Goal: Task Accomplishment & Management: Use online tool/utility

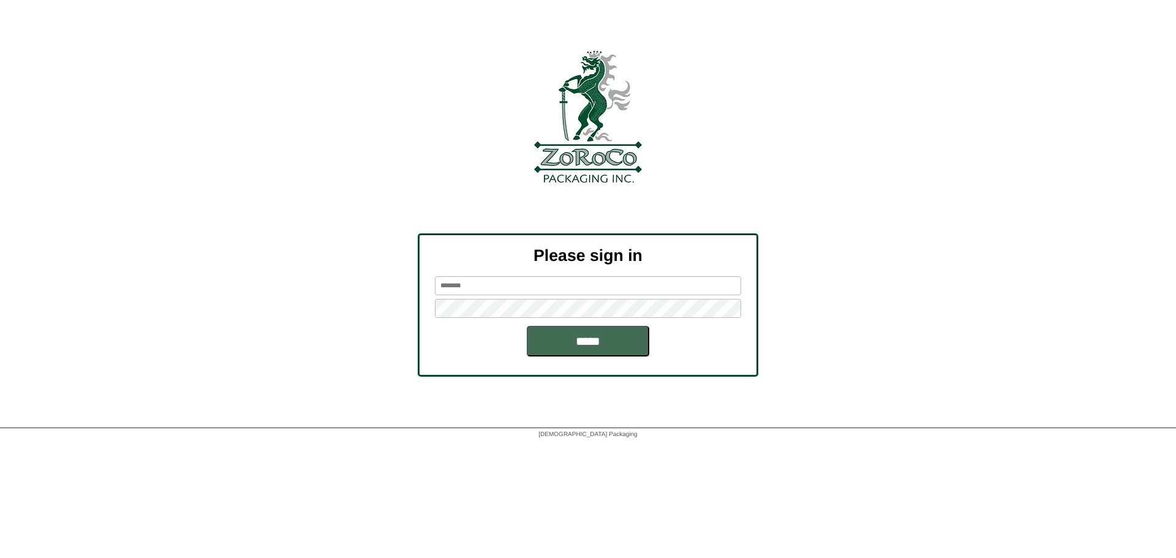
type input "**********"
click at [560, 343] on input "*****" at bounding box center [588, 341] width 123 height 31
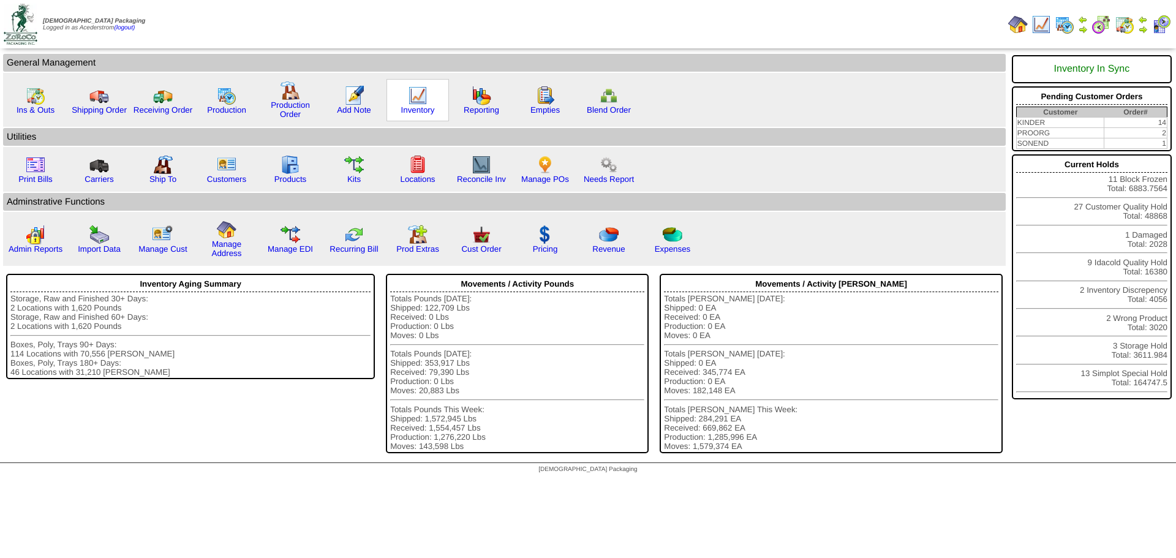
click at [412, 94] on img at bounding box center [418, 96] width 20 height 20
click at [385, 24] on td "Print All" at bounding box center [652, 24] width 702 height 46
click at [224, 96] on img at bounding box center [227, 96] width 20 height 20
click at [1142, 23] on img at bounding box center [1143, 20] width 10 height 10
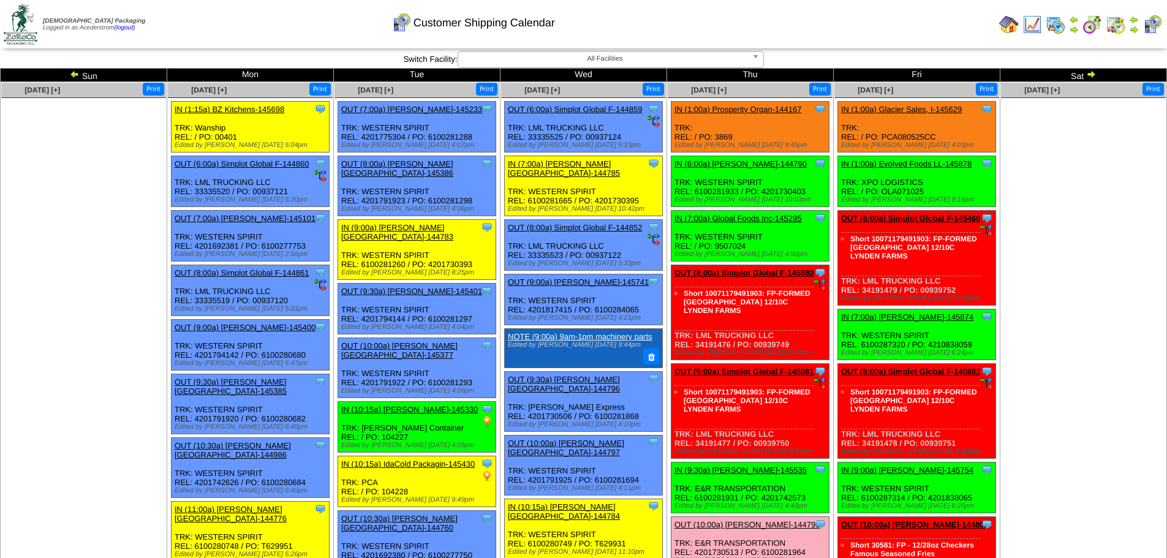
drag, startPoint x: 1134, startPoint y: 28, endPoint x: 947, endPoint y: 6, distance: 188.1
click at [1134, 28] on img at bounding box center [1134, 30] width 10 height 10
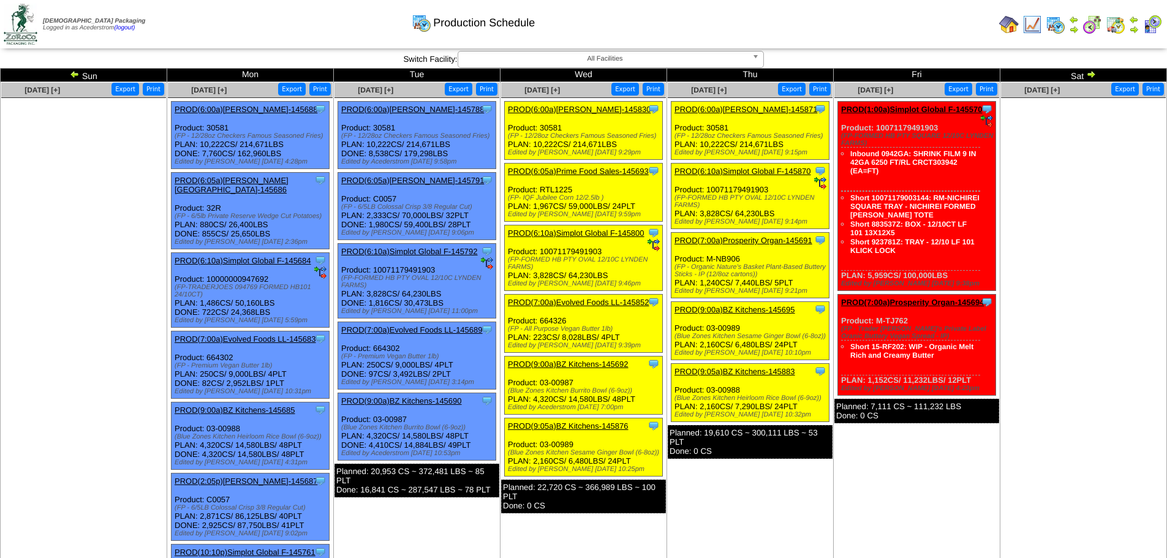
click at [127, 186] on ul at bounding box center [83, 190] width 165 height 184
click at [578, 104] on div "Clone Item PROD(6:00a)Lamb-Weston-145830 Lamb-Weston ScheduleID: 145830 214671 …" at bounding box center [584, 131] width 158 height 58
click at [578, 106] on link "PROD(6:00a)[PERSON_NAME]-145830" at bounding box center [579, 109] width 143 height 9
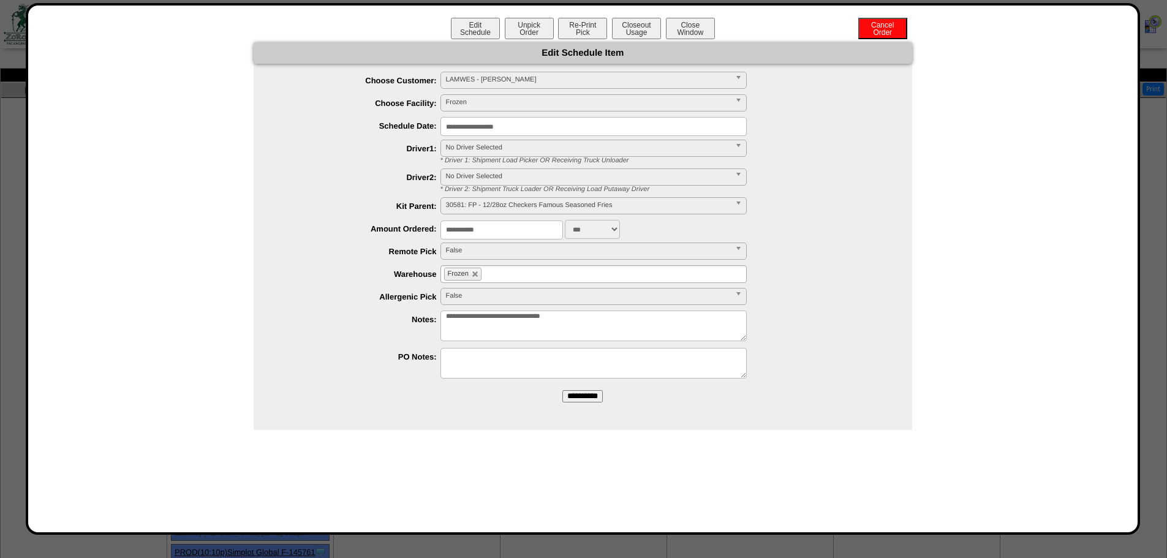
drag, startPoint x: 801, startPoint y: 141, endPoint x: 769, endPoint y: 143, distance: 32.6
click at [801, 141] on div "**********" at bounding box center [595, 152] width 634 height 25
click at [636, 30] on button "Closeout Usage" at bounding box center [636, 28] width 49 height 21
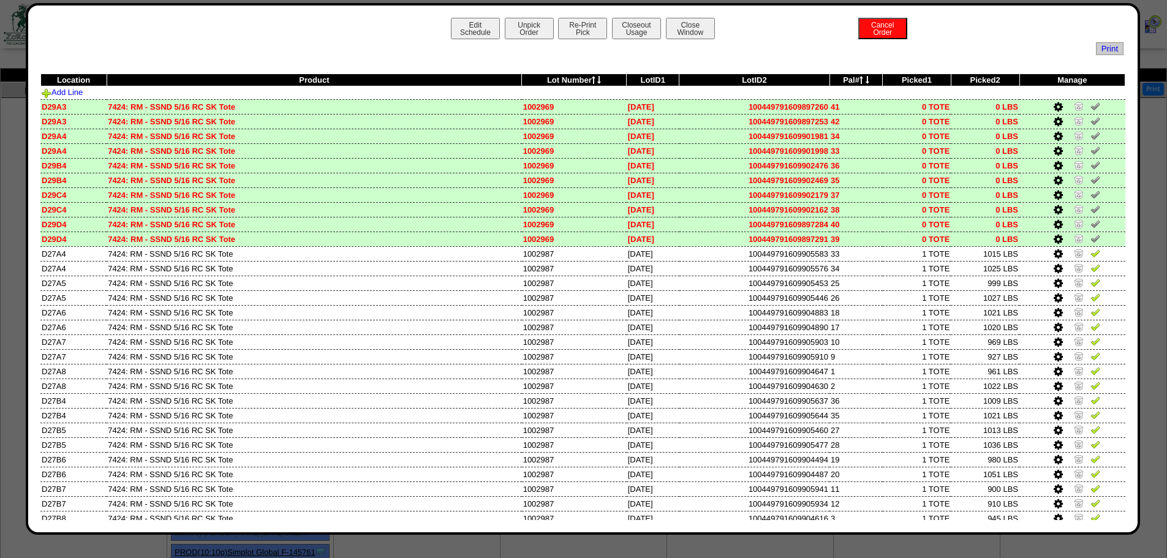
click at [654, 185] on td "07/17/25" at bounding box center [653, 180] width 53 height 15
click at [700, 32] on button "Close Window" at bounding box center [690, 28] width 49 height 21
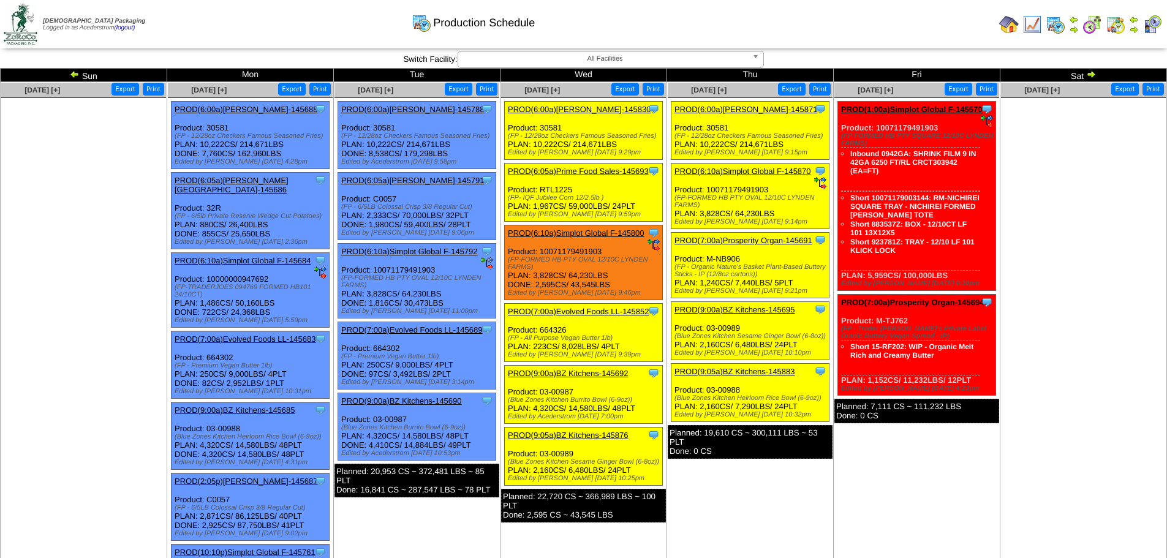
click at [746, 105] on link "PROD(6:00a)[PERSON_NAME]-145871" at bounding box center [746, 109] width 143 height 9
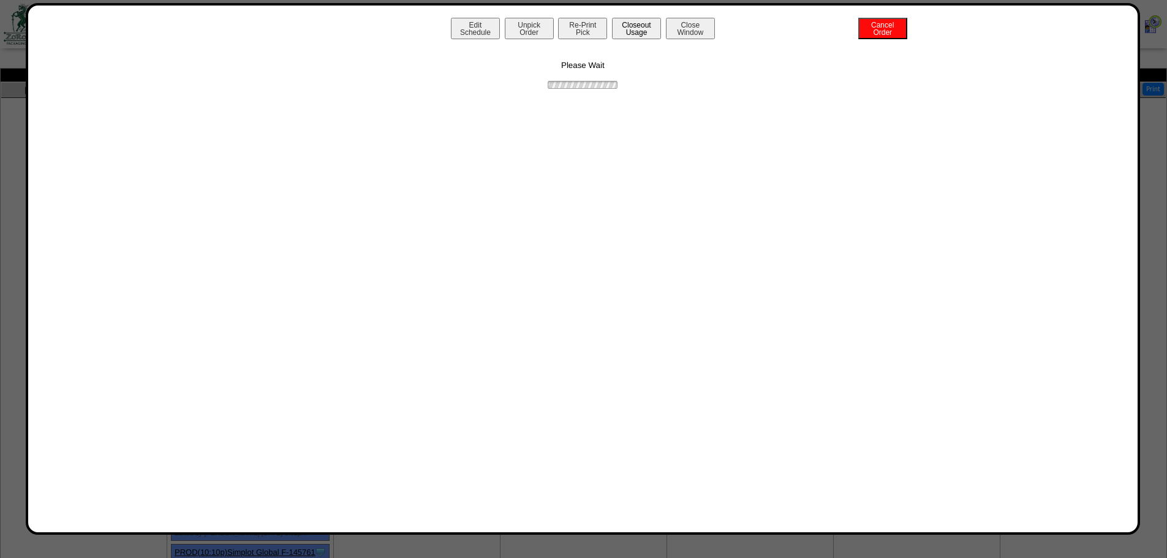
click at [612, 26] on button "Closeout Usage" at bounding box center [636, 28] width 49 height 21
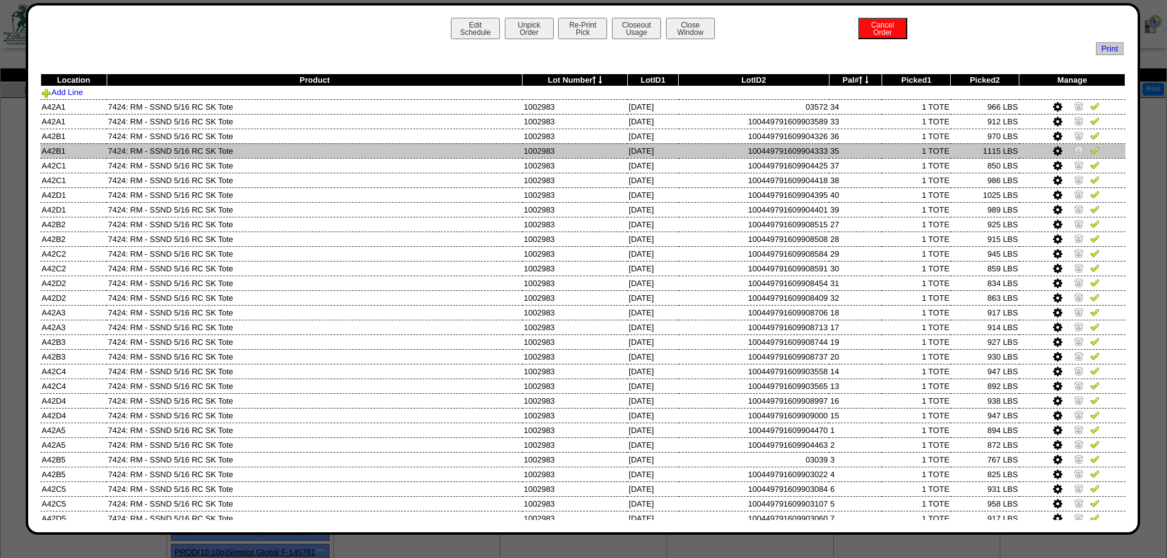
click at [405, 143] on td "7424: RM - SSND 5/16 RC SK Tote" at bounding box center [315, 150] width 416 height 15
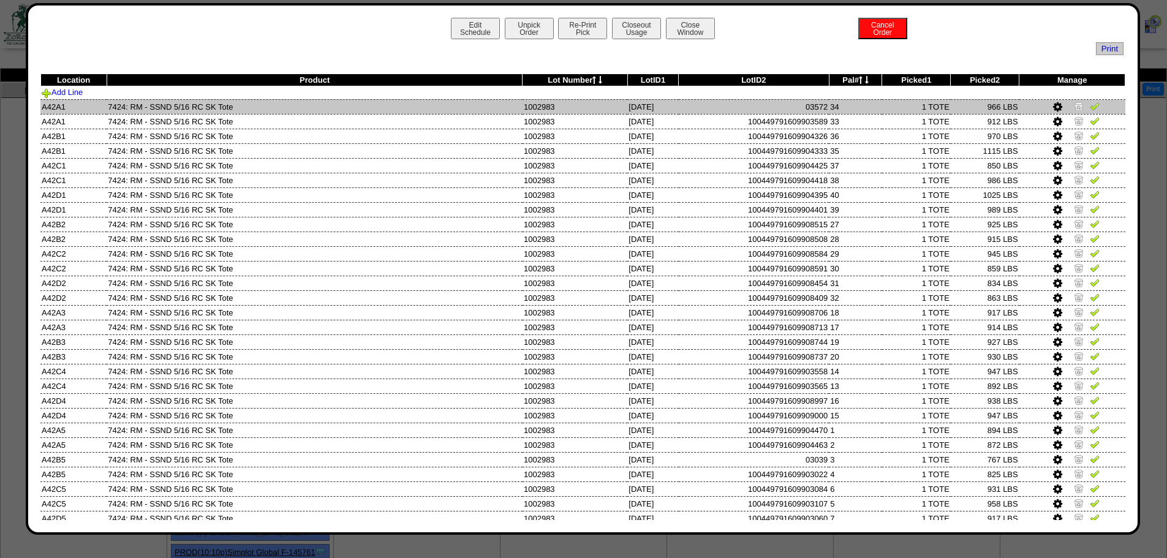
click at [1074, 107] on img at bounding box center [1079, 106] width 10 height 10
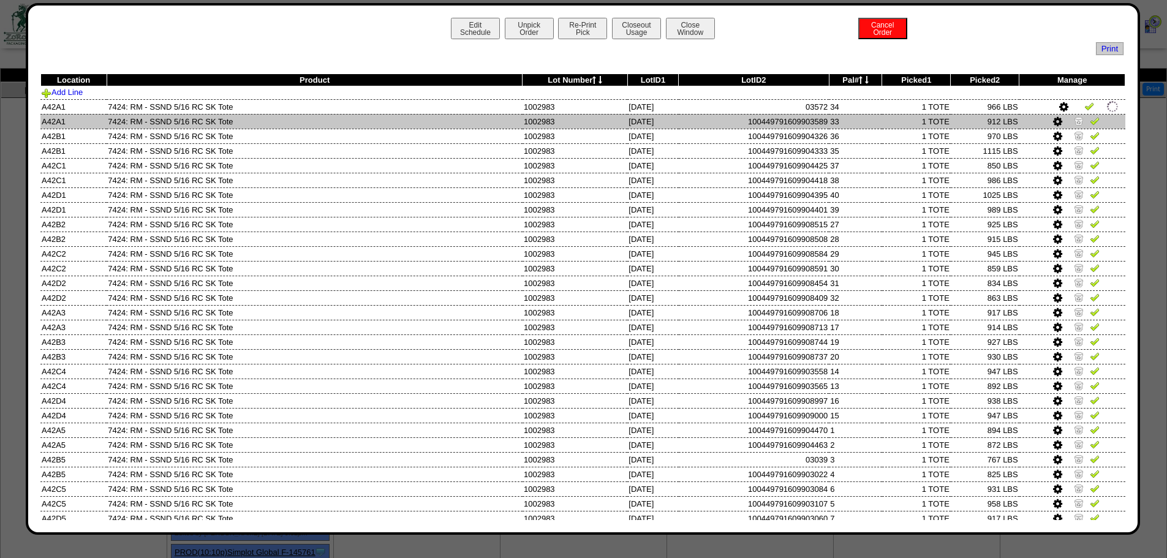
click at [1074, 121] on img at bounding box center [1079, 121] width 10 height 10
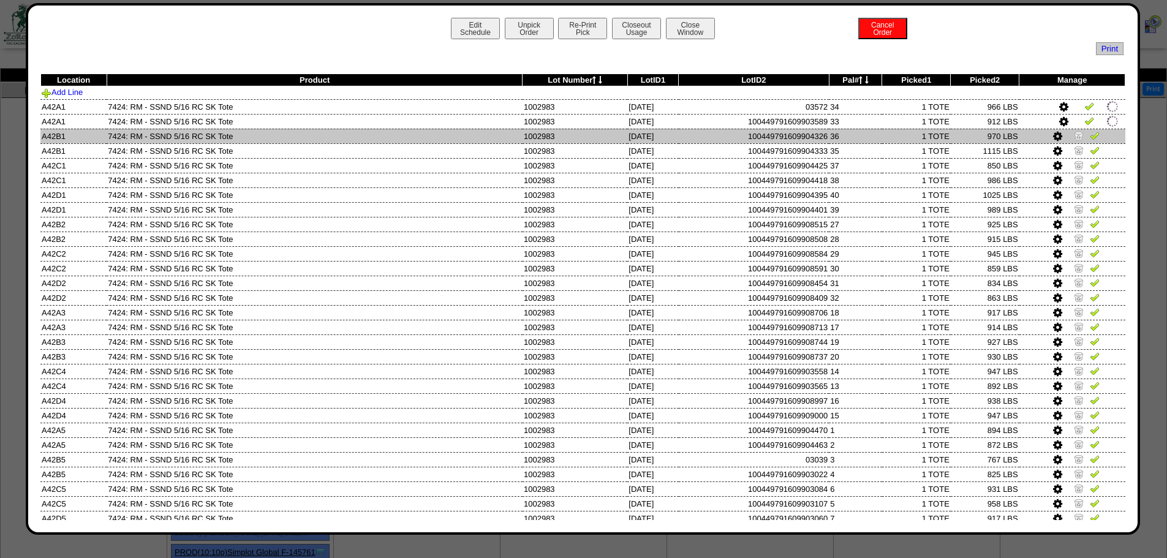
click at [1074, 132] on img at bounding box center [1079, 136] width 10 height 10
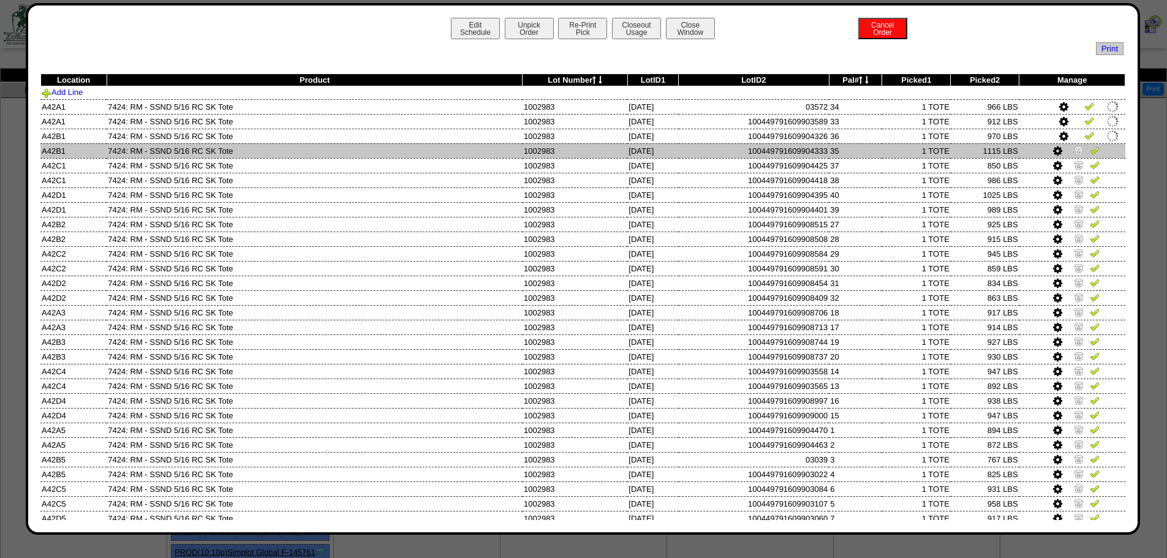
click at [1074, 150] on img at bounding box center [1079, 150] width 10 height 10
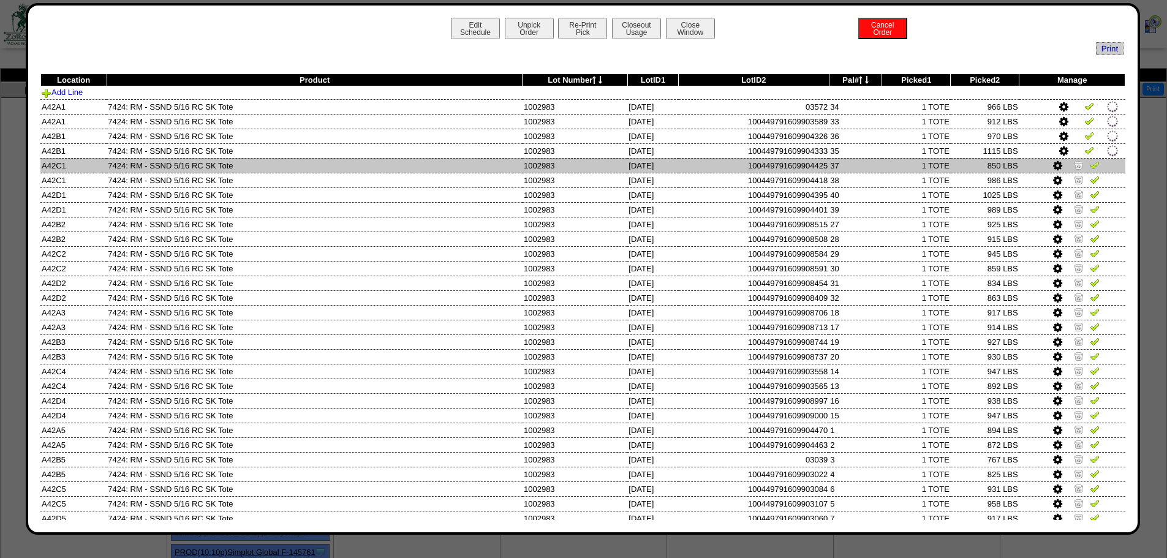
click at [1074, 160] on img at bounding box center [1079, 165] width 10 height 10
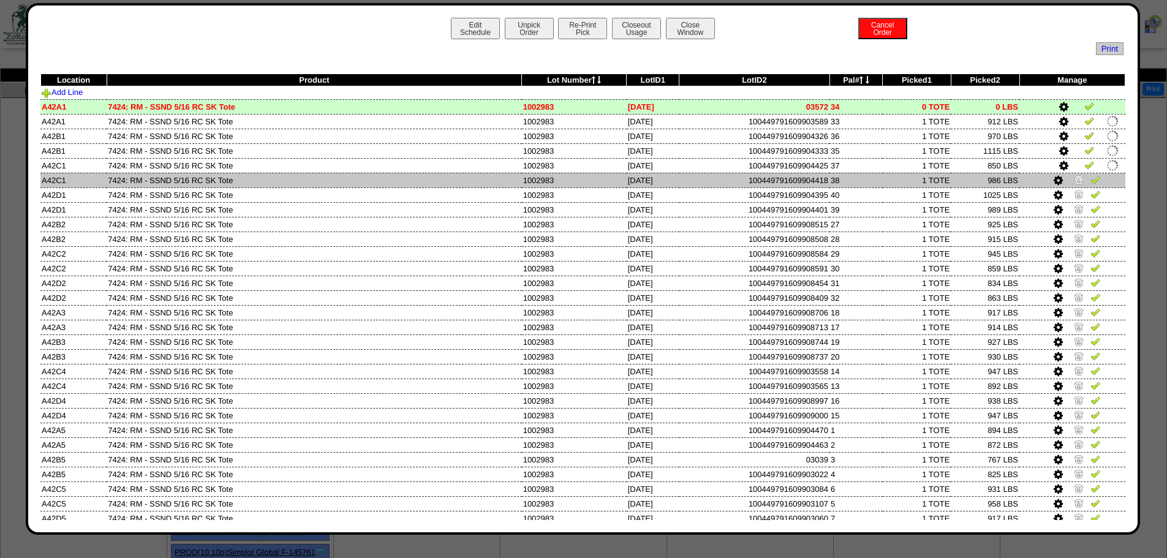
drag, startPoint x: 1069, startPoint y: 176, endPoint x: 1070, endPoint y: 195, distance: 18.4
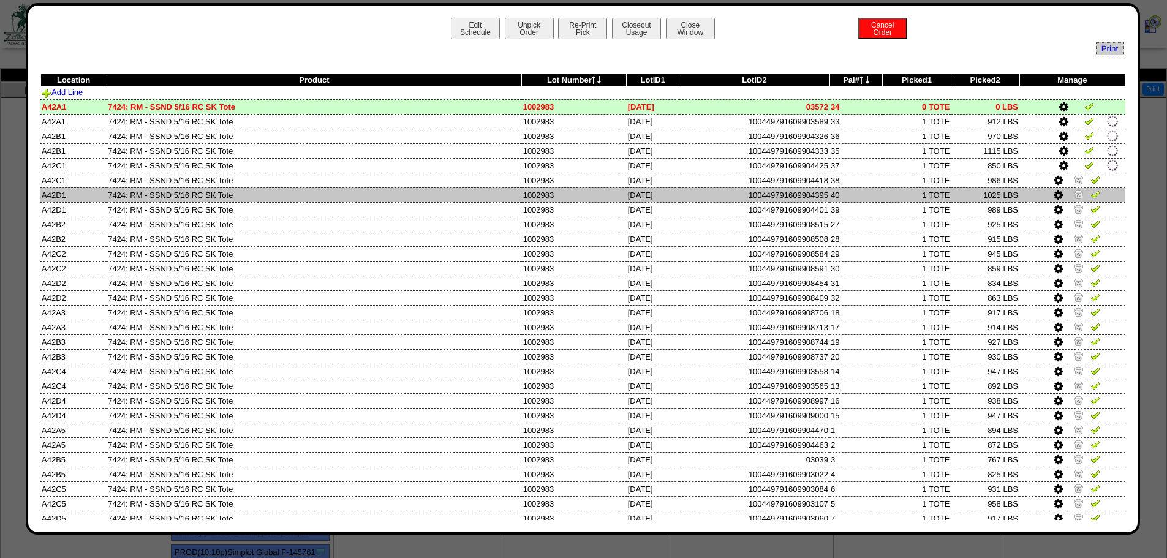
click at [1074, 177] on img at bounding box center [1079, 180] width 10 height 10
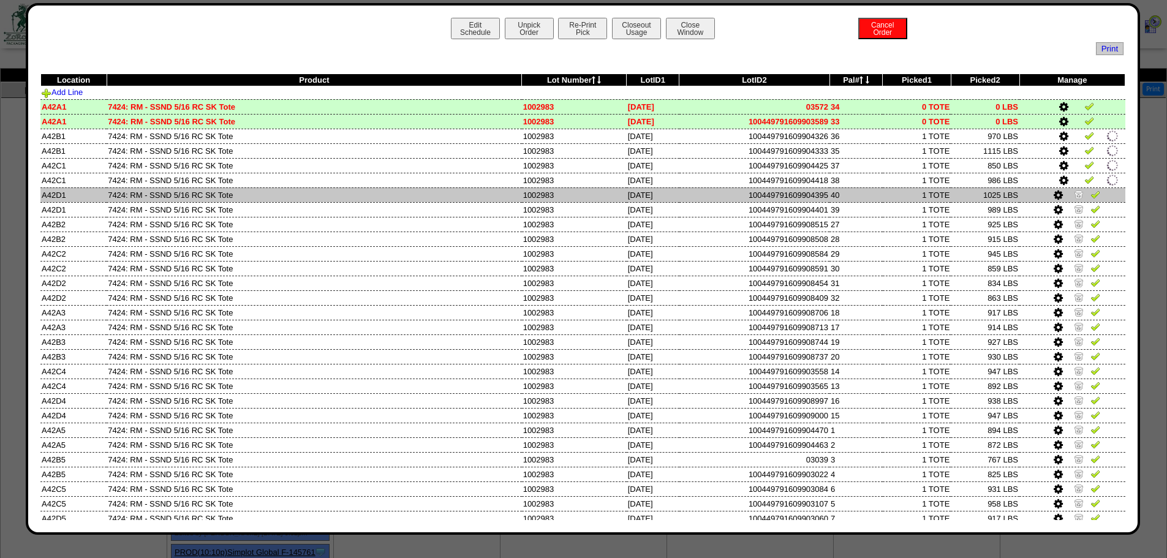
click at [1074, 195] on img at bounding box center [1079, 194] width 10 height 10
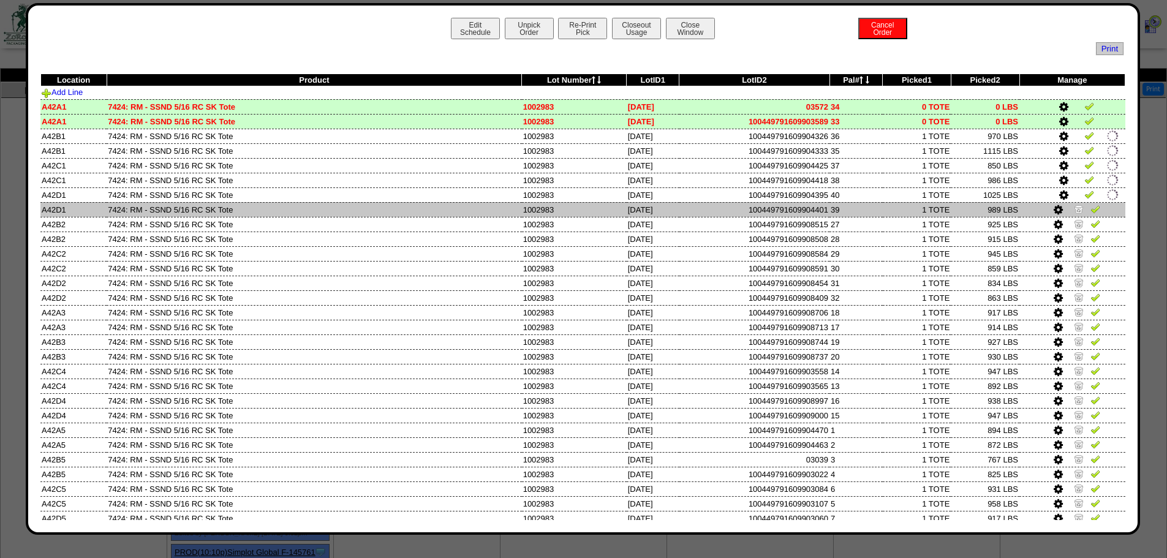
click at [1074, 208] on img at bounding box center [1079, 209] width 10 height 10
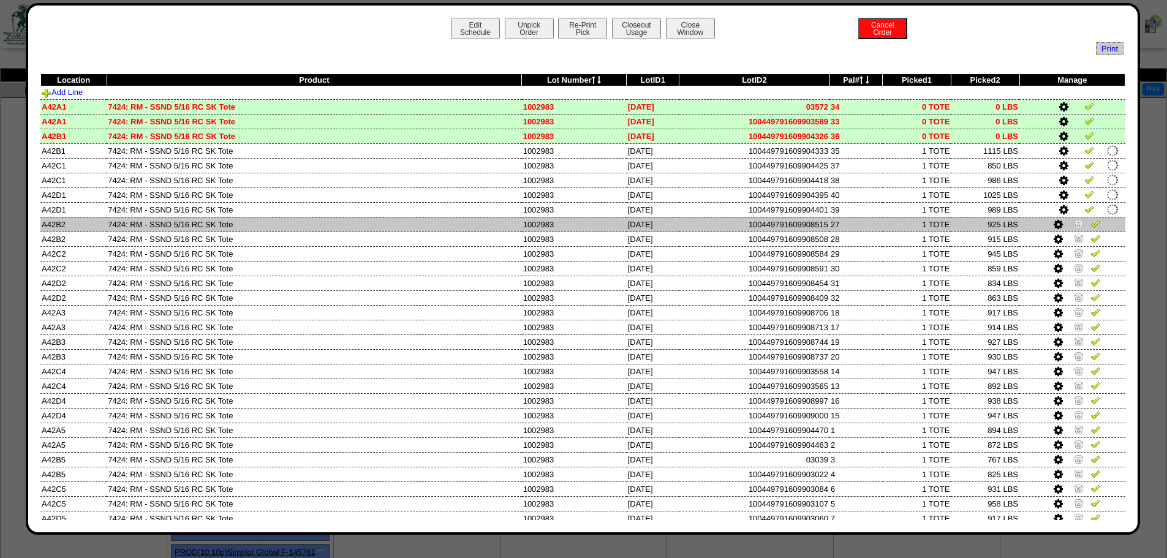
click at [1074, 226] on img at bounding box center [1079, 224] width 10 height 10
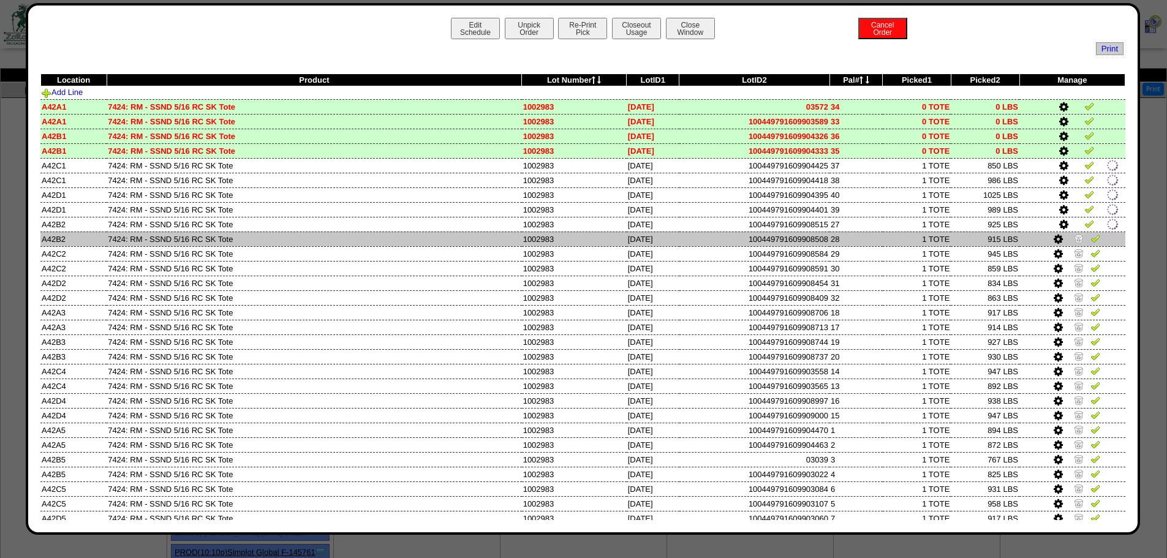
click at [1074, 237] on img at bounding box center [1079, 238] width 10 height 10
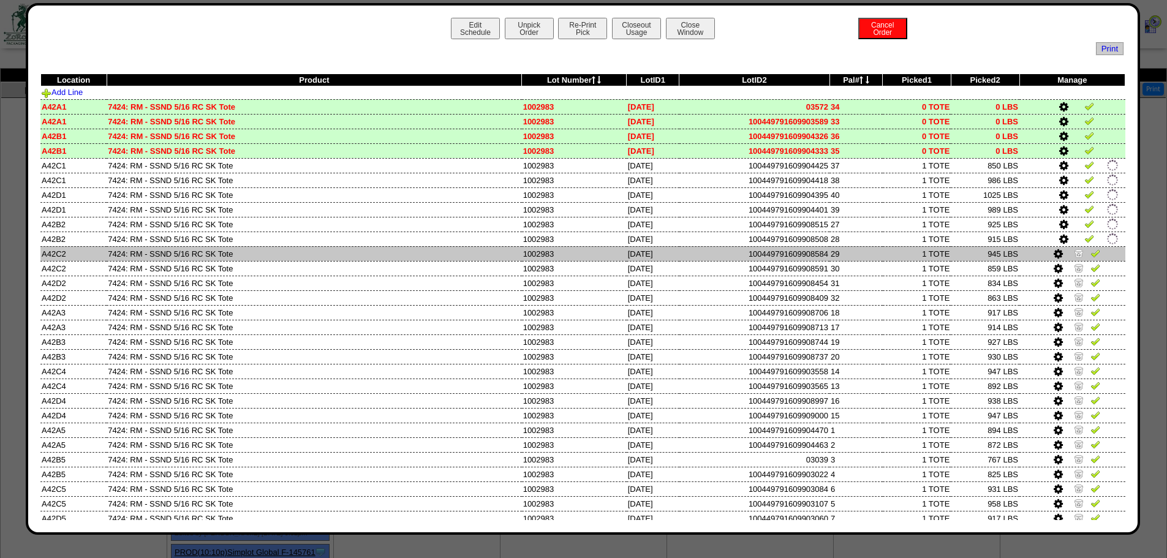
click at [1074, 254] on img at bounding box center [1079, 253] width 10 height 10
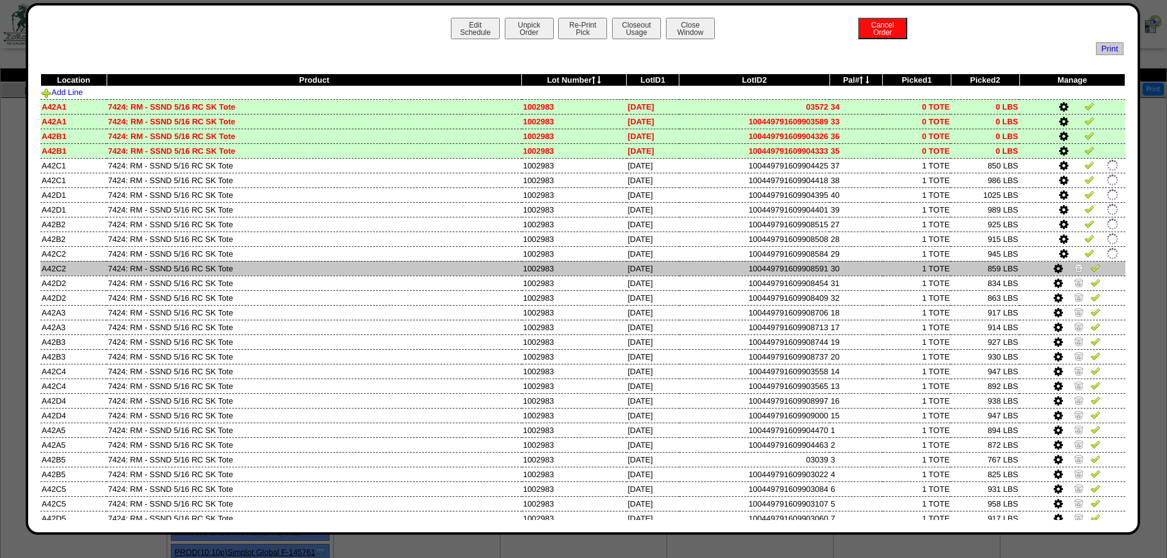
click at [1074, 271] on img at bounding box center [1079, 268] width 10 height 10
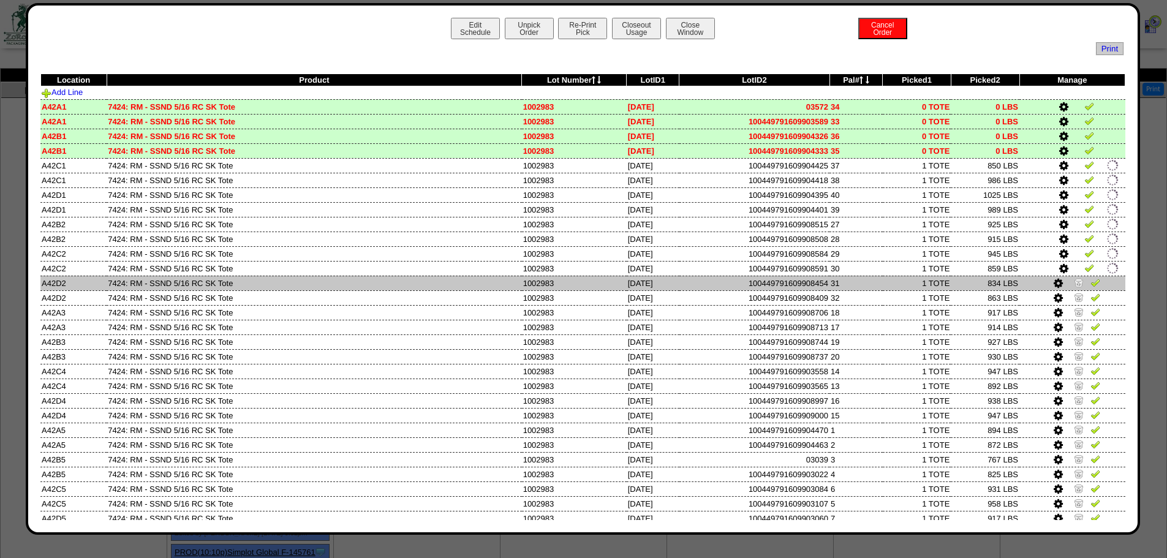
click at [1074, 281] on img at bounding box center [1079, 283] width 10 height 10
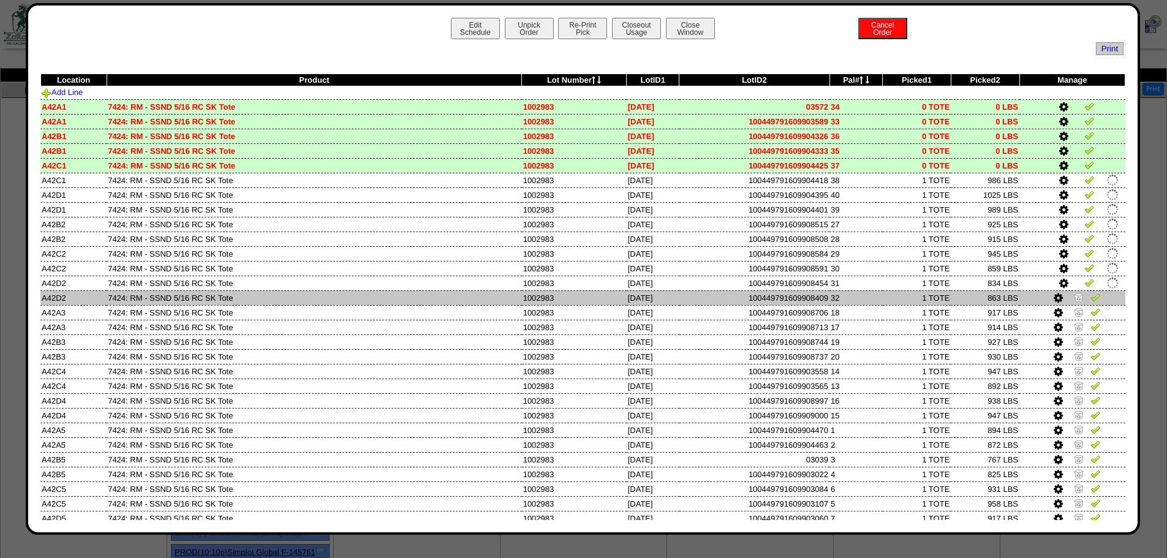
click at [1074, 301] on img at bounding box center [1079, 297] width 10 height 10
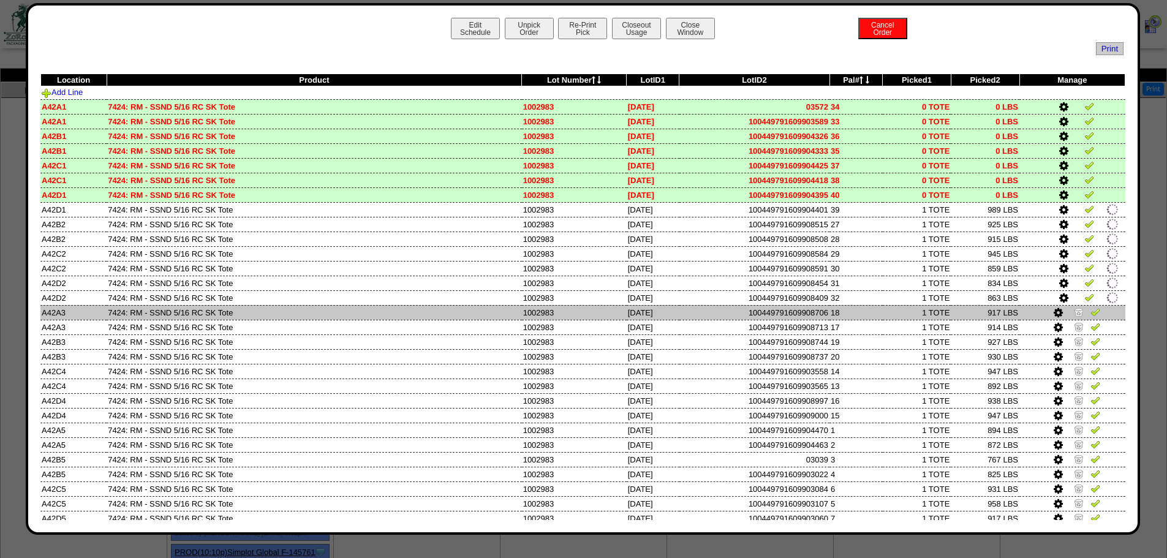
click at [1074, 311] on img at bounding box center [1079, 312] width 10 height 10
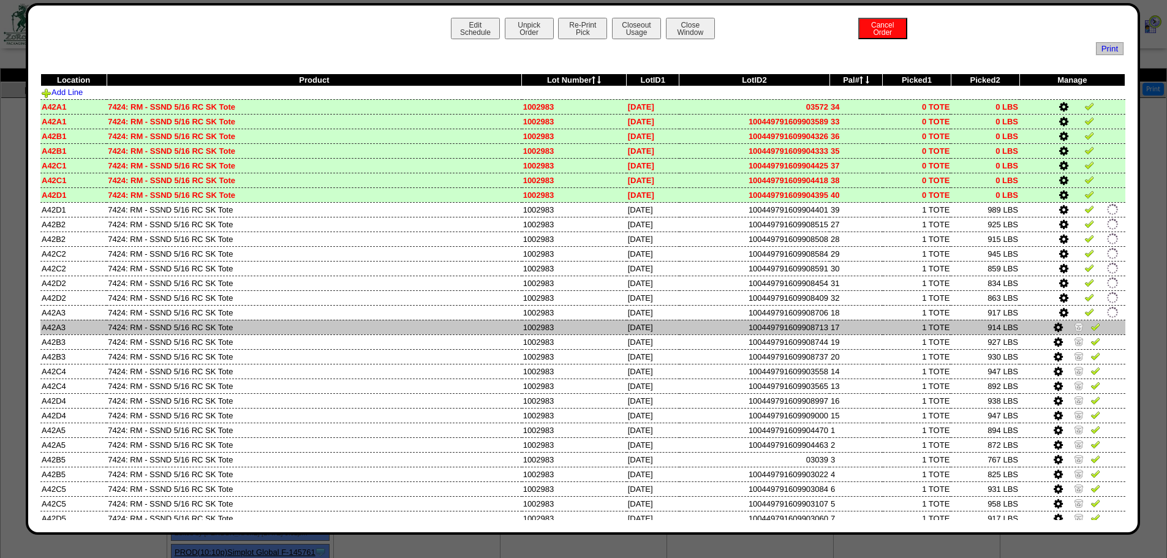
click at [1074, 324] on img at bounding box center [1079, 327] width 10 height 10
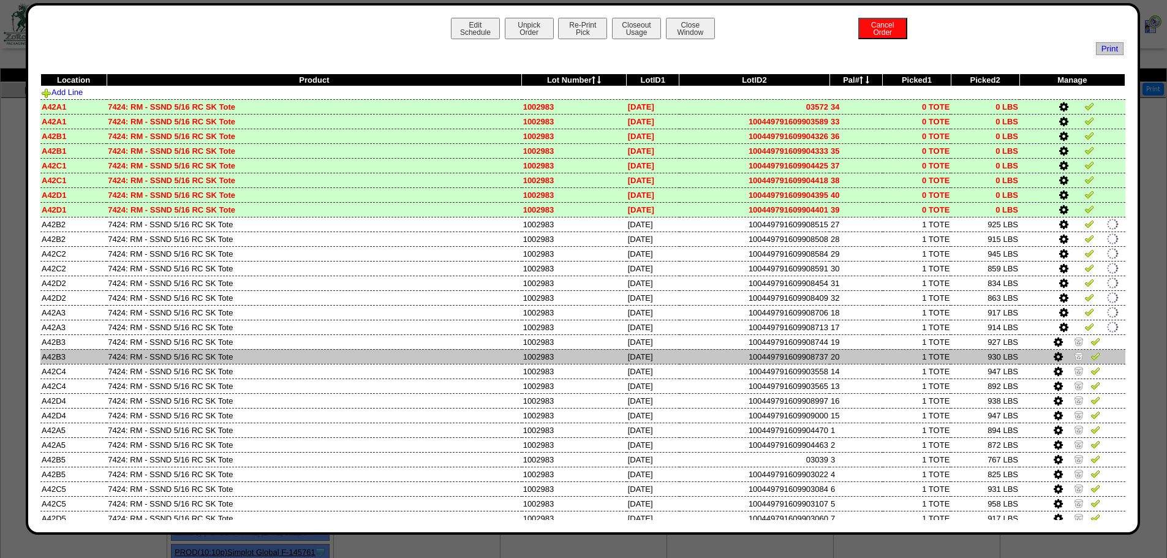
click at [1072, 350] on td at bounding box center [1073, 356] width 106 height 15
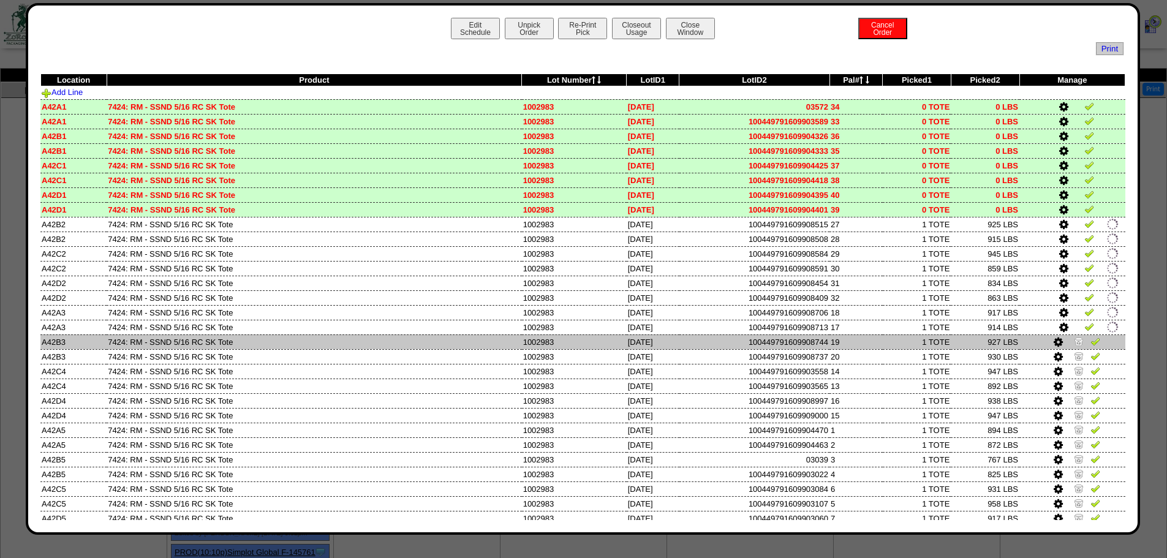
click at [1074, 346] on img at bounding box center [1079, 341] width 10 height 10
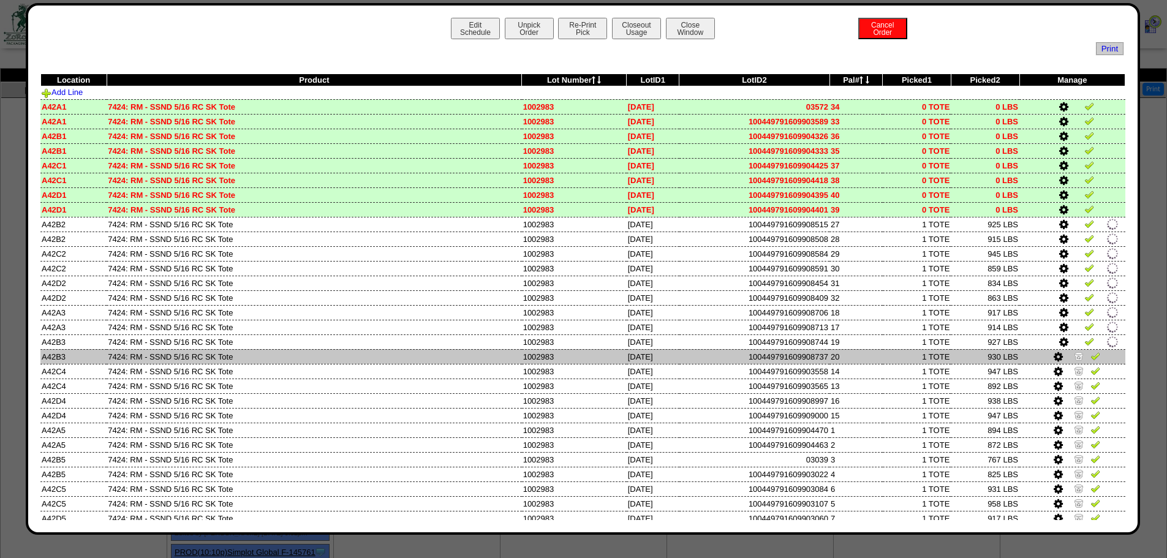
click at [1074, 356] on img at bounding box center [1079, 356] width 10 height 10
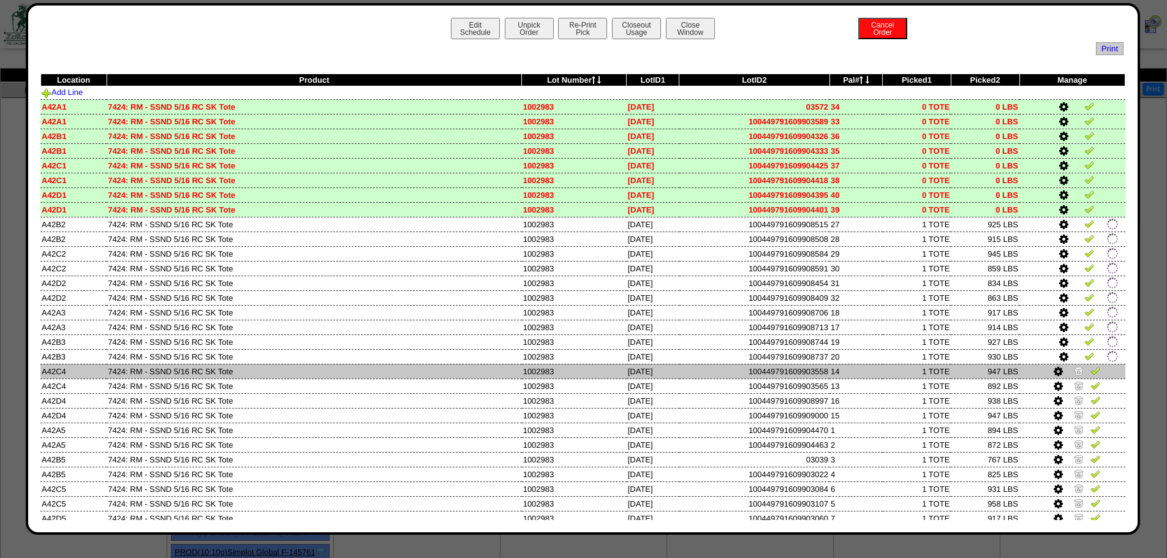
click at [1074, 368] on img at bounding box center [1079, 371] width 10 height 10
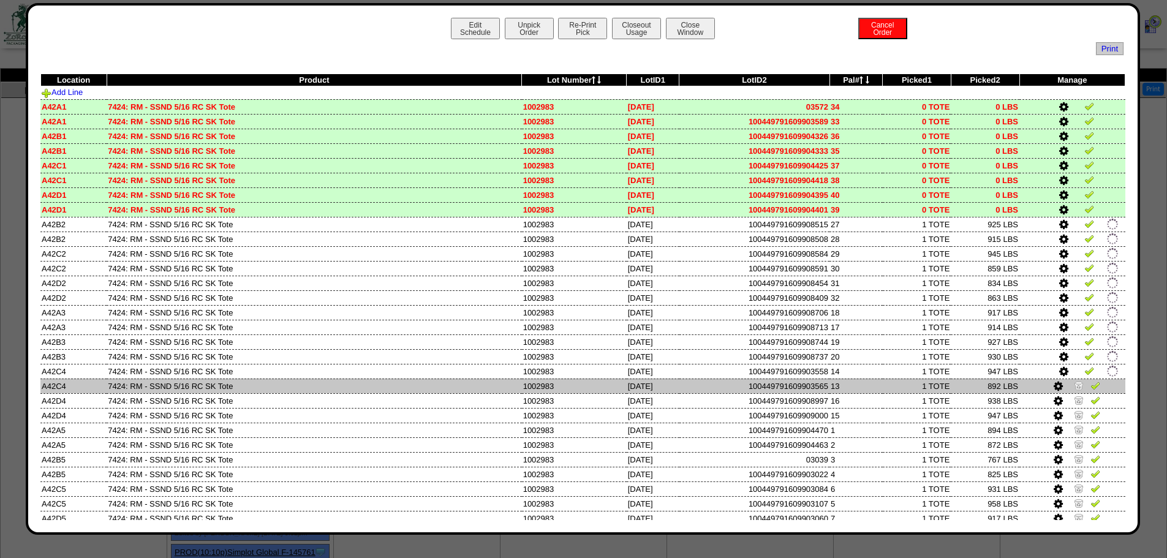
click at [1074, 389] on img at bounding box center [1079, 385] width 10 height 10
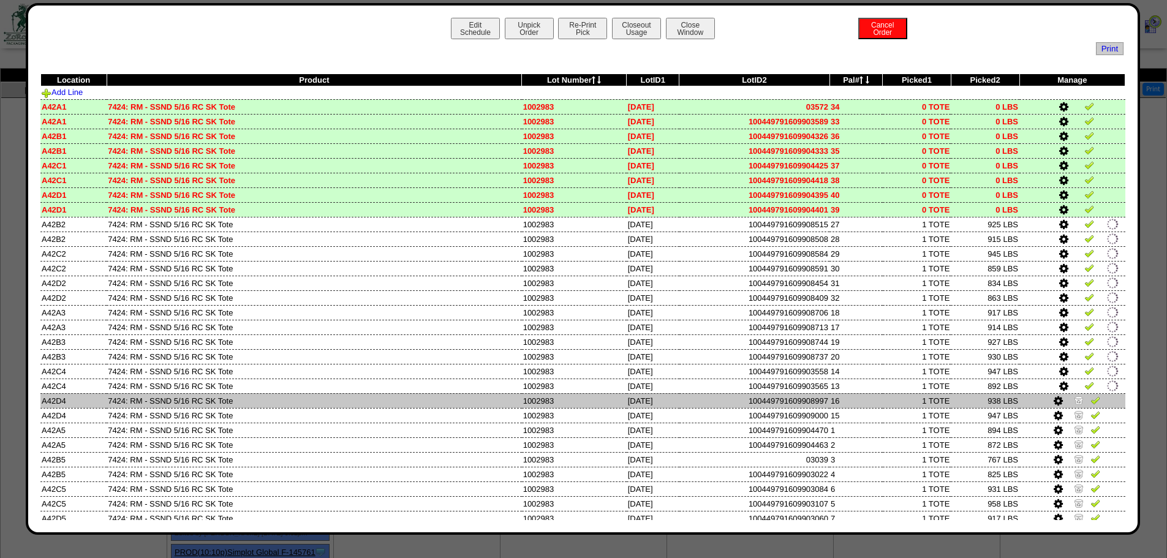
click at [1074, 400] on img at bounding box center [1079, 400] width 10 height 10
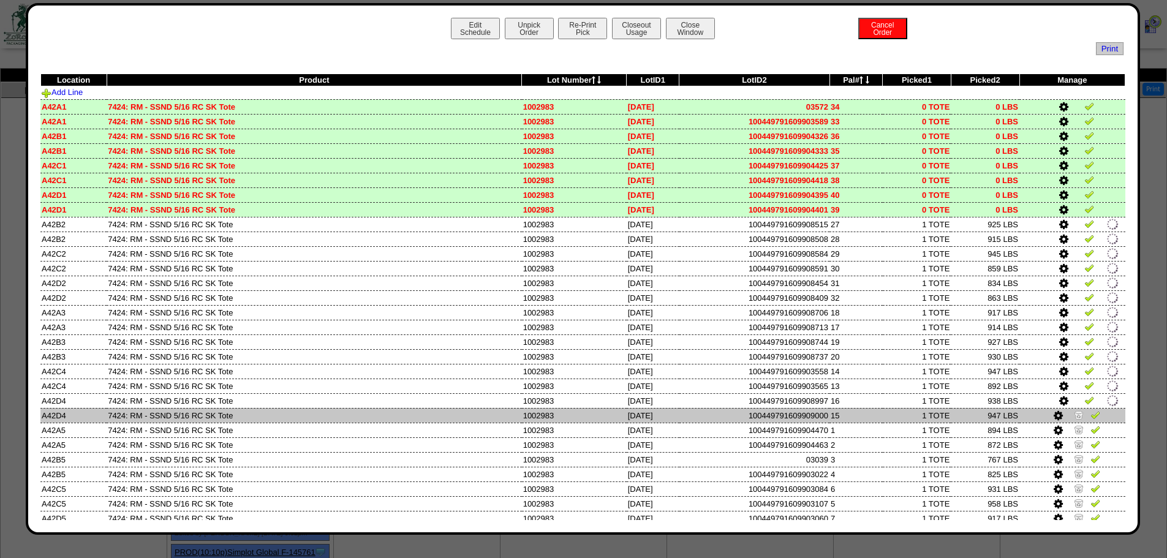
click at [1074, 417] on img at bounding box center [1079, 415] width 10 height 10
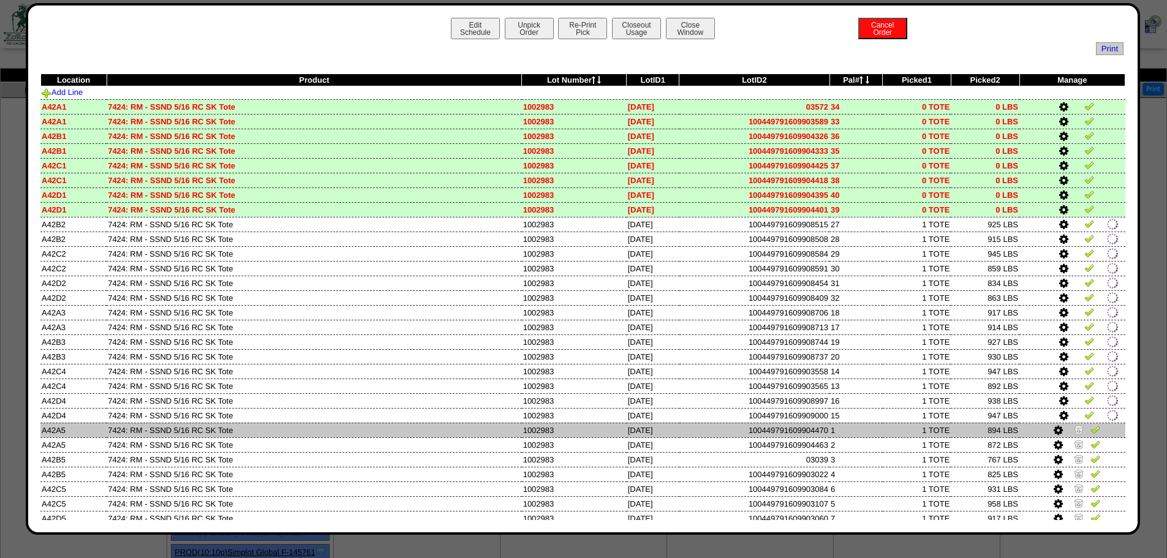
click at [1074, 431] on img at bounding box center [1079, 430] width 10 height 10
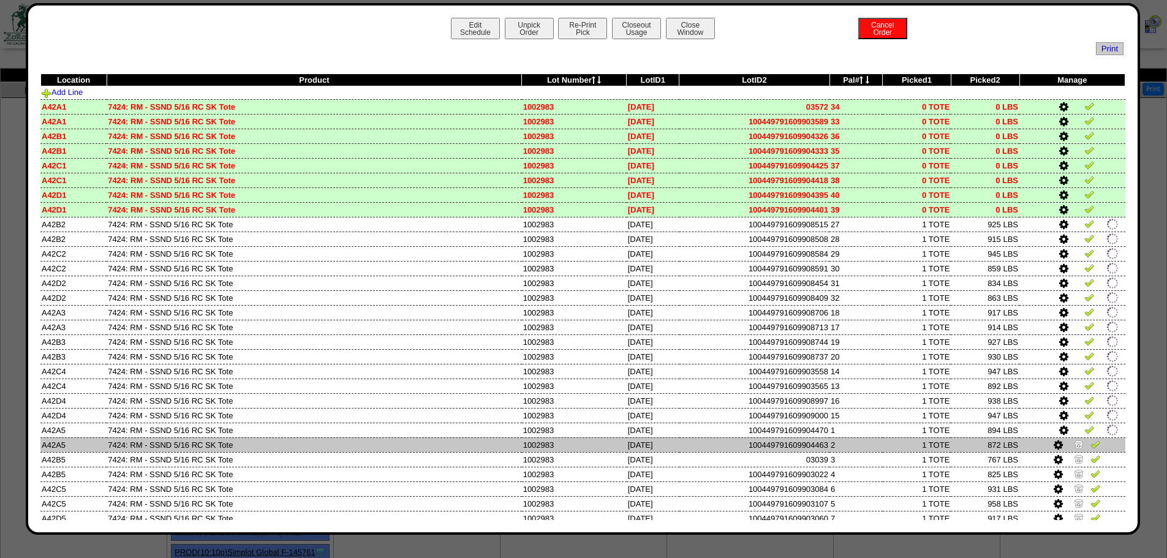
click at [1074, 439] on img at bounding box center [1079, 444] width 10 height 10
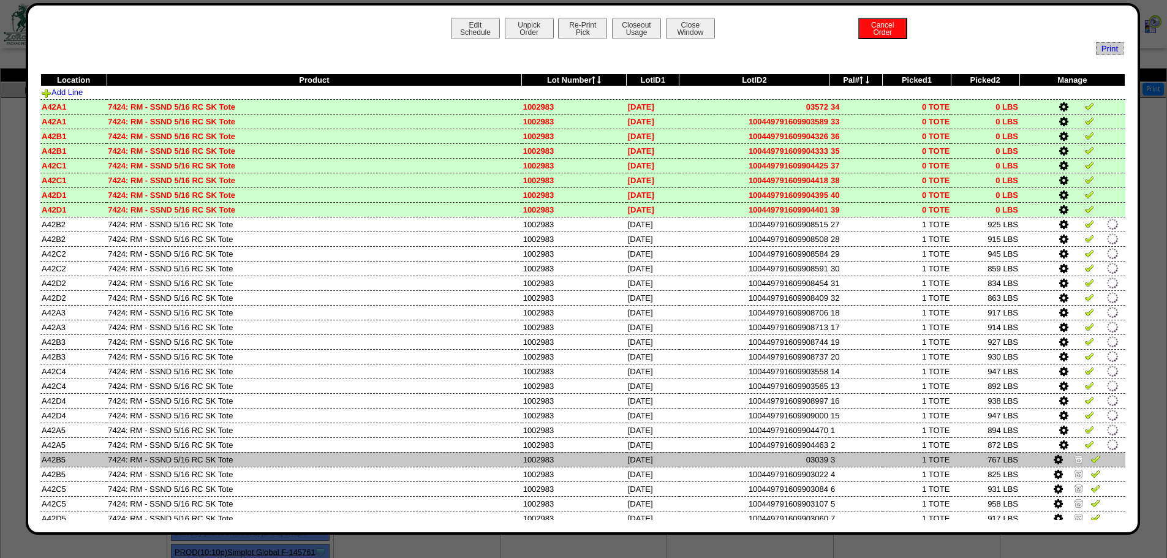
click at [1074, 454] on img at bounding box center [1079, 459] width 10 height 10
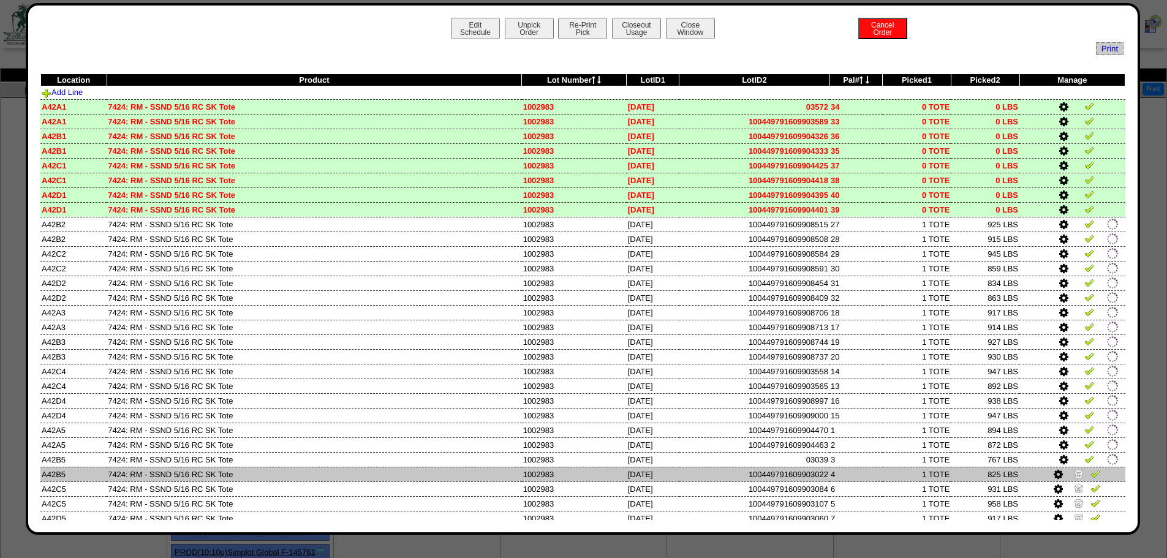
click at [1074, 469] on img at bounding box center [1079, 474] width 10 height 10
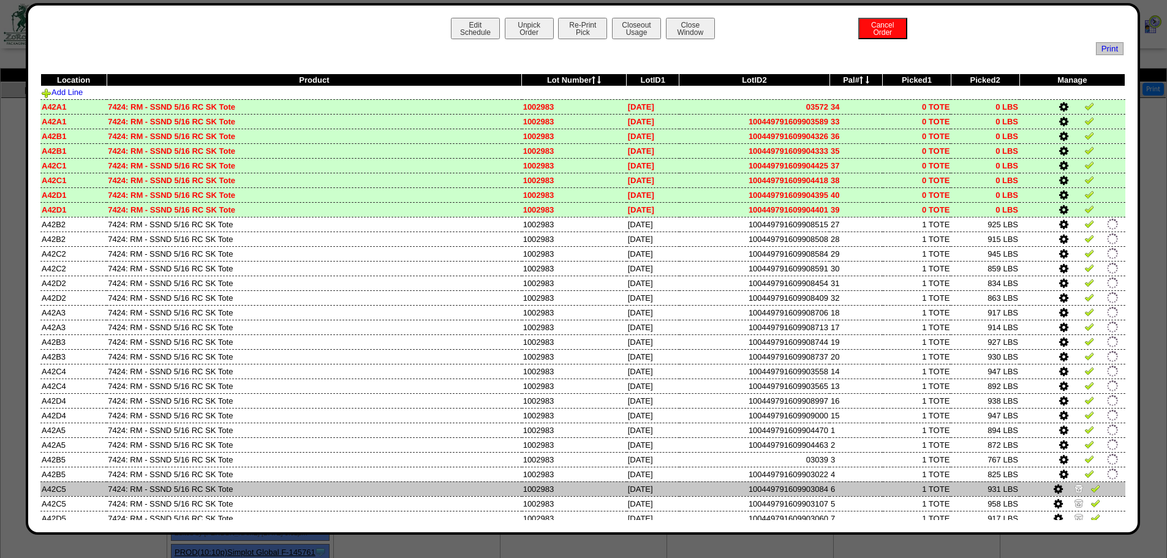
click at [1074, 485] on img at bounding box center [1079, 488] width 10 height 10
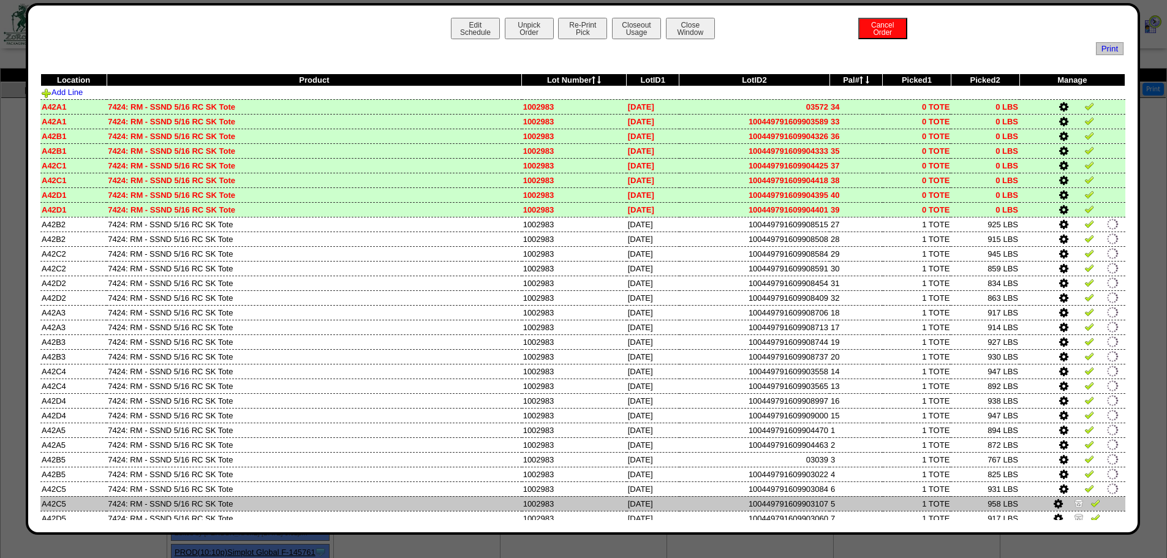
click at [1074, 498] on img at bounding box center [1079, 503] width 10 height 10
click at [1072, 508] on td at bounding box center [1073, 503] width 106 height 15
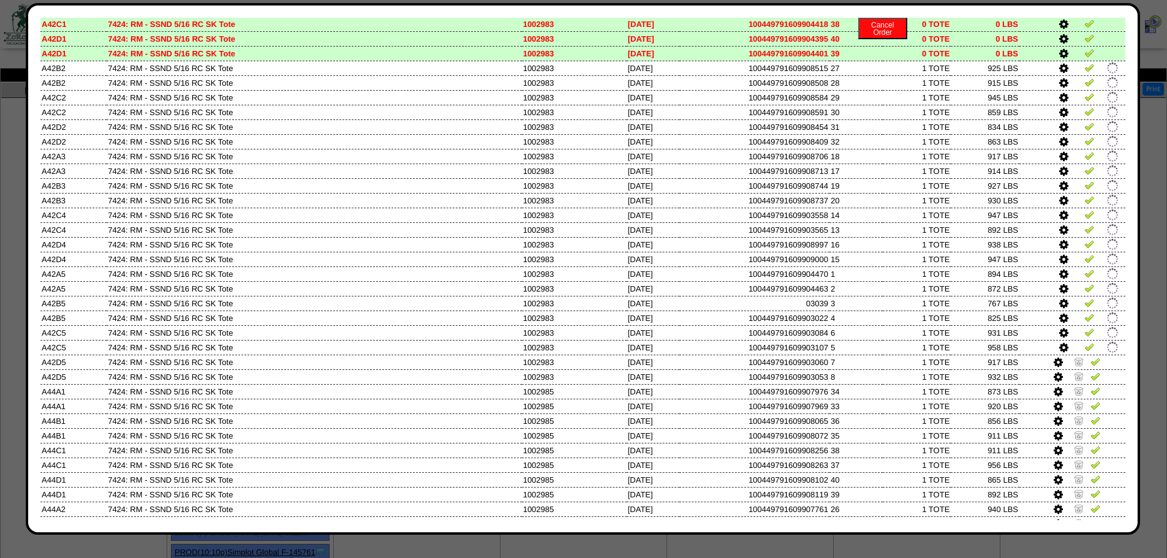
scroll to position [306, 0]
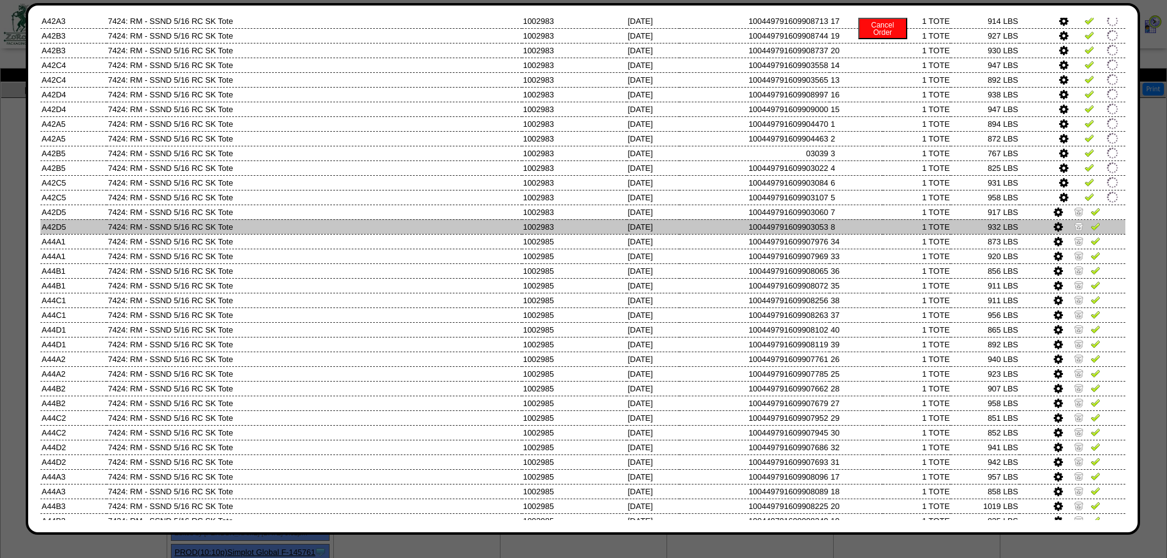
click at [1074, 227] on img at bounding box center [1079, 226] width 10 height 10
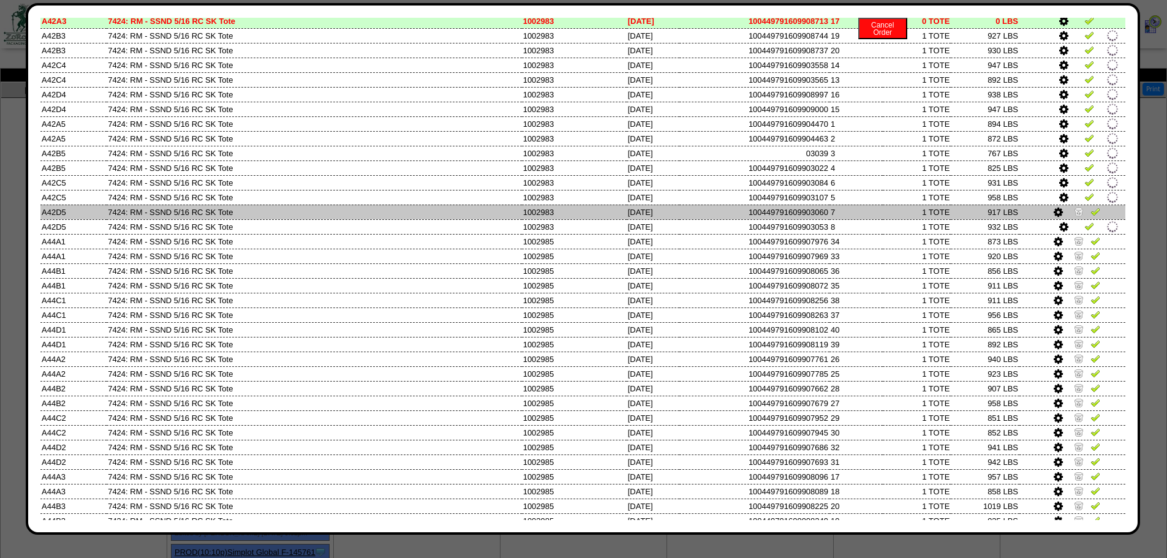
click at [1074, 210] on img at bounding box center [1079, 211] width 10 height 10
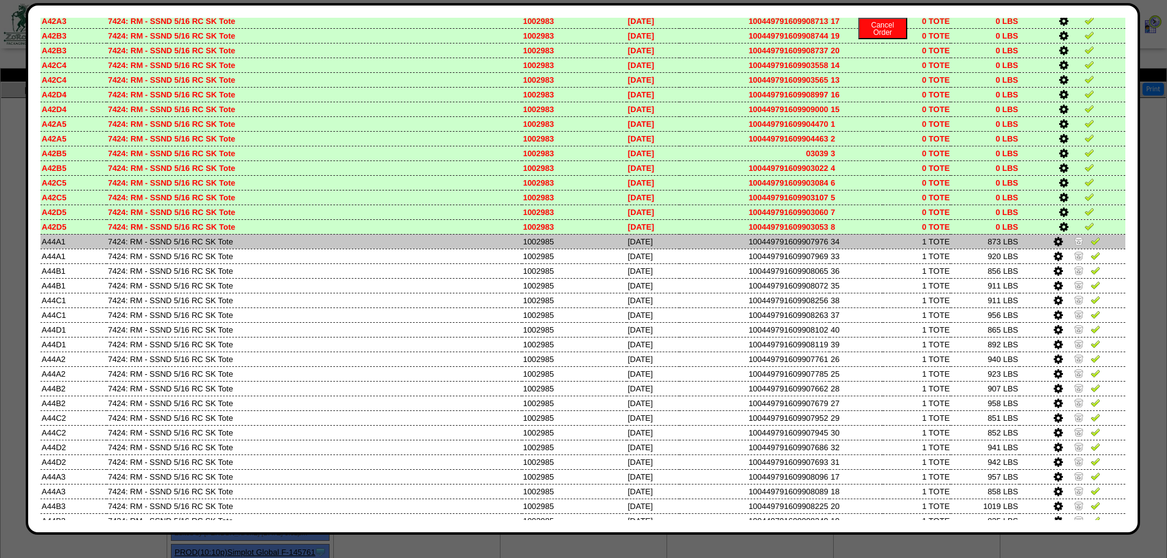
click at [1074, 238] on img at bounding box center [1079, 241] width 10 height 10
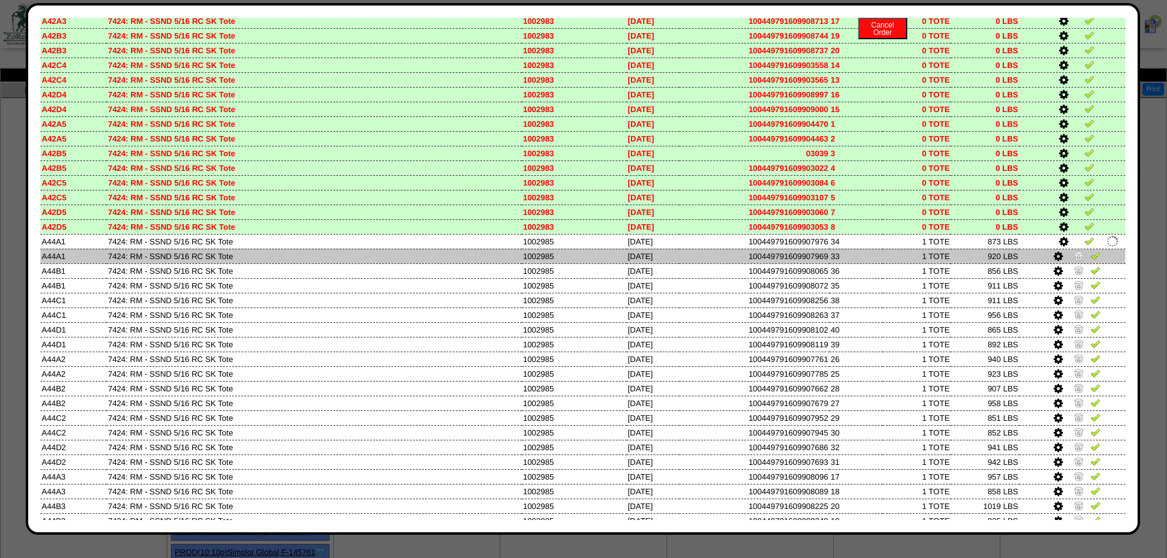
click at [1074, 252] on img at bounding box center [1079, 256] width 10 height 10
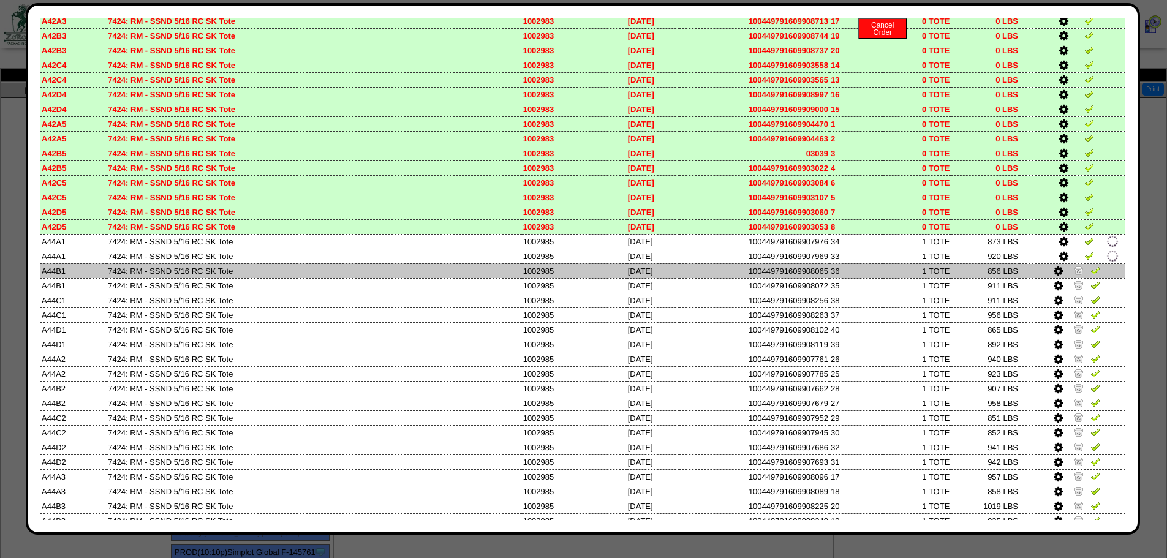
click at [1074, 267] on img at bounding box center [1079, 270] width 10 height 10
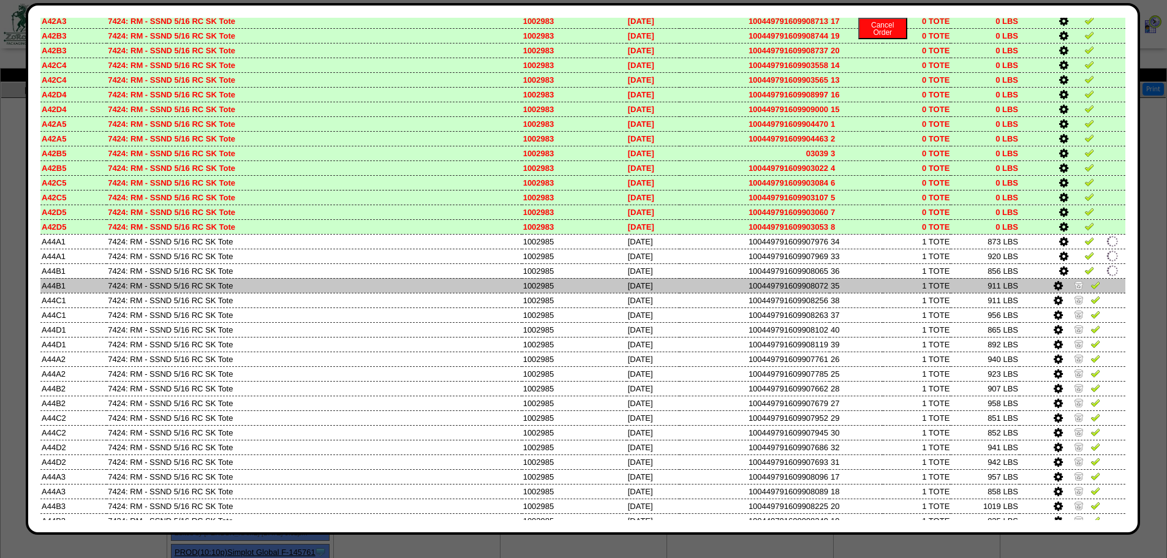
click at [1074, 283] on img at bounding box center [1079, 285] width 10 height 10
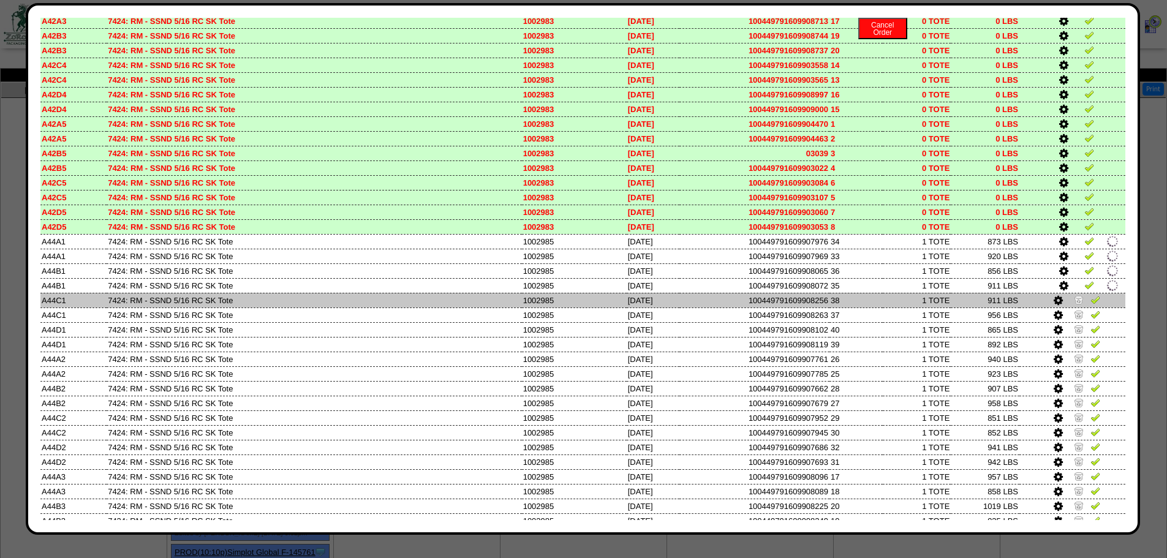
click at [1065, 300] on td at bounding box center [1073, 300] width 106 height 15
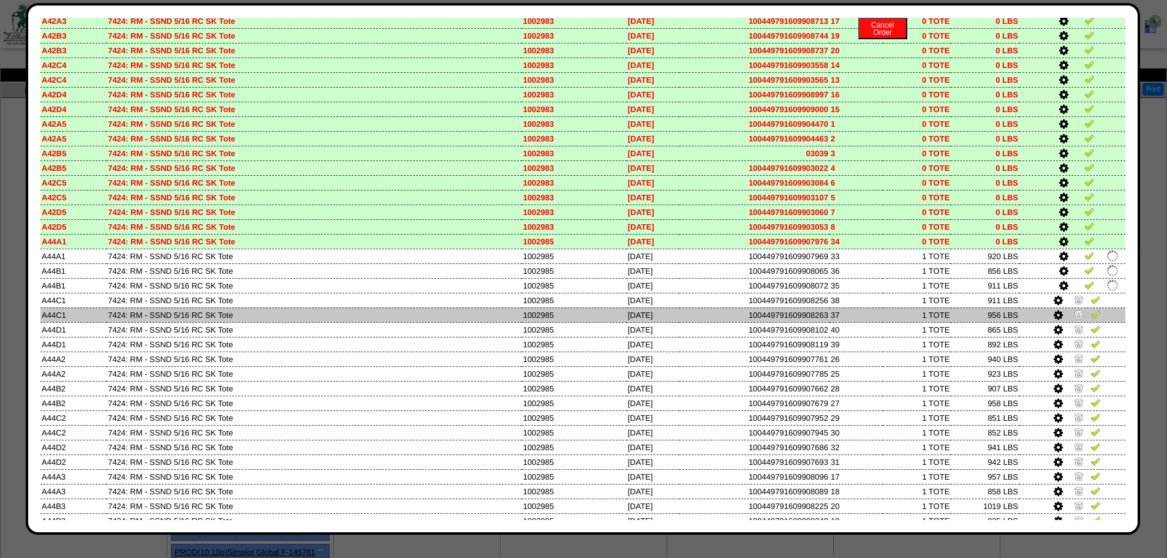
click at [1074, 316] on img at bounding box center [1079, 314] width 10 height 10
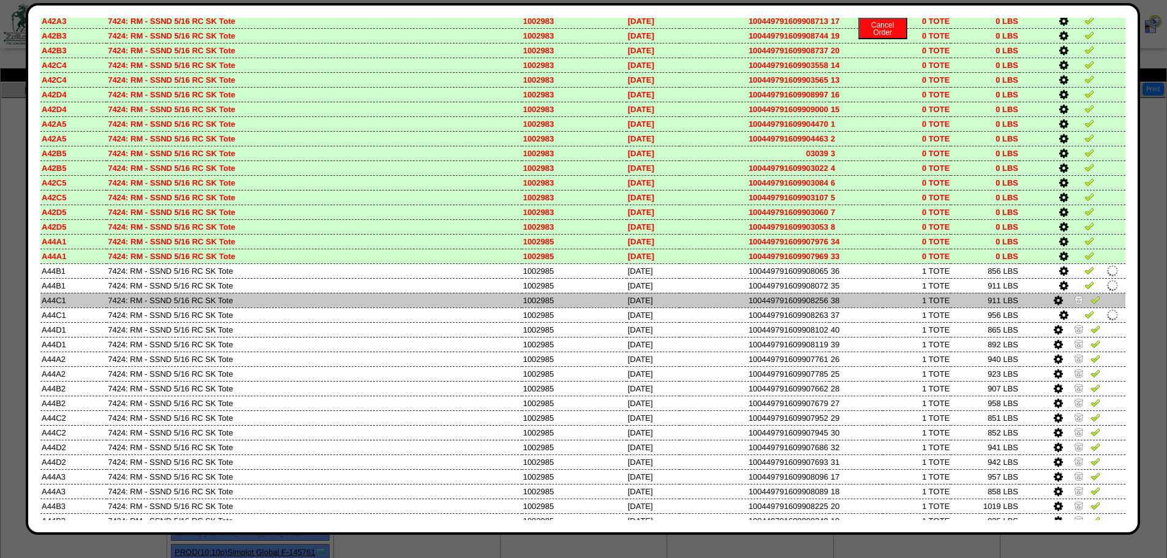
click at [1074, 304] on img at bounding box center [1079, 300] width 10 height 10
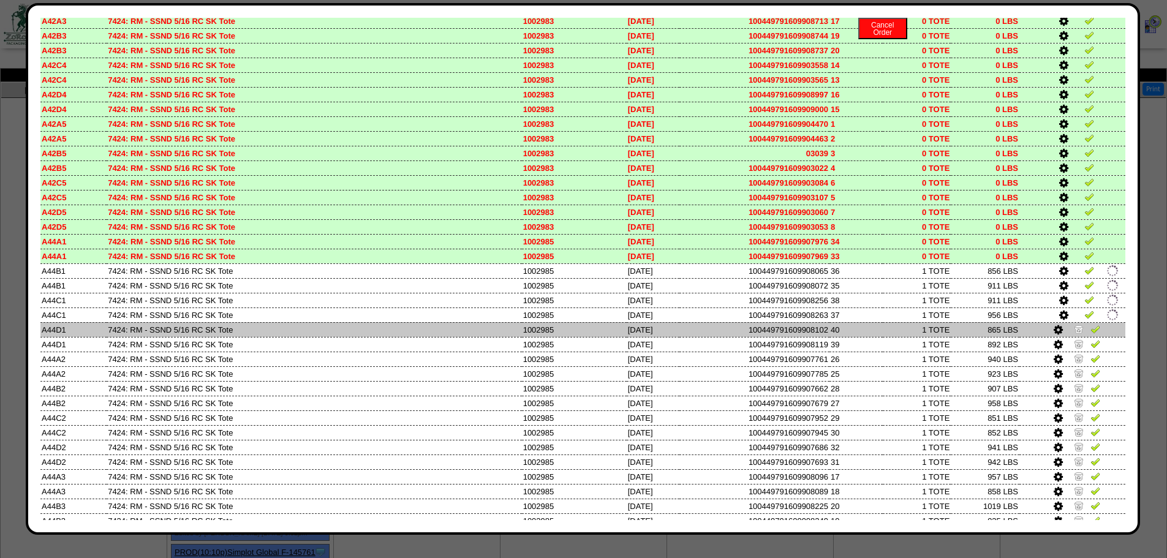
click at [1074, 327] on img at bounding box center [1079, 329] width 10 height 10
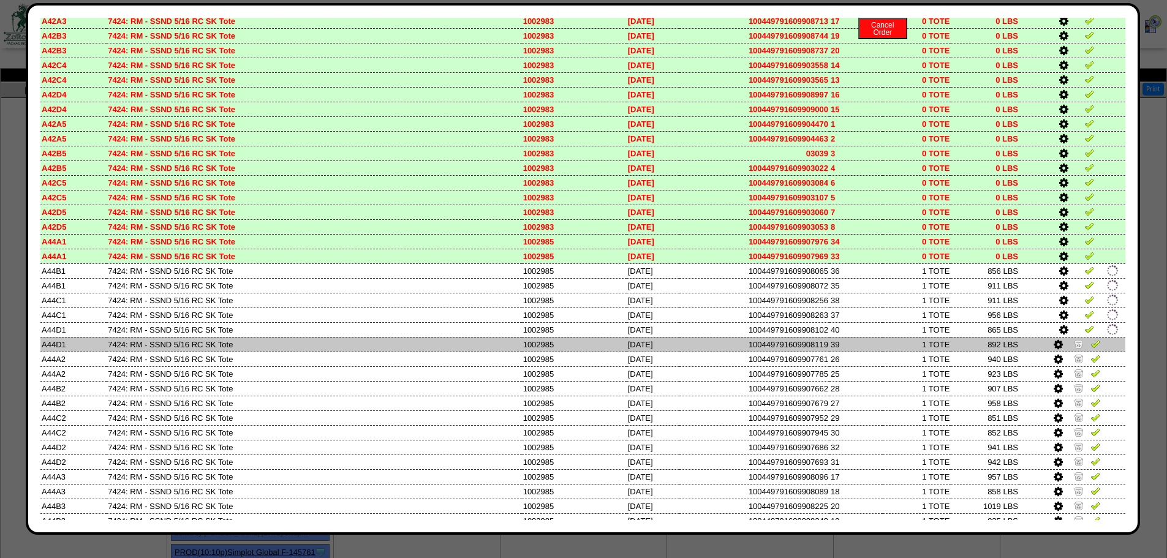
click at [1074, 344] on img at bounding box center [1079, 344] width 10 height 10
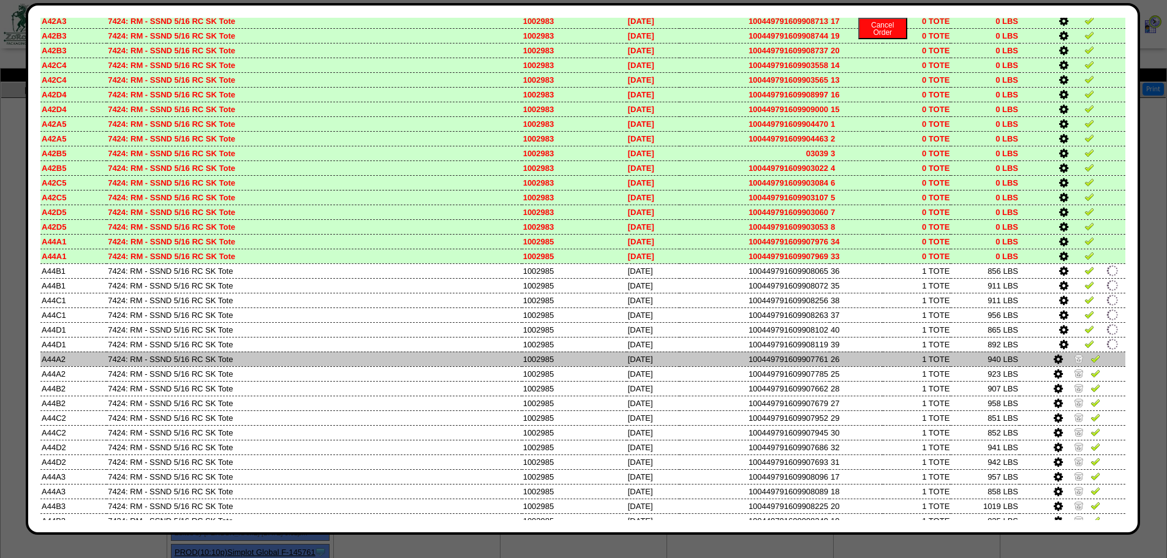
click at [1074, 357] on img at bounding box center [1079, 359] width 10 height 10
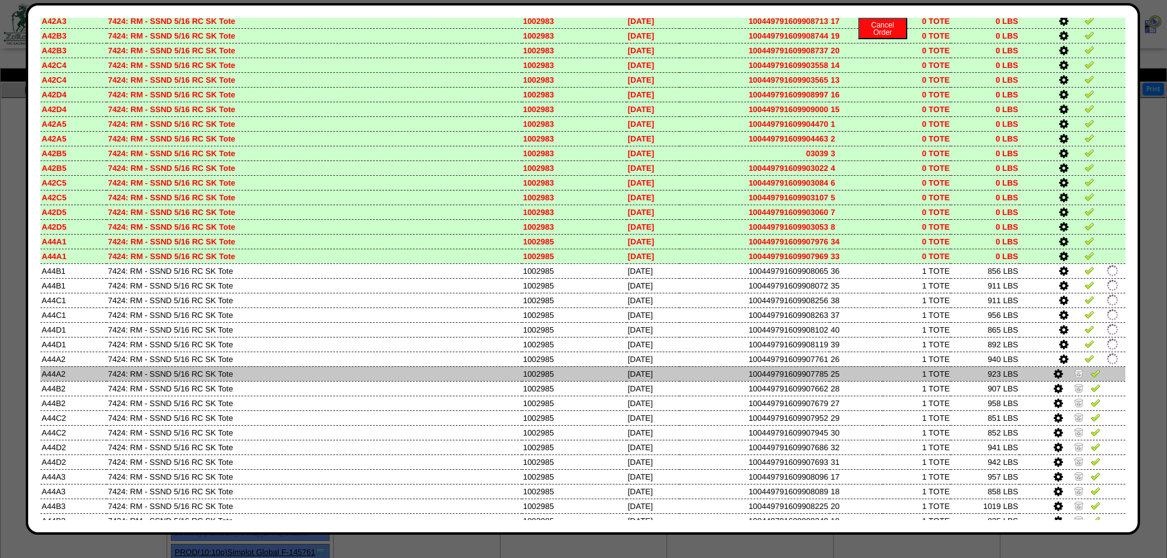
click at [1074, 373] on img at bounding box center [1079, 373] width 10 height 10
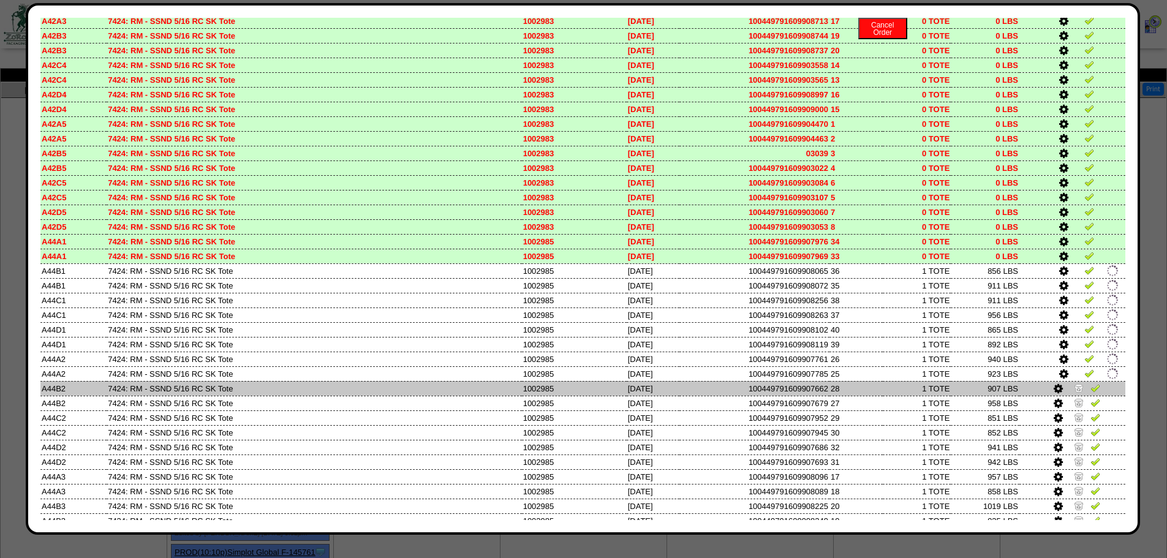
click at [1074, 387] on img at bounding box center [1079, 388] width 10 height 10
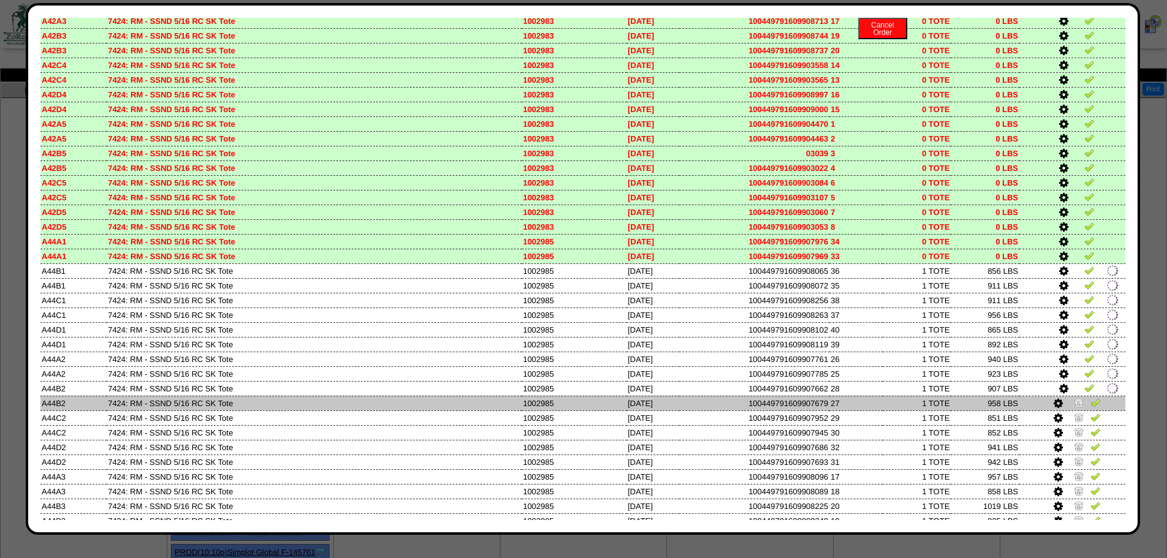
click at [1074, 404] on img at bounding box center [1079, 403] width 10 height 10
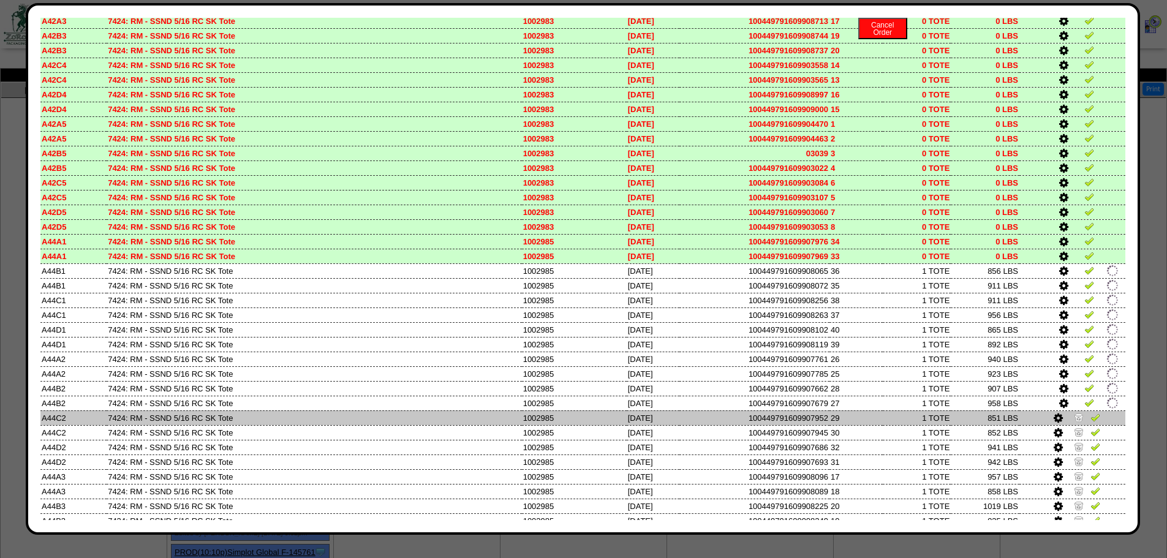
click at [1074, 418] on img at bounding box center [1079, 417] width 10 height 10
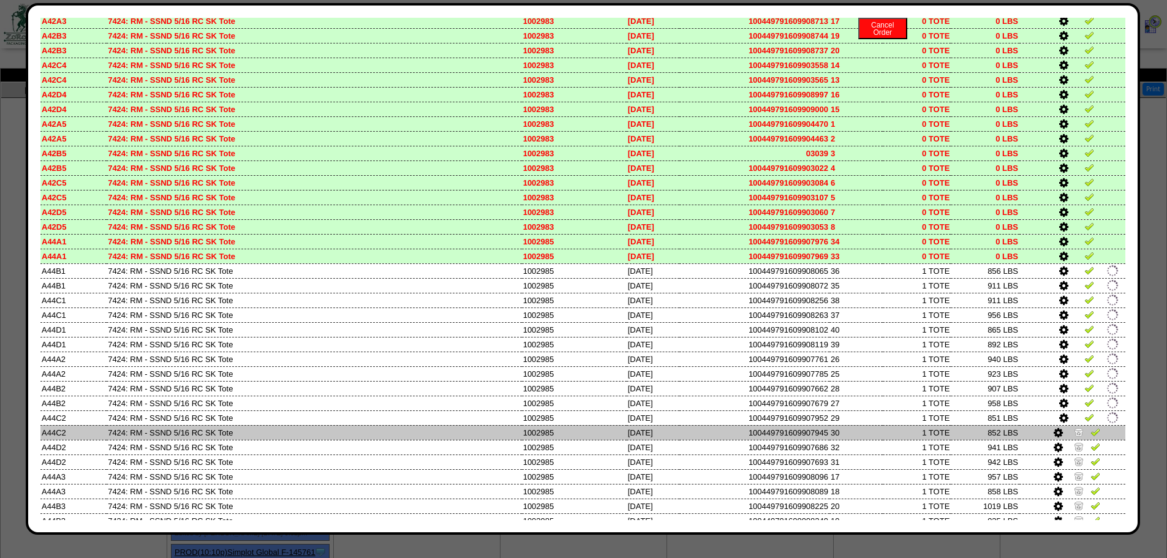
click at [1074, 428] on img at bounding box center [1079, 432] width 10 height 10
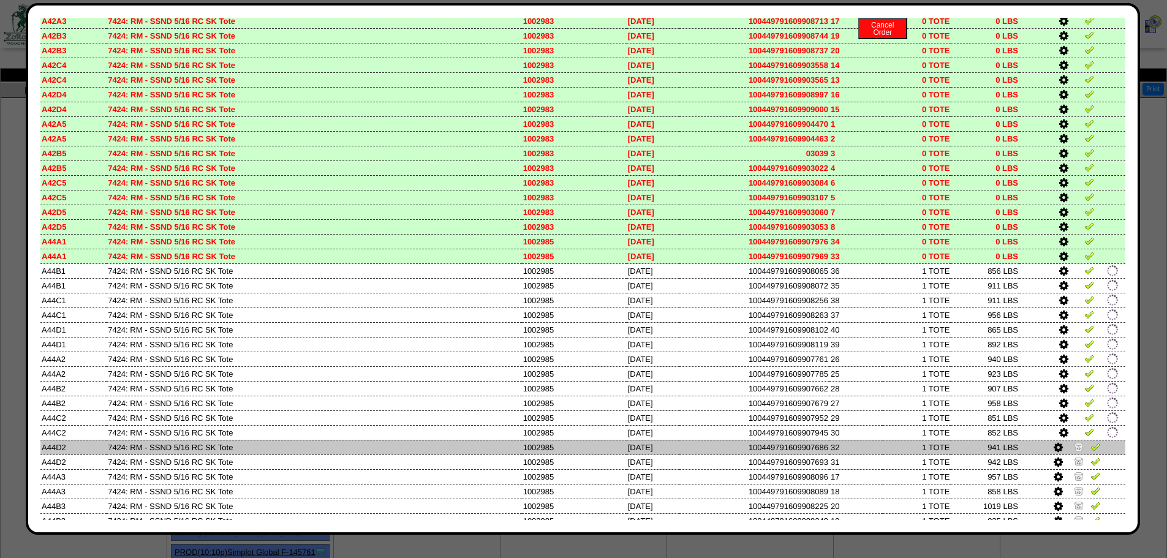
click at [1074, 449] on img at bounding box center [1079, 447] width 10 height 10
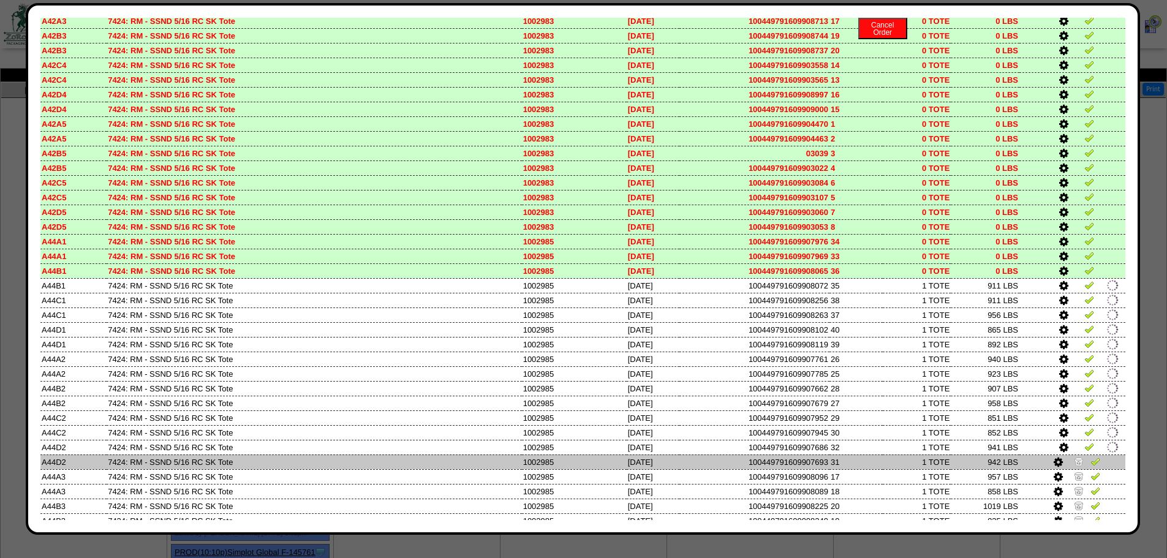
click at [1074, 464] on img at bounding box center [1079, 461] width 10 height 10
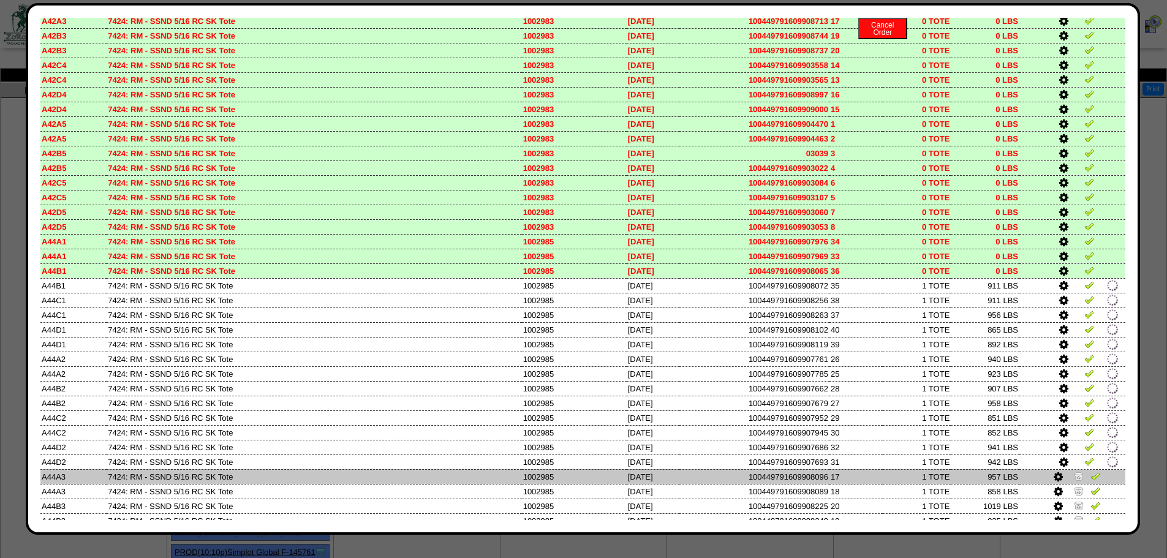
click at [1074, 479] on img at bounding box center [1079, 476] width 10 height 10
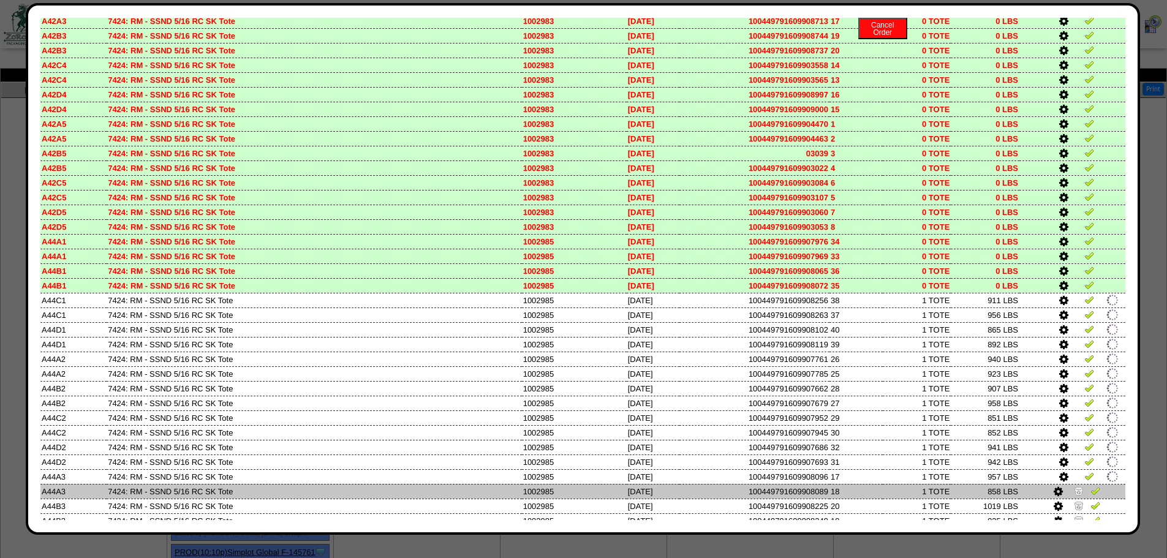
click at [1074, 491] on img at bounding box center [1079, 491] width 10 height 10
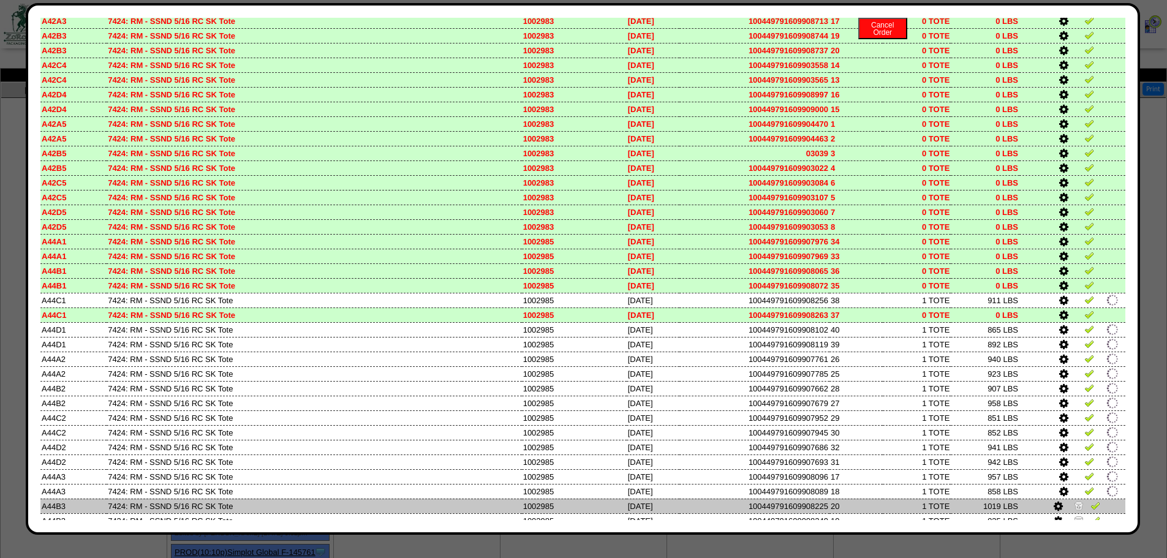
click at [1074, 502] on img at bounding box center [1079, 506] width 10 height 10
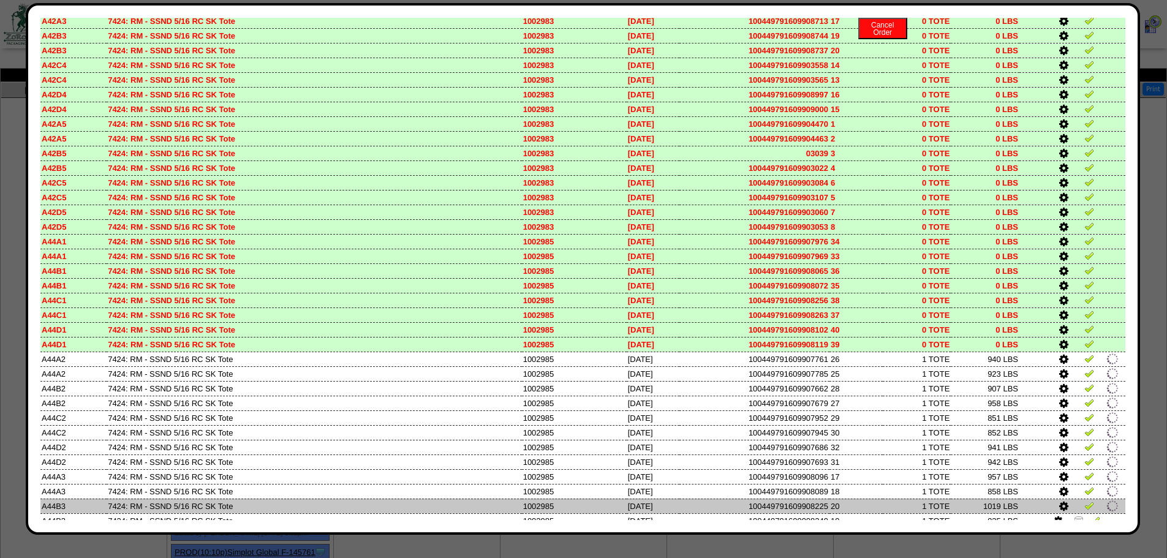
click at [1070, 509] on td at bounding box center [1073, 506] width 106 height 15
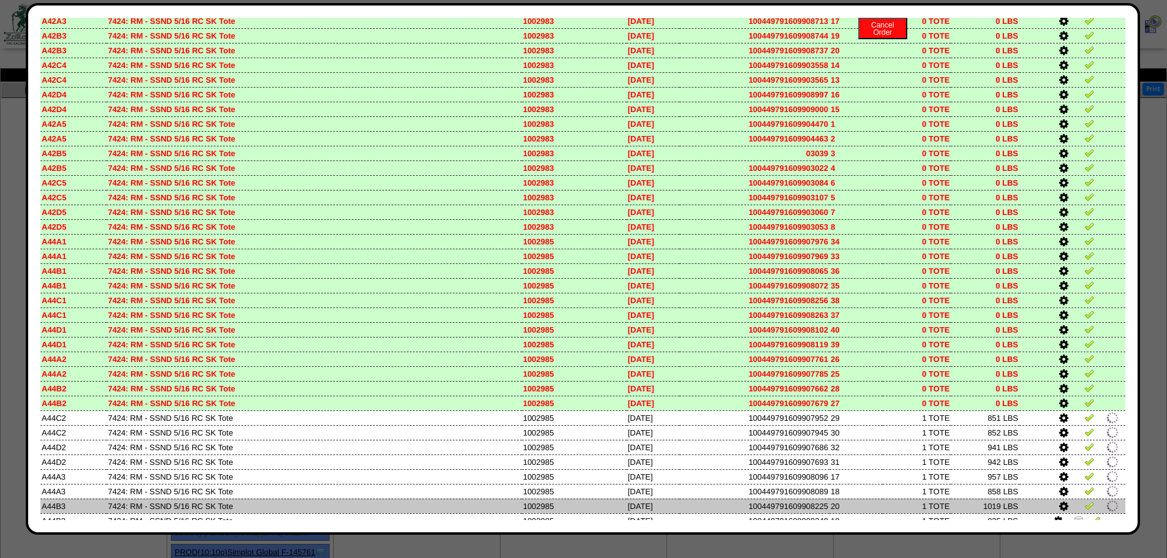
click at [1070, 512] on td at bounding box center [1073, 506] width 106 height 15
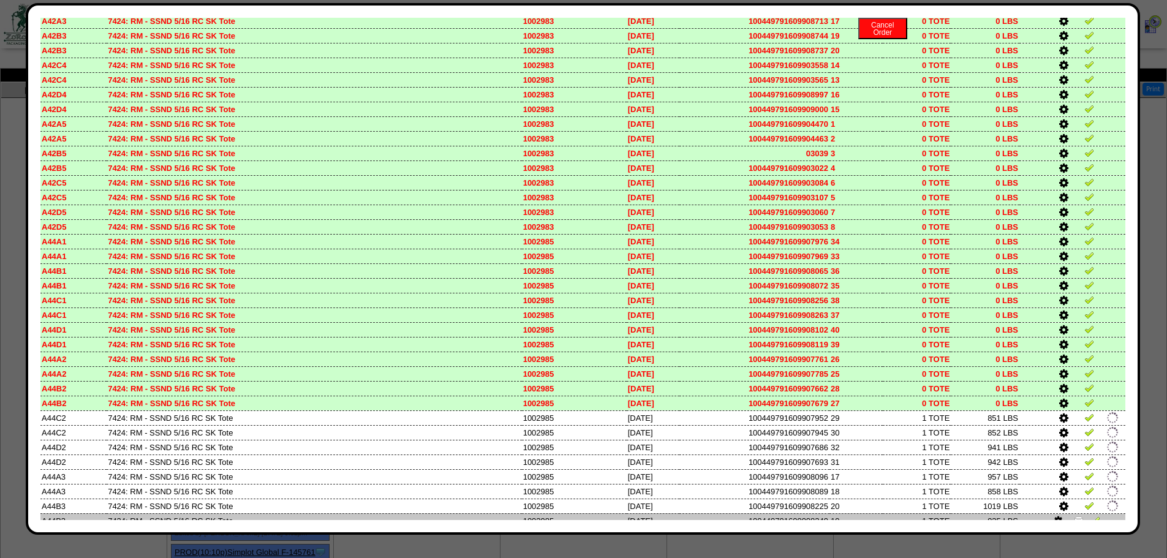
click at [1074, 517] on img at bounding box center [1079, 520] width 10 height 10
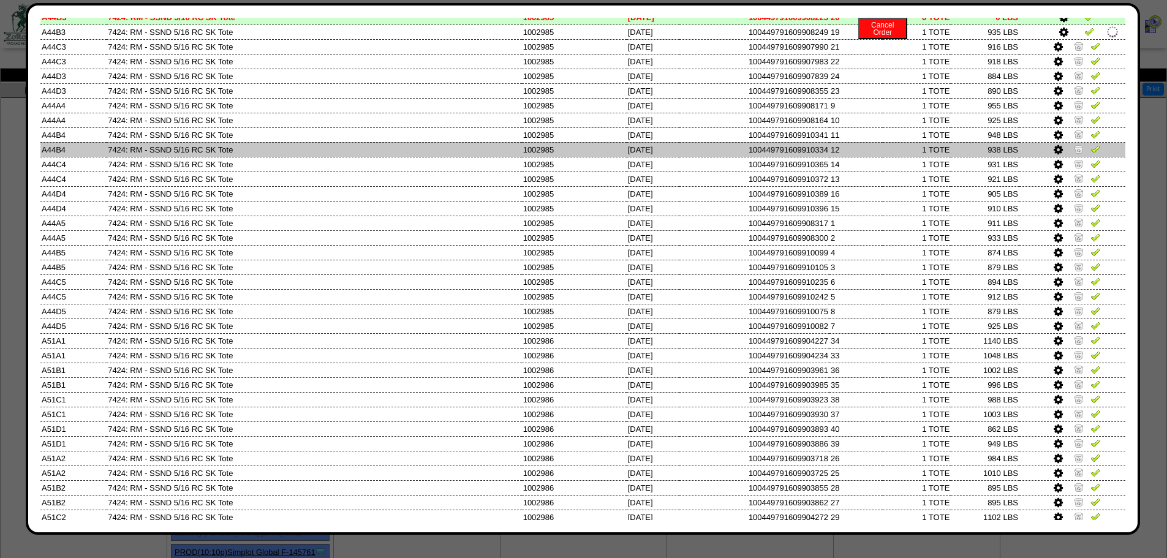
scroll to position [797, 0]
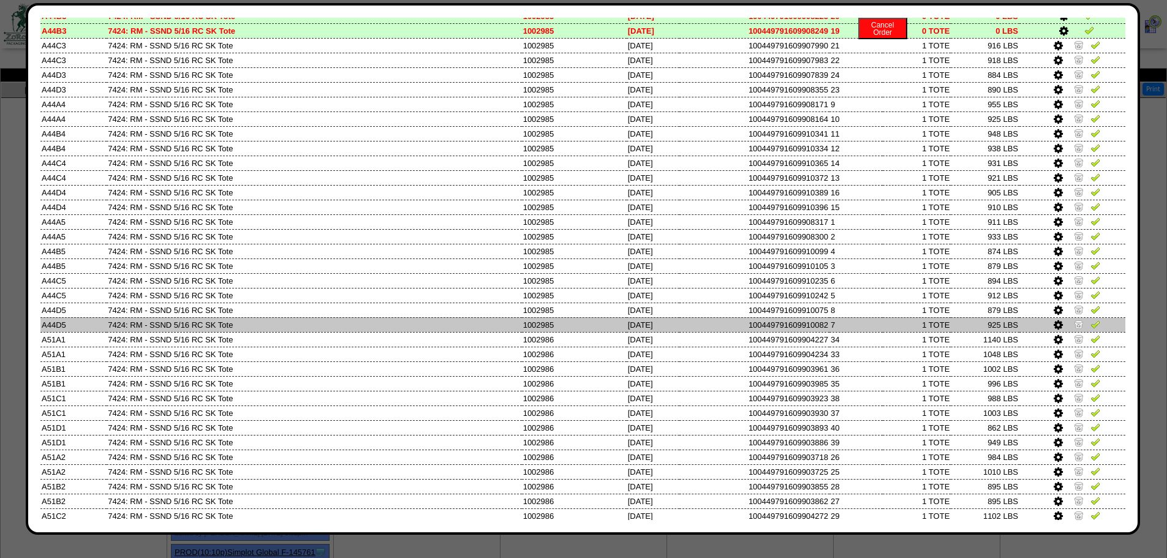
click at [1074, 322] on img at bounding box center [1079, 324] width 10 height 10
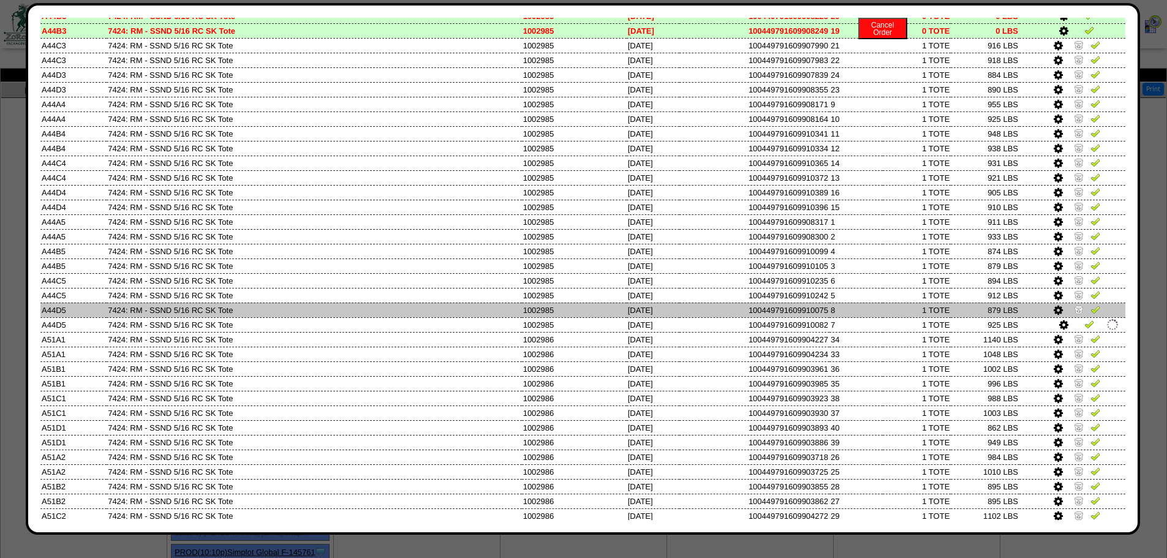
click at [1074, 312] on img at bounding box center [1079, 310] width 10 height 10
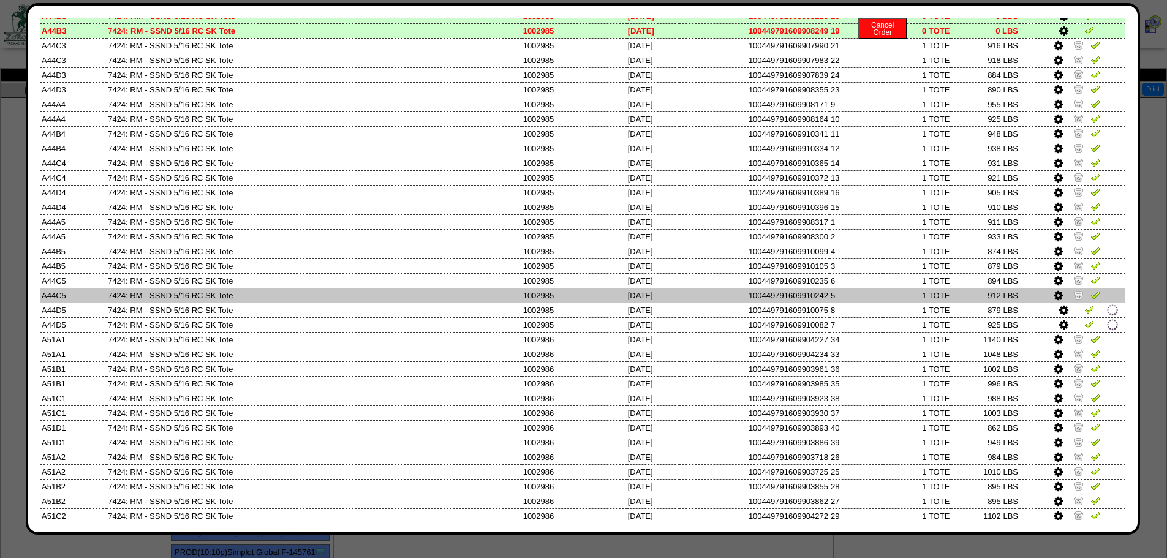
click at [1074, 294] on img at bounding box center [1079, 295] width 10 height 10
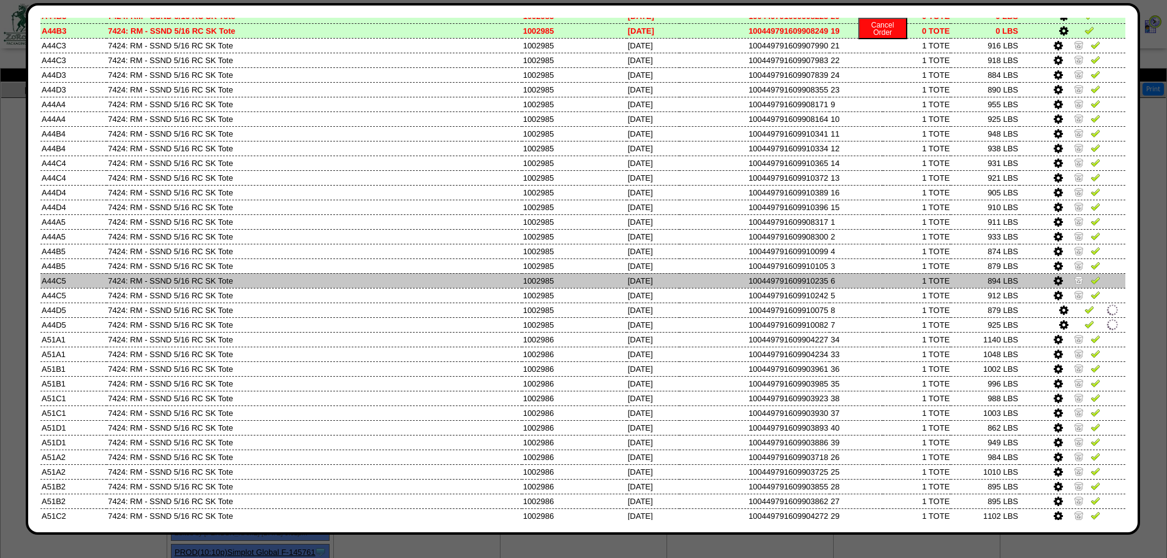
click at [1074, 279] on img at bounding box center [1079, 280] width 10 height 10
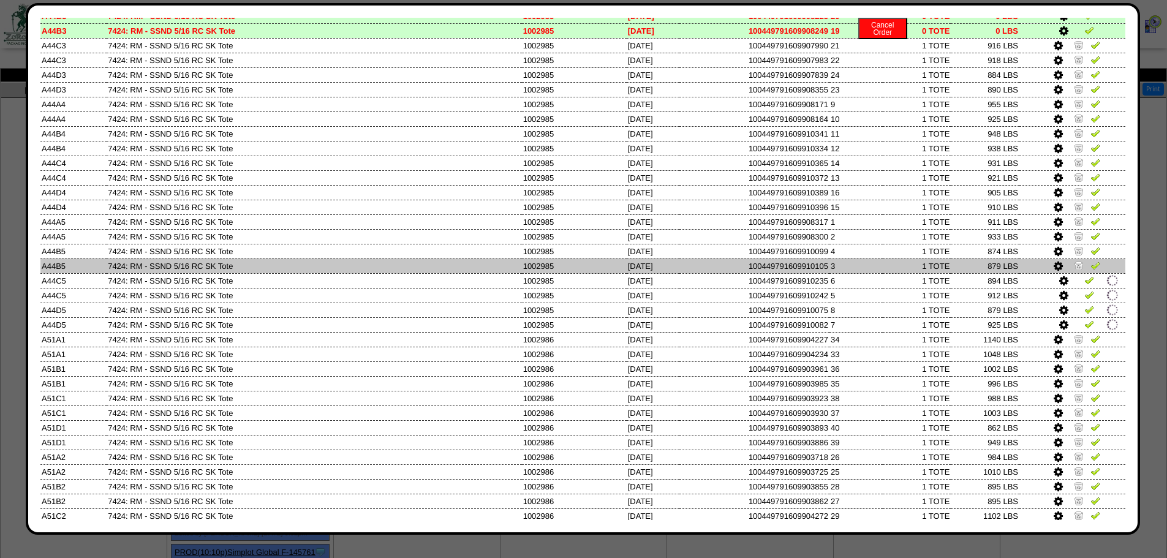
click at [1074, 265] on img at bounding box center [1079, 265] width 10 height 10
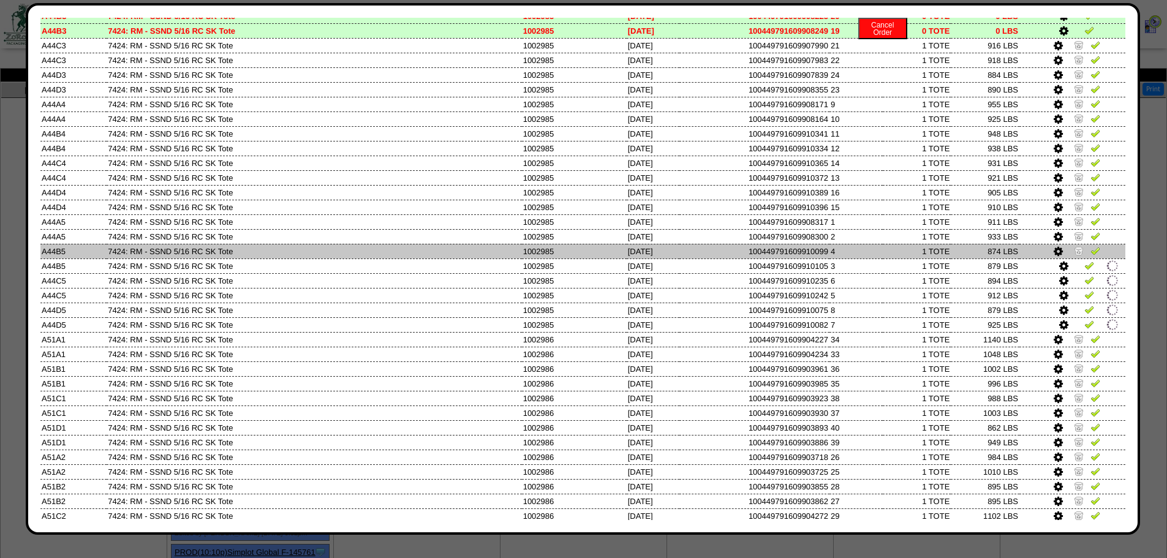
click at [1074, 246] on img at bounding box center [1079, 251] width 10 height 10
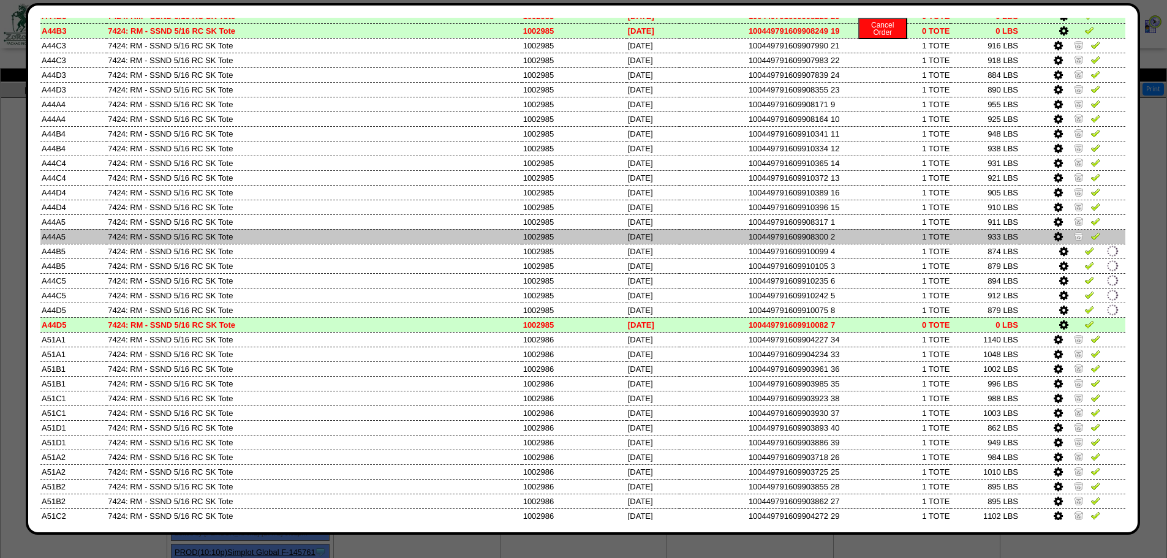
click at [1074, 231] on img at bounding box center [1079, 236] width 10 height 10
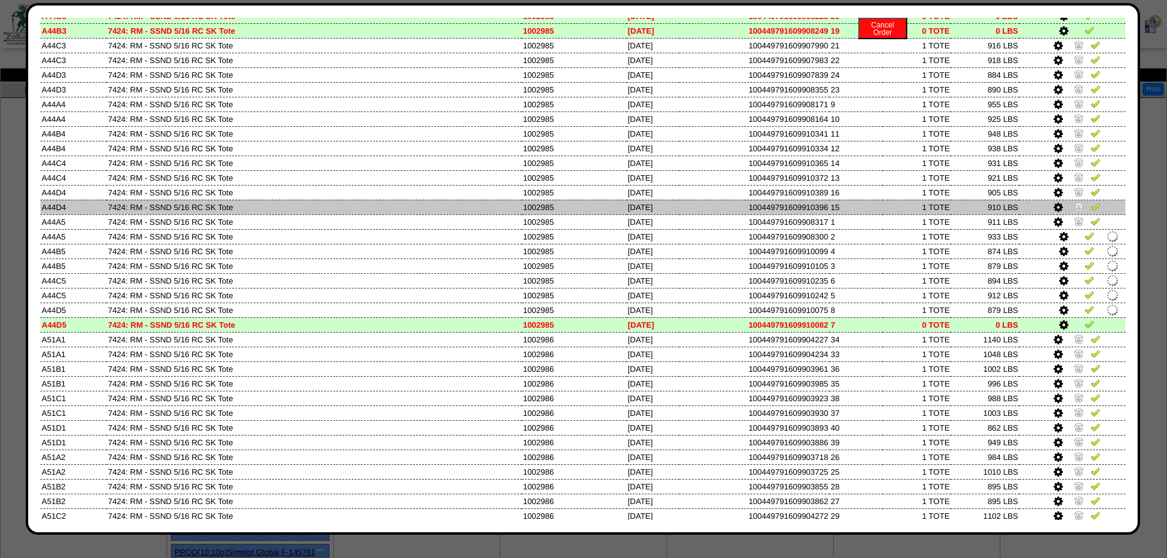
drag, startPoint x: 1072, startPoint y: 214, endPoint x: 1072, endPoint y: 199, distance: 15.3
click at [1072, 213] on td at bounding box center [1073, 207] width 106 height 15
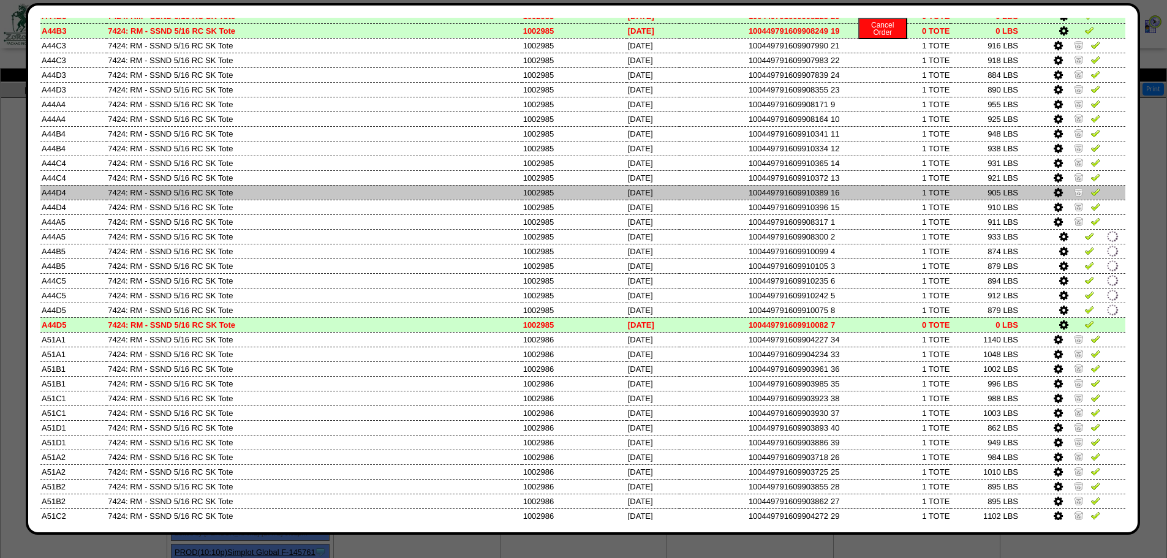
click at [1072, 198] on td at bounding box center [1073, 192] width 106 height 15
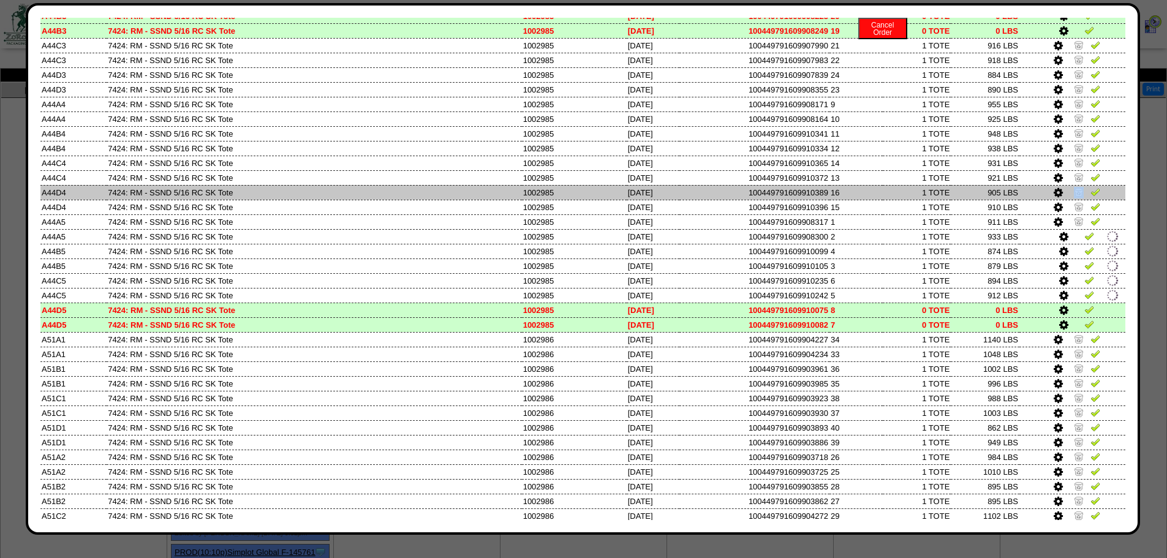
click at [1074, 189] on img at bounding box center [1079, 192] width 10 height 10
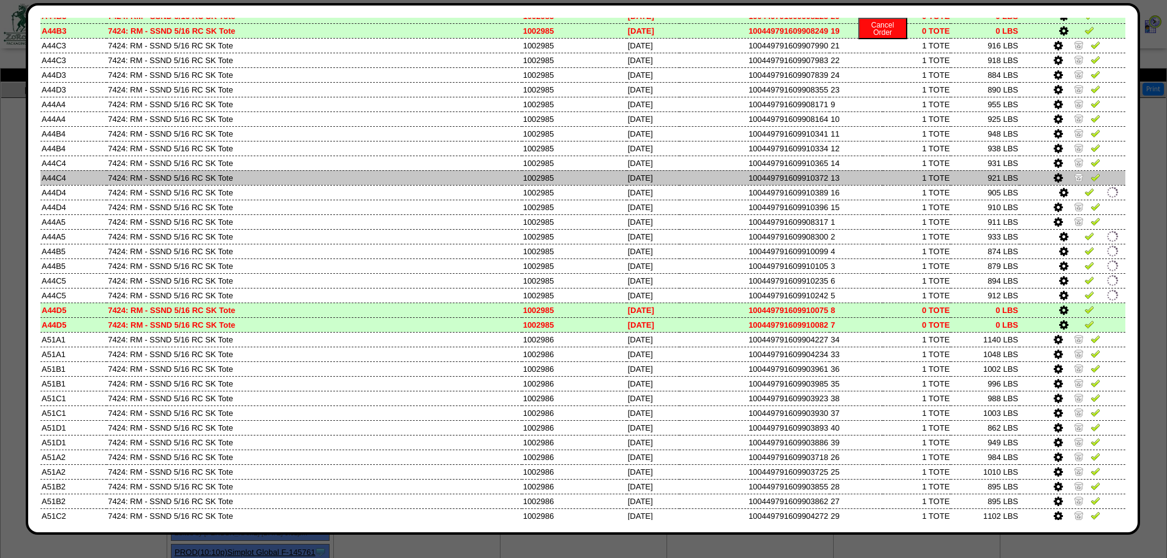
drag, startPoint x: 1072, startPoint y: 173, endPoint x: 1073, endPoint y: 159, distance: 14.8
click at [1074, 173] on img at bounding box center [1079, 177] width 10 height 10
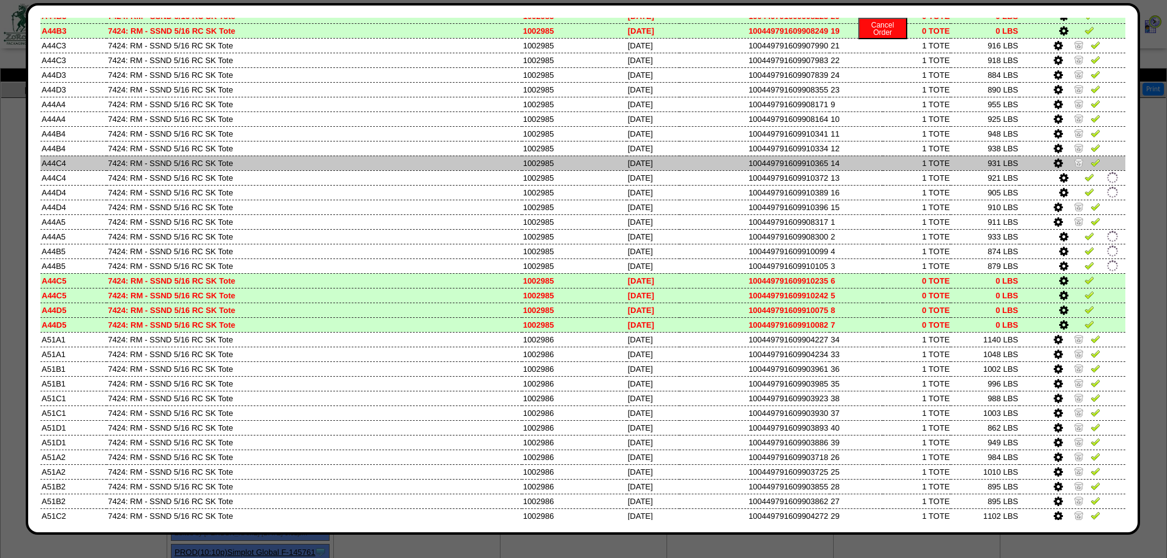
click at [1074, 159] on img at bounding box center [1079, 162] width 10 height 10
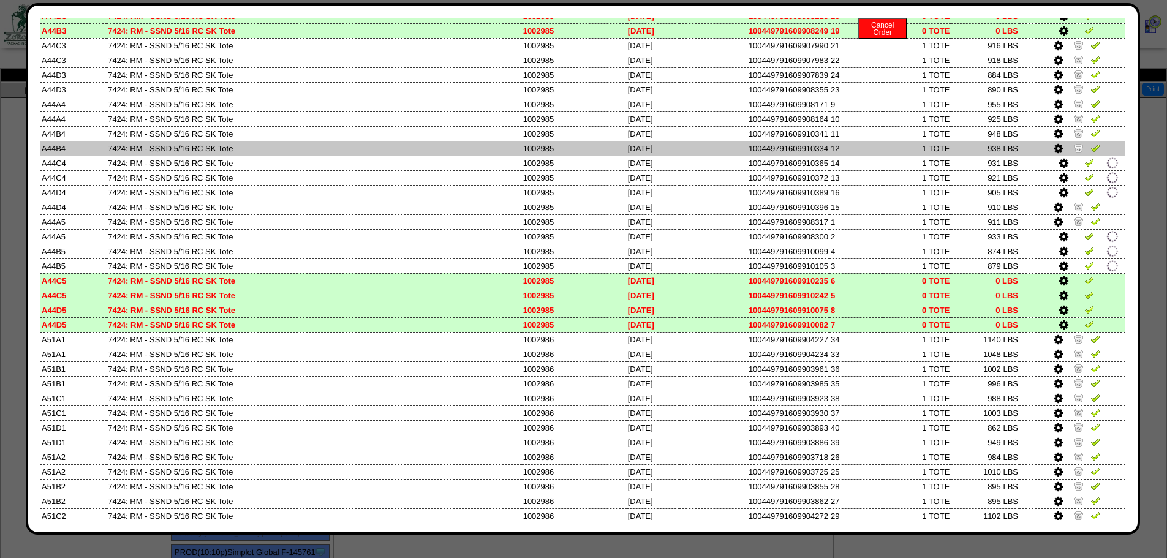
click at [1076, 144] on td at bounding box center [1073, 148] width 106 height 15
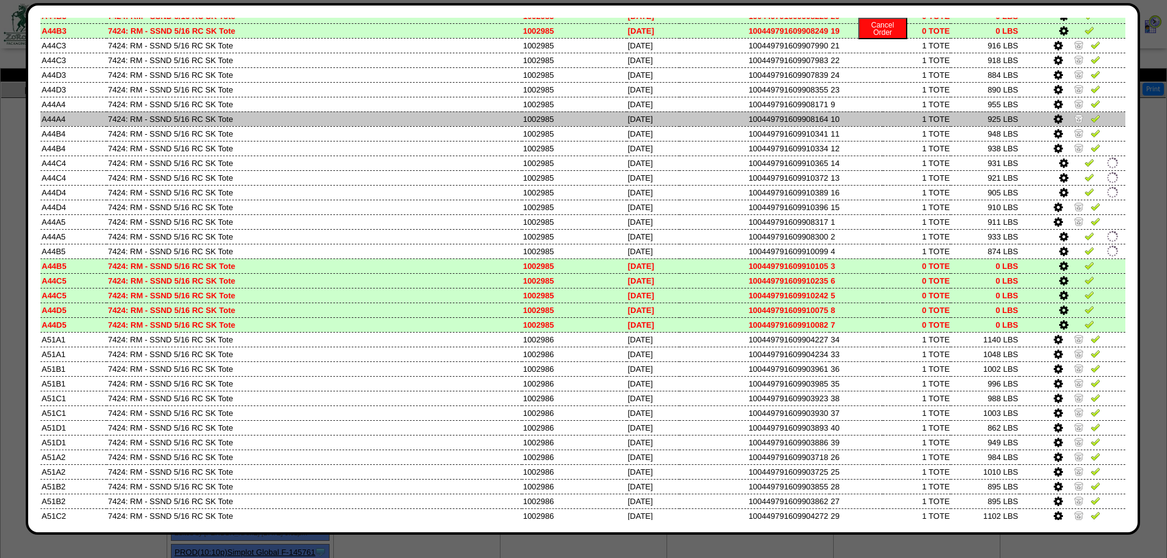
click at [1076, 119] on link at bounding box center [1080, 120] width 12 height 9
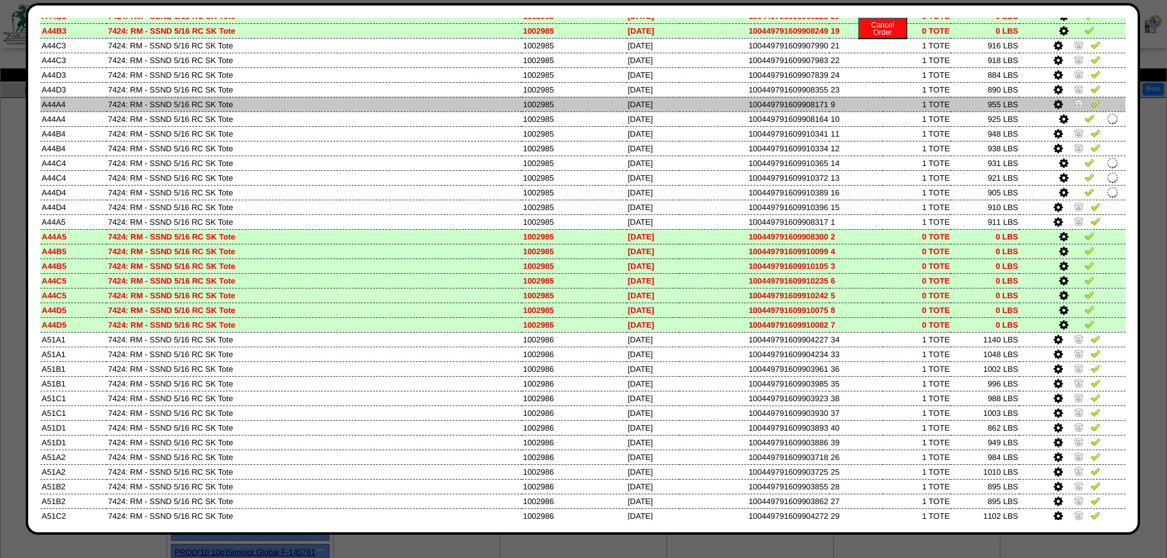
click at [1075, 102] on link at bounding box center [1080, 105] width 12 height 9
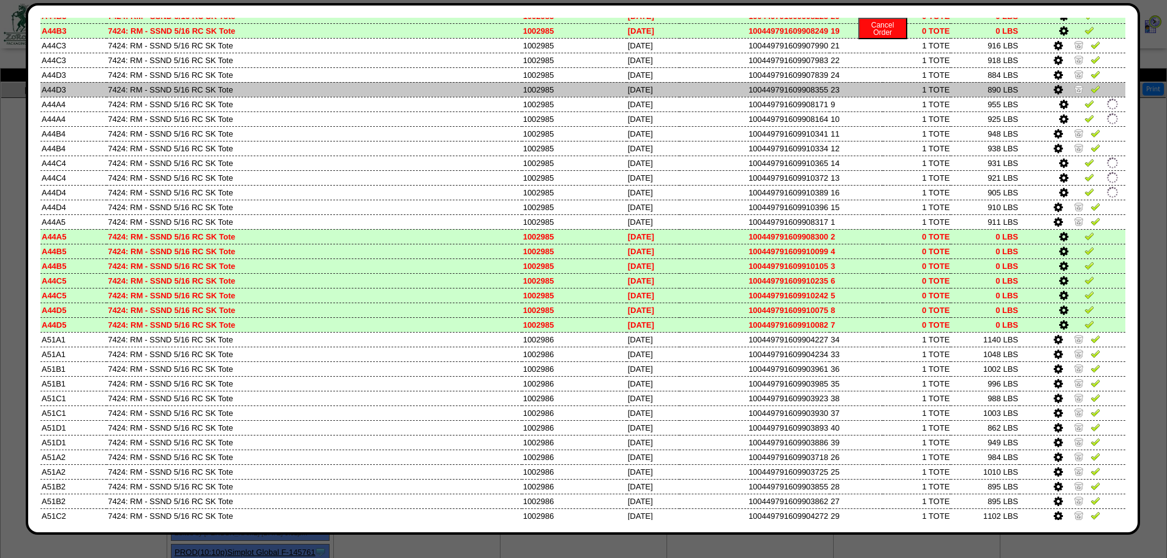
drag, startPoint x: 1075, startPoint y: 93, endPoint x: 1074, endPoint y: 86, distance: 7.5
click at [1075, 92] on link at bounding box center [1080, 90] width 12 height 9
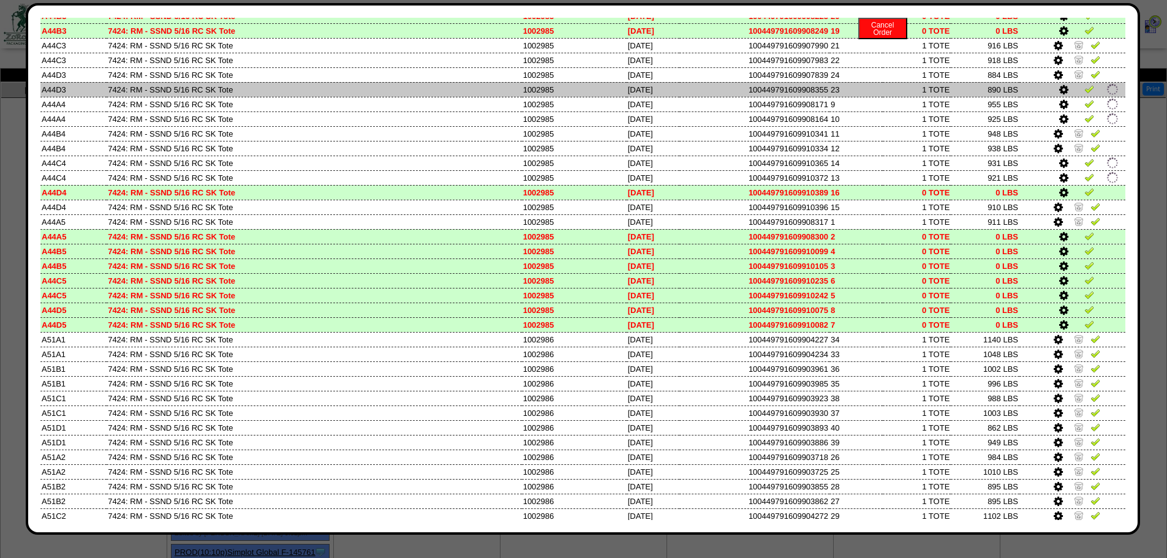
click at [1074, 85] on td at bounding box center [1073, 89] width 106 height 15
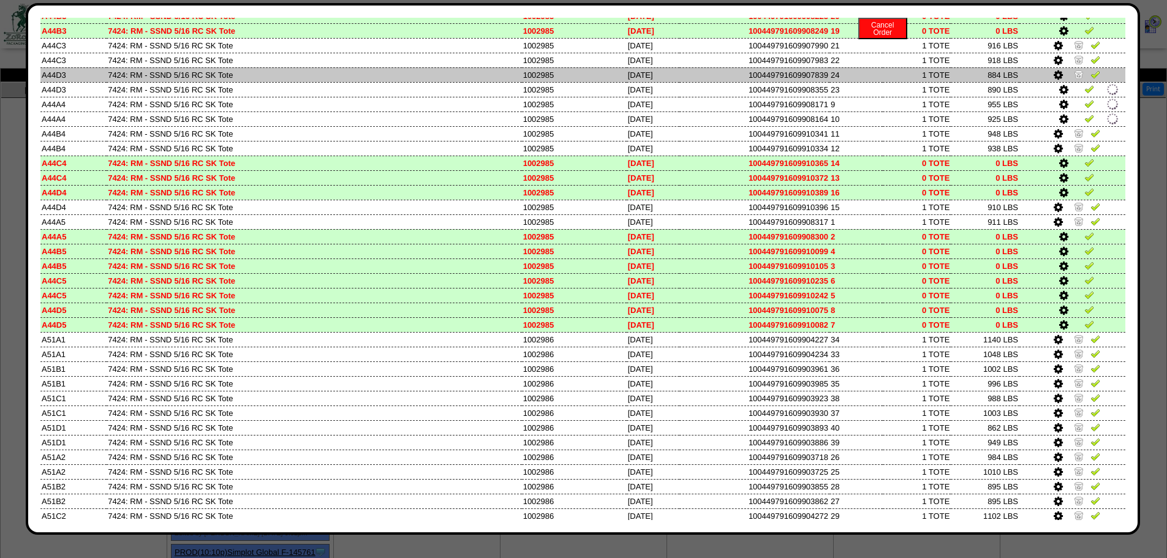
click at [1074, 75] on img at bounding box center [1079, 74] width 10 height 10
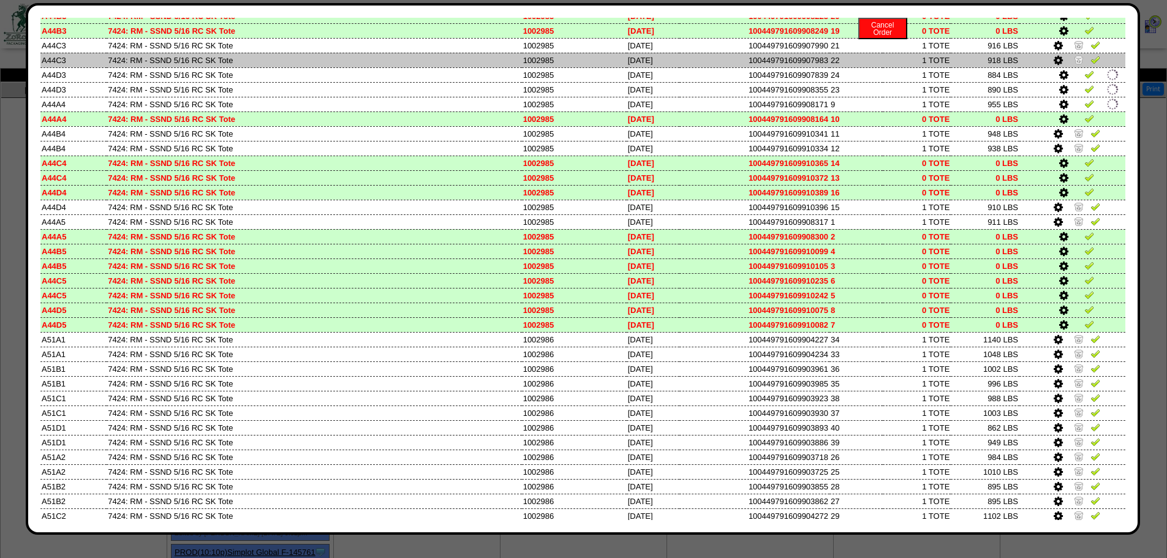
click at [1074, 62] on img at bounding box center [1079, 60] width 10 height 10
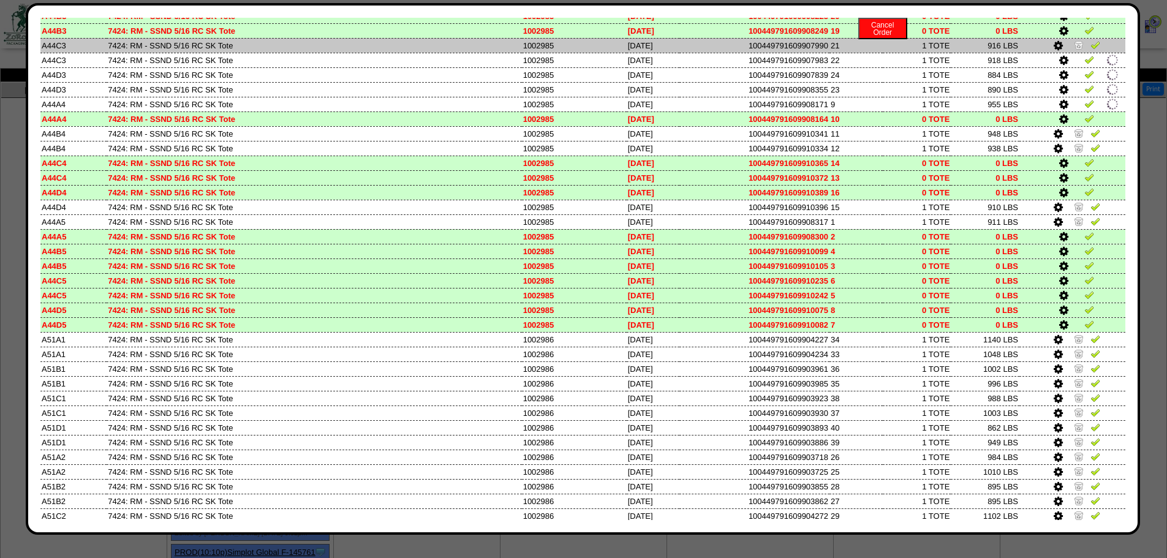
click at [1074, 50] on link at bounding box center [1080, 46] width 12 height 9
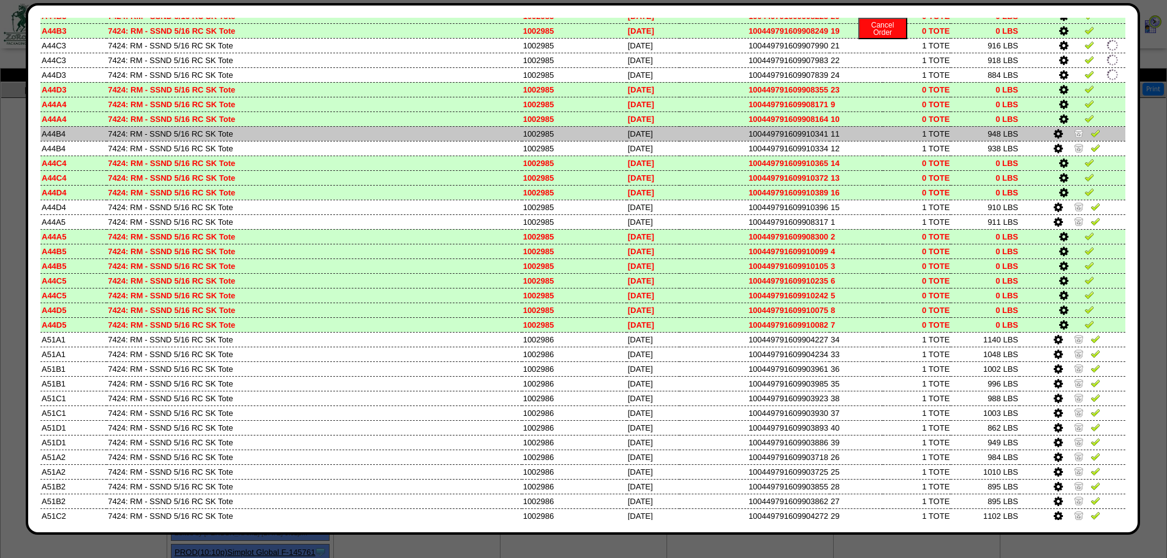
click at [1074, 137] on img at bounding box center [1079, 133] width 10 height 10
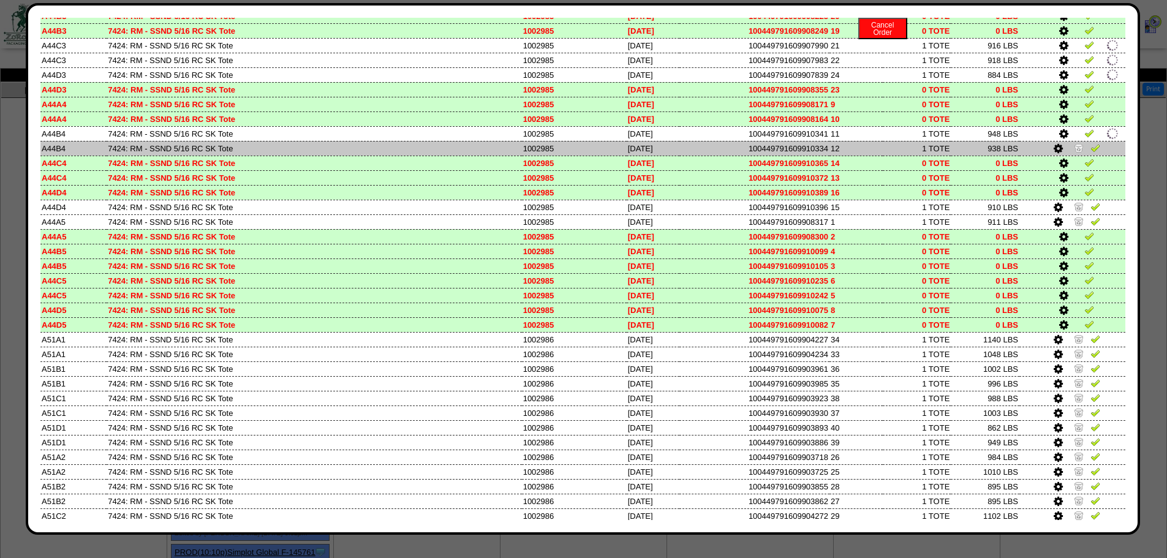
click at [1074, 145] on img at bounding box center [1079, 148] width 10 height 10
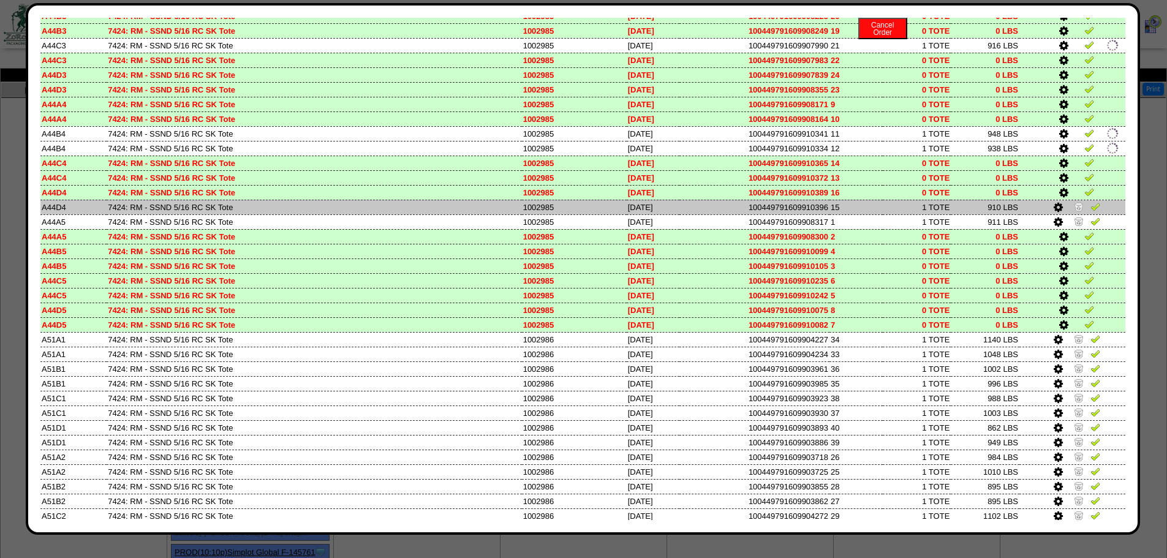
click at [1074, 208] on img at bounding box center [1079, 207] width 10 height 10
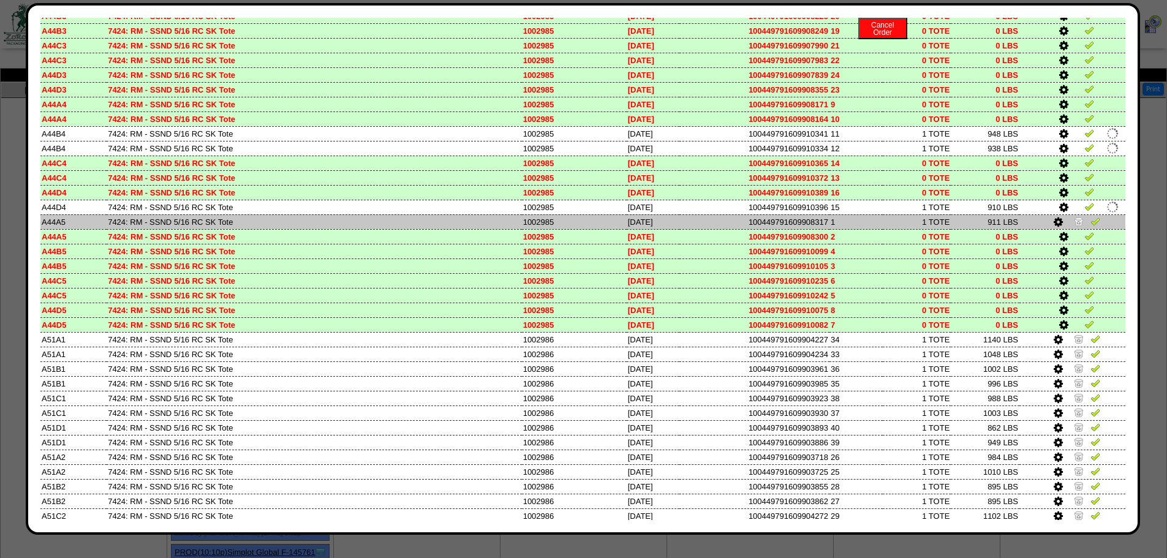
click at [1074, 219] on img at bounding box center [1079, 221] width 10 height 10
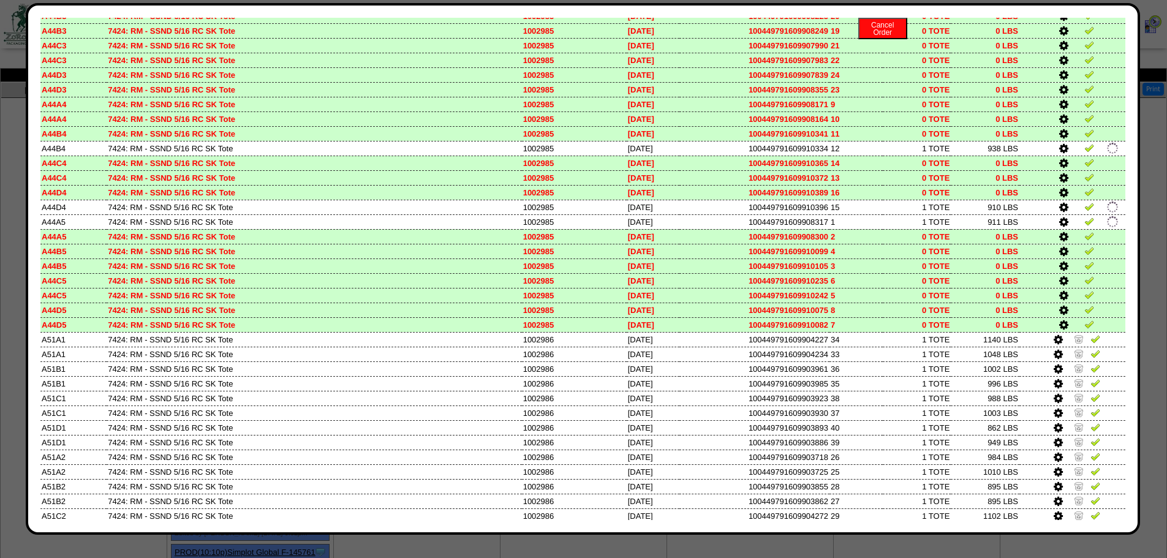
click at [969, 189] on td "0 LBS" at bounding box center [985, 192] width 69 height 15
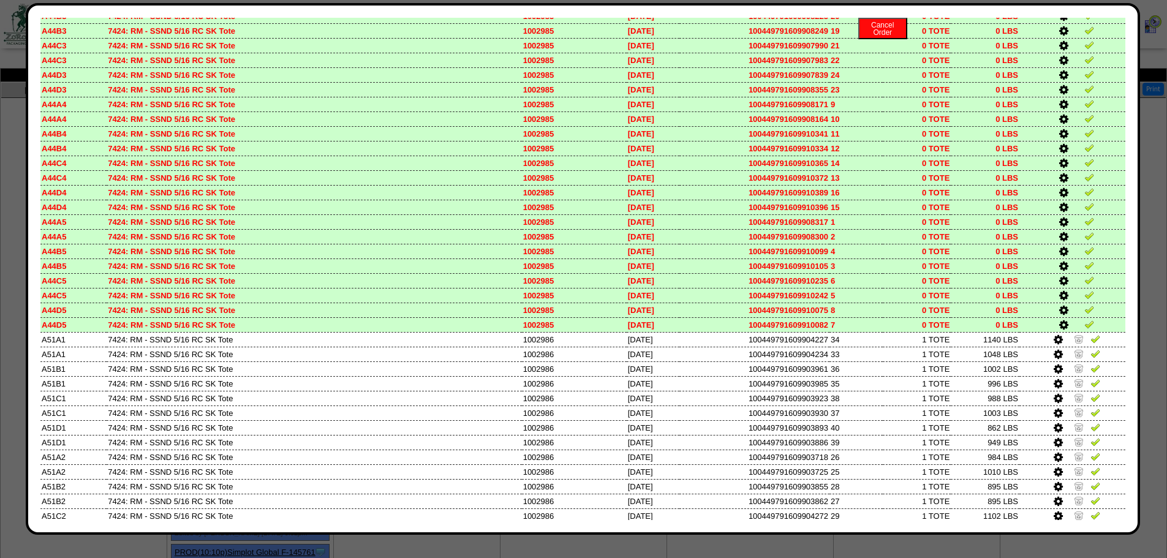
click at [883, 189] on td "0 TOTE" at bounding box center [917, 192] width 69 height 15
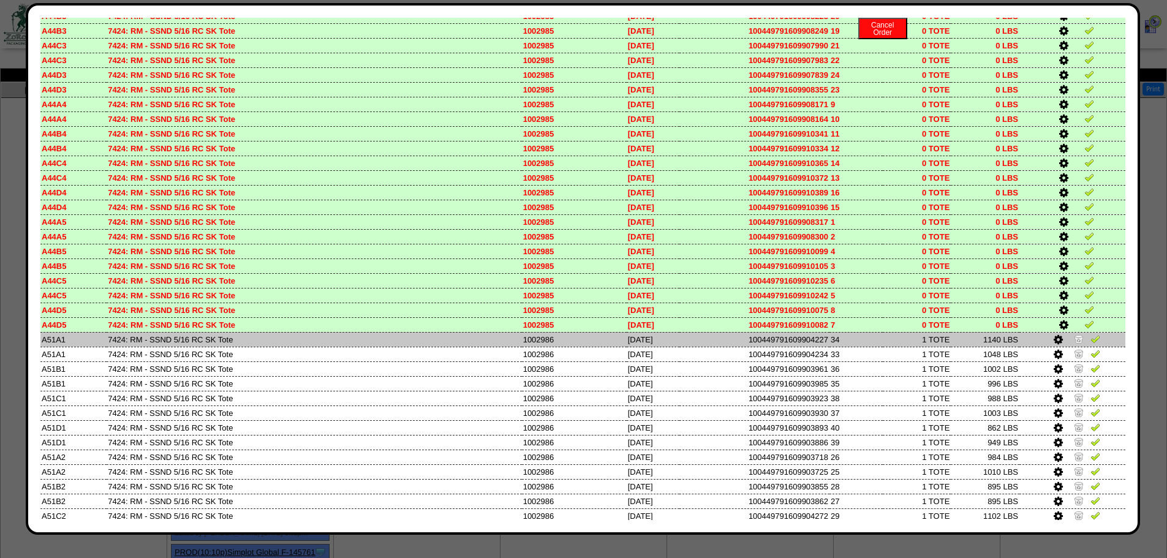
click at [1064, 340] on td at bounding box center [1073, 339] width 106 height 15
click at [1068, 346] on td at bounding box center [1073, 339] width 106 height 15
click at [1074, 342] on img at bounding box center [1079, 339] width 10 height 10
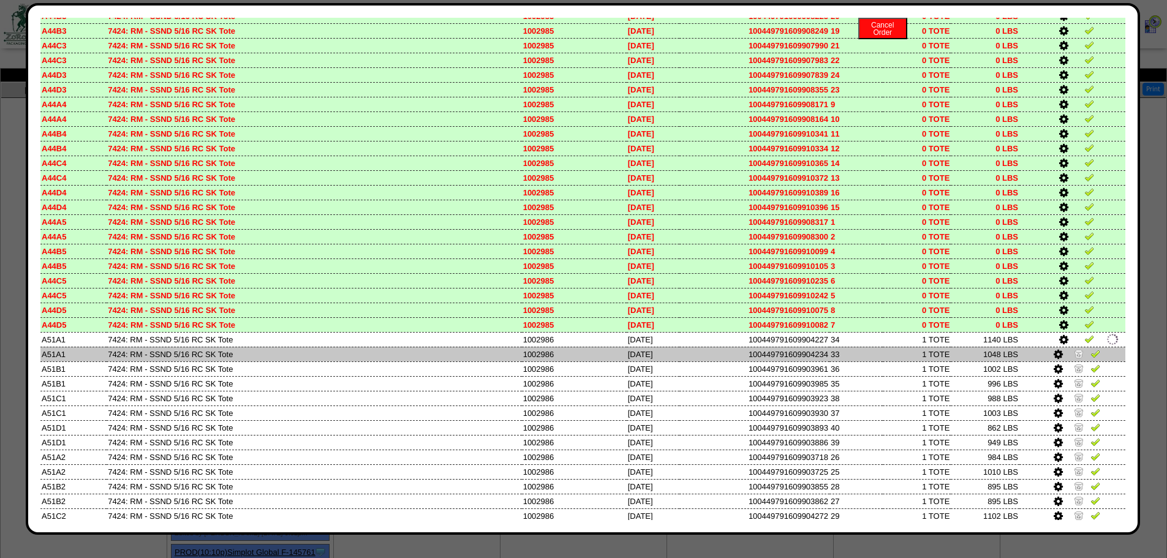
click at [1074, 352] on img at bounding box center [1079, 354] width 10 height 10
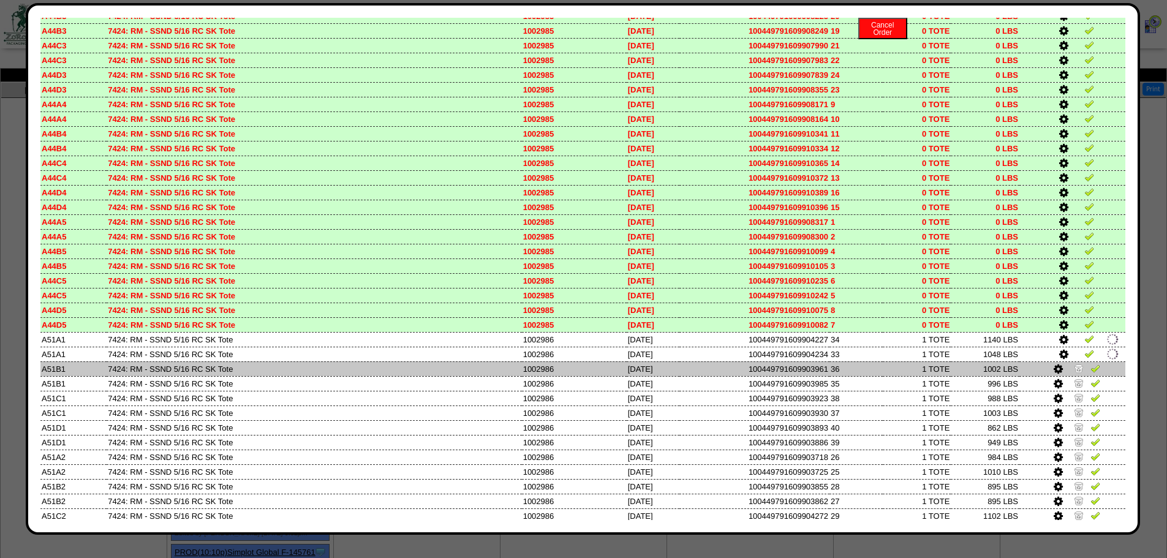
click at [1074, 367] on img at bounding box center [1079, 368] width 10 height 10
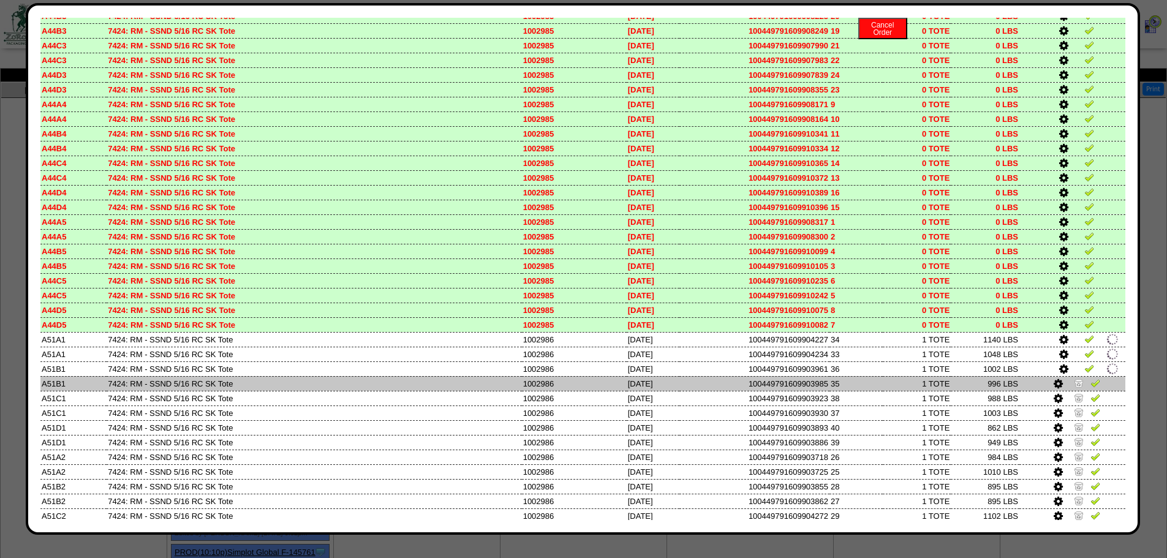
click at [1074, 384] on img at bounding box center [1079, 383] width 10 height 10
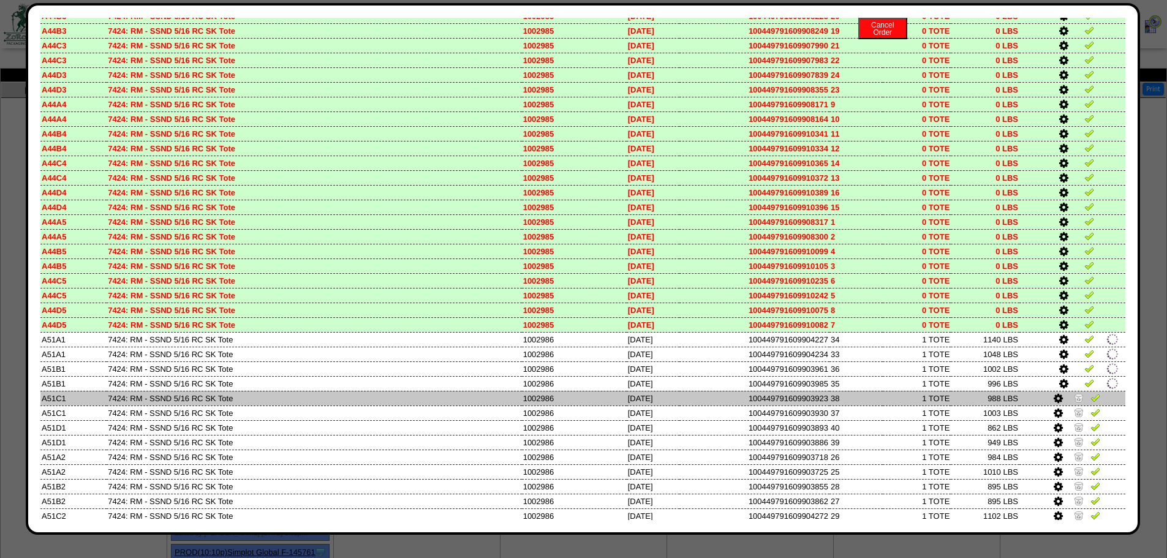
drag, startPoint x: 1069, startPoint y: 401, endPoint x: 1067, endPoint y: 414, distance: 12.3
click at [1074, 402] on img at bounding box center [1079, 398] width 10 height 10
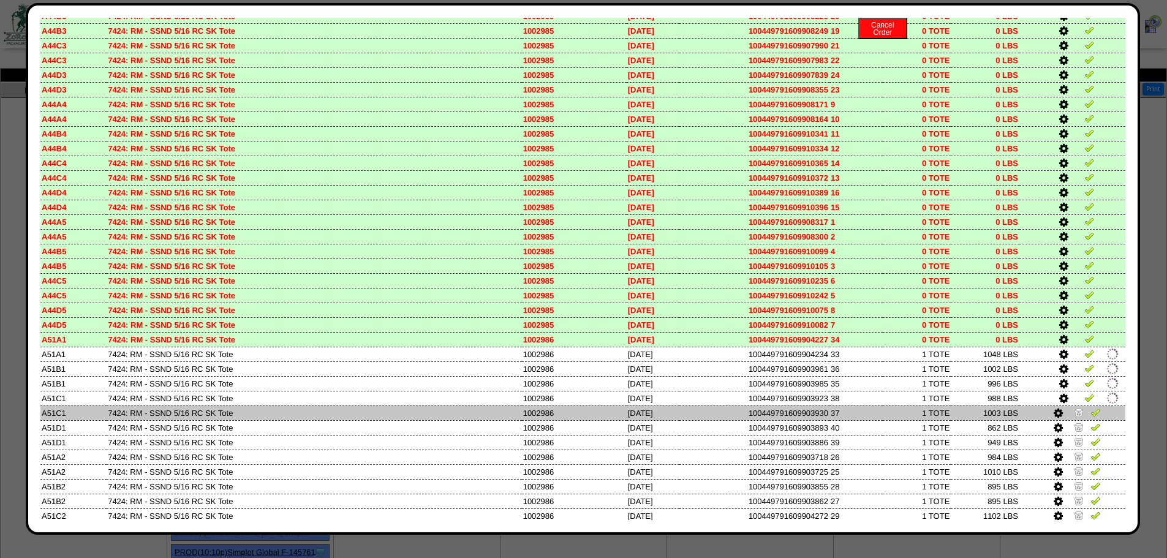
click at [1067, 419] on td at bounding box center [1073, 413] width 106 height 15
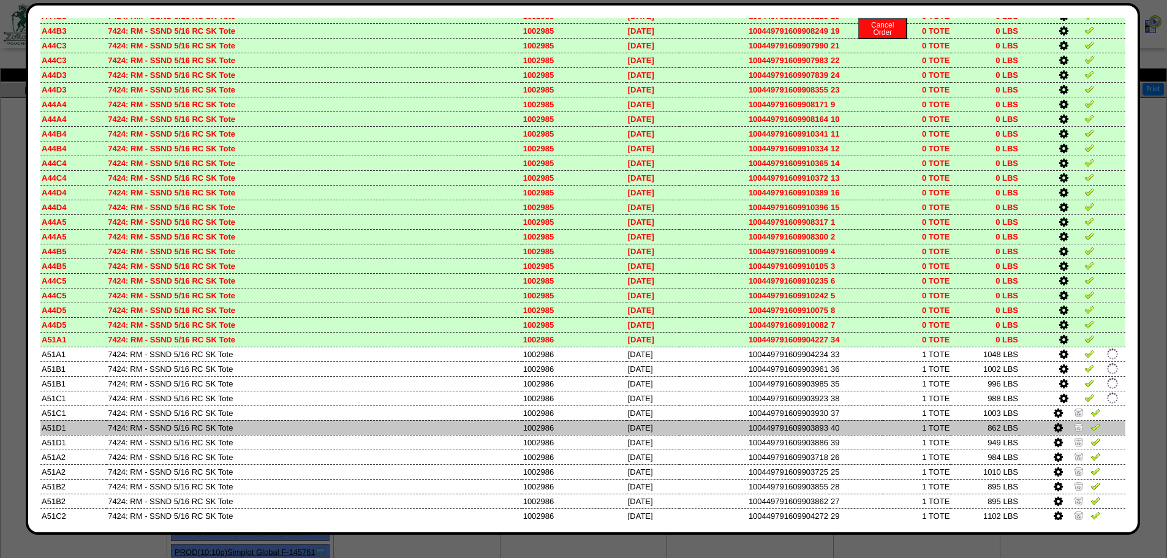
click at [1074, 430] on img at bounding box center [1079, 427] width 10 height 10
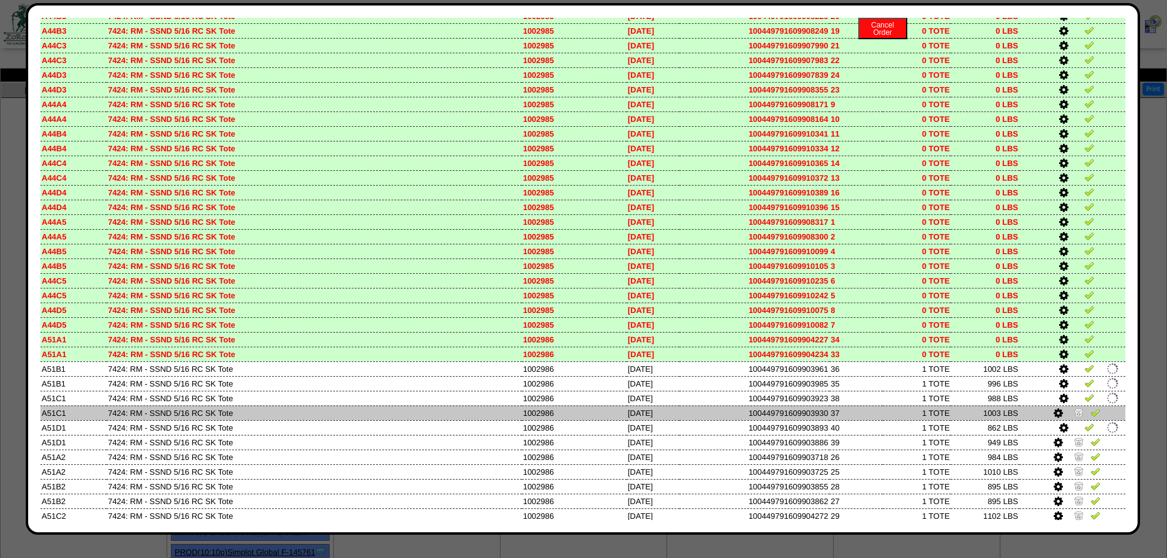
click at [1070, 420] on td at bounding box center [1073, 413] width 106 height 15
click at [1074, 415] on img at bounding box center [1079, 412] width 10 height 10
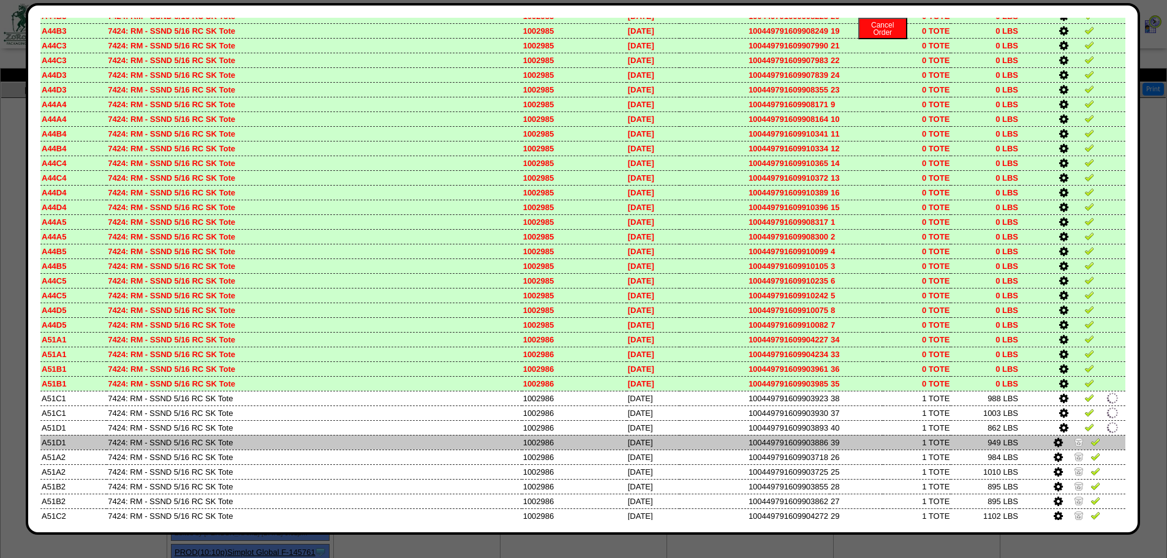
click at [1074, 444] on img at bounding box center [1079, 442] width 10 height 10
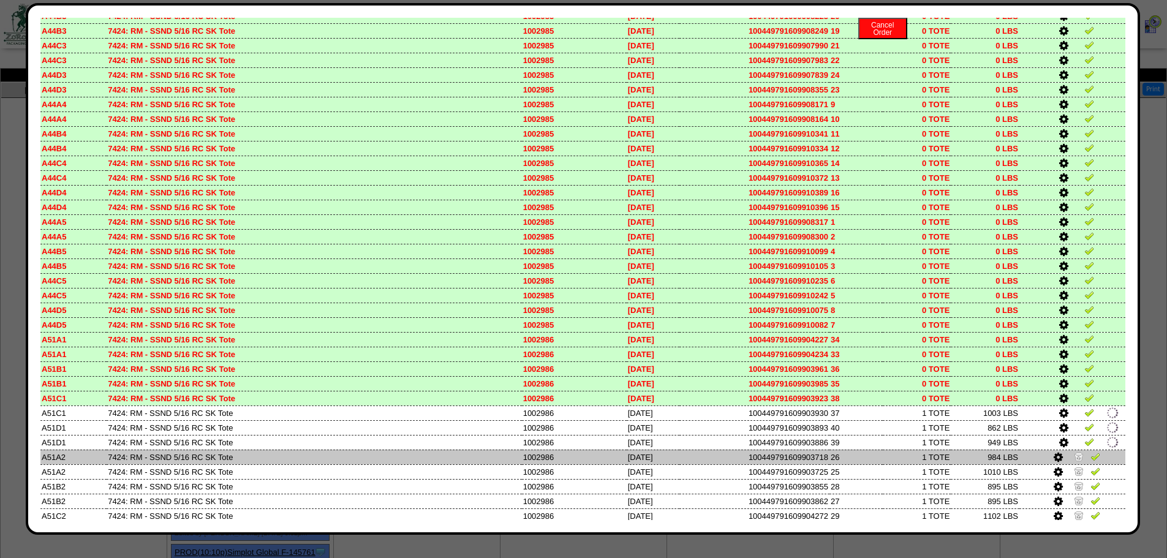
click at [1074, 456] on img at bounding box center [1079, 457] width 10 height 10
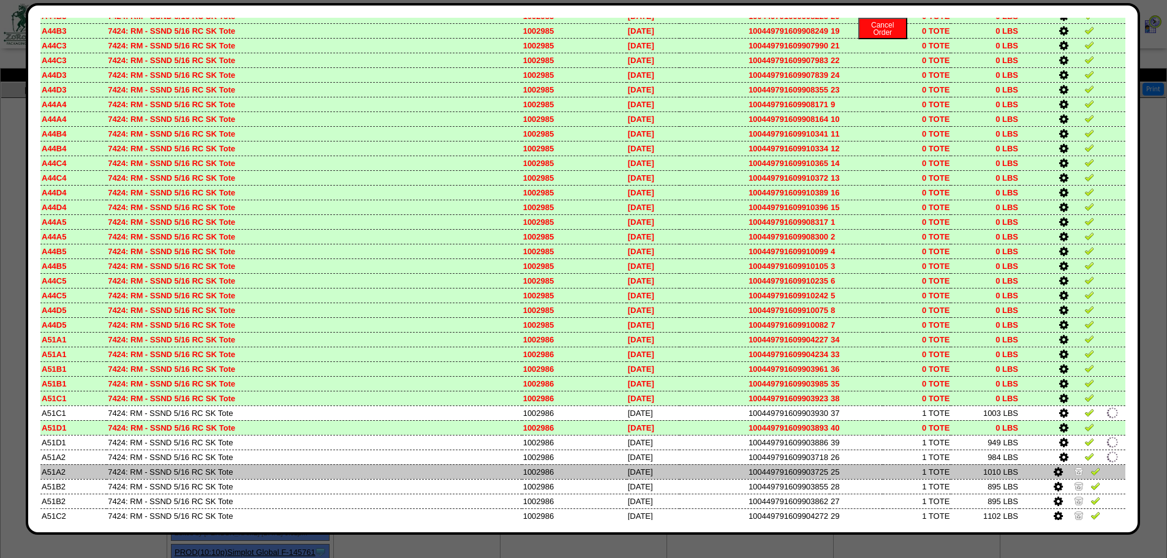
click at [1072, 464] on td at bounding box center [1073, 471] width 106 height 15
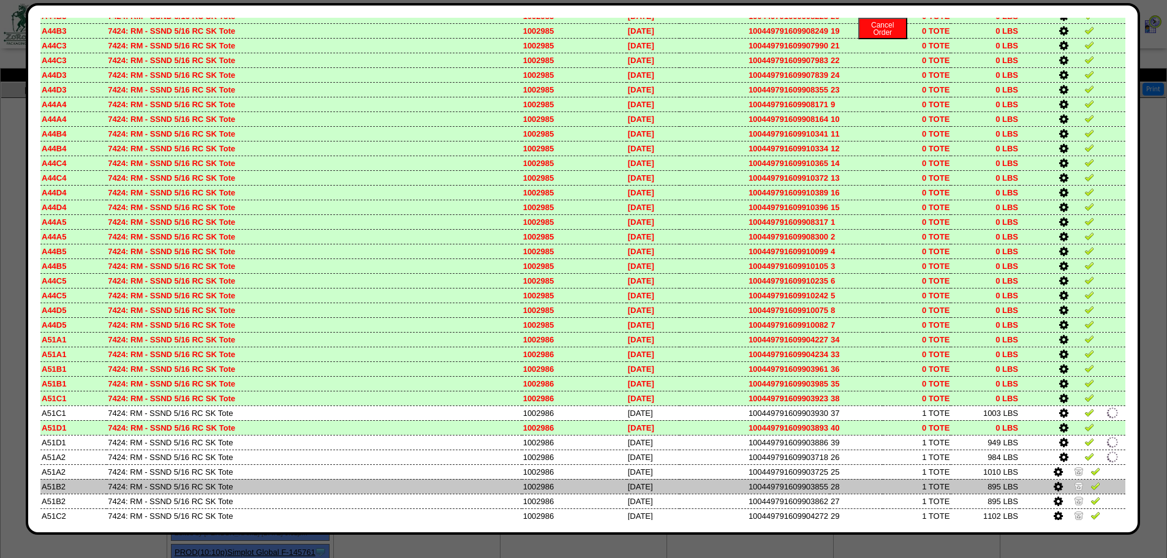
click at [1074, 484] on img at bounding box center [1079, 486] width 10 height 10
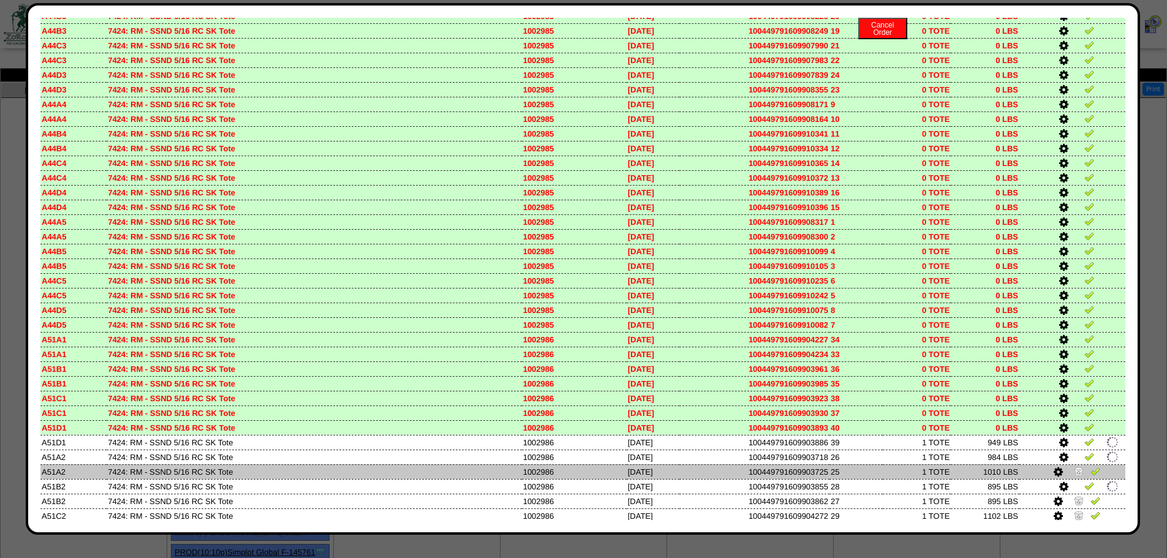
click at [1074, 471] on img at bounding box center [1079, 471] width 10 height 10
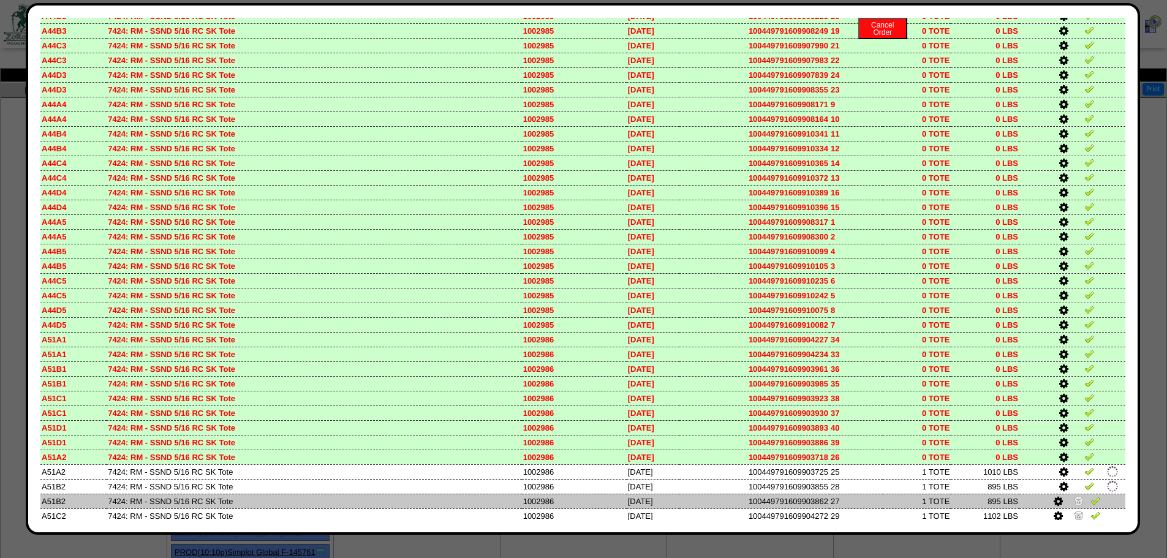
click at [1074, 501] on img at bounding box center [1079, 501] width 10 height 10
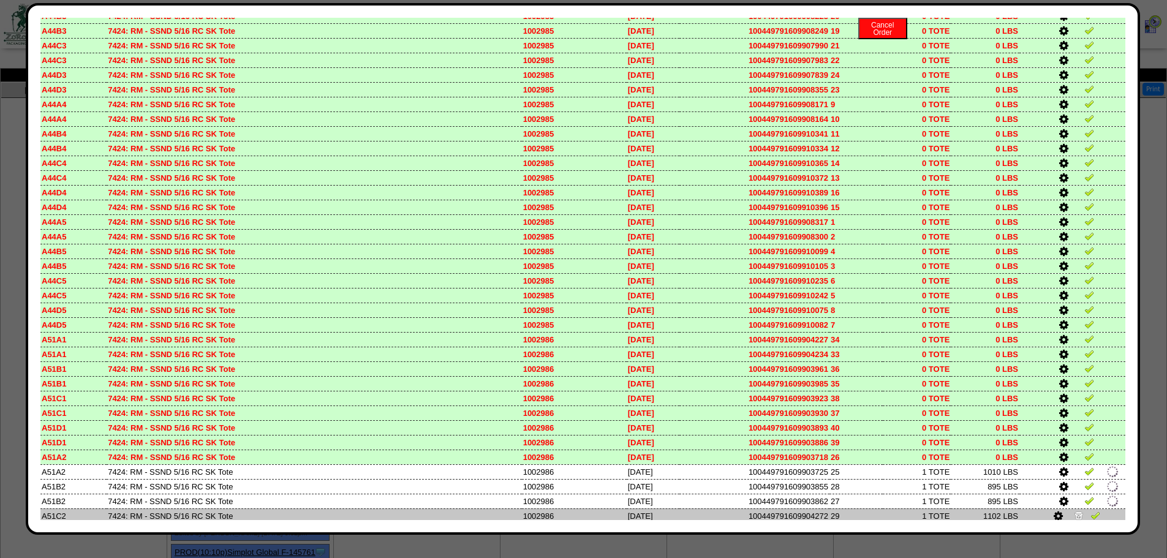
click at [1074, 510] on img at bounding box center [1079, 515] width 10 height 10
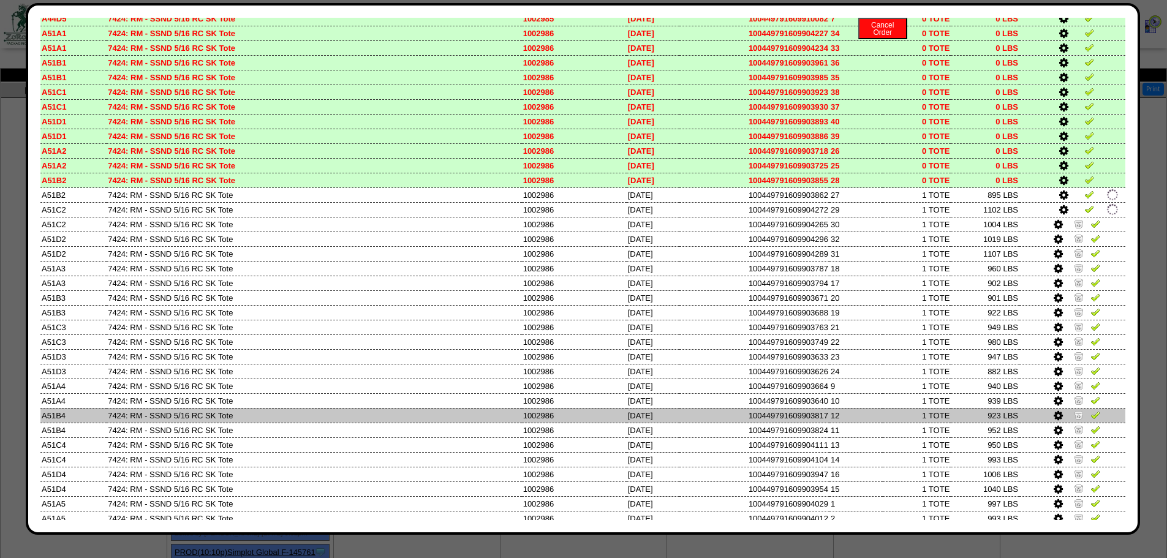
scroll to position [1409, 0]
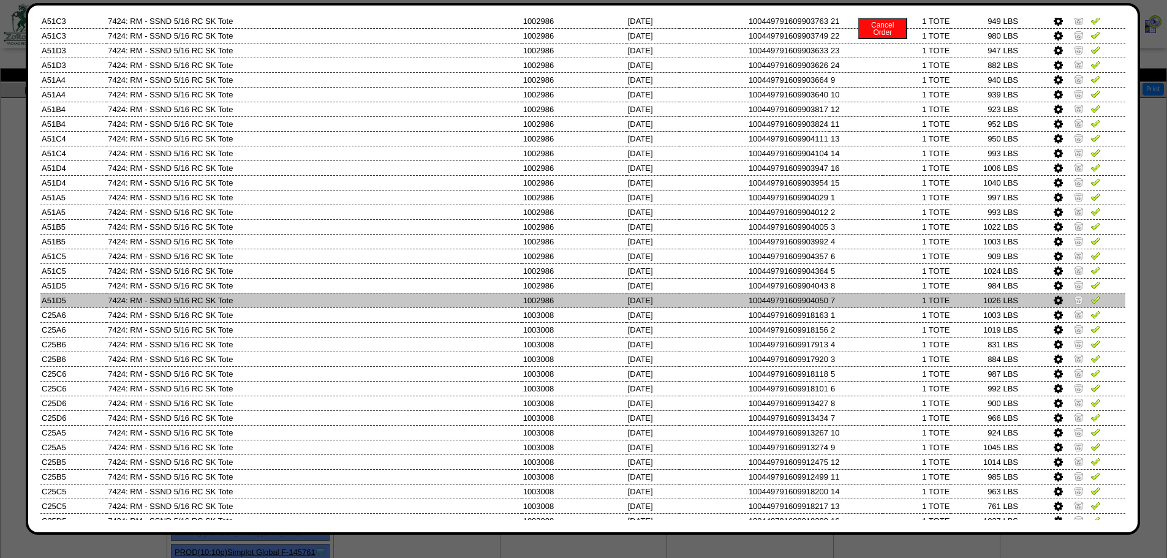
click at [1076, 297] on link at bounding box center [1080, 301] width 12 height 9
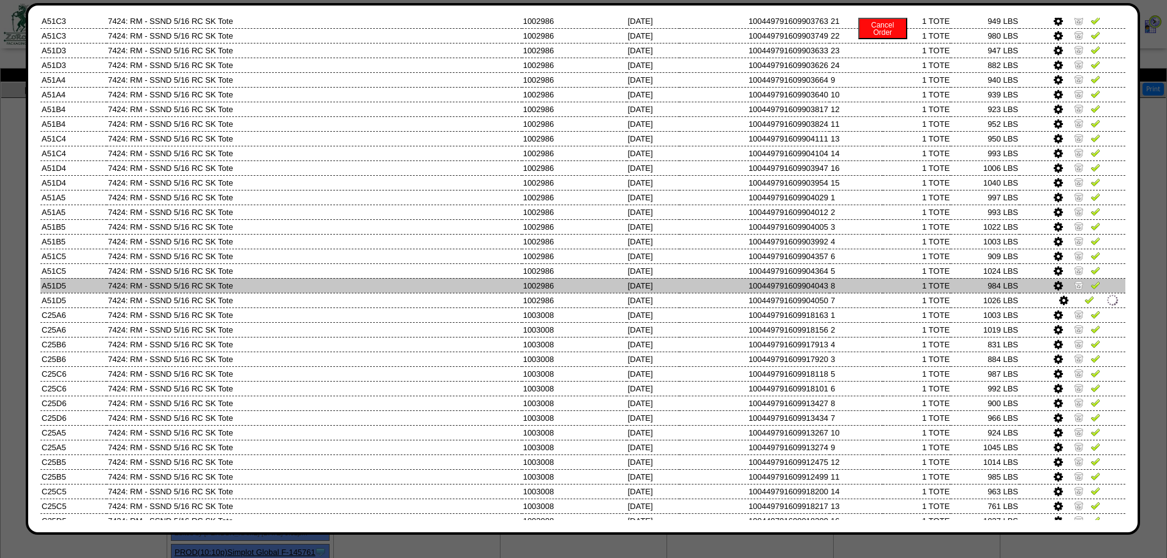
click at [1075, 289] on img at bounding box center [1079, 285] width 10 height 10
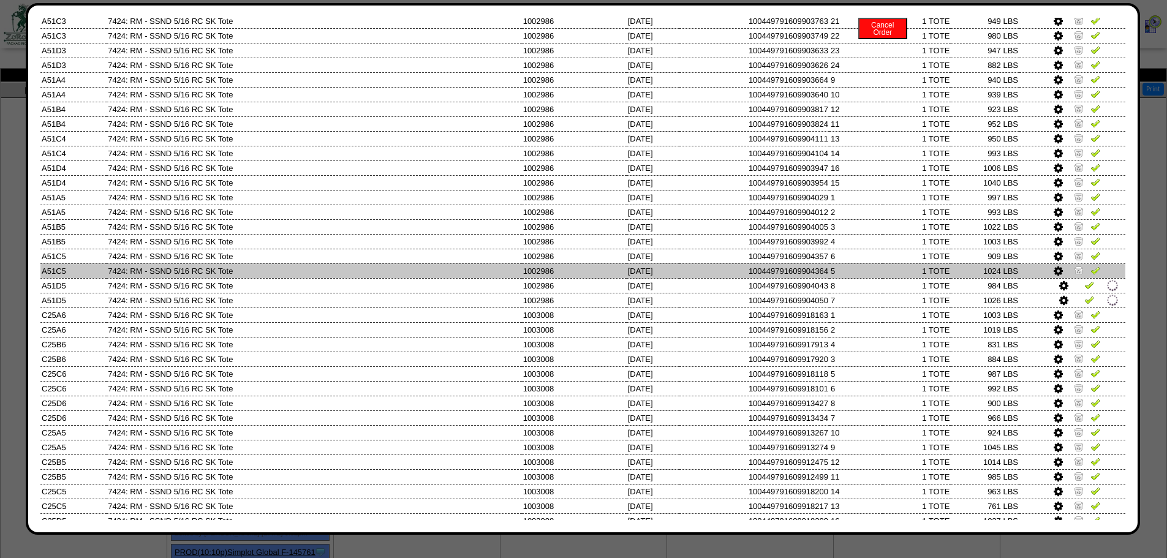
click at [1074, 268] on img at bounding box center [1079, 270] width 10 height 10
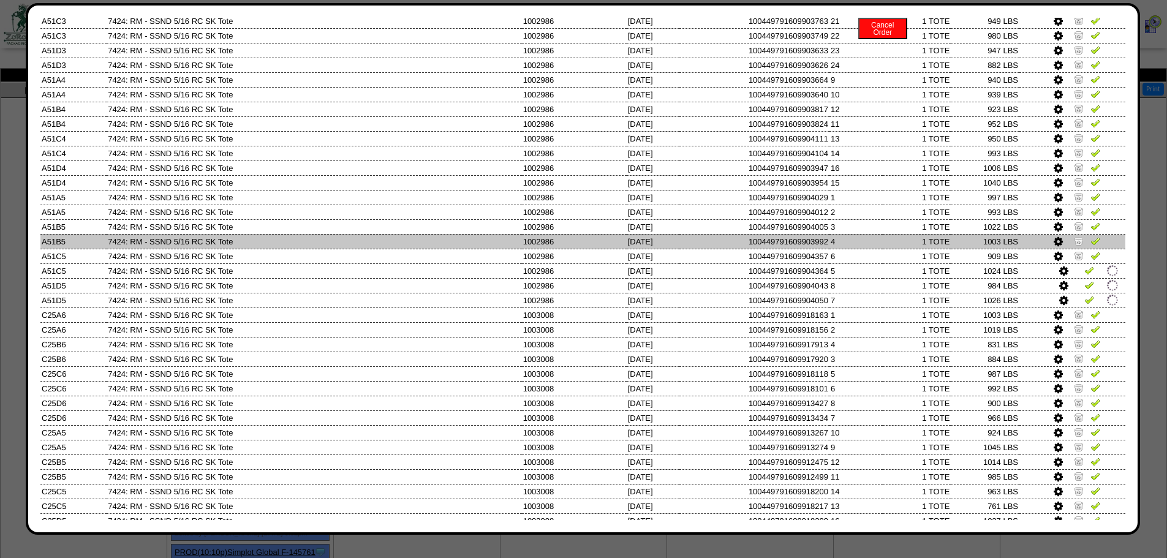
click at [1074, 244] on img at bounding box center [1079, 241] width 10 height 10
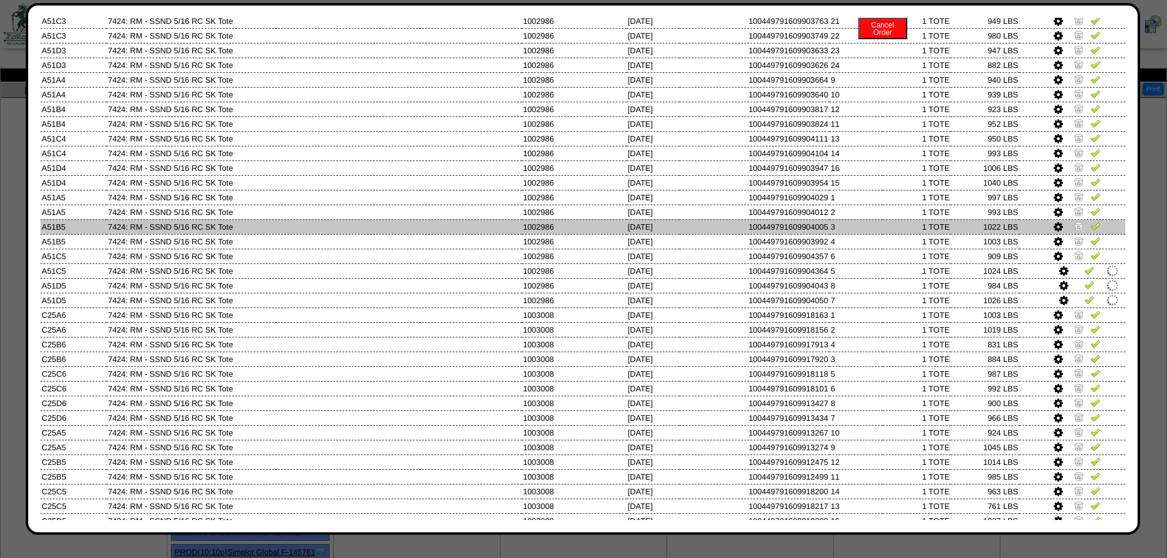
click at [1074, 222] on img at bounding box center [1079, 226] width 10 height 10
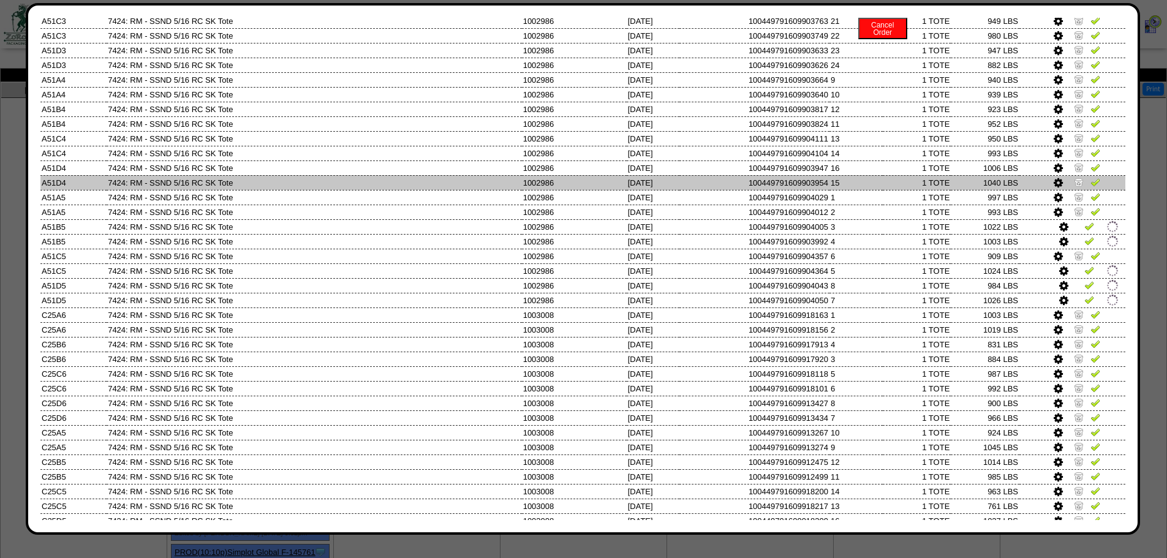
drag, startPoint x: 1067, startPoint y: 206, endPoint x: 1068, endPoint y: 186, distance: 20.3
click at [1067, 205] on td at bounding box center [1073, 212] width 106 height 15
drag, startPoint x: 1068, startPoint y: 186, endPoint x: 1069, endPoint y: 157, distance: 28.2
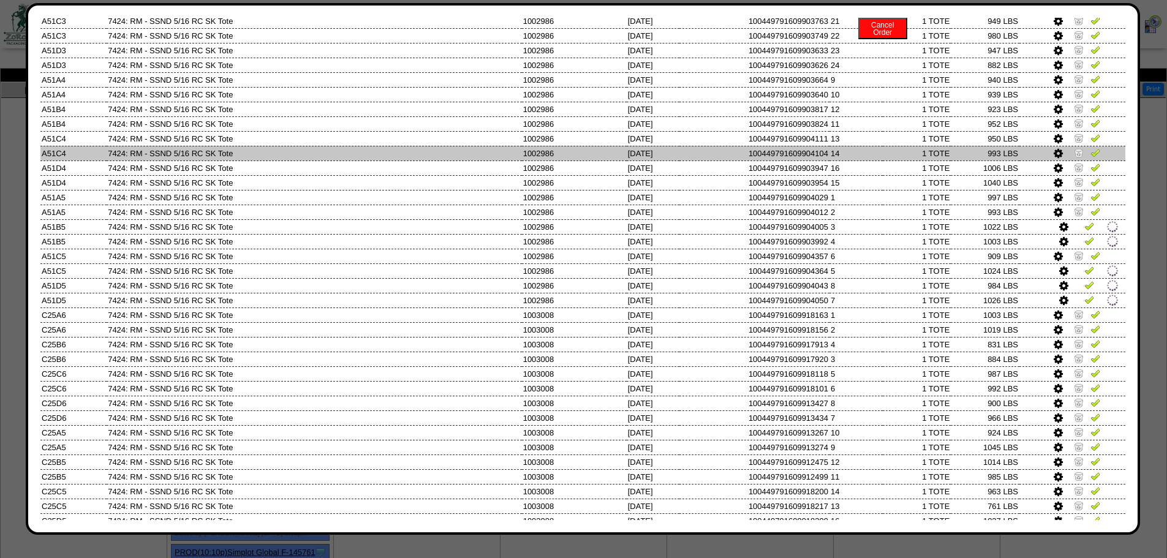
click at [1074, 184] on img at bounding box center [1079, 182] width 10 height 10
click at [1074, 157] on link at bounding box center [1080, 154] width 12 height 9
click at [1069, 148] on td at bounding box center [1073, 153] width 106 height 15
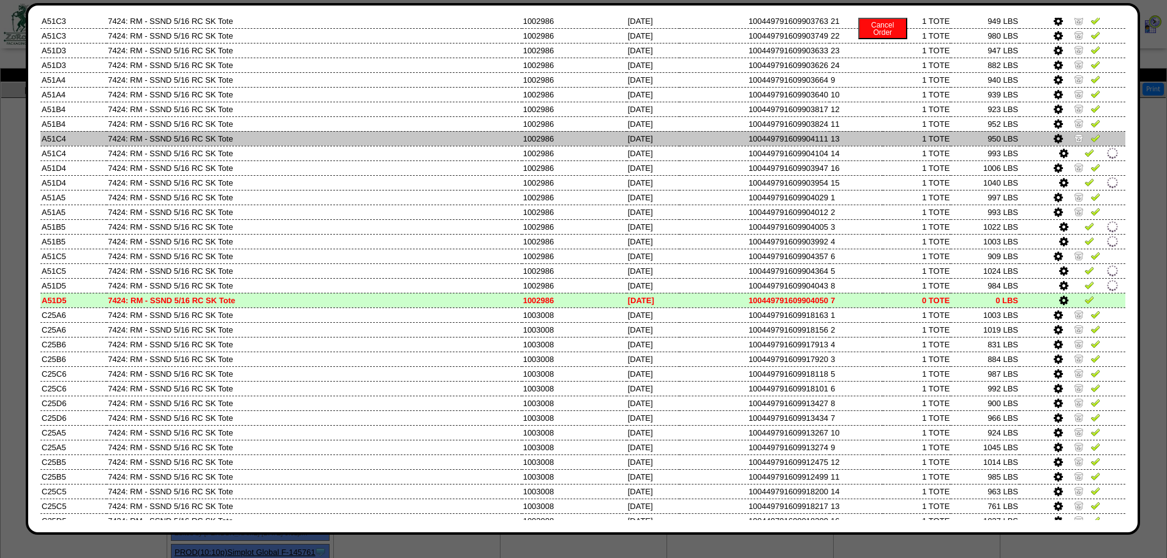
click at [1074, 136] on img at bounding box center [1079, 138] width 10 height 10
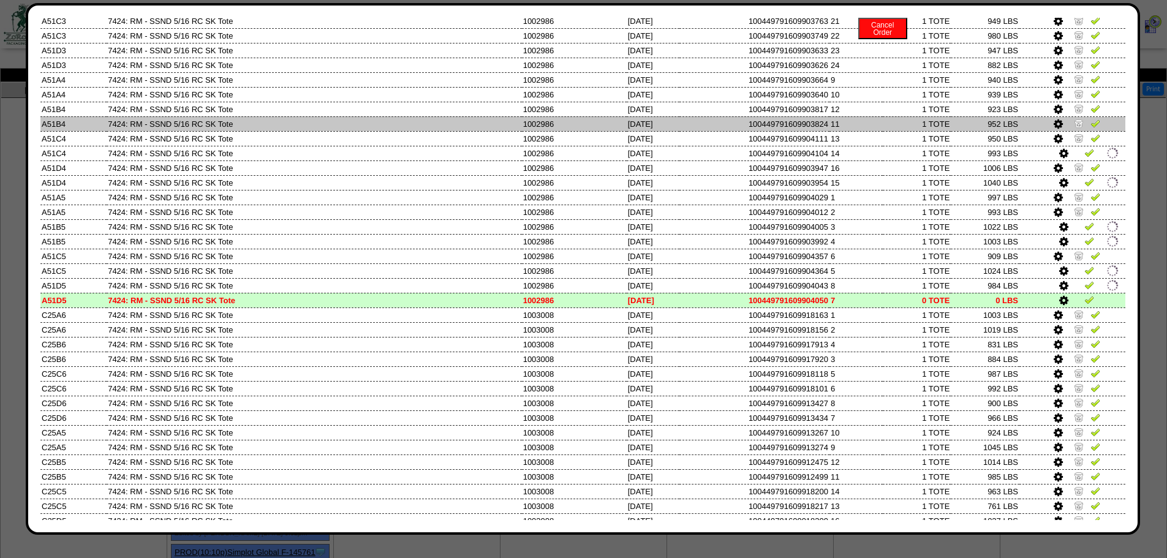
click at [1074, 124] on img at bounding box center [1079, 123] width 10 height 10
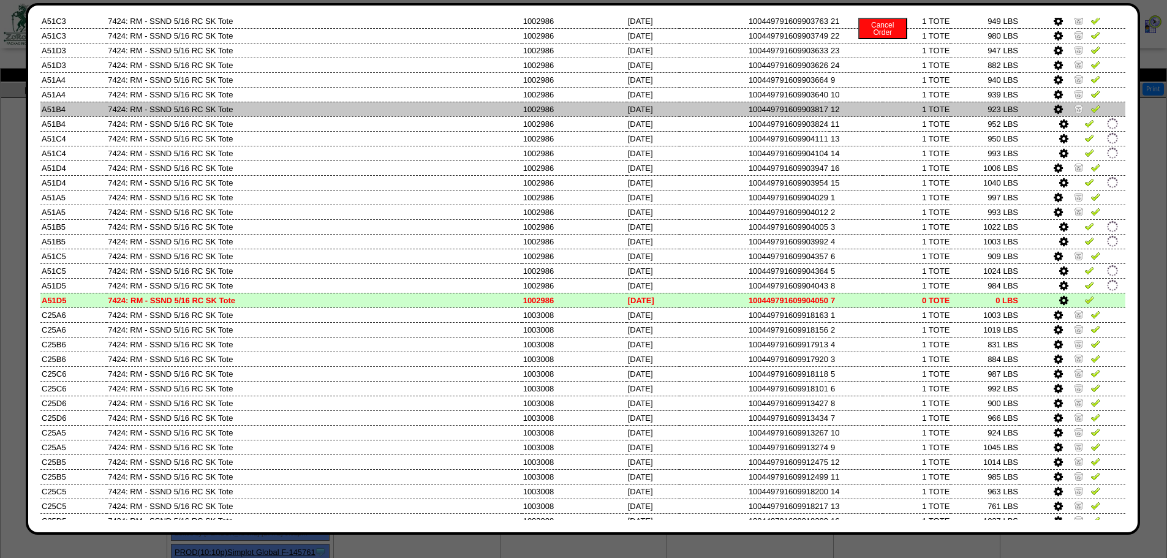
click at [1074, 110] on img at bounding box center [1079, 109] width 10 height 10
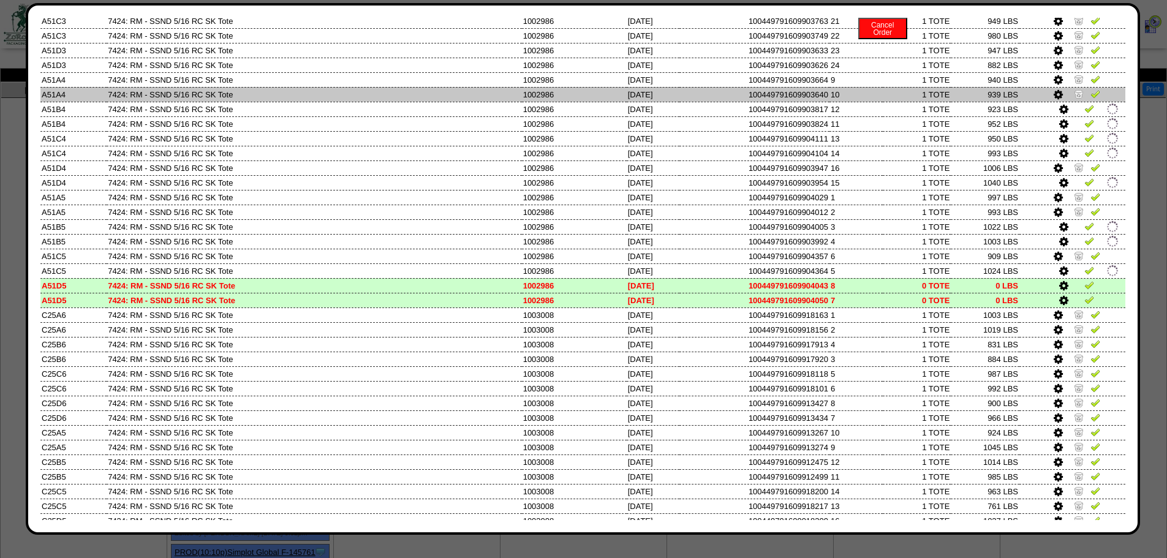
click at [1073, 102] on td at bounding box center [1073, 109] width 106 height 15
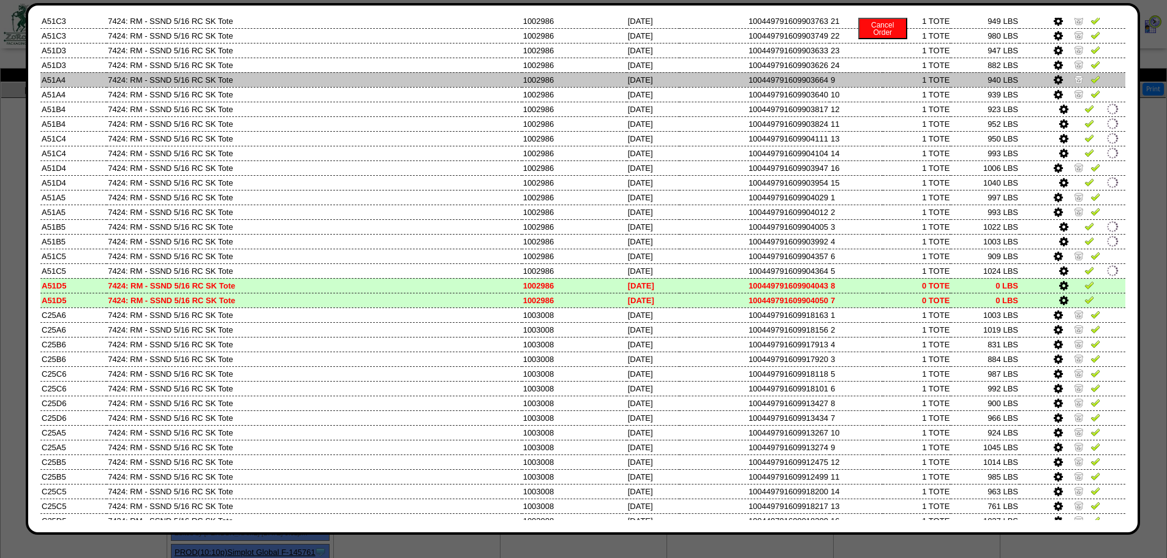
click at [1075, 86] on td at bounding box center [1073, 79] width 106 height 15
click at [1075, 76] on img at bounding box center [1079, 79] width 10 height 10
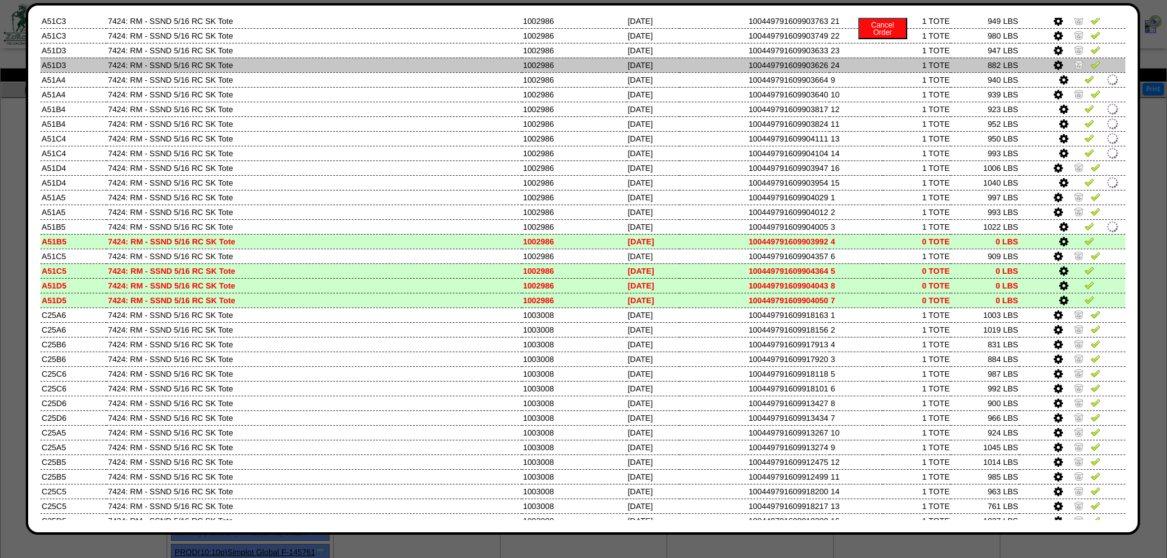
click at [1074, 62] on img at bounding box center [1079, 64] width 10 height 10
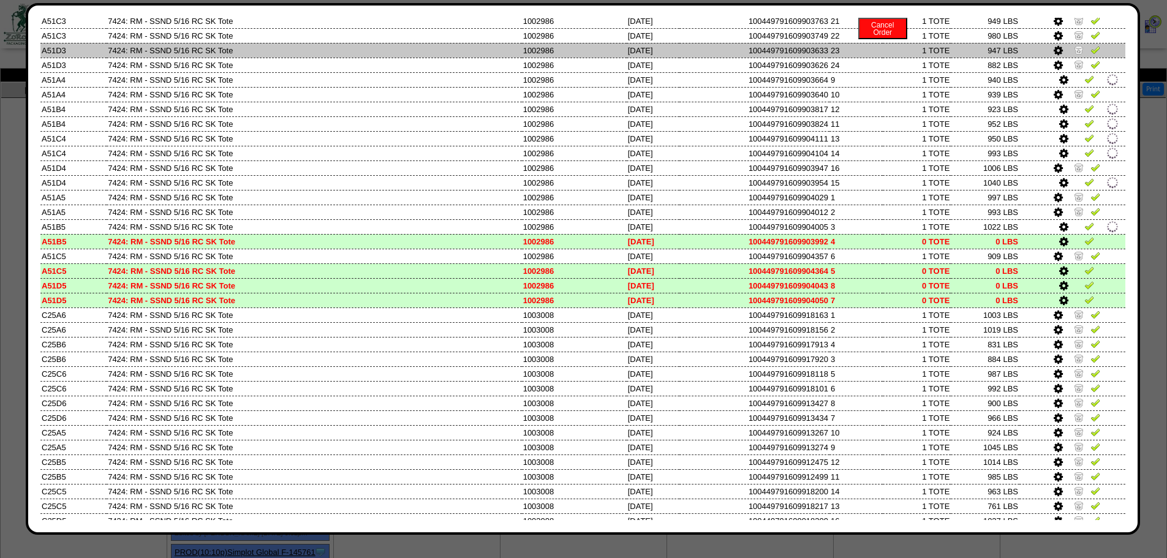
click at [1074, 45] on img at bounding box center [1079, 50] width 10 height 10
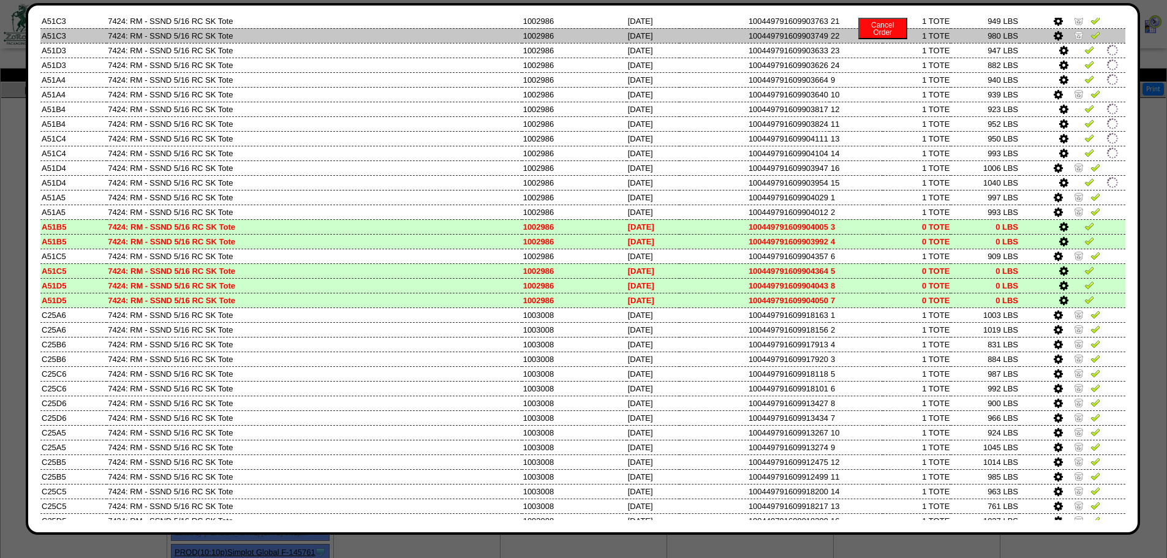
click at [1074, 33] on img at bounding box center [1079, 35] width 10 height 10
click at [1068, 33] on td at bounding box center [1073, 35] width 106 height 15
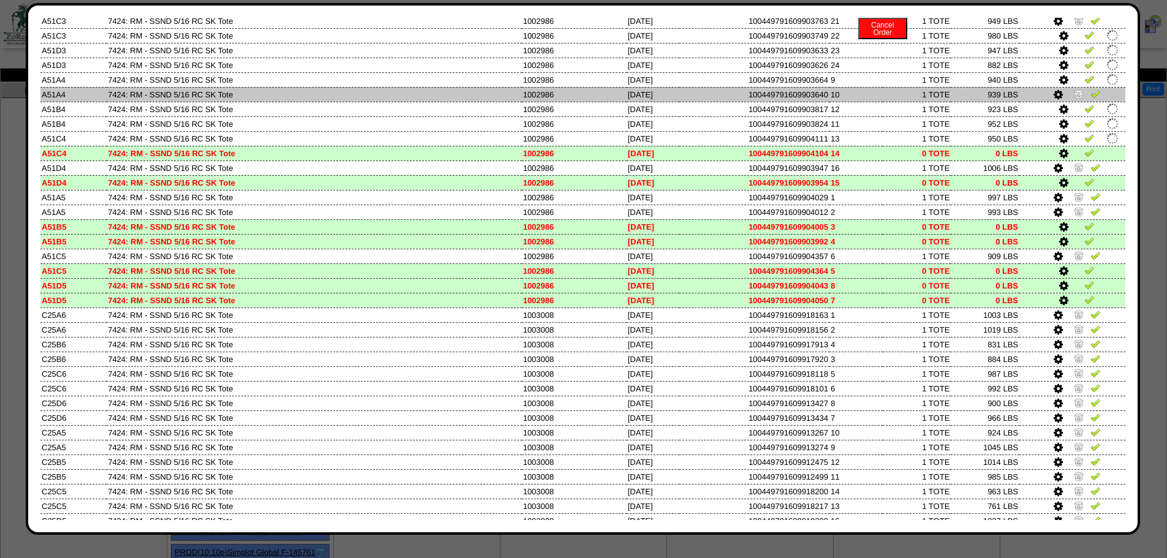
drag, startPoint x: 1068, startPoint y: 85, endPoint x: 1068, endPoint y: 97, distance: 11.6
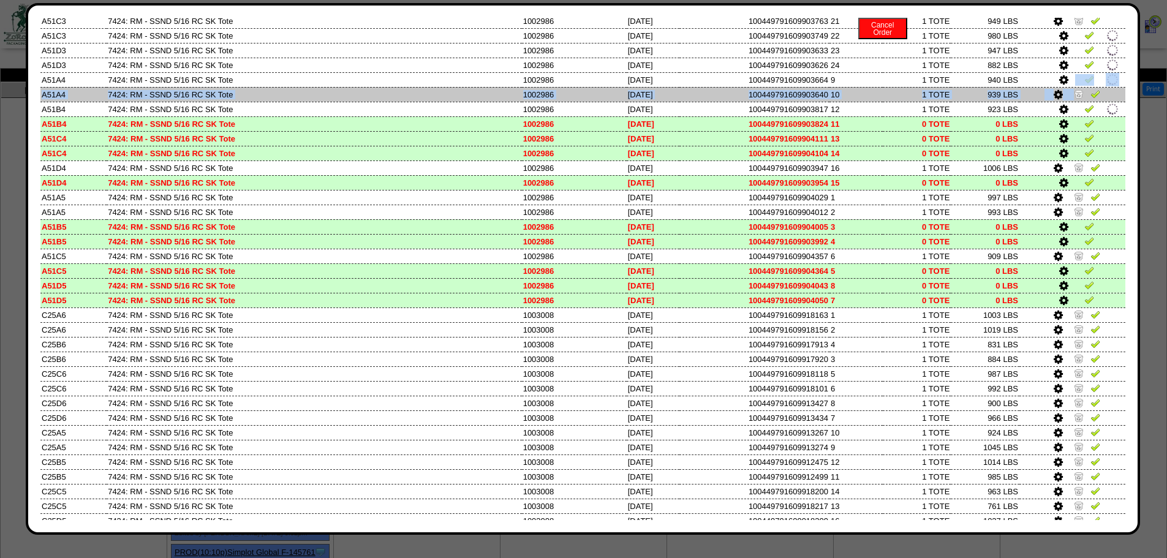
click at [1074, 98] on img at bounding box center [1079, 94] width 10 height 10
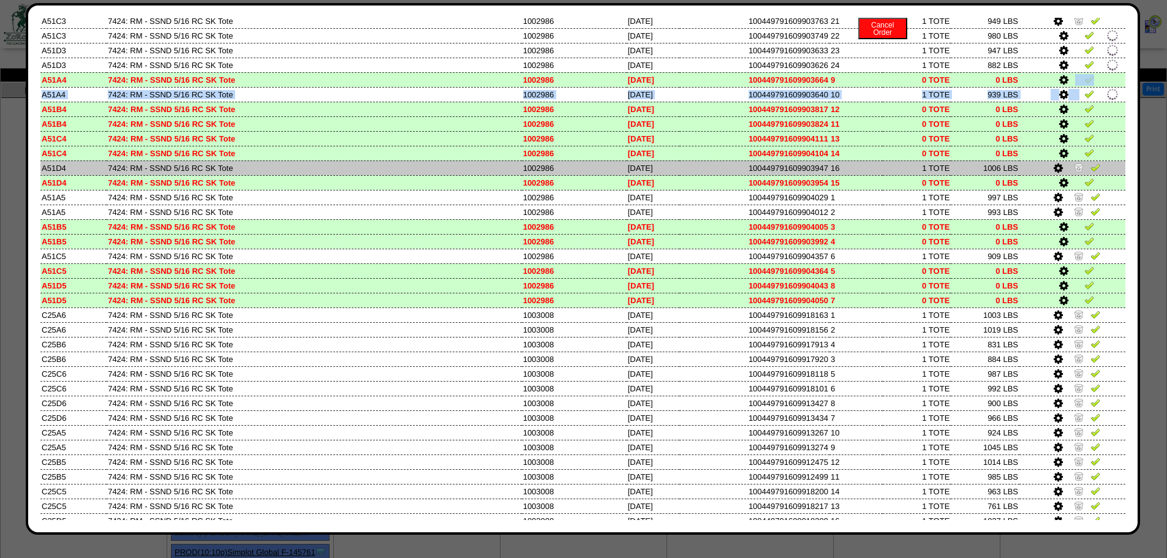
drag, startPoint x: 1074, startPoint y: 166, endPoint x: 1070, endPoint y: 202, distance: 35.8
click at [1074, 167] on img at bounding box center [1079, 167] width 10 height 10
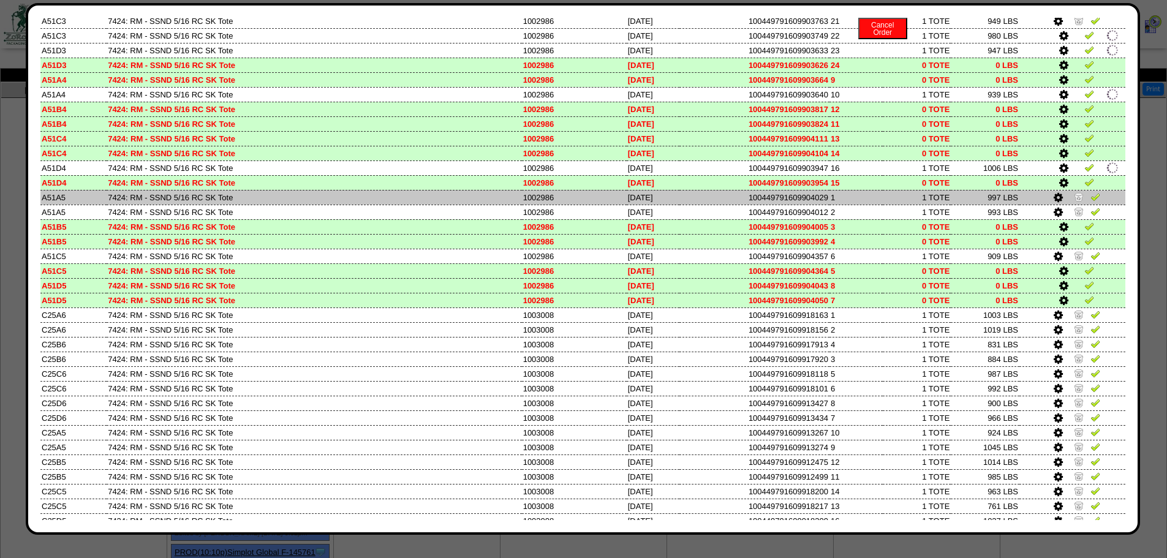
click at [1070, 203] on td at bounding box center [1073, 197] width 106 height 15
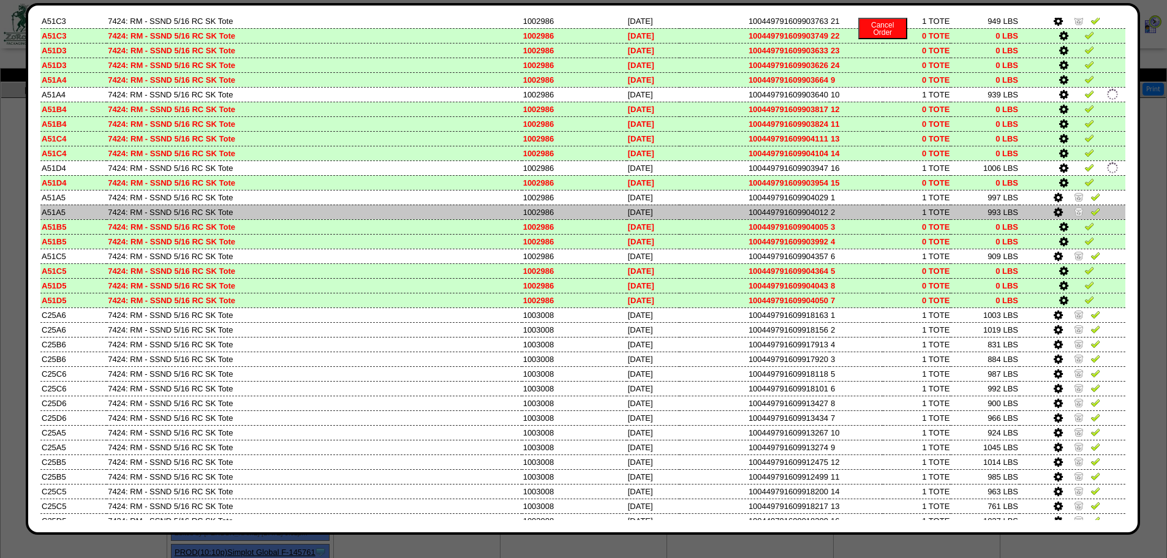
click at [1074, 216] on link at bounding box center [1080, 213] width 12 height 9
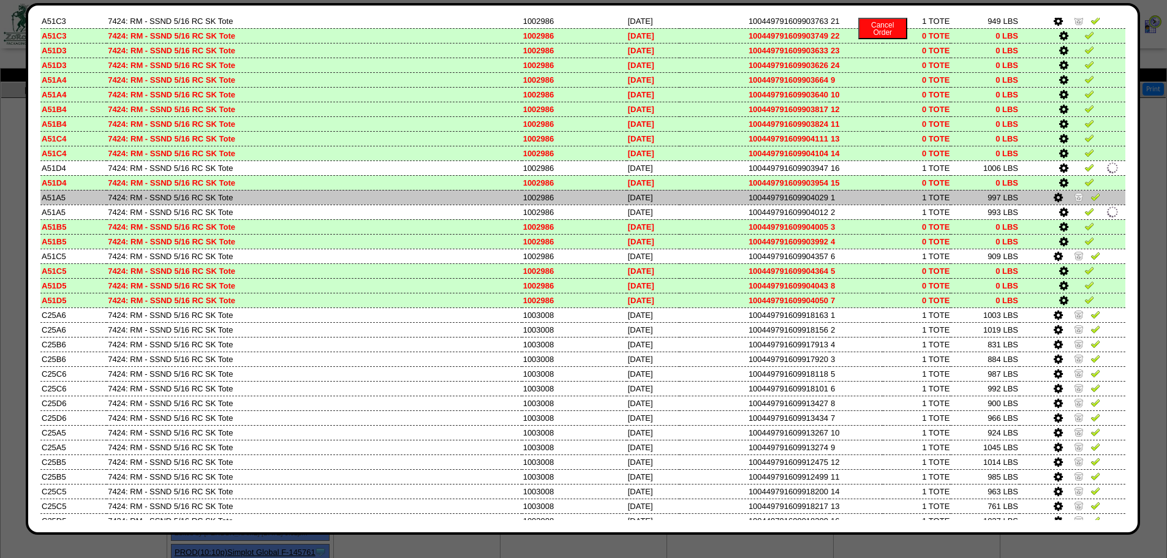
click at [1074, 197] on img at bounding box center [1079, 197] width 10 height 10
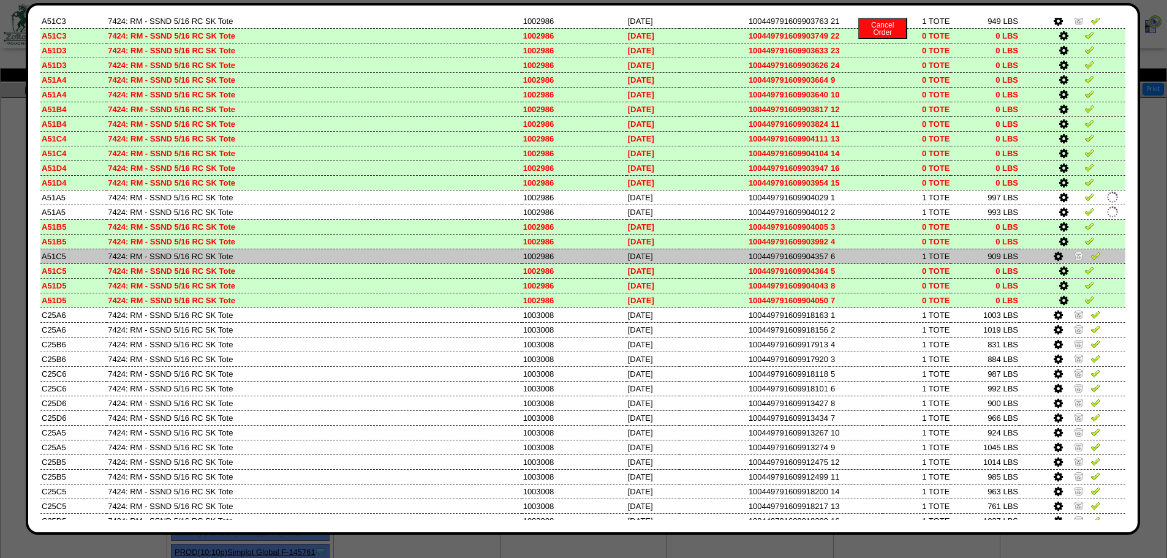
click at [1074, 258] on img at bounding box center [1079, 256] width 10 height 10
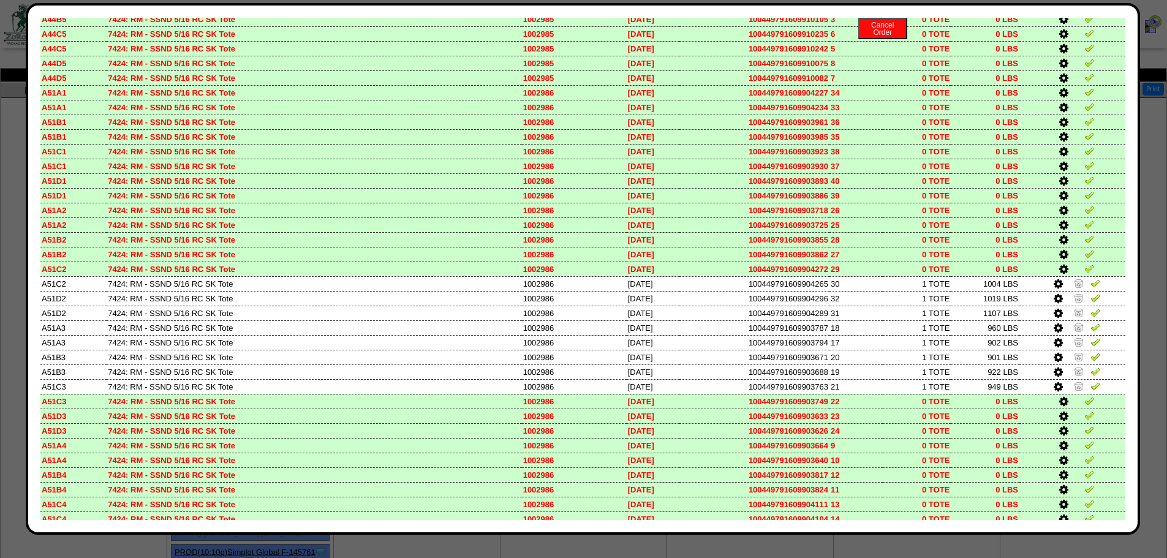
scroll to position [1042, 0]
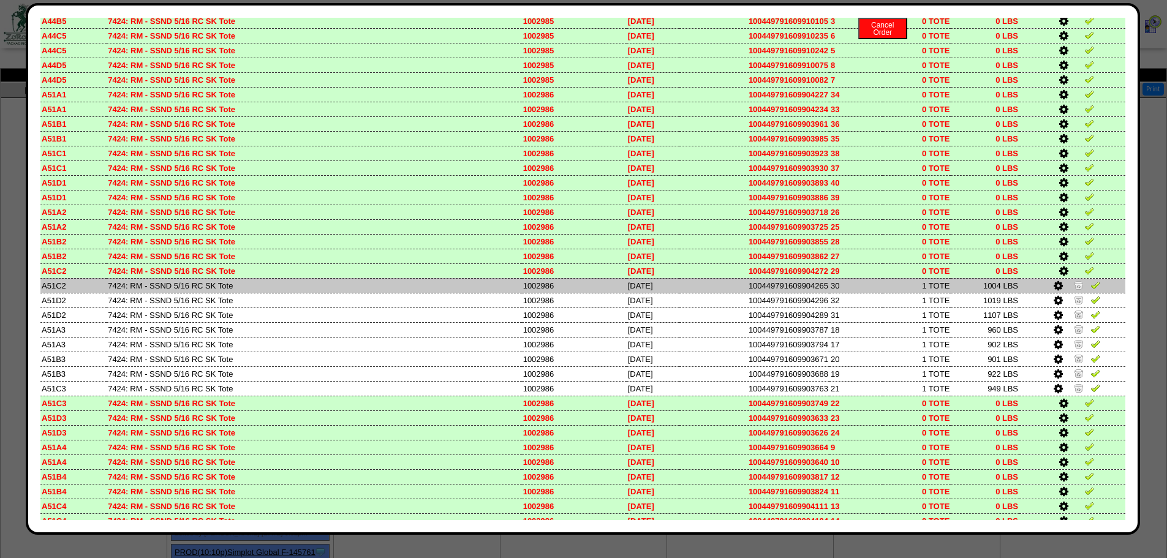
click at [1074, 291] on link at bounding box center [1080, 286] width 12 height 9
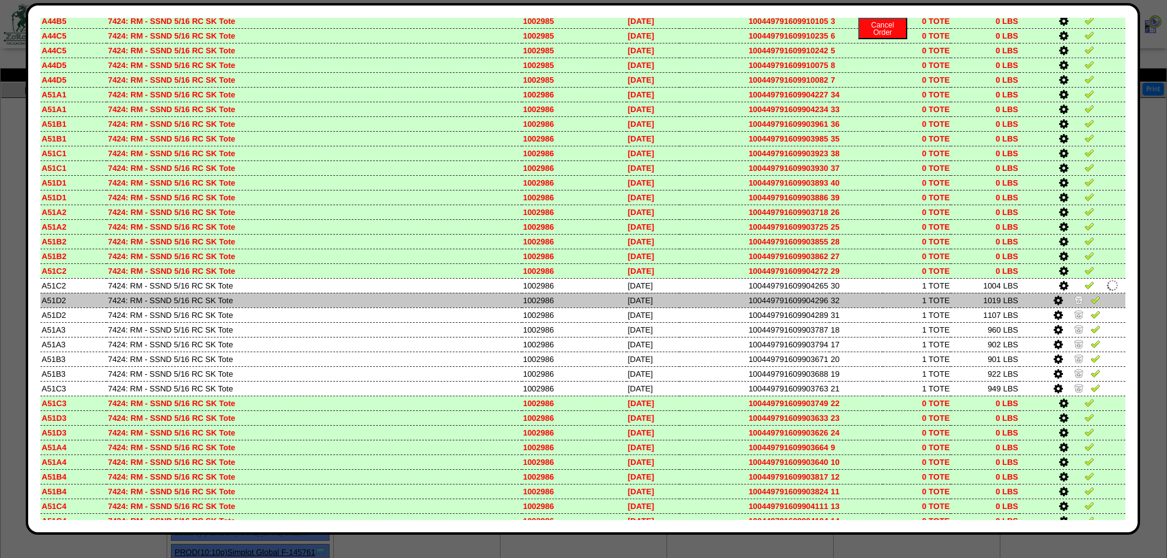
drag, startPoint x: 1067, startPoint y: 297, endPoint x: 1073, endPoint y: 319, distance: 23.1
click at [1074, 298] on img at bounding box center [1079, 300] width 10 height 10
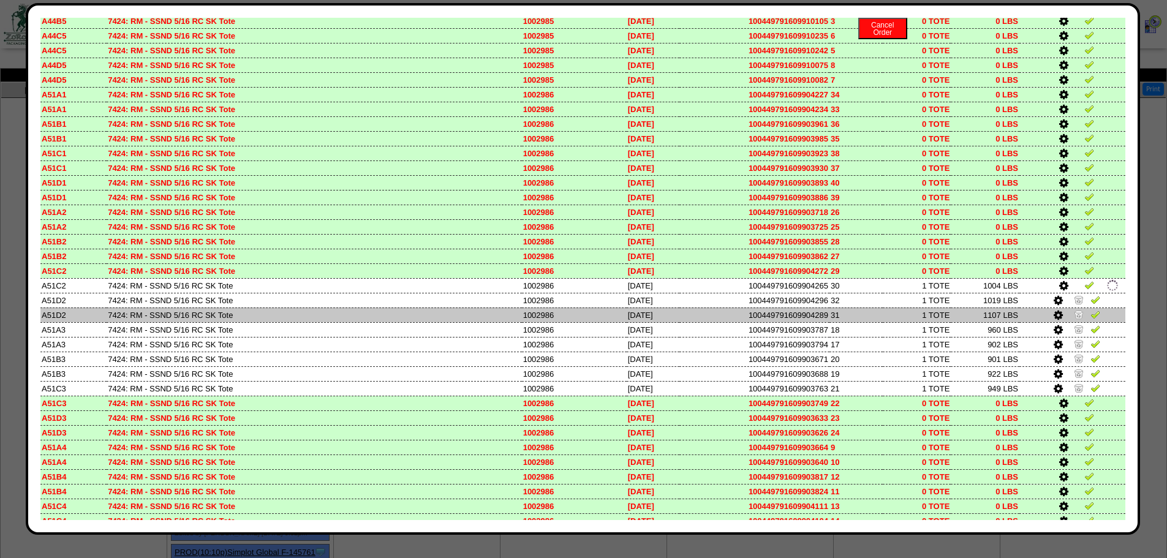
click at [1074, 320] on link at bounding box center [1080, 316] width 12 height 9
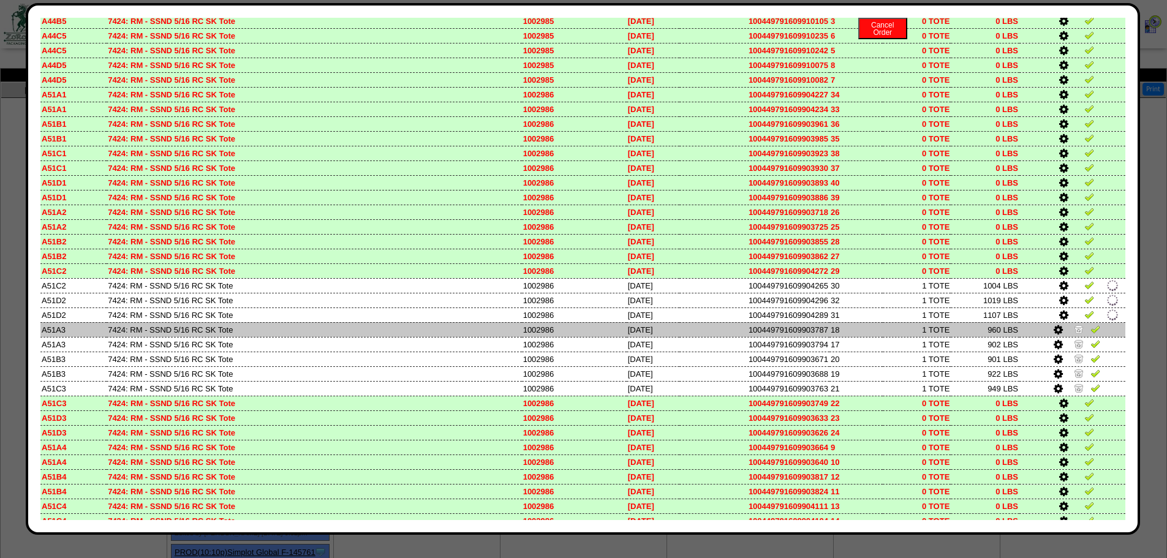
click at [1074, 336] on td at bounding box center [1073, 329] width 106 height 15
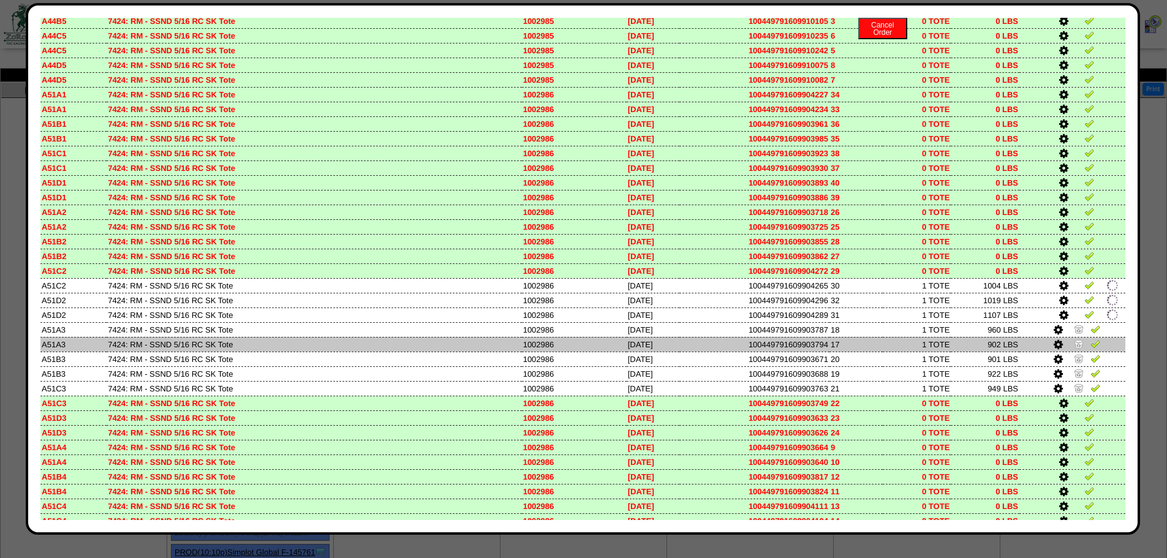
click at [1074, 343] on img at bounding box center [1079, 344] width 10 height 10
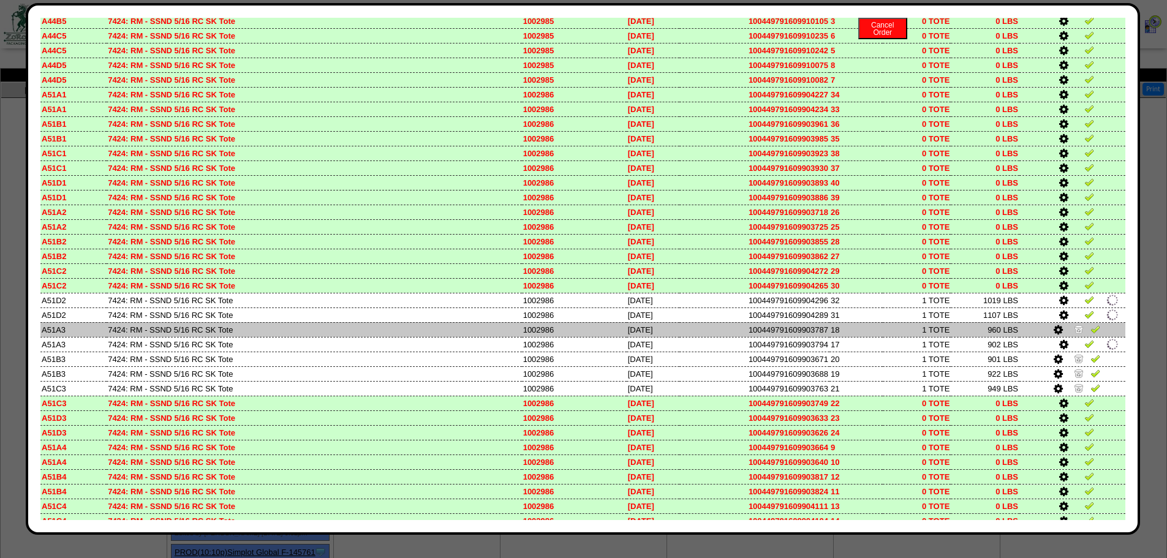
click at [1074, 331] on img at bounding box center [1079, 329] width 10 height 10
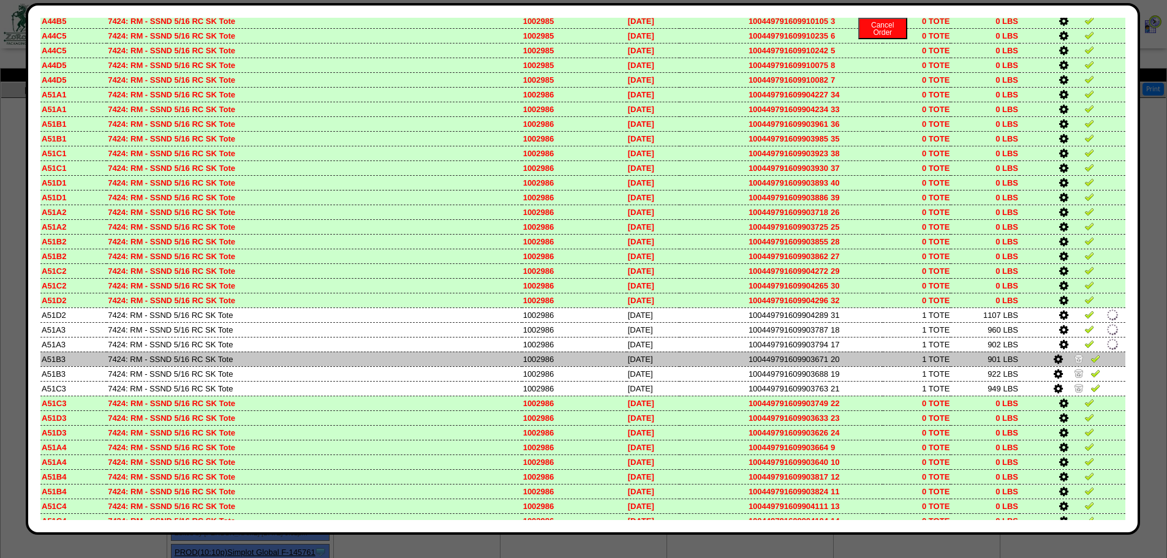
click at [1074, 360] on img at bounding box center [1079, 359] width 10 height 10
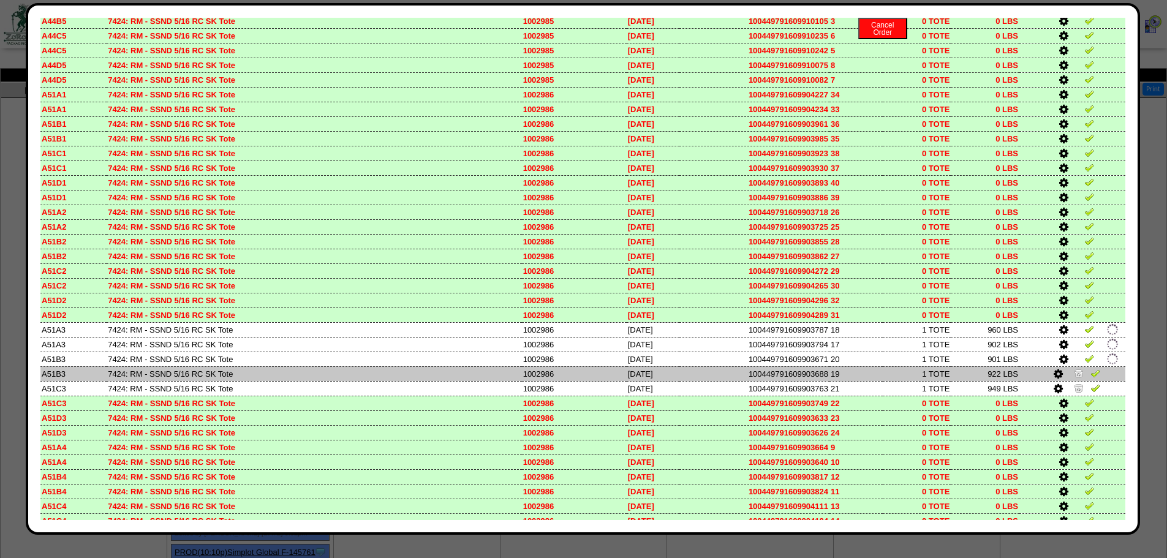
click at [1074, 373] on img at bounding box center [1079, 373] width 10 height 10
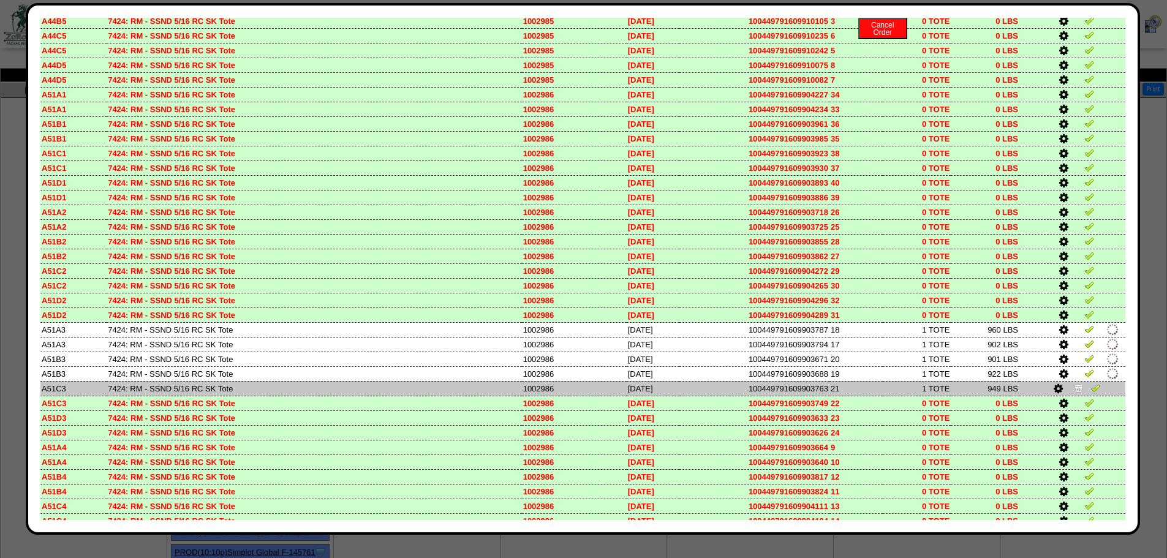
click at [1074, 387] on img at bounding box center [1079, 388] width 10 height 10
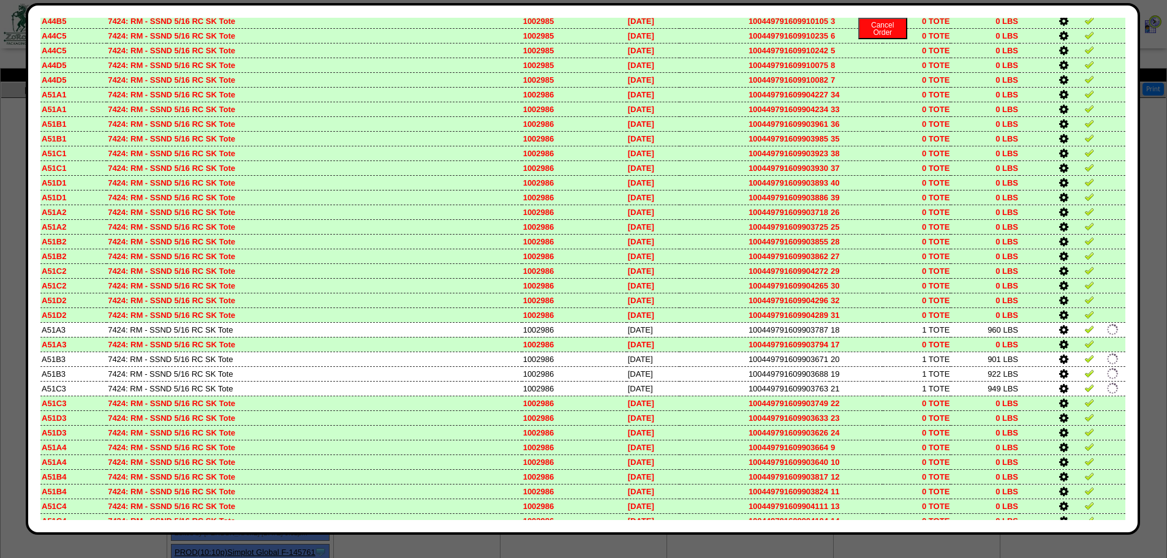
click at [959, 314] on td "0 LBS" at bounding box center [985, 315] width 69 height 15
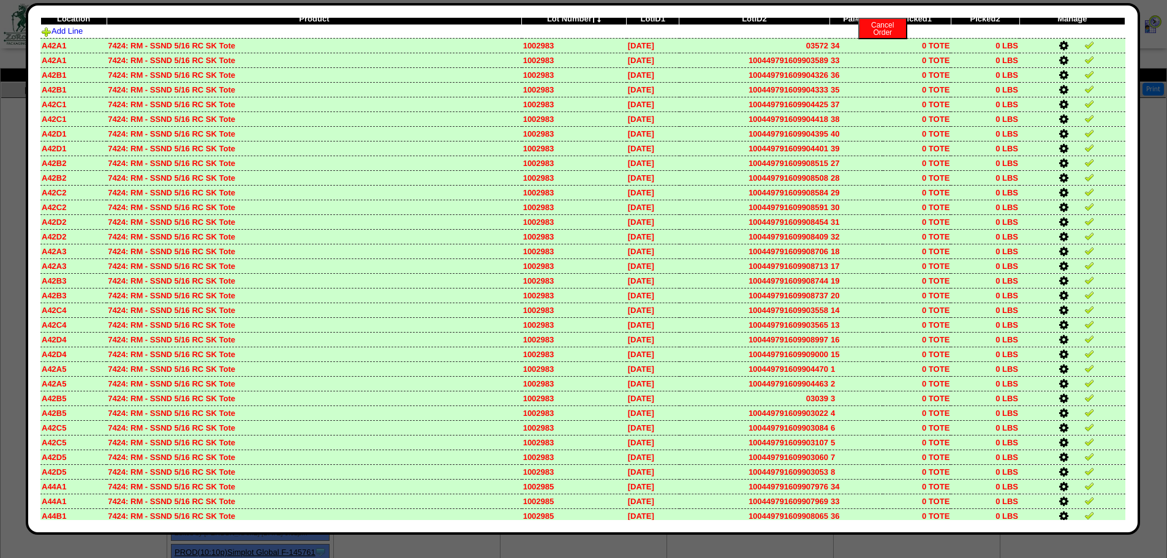
scroll to position [0, 0]
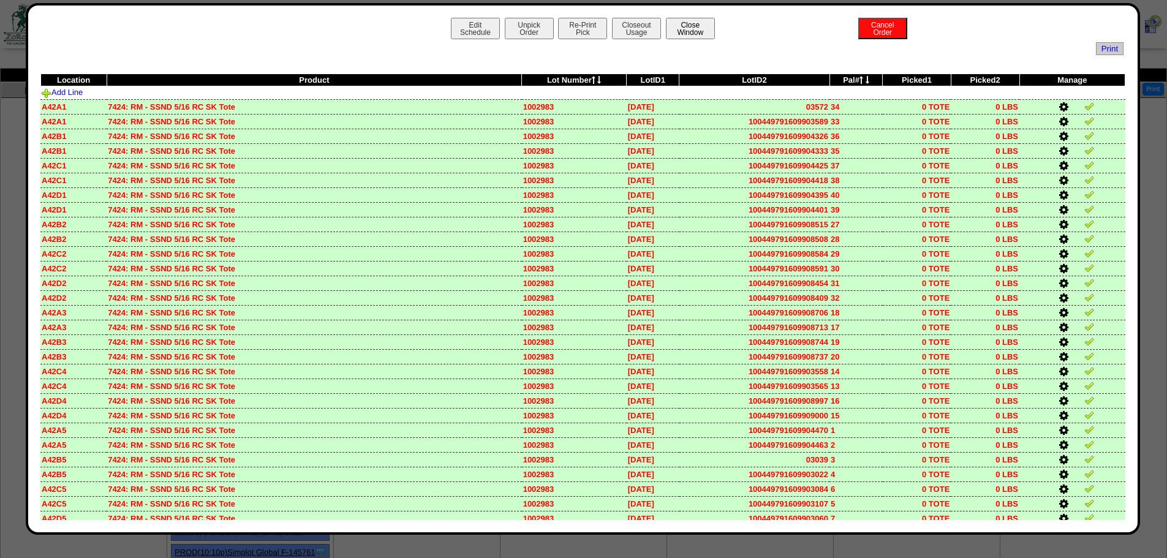
click at [691, 23] on button "Close Window" at bounding box center [690, 28] width 49 height 21
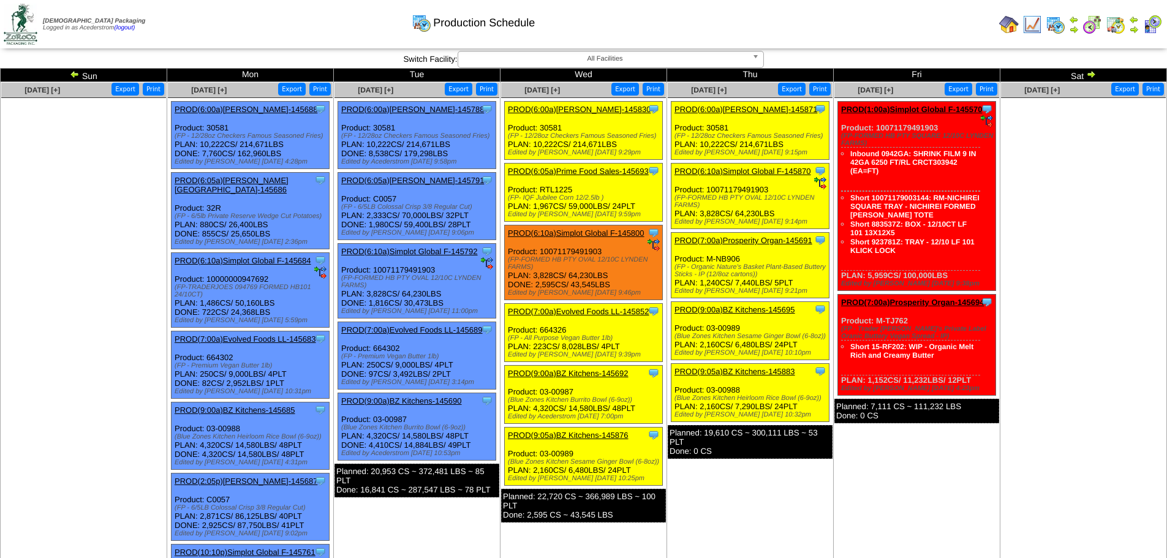
click at [581, 105] on link "PROD(6:00a)[PERSON_NAME]-145830" at bounding box center [579, 109] width 143 height 9
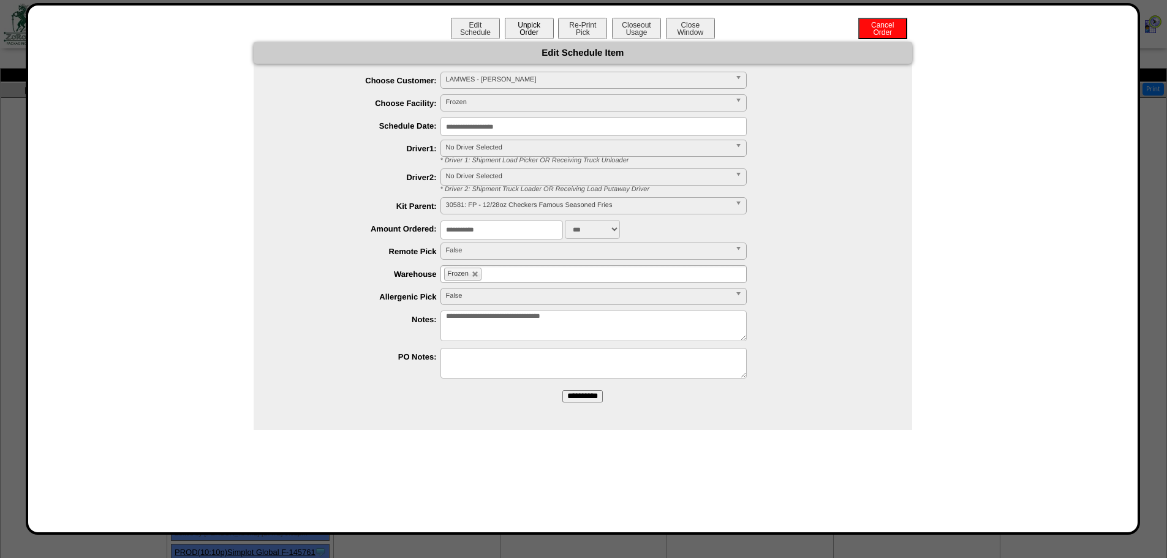
click at [534, 27] on button "Unpick Order" at bounding box center [529, 28] width 49 height 21
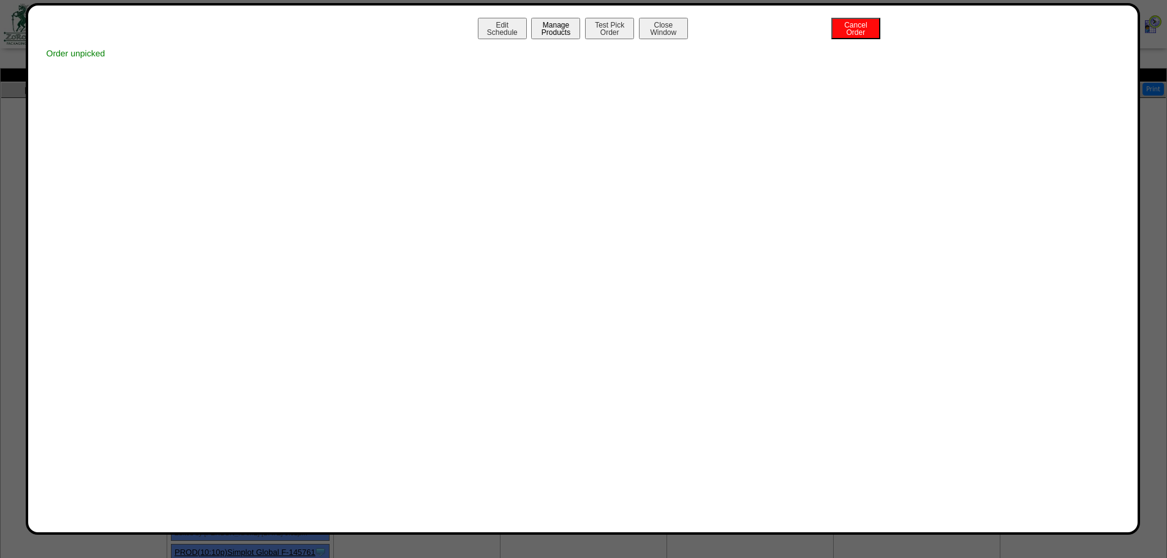
click at [567, 20] on button "Manage Products" at bounding box center [555, 28] width 49 height 21
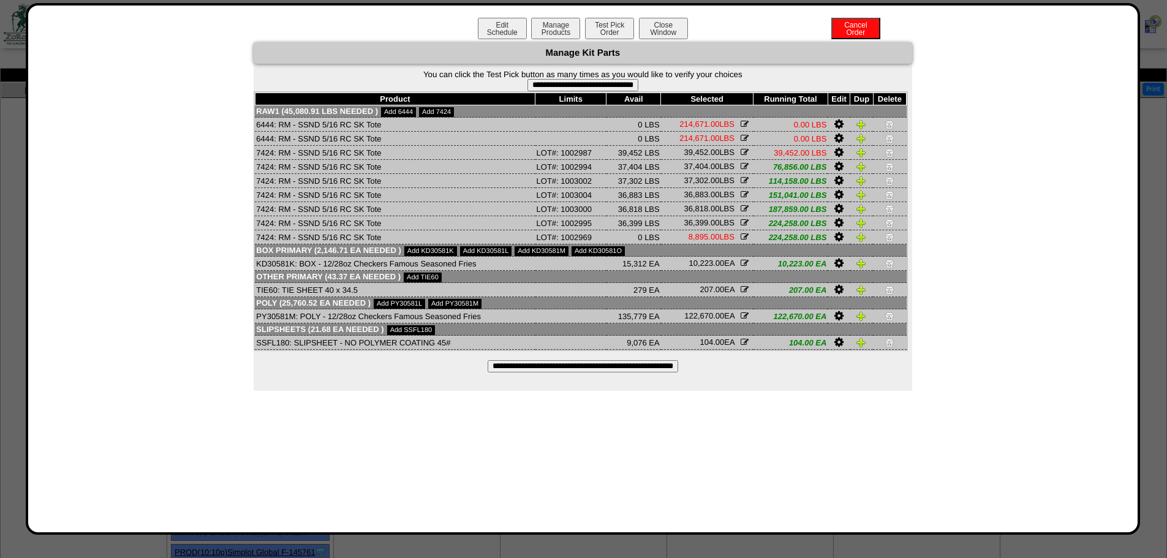
click at [888, 134] on img at bounding box center [890, 139] width 10 height 10
click at [888, 124] on img at bounding box center [890, 124] width 10 height 10
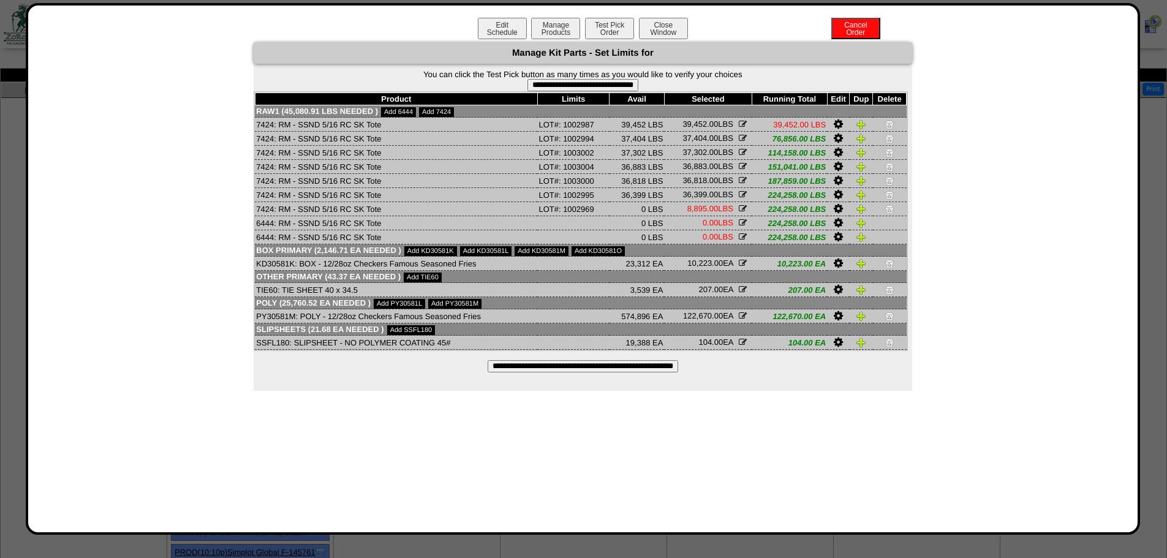
click at [865, 122] on img at bounding box center [862, 124] width 10 height 10
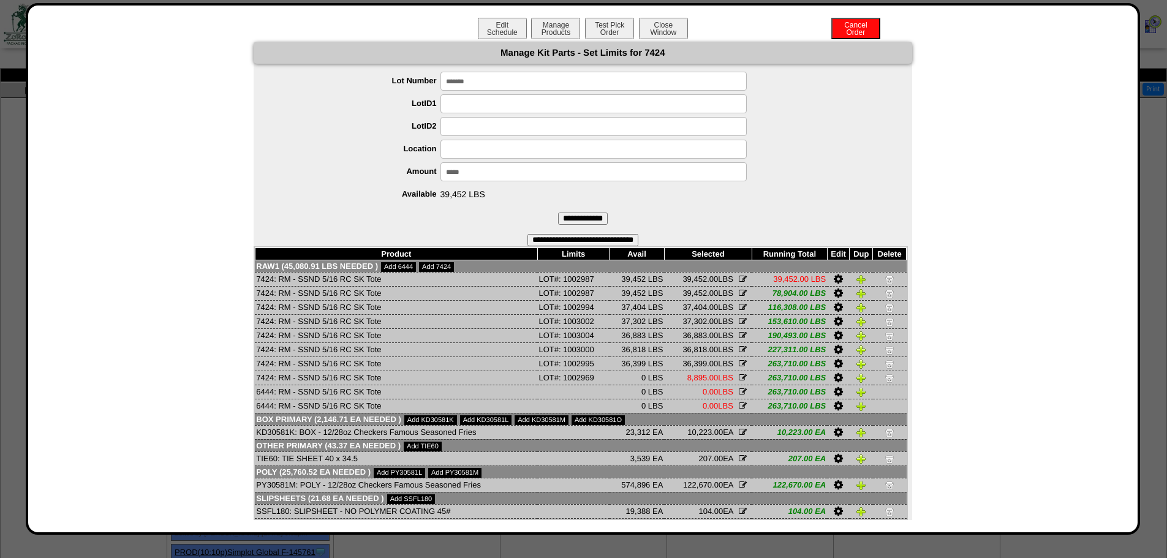
click at [531, 88] on input "*******" at bounding box center [594, 81] width 306 height 19
type input "*******"
click at [431, 128] on label "LotID2" at bounding box center [359, 125] width 162 height 9
click at [480, 170] on input "*****" at bounding box center [594, 171] width 306 height 19
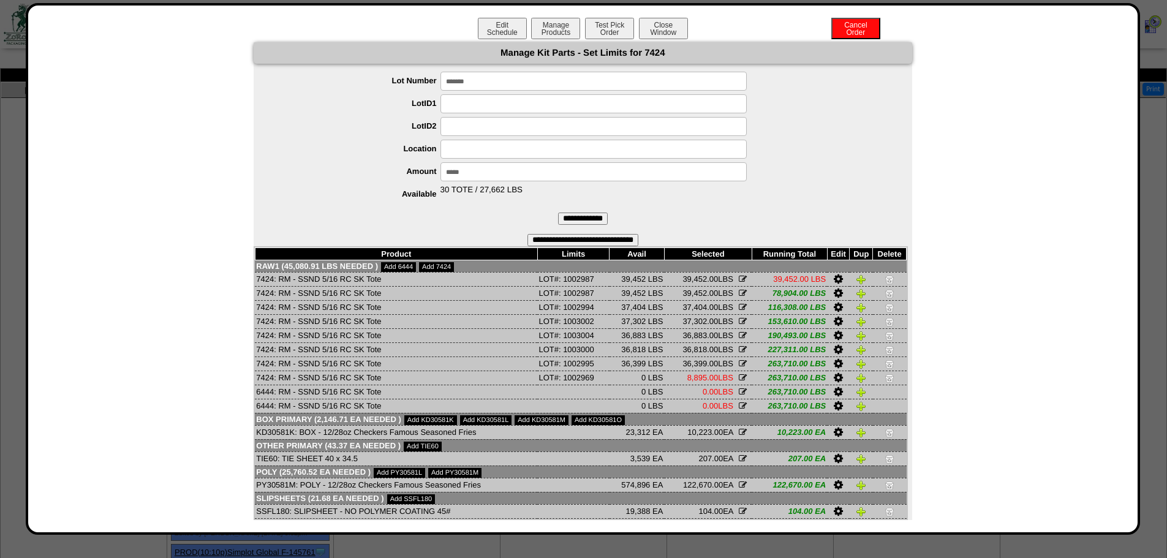
click at [480, 170] on input "*****" at bounding box center [594, 171] width 306 height 19
type input "*****"
click at [523, 220] on form "**********" at bounding box center [583, 159] width 659 height 174
click at [558, 213] on input "**********" at bounding box center [583, 219] width 50 height 12
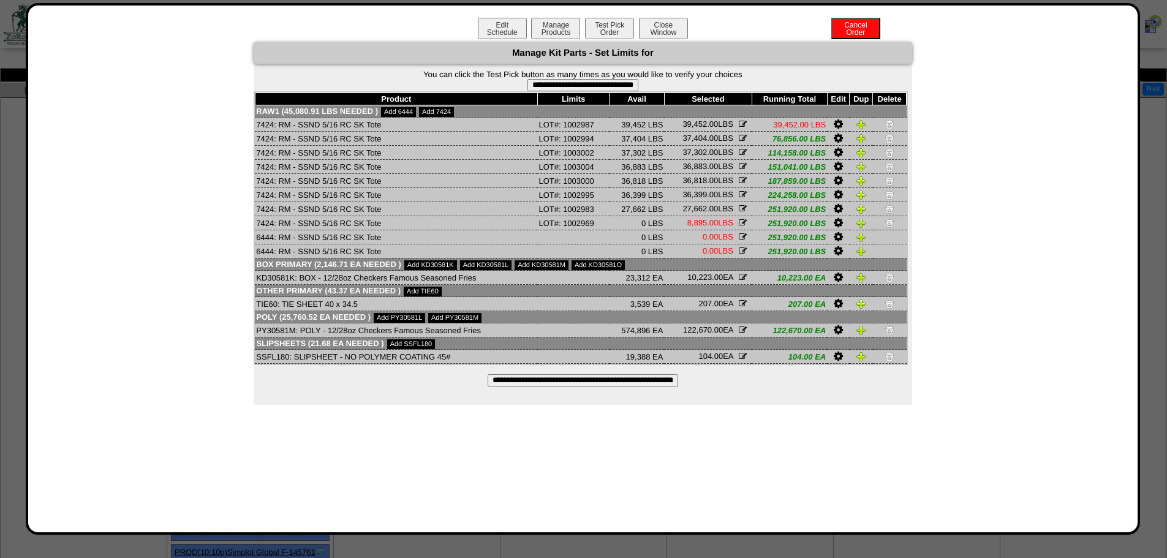
click at [859, 126] on img at bounding box center [862, 124] width 10 height 10
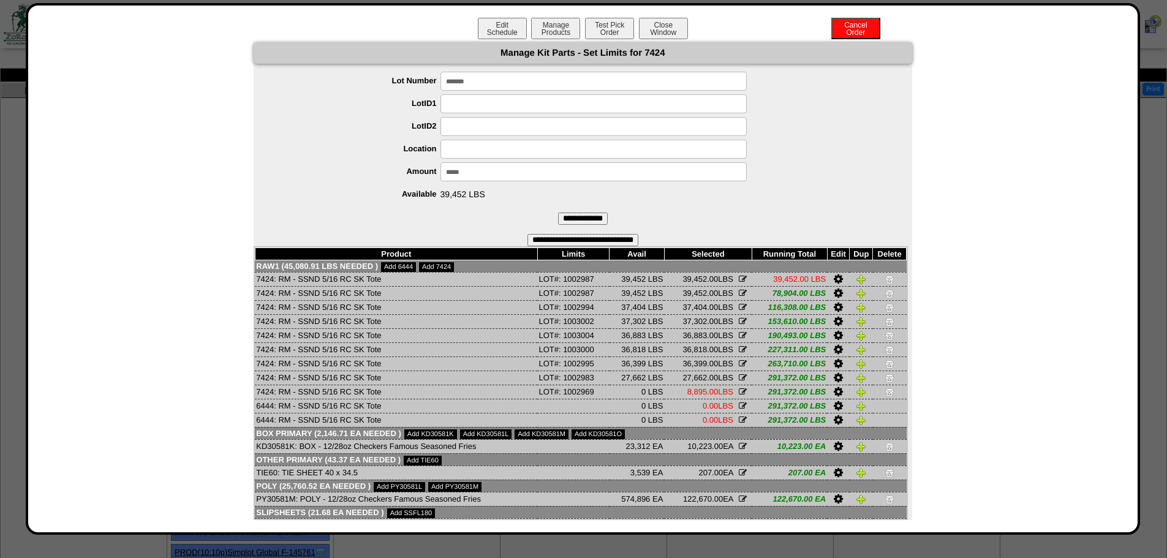
click at [525, 78] on input "*******" at bounding box center [594, 81] width 306 height 19
type input "*******"
click at [309, 139] on ul "Lot Number ******* LotID1 LotID2 Location Amount ***** Available 39,452 LBS" at bounding box center [583, 138] width 659 height 132
click at [493, 178] on input "*****" at bounding box center [594, 171] width 306 height 19
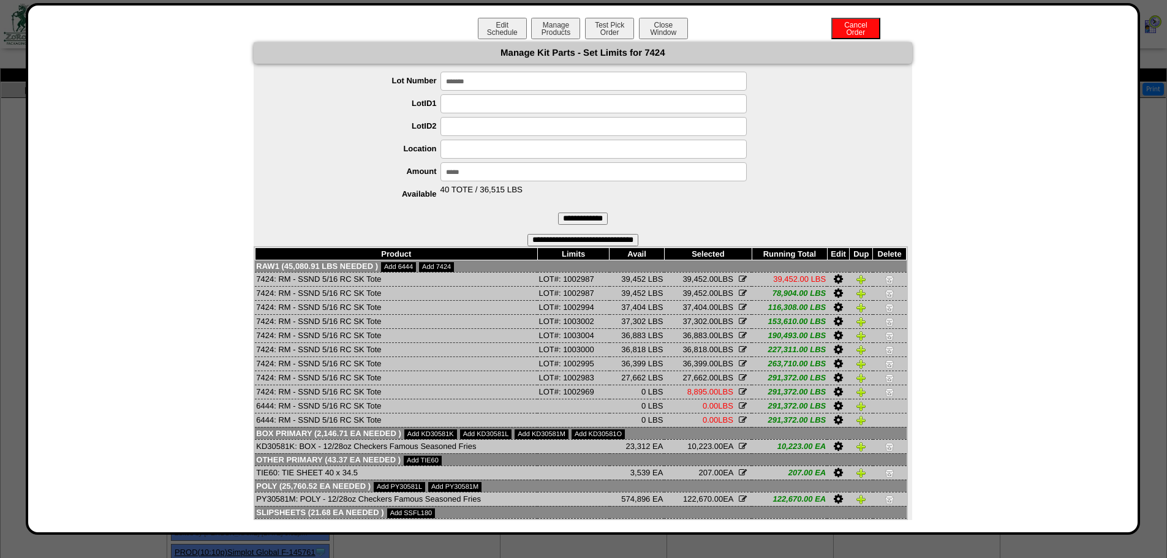
click at [493, 178] on input "*****" at bounding box center [594, 171] width 306 height 19
type input "*****"
click at [517, 211] on form "**********" at bounding box center [583, 159] width 659 height 174
click at [575, 220] on input "**********" at bounding box center [583, 219] width 50 height 12
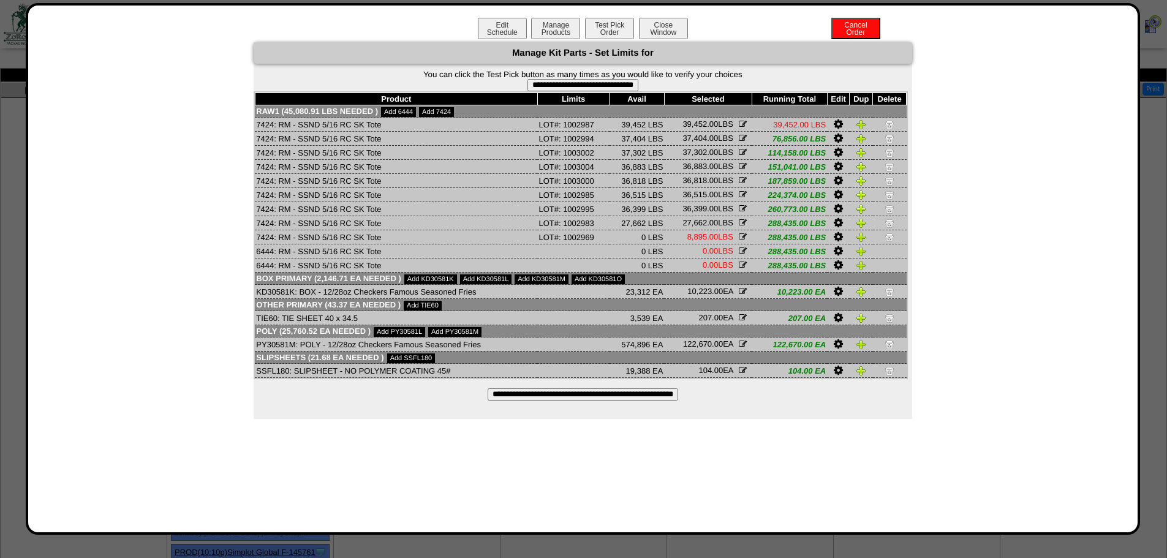
click at [863, 122] on img at bounding box center [862, 124] width 10 height 10
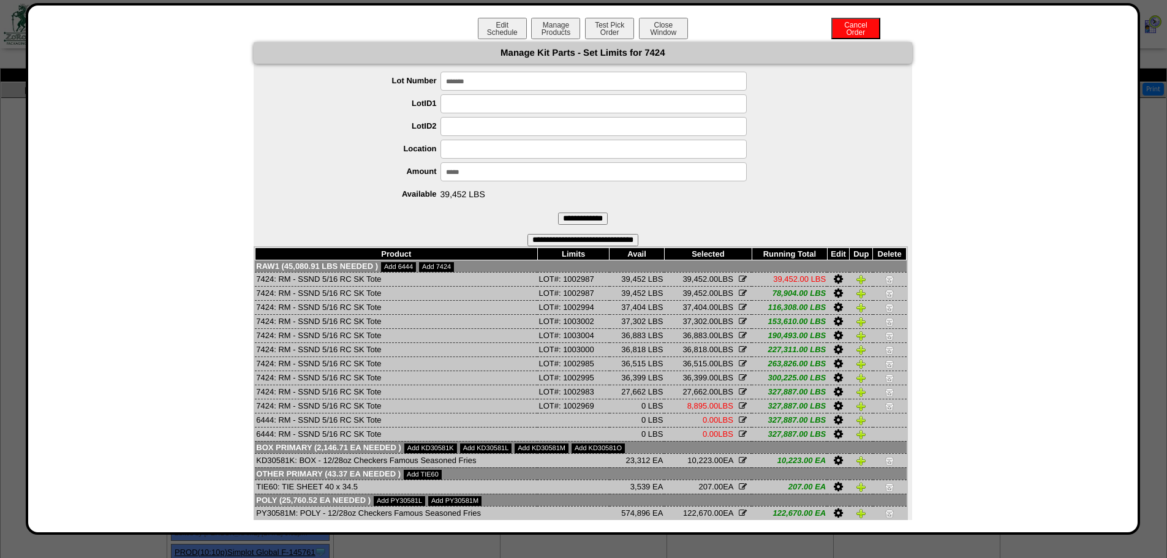
click at [518, 86] on input "*******" at bounding box center [594, 81] width 306 height 19
type input "*******"
click at [389, 122] on label "LotID2" at bounding box center [359, 125] width 162 height 9
click at [490, 150] on input at bounding box center [594, 149] width 306 height 19
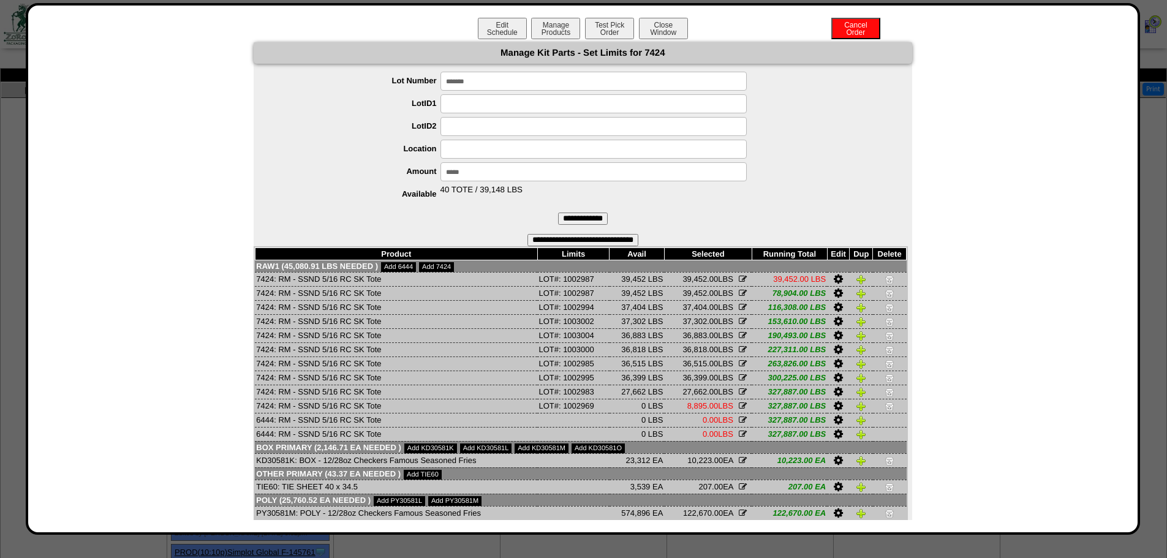
click at [482, 168] on input "*****" at bounding box center [594, 171] width 306 height 19
type input "*****"
click at [314, 208] on form "**********" at bounding box center [583, 159] width 659 height 174
drag, startPoint x: 408, startPoint y: 219, endPoint x: 426, endPoint y: 219, distance: 17.8
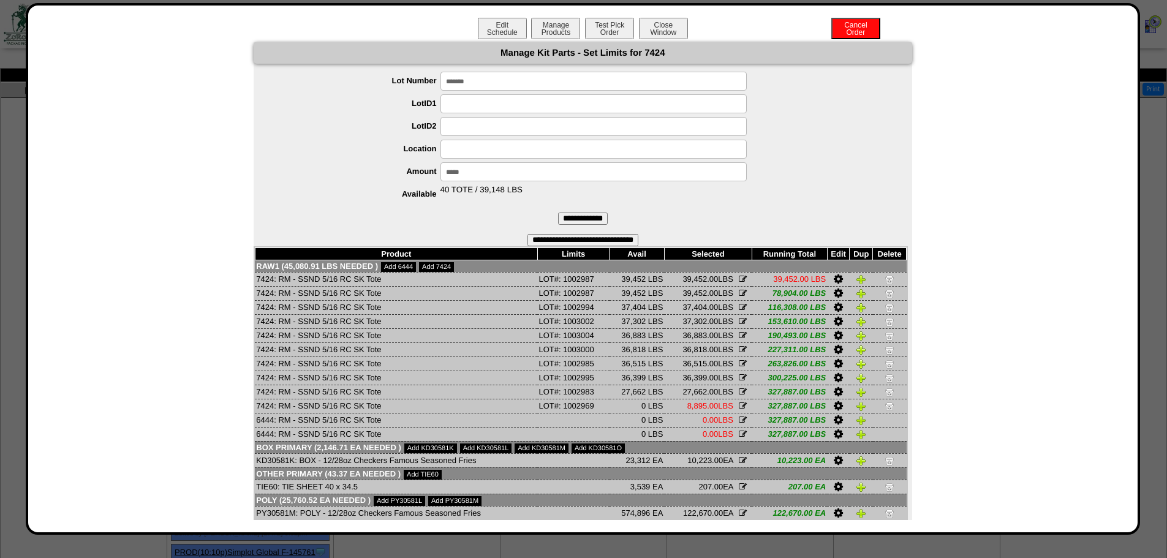
click at [410, 219] on form "**********" at bounding box center [583, 159] width 659 height 174
click at [596, 219] on input "**********" at bounding box center [583, 219] width 50 height 12
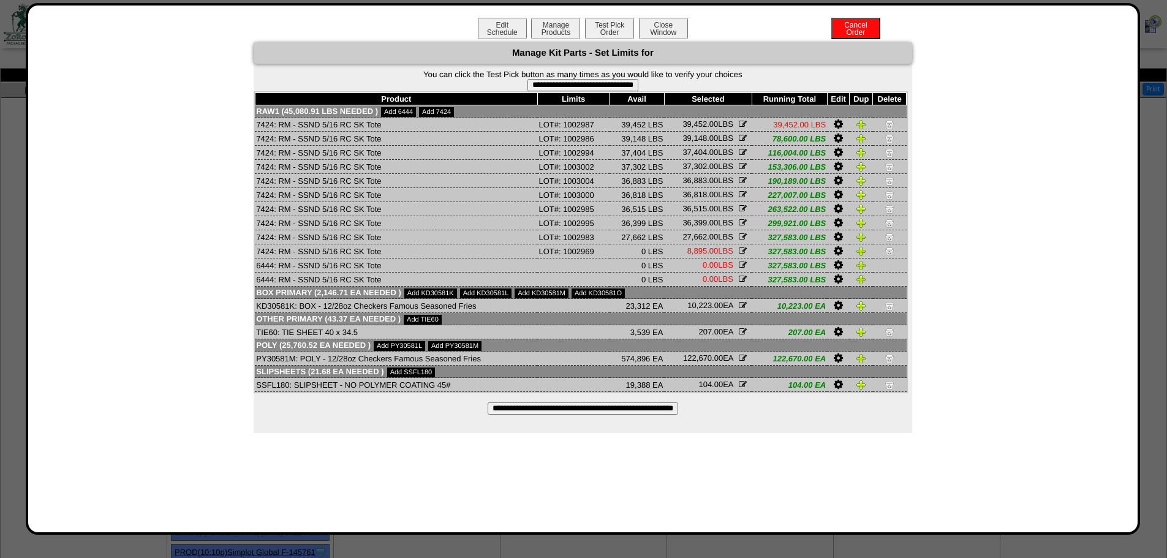
click at [638, 81] on input "**********" at bounding box center [583, 85] width 111 height 12
type input "**********"
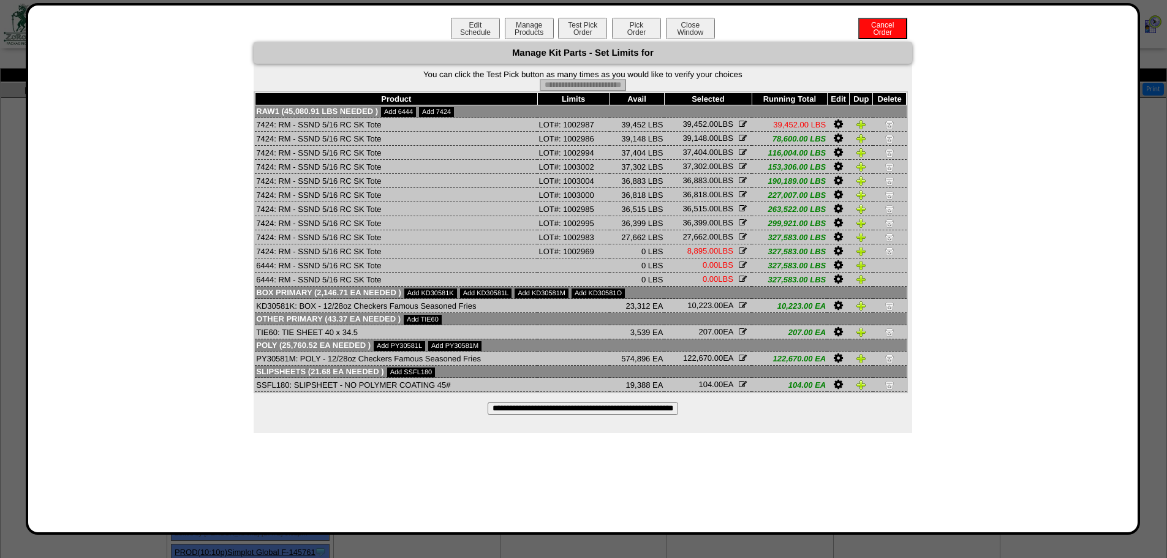
click at [646, 39] on div "Edit Schedule Manage Products Test Pick Order Pick Order Cancel Order Close Win…" at bounding box center [583, 30] width 1086 height 25
click at [647, 36] on button "Pick Order" at bounding box center [636, 28] width 49 height 21
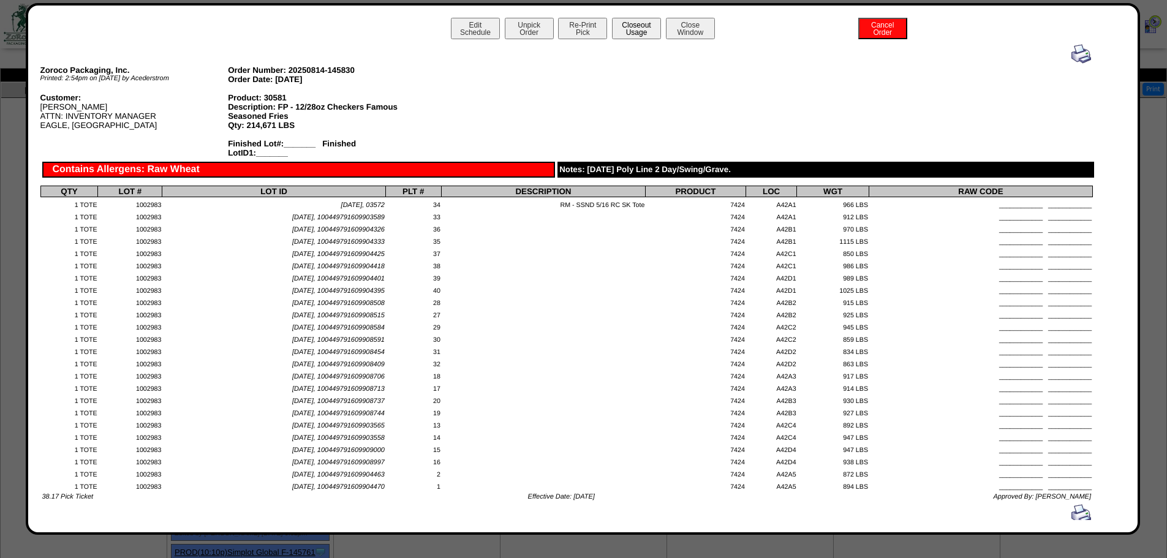
drag, startPoint x: 637, startPoint y: 33, endPoint x: 635, endPoint y: 21, distance: 11.7
click at [637, 33] on button "Closeout Usage" at bounding box center [636, 28] width 49 height 21
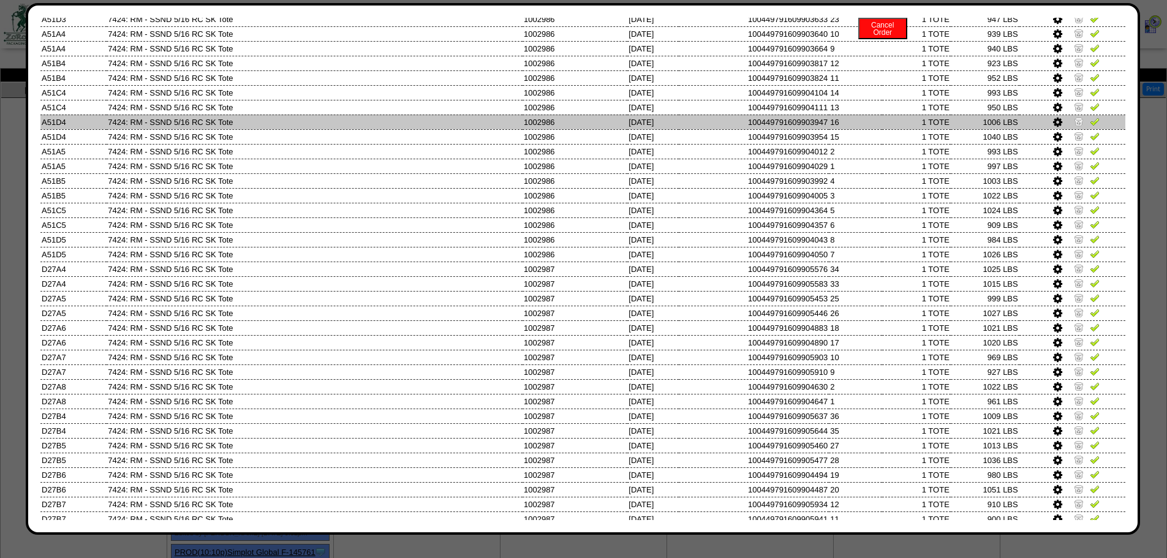
click at [583, 127] on td "1002986" at bounding box center [575, 122] width 105 height 15
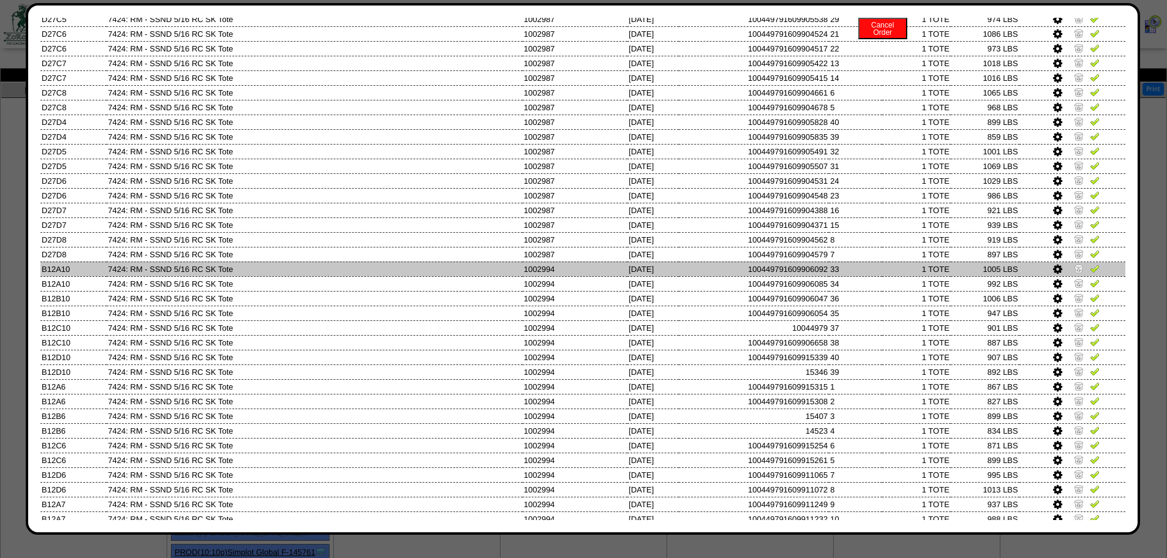
click at [1081, 269] on td at bounding box center [1073, 269] width 106 height 15
click at [1090, 270] on img at bounding box center [1095, 268] width 10 height 10
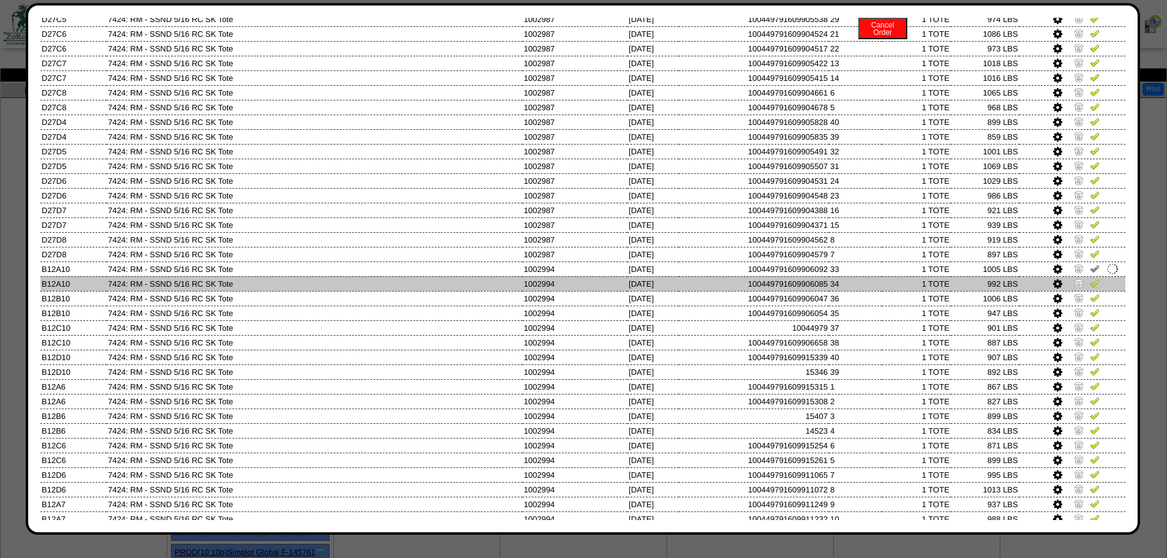
click at [1090, 284] on img at bounding box center [1095, 283] width 10 height 10
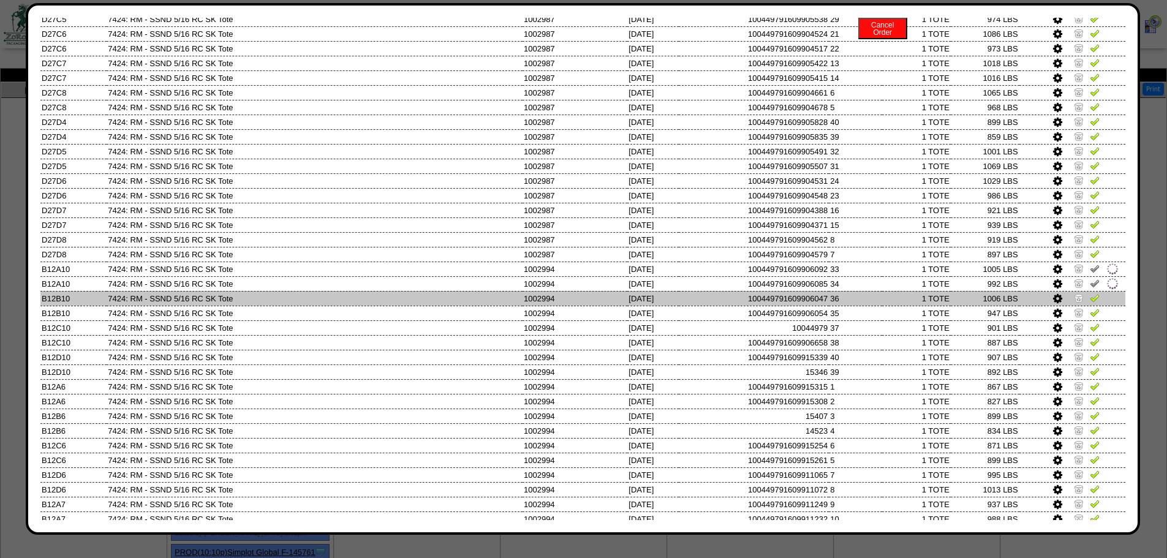
click at [1090, 295] on img at bounding box center [1095, 298] width 10 height 10
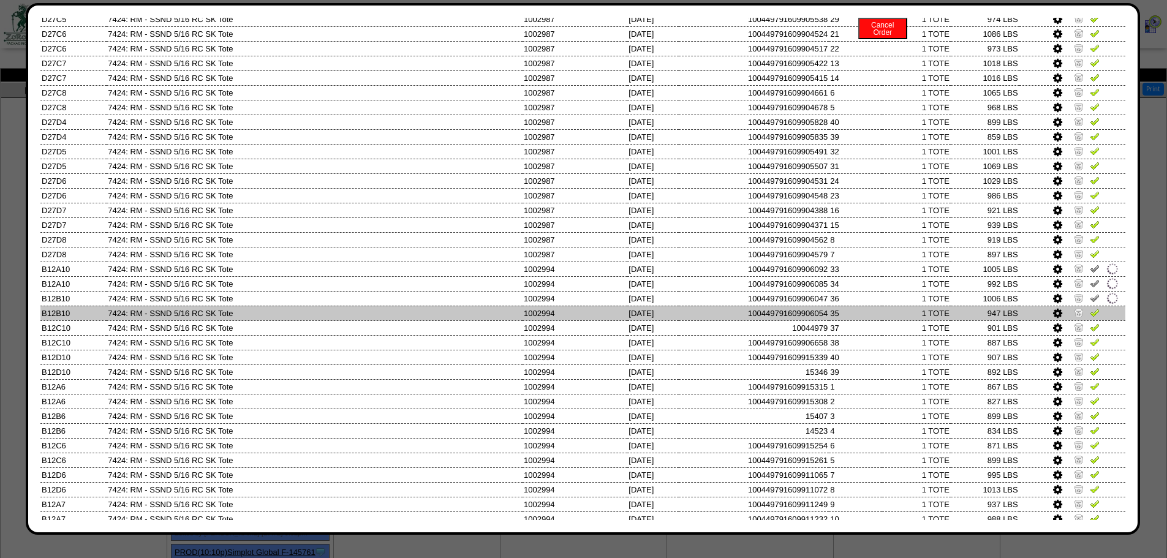
click at [1090, 308] on img at bounding box center [1095, 313] width 10 height 10
click at [1090, 319] on link at bounding box center [1095, 314] width 10 height 9
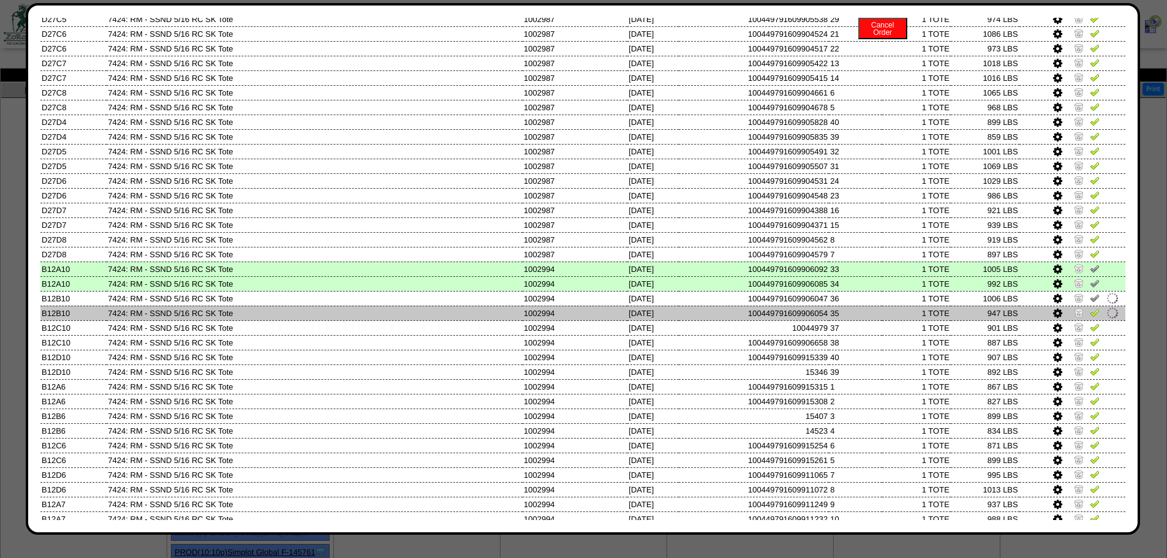
click at [1090, 316] on img at bounding box center [1095, 313] width 10 height 10
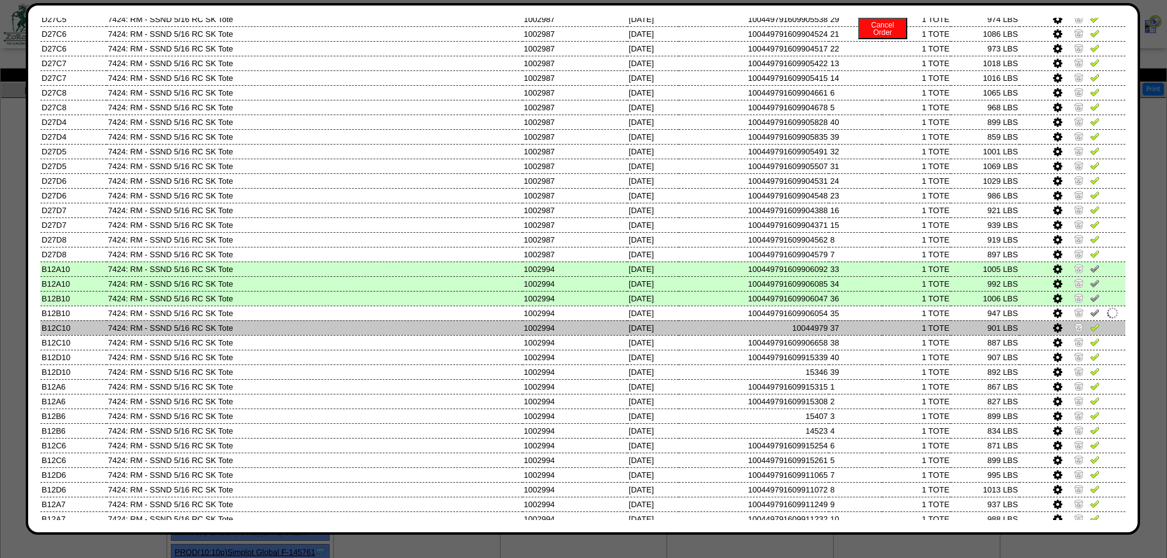
click at [1090, 330] on img at bounding box center [1095, 327] width 10 height 10
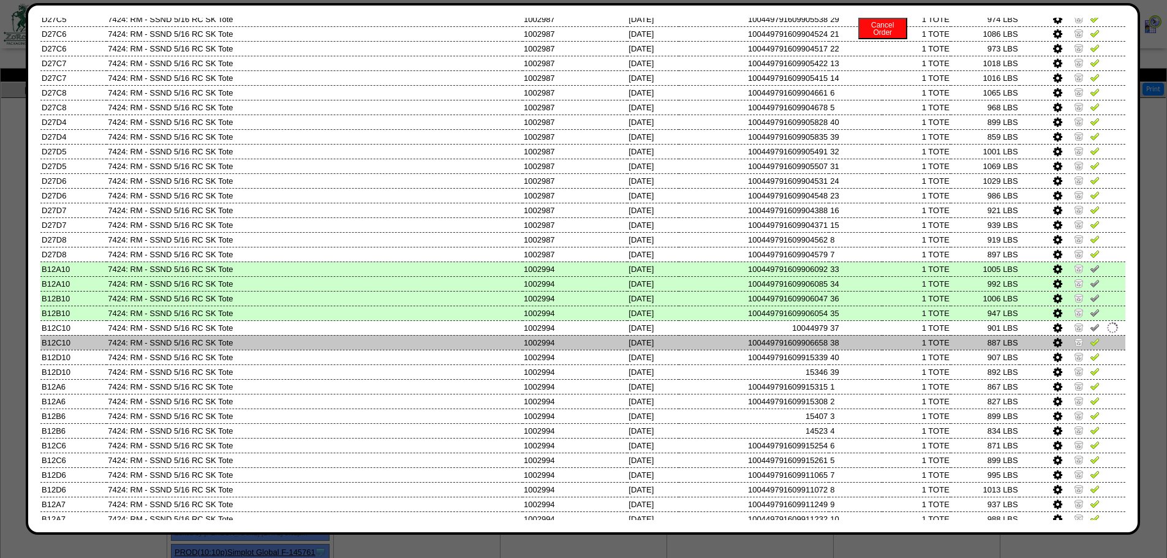
click at [1090, 341] on img at bounding box center [1095, 342] width 10 height 10
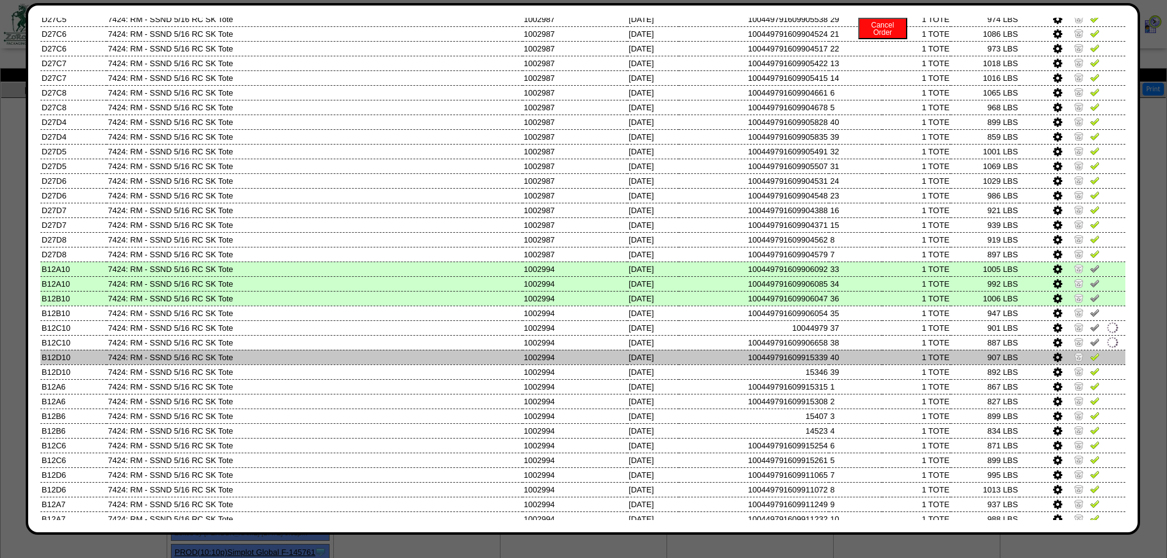
click at [1090, 360] on img at bounding box center [1095, 357] width 10 height 10
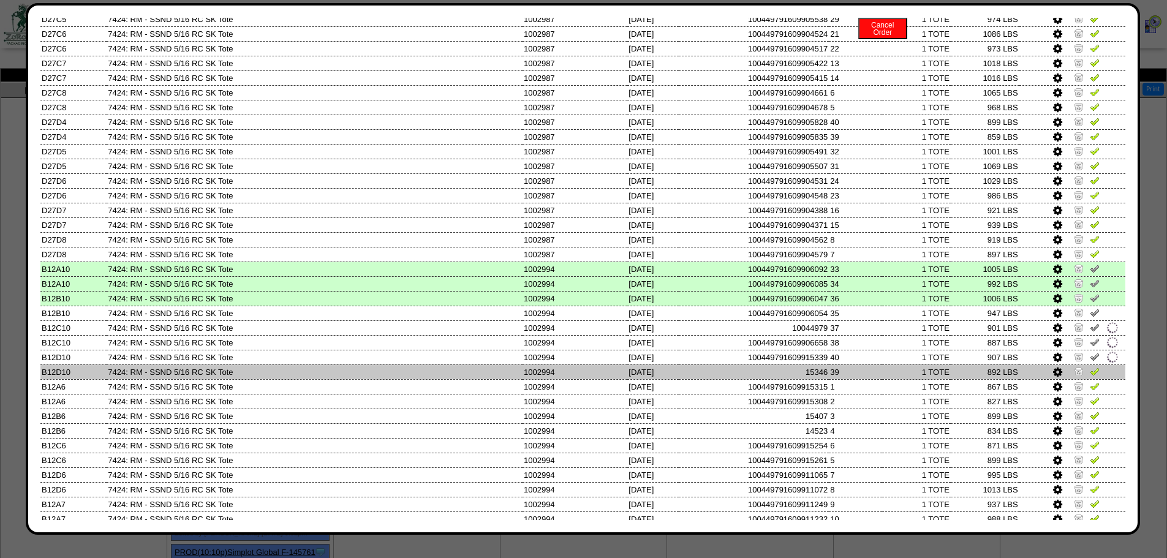
click at [1090, 370] on img at bounding box center [1095, 371] width 10 height 10
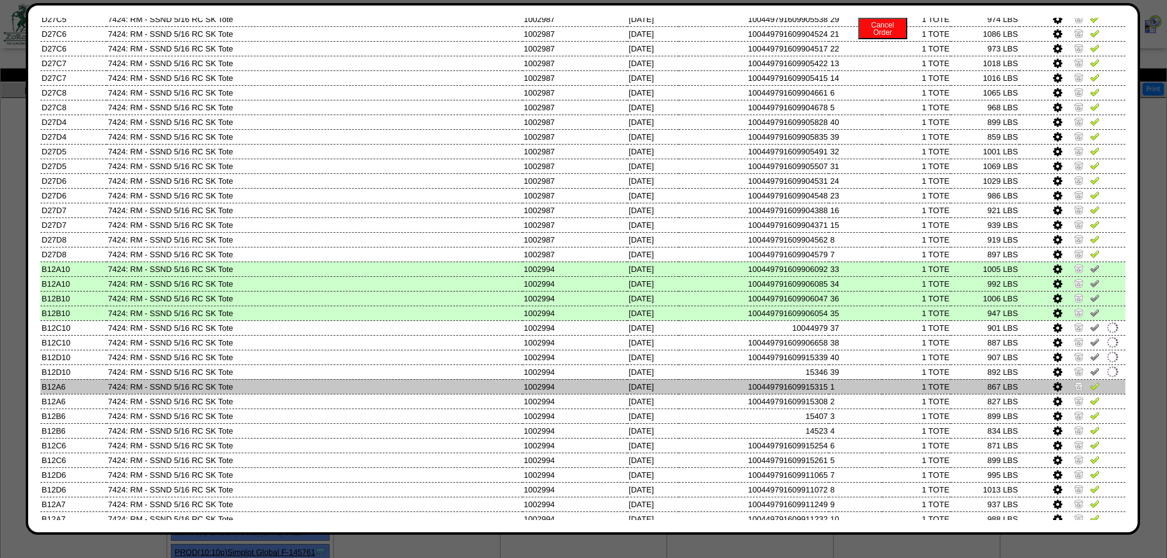
click at [1090, 381] on img at bounding box center [1095, 386] width 10 height 10
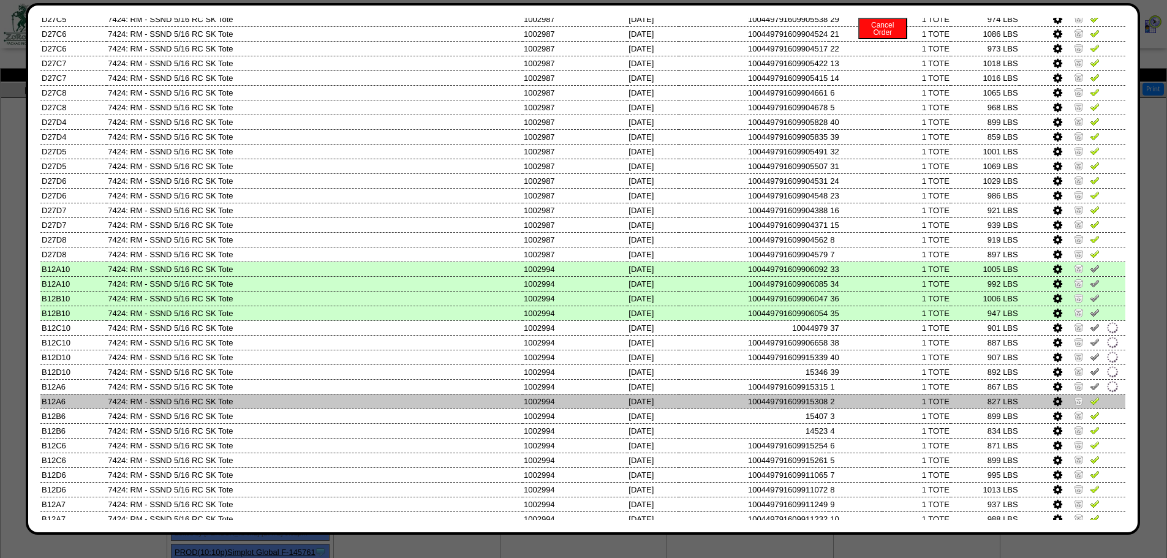
click at [1090, 398] on img at bounding box center [1095, 401] width 10 height 10
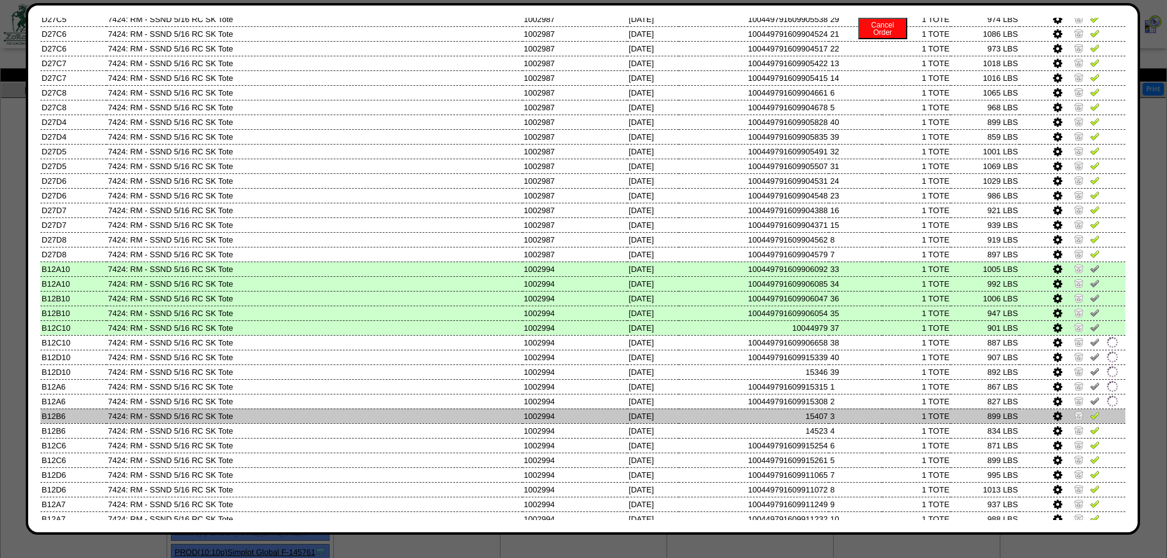
click at [1090, 412] on img at bounding box center [1095, 416] width 10 height 10
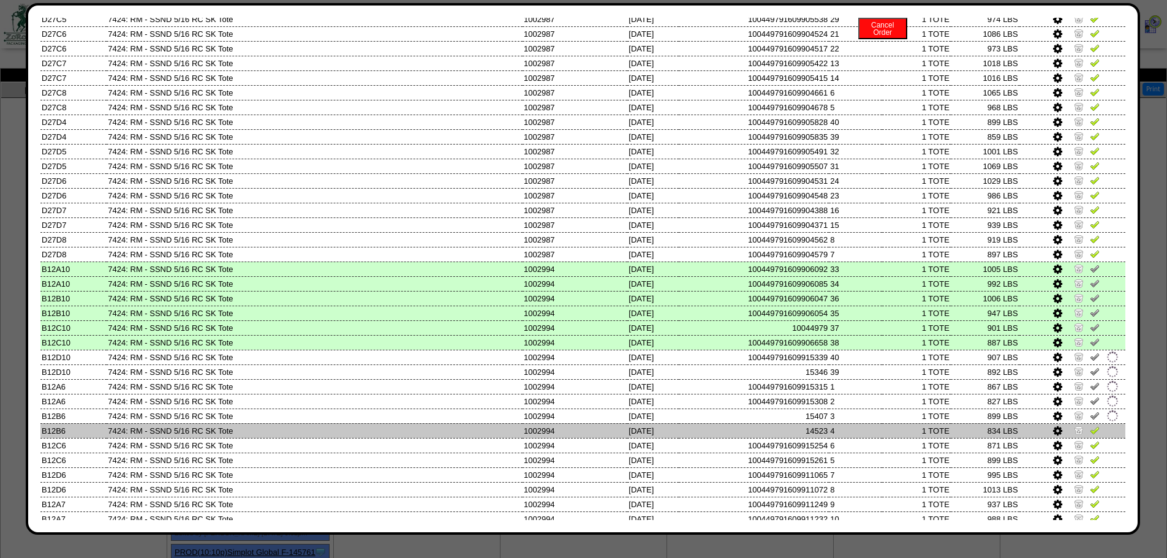
click at [1090, 431] on img at bounding box center [1095, 430] width 10 height 10
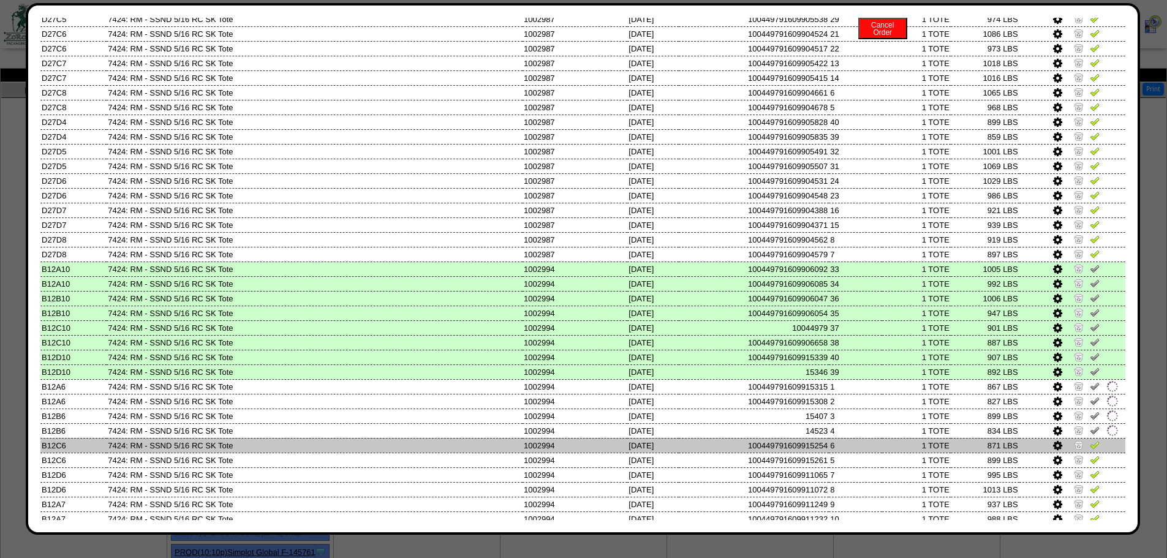
click at [1090, 445] on img at bounding box center [1095, 445] width 10 height 10
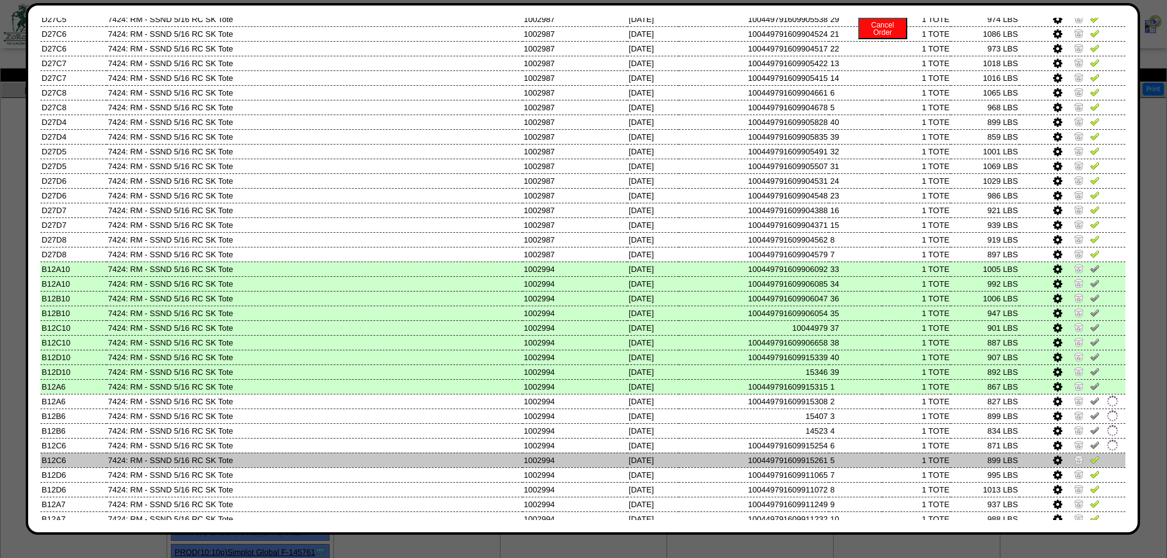
click at [1090, 456] on img at bounding box center [1095, 460] width 10 height 10
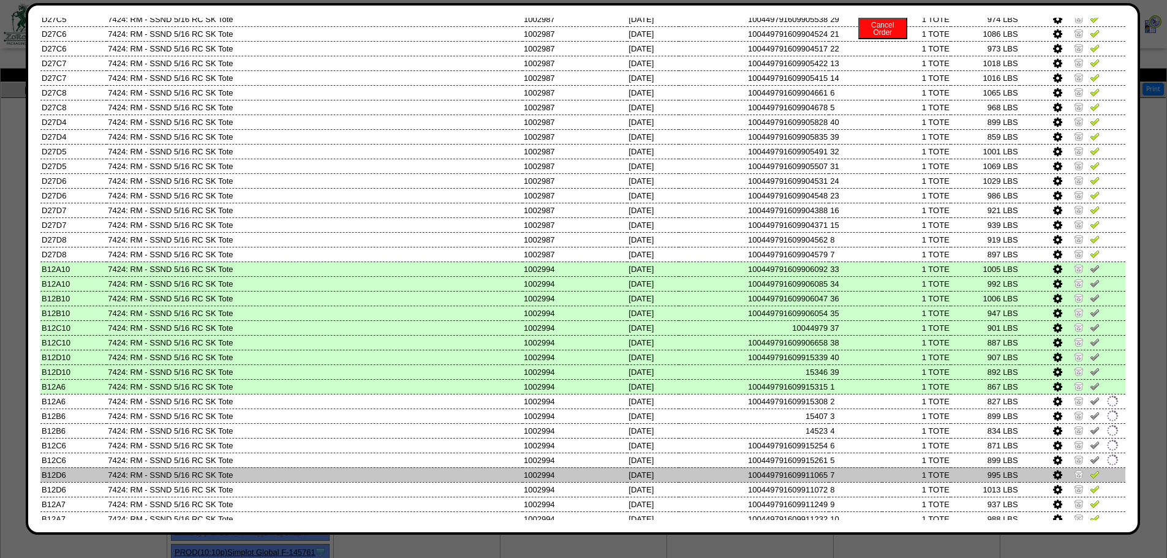
click at [1090, 480] on link at bounding box center [1095, 476] width 10 height 9
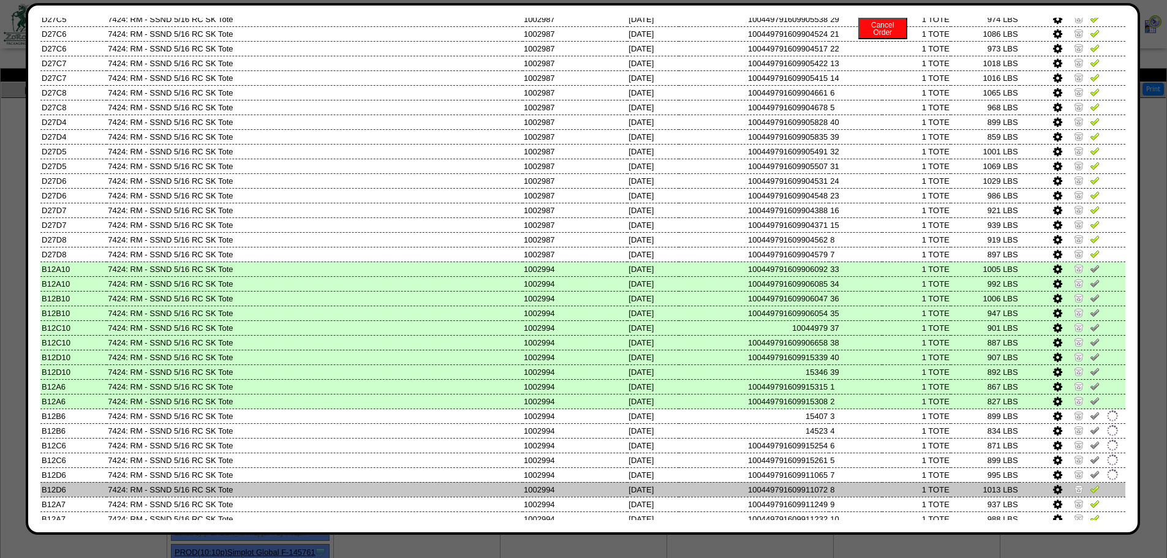
click at [1090, 491] on img at bounding box center [1095, 489] width 10 height 10
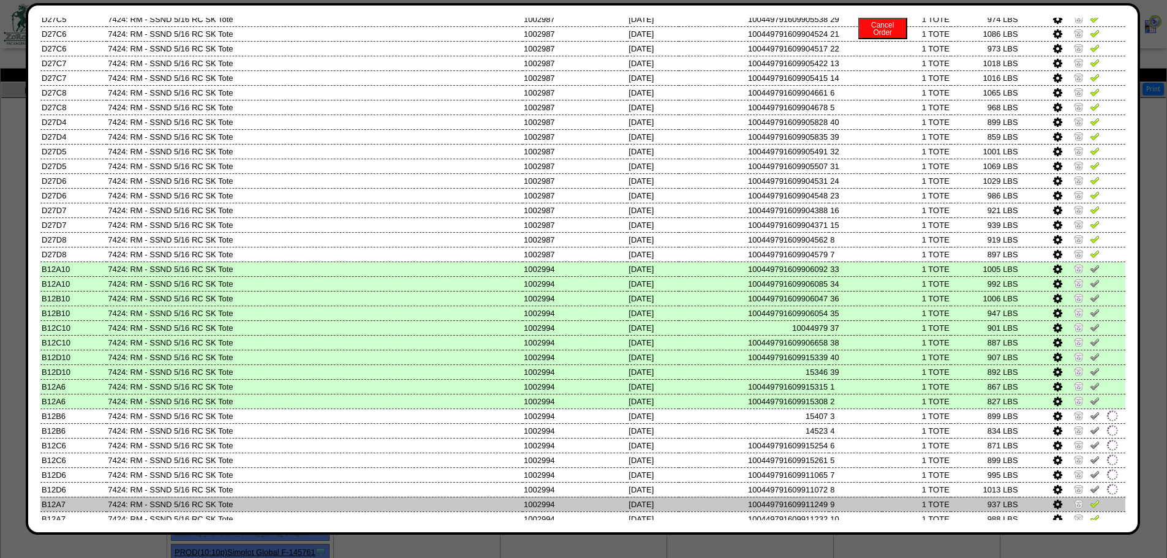
click at [1090, 508] on img at bounding box center [1095, 504] width 10 height 10
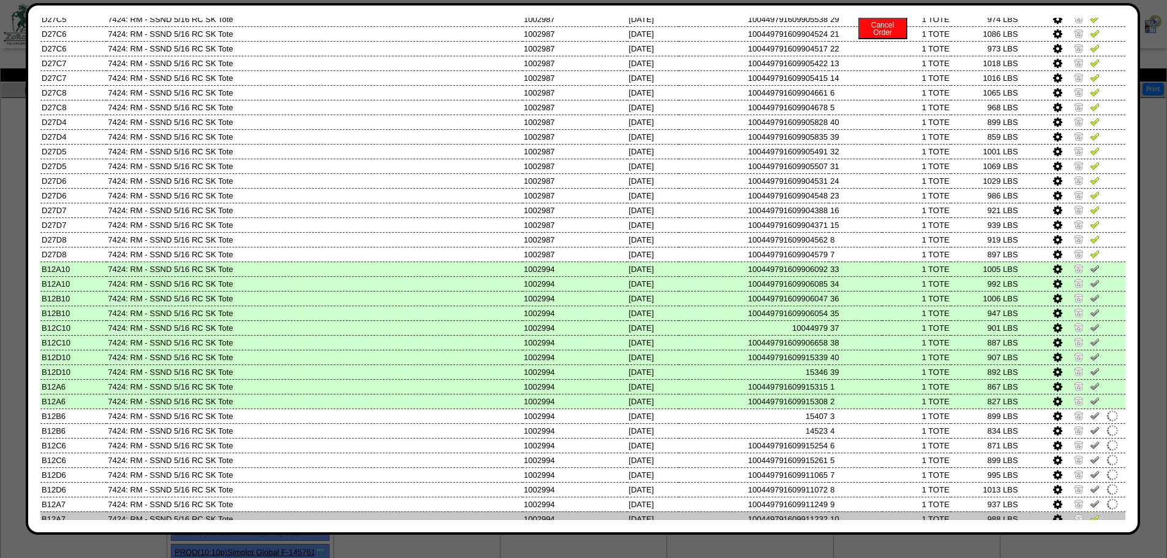
click at [1090, 517] on img at bounding box center [1095, 518] width 10 height 10
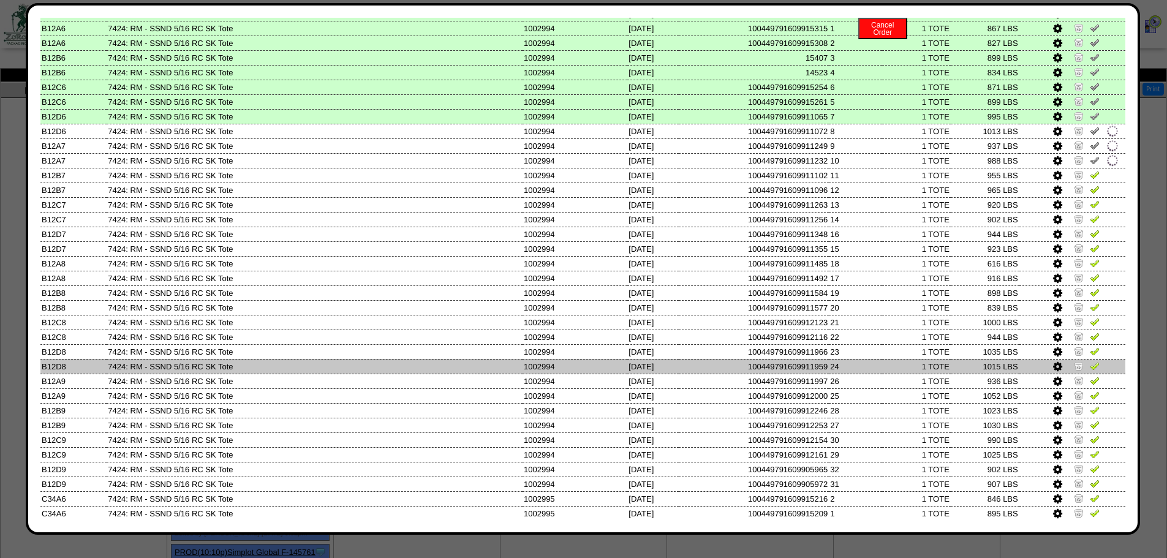
scroll to position [2481, 0]
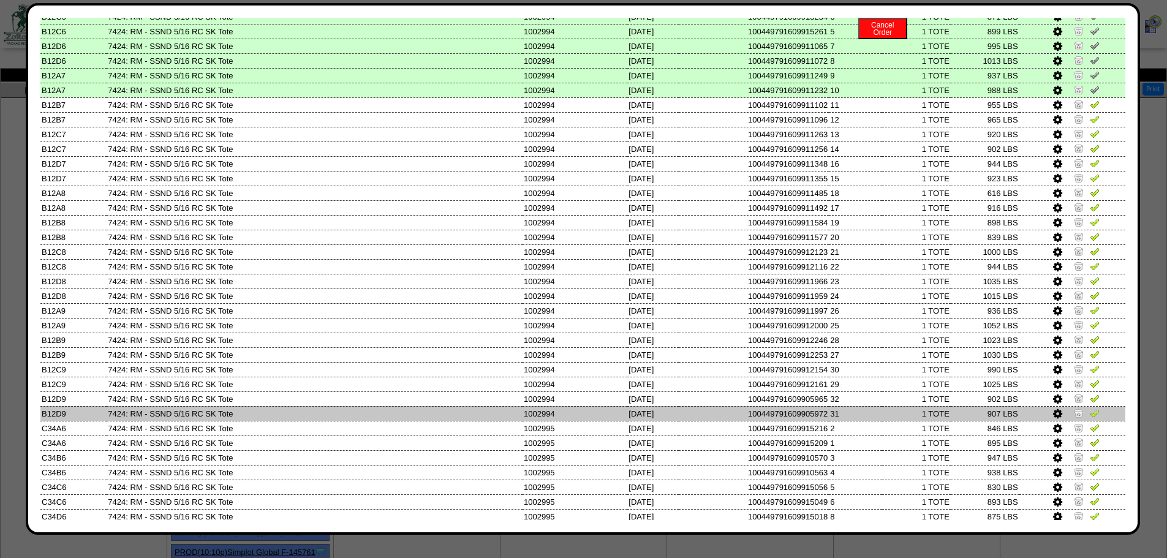
click at [1090, 411] on img at bounding box center [1095, 413] width 10 height 10
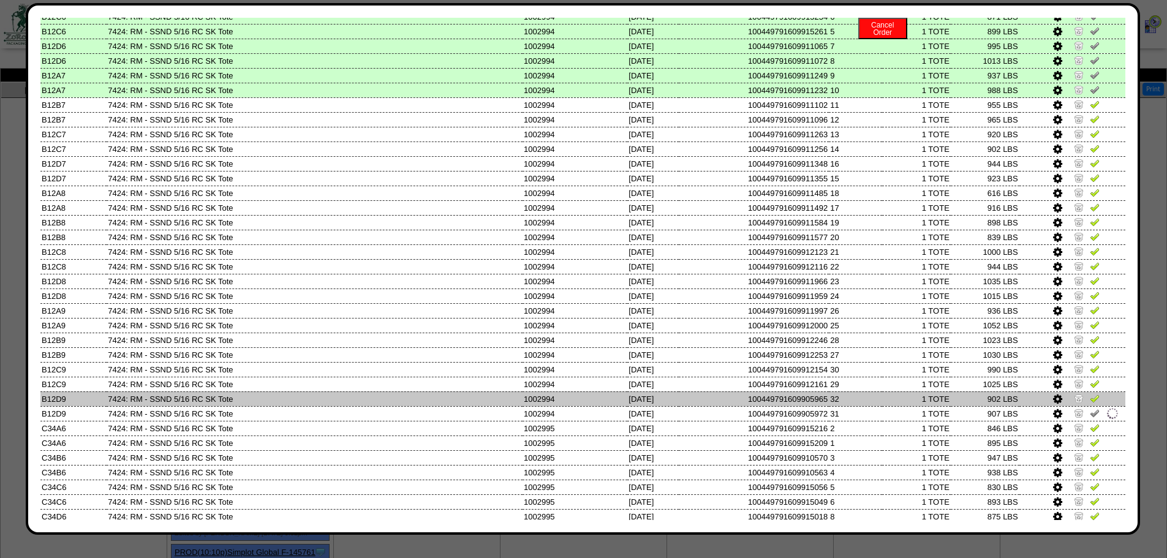
click at [1090, 402] on img at bounding box center [1095, 398] width 10 height 10
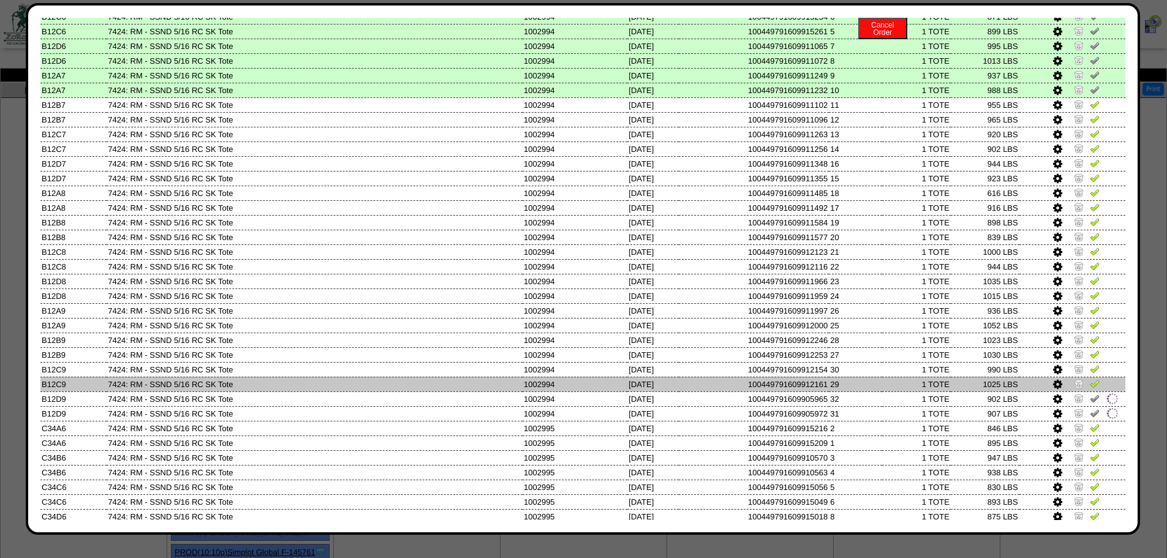
click at [1091, 381] on img at bounding box center [1095, 384] width 10 height 10
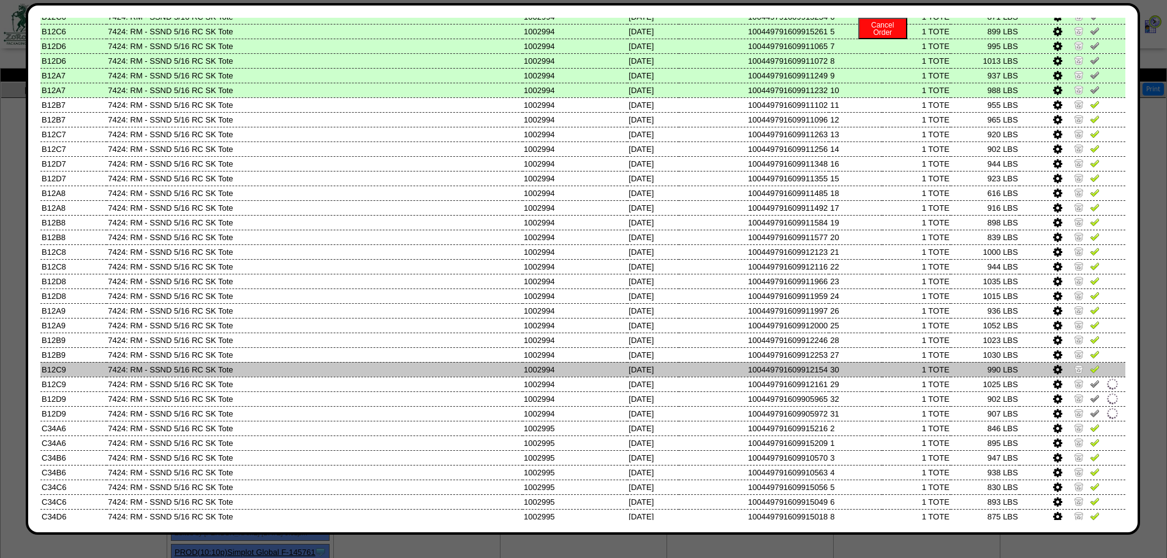
click at [1090, 367] on img at bounding box center [1095, 369] width 10 height 10
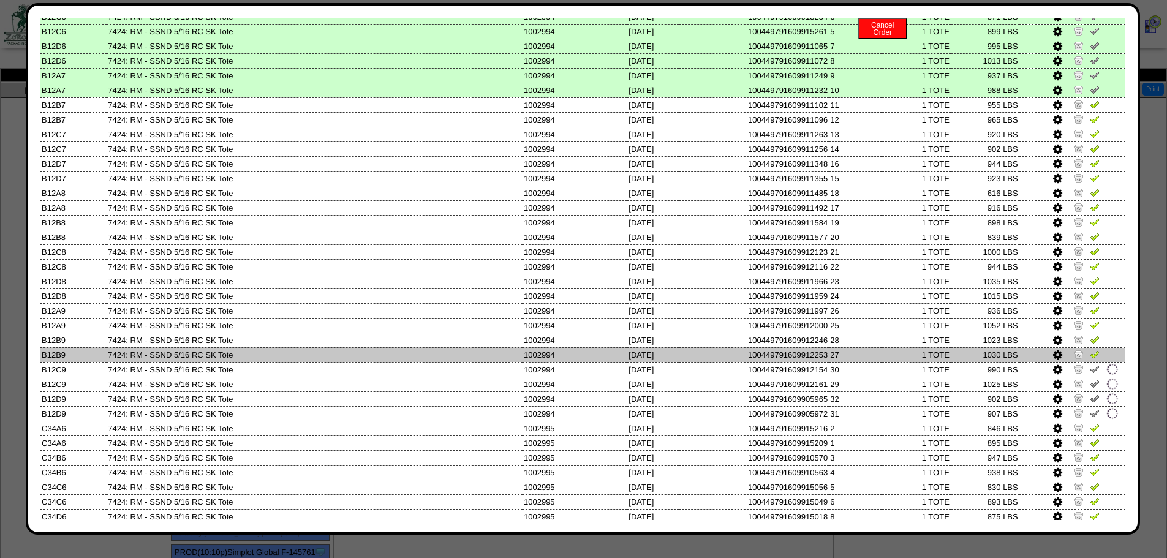
click at [1090, 354] on img at bounding box center [1095, 354] width 10 height 10
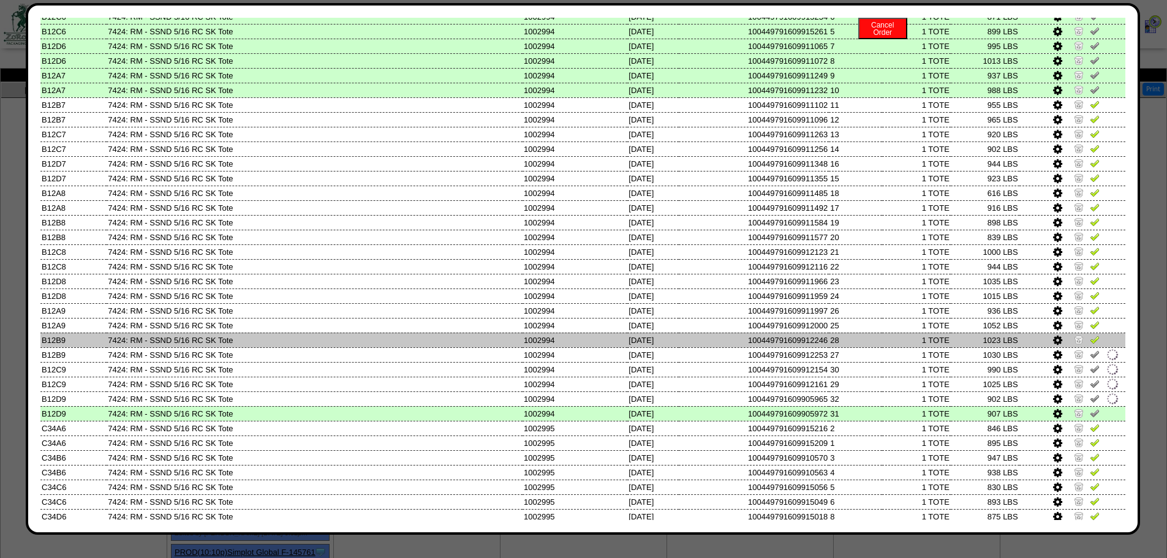
click at [1090, 339] on img at bounding box center [1095, 340] width 10 height 10
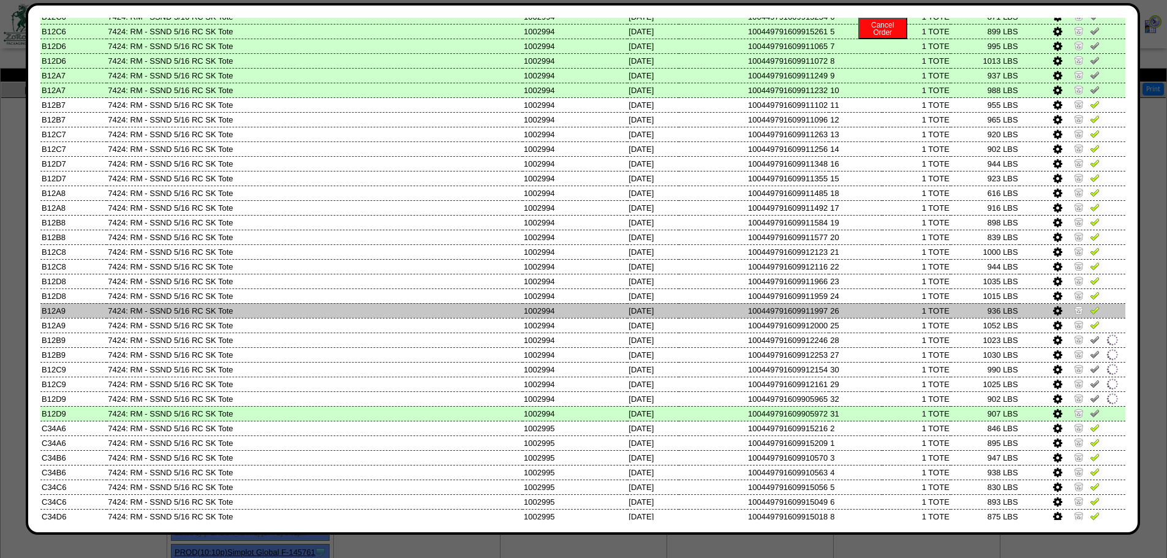
click at [1090, 316] on link at bounding box center [1095, 312] width 10 height 9
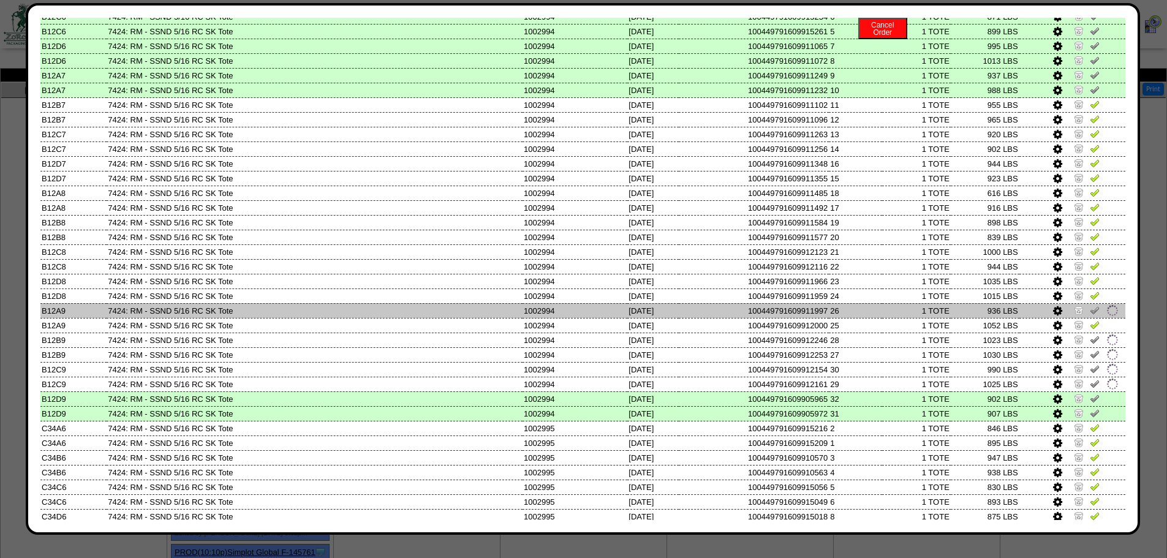
click at [1090, 305] on img at bounding box center [1095, 310] width 10 height 10
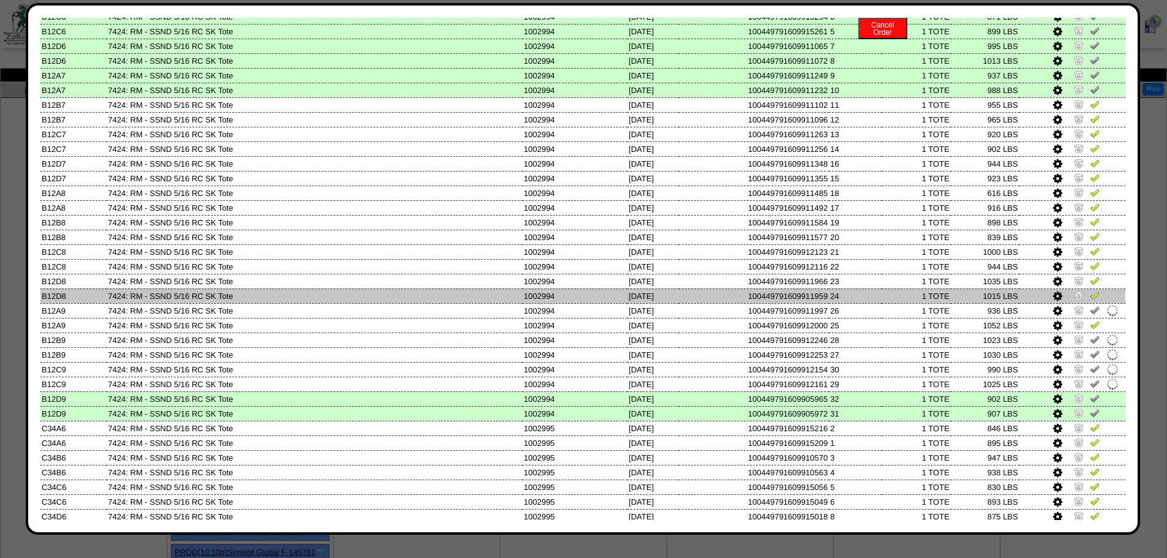
click at [1090, 290] on img at bounding box center [1095, 295] width 10 height 10
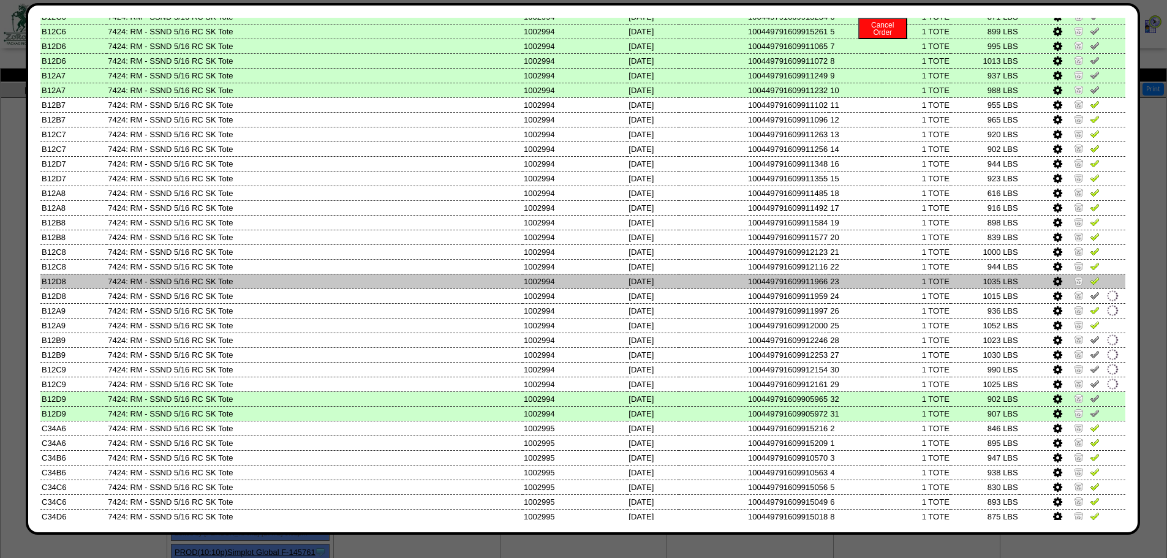
click at [1090, 281] on img at bounding box center [1095, 281] width 10 height 10
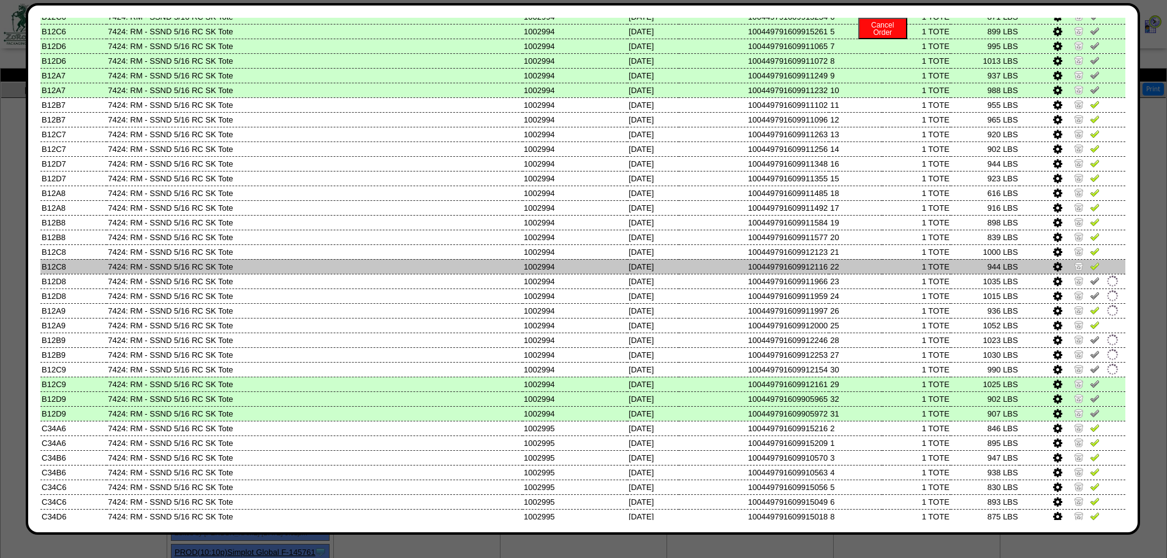
click at [1090, 263] on img at bounding box center [1095, 266] width 10 height 10
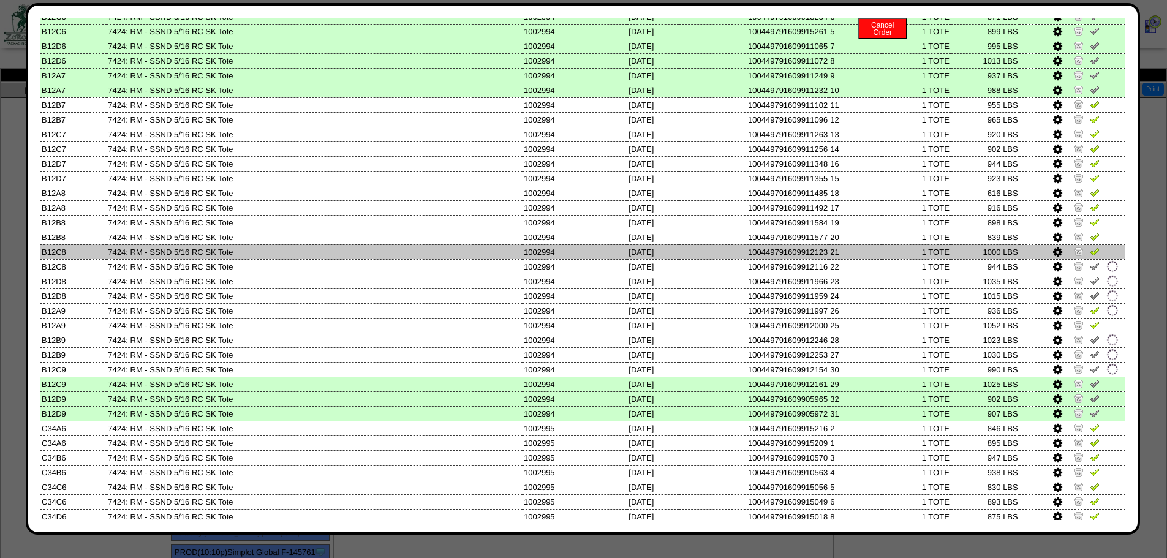
click at [1090, 256] on link at bounding box center [1095, 253] width 10 height 9
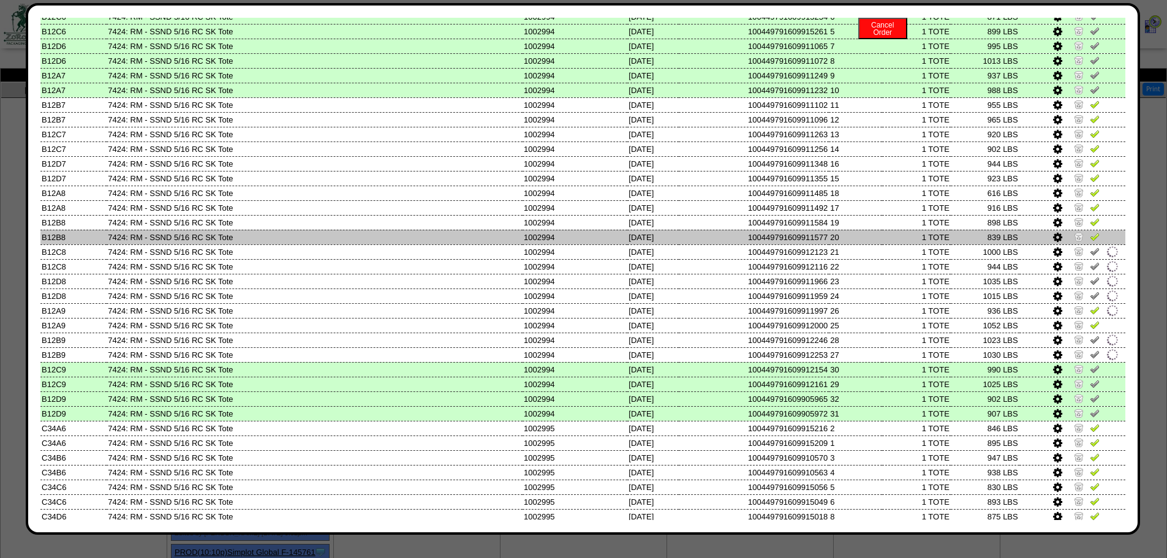
click at [1090, 233] on img at bounding box center [1095, 237] width 10 height 10
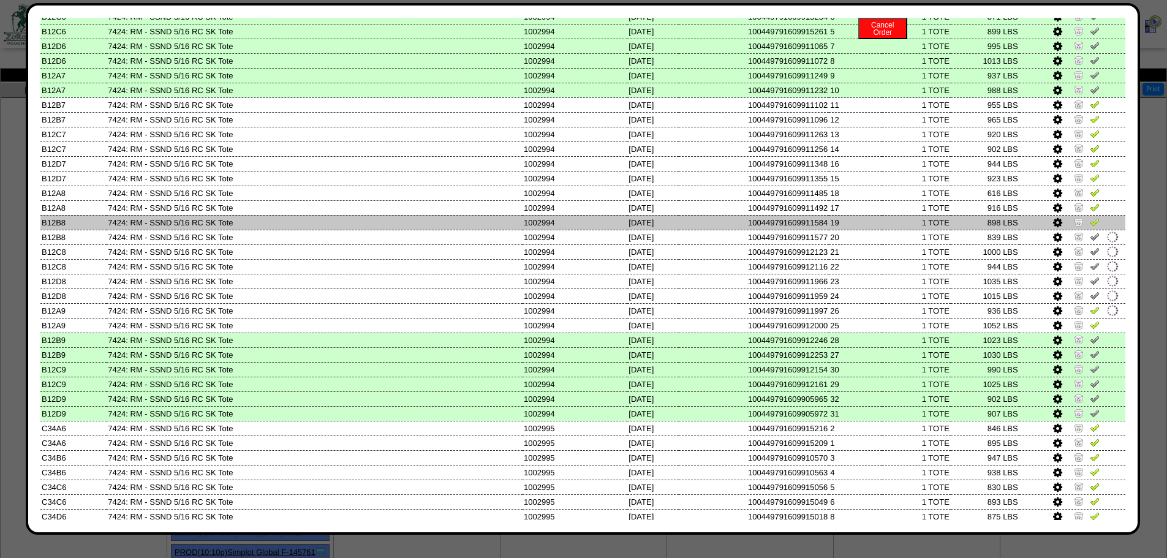
click at [1090, 222] on img at bounding box center [1095, 222] width 10 height 10
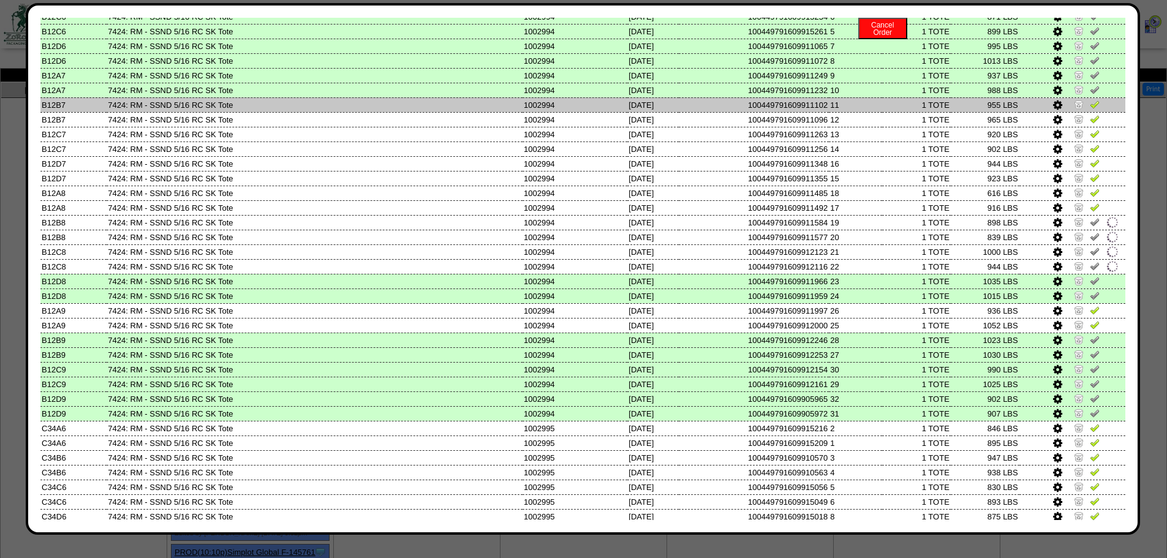
click at [1090, 108] on img at bounding box center [1095, 104] width 10 height 10
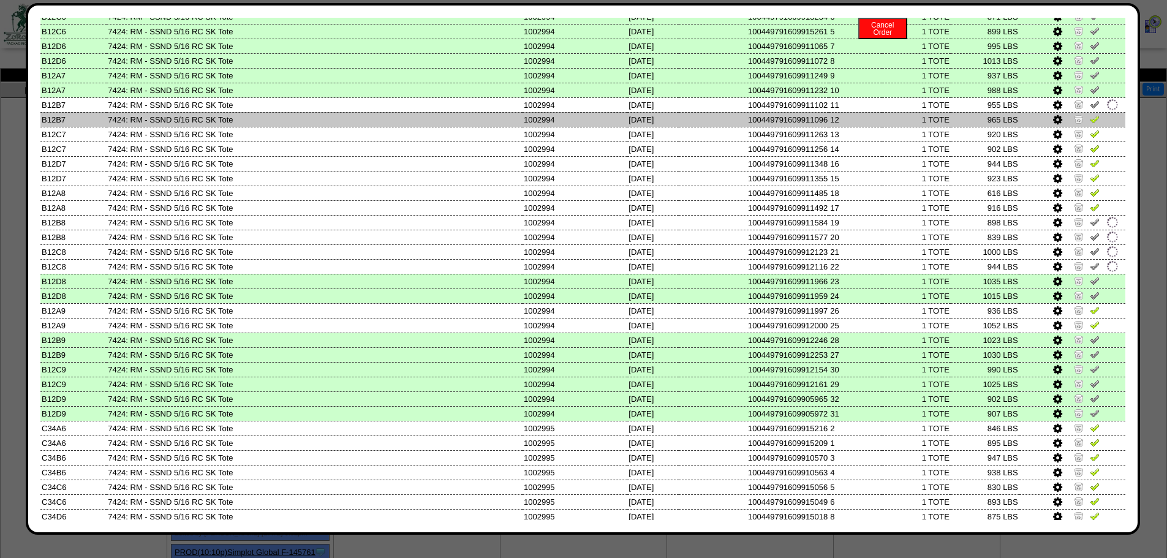
click at [1090, 117] on img at bounding box center [1095, 119] width 10 height 10
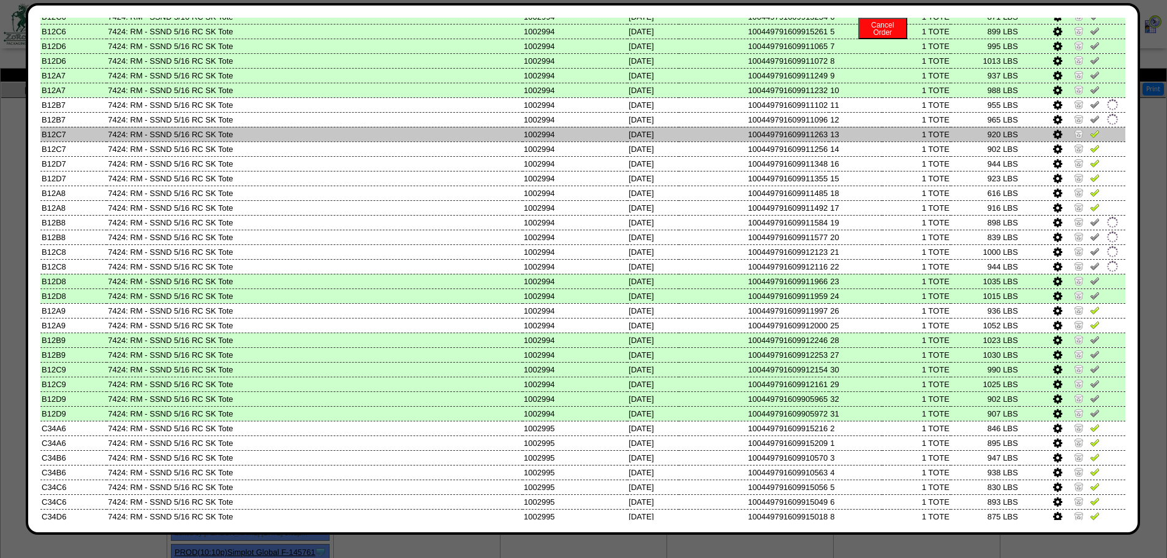
click at [1087, 127] on td at bounding box center [1073, 134] width 106 height 15
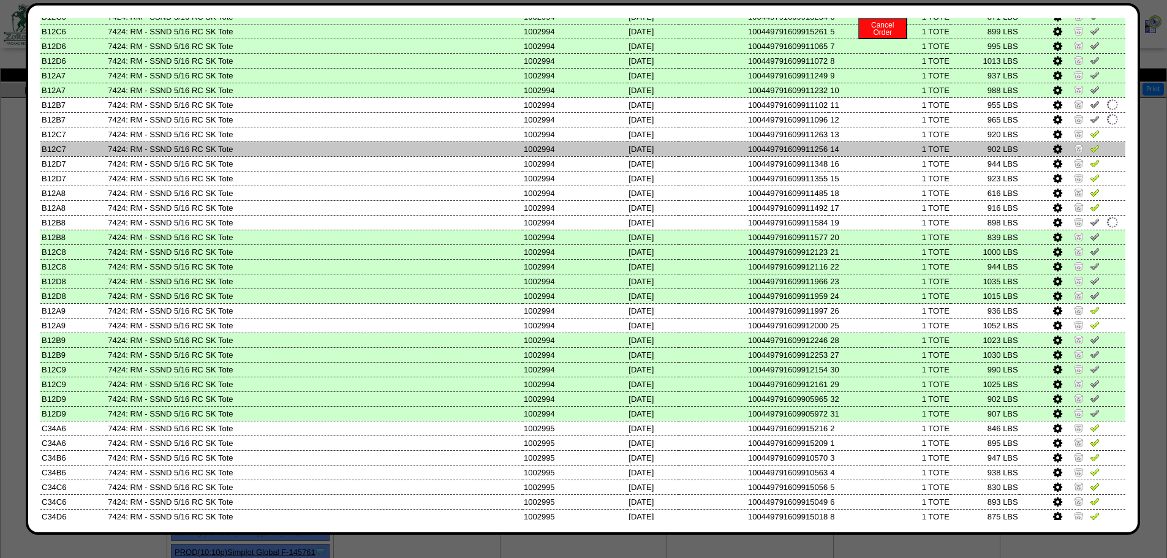
click at [1090, 145] on img at bounding box center [1095, 148] width 10 height 10
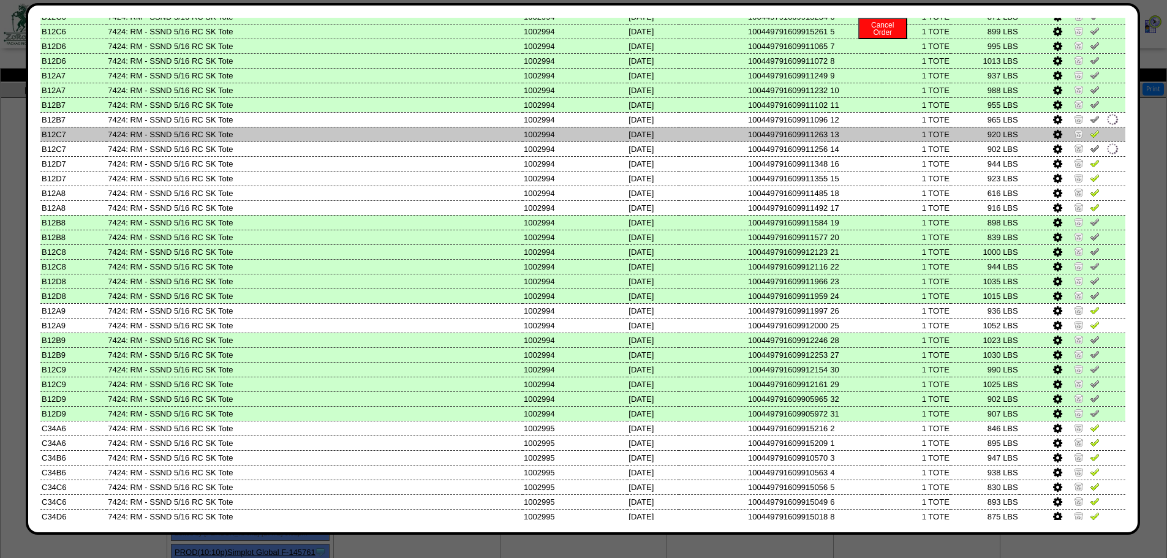
click at [1090, 140] on link at bounding box center [1095, 135] width 10 height 9
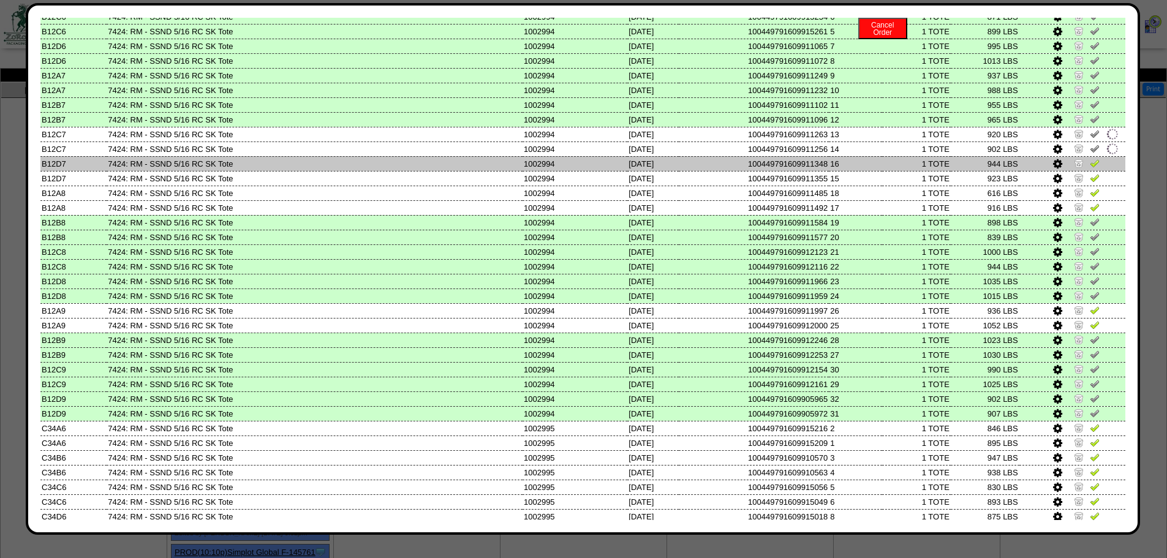
click at [1089, 170] on td at bounding box center [1073, 163] width 106 height 15
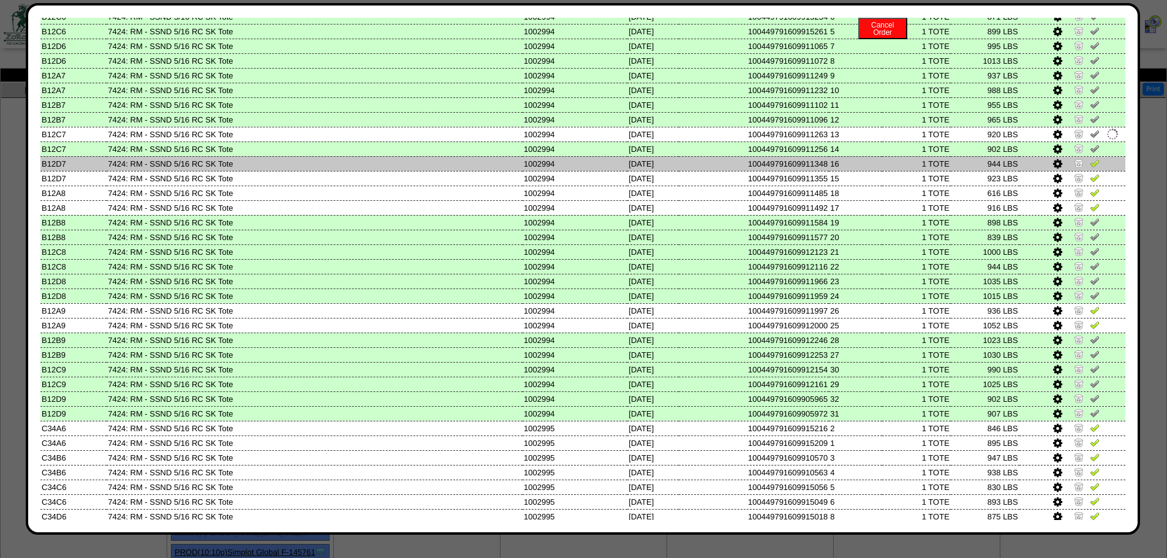
click at [1090, 166] on img at bounding box center [1095, 163] width 10 height 10
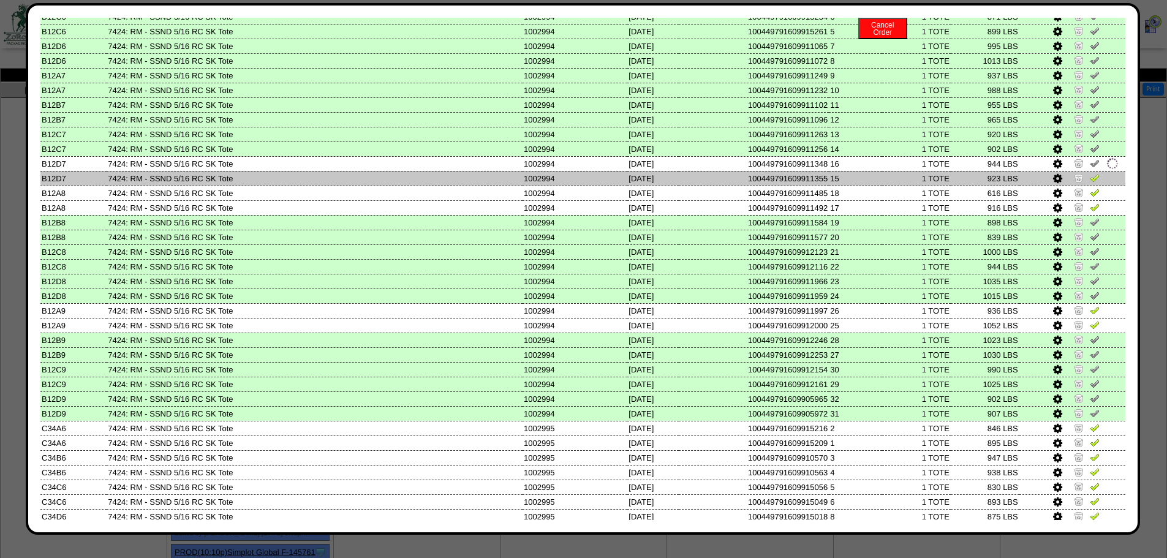
click at [1090, 178] on img at bounding box center [1095, 178] width 10 height 10
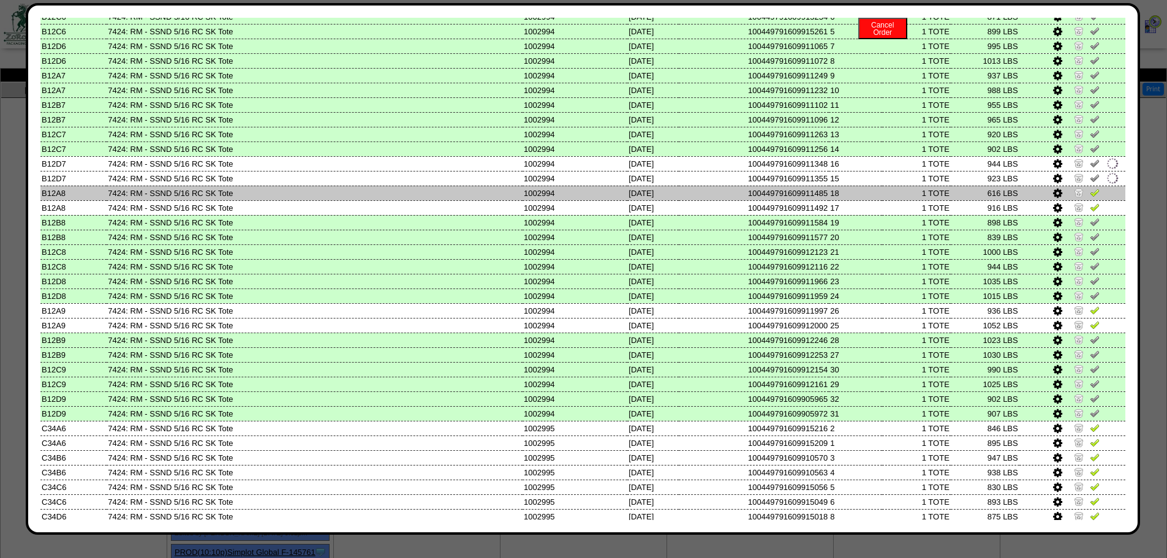
click at [1090, 195] on img at bounding box center [1095, 192] width 10 height 10
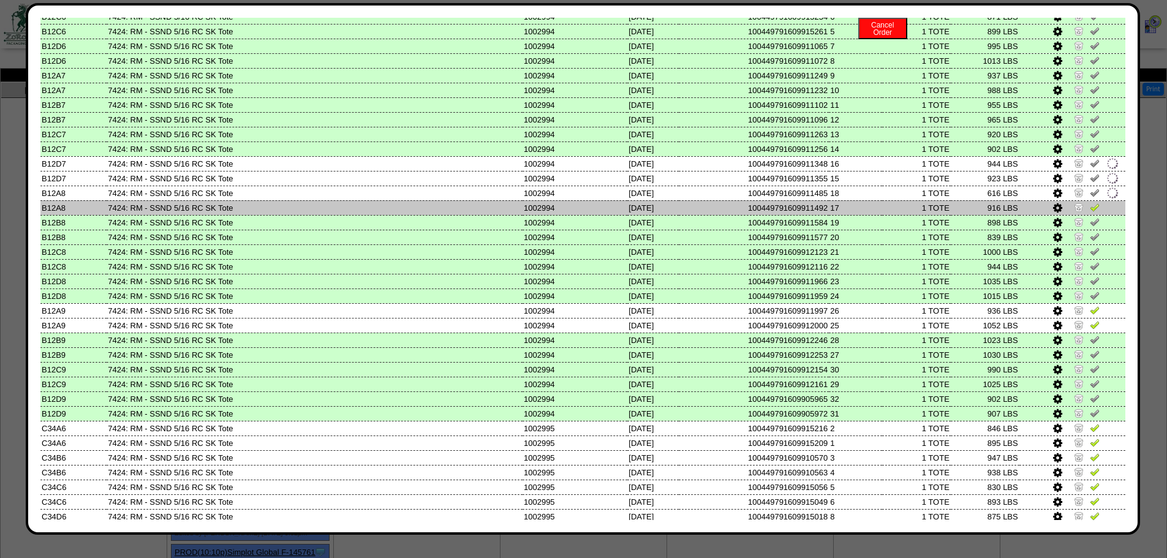
click at [1090, 211] on img at bounding box center [1095, 207] width 10 height 10
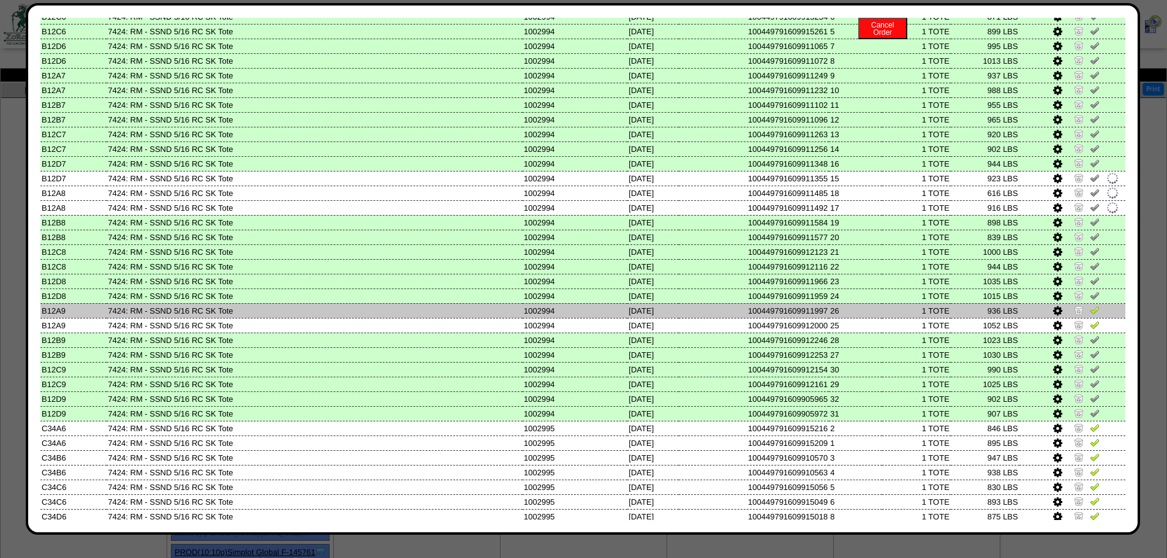
click at [1086, 317] on td at bounding box center [1073, 310] width 106 height 15
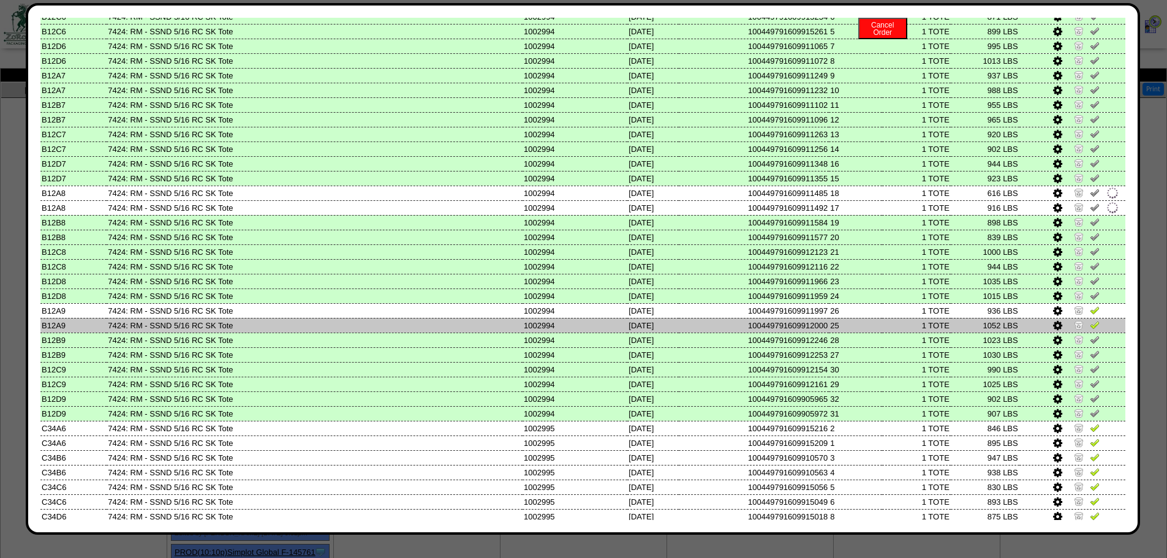
click at [1090, 325] on img at bounding box center [1095, 325] width 10 height 10
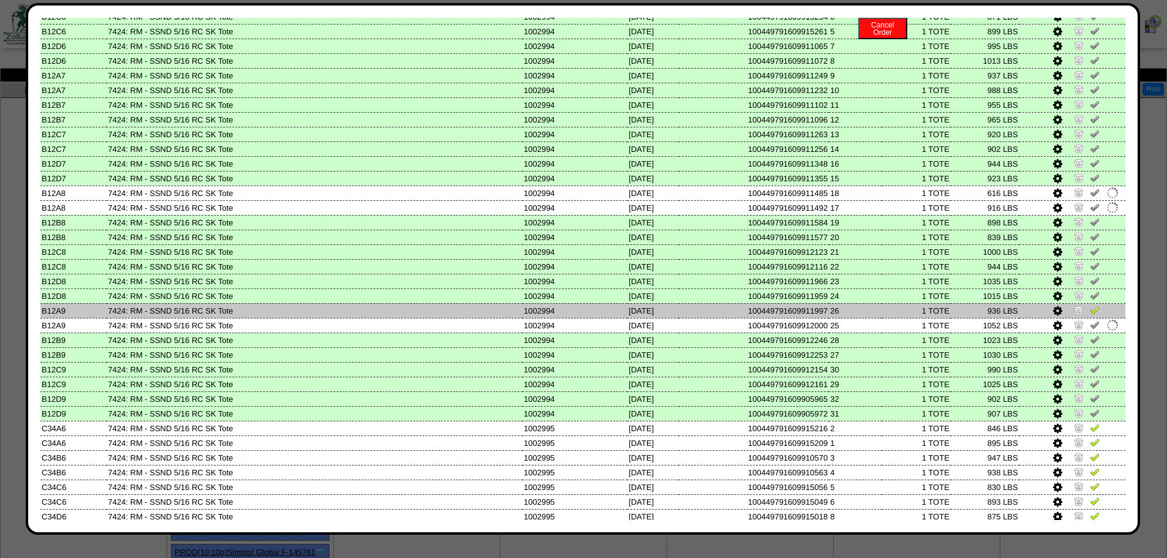
click at [1090, 316] on link at bounding box center [1095, 312] width 10 height 9
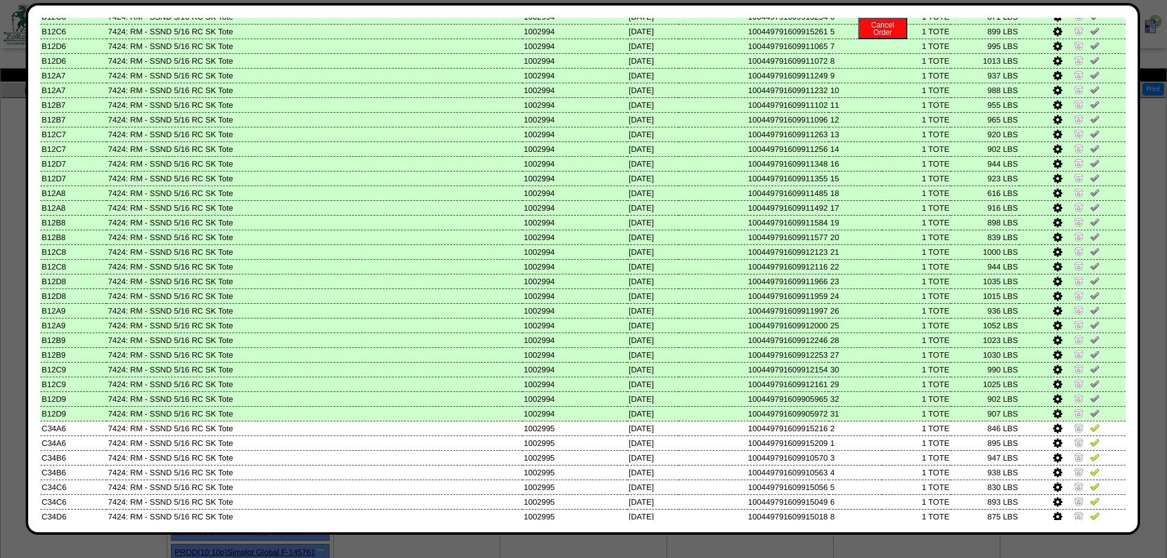
click at [720, 262] on td "100449791609912116" at bounding box center [754, 266] width 151 height 15
click at [708, 263] on td "100449791609912116" at bounding box center [754, 266] width 151 height 15
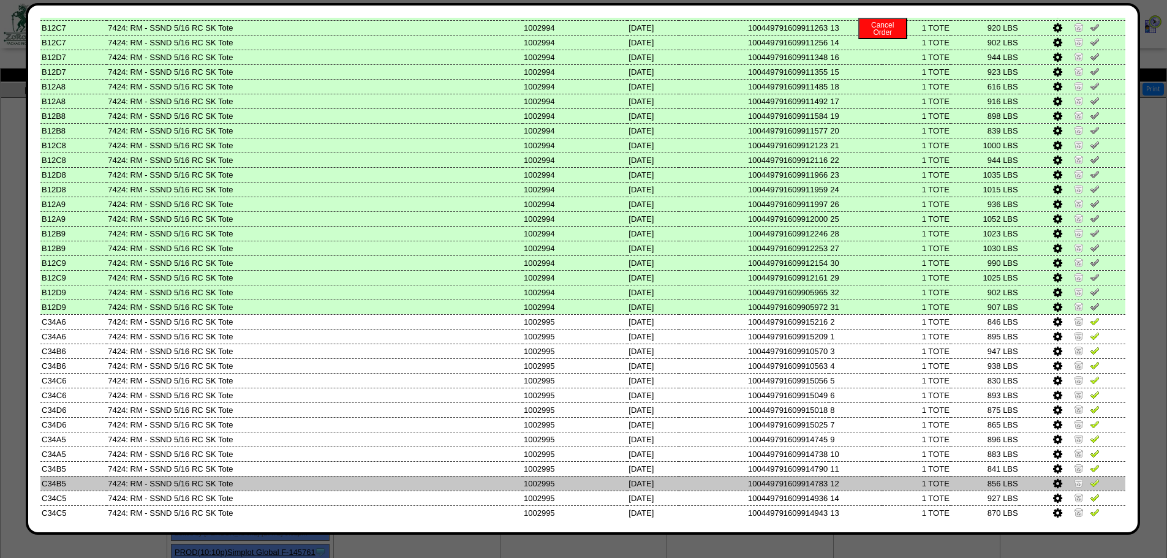
scroll to position [2727, 0]
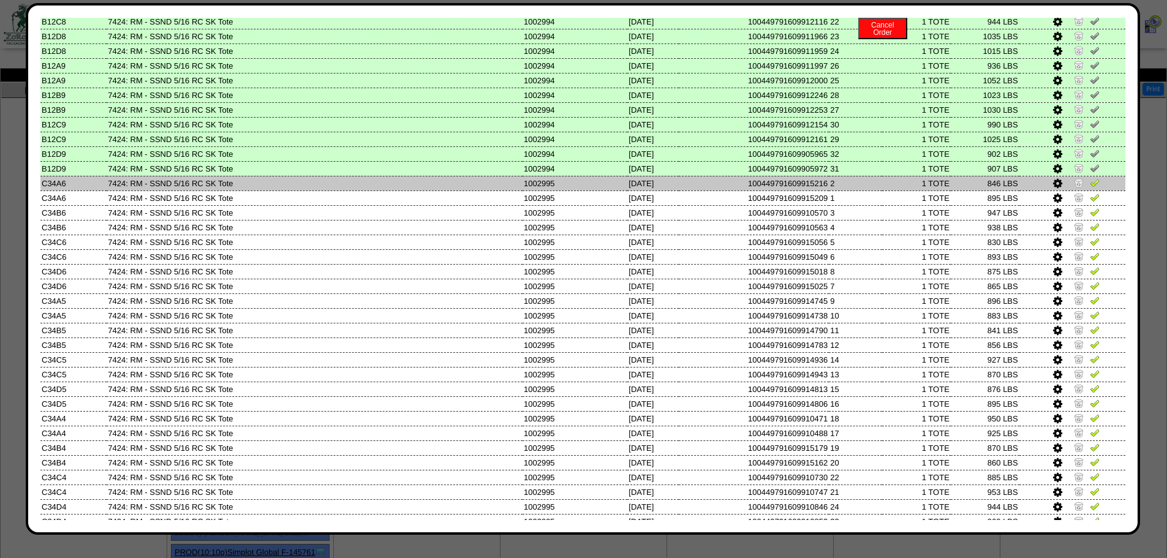
click at [1090, 185] on img at bounding box center [1095, 183] width 10 height 10
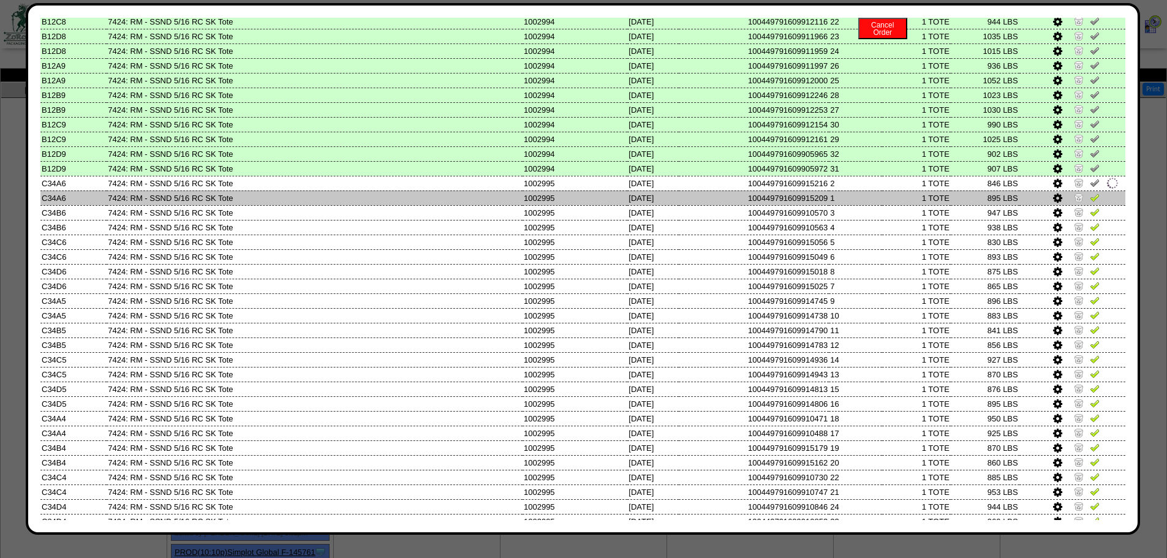
click at [1090, 197] on img at bounding box center [1095, 197] width 10 height 10
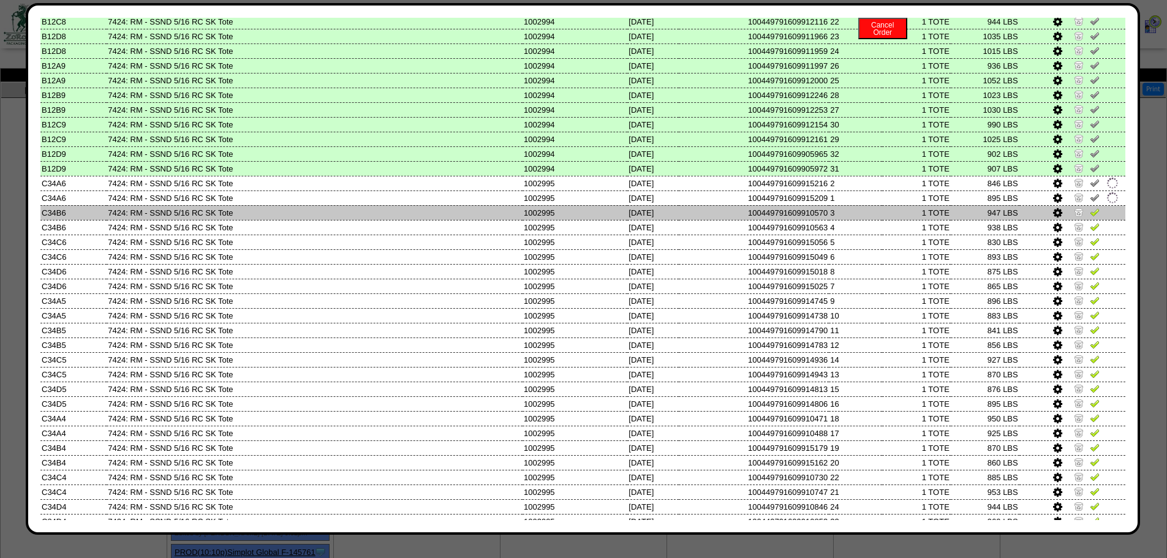
click at [1090, 216] on img at bounding box center [1095, 212] width 10 height 10
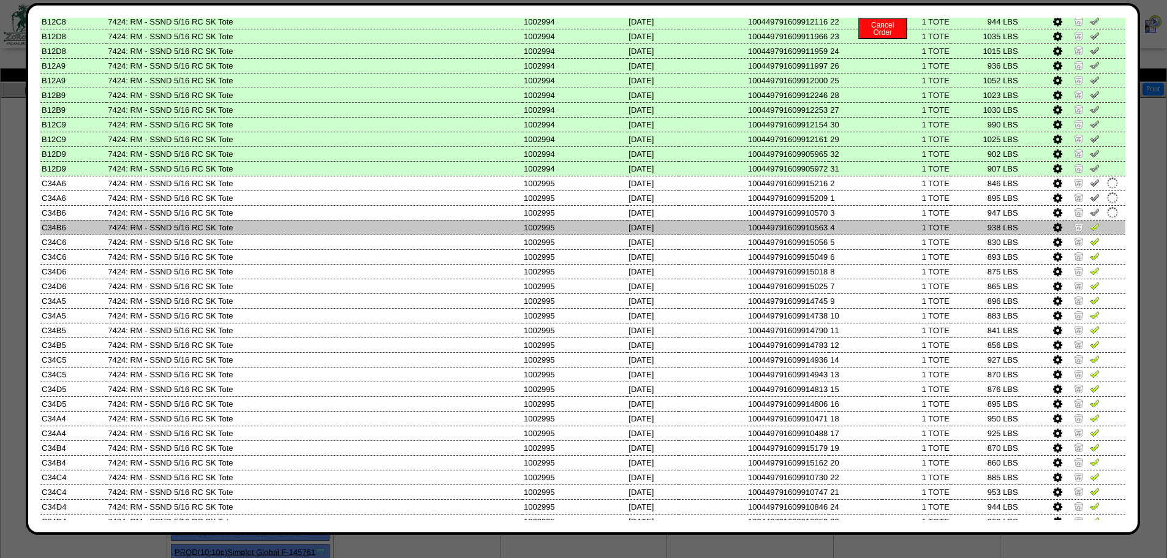
click at [1090, 222] on img at bounding box center [1095, 227] width 10 height 10
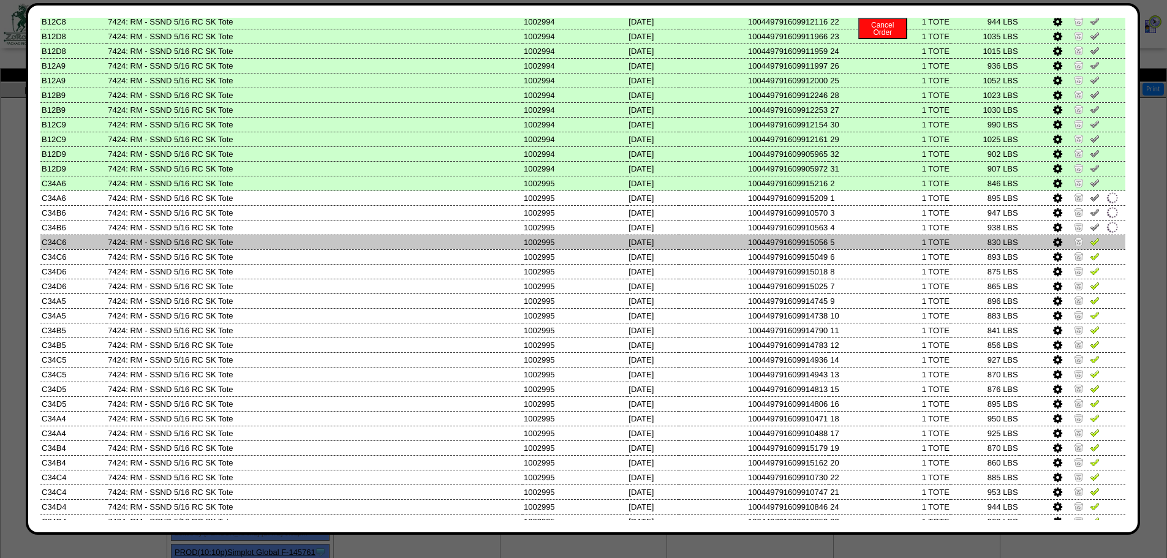
click at [1090, 243] on img at bounding box center [1095, 242] width 10 height 10
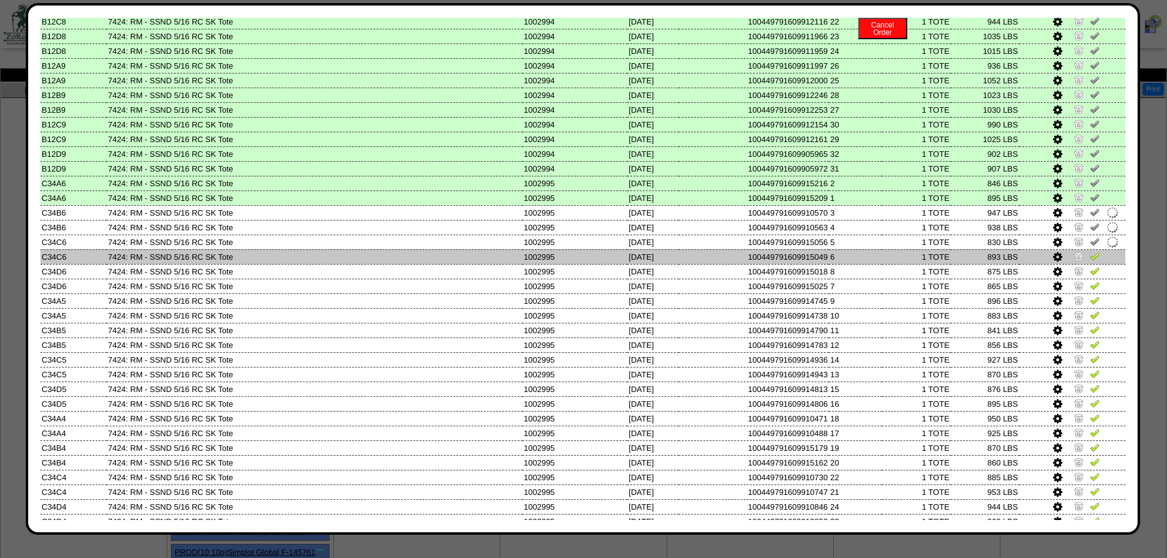
click at [1090, 258] on img at bounding box center [1095, 256] width 10 height 10
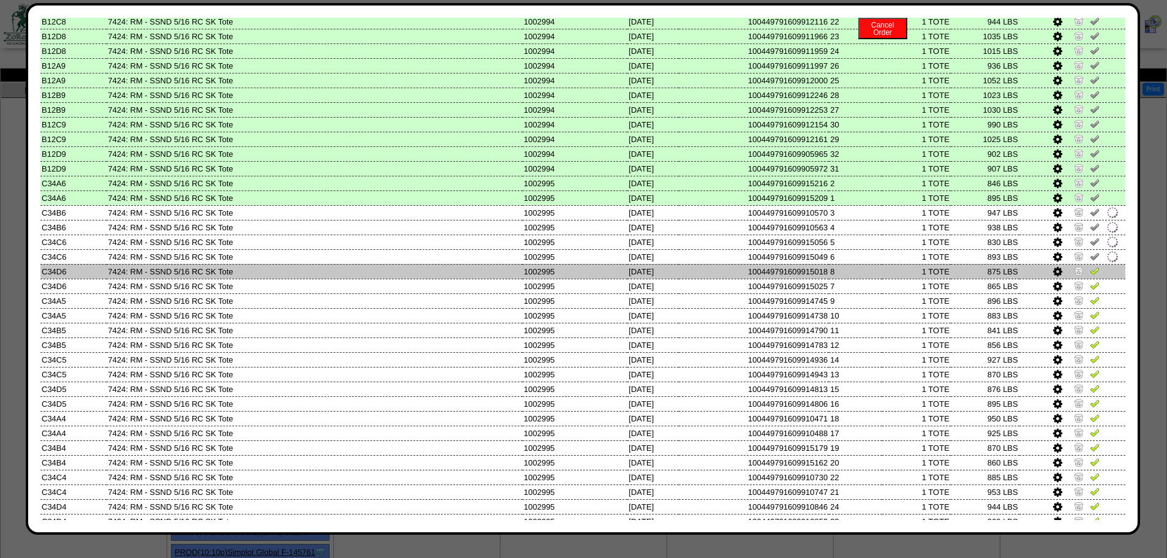
click at [1090, 273] on img at bounding box center [1095, 271] width 10 height 10
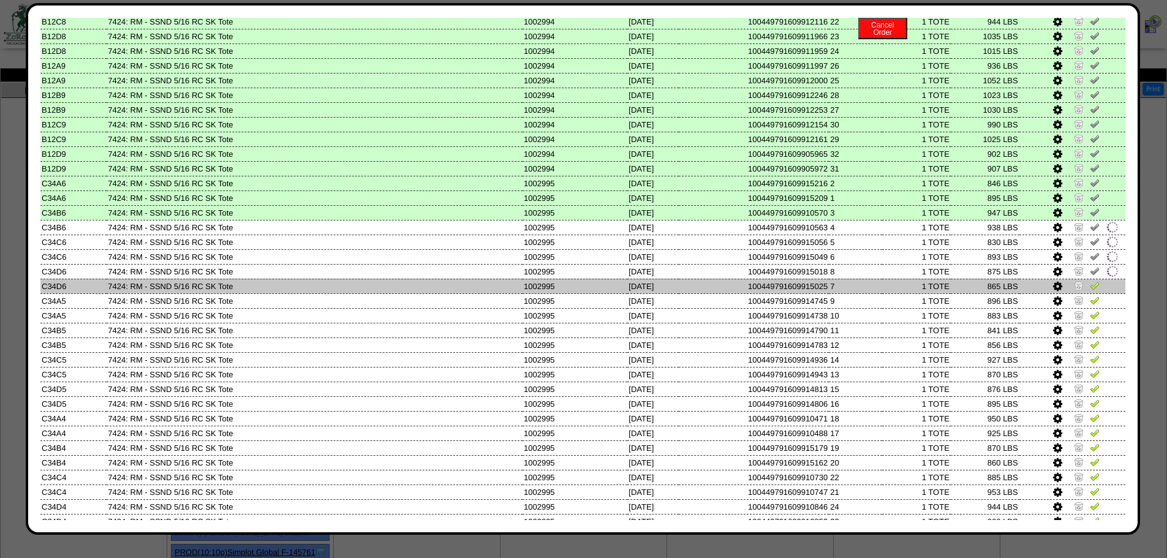
click at [1087, 293] on td at bounding box center [1073, 286] width 106 height 15
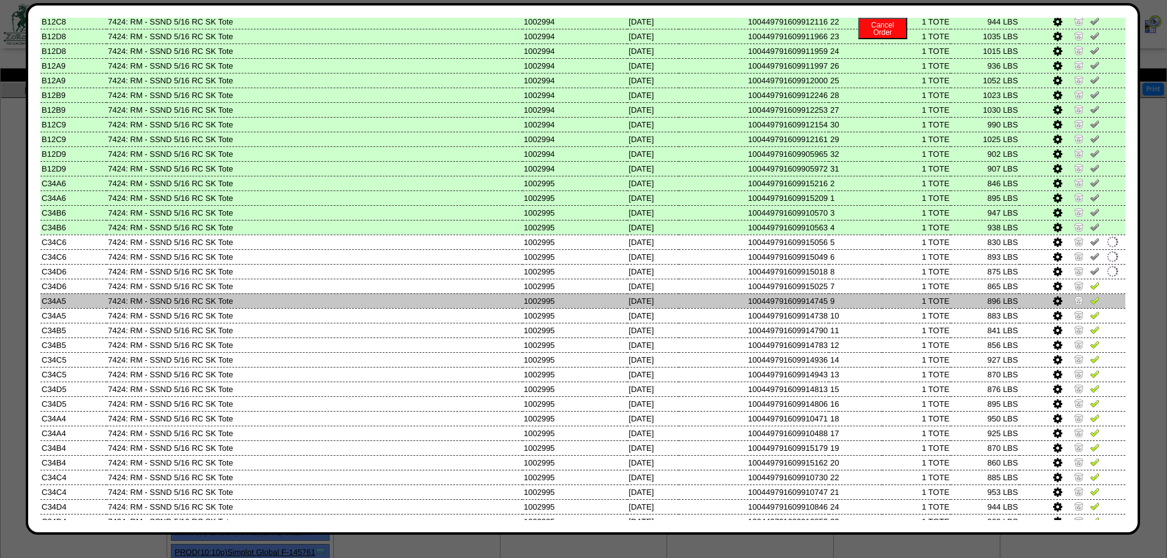
click at [1090, 306] on link at bounding box center [1095, 302] width 10 height 9
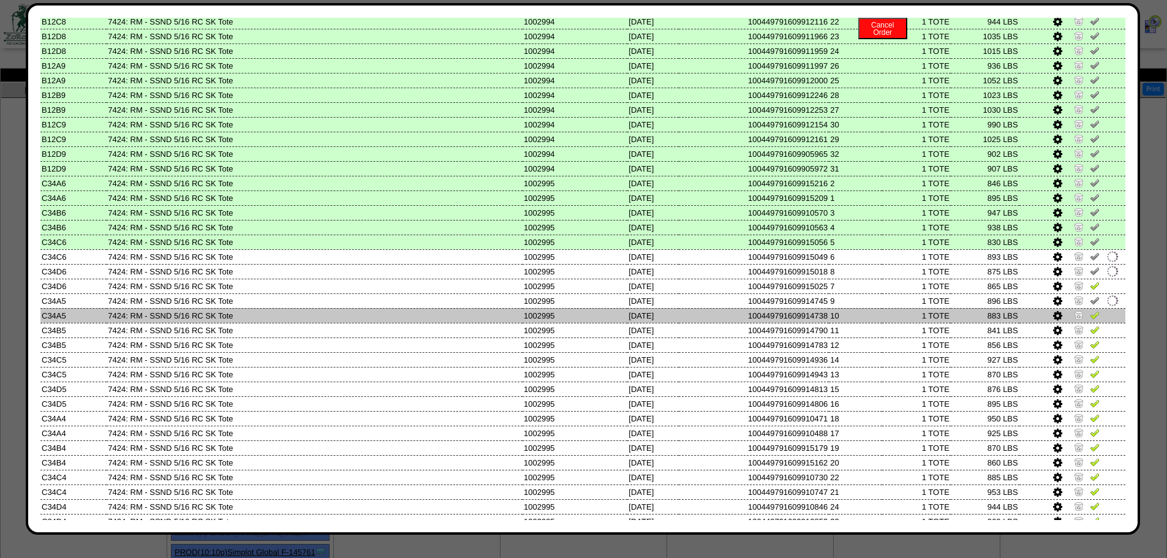
click at [1090, 316] on img at bounding box center [1095, 315] width 10 height 10
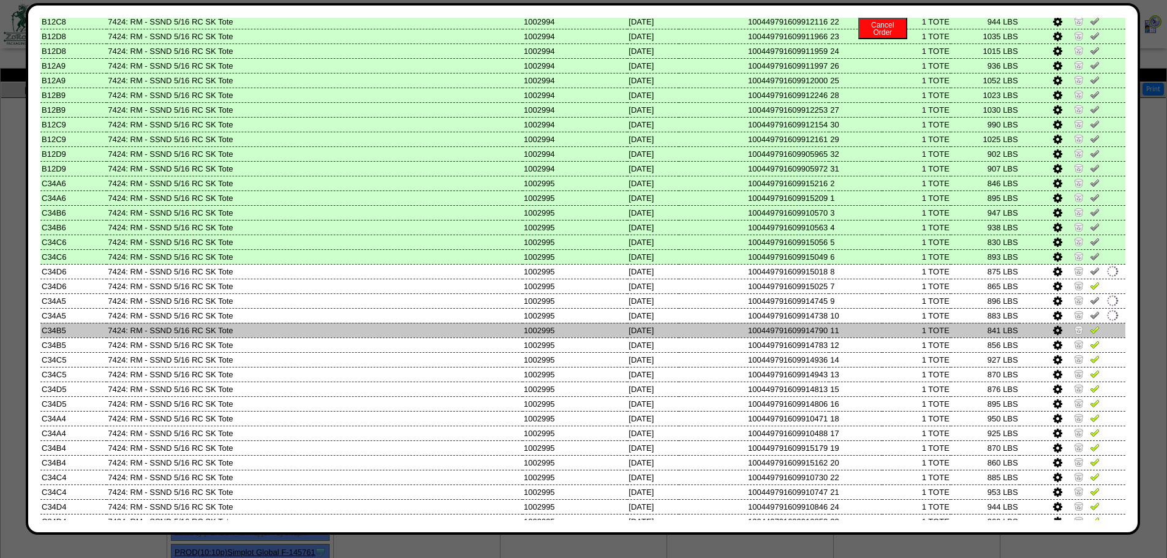
click at [1090, 331] on img at bounding box center [1095, 330] width 10 height 10
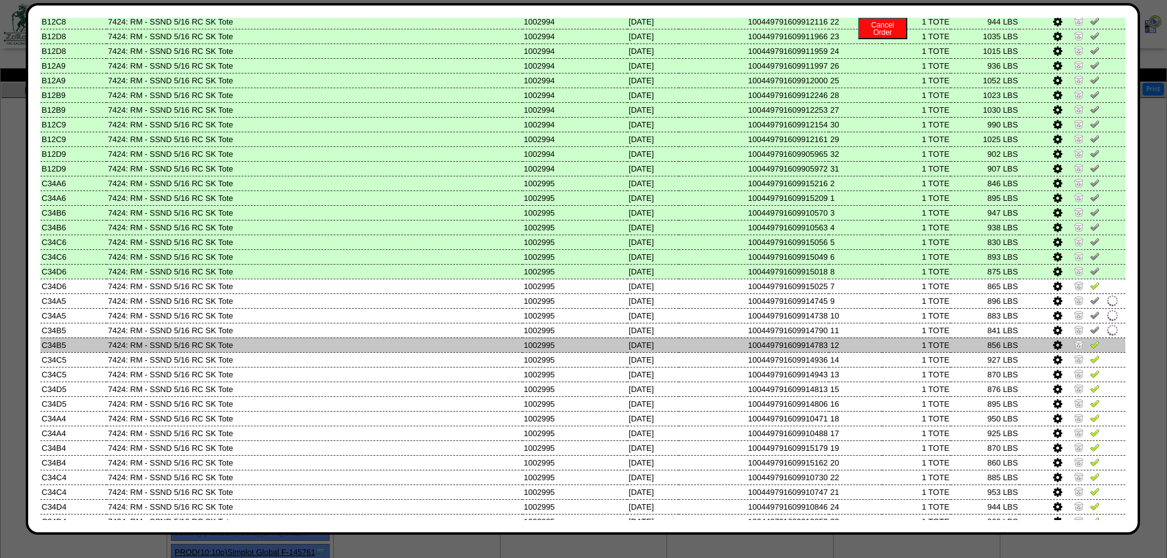
click at [1090, 345] on img at bounding box center [1095, 344] width 10 height 10
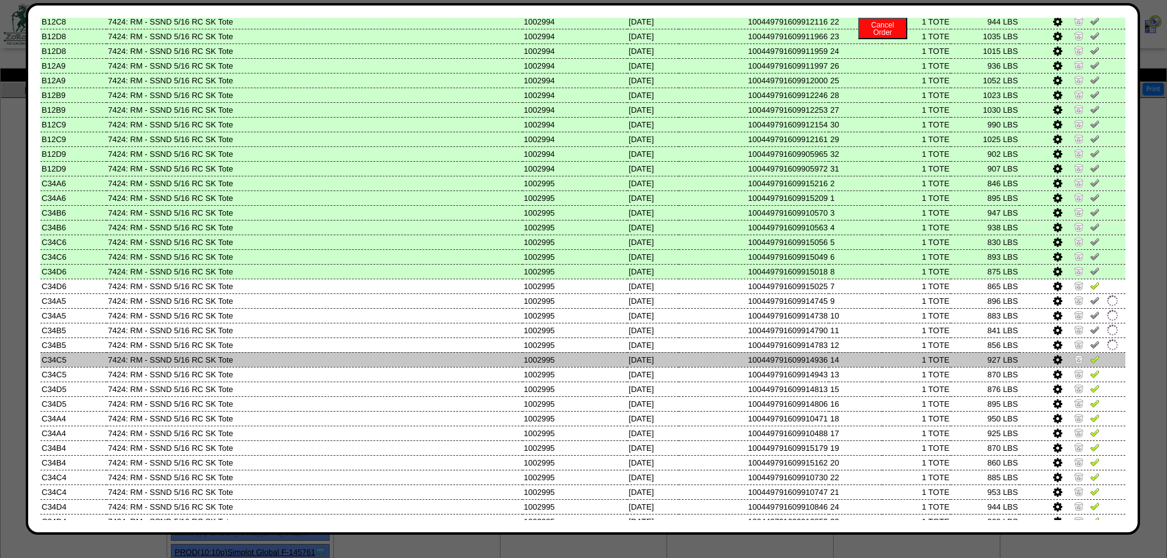
click at [1090, 356] on img at bounding box center [1095, 359] width 10 height 10
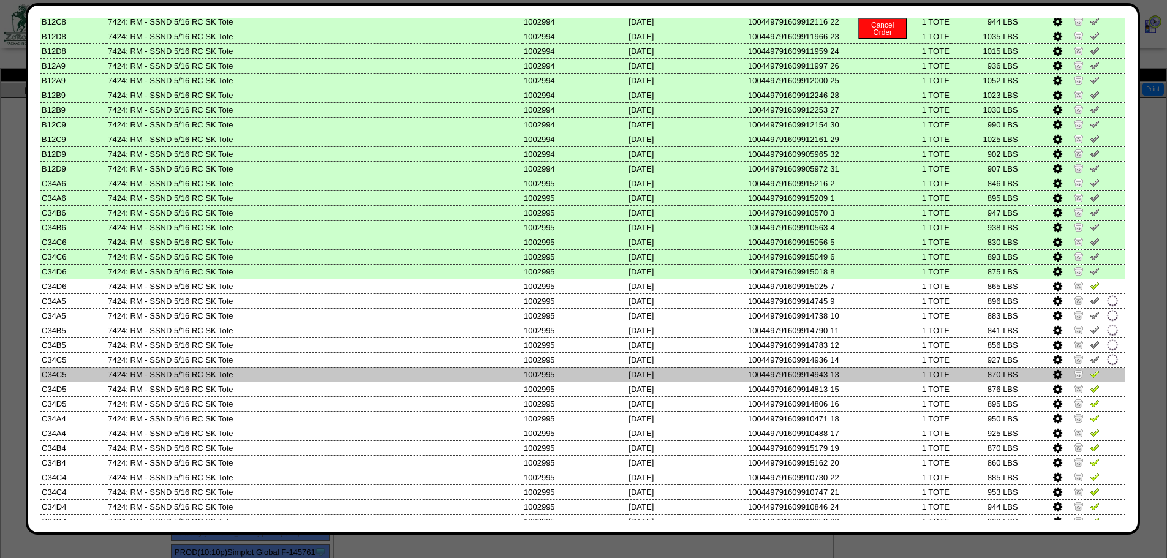
click at [1086, 368] on td at bounding box center [1073, 374] width 106 height 15
click at [1090, 380] on link at bounding box center [1095, 375] width 10 height 9
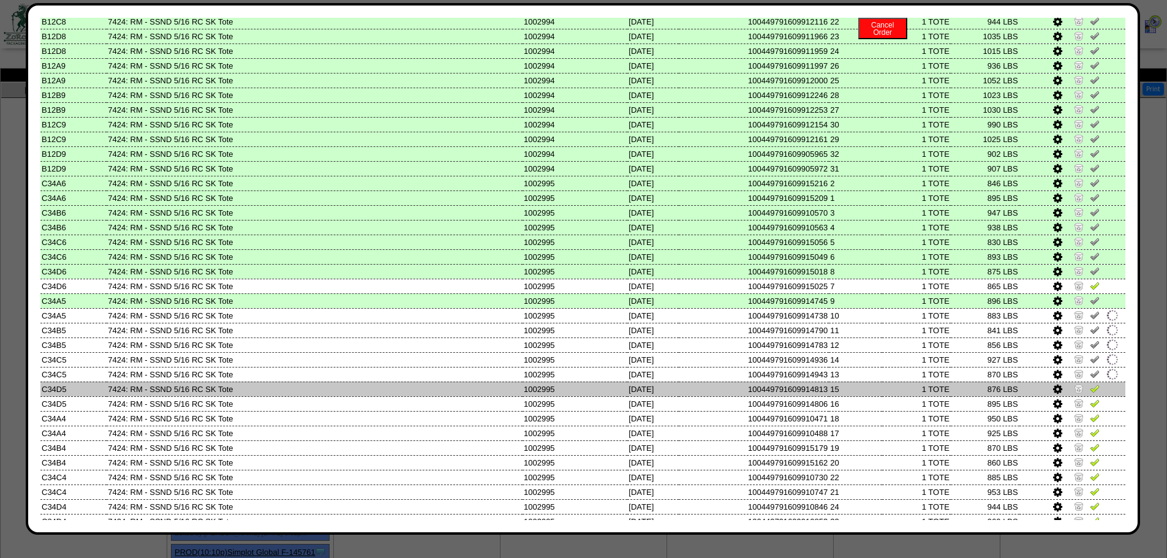
click at [1090, 394] on link at bounding box center [1095, 390] width 10 height 9
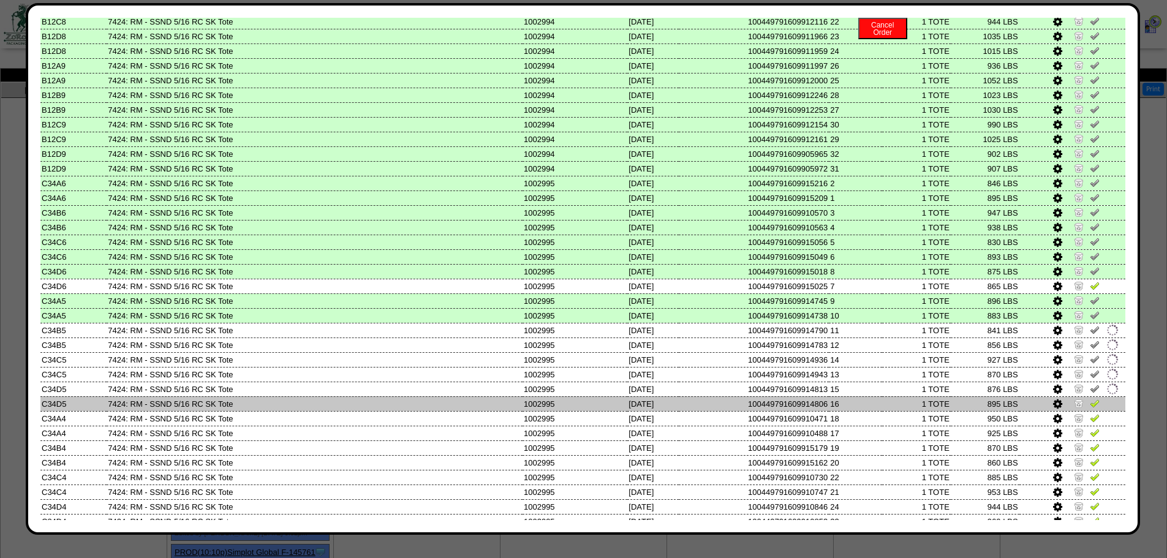
click at [1090, 401] on img at bounding box center [1095, 403] width 10 height 10
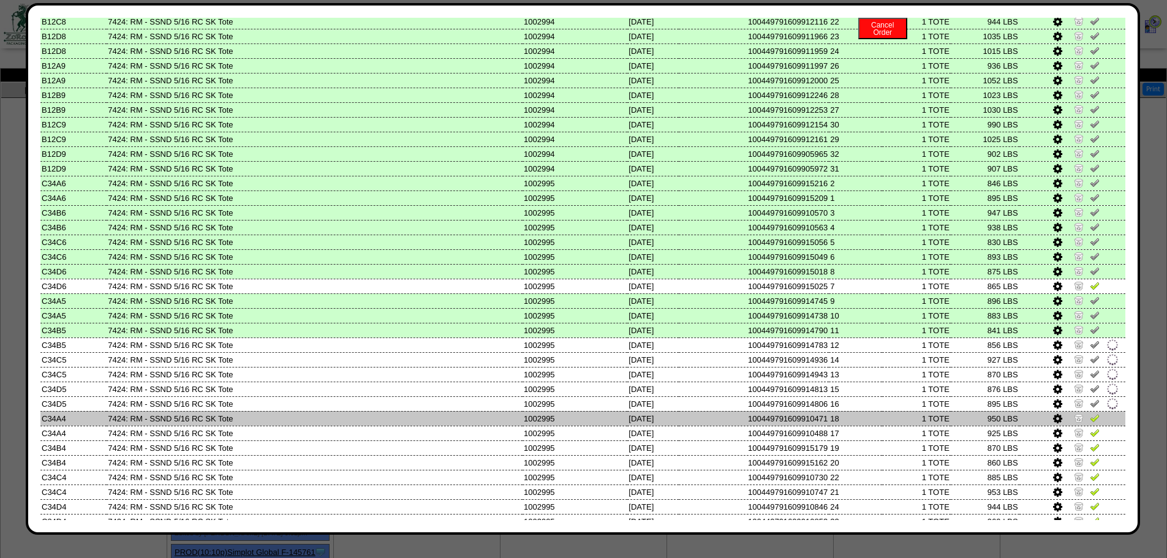
click at [1090, 417] on img at bounding box center [1095, 418] width 10 height 10
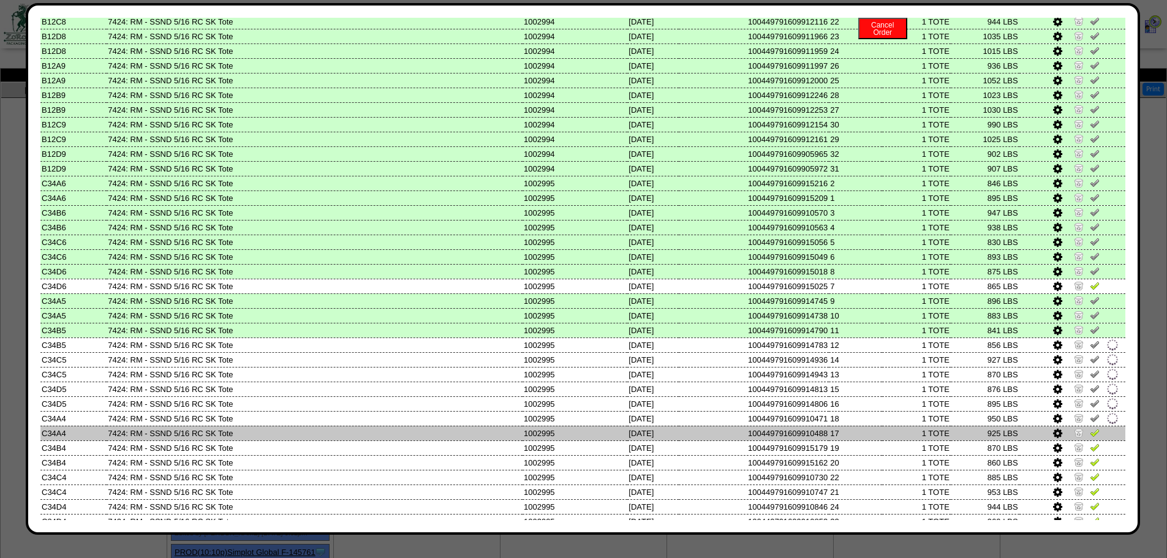
click at [1090, 429] on img at bounding box center [1095, 433] width 10 height 10
click at [1085, 440] on td at bounding box center [1073, 433] width 106 height 15
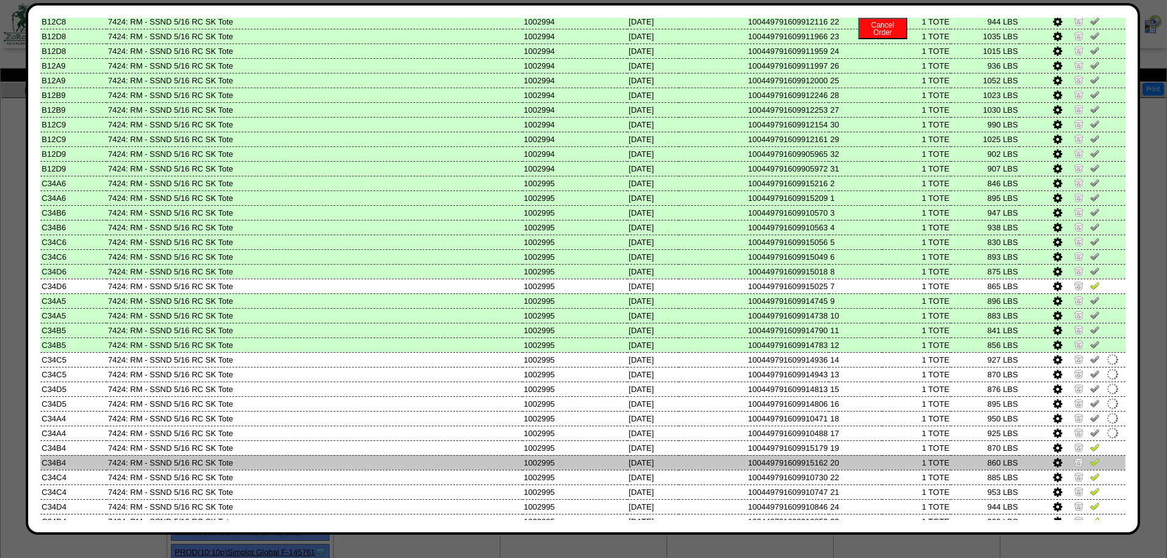
click at [1090, 463] on img at bounding box center [1095, 462] width 10 height 10
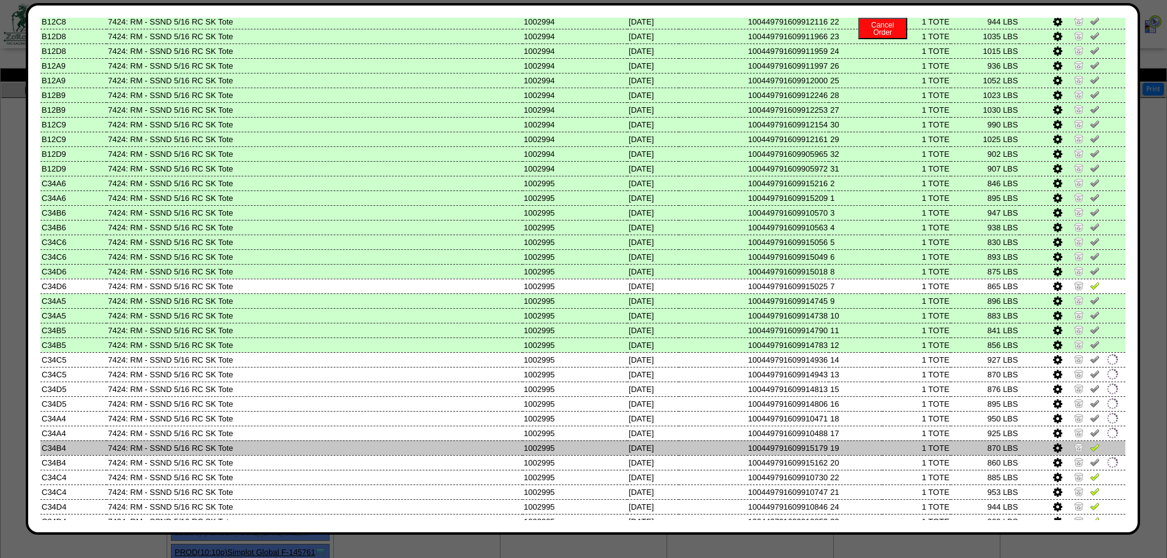
click at [1090, 452] on link at bounding box center [1095, 449] width 10 height 9
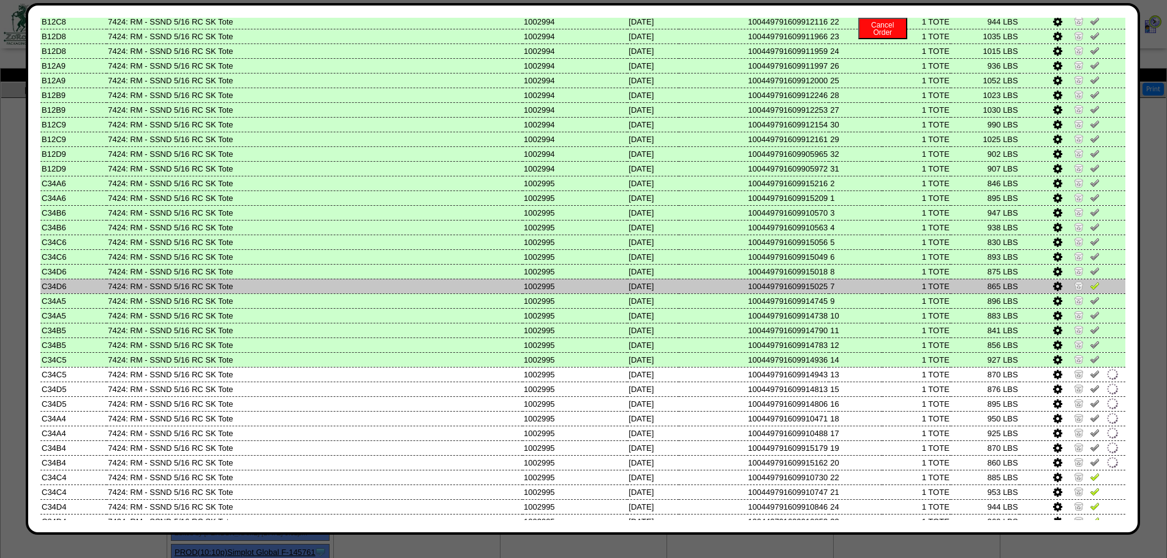
click at [1090, 281] on img at bounding box center [1095, 286] width 10 height 10
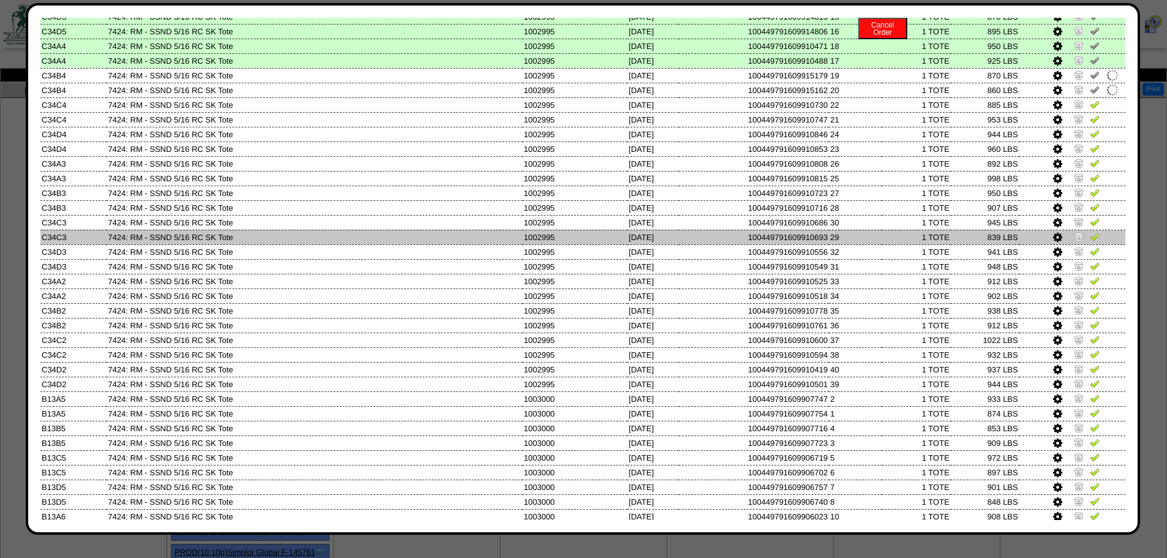
scroll to position [3155, 0]
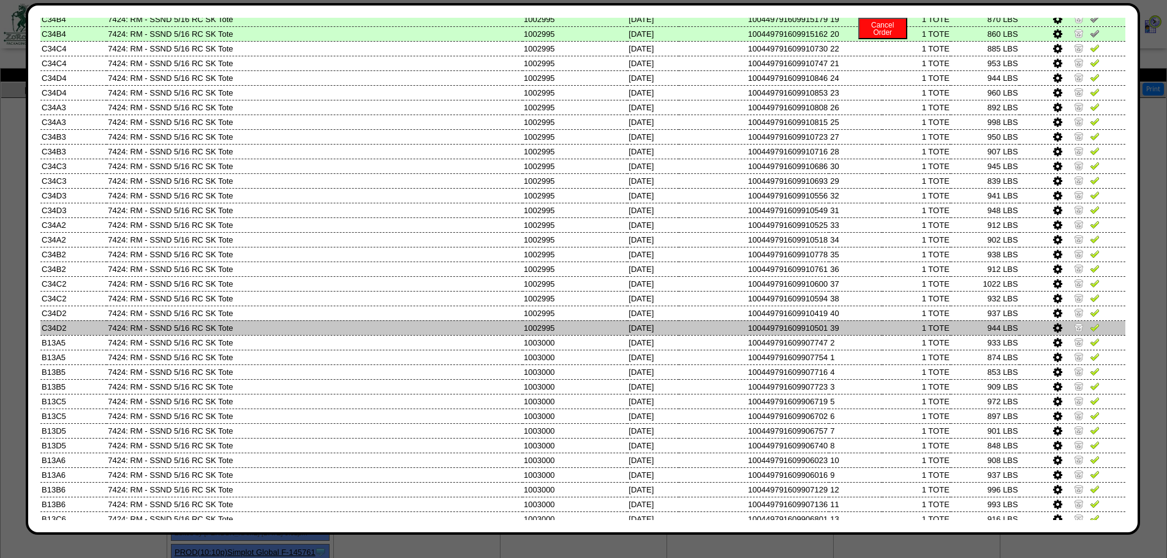
click at [1090, 326] on img at bounding box center [1095, 327] width 10 height 10
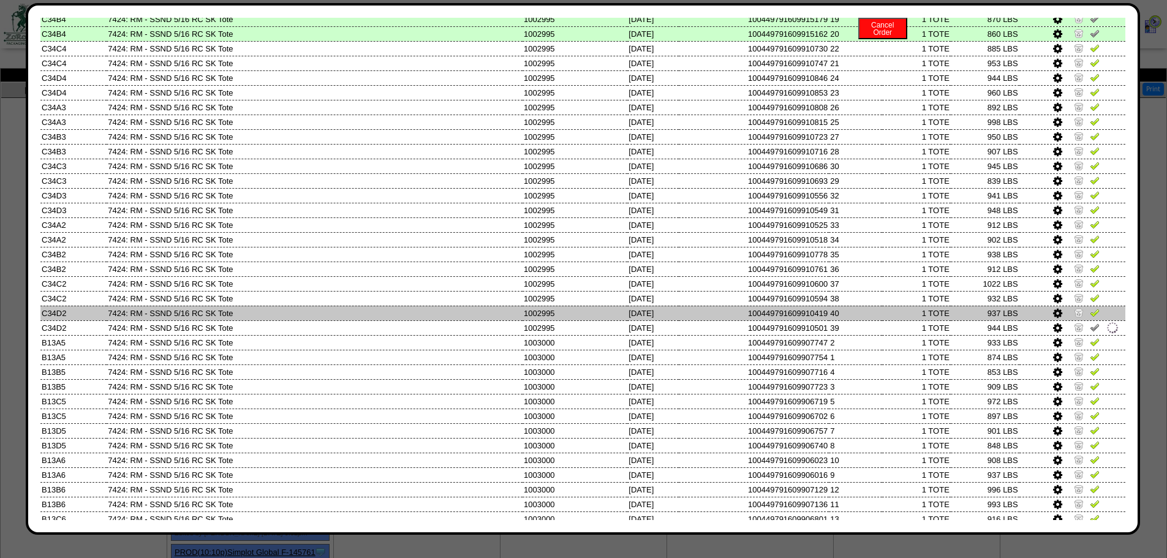
click at [1090, 311] on img at bounding box center [1095, 313] width 10 height 10
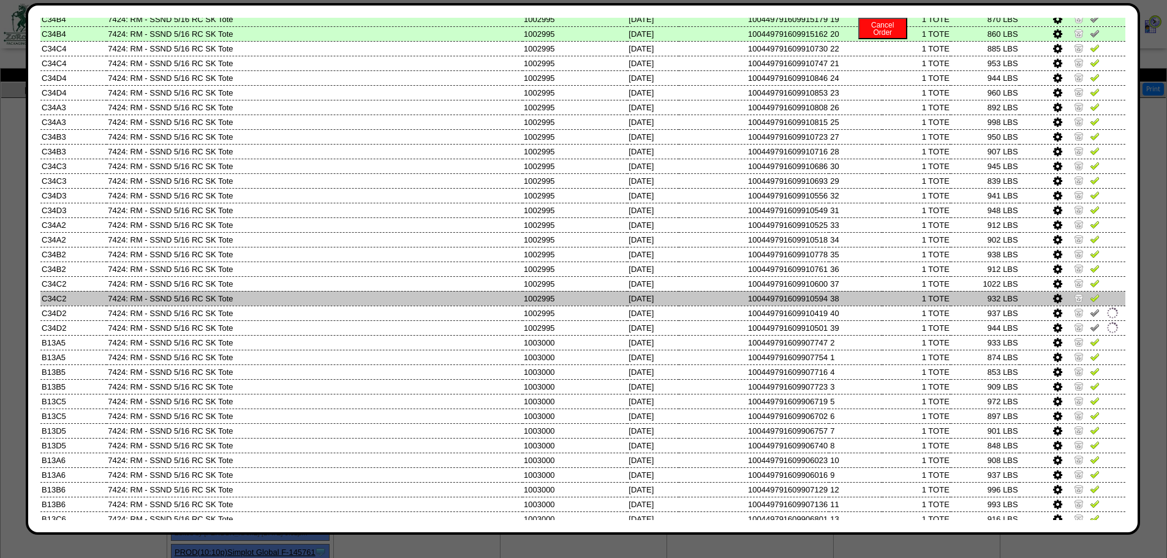
click at [1090, 298] on img at bounding box center [1095, 298] width 10 height 10
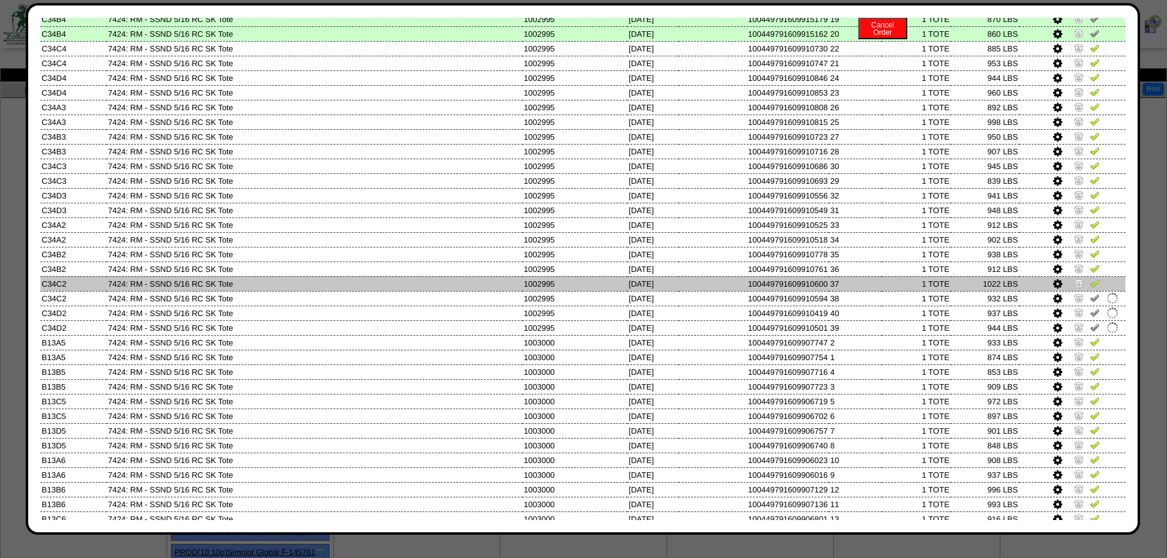
click at [1090, 286] on img at bounding box center [1095, 283] width 10 height 10
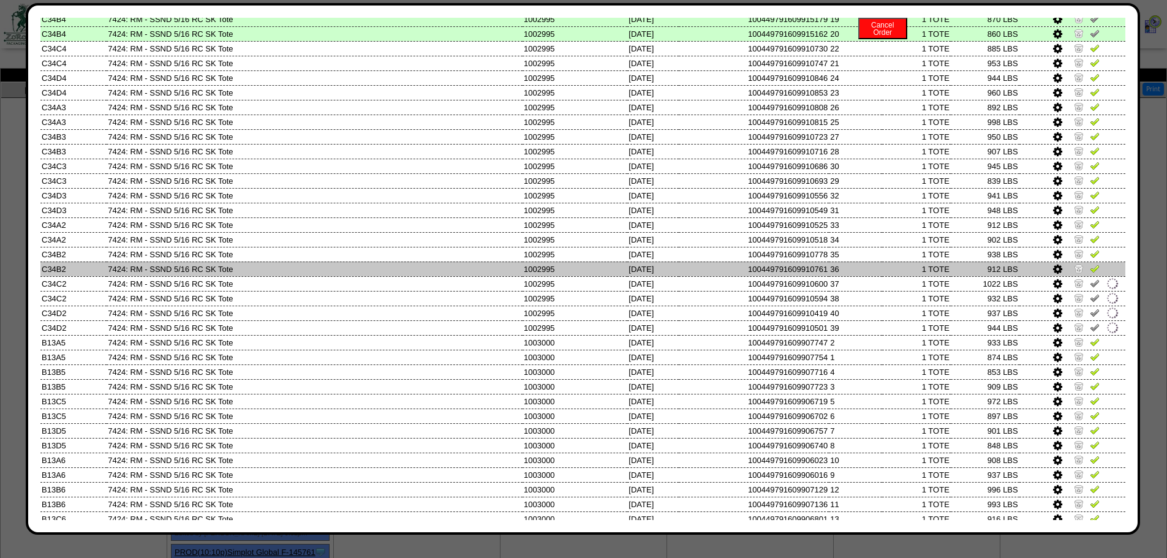
click at [1090, 267] on img at bounding box center [1095, 268] width 10 height 10
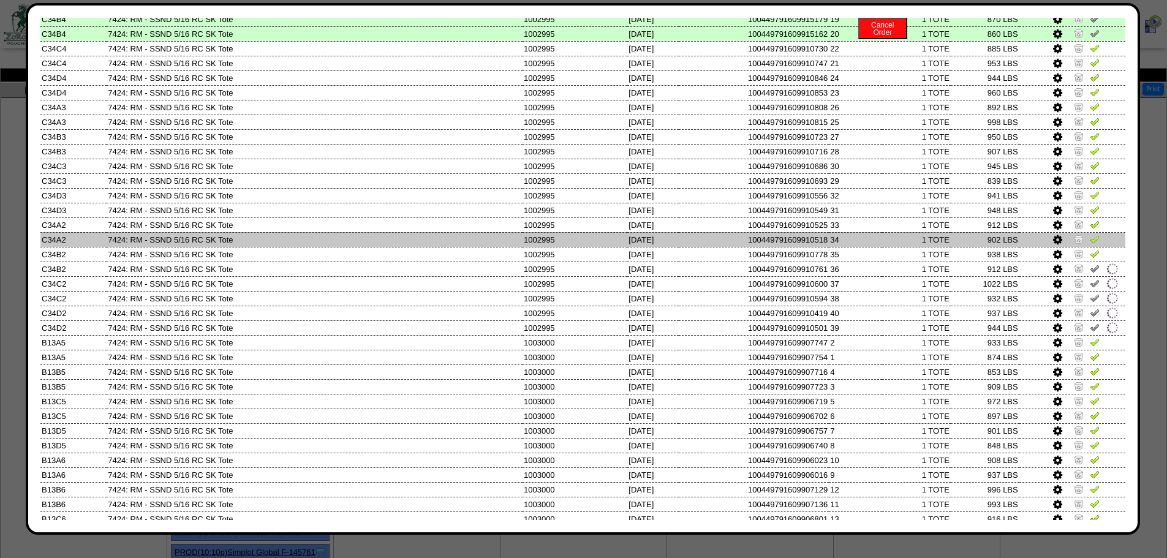
click at [1090, 246] on td at bounding box center [1073, 239] width 106 height 15
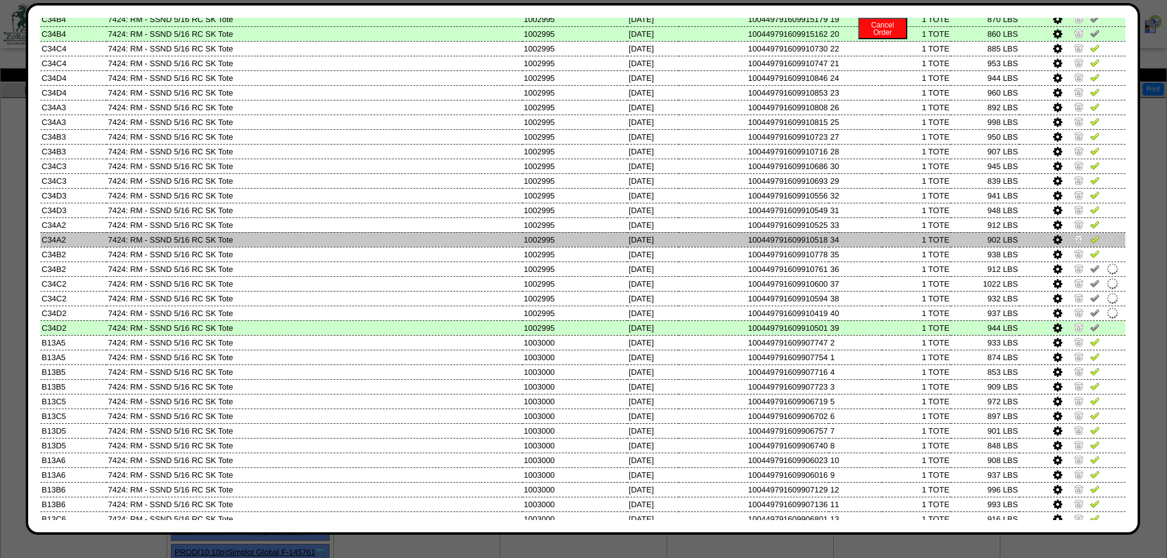
click at [1090, 234] on img at bounding box center [1095, 239] width 10 height 10
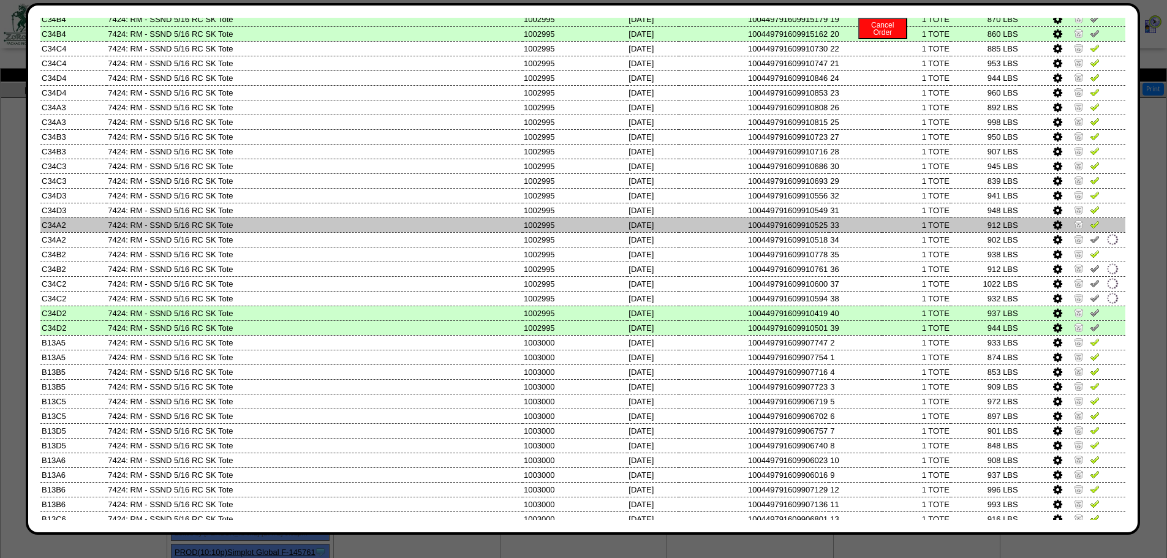
click at [1090, 219] on img at bounding box center [1095, 224] width 10 height 10
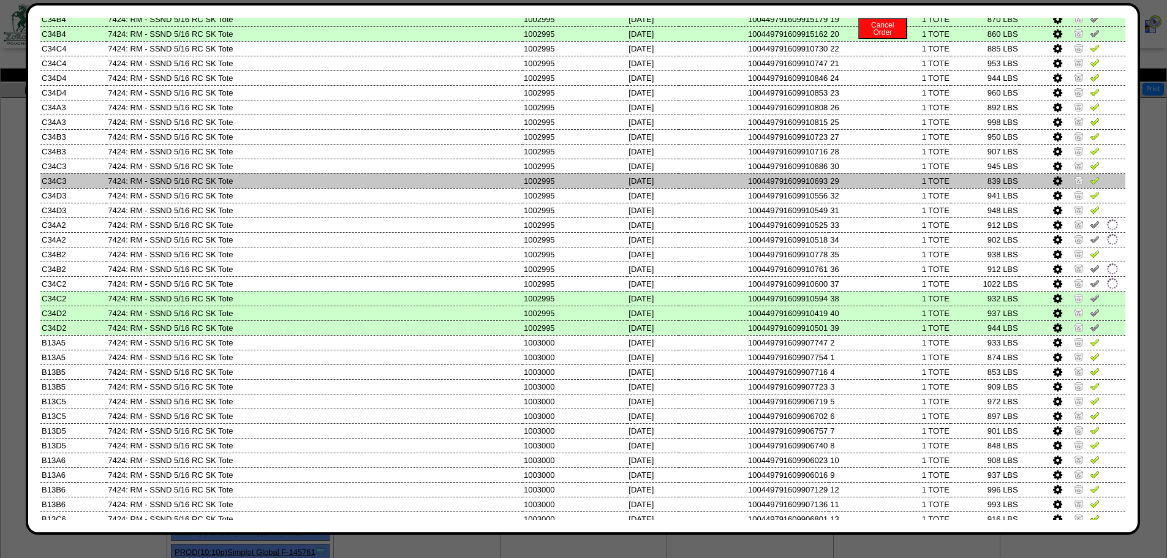
click at [1078, 186] on td at bounding box center [1073, 180] width 106 height 15
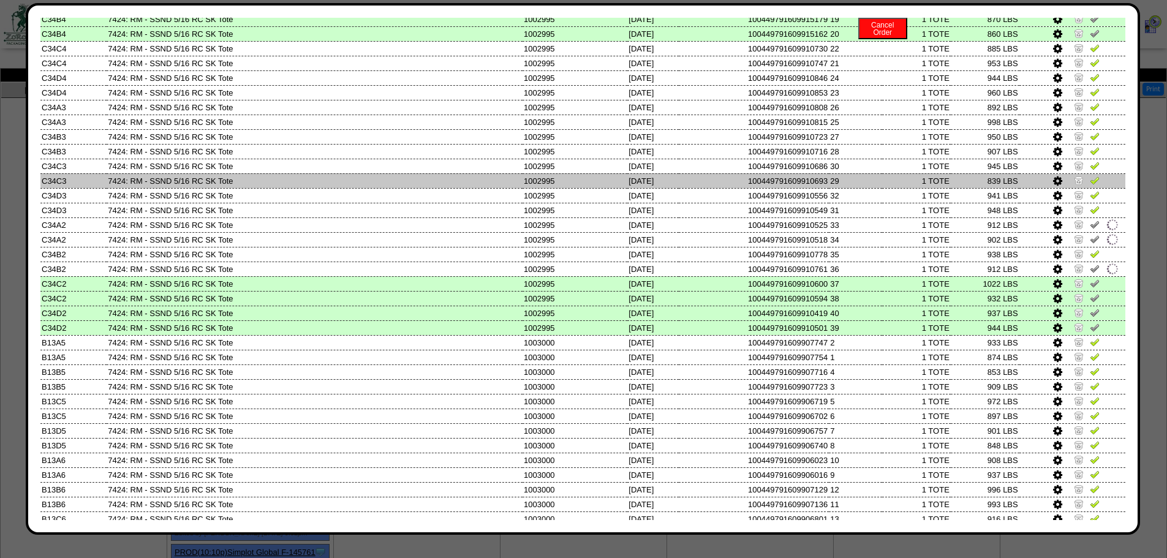
click at [1086, 174] on td at bounding box center [1073, 180] width 106 height 15
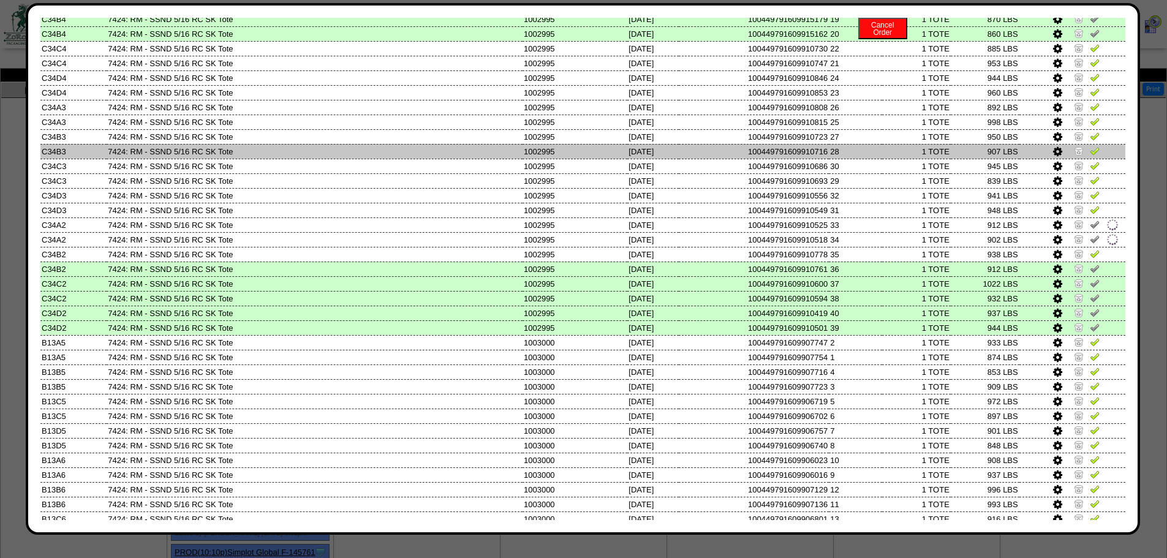
click at [1090, 157] on link at bounding box center [1095, 152] width 10 height 9
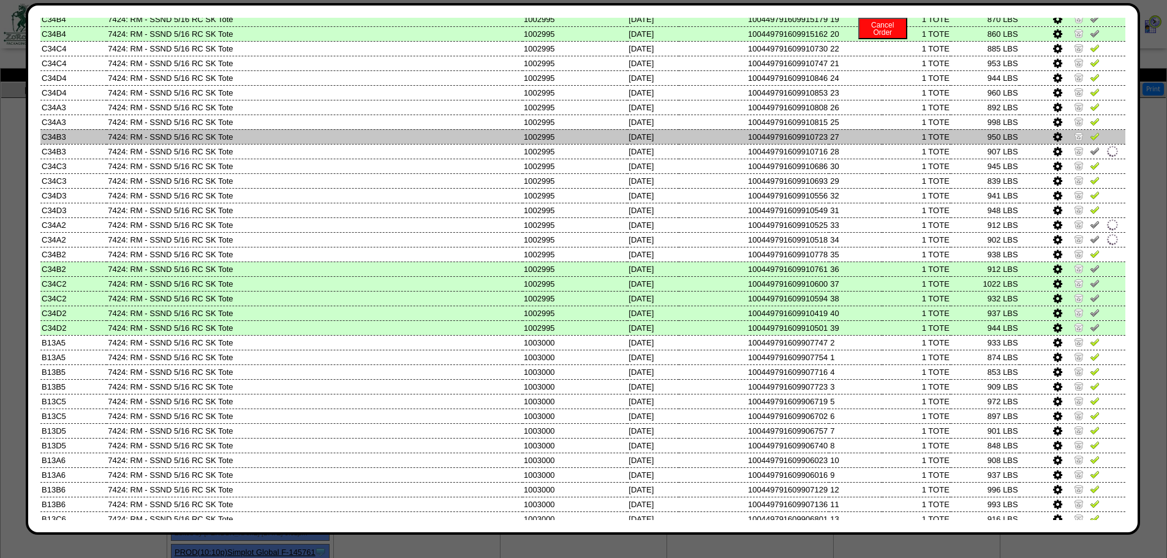
click at [1090, 135] on img at bounding box center [1095, 136] width 10 height 10
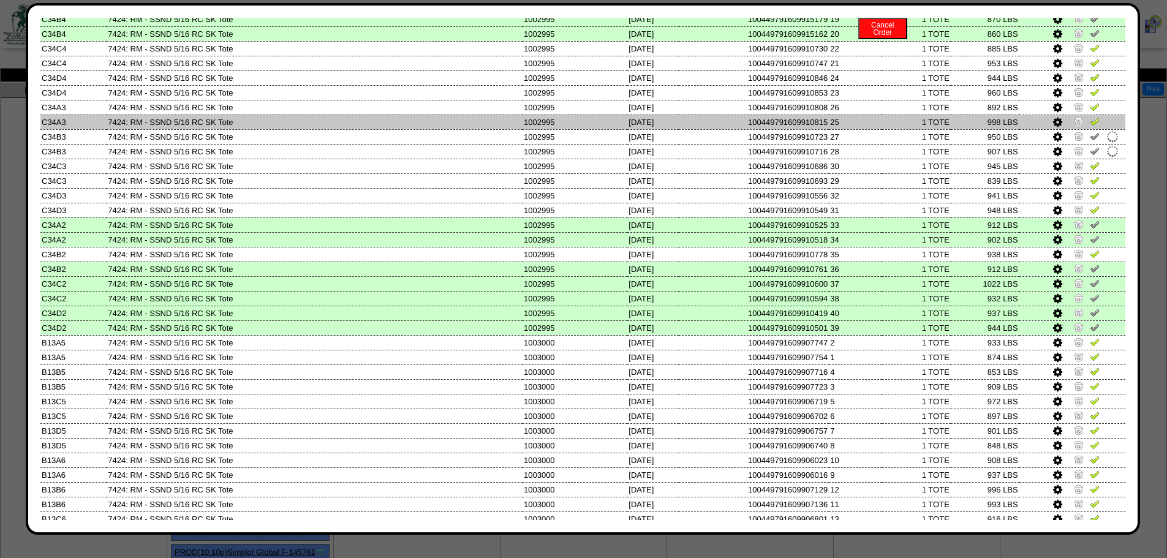
click at [1090, 122] on img at bounding box center [1095, 121] width 10 height 10
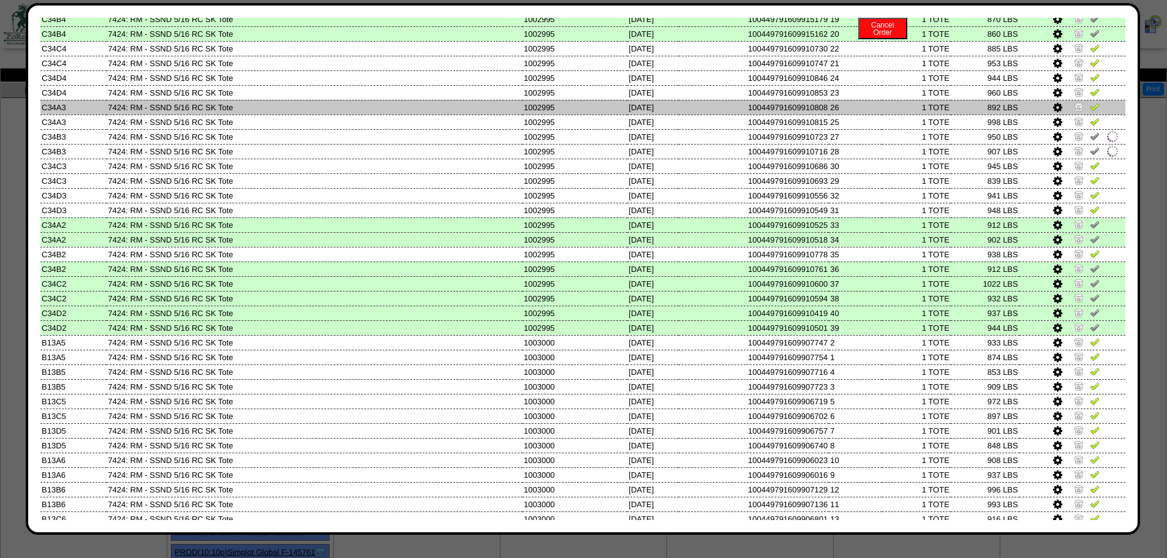
click at [1090, 105] on img at bounding box center [1095, 107] width 10 height 10
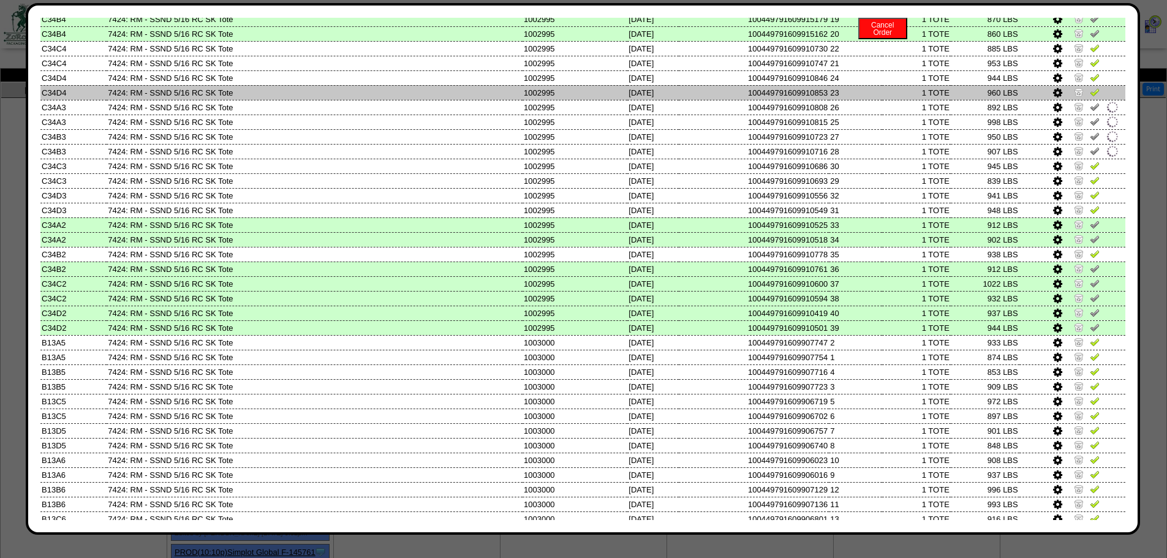
click at [1091, 87] on img at bounding box center [1095, 92] width 10 height 10
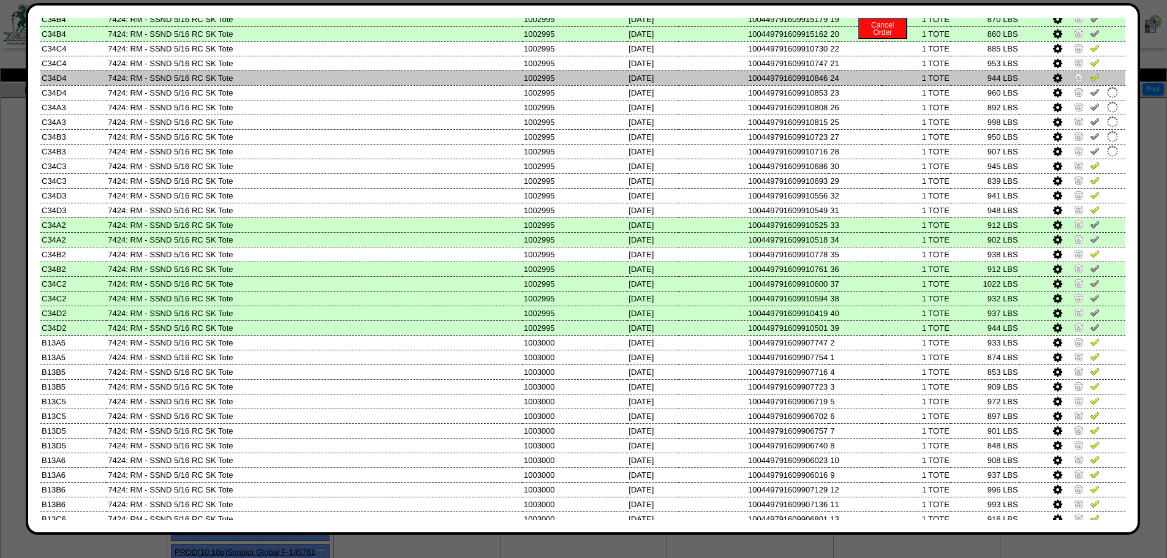
click at [1091, 78] on img at bounding box center [1095, 77] width 10 height 10
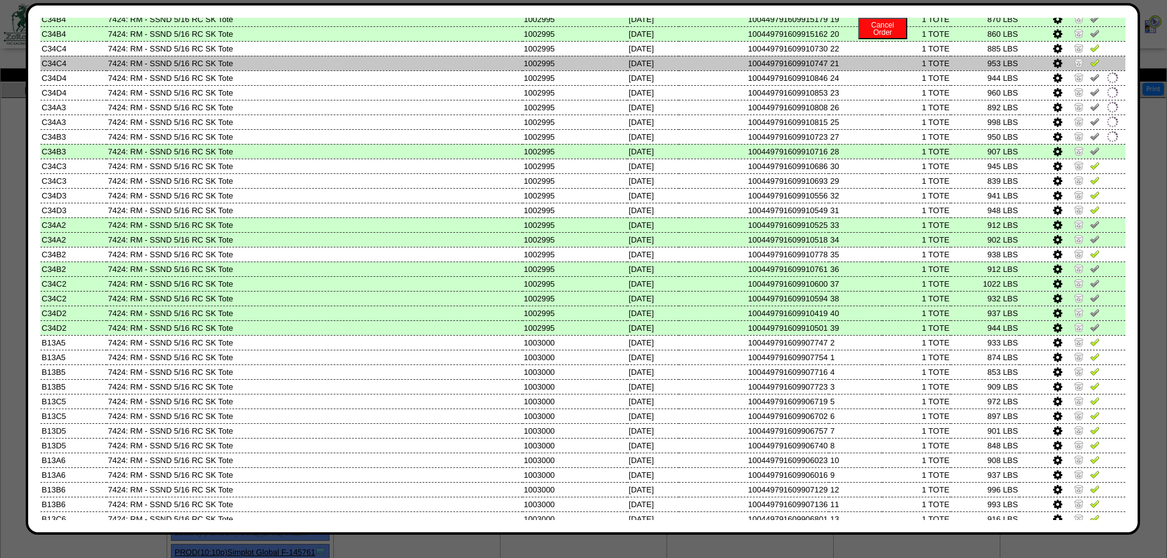
click at [1091, 66] on img at bounding box center [1095, 63] width 10 height 10
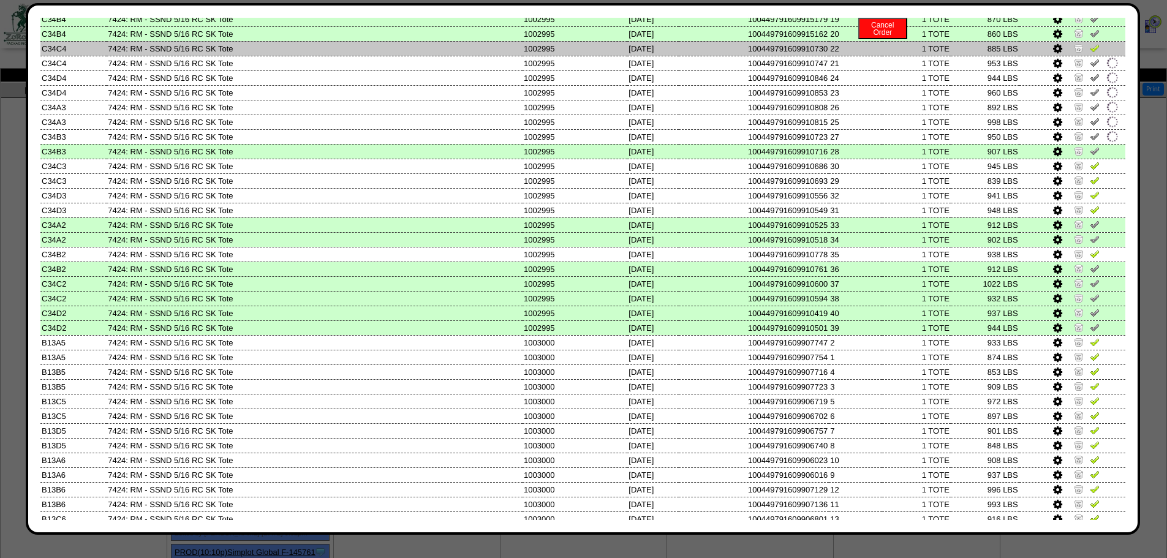
click at [1091, 46] on img at bounding box center [1095, 48] width 10 height 10
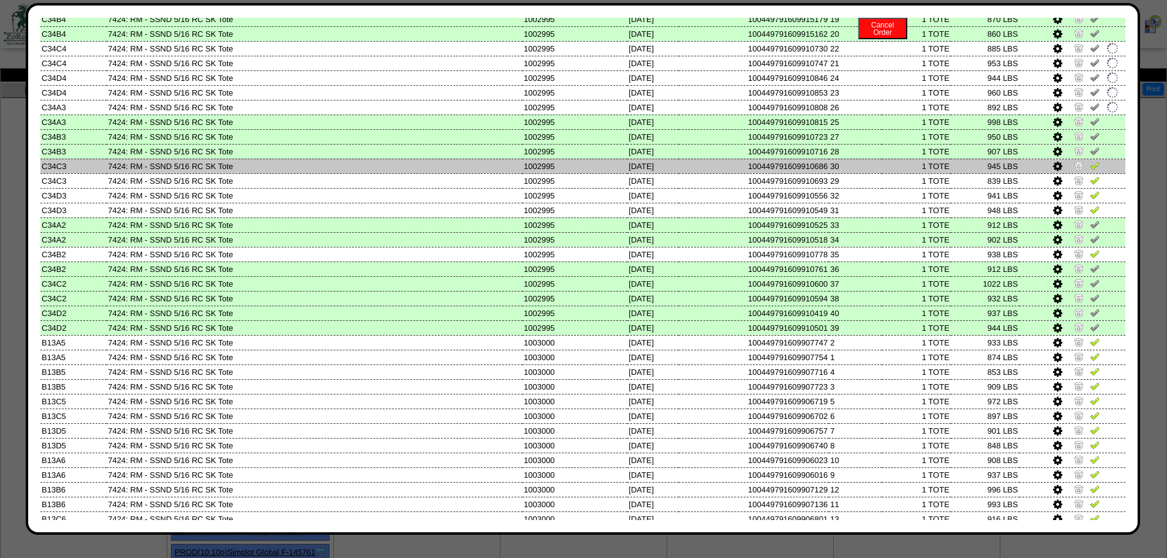
click at [1090, 169] on img at bounding box center [1095, 166] width 10 height 10
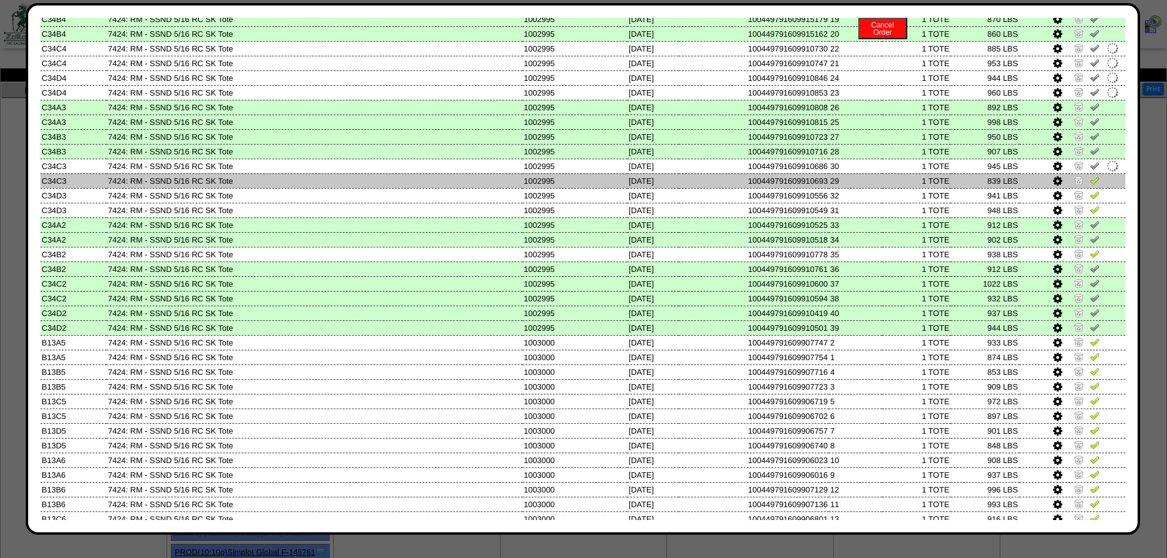
click at [1090, 177] on img at bounding box center [1095, 180] width 10 height 10
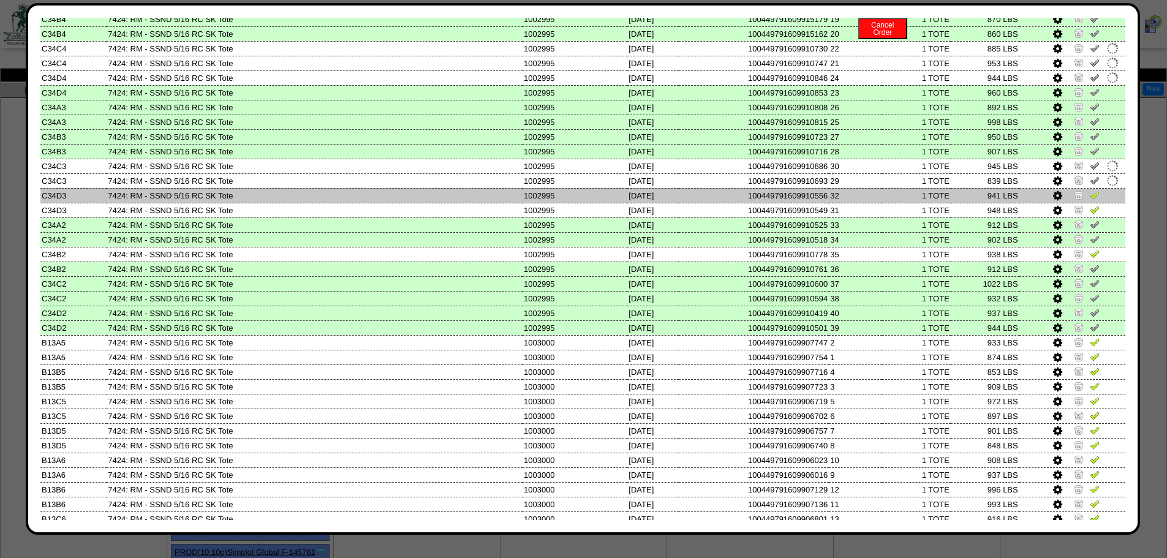
click at [1090, 194] on img at bounding box center [1095, 195] width 10 height 10
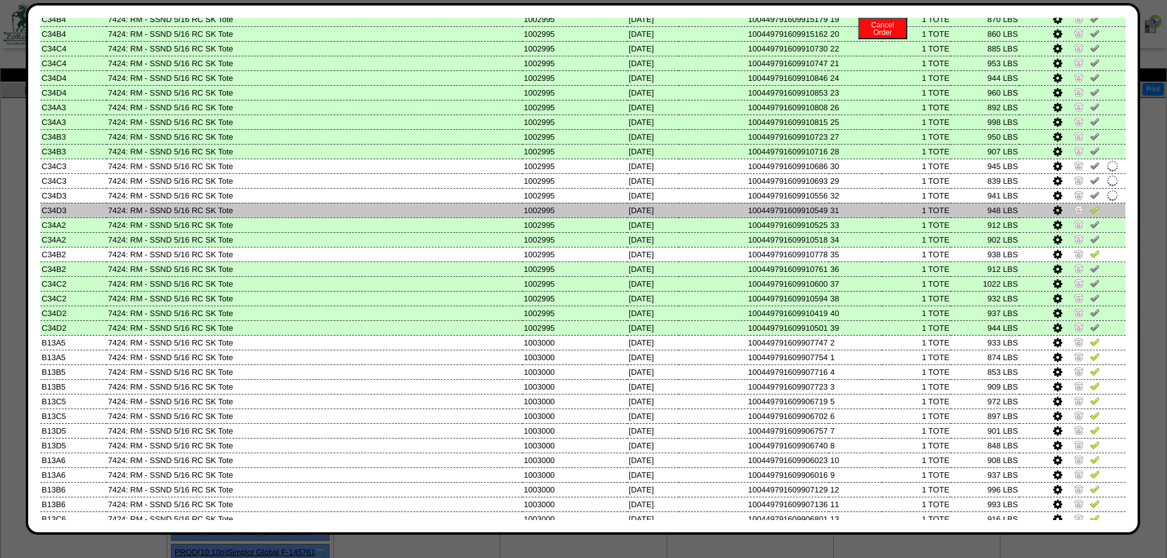
click at [1090, 210] on img at bounding box center [1095, 210] width 10 height 10
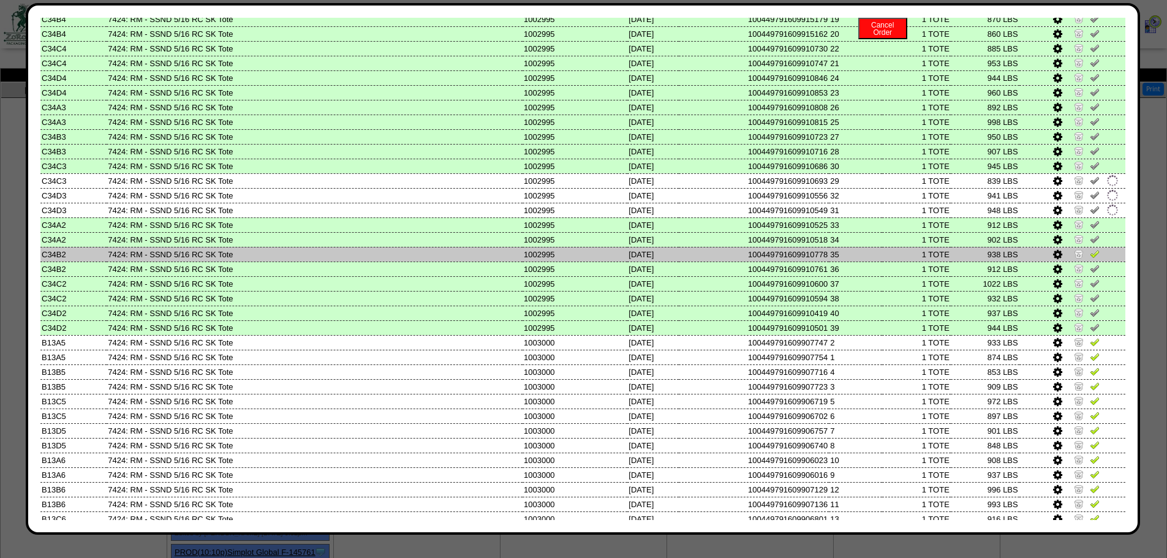
click at [1090, 254] on img at bounding box center [1095, 254] width 10 height 10
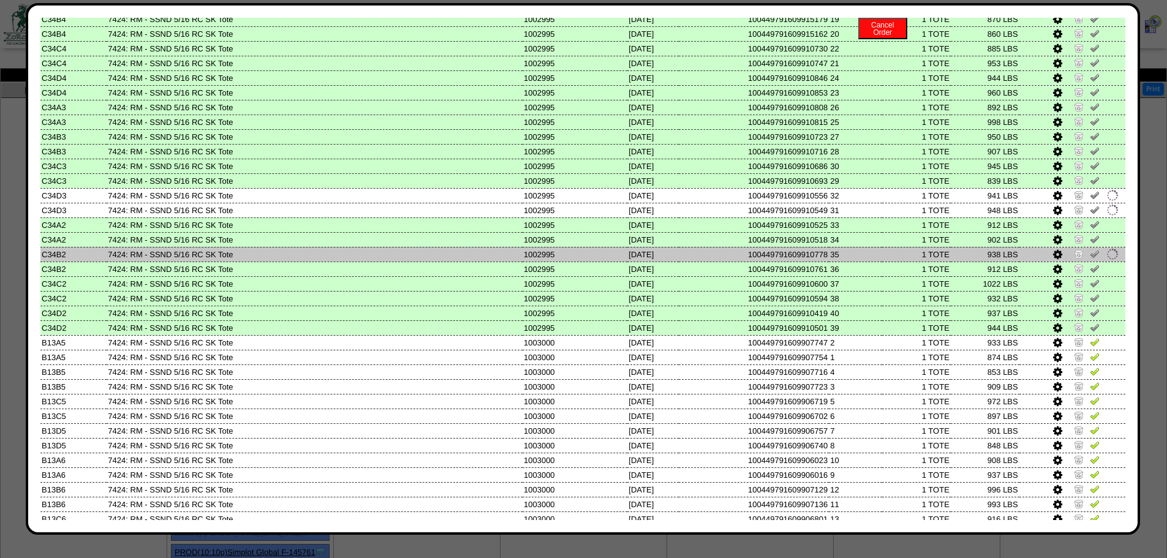
click at [971, 248] on td "938 LBS" at bounding box center [985, 254] width 69 height 15
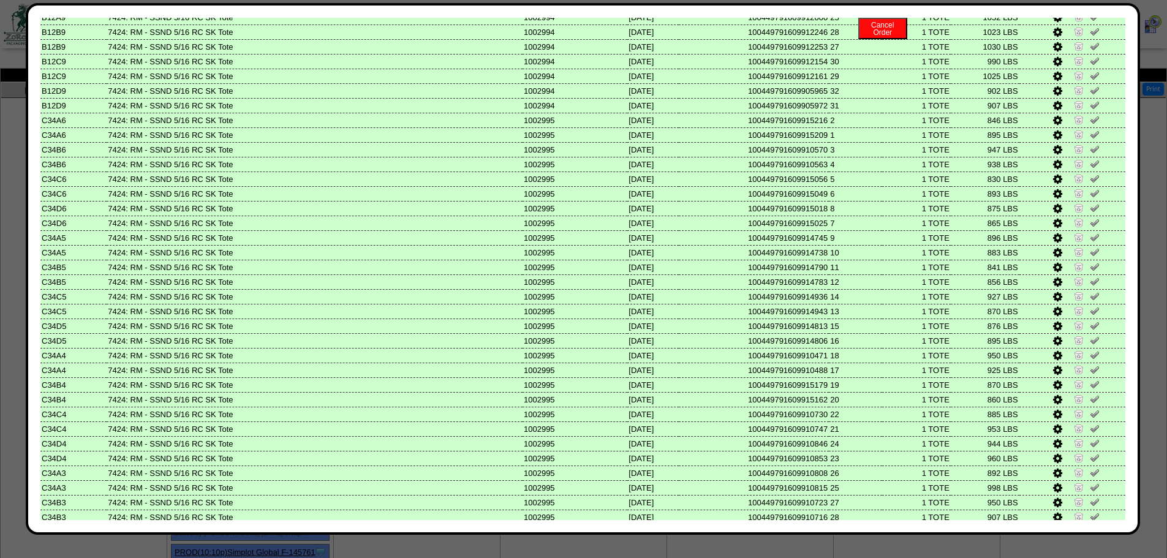
scroll to position [2665, 0]
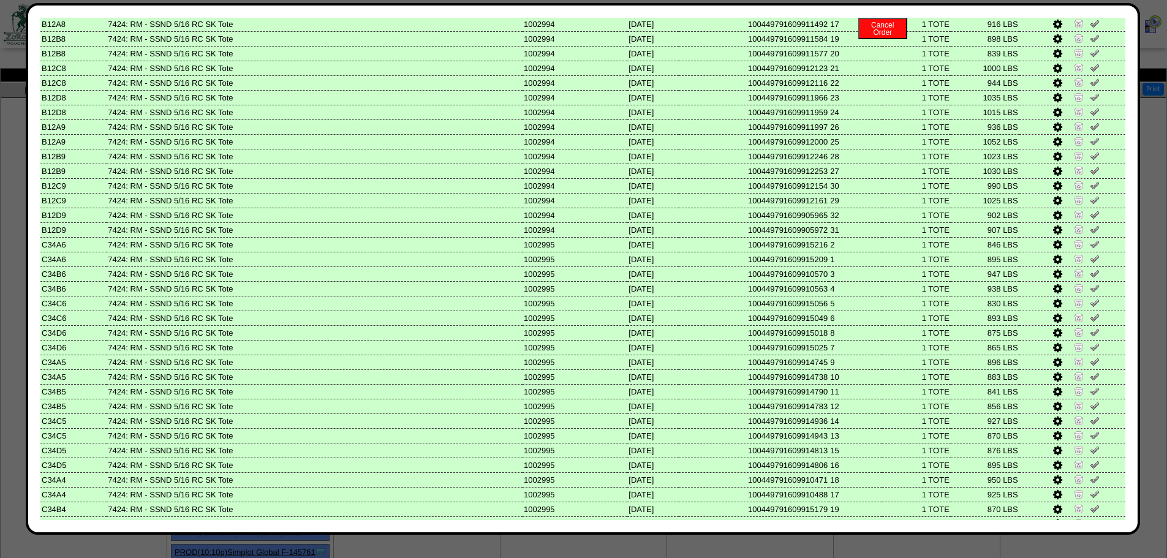
click at [1074, 362] on img at bounding box center [1079, 362] width 10 height 10
click at [1074, 351] on img at bounding box center [1079, 347] width 10 height 10
click at [1074, 331] on img at bounding box center [1079, 332] width 10 height 10
click at [1074, 321] on img at bounding box center [1079, 317] width 10 height 10
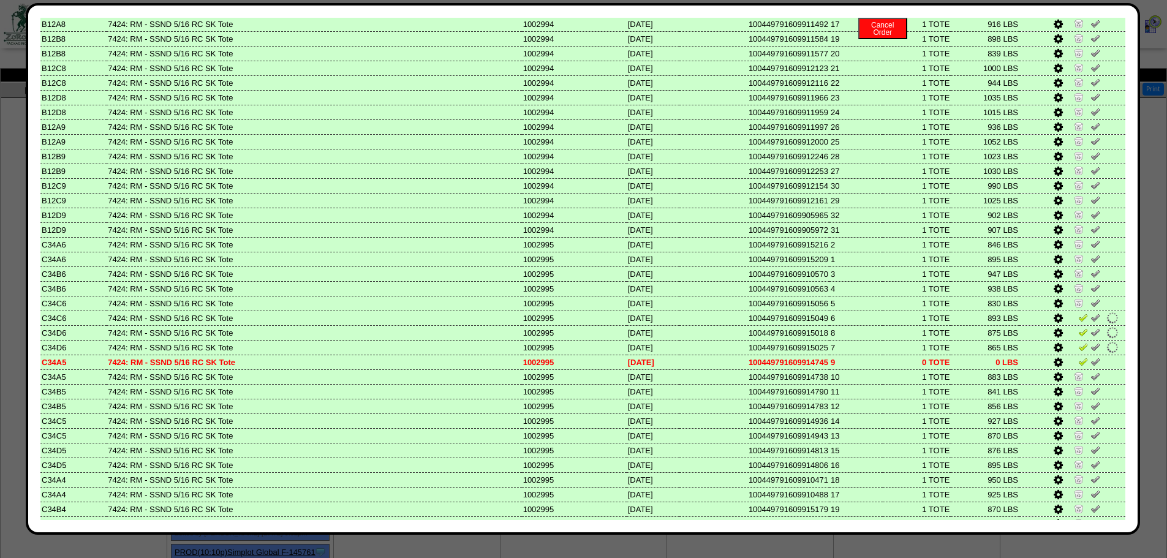
click at [1074, 309] on link at bounding box center [1080, 304] width 12 height 9
click at [1074, 292] on img at bounding box center [1079, 288] width 10 height 10
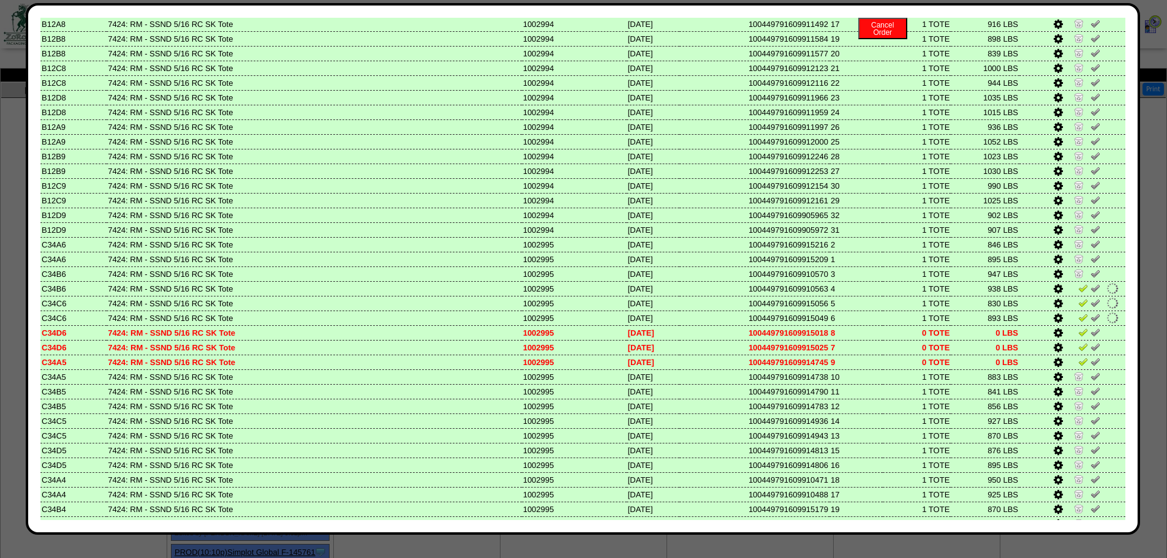
click at [1074, 271] on img at bounding box center [1079, 273] width 10 height 10
click at [1074, 256] on img at bounding box center [1079, 259] width 10 height 10
click at [1074, 244] on img at bounding box center [1079, 244] width 10 height 10
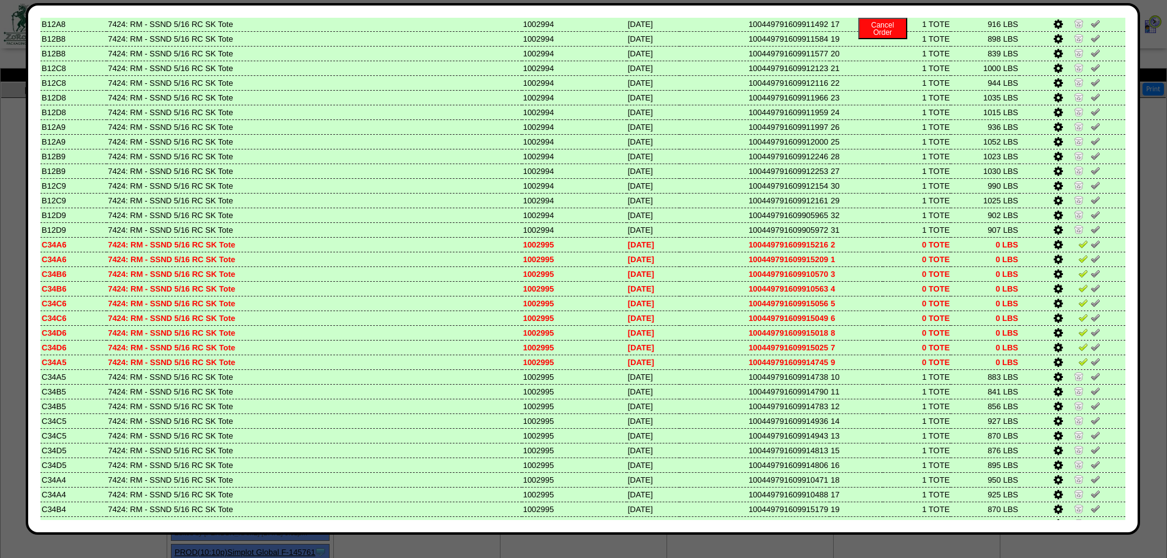
click at [1074, 374] on img at bounding box center [1079, 376] width 10 height 10
click at [1074, 466] on img at bounding box center [1079, 465] width 10 height 10
click at [1074, 455] on link at bounding box center [1080, 451] width 12 height 9
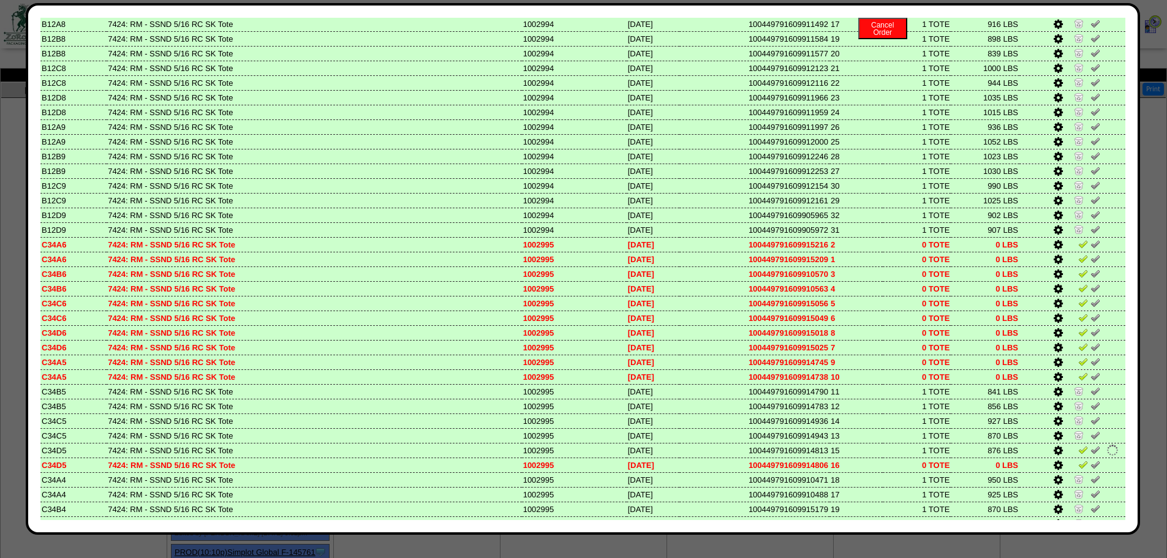
click at [1074, 483] on img at bounding box center [1079, 479] width 10 height 10
click at [1074, 497] on img at bounding box center [1079, 494] width 10 height 10
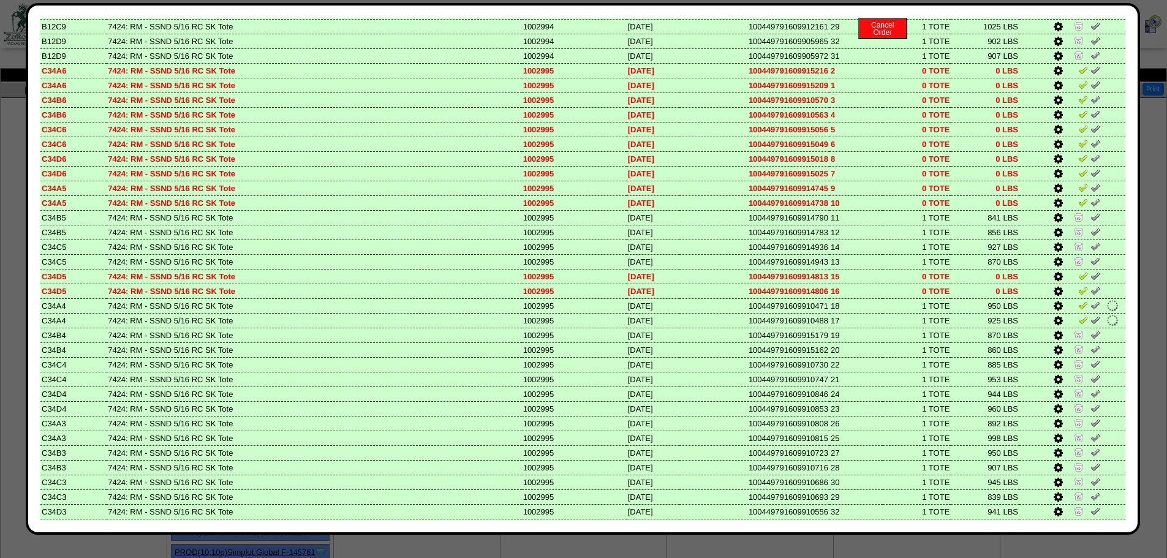
scroll to position [2849, 0]
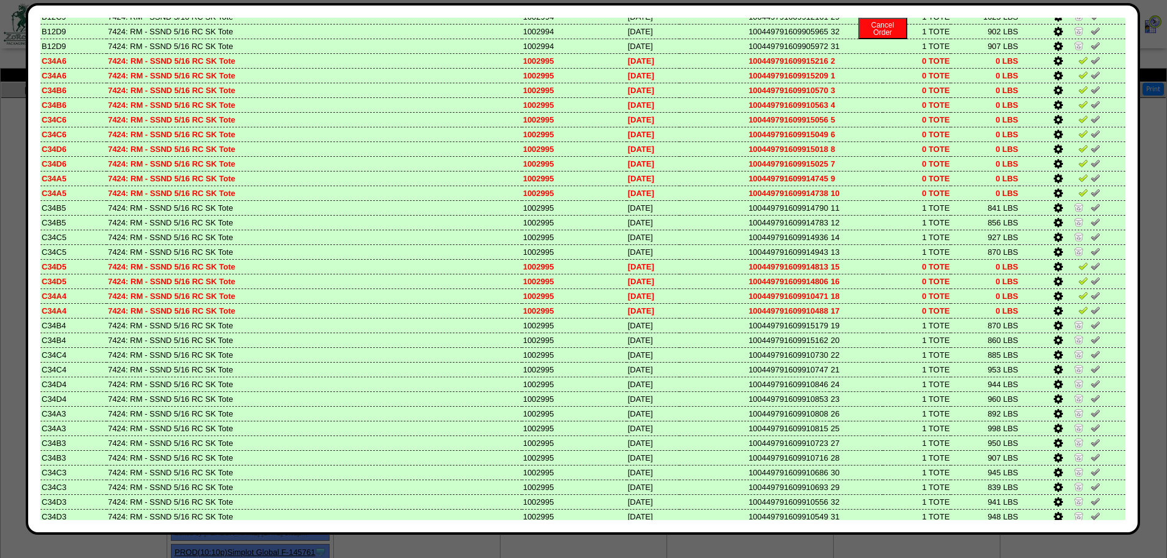
click at [1074, 426] on img at bounding box center [1079, 428] width 10 height 10
click at [1074, 414] on img at bounding box center [1079, 413] width 10 height 10
click at [1074, 400] on img at bounding box center [1079, 398] width 10 height 10
click at [1074, 390] on link at bounding box center [1080, 385] width 12 height 9
click at [1074, 373] on img at bounding box center [1079, 369] width 10 height 10
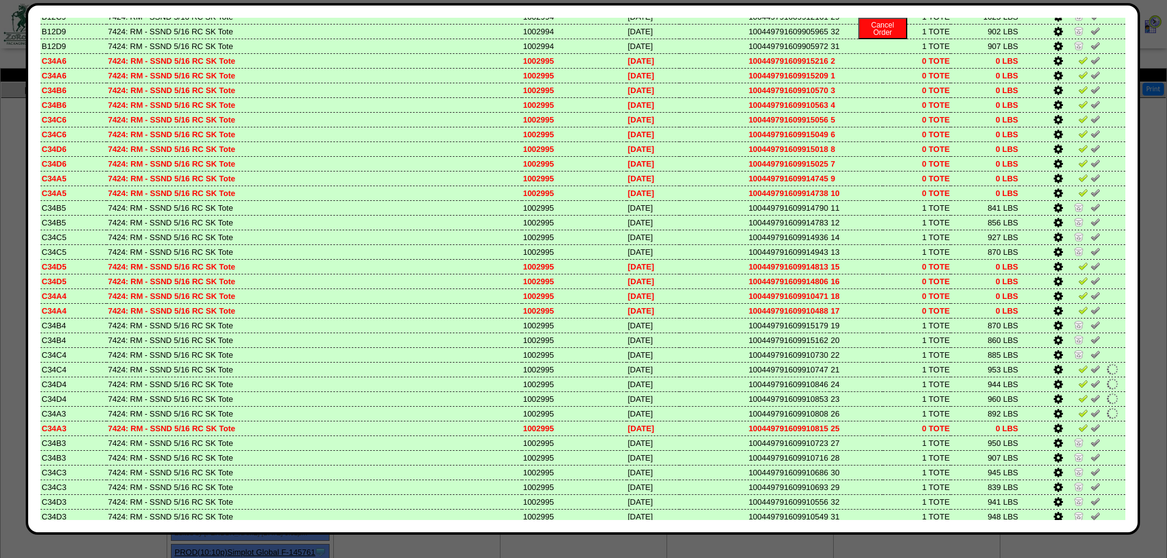
click at [1074, 360] on link at bounding box center [1080, 356] width 12 height 9
click at [1074, 344] on link at bounding box center [1080, 341] width 12 height 9
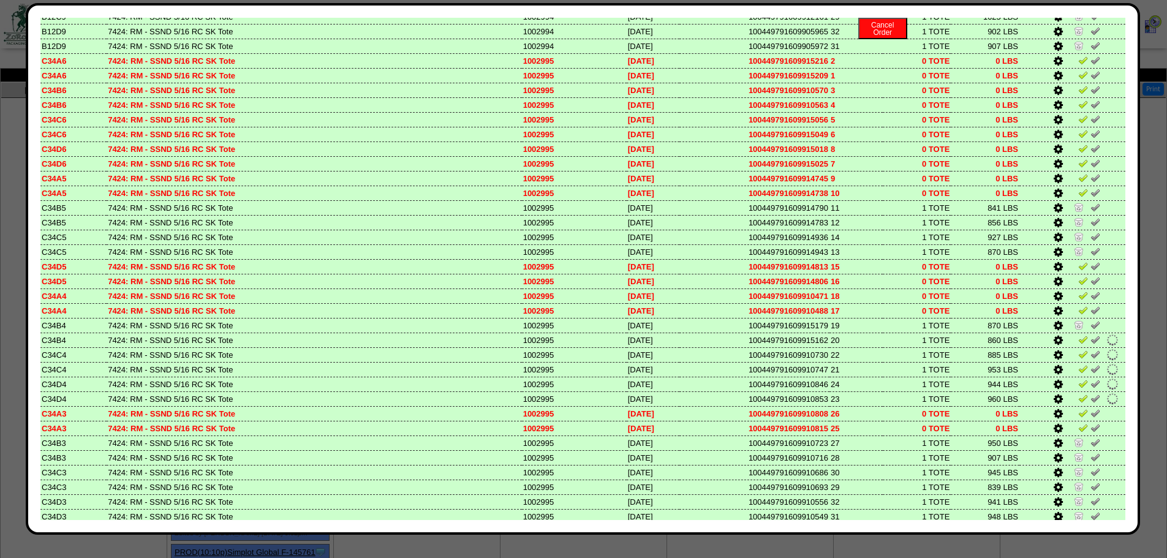
click at [1074, 329] on img at bounding box center [1079, 325] width 10 height 10
click at [1078, 325] on img at bounding box center [1083, 325] width 10 height 10
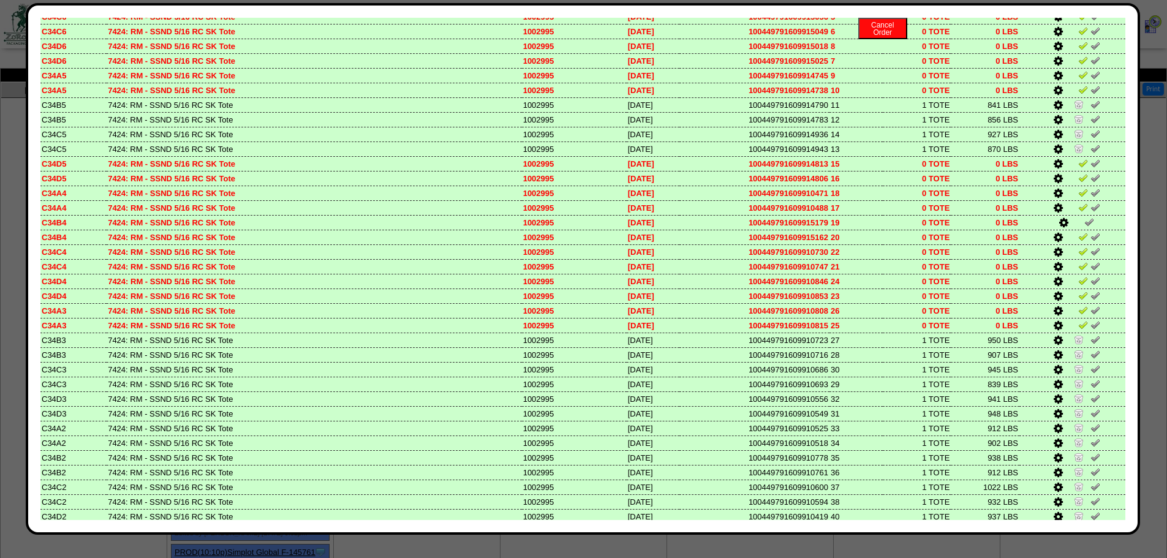
scroll to position [2972, 0]
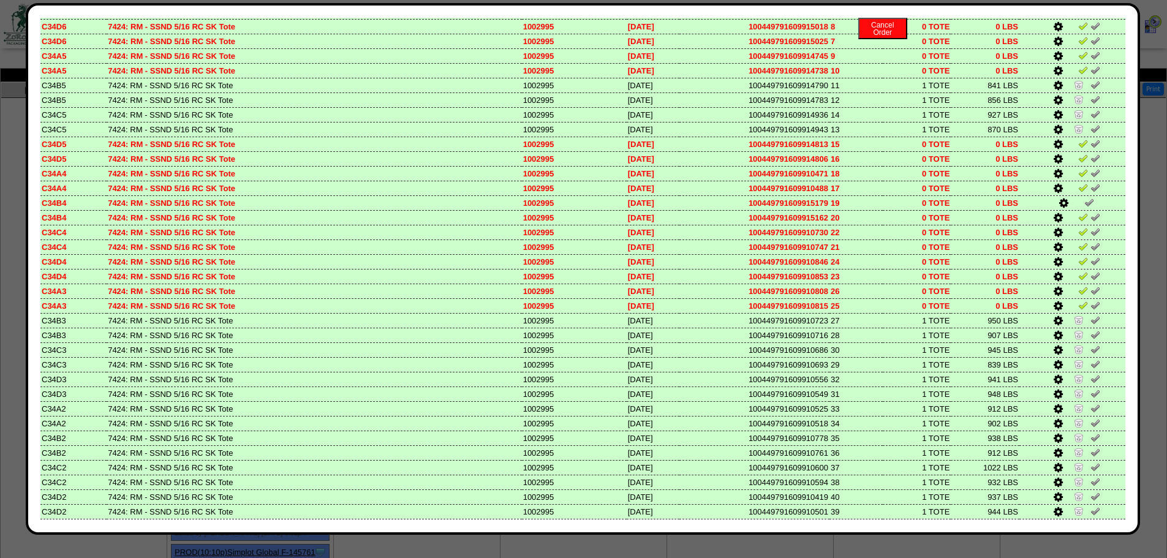
click at [1054, 292] on icon at bounding box center [1058, 291] width 9 height 11
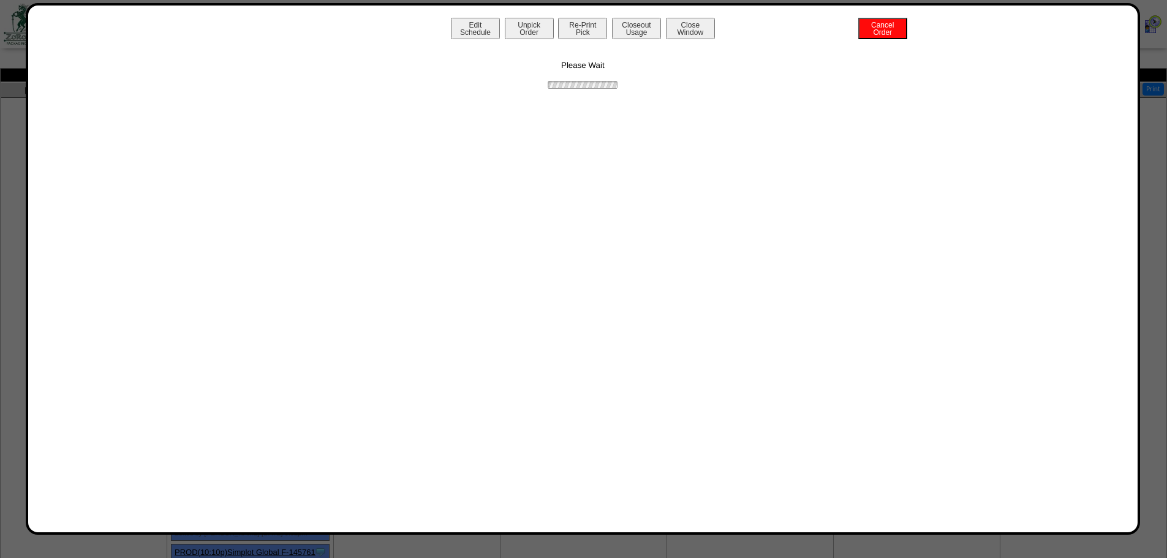
scroll to position [0, 0]
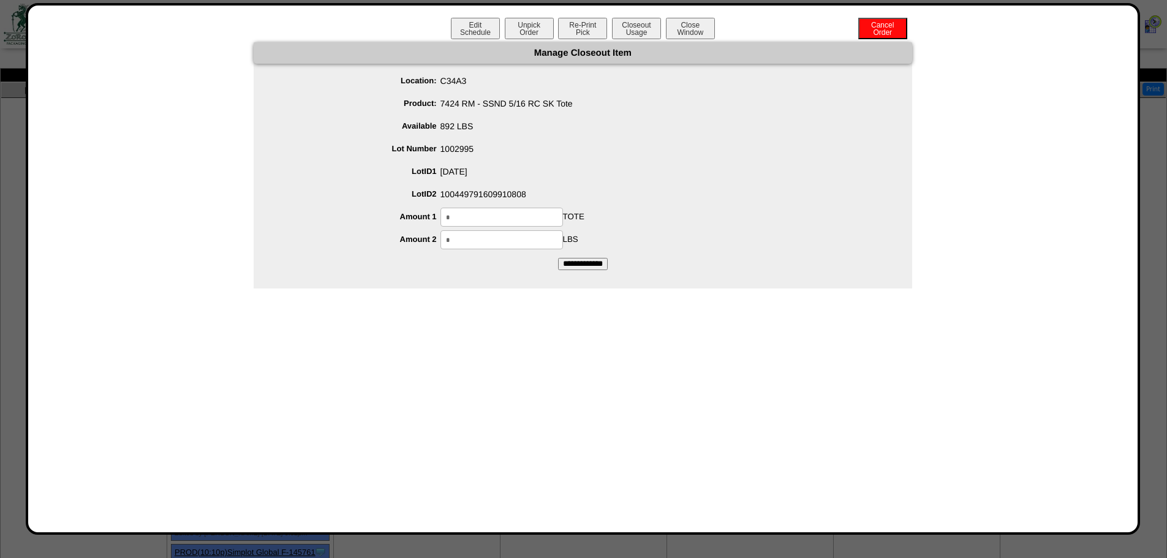
click at [501, 208] on input "*" at bounding box center [502, 217] width 123 height 19
type input "**"
click at [558, 258] on input "**********" at bounding box center [583, 264] width 50 height 12
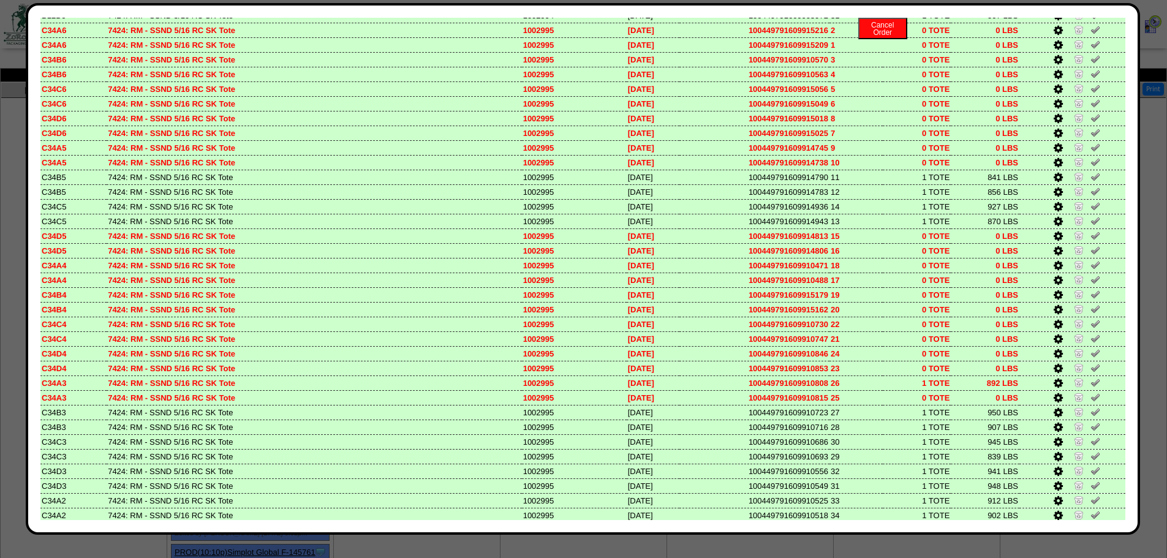
scroll to position [3186, 0]
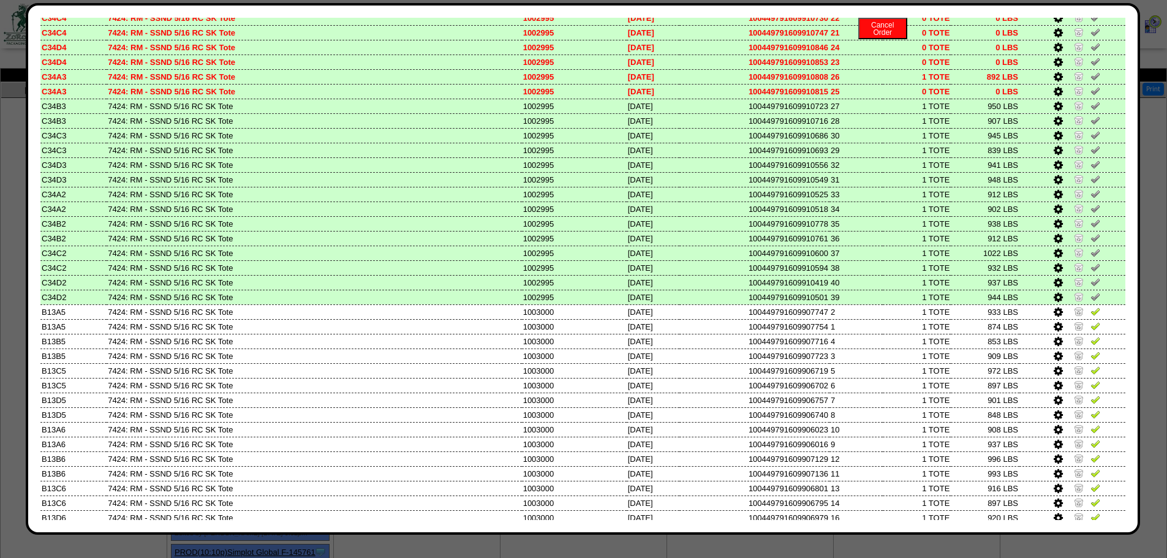
click at [1074, 107] on img at bounding box center [1079, 105] width 10 height 10
click at [1074, 121] on img at bounding box center [1079, 120] width 10 height 10
click at [1074, 133] on img at bounding box center [1079, 135] width 10 height 10
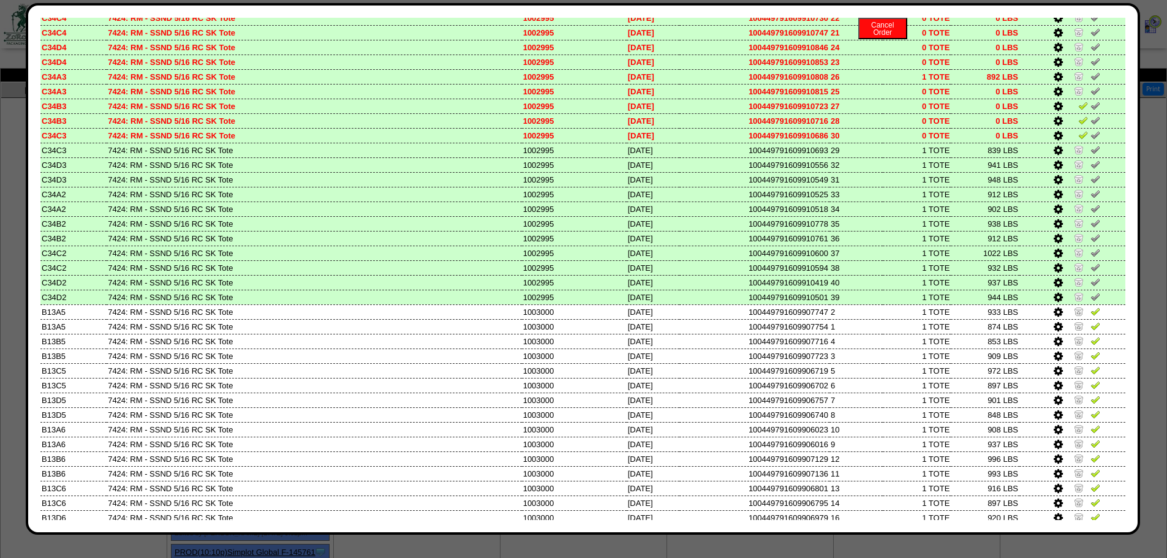
click at [1074, 151] on img at bounding box center [1079, 150] width 10 height 10
click at [1074, 252] on img at bounding box center [1079, 253] width 10 height 10
click at [1069, 261] on td at bounding box center [1073, 267] width 106 height 15
click at [1074, 265] on img at bounding box center [1079, 267] width 10 height 10
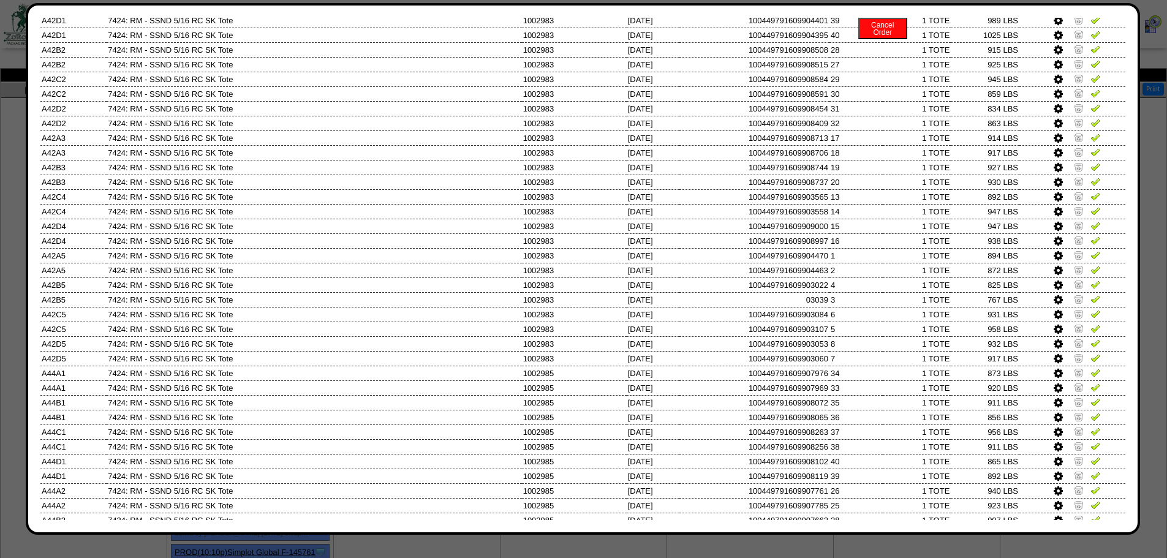
scroll to position [0, 0]
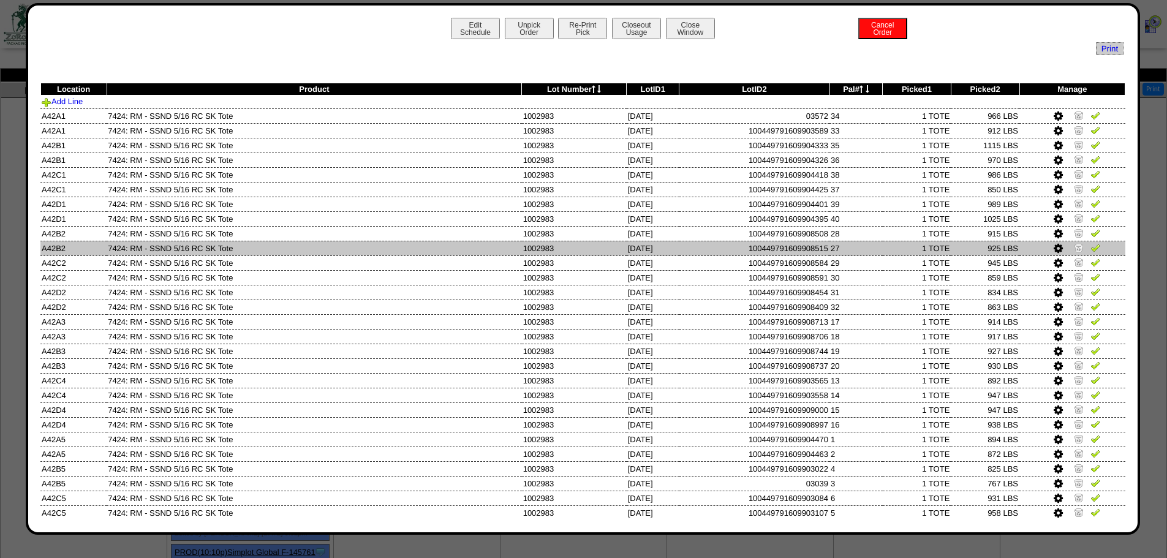
click at [616, 255] on tr "A42B2 7424: RM - SSND 5/16 RC SK Tote 1002983 07/18/25 100449791609908515 27 1 …" at bounding box center [582, 248] width 1085 height 15
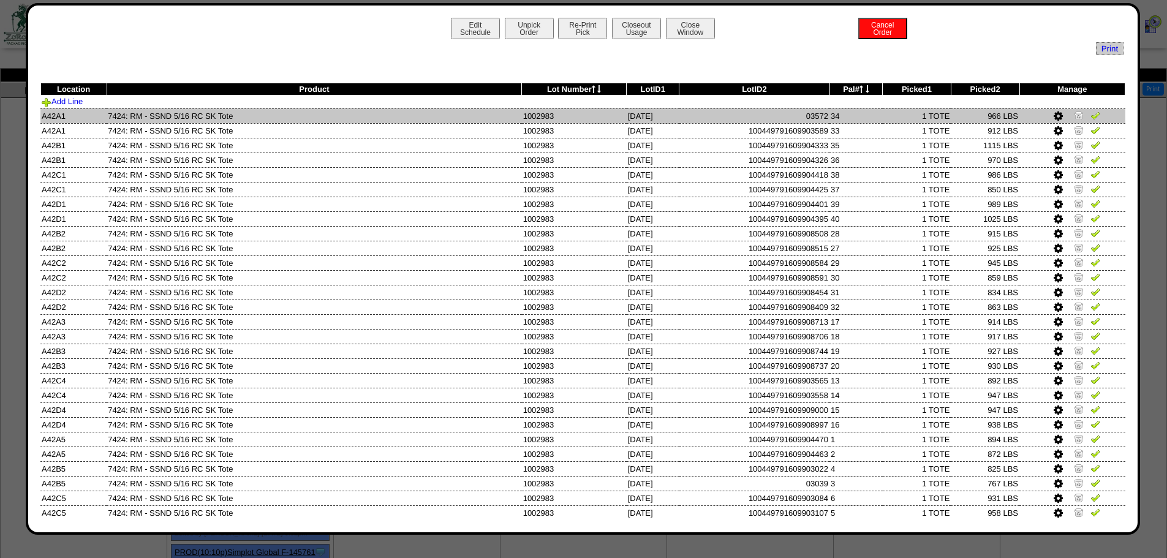
click at [1091, 116] on img at bounding box center [1096, 115] width 10 height 10
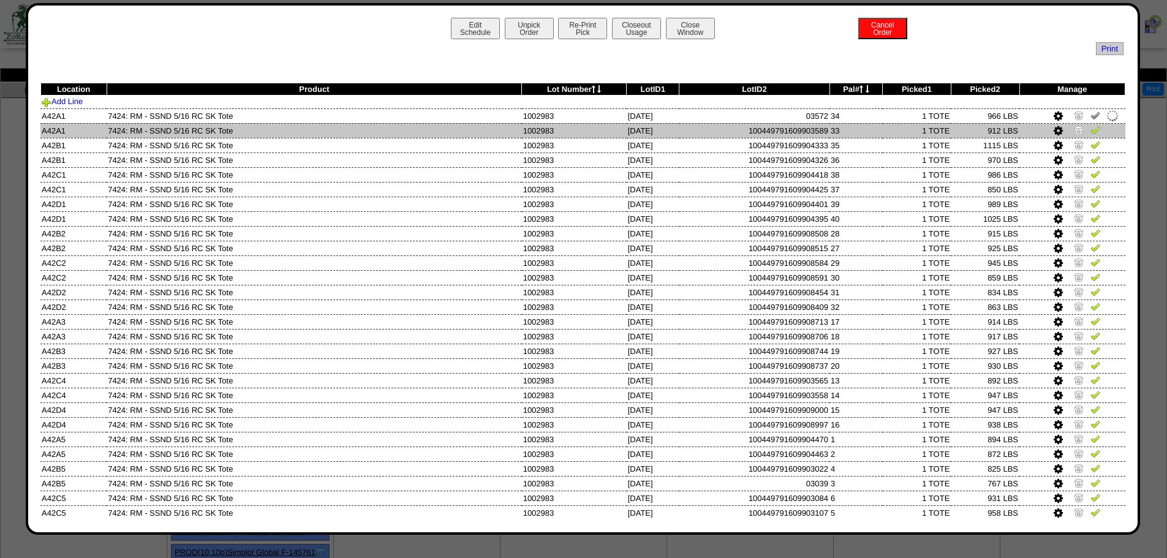
click at [1091, 132] on img at bounding box center [1096, 130] width 10 height 10
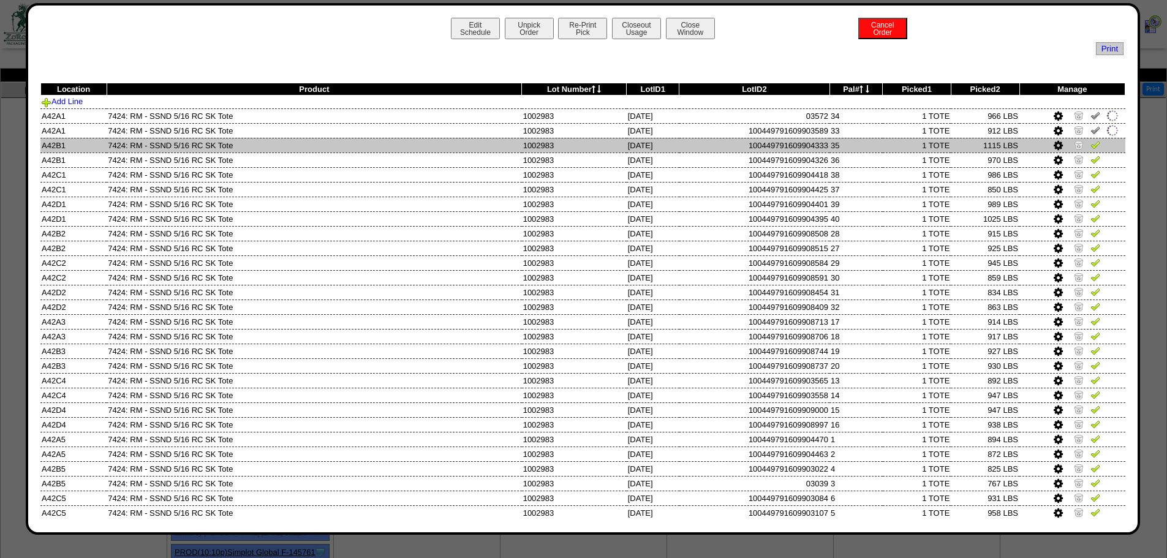
click at [1091, 140] on img at bounding box center [1096, 145] width 10 height 10
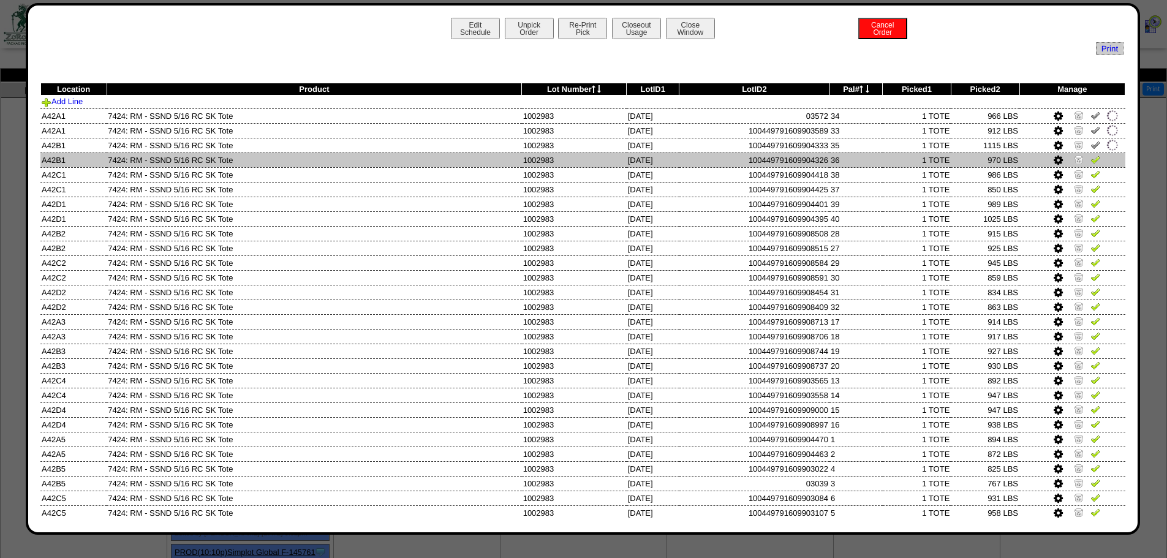
click at [1091, 157] on img at bounding box center [1096, 159] width 10 height 10
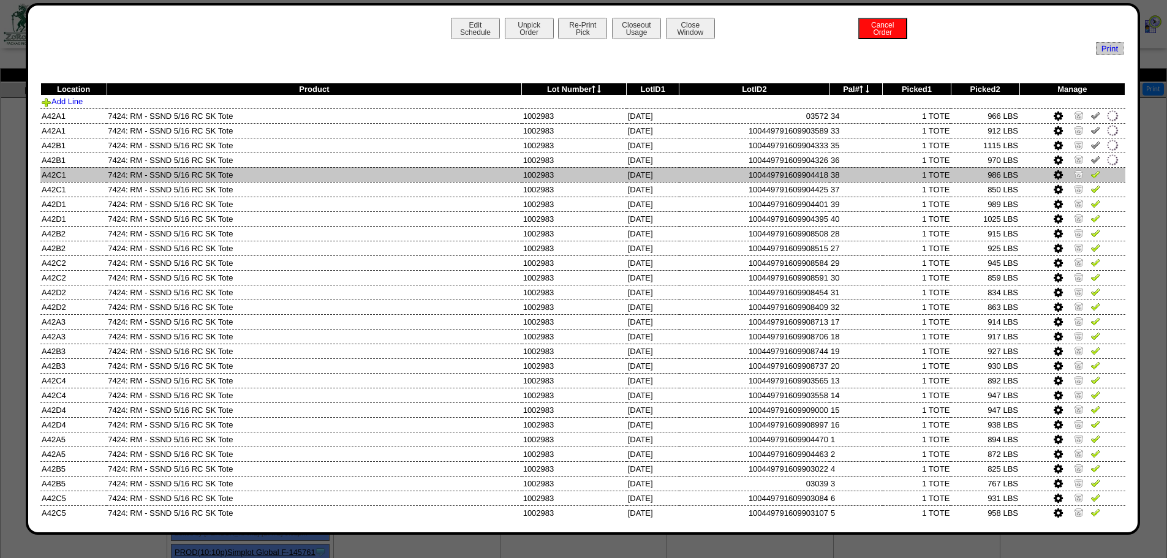
click at [1091, 174] on img at bounding box center [1096, 174] width 10 height 10
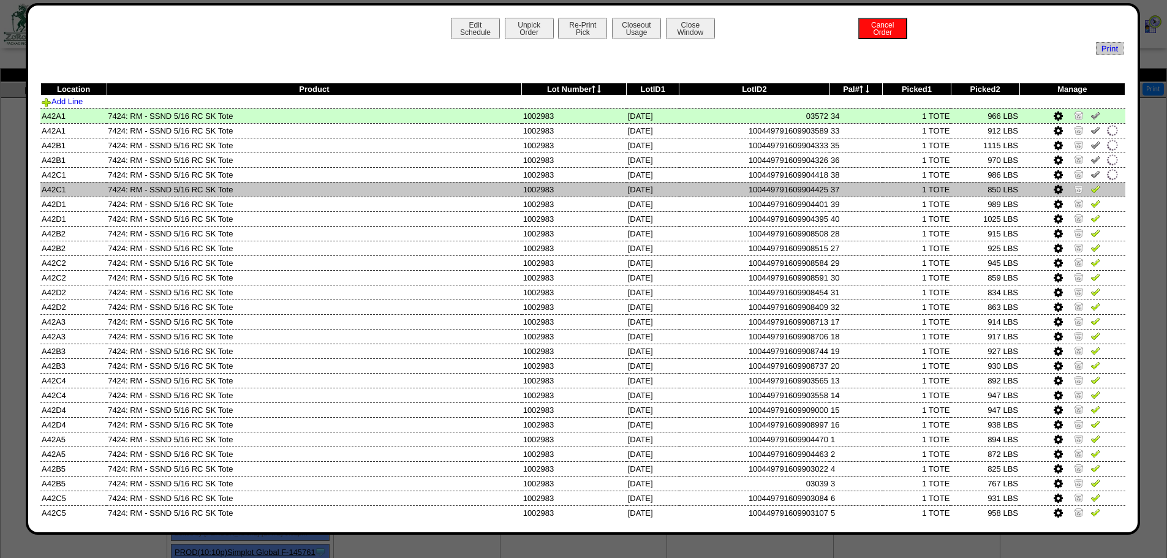
click at [1091, 188] on img at bounding box center [1096, 189] width 10 height 10
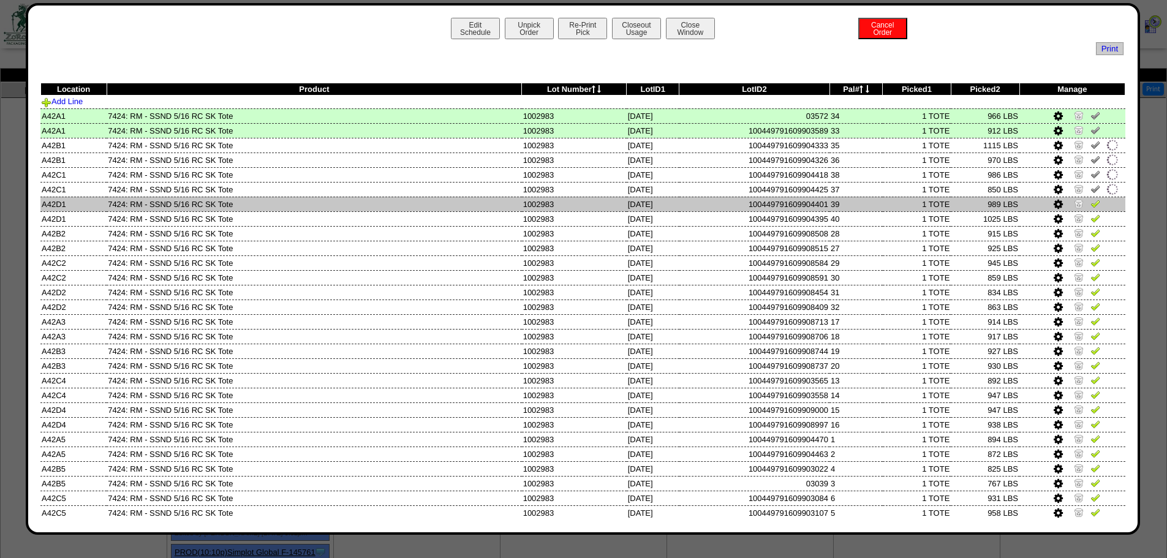
click at [1091, 202] on img at bounding box center [1096, 204] width 10 height 10
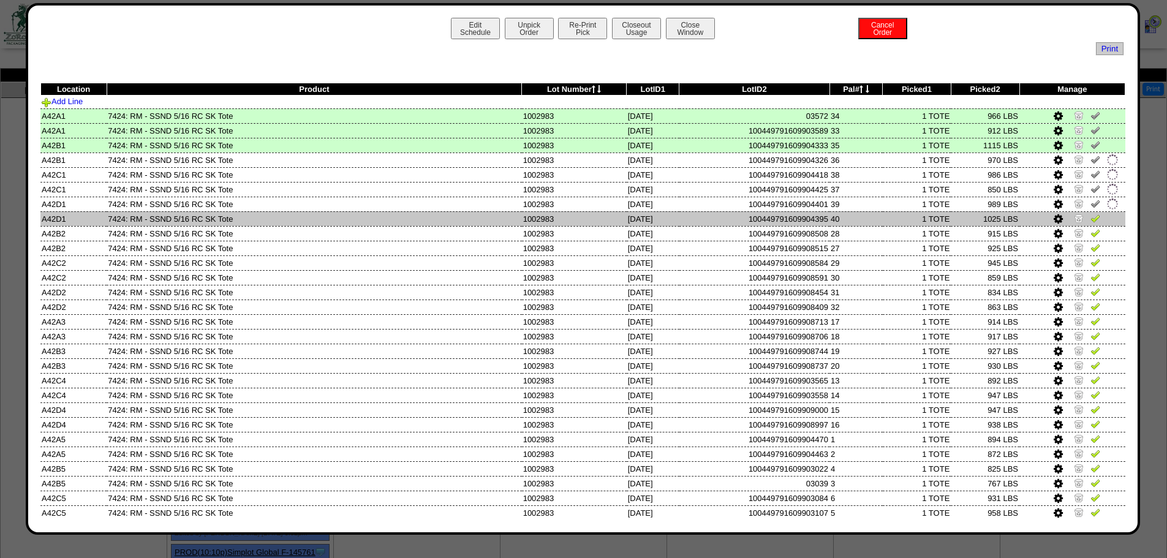
click at [1091, 216] on img at bounding box center [1096, 218] width 10 height 10
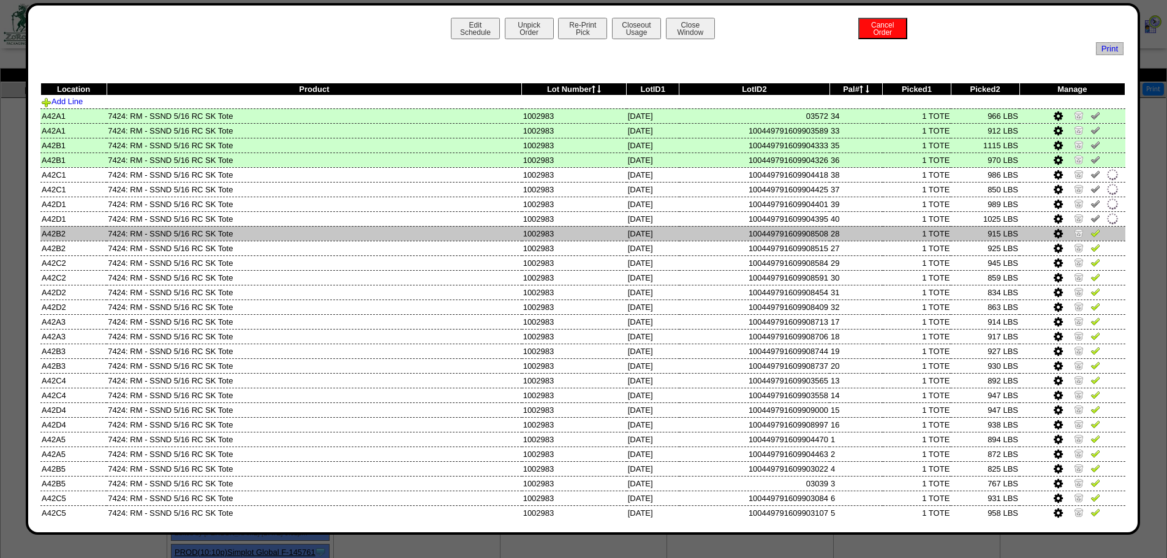
click at [1091, 233] on img at bounding box center [1096, 233] width 10 height 10
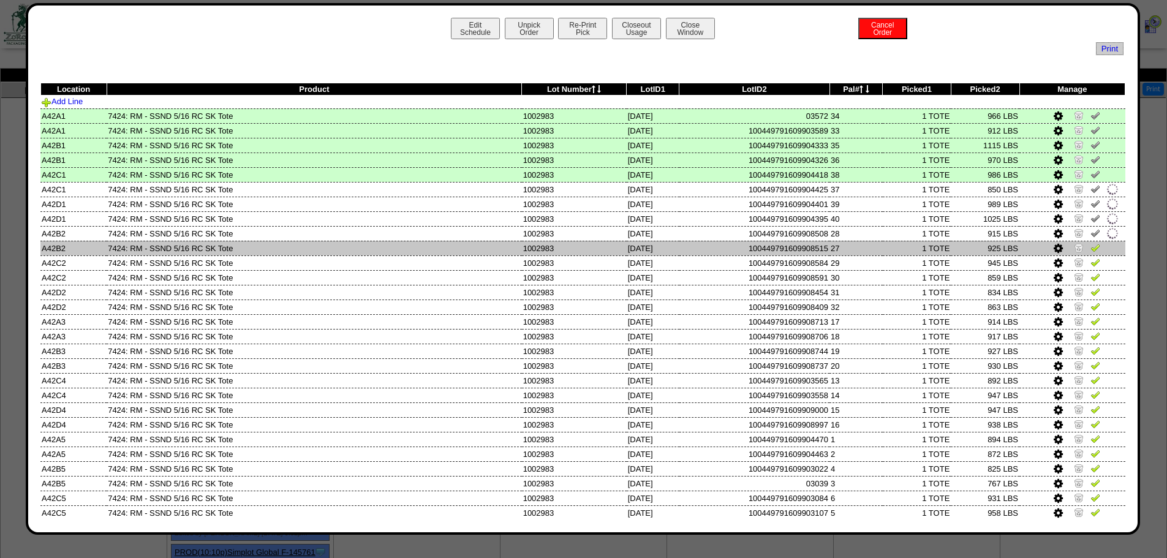
click at [1091, 243] on img at bounding box center [1096, 248] width 10 height 10
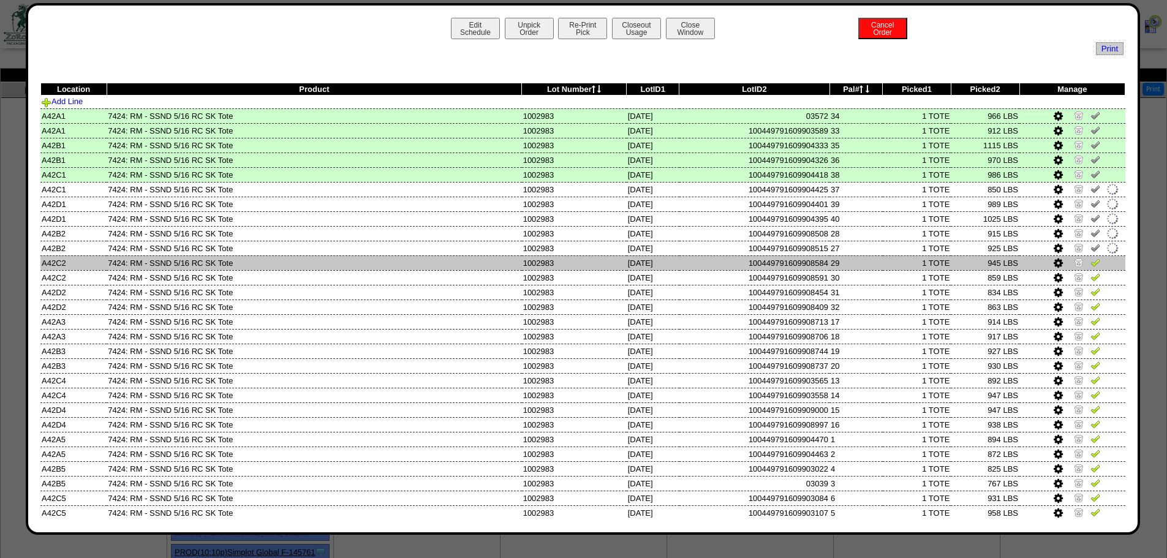
click at [1091, 258] on img at bounding box center [1096, 262] width 10 height 10
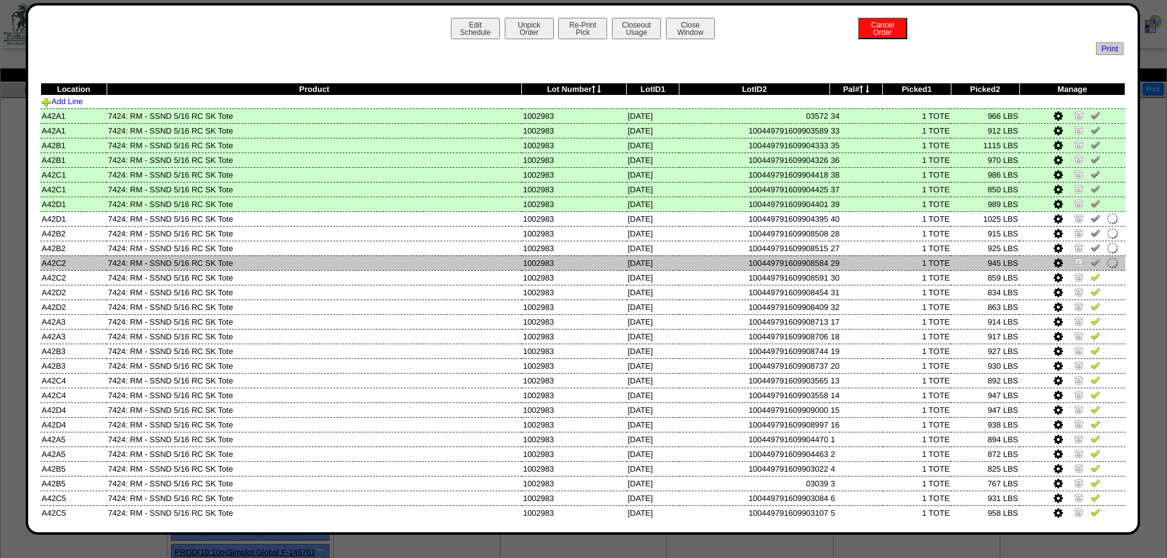
click at [1091, 268] on link at bounding box center [1096, 264] width 10 height 9
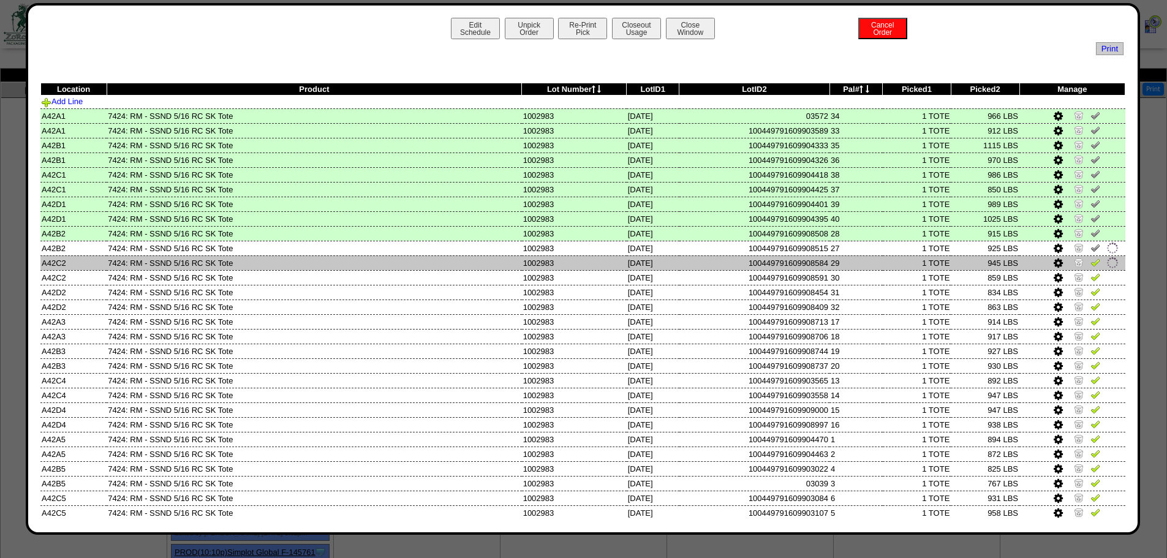
click at [1089, 270] on td at bounding box center [1073, 263] width 106 height 15
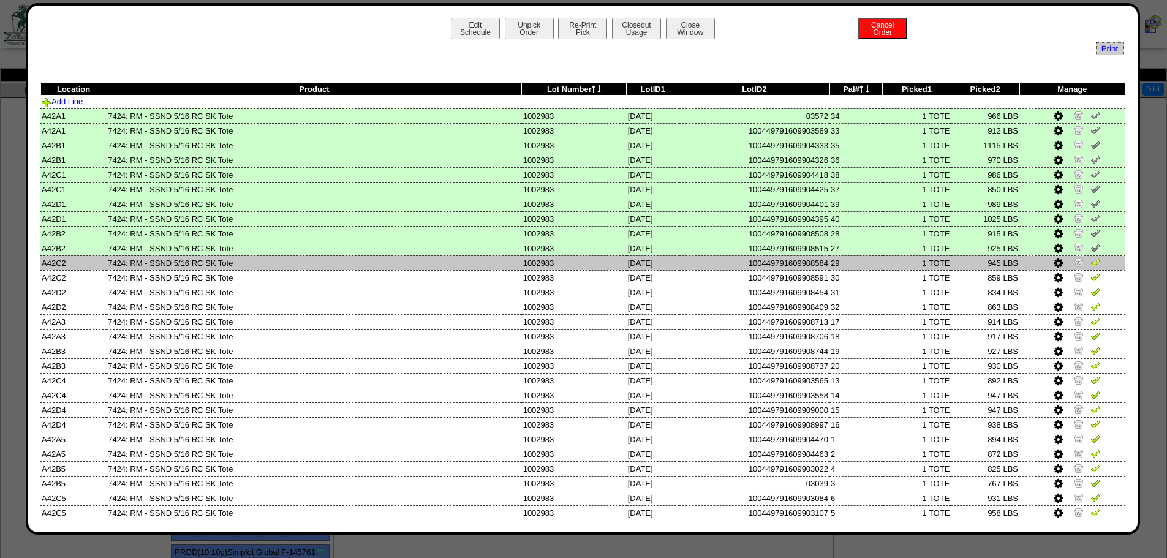
click at [1091, 265] on img at bounding box center [1096, 262] width 10 height 10
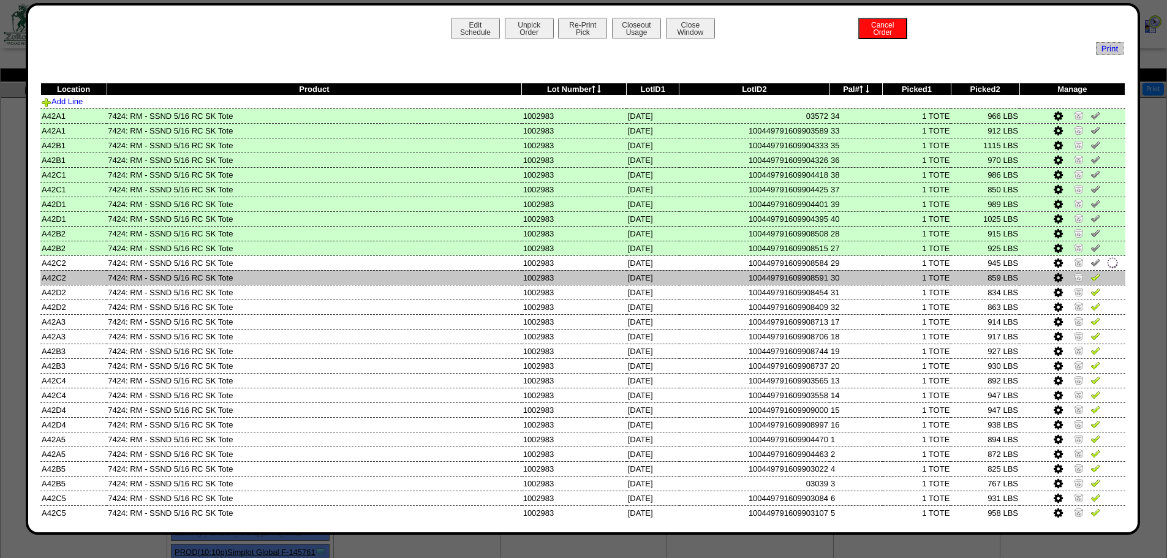
click at [1091, 278] on img at bounding box center [1096, 277] width 10 height 10
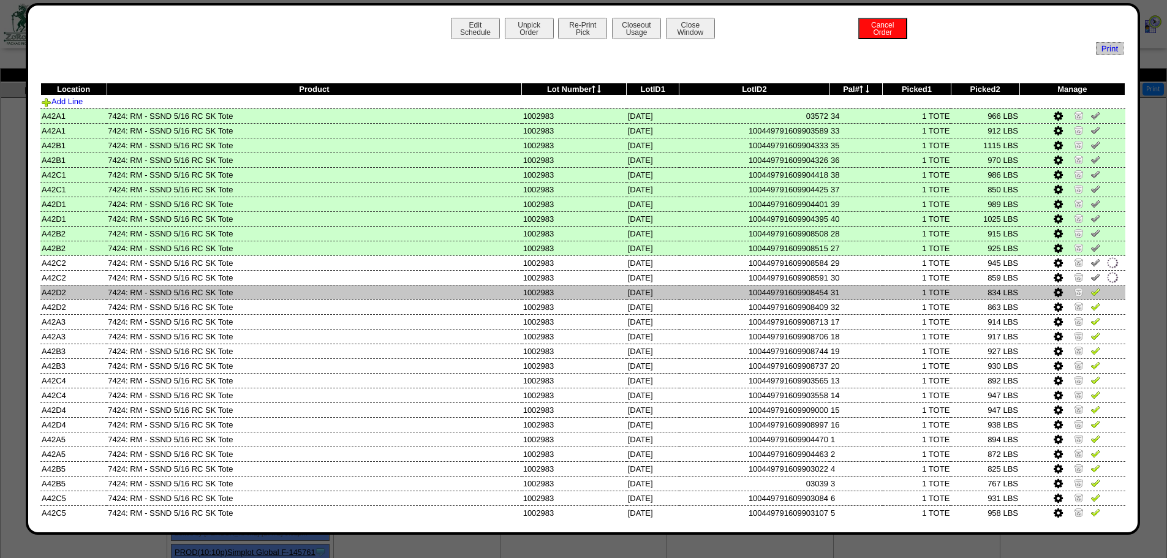
click at [1091, 290] on img at bounding box center [1096, 292] width 10 height 10
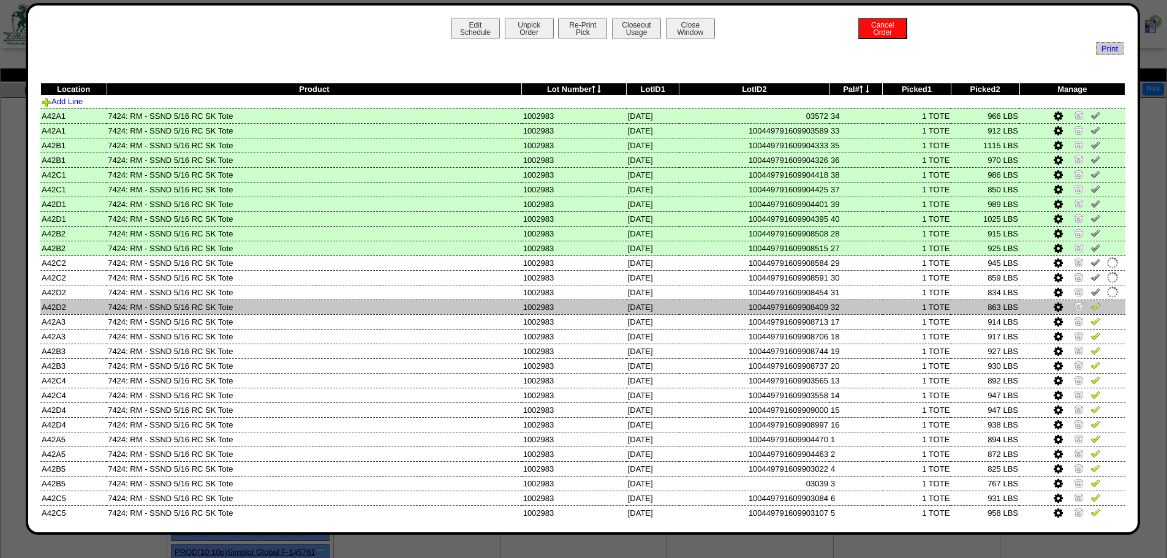
click at [1091, 307] on img at bounding box center [1096, 306] width 10 height 10
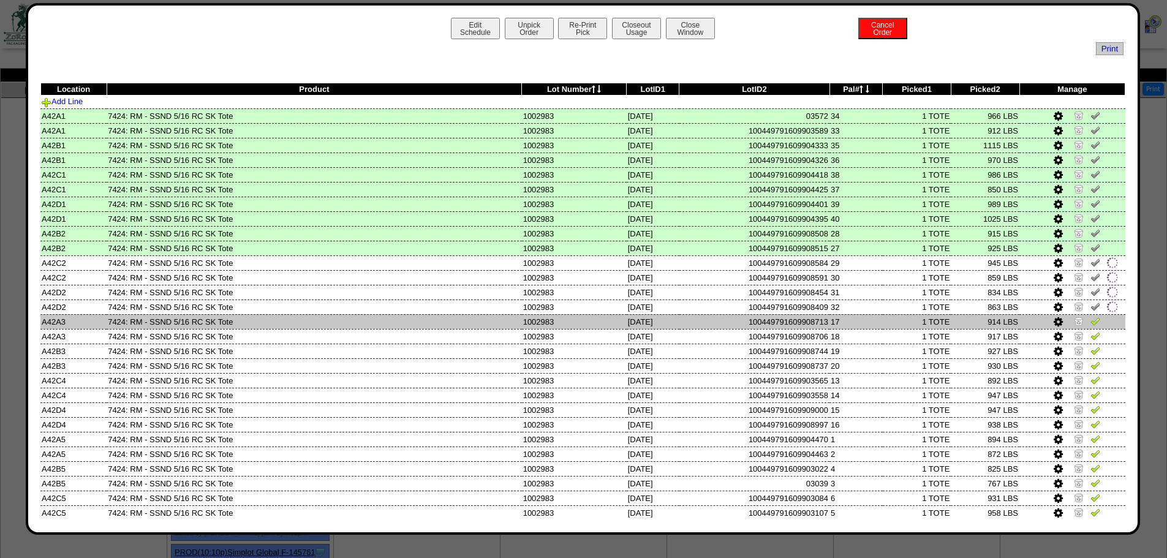
click at [1091, 318] on img at bounding box center [1096, 321] width 10 height 10
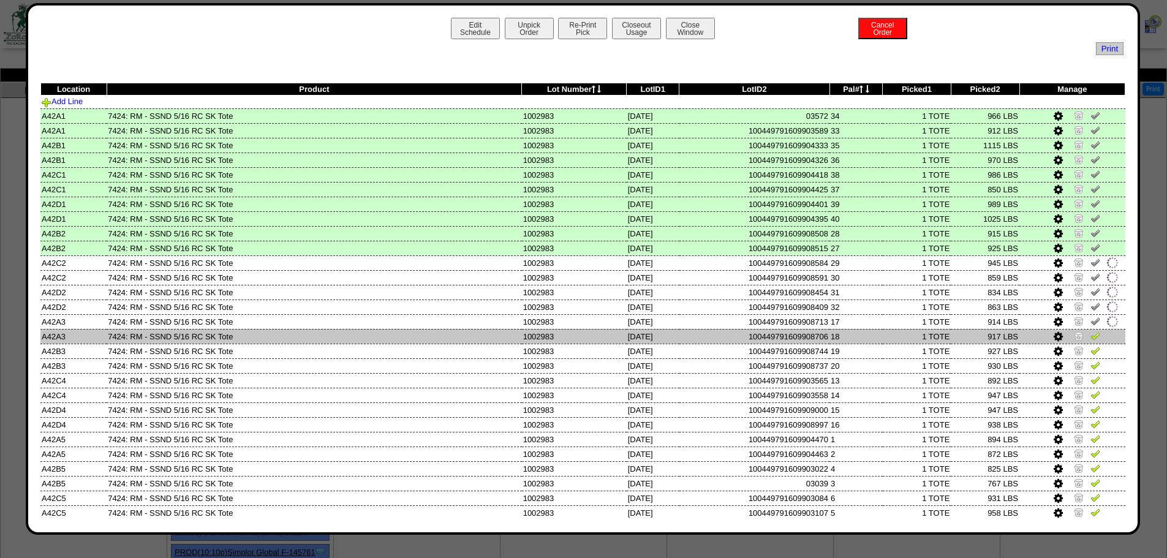
click at [1091, 332] on img at bounding box center [1096, 336] width 10 height 10
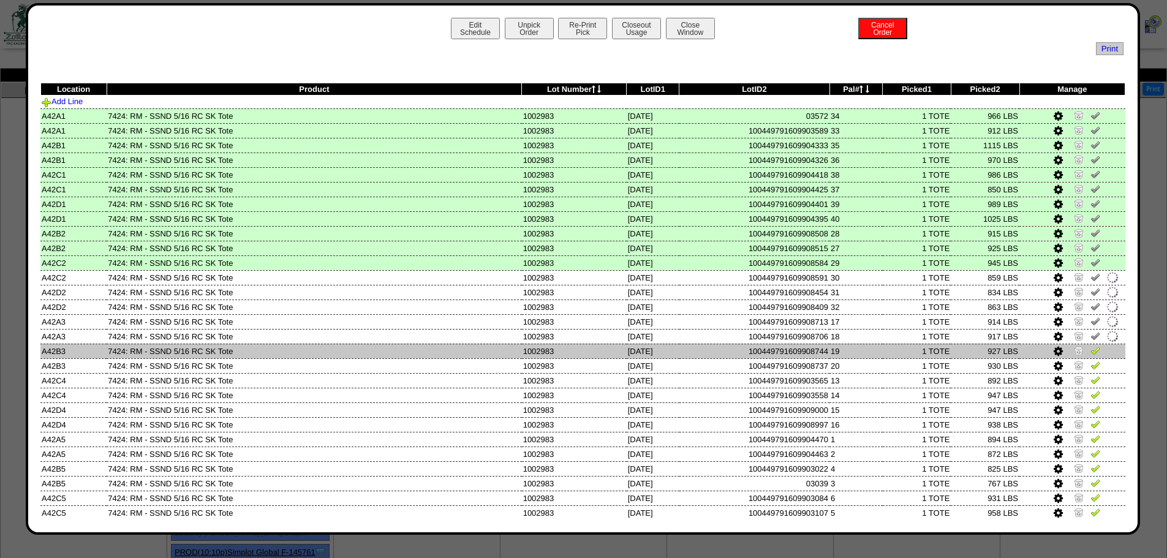
click at [1091, 350] on img at bounding box center [1096, 351] width 10 height 10
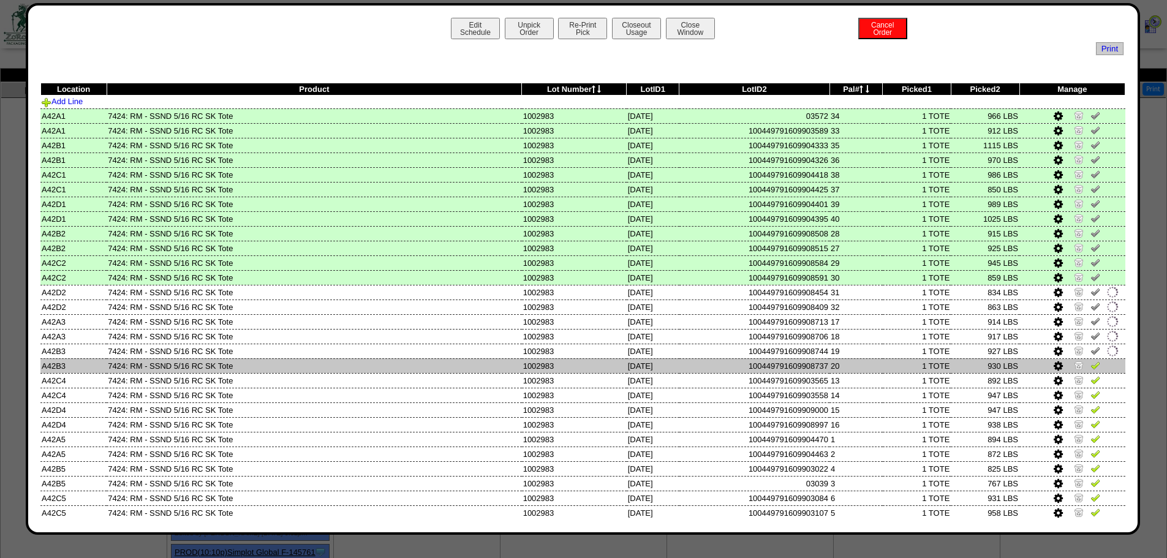
click at [1091, 362] on img at bounding box center [1096, 365] width 10 height 10
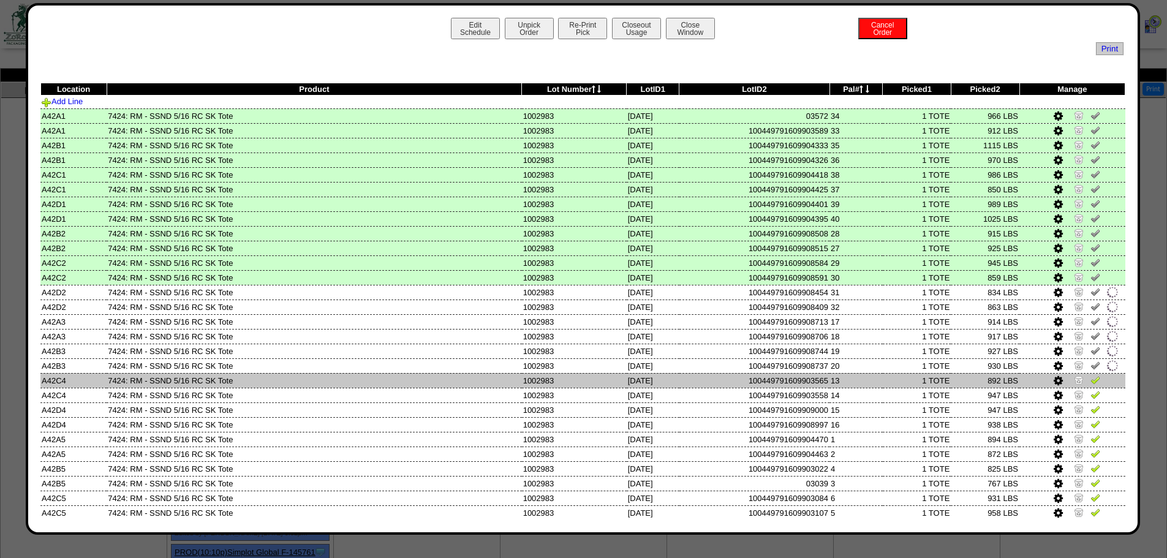
click at [1087, 373] on td at bounding box center [1073, 380] width 106 height 15
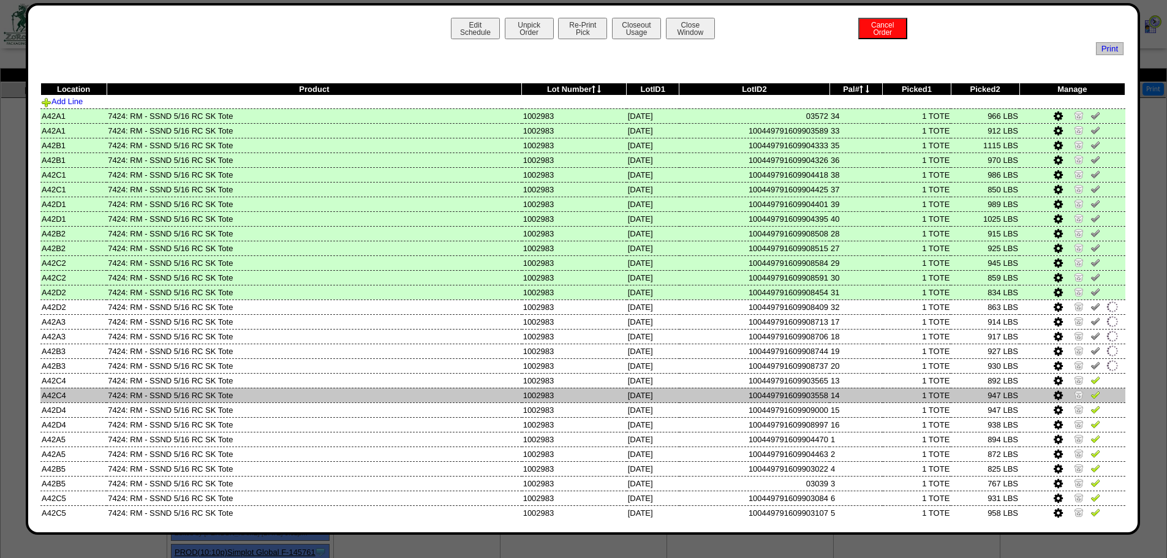
click at [1091, 390] on img at bounding box center [1096, 395] width 10 height 10
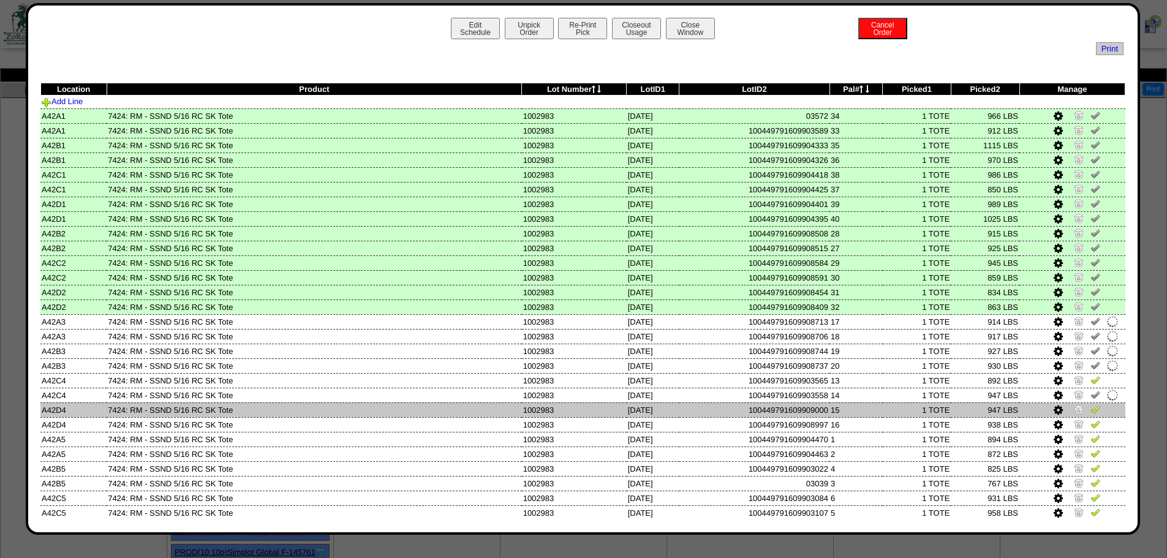
click at [1091, 404] on img at bounding box center [1096, 409] width 10 height 10
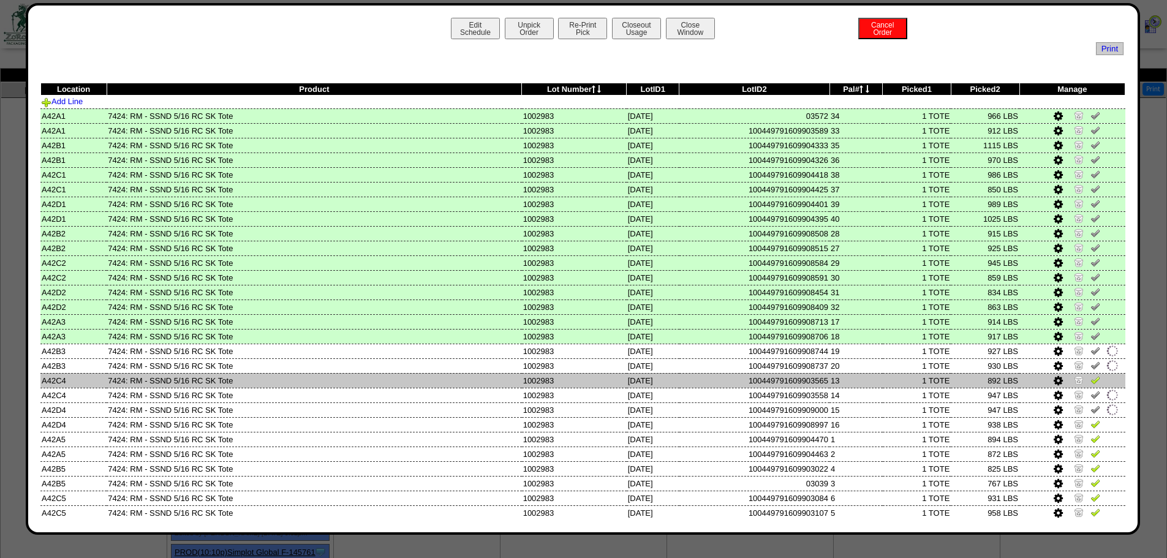
click at [1091, 385] on link at bounding box center [1096, 381] width 10 height 9
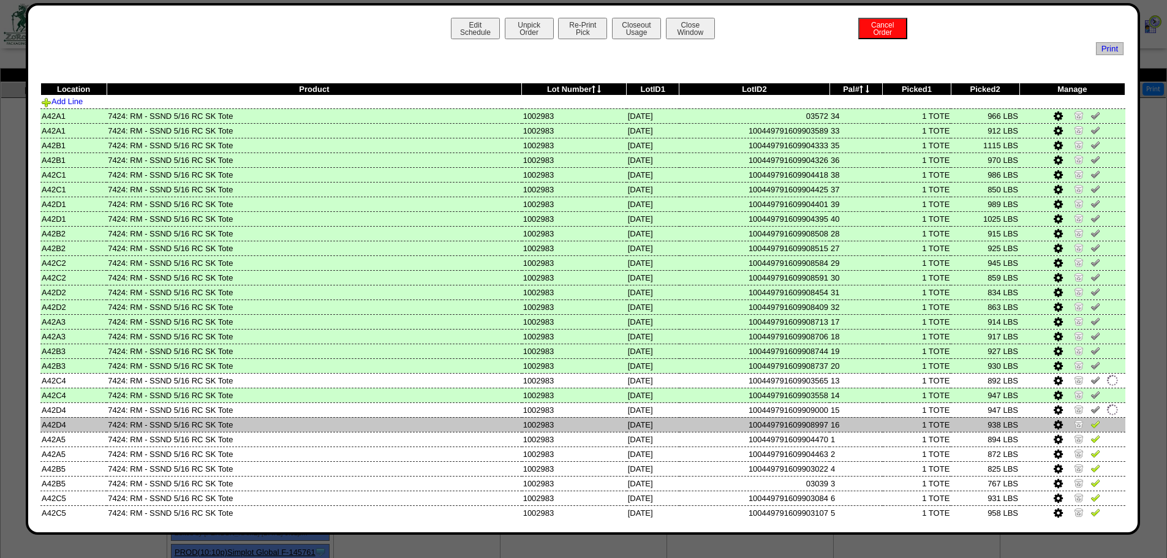
click at [1091, 428] on img at bounding box center [1096, 424] width 10 height 10
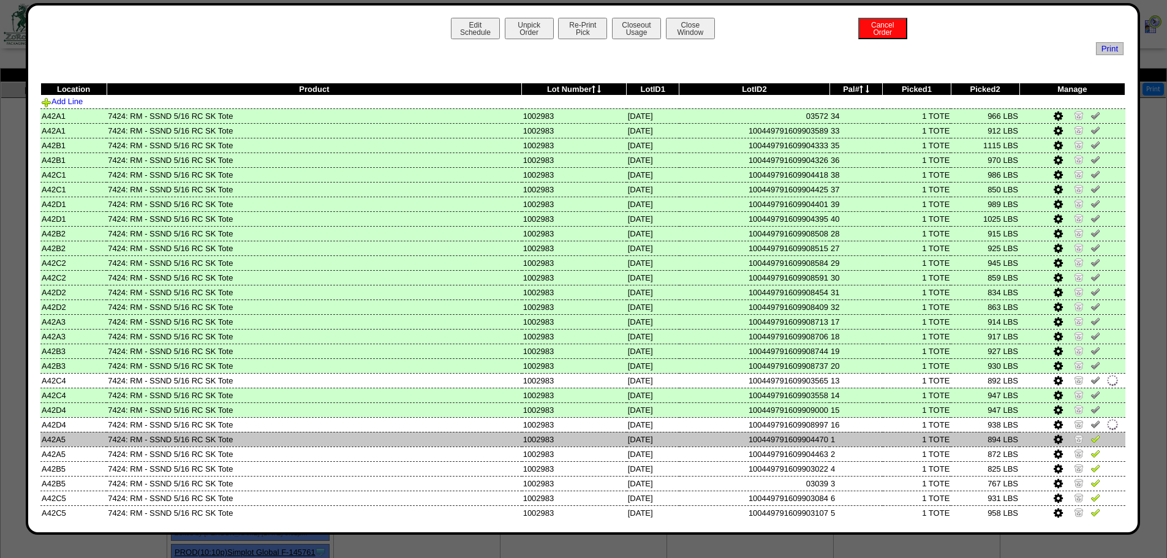
click at [1091, 439] on img at bounding box center [1096, 439] width 10 height 10
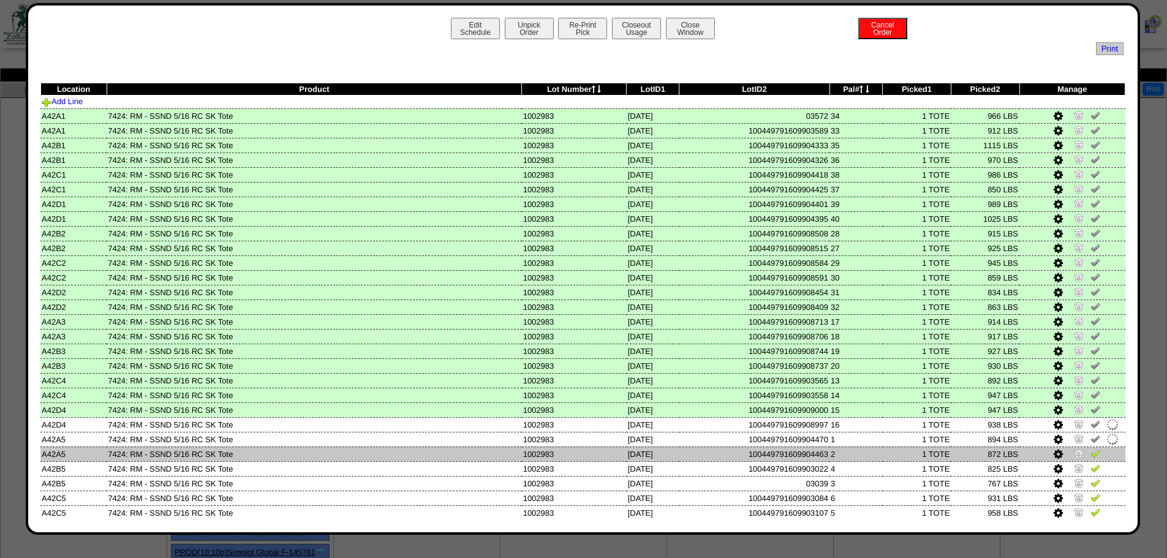
click at [1091, 457] on img at bounding box center [1096, 454] width 10 height 10
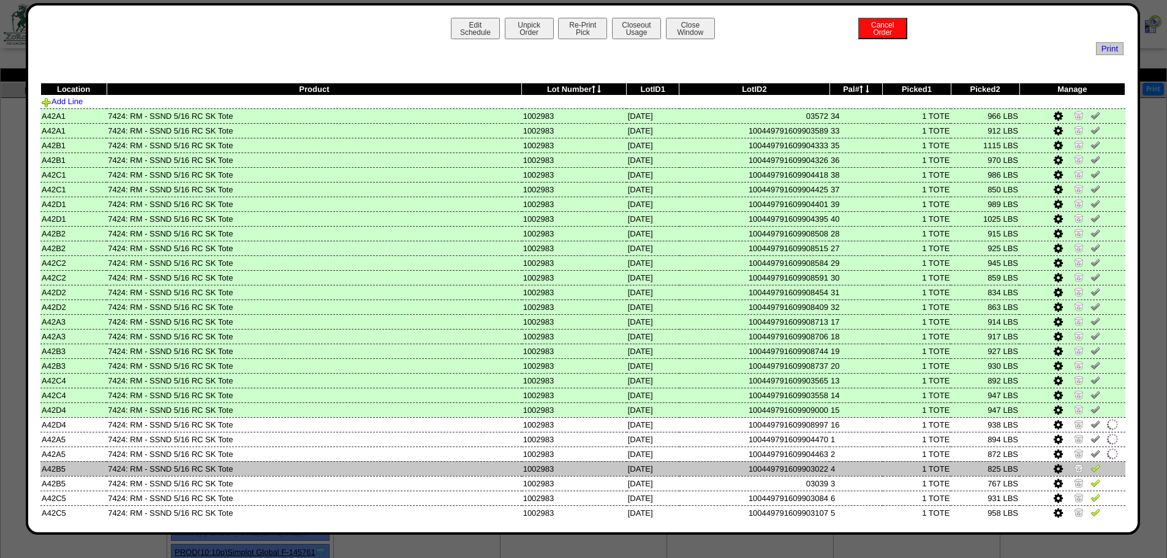
click at [1091, 467] on img at bounding box center [1096, 468] width 10 height 10
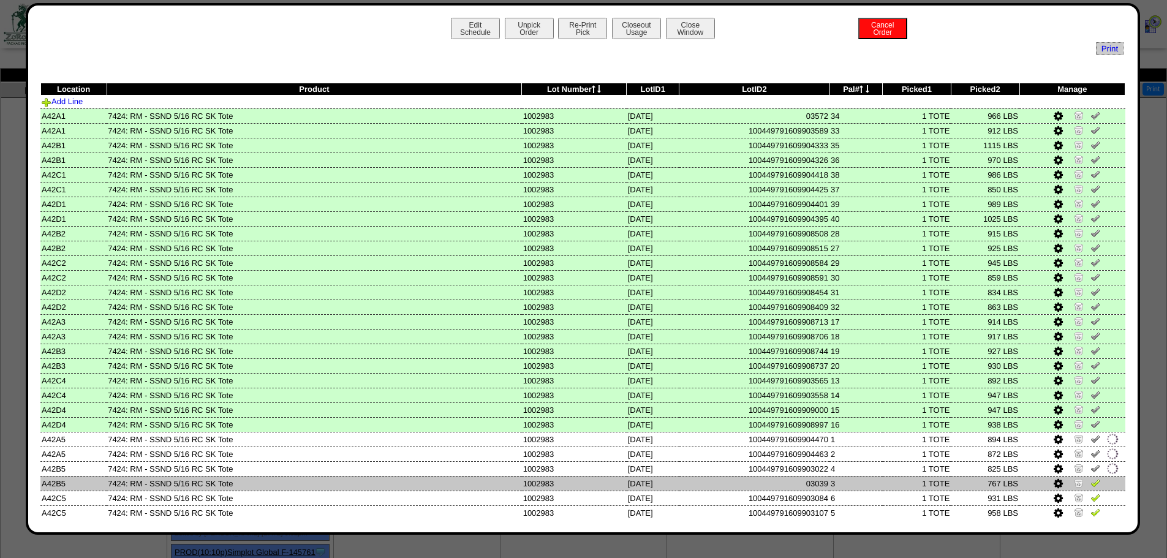
click at [1091, 486] on img at bounding box center [1096, 483] width 10 height 10
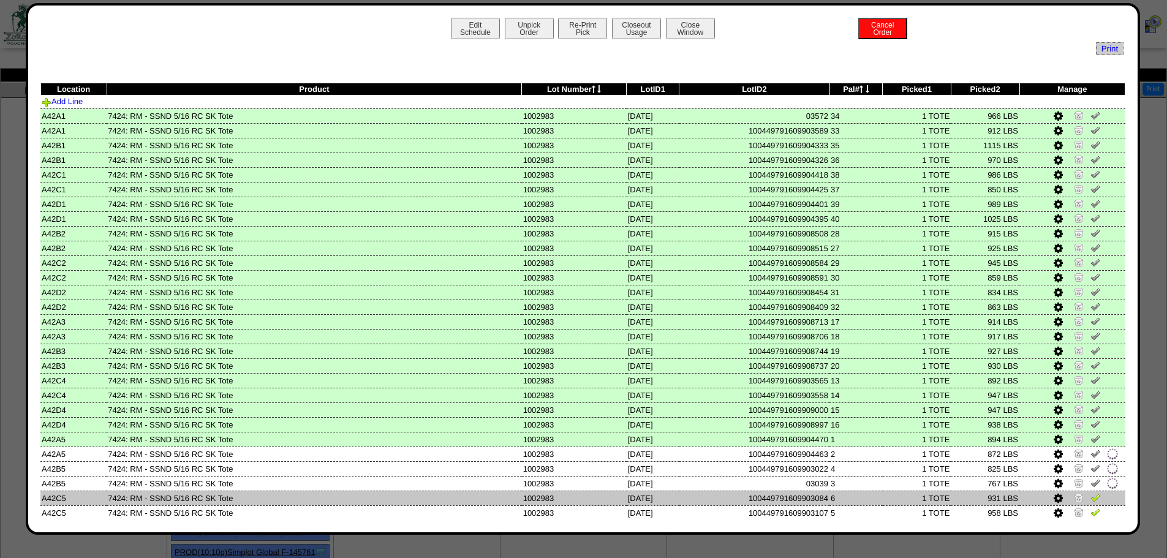
click at [1091, 497] on img at bounding box center [1096, 498] width 10 height 10
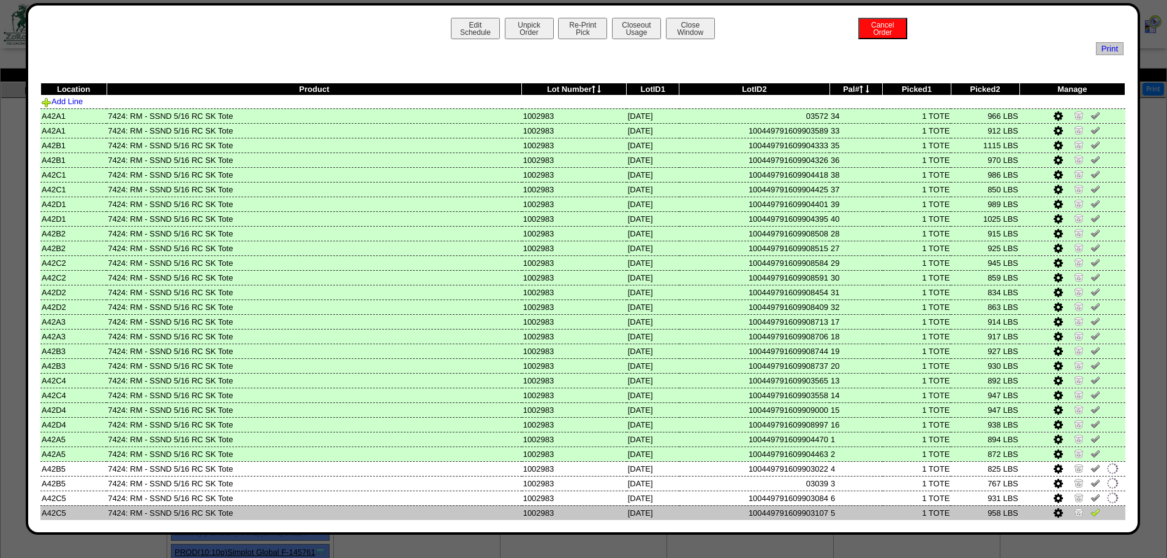
click at [1091, 513] on img at bounding box center [1096, 512] width 10 height 10
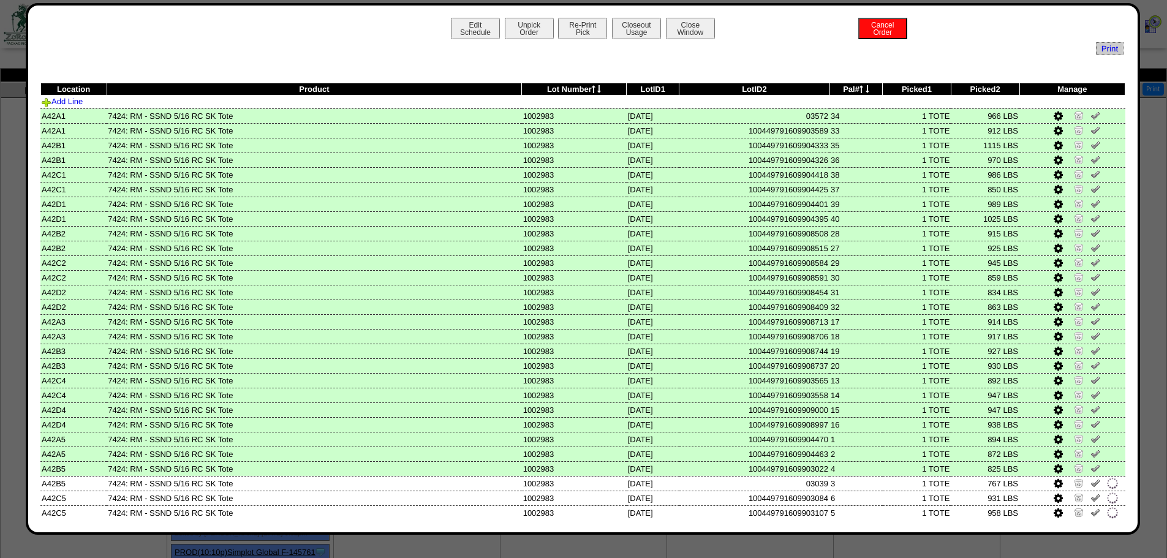
scroll to position [368, 0]
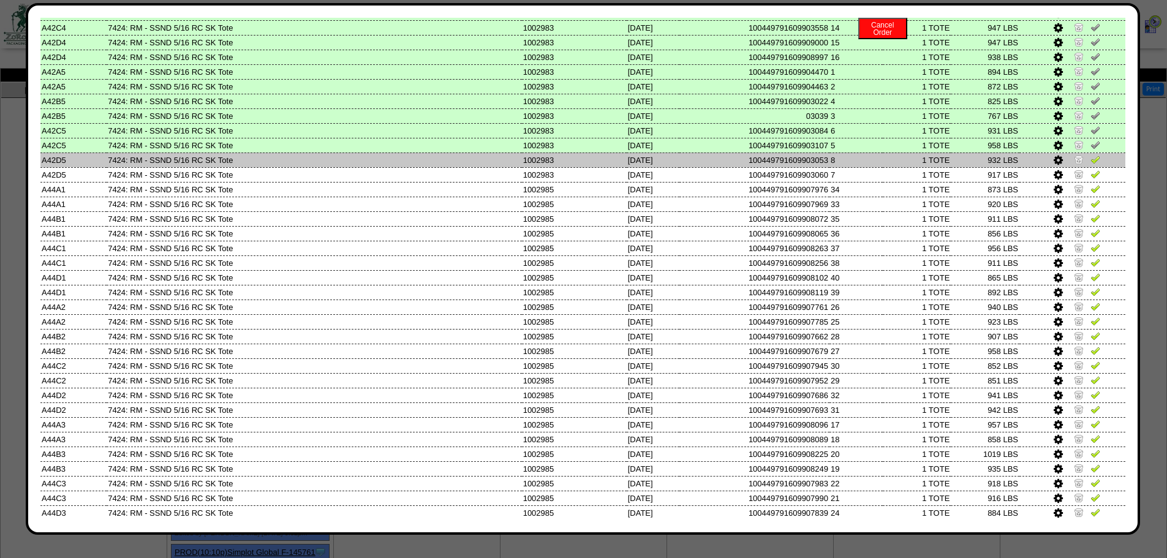
click at [1091, 161] on img at bounding box center [1096, 159] width 10 height 10
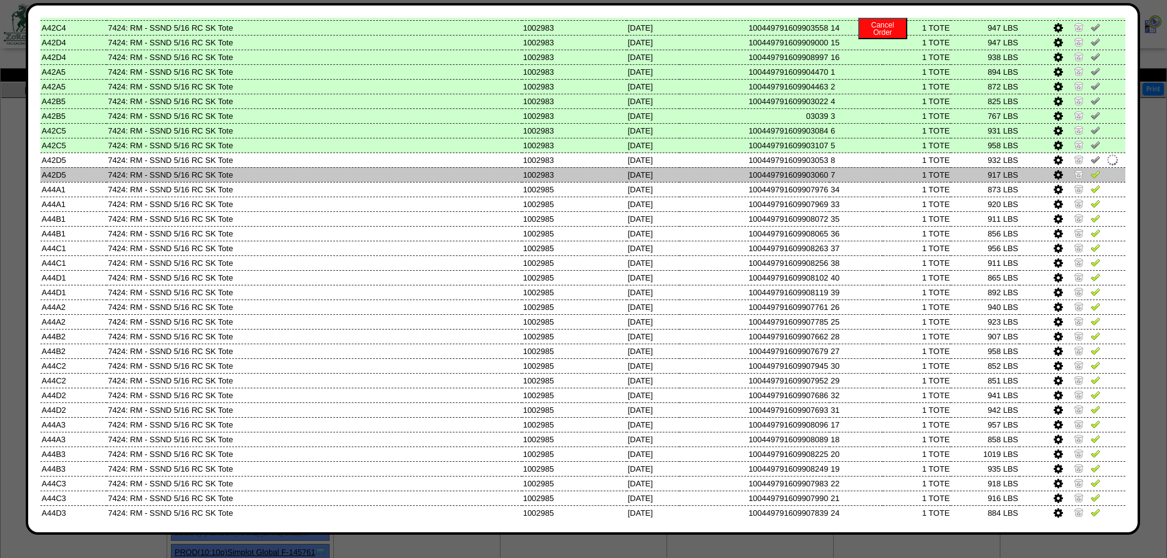
click at [1091, 174] on img at bounding box center [1096, 174] width 10 height 10
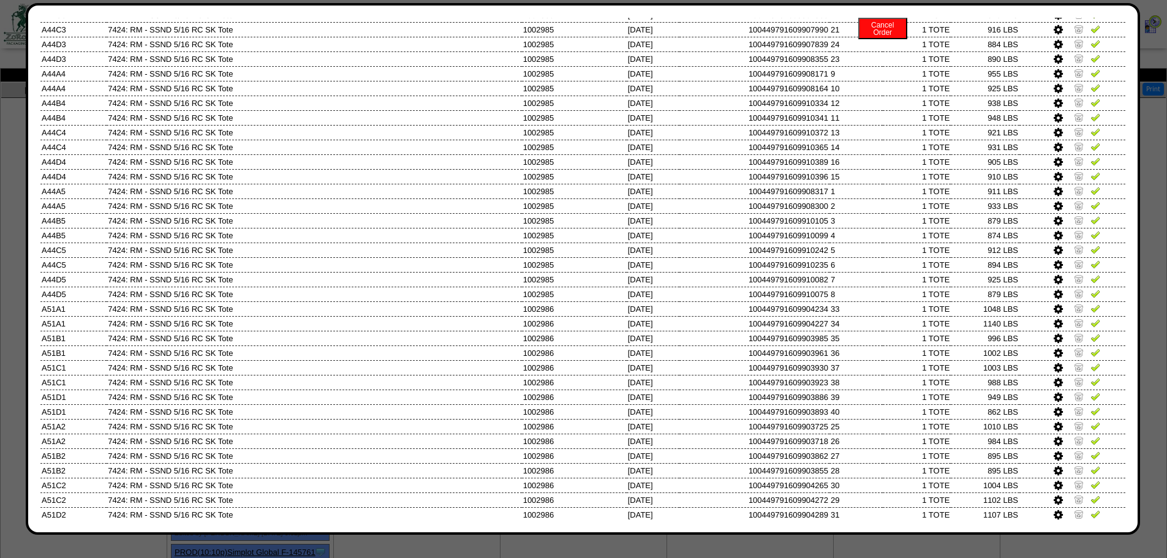
scroll to position [858, 0]
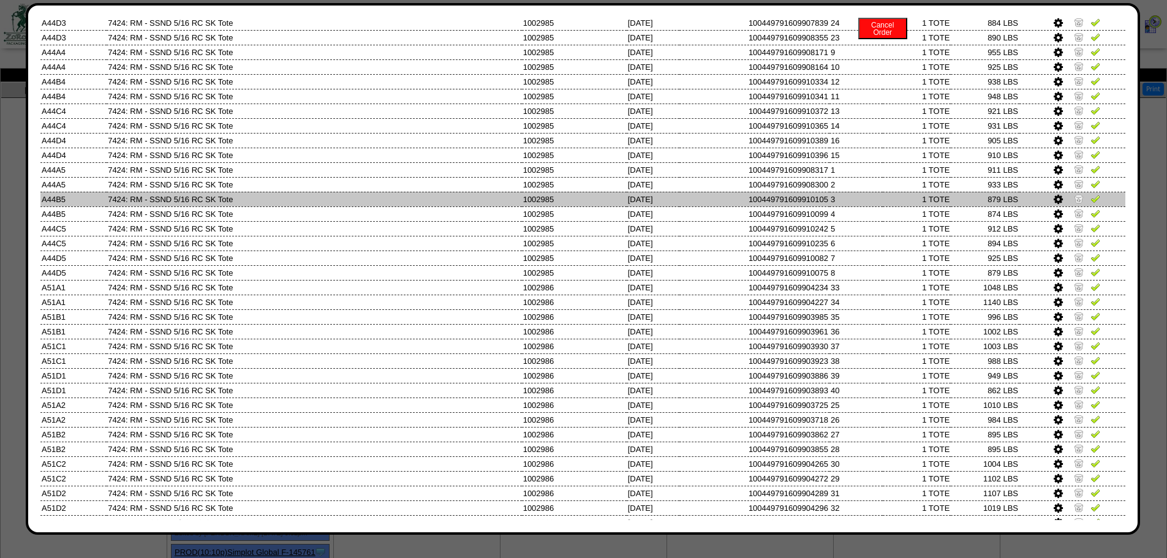
click at [966, 195] on td "879 LBS" at bounding box center [985, 199] width 69 height 15
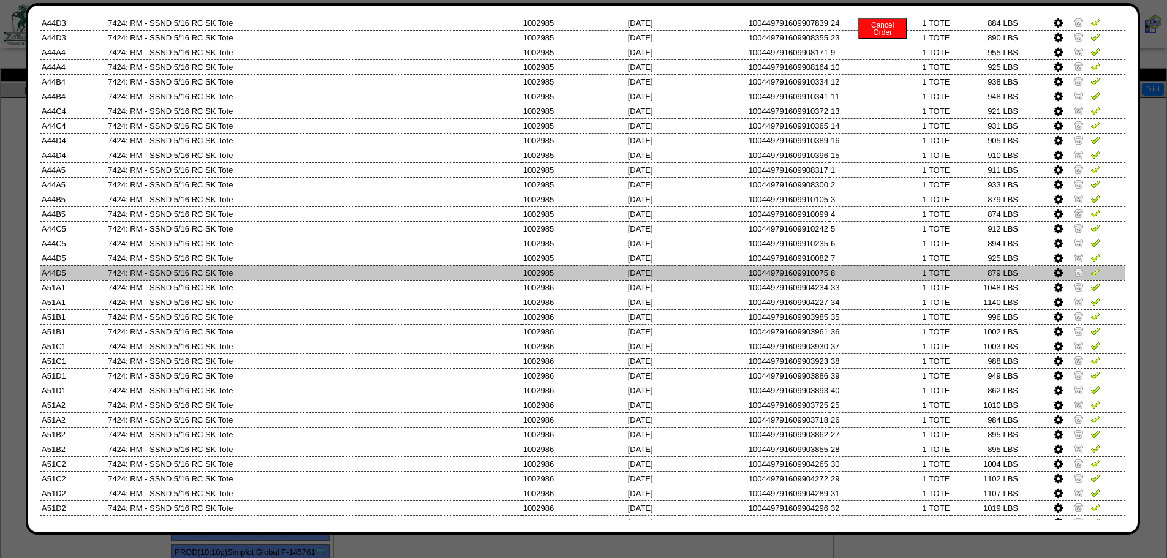
click at [1091, 270] on img at bounding box center [1096, 272] width 10 height 10
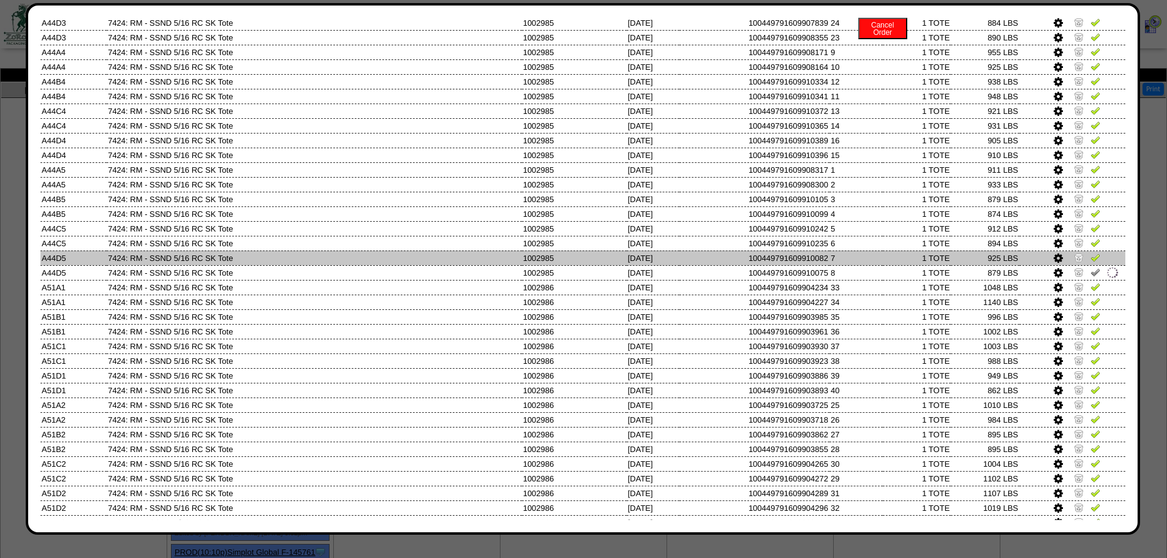
click at [1091, 259] on img at bounding box center [1096, 257] width 10 height 10
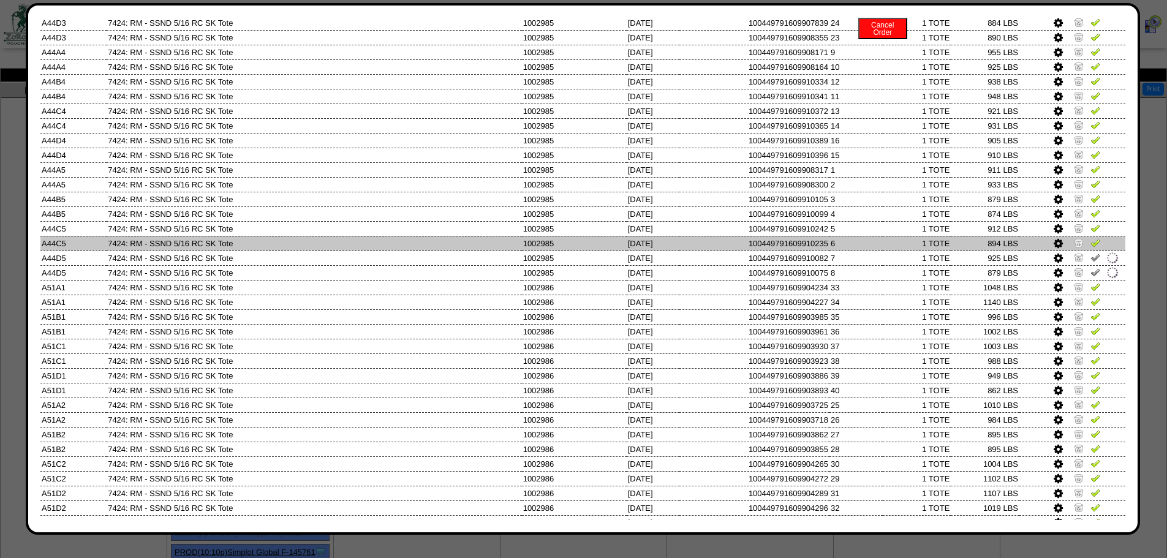
click at [1091, 246] on img at bounding box center [1096, 243] width 10 height 10
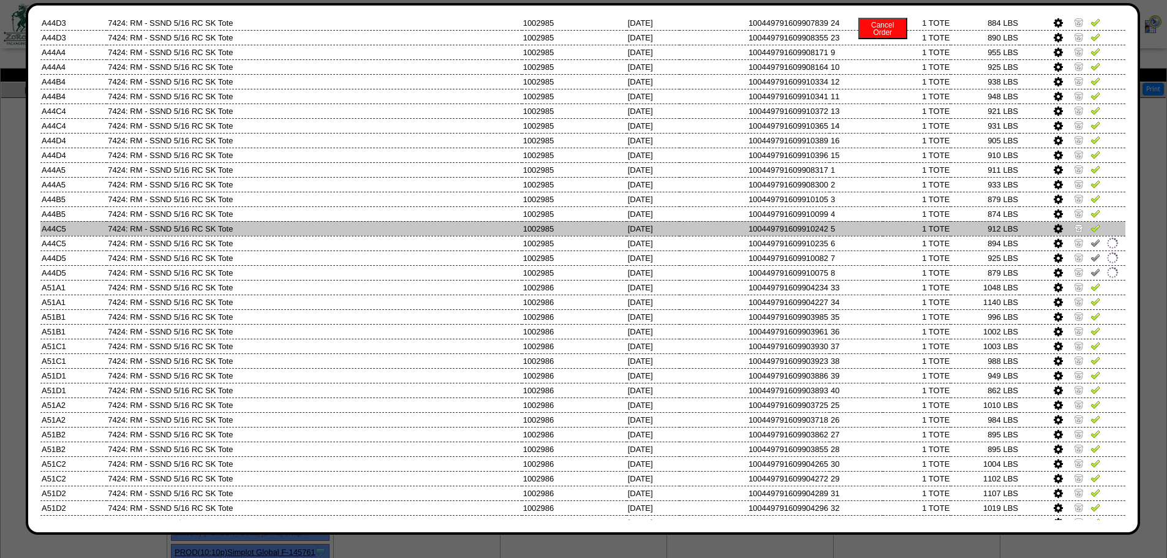
drag, startPoint x: 1087, startPoint y: 233, endPoint x: 1087, endPoint y: 222, distance: 11.6
click at [1091, 233] on link at bounding box center [1096, 229] width 10 height 9
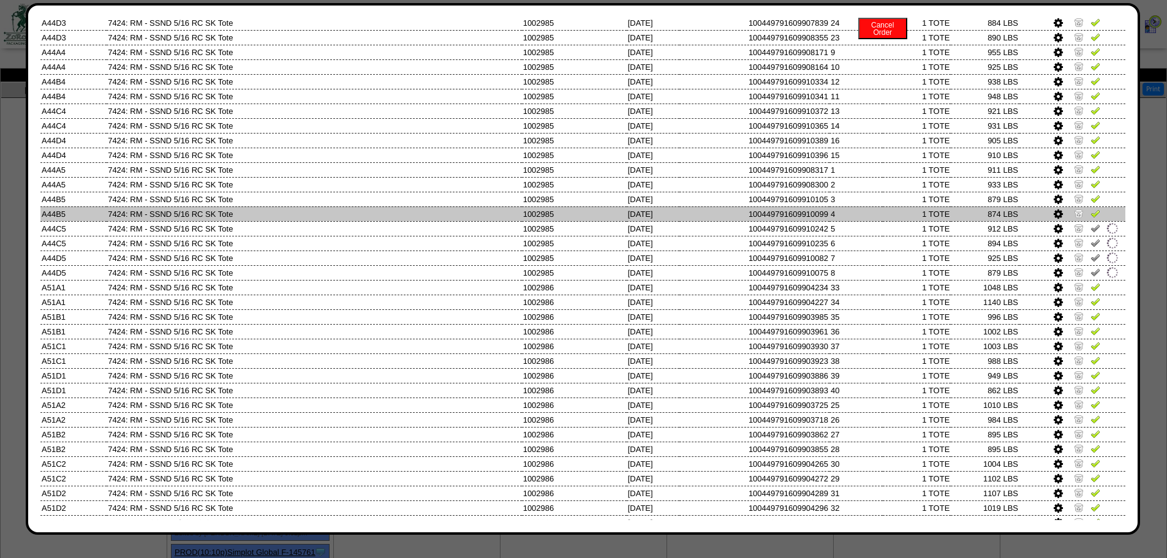
click at [1091, 210] on img at bounding box center [1096, 213] width 10 height 10
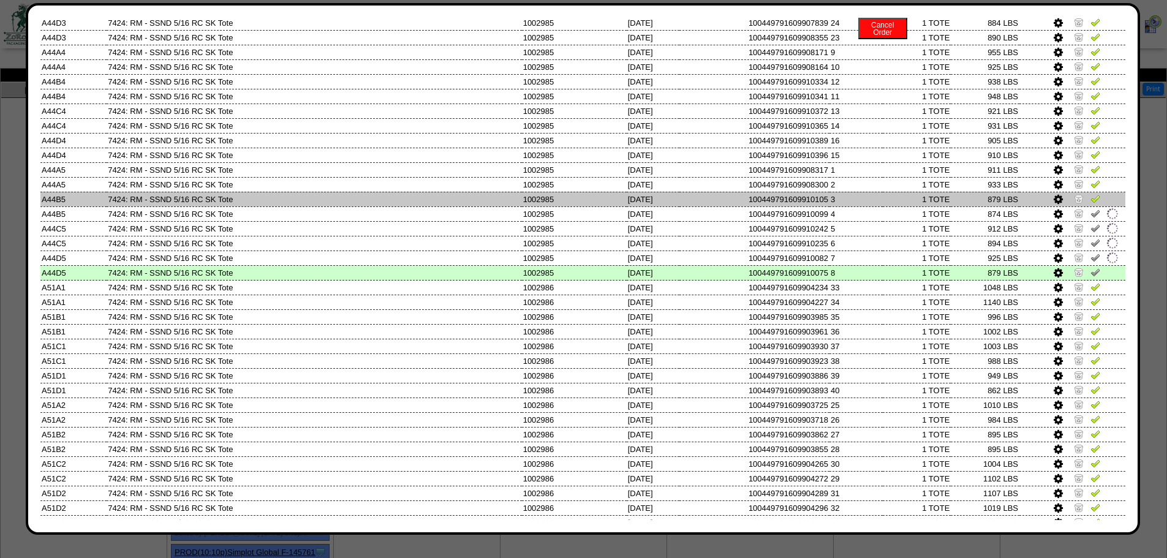
click at [1091, 198] on img at bounding box center [1096, 199] width 10 height 10
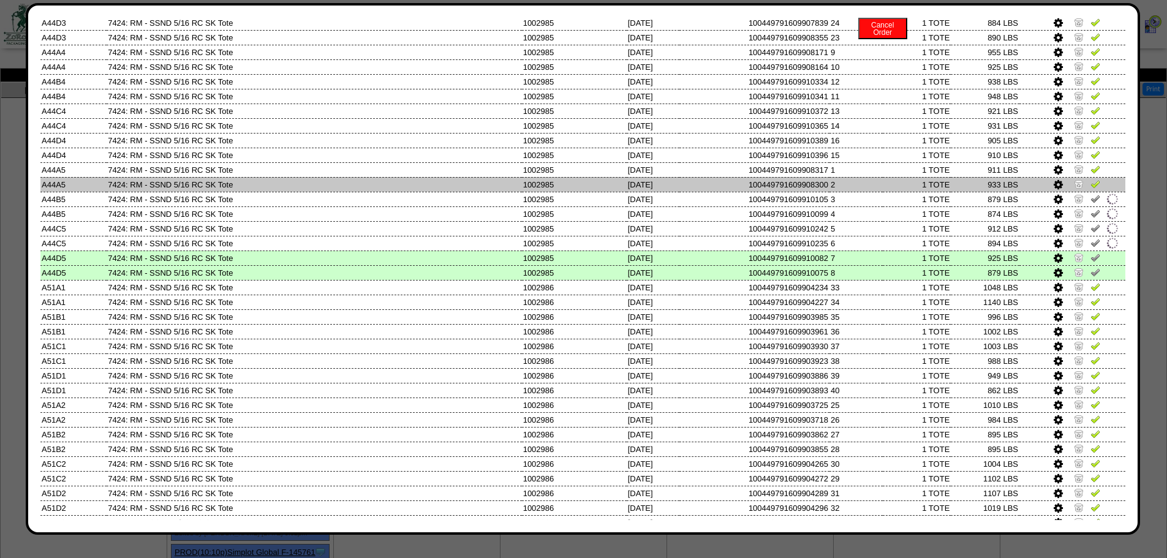
click at [1091, 181] on img at bounding box center [1096, 184] width 10 height 10
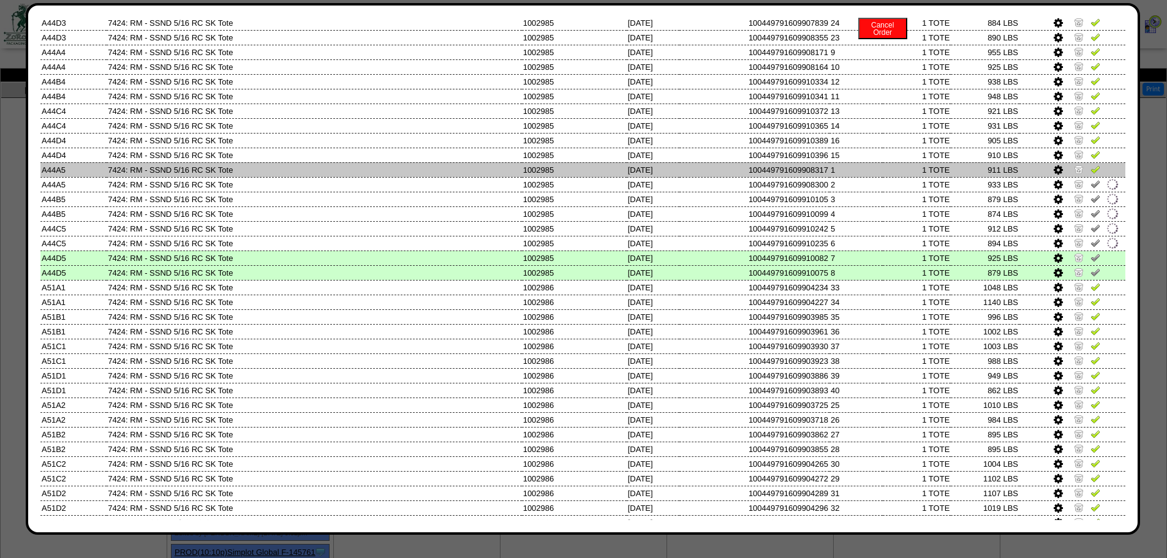
click at [1091, 167] on img at bounding box center [1096, 169] width 10 height 10
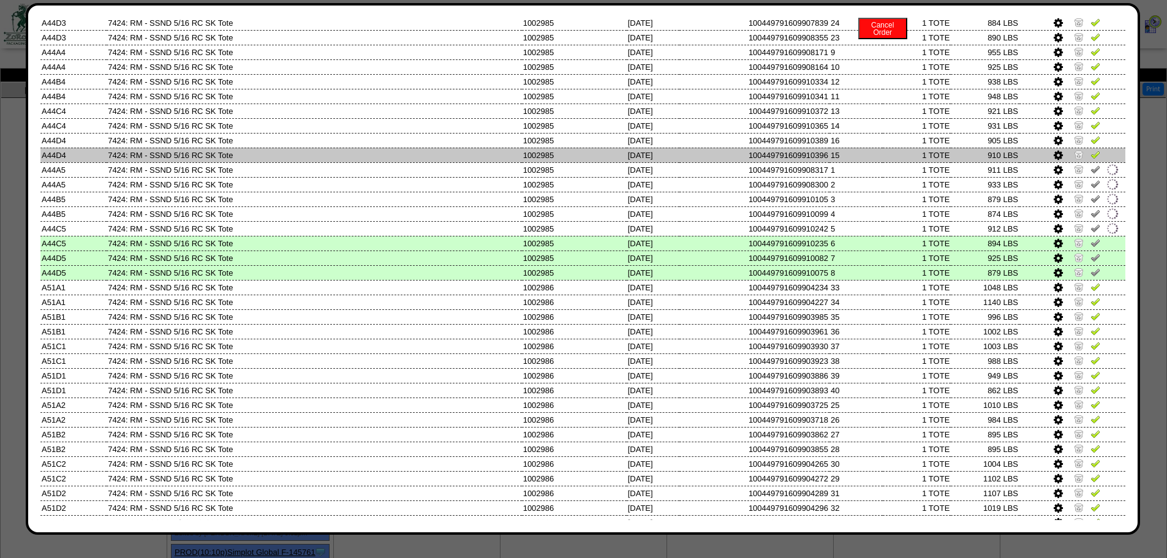
click at [1089, 148] on td at bounding box center [1073, 155] width 106 height 15
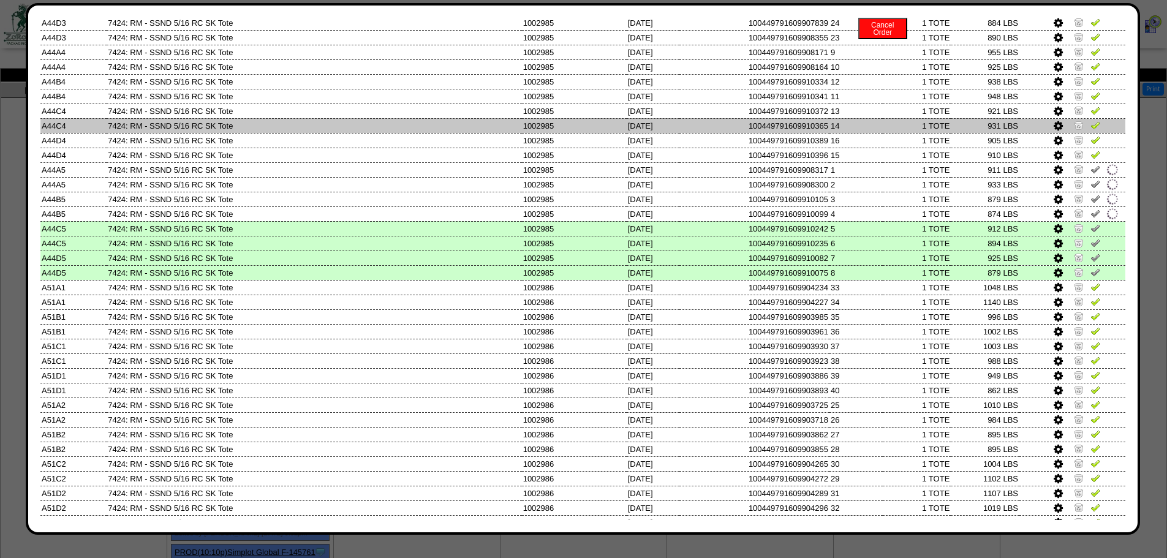
click at [1088, 132] on td at bounding box center [1073, 125] width 106 height 15
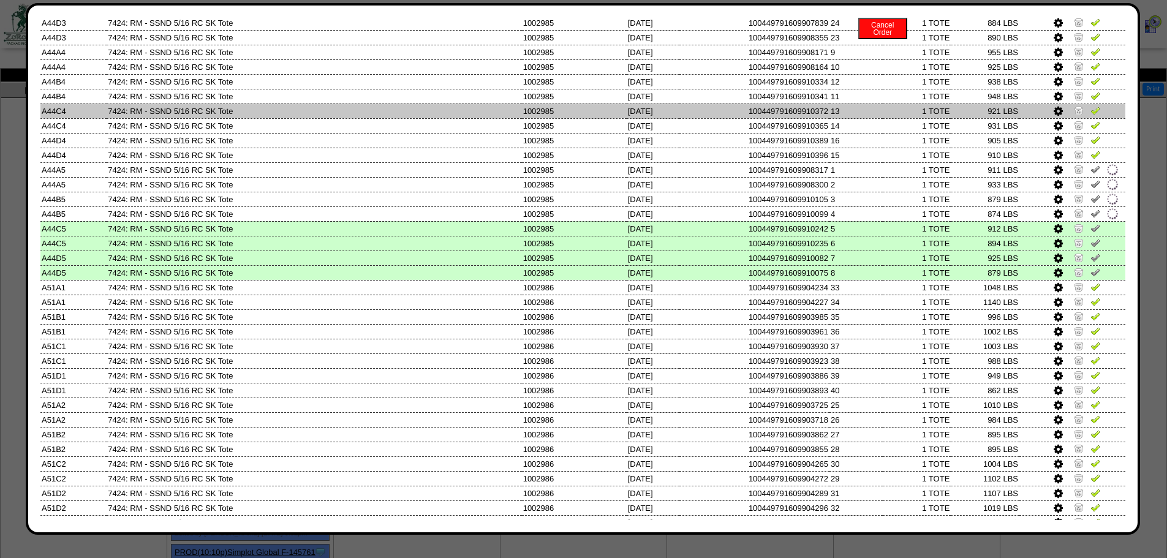
drag, startPoint x: 1088, startPoint y: 115, endPoint x: 1089, endPoint y: 99, distance: 15.9
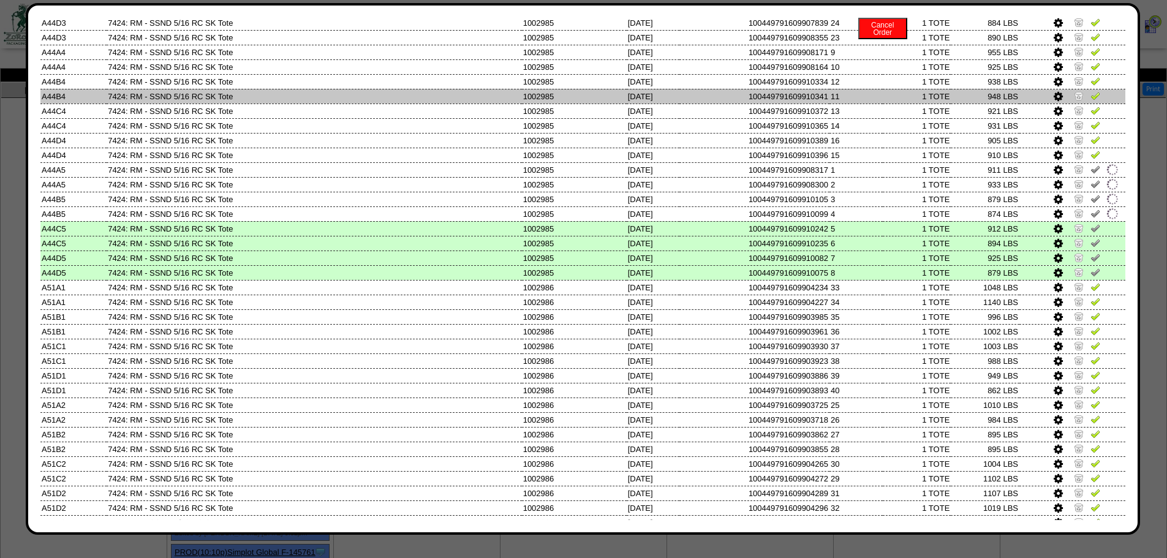
click at [1091, 115] on link at bounding box center [1096, 112] width 10 height 9
drag, startPoint x: 1089, startPoint y: 99, endPoint x: 1089, endPoint y: 93, distance: 6.7
click at [1091, 97] on img at bounding box center [1096, 96] width 10 height 10
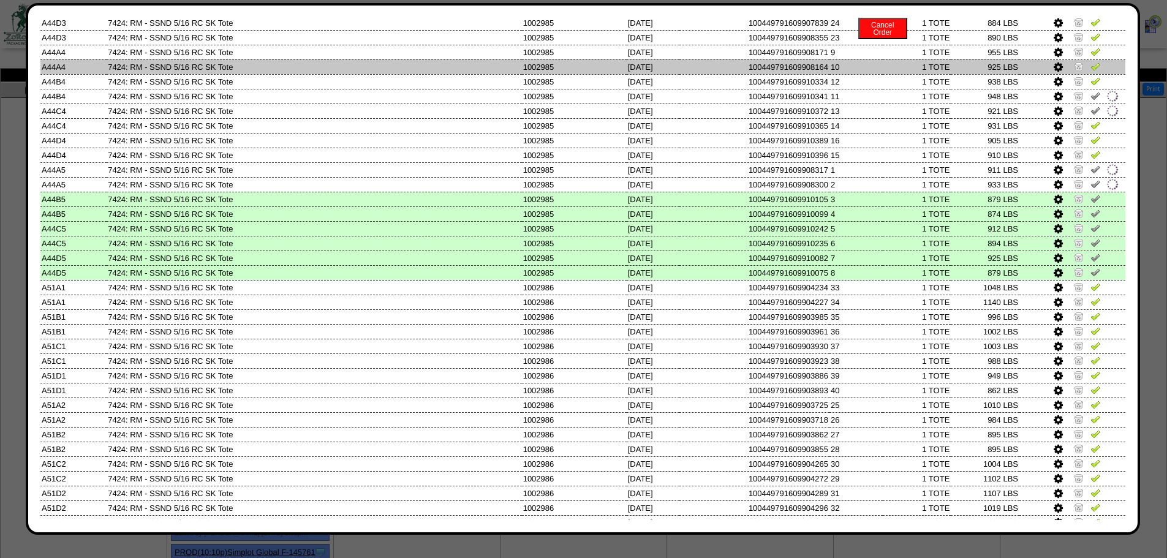
click at [1091, 65] on img at bounding box center [1096, 66] width 10 height 10
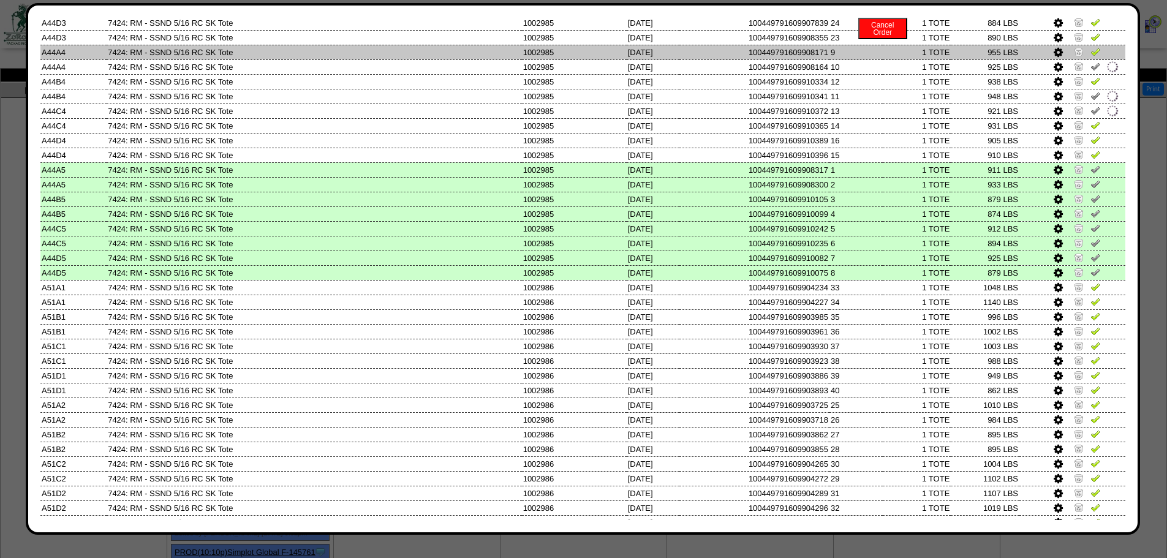
click at [1091, 51] on img at bounding box center [1096, 52] width 10 height 10
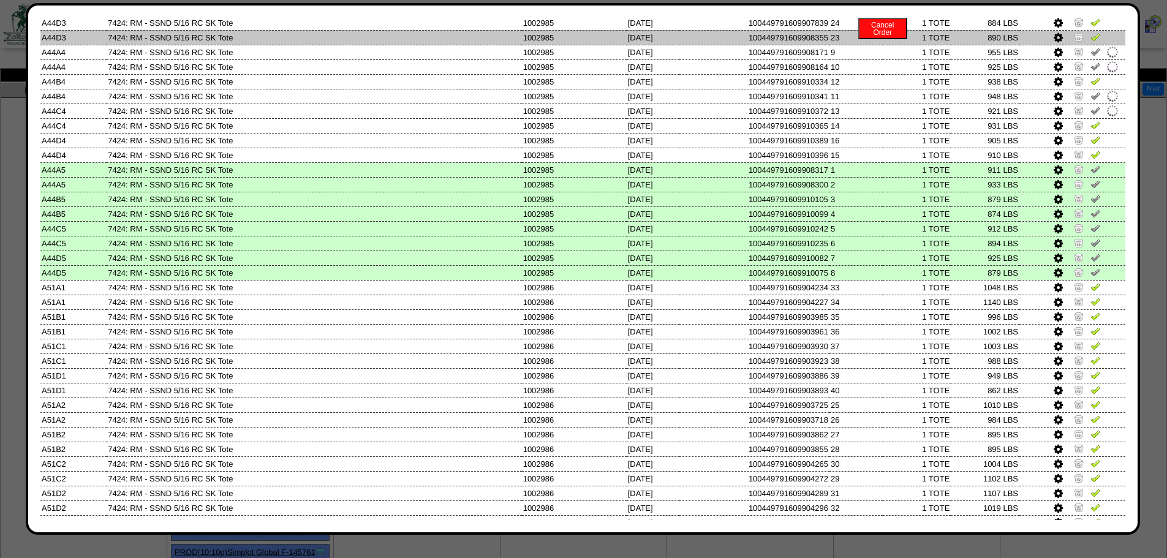
click at [1091, 39] on img at bounding box center [1096, 37] width 10 height 10
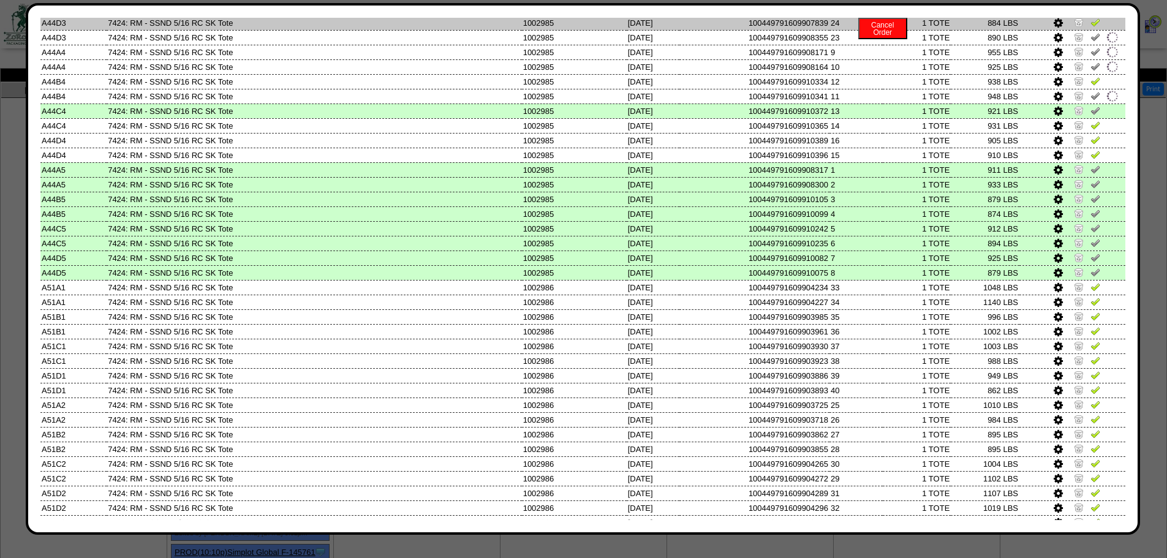
click at [1091, 28] on link at bounding box center [1096, 24] width 10 height 9
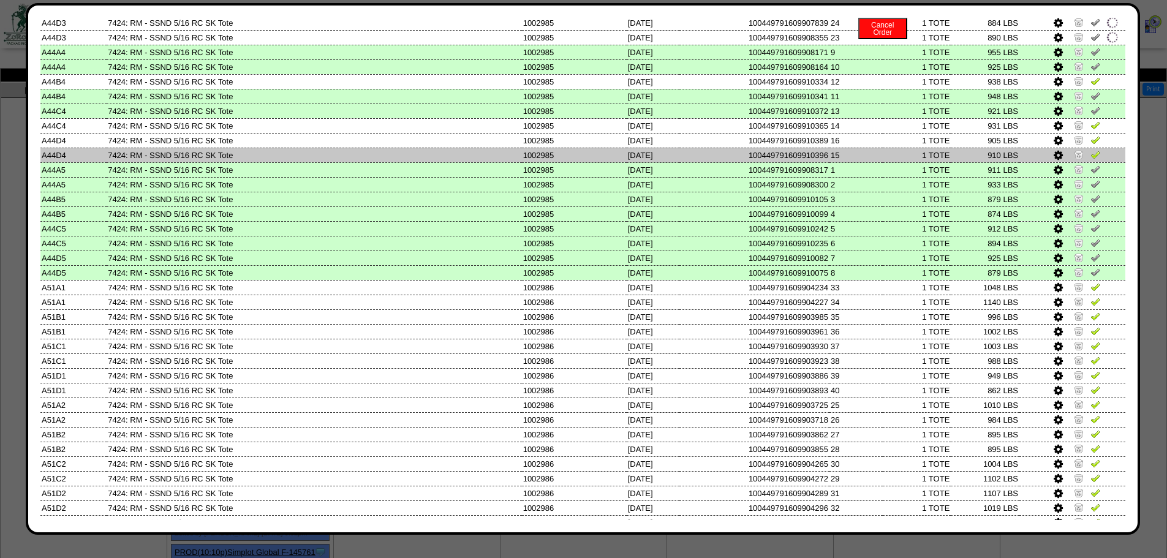
click at [1091, 154] on img at bounding box center [1096, 155] width 10 height 10
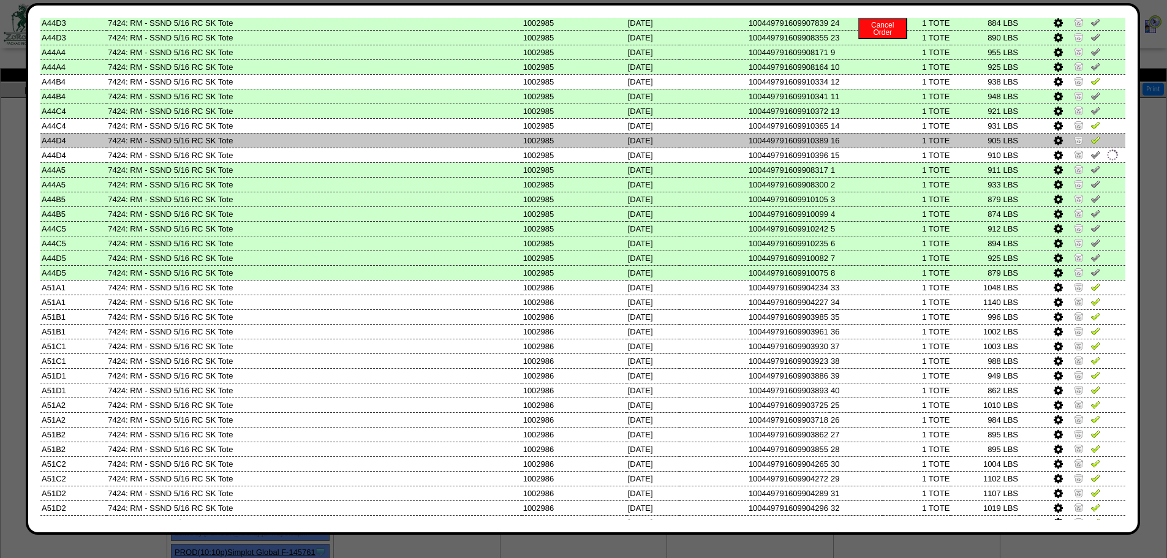
click at [1091, 142] on img at bounding box center [1096, 140] width 10 height 10
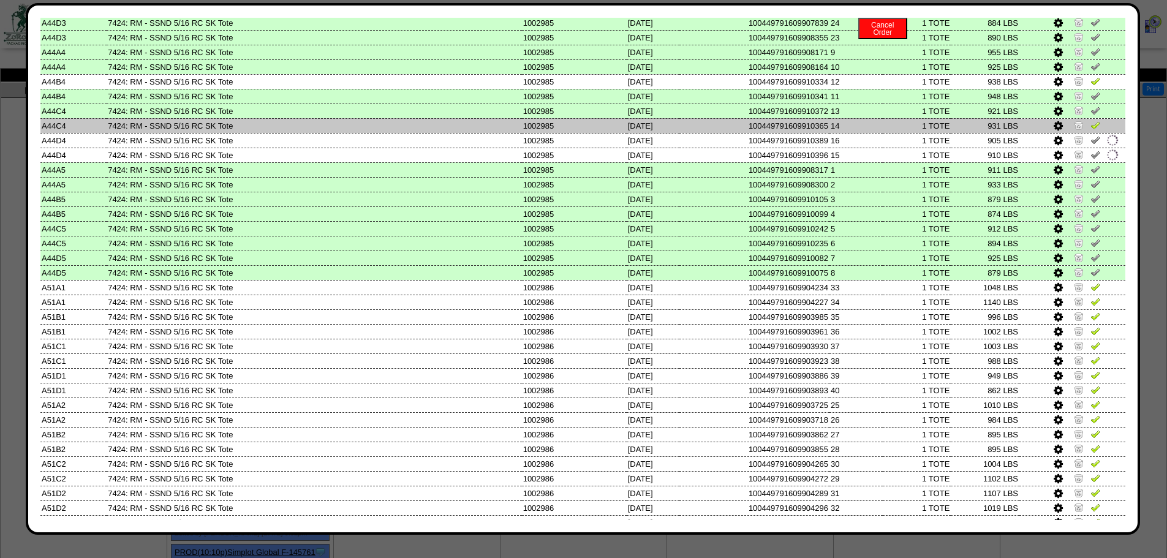
click at [1091, 127] on img at bounding box center [1096, 125] width 10 height 10
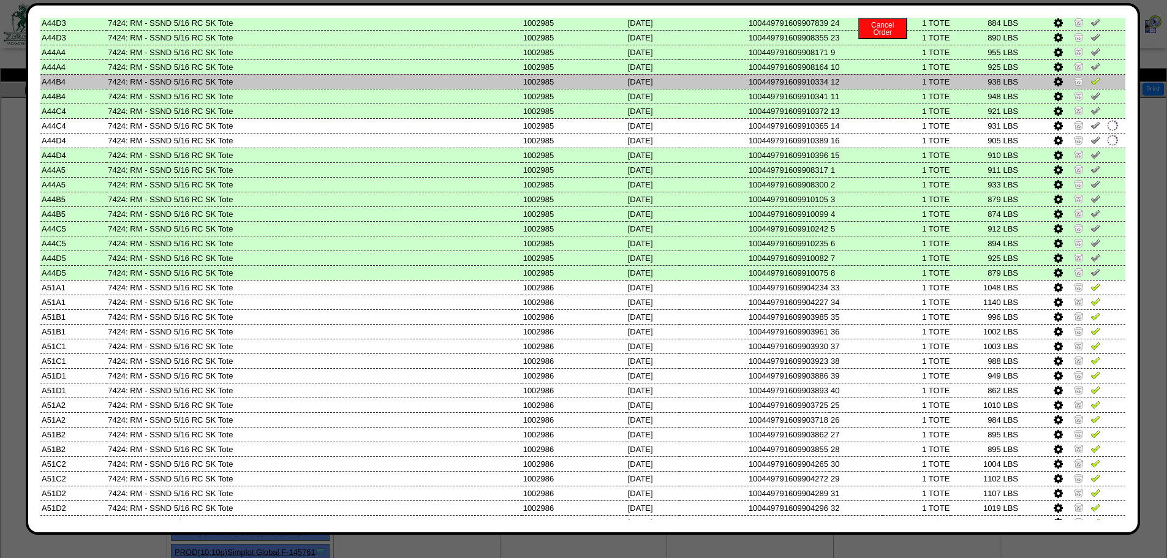
click at [1091, 81] on img at bounding box center [1096, 81] width 10 height 10
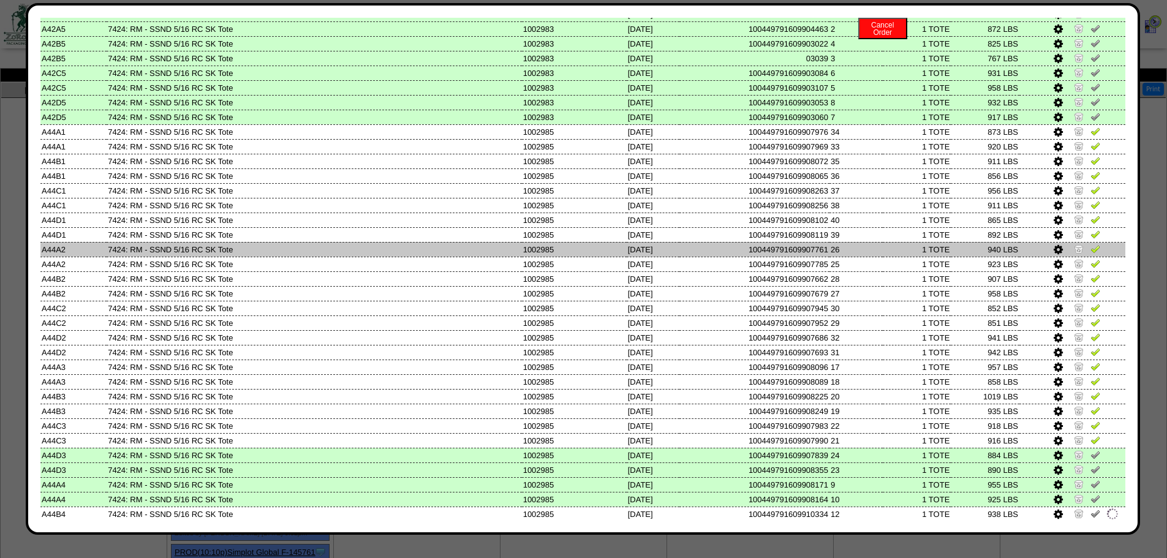
scroll to position [368, 0]
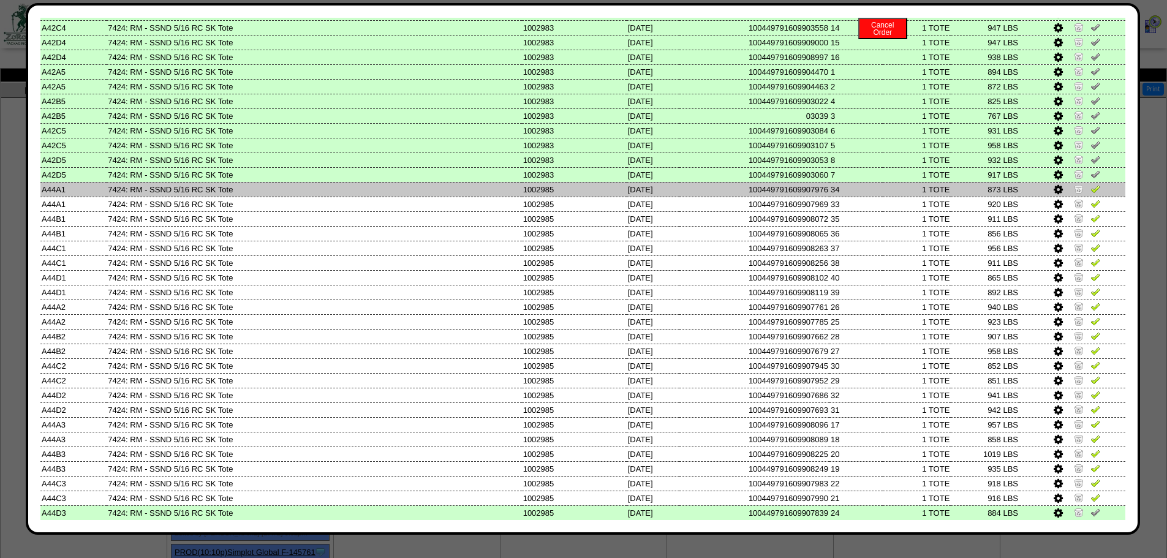
click at [1091, 192] on img at bounding box center [1096, 189] width 10 height 10
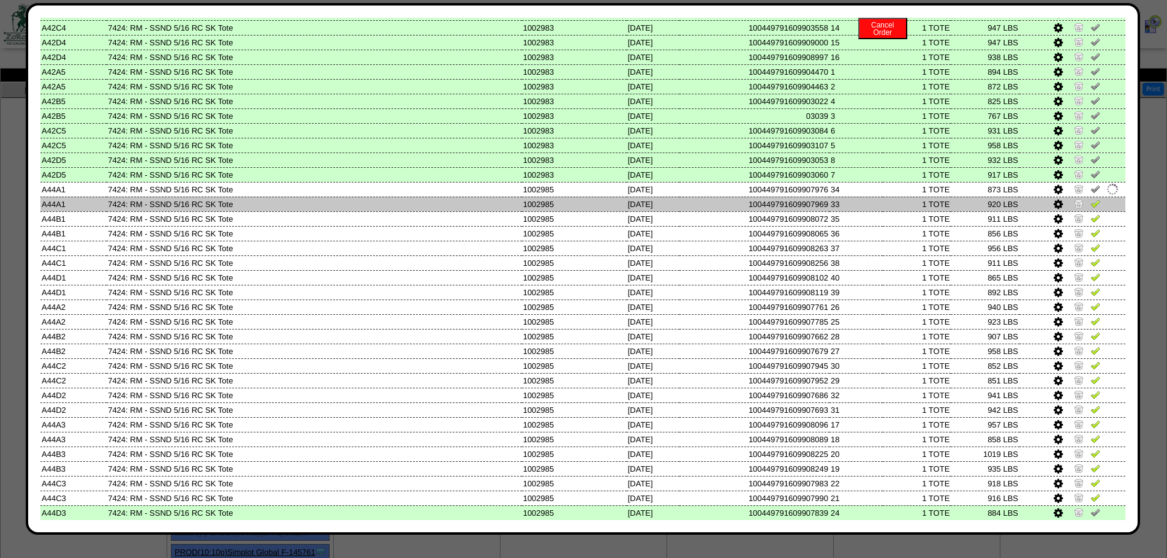
click at [1091, 200] on img at bounding box center [1096, 204] width 10 height 10
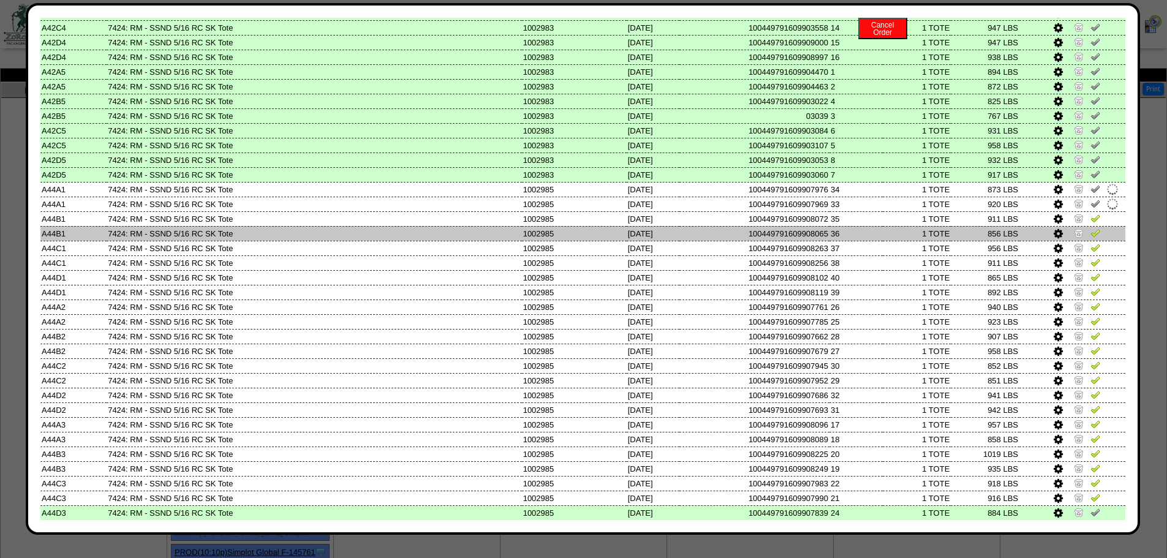
click at [1091, 230] on img at bounding box center [1096, 233] width 10 height 10
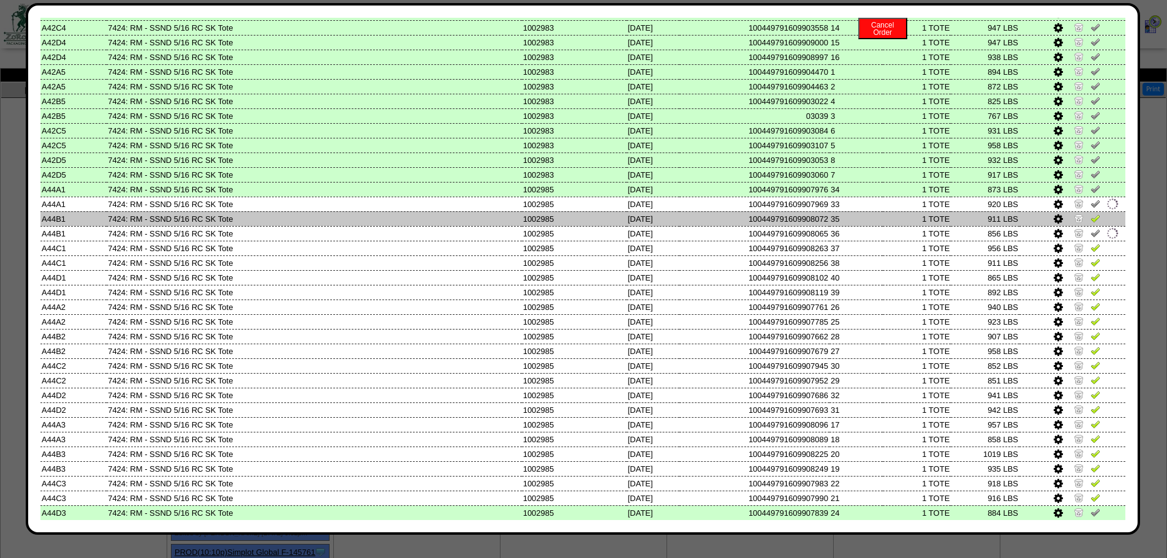
click at [1091, 219] on img at bounding box center [1096, 218] width 10 height 10
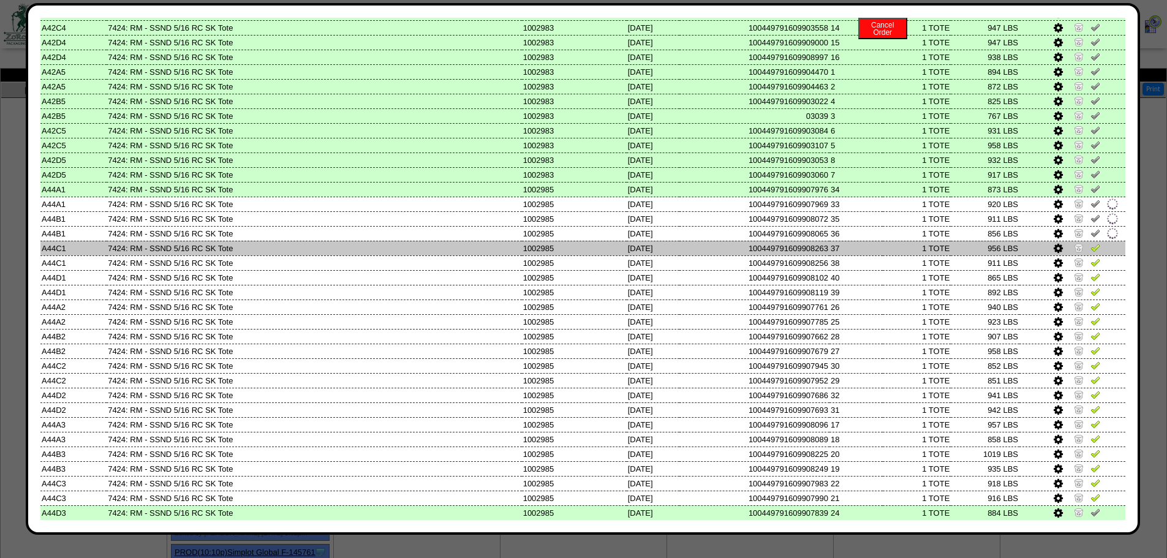
click at [1091, 246] on img at bounding box center [1096, 248] width 10 height 10
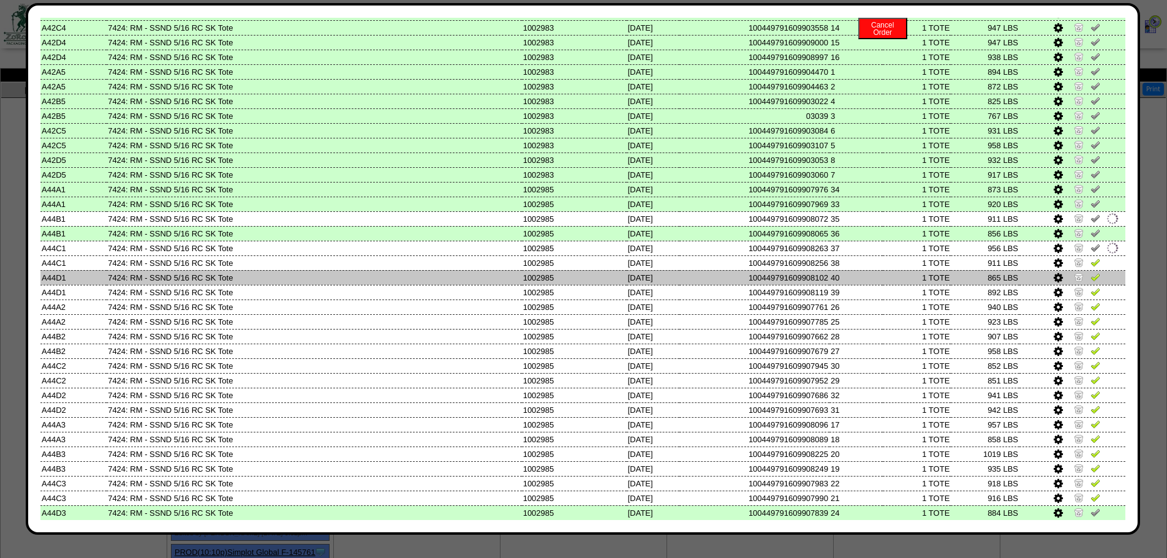
click at [1087, 271] on td at bounding box center [1073, 277] width 106 height 15
click at [1091, 278] on img at bounding box center [1096, 277] width 10 height 10
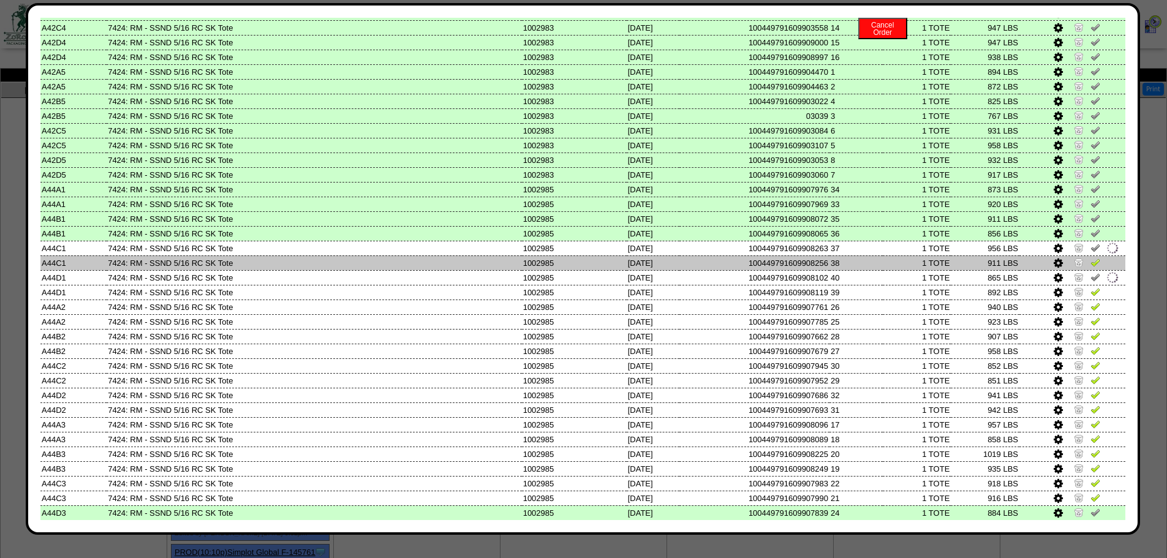
click at [1091, 262] on img at bounding box center [1096, 262] width 10 height 10
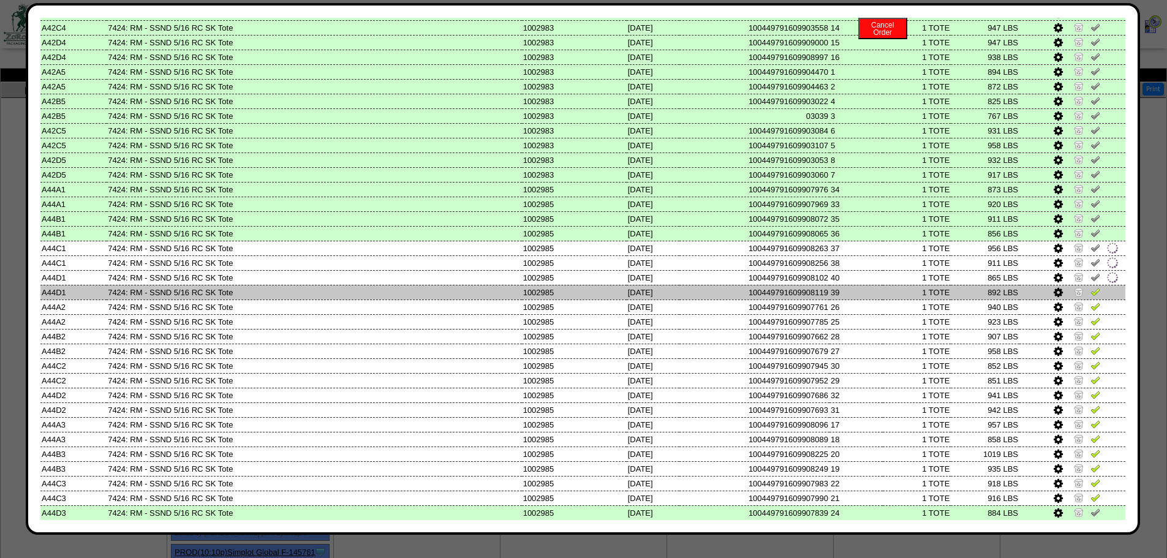
click at [1091, 292] on img at bounding box center [1096, 292] width 10 height 10
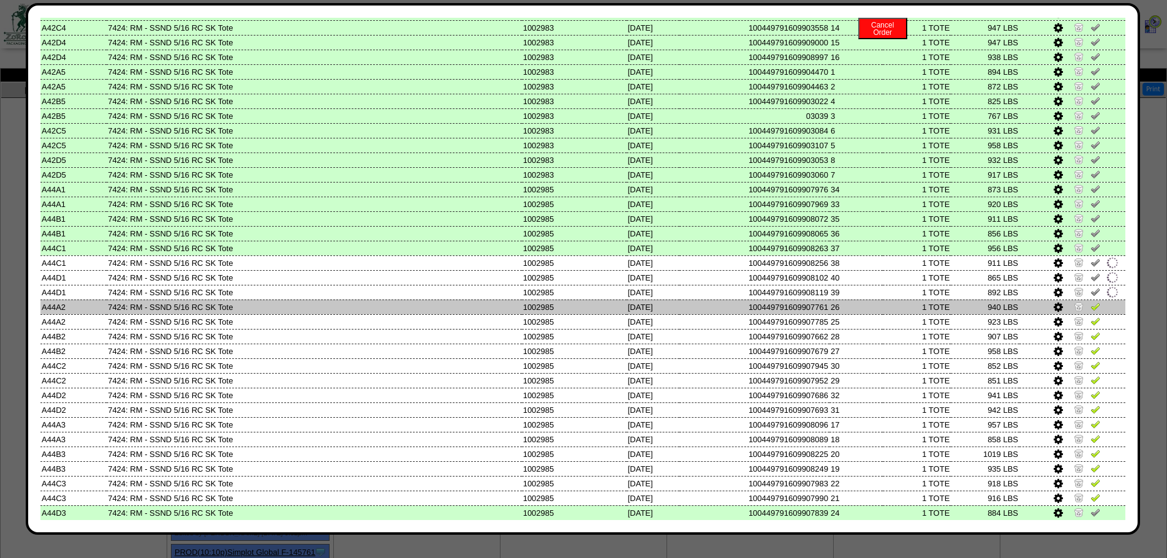
click at [1091, 311] on link at bounding box center [1096, 308] width 10 height 9
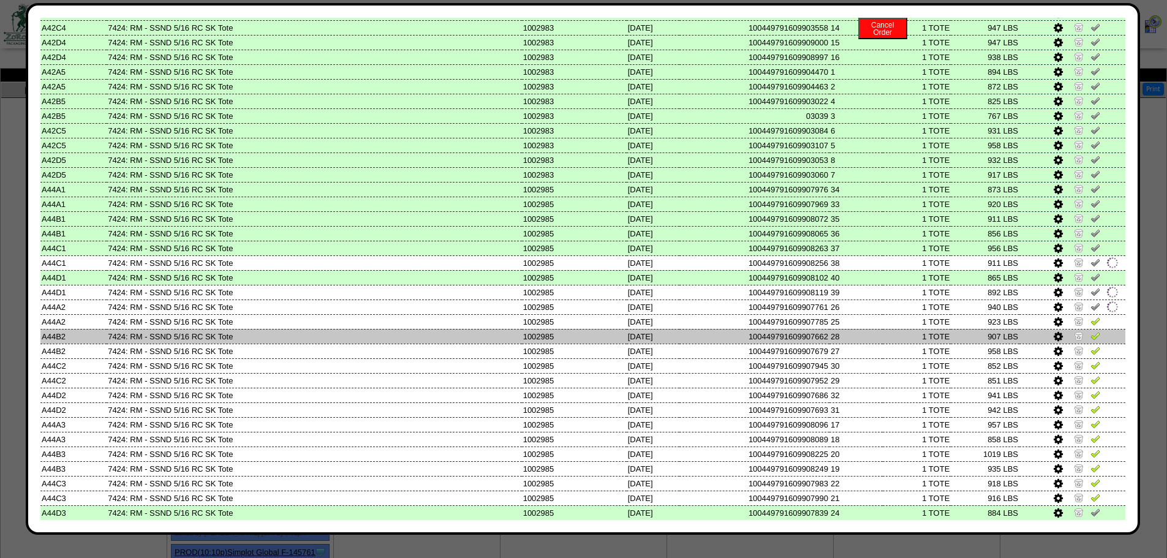
click at [1091, 331] on img at bounding box center [1096, 336] width 10 height 10
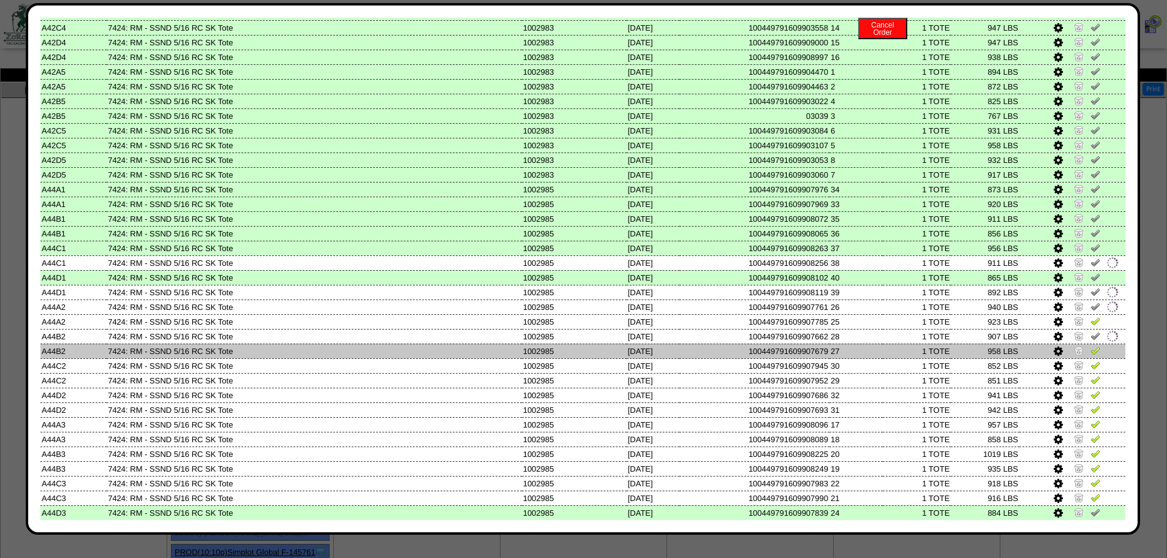
click at [1083, 344] on td at bounding box center [1073, 351] width 106 height 15
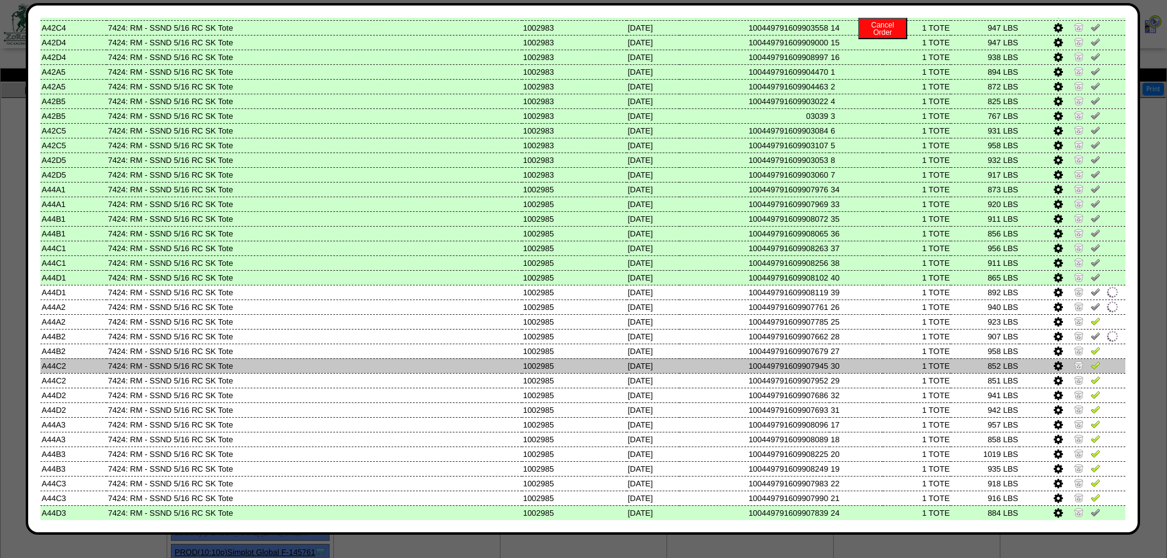
click at [1091, 363] on img at bounding box center [1096, 365] width 10 height 10
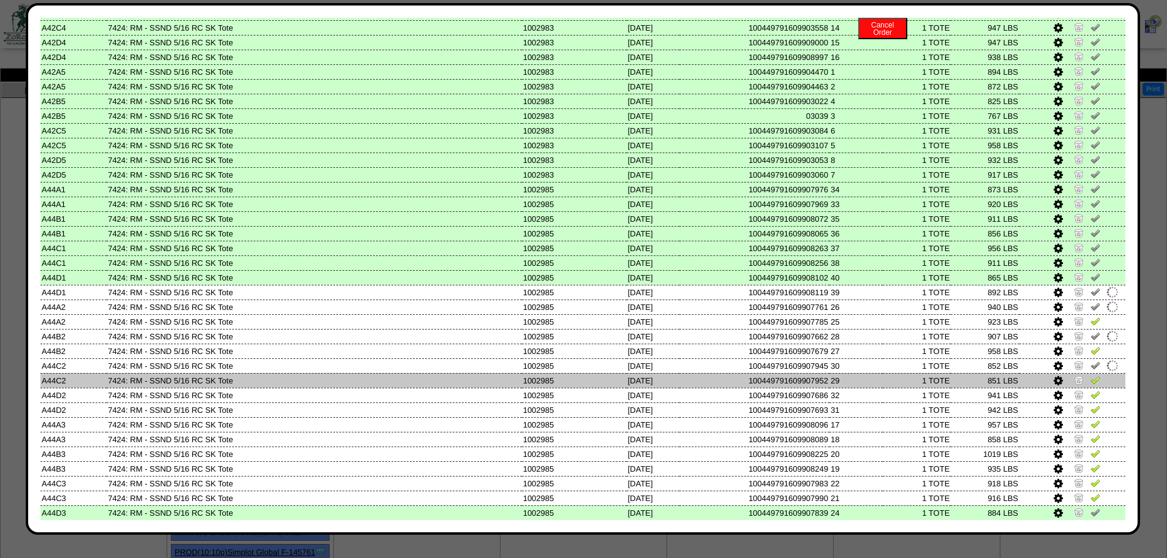
click at [1091, 385] on link at bounding box center [1096, 381] width 10 height 9
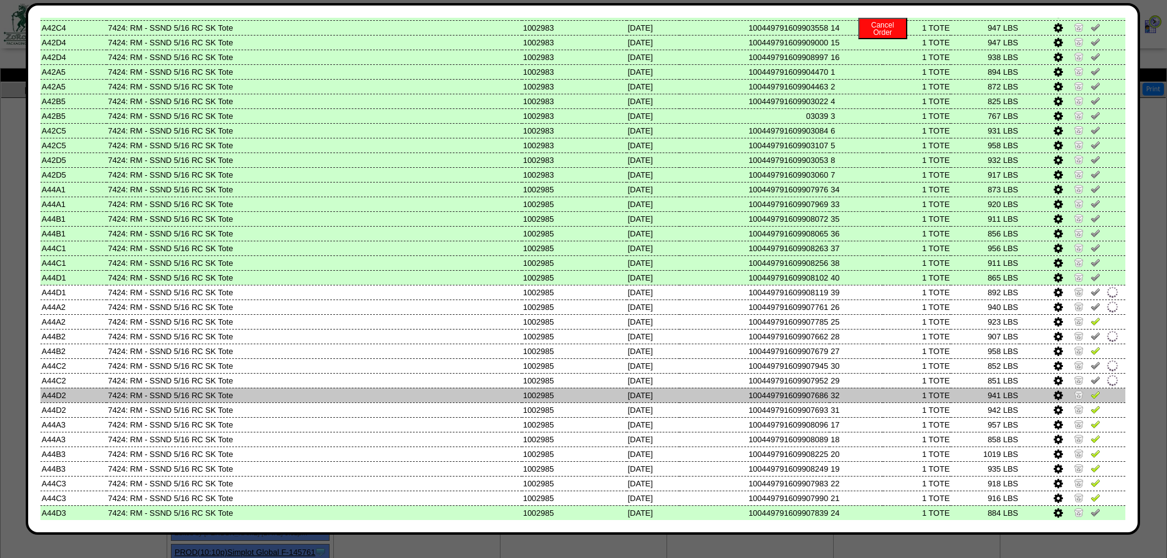
click at [1091, 398] on img at bounding box center [1096, 395] width 10 height 10
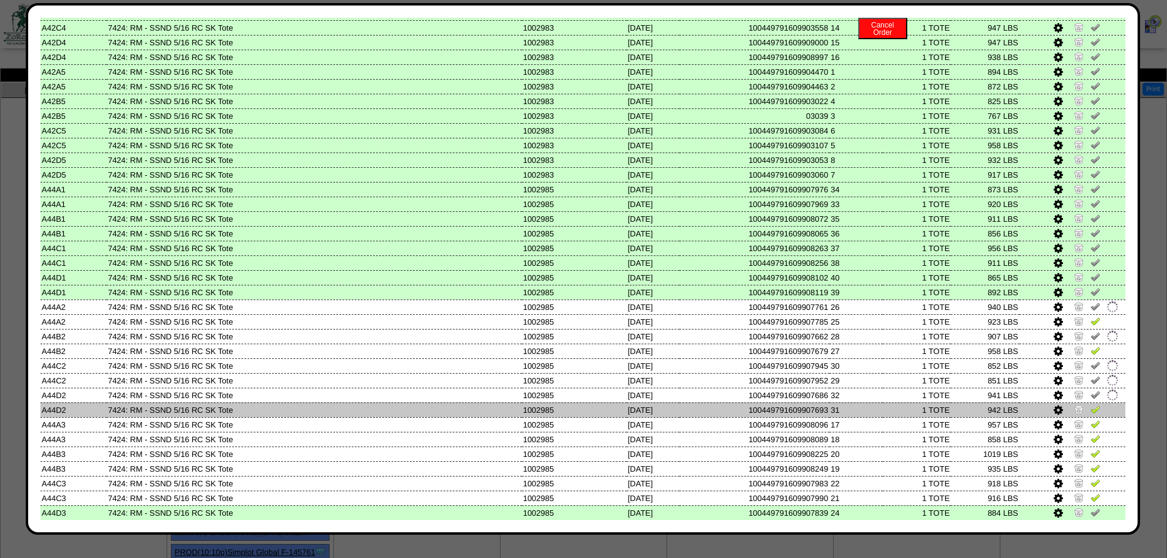
click at [1088, 416] on td at bounding box center [1073, 410] width 106 height 15
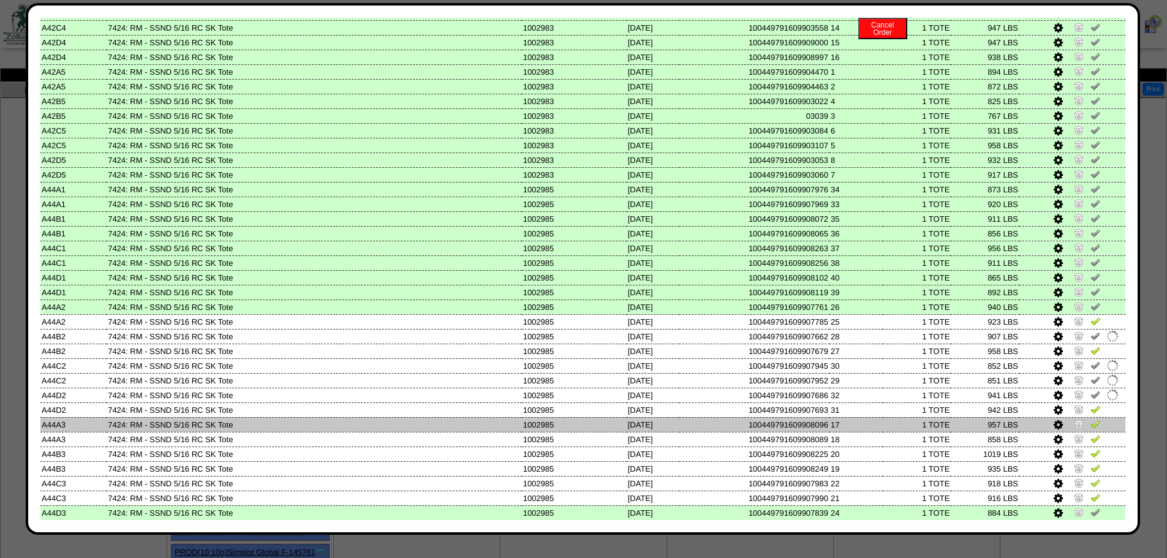
click at [1091, 430] on link at bounding box center [1096, 426] width 10 height 9
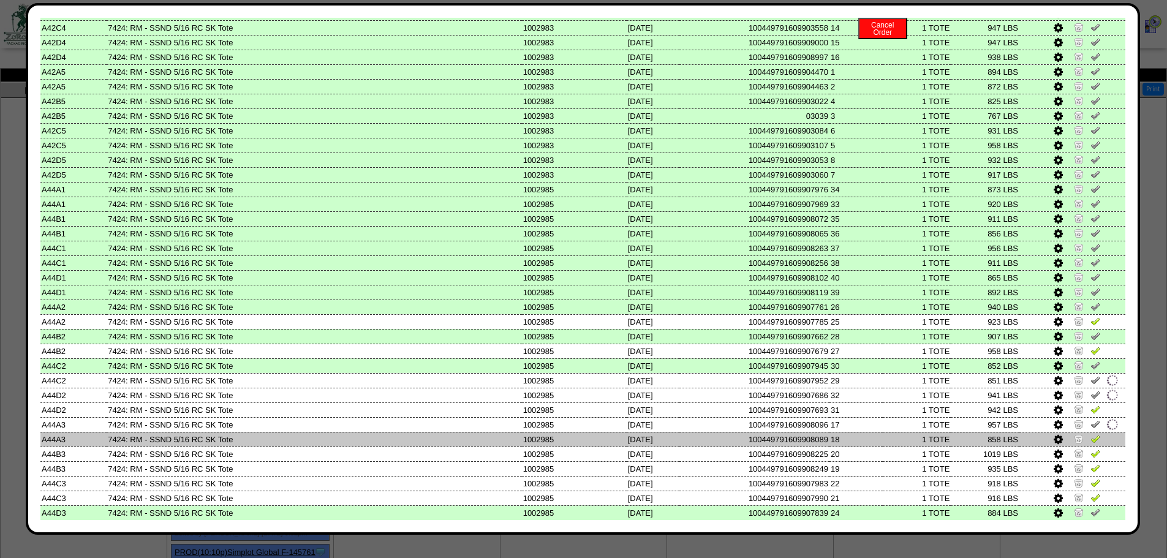
drag, startPoint x: 1088, startPoint y: 439, endPoint x: 1089, endPoint y: 460, distance: 20.3
click at [1091, 440] on img at bounding box center [1096, 439] width 10 height 10
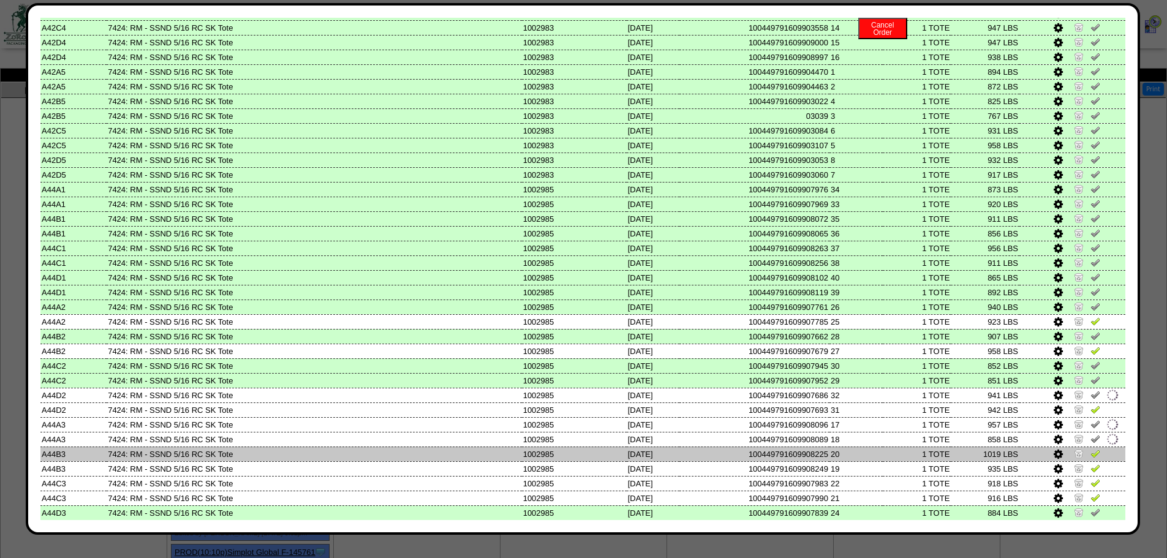
click at [1091, 460] on link at bounding box center [1096, 455] width 10 height 9
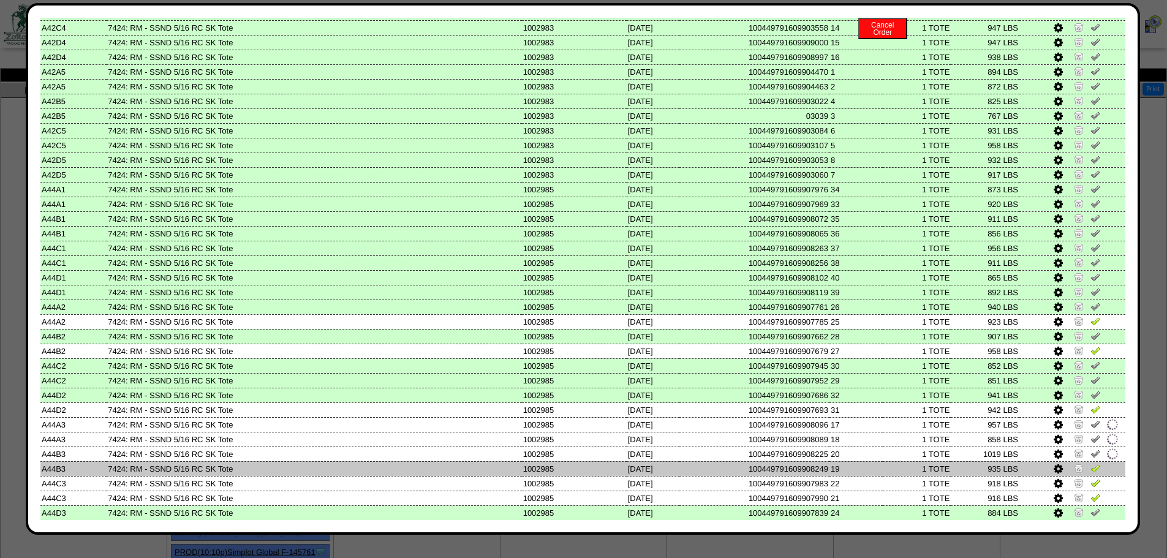
drag, startPoint x: 1088, startPoint y: 469, endPoint x: 1086, endPoint y: 483, distance: 14.1
click at [1091, 469] on img at bounding box center [1096, 468] width 10 height 10
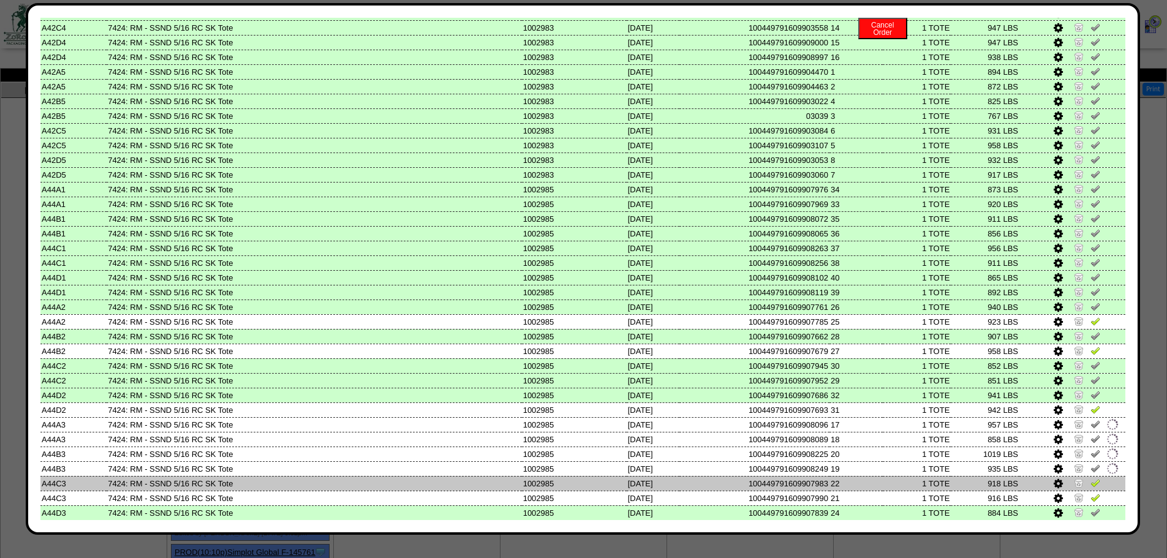
click at [1091, 483] on img at bounding box center [1096, 483] width 10 height 10
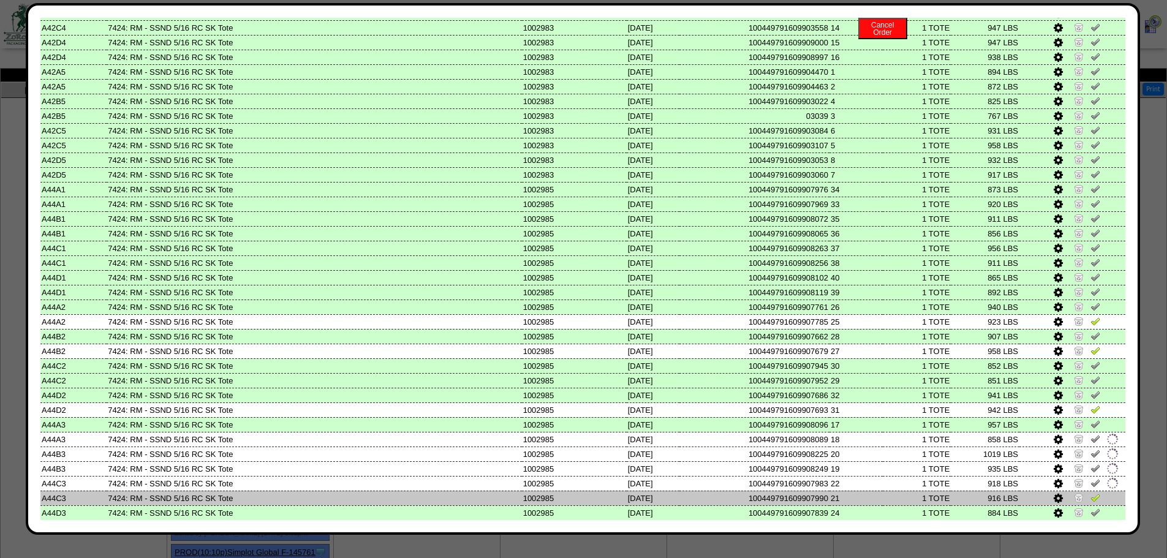
click at [1091, 495] on img at bounding box center [1096, 498] width 10 height 10
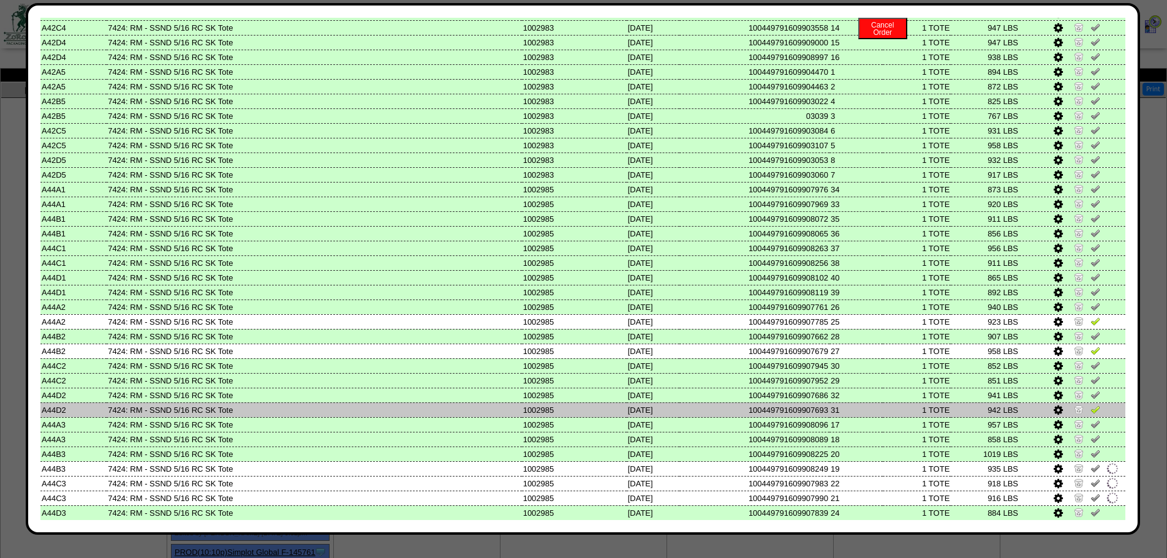
click at [1091, 409] on img at bounding box center [1096, 409] width 10 height 10
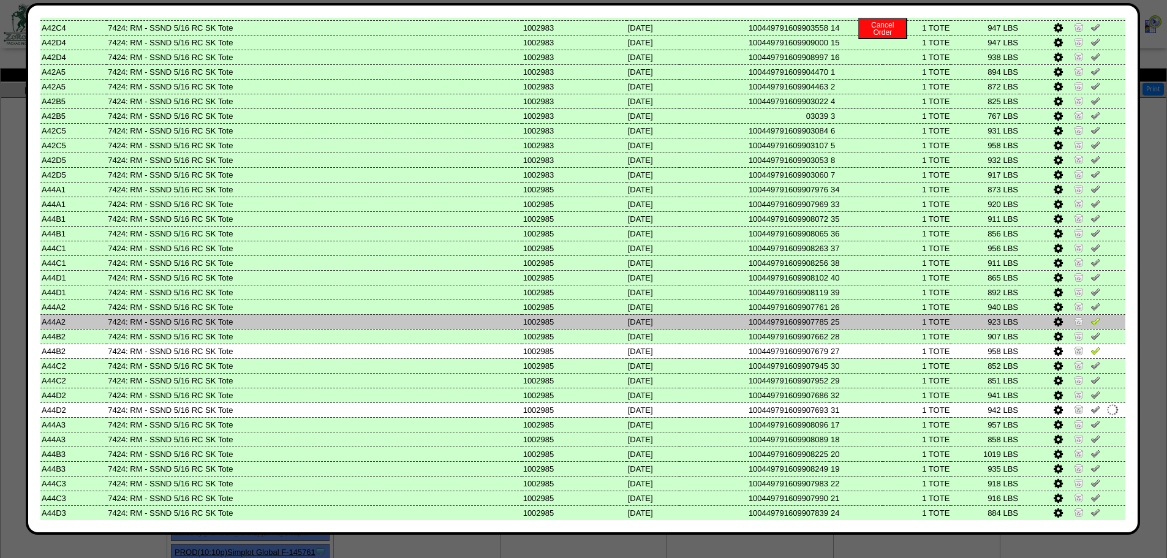
click at [1091, 320] on img at bounding box center [1096, 321] width 10 height 10
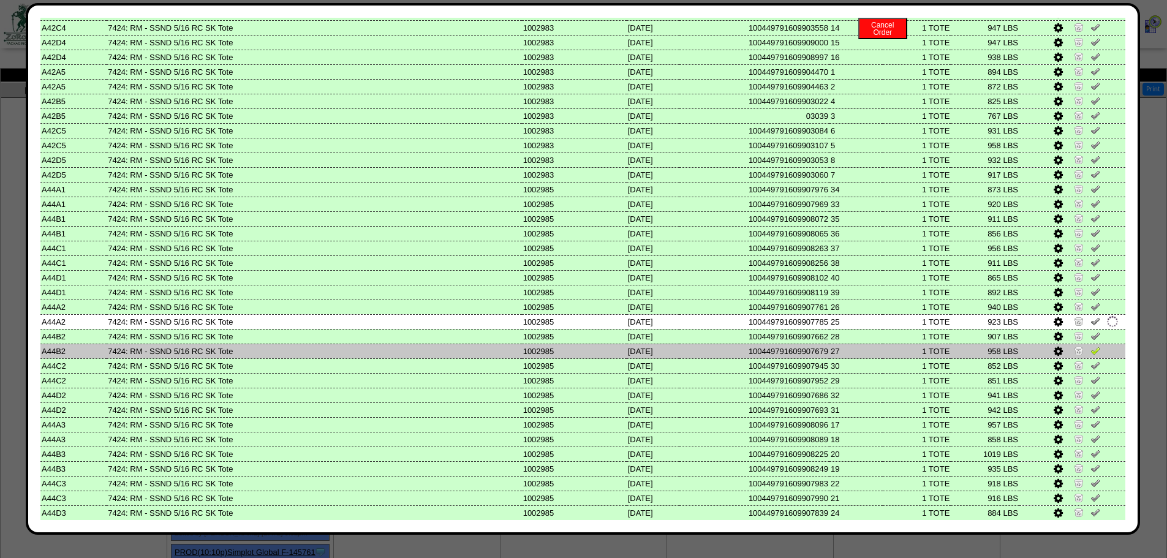
click at [1091, 351] on img at bounding box center [1096, 351] width 10 height 10
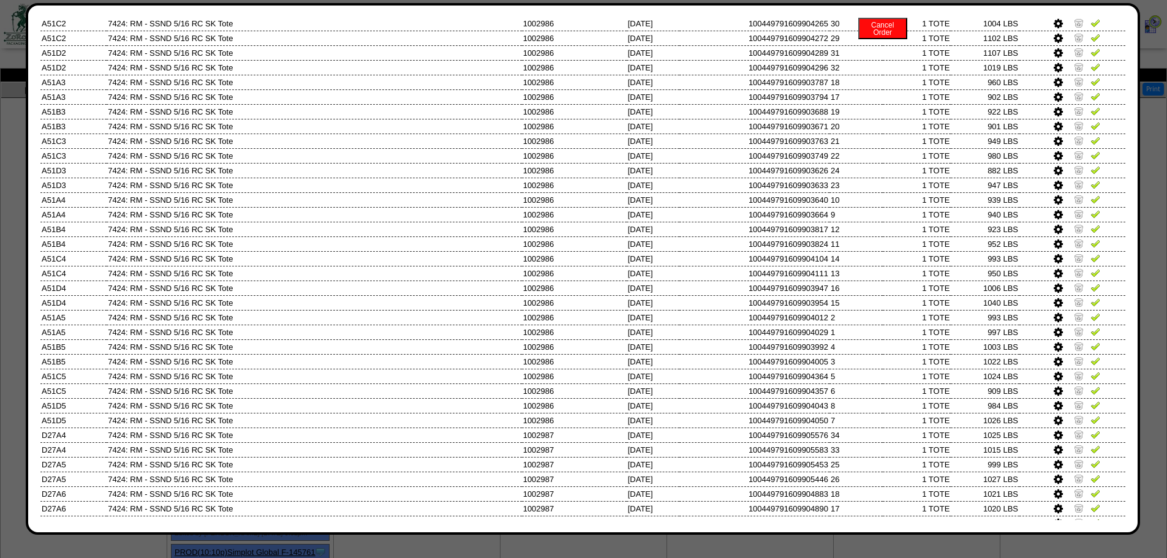
scroll to position [1348, 0]
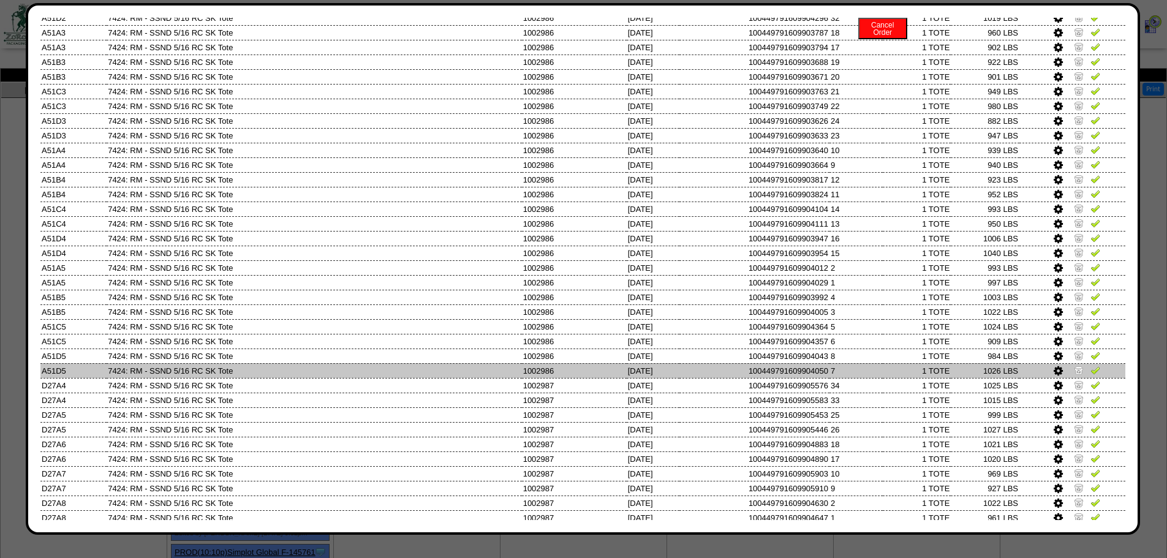
click at [1091, 367] on img at bounding box center [1096, 370] width 10 height 10
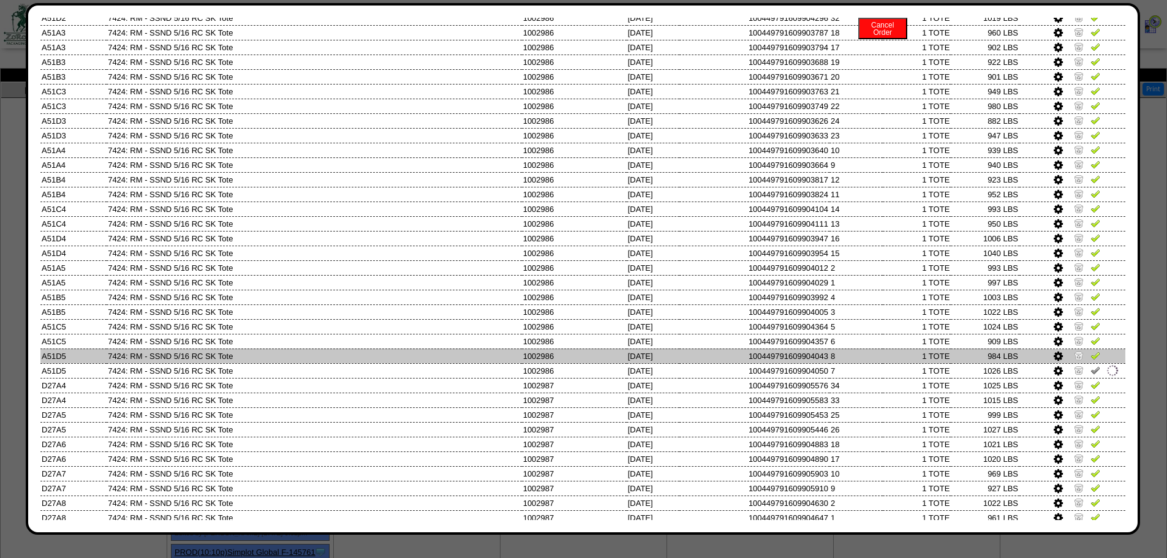
click at [1091, 354] on img at bounding box center [1096, 355] width 10 height 10
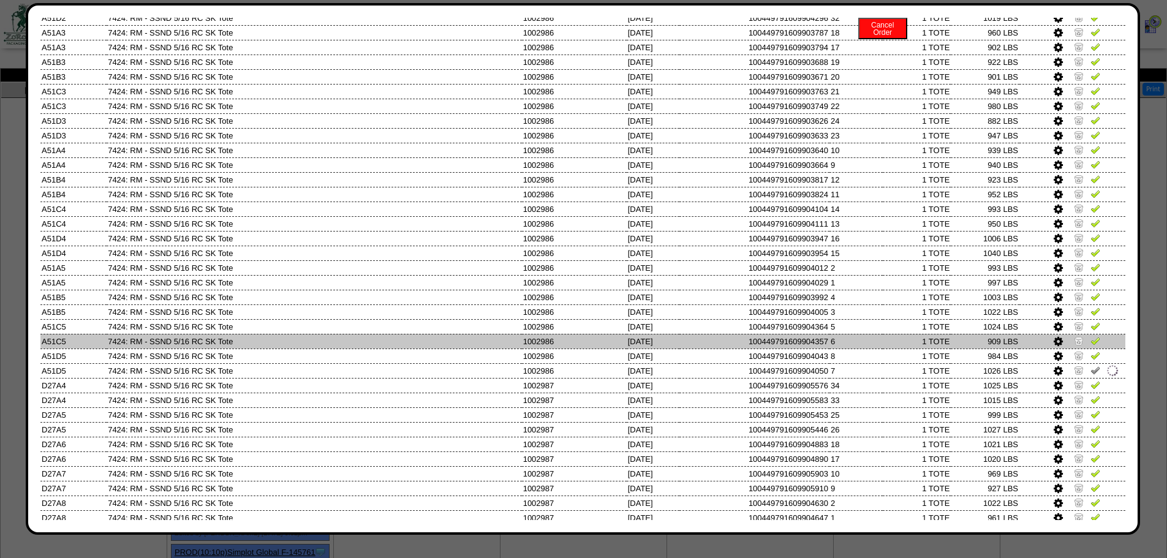
click at [1091, 344] on img at bounding box center [1096, 341] width 10 height 10
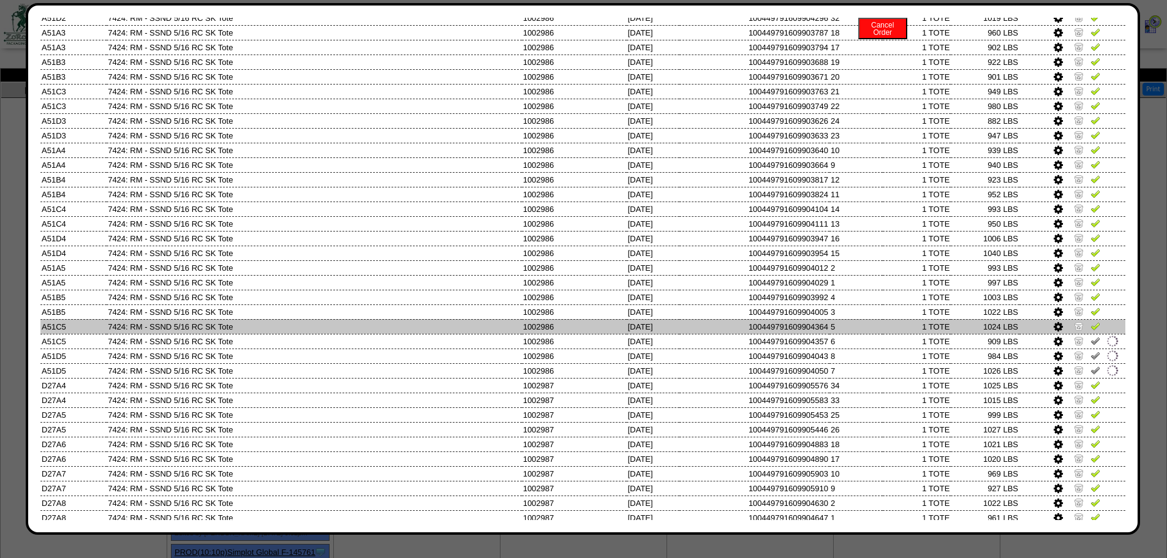
click at [1091, 328] on img at bounding box center [1096, 326] width 10 height 10
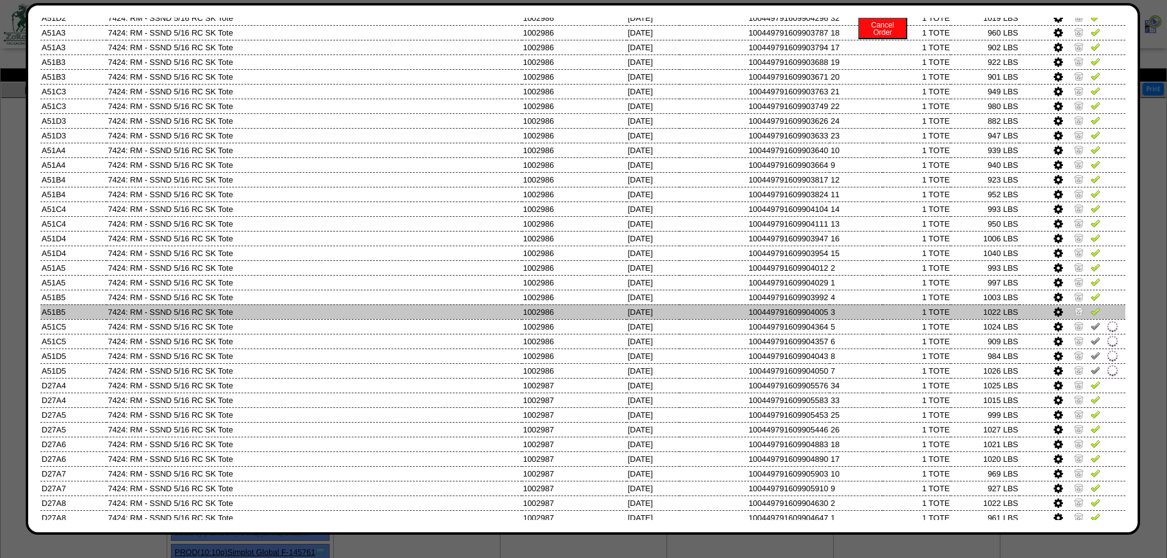
click at [1091, 317] on link at bounding box center [1096, 313] width 10 height 9
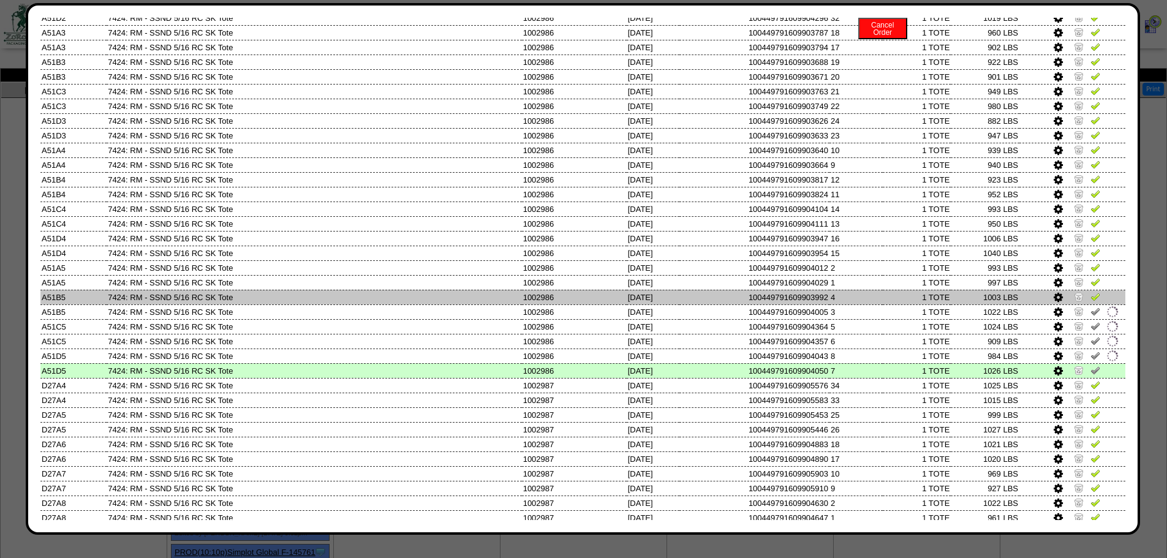
click at [1091, 300] on img at bounding box center [1096, 297] width 10 height 10
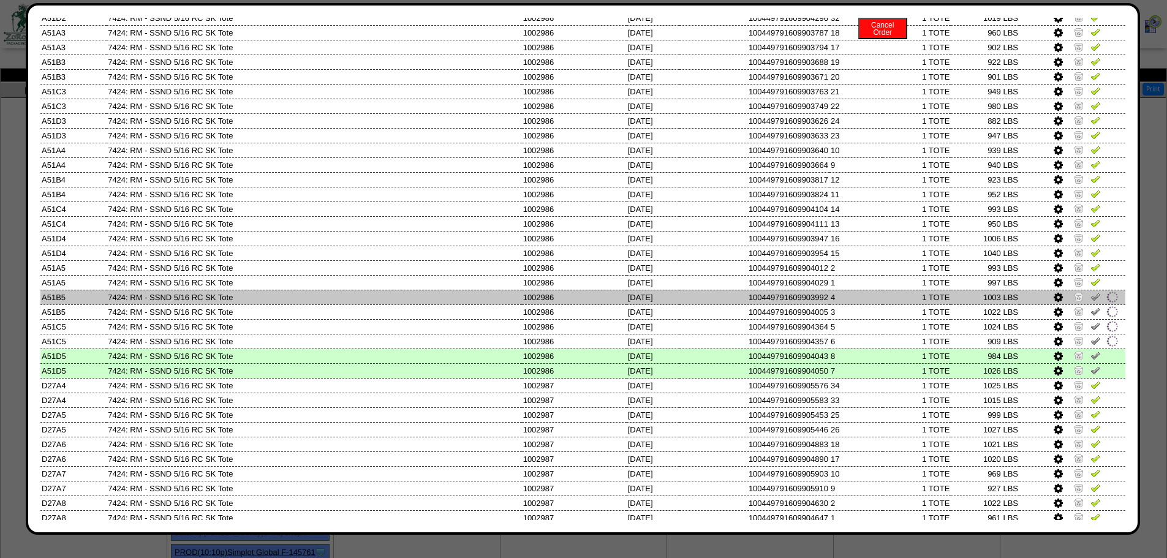
click at [1090, 290] on td at bounding box center [1073, 297] width 106 height 15
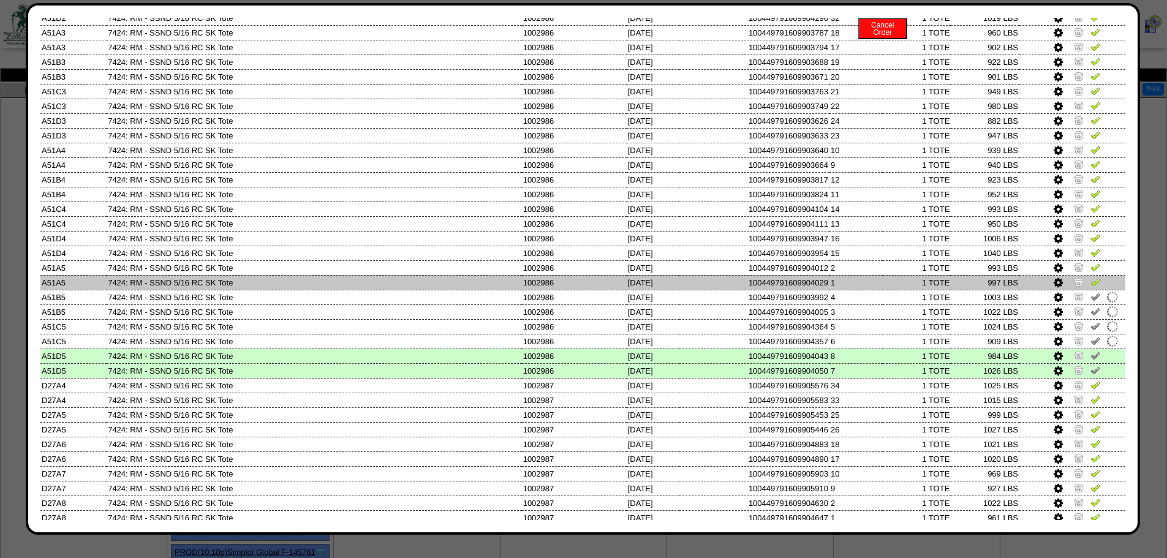
click at [1091, 281] on img at bounding box center [1096, 282] width 10 height 10
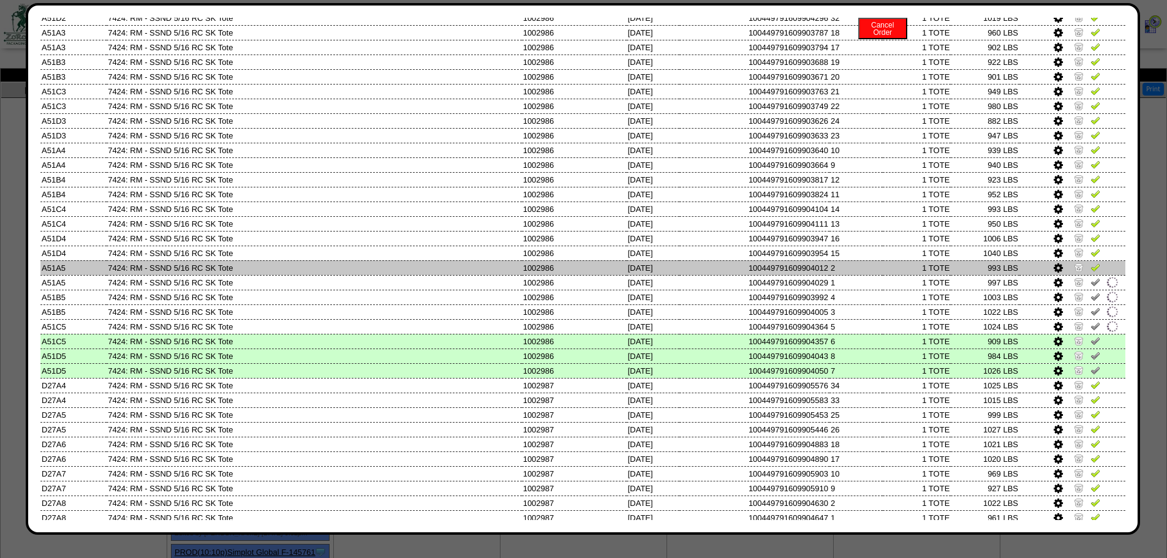
click at [1091, 263] on img at bounding box center [1096, 267] width 10 height 10
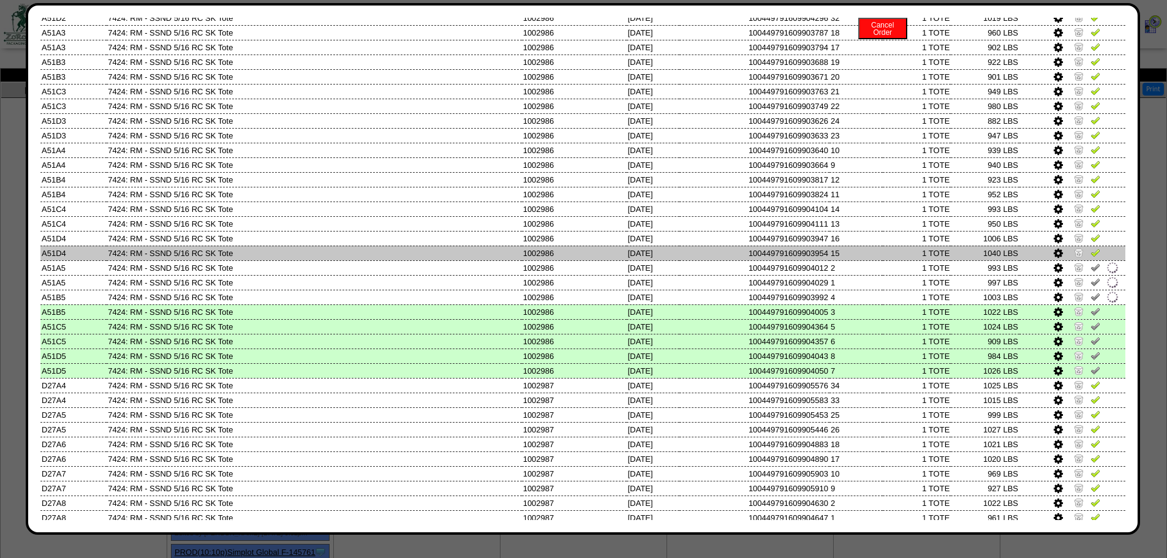
click at [1091, 253] on img at bounding box center [1096, 253] width 10 height 10
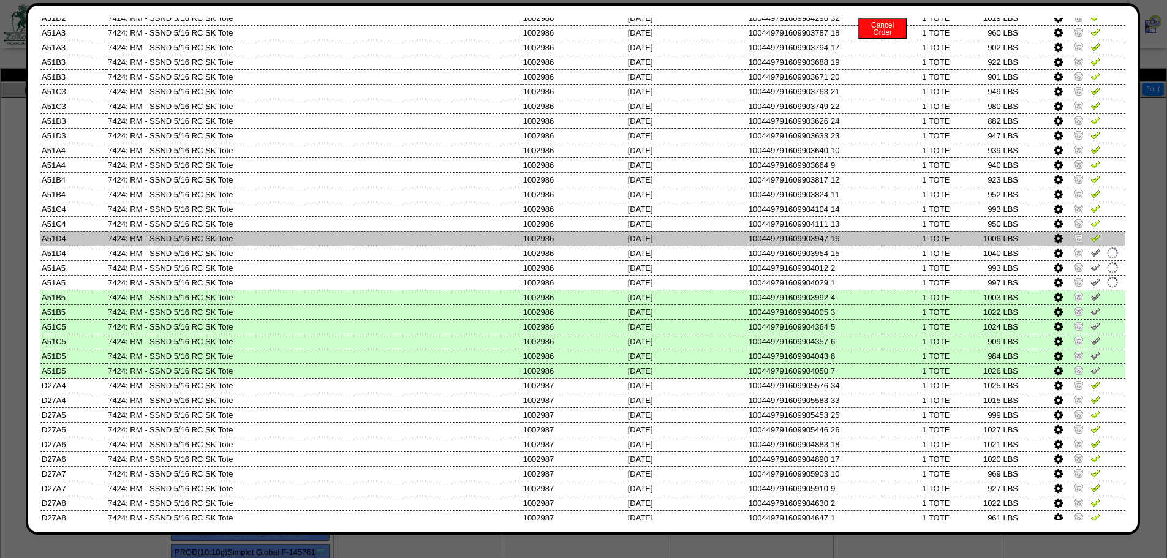
click at [1091, 233] on img at bounding box center [1096, 238] width 10 height 10
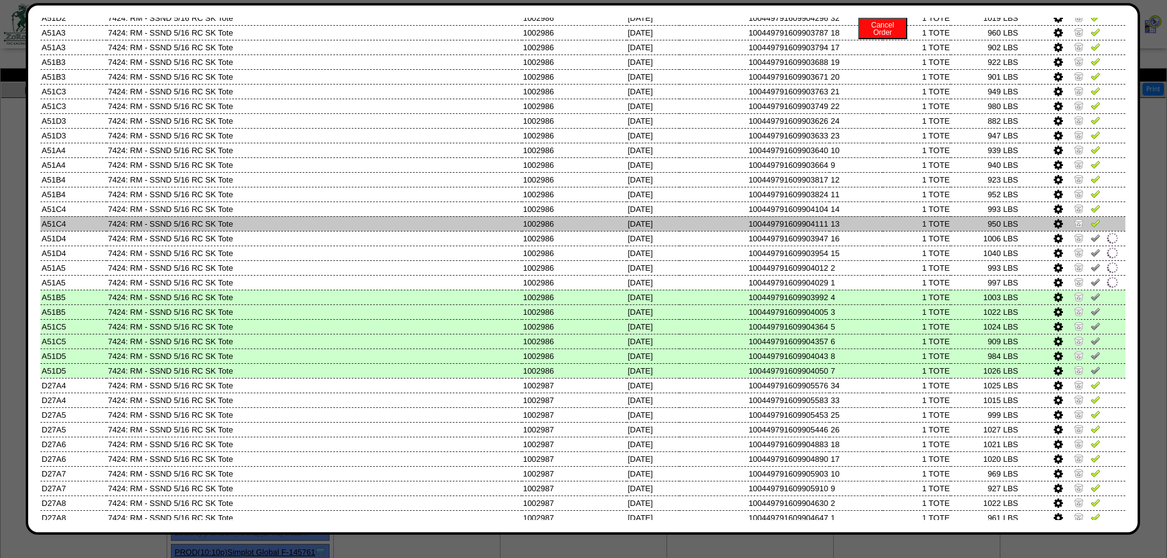
click at [1088, 217] on td at bounding box center [1073, 223] width 106 height 15
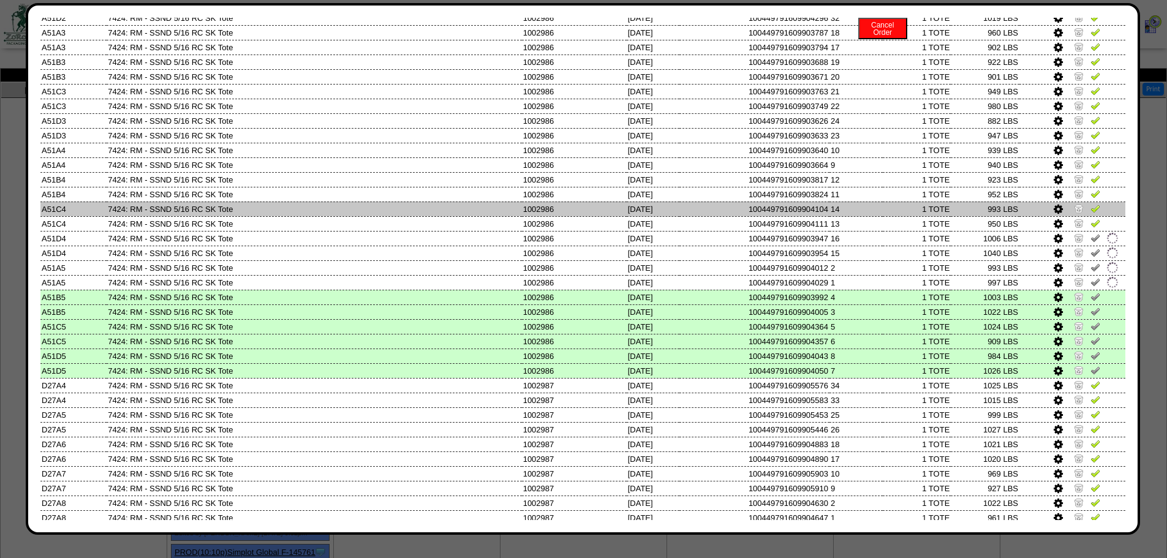
click at [1088, 202] on td at bounding box center [1073, 209] width 106 height 15
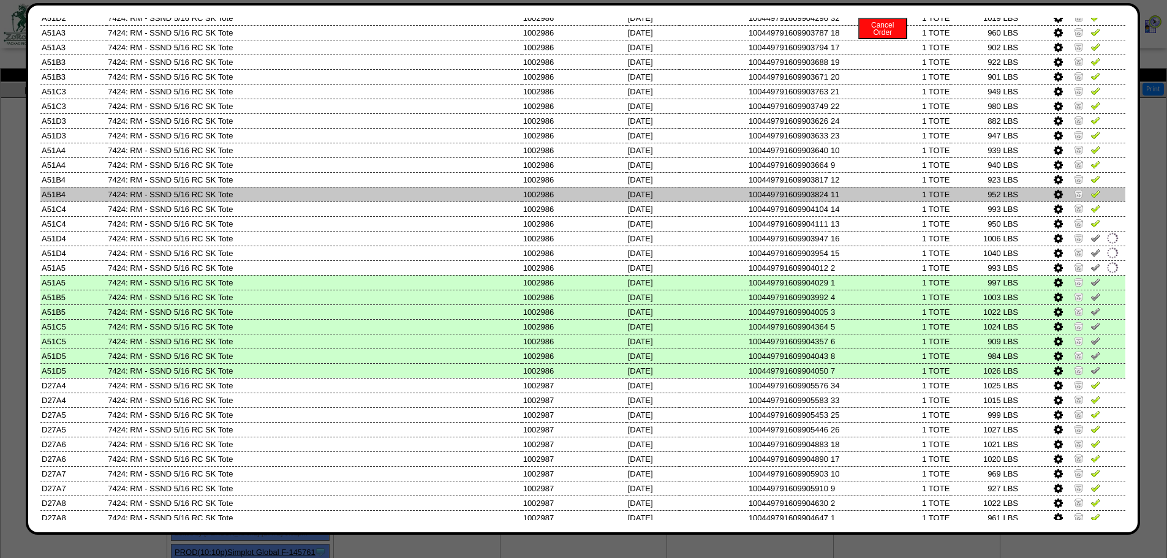
click at [1091, 191] on img at bounding box center [1096, 194] width 10 height 10
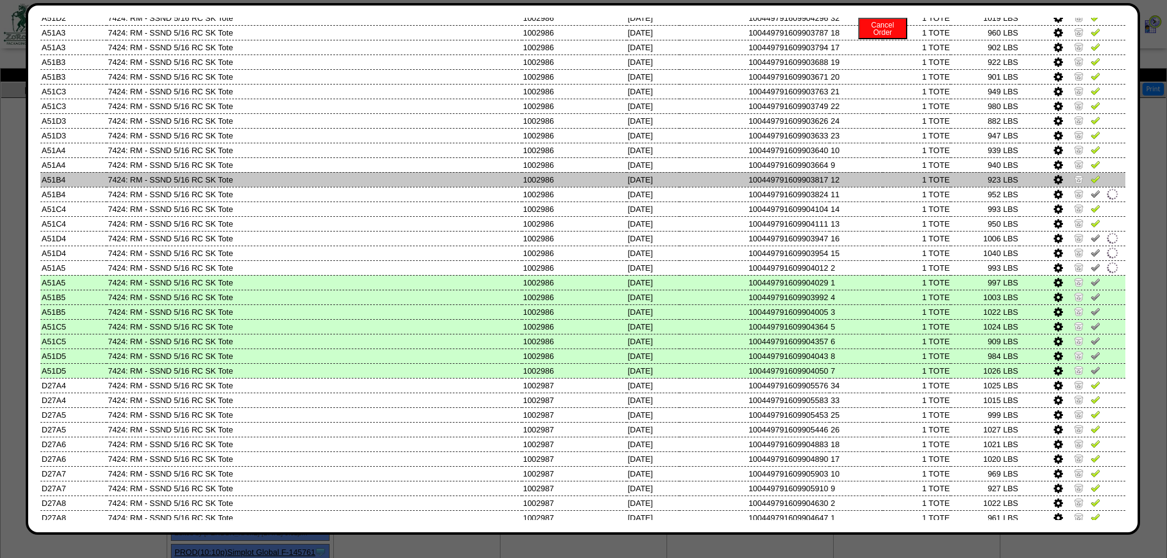
click at [1091, 175] on img at bounding box center [1096, 179] width 10 height 10
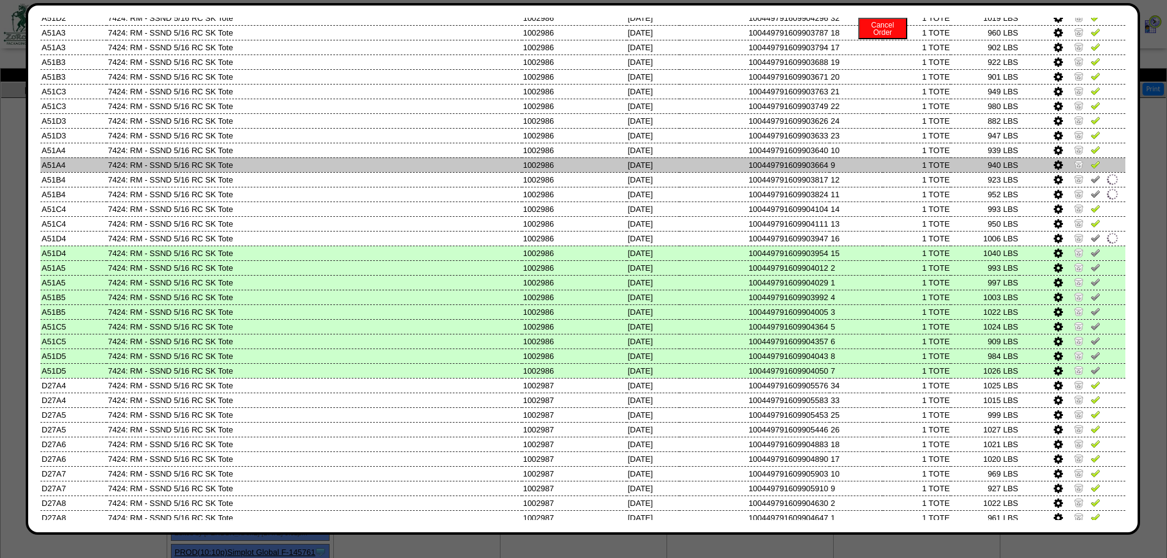
click at [1091, 160] on img at bounding box center [1096, 164] width 10 height 10
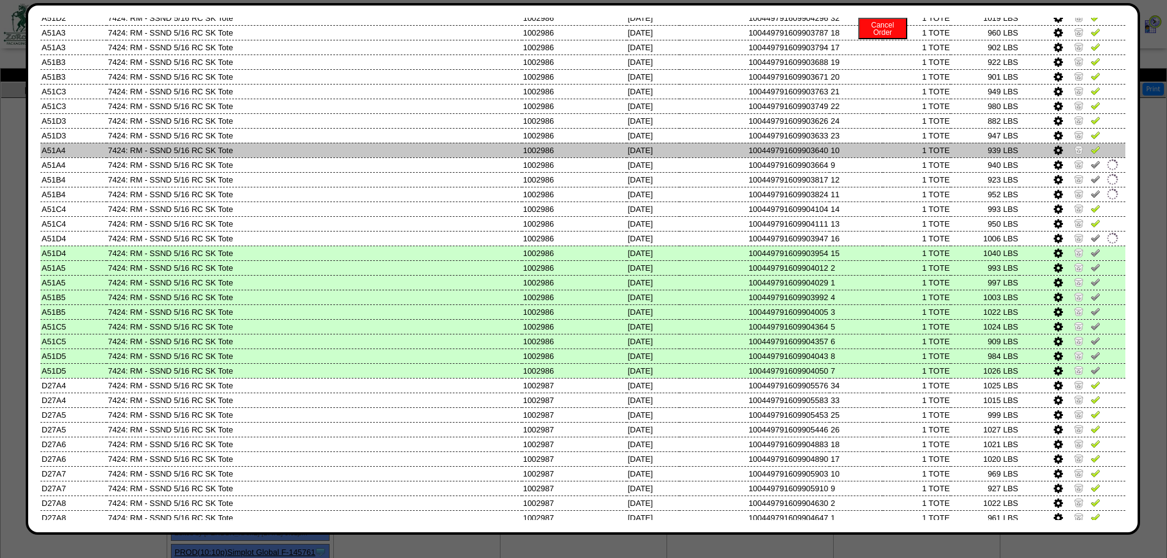
click at [1091, 153] on img at bounding box center [1096, 150] width 10 height 10
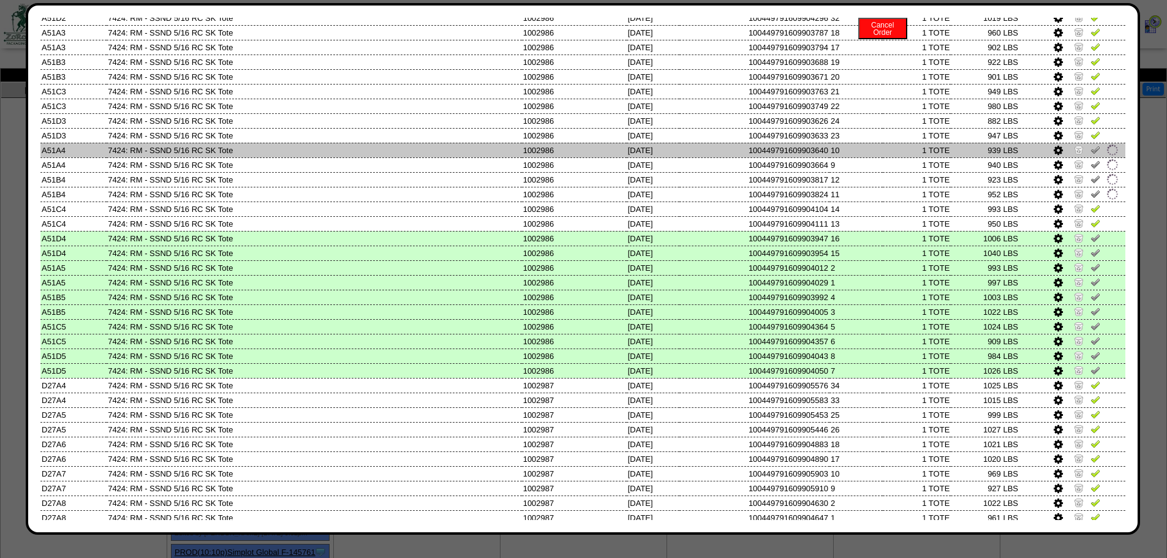
click at [1091, 145] on img at bounding box center [1096, 150] width 10 height 10
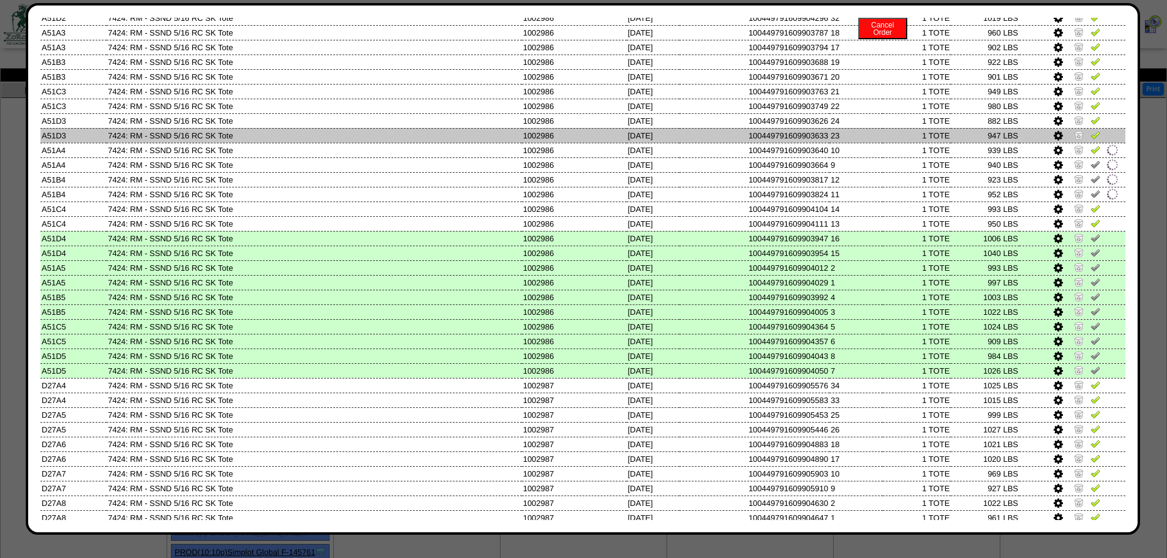
click at [1086, 129] on td at bounding box center [1073, 135] width 106 height 15
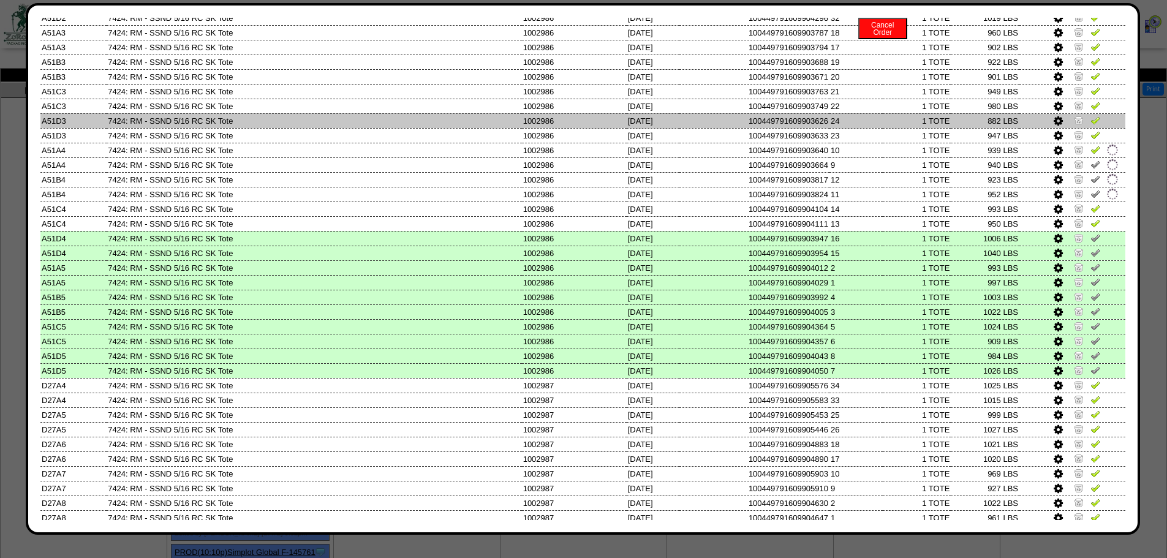
click at [1091, 115] on img at bounding box center [1096, 120] width 10 height 10
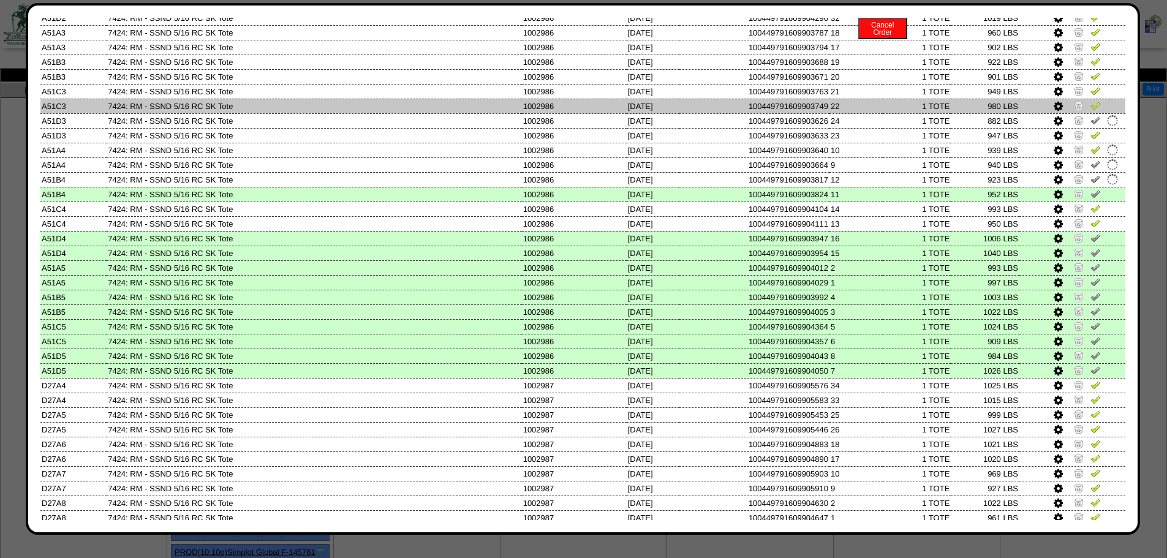
drag, startPoint x: 1088, startPoint y: 104, endPoint x: 1088, endPoint y: 93, distance: 11.7
click at [1091, 104] on img at bounding box center [1096, 105] width 10 height 10
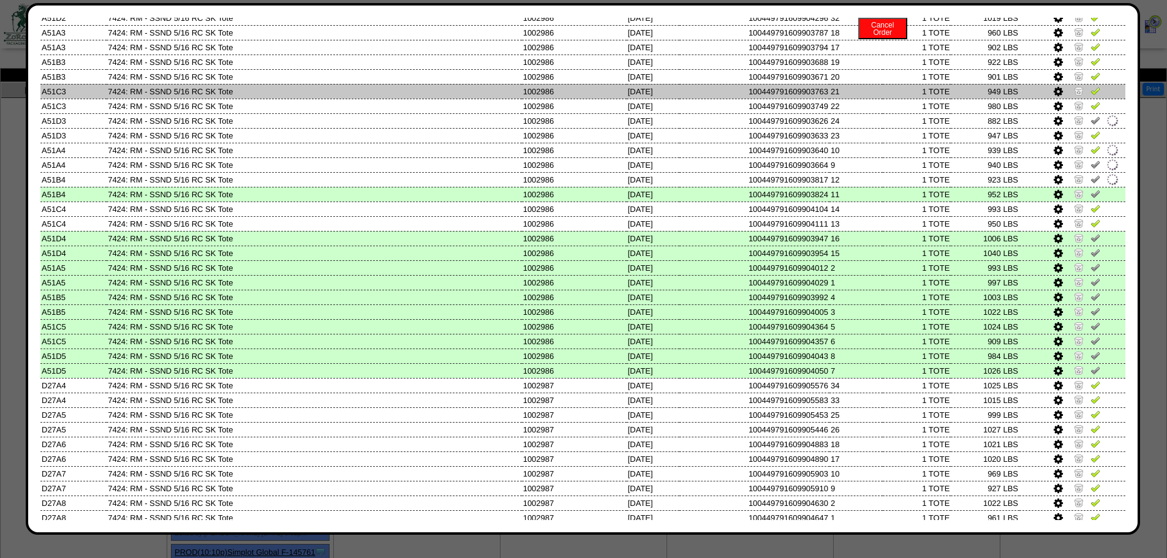
click at [1091, 92] on img at bounding box center [1096, 91] width 10 height 10
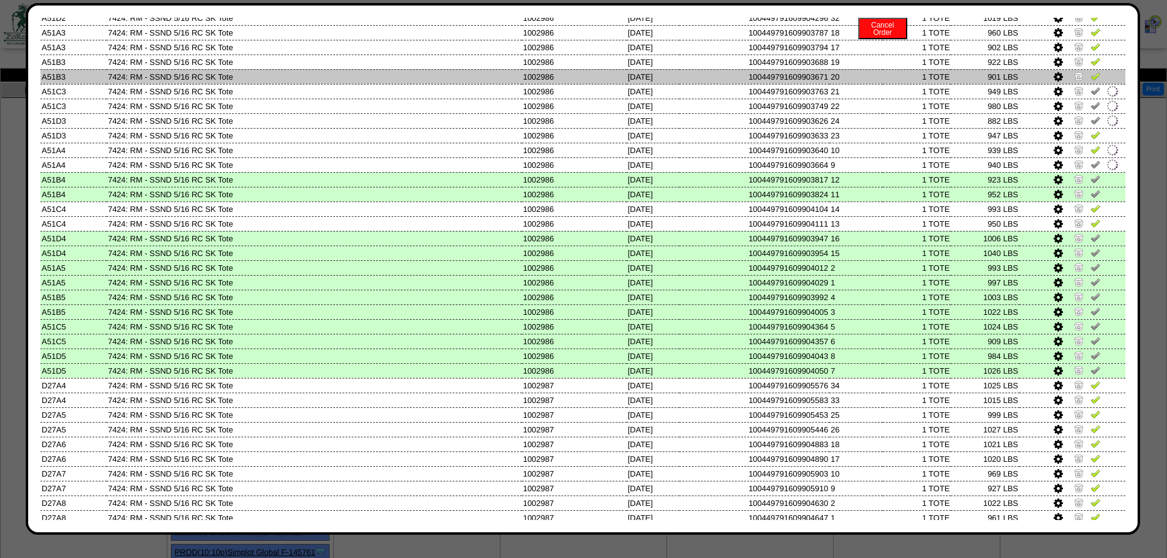
click at [1091, 79] on img at bounding box center [1096, 76] width 10 height 10
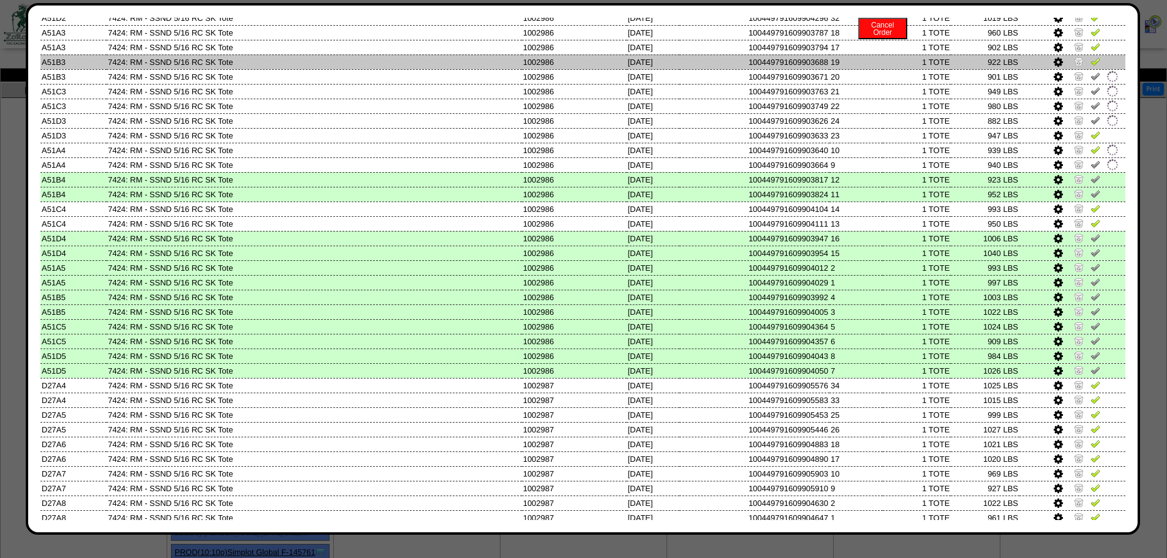
drag, startPoint x: 1089, startPoint y: 70, endPoint x: 1089, endPoint y: 57, distance: 13.5
click at [1089, 70] on td at bounding box center [1073, 76] width 106 height 15
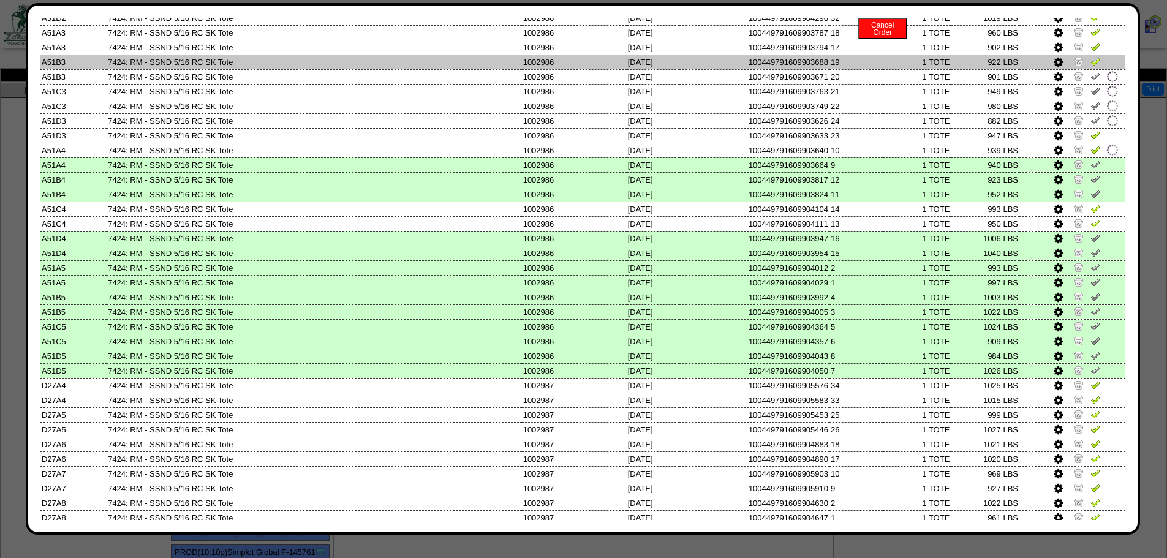
click at [1091, 56] on img at bounding box center [1096, 61] width 10 height 10
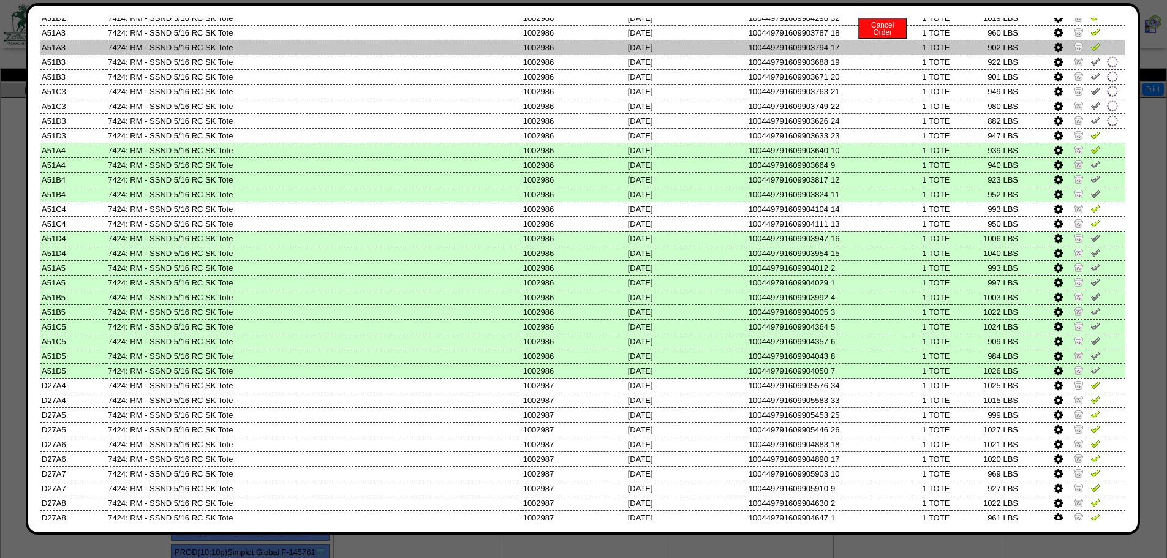
click at [1091, 45] on img at bounding box center [1096, 47] width 10 height 10
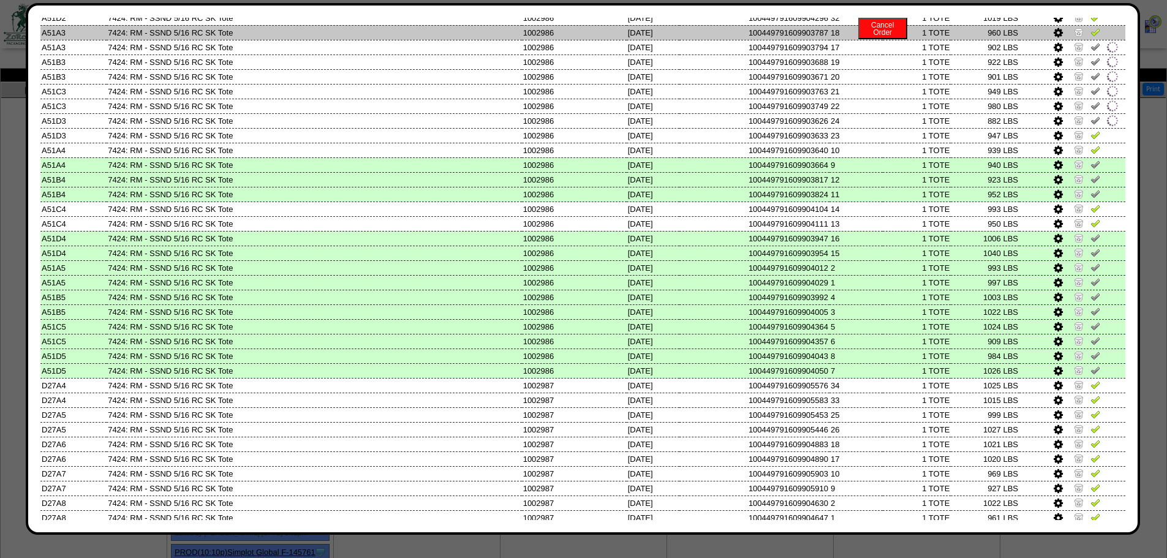
click at [1091, 33] on img at bounding box center [1096, 32] width 10 height 10
click at [1086, 25] on td at bounding box center [1073, 32] width 106 height 15
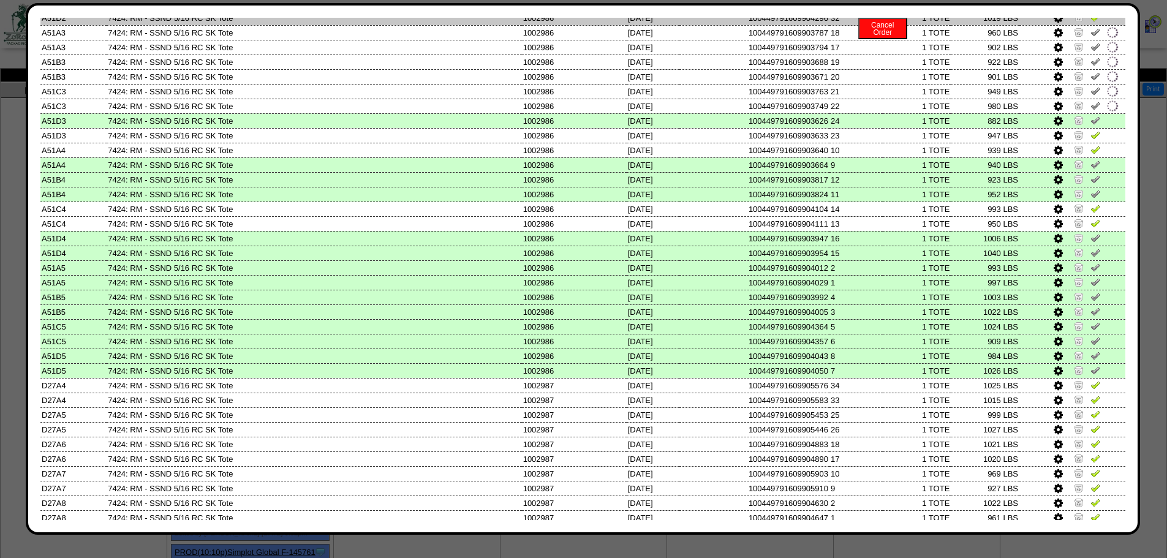
click at [1091, 20] on img at bounding box center [1096, 17] width 10 height 10
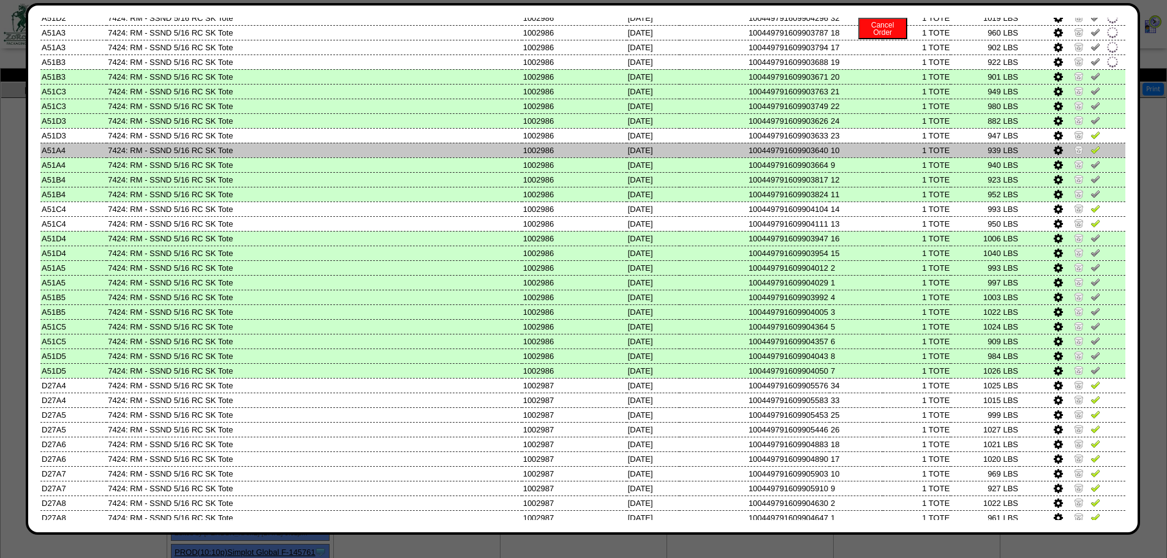
click at [1091, 153] on img at bounding box center [1096, 150] width 10 height 10
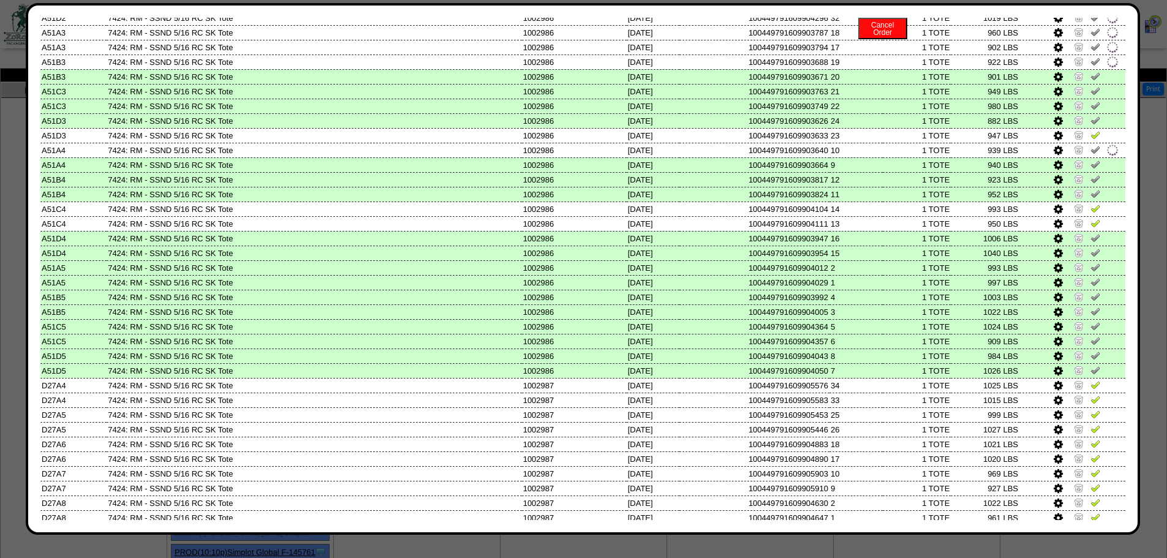
click at [1088, 127] on td at bounding box center [1073, 120] width 106 height 15
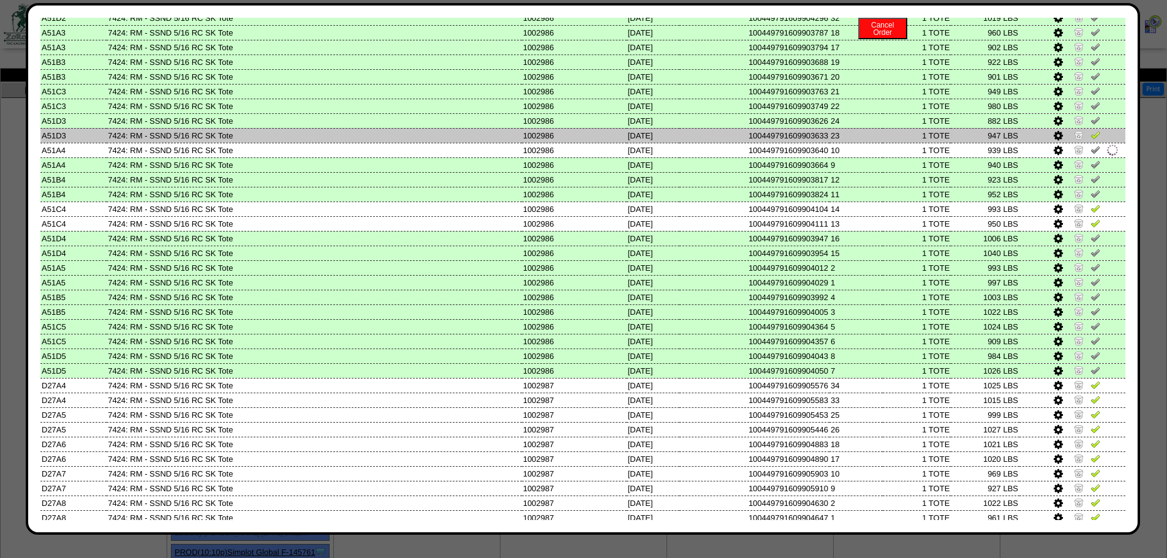
click at [1091, 132] on img at bounding box center [1096, 135] width 10 height 10
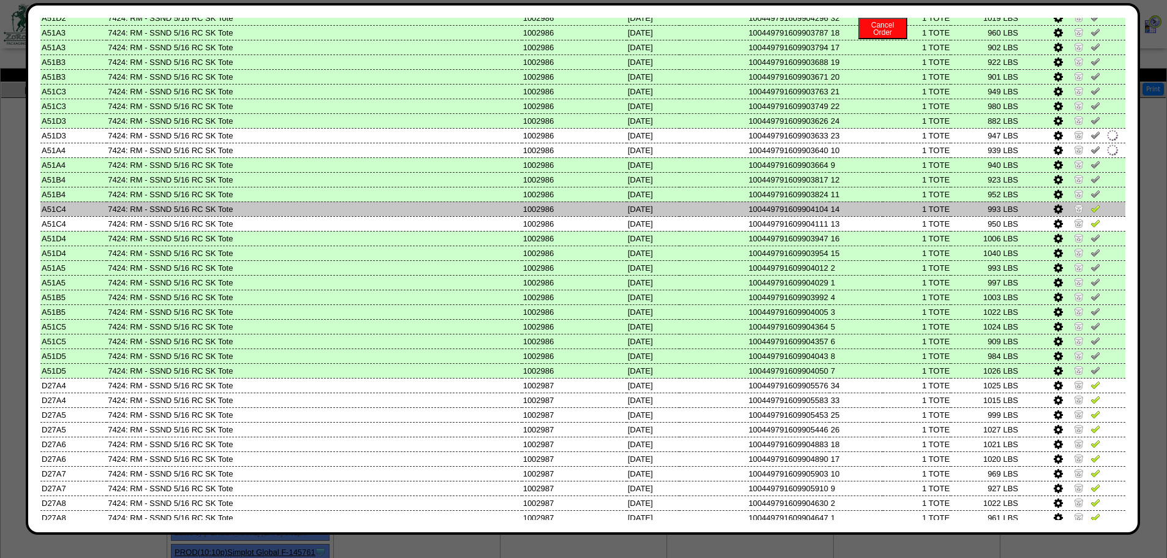
click at [1091, 208] on img at bounding box center [1096, 208] width 10 height 10
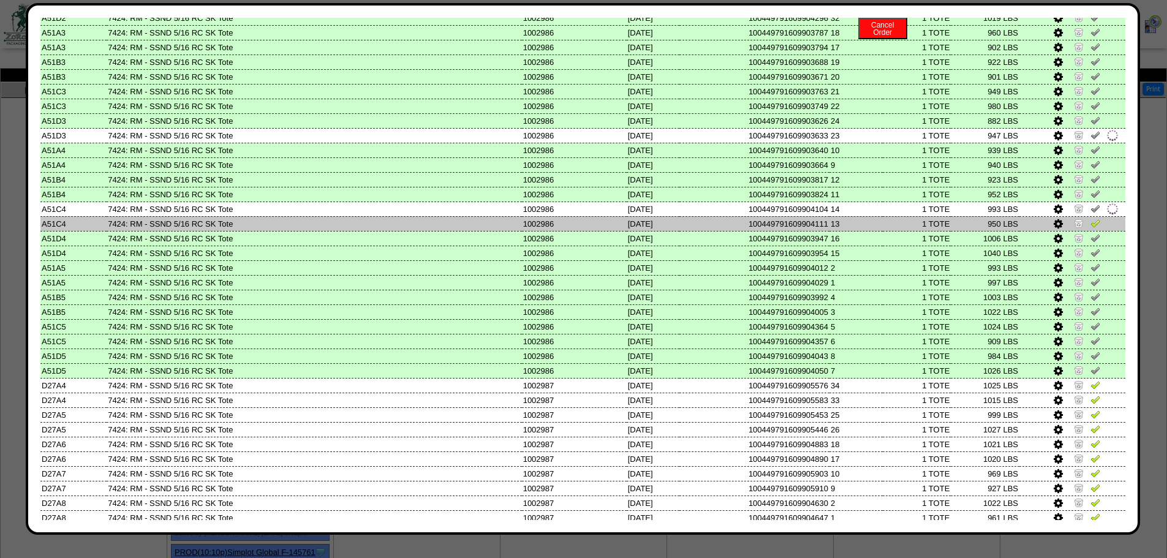
click at [1091, 224] on img at bounding box center [1096, 223] width 10 height 10
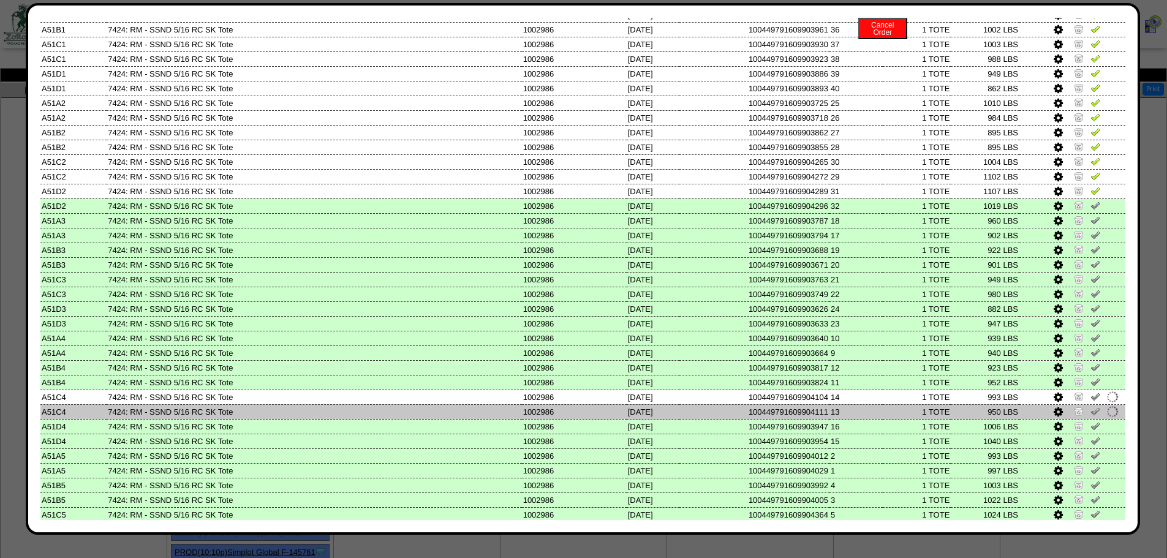
scroll to position [1042, 0]
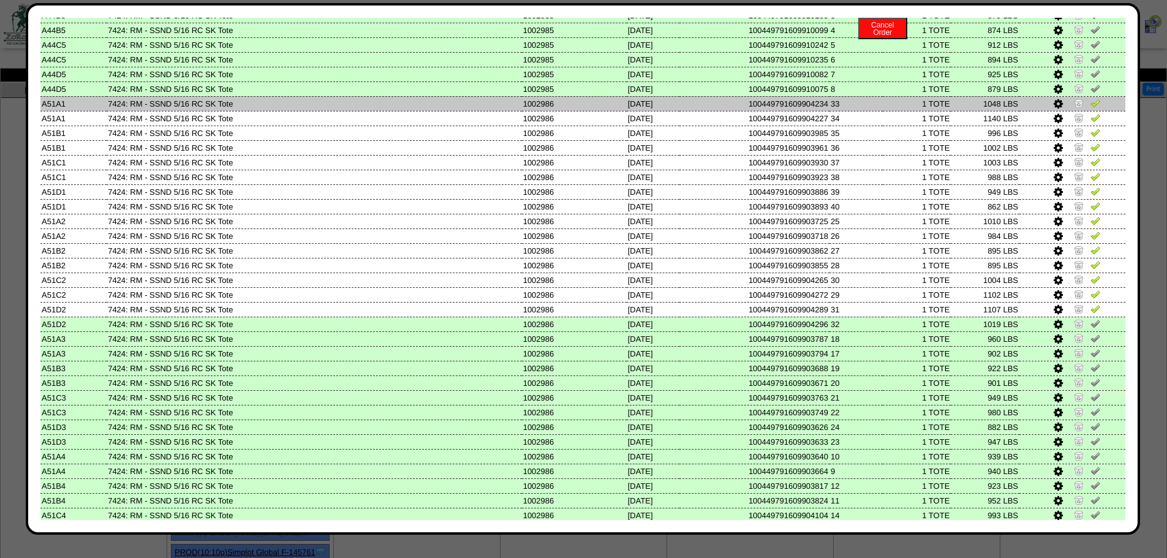
click at [1091, 105] on img at bounding box center [1096, 103] width 10 height 10
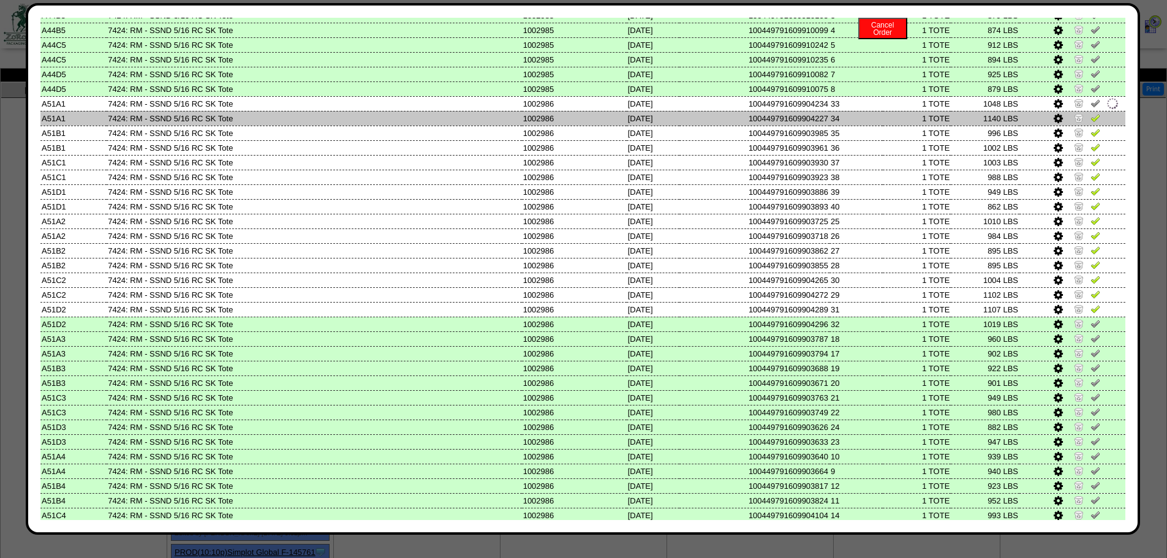
click at [1091, 113] on img at bounding box center [1096, 118] width 10 height 10
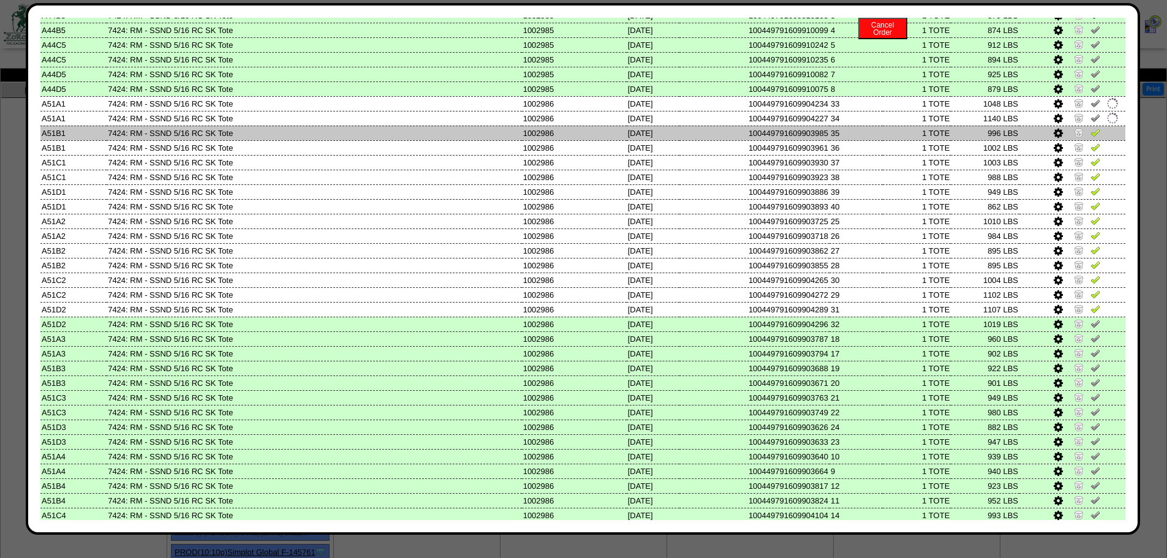
click at [1091, 132] on img at bounding box center [1096, 132] width 10 height 10
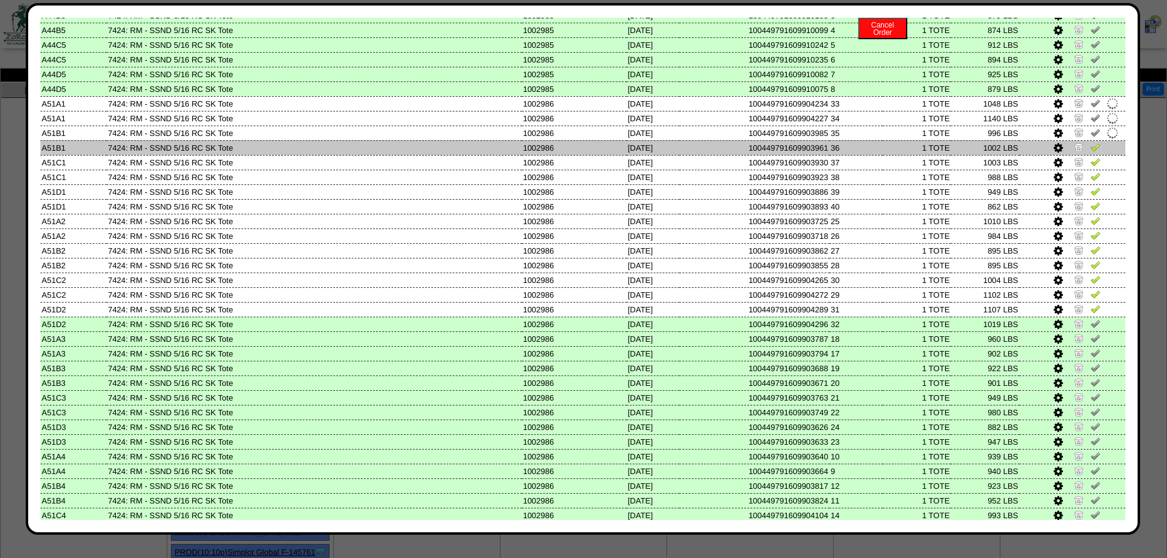
drag, startPoint x: 1086, startPoint y: 145, endPoint x: 1086, endPoint y: 164, distance: 19.0
click at [1091, 145] on img at bounding box center [1096, 147] width 10 height 10
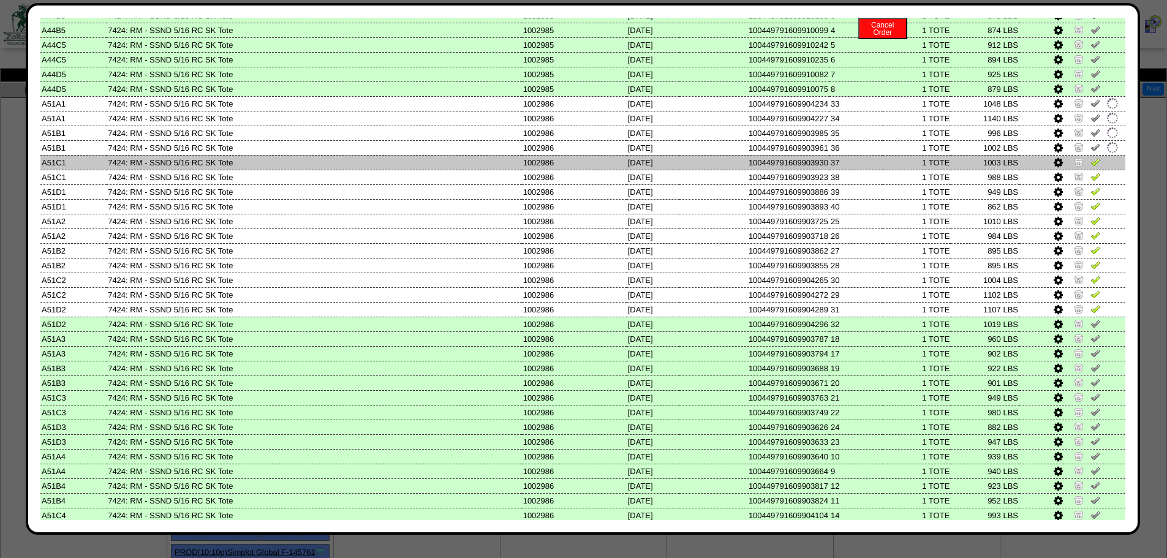
drag, startPoint x: 1086, startPoint y: 168, endPoint x: 1086, endPoint y: 182, distance: 13.5
click at [1086, 169] on td at bounding box center [1073, 162] width 106 height 15
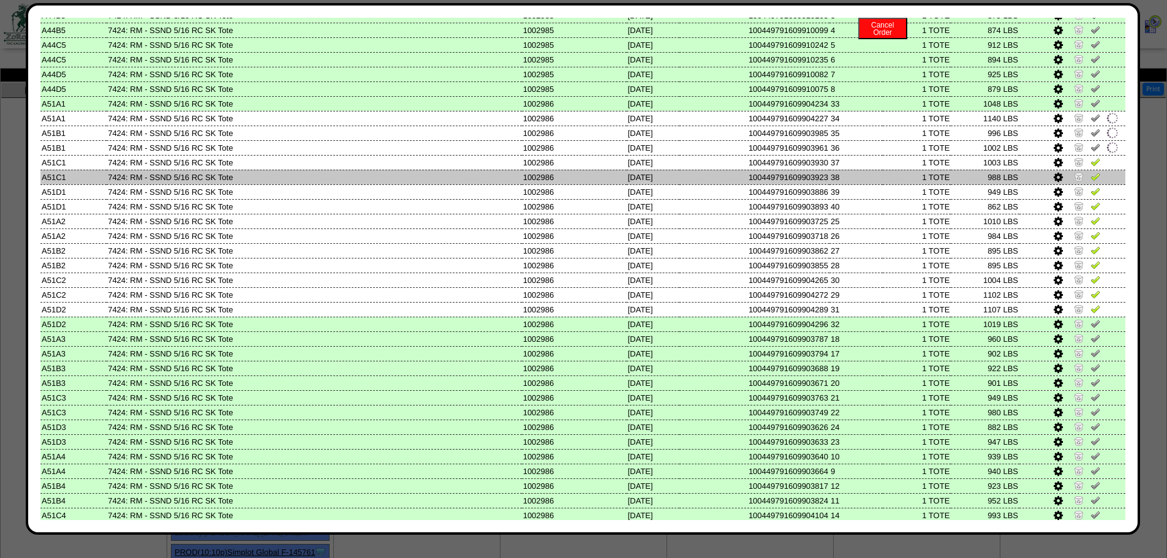
click at [1086, 184] on td at bounding box center [1073, 177] width 106 height 15
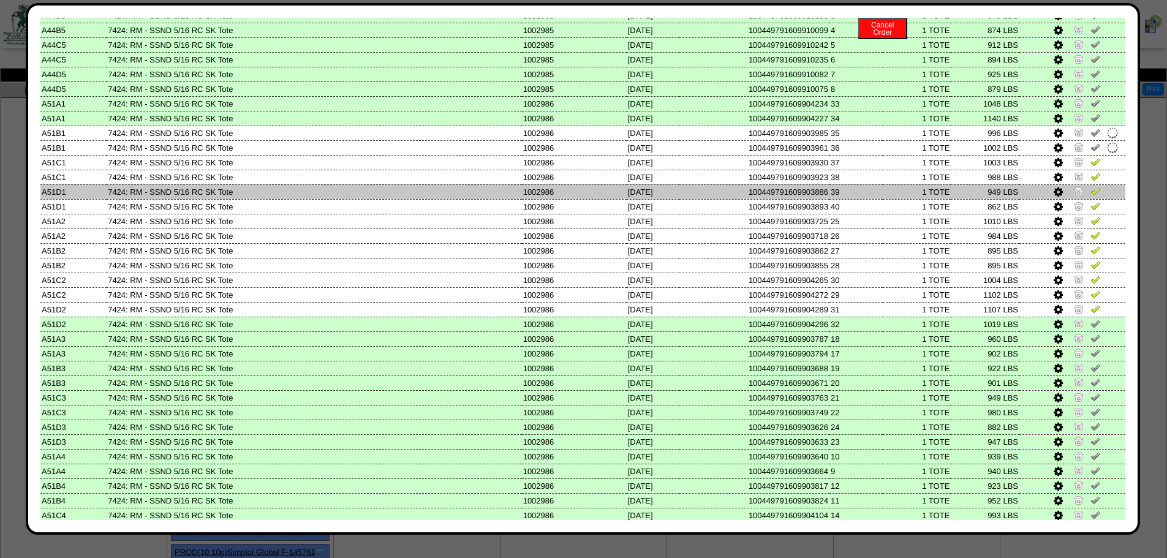
click at [1091, 197] on link at bounding box center [1096, 193] width 10 height 9
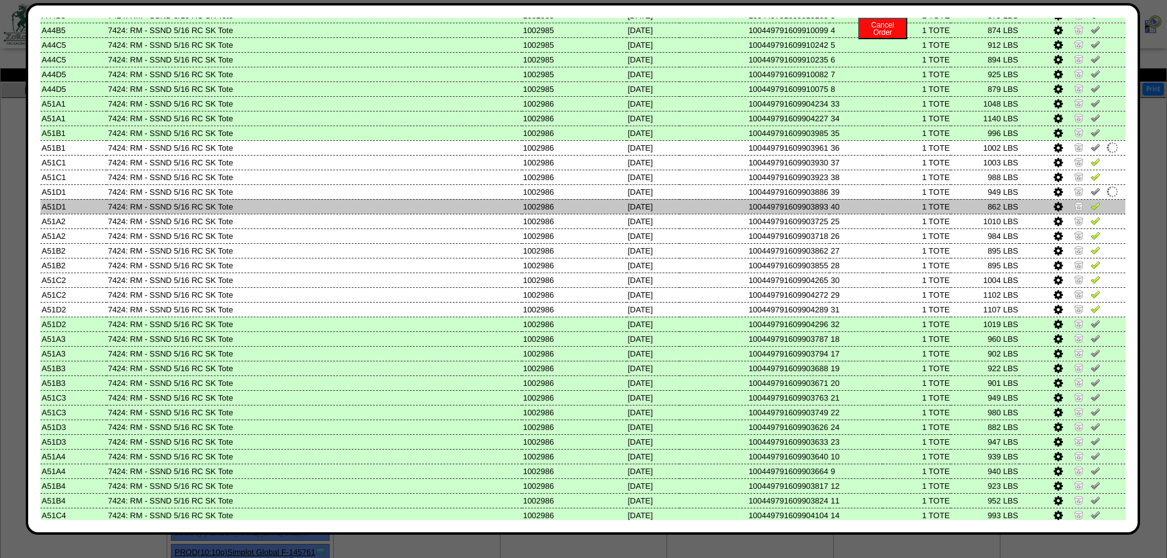
click at [1091, 211] on link at bounding box center [1096, 207] width 10 height 9
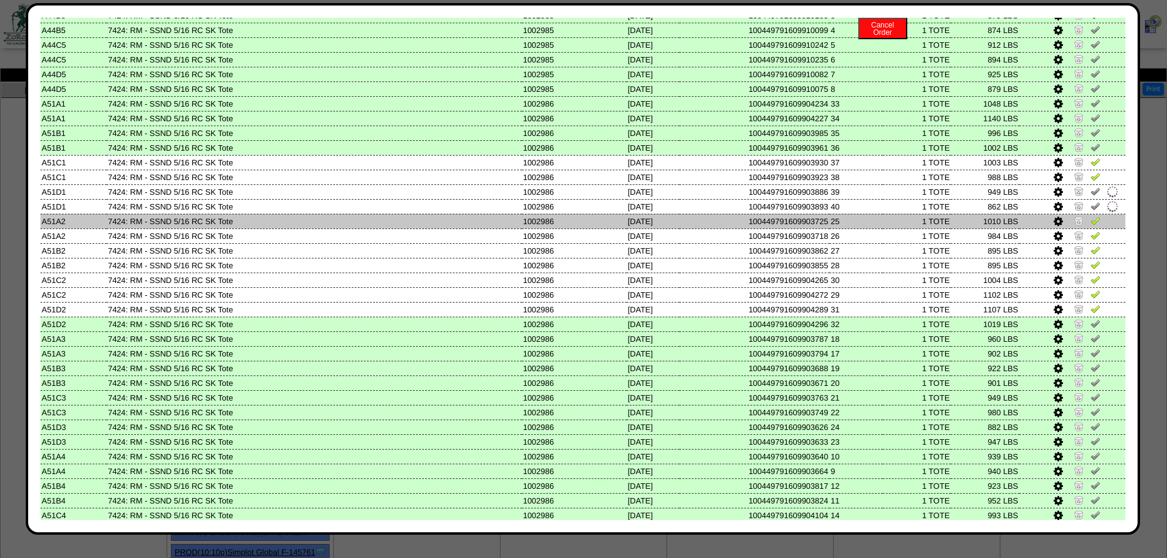
click at [1091, 222] on img at bounding box center [1096, 221] width 10 height 10
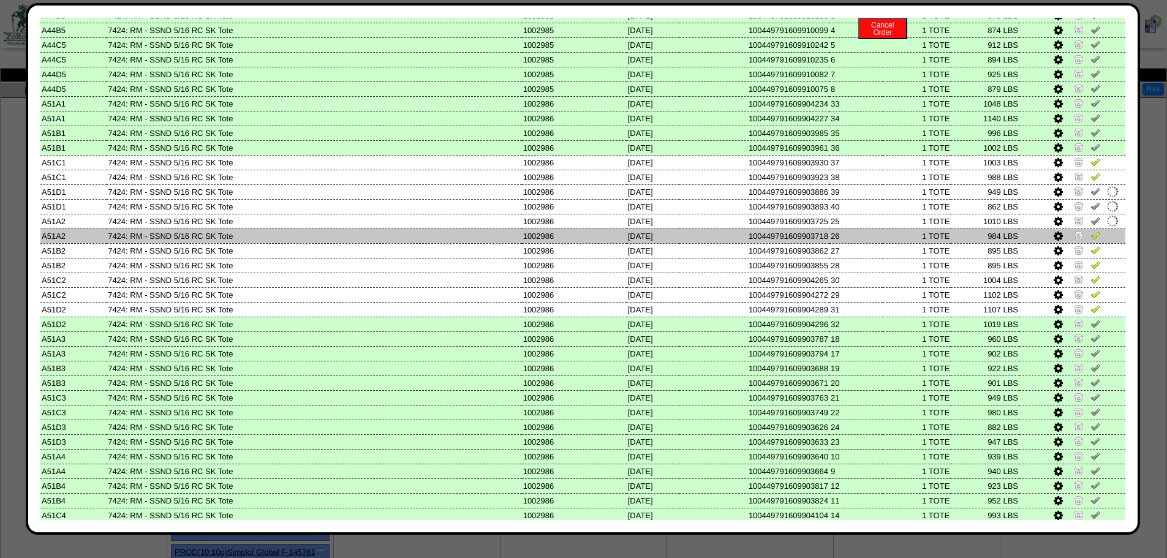
click at [1086, 242] on td at bounding box center [1073, 236] width 106 height 15
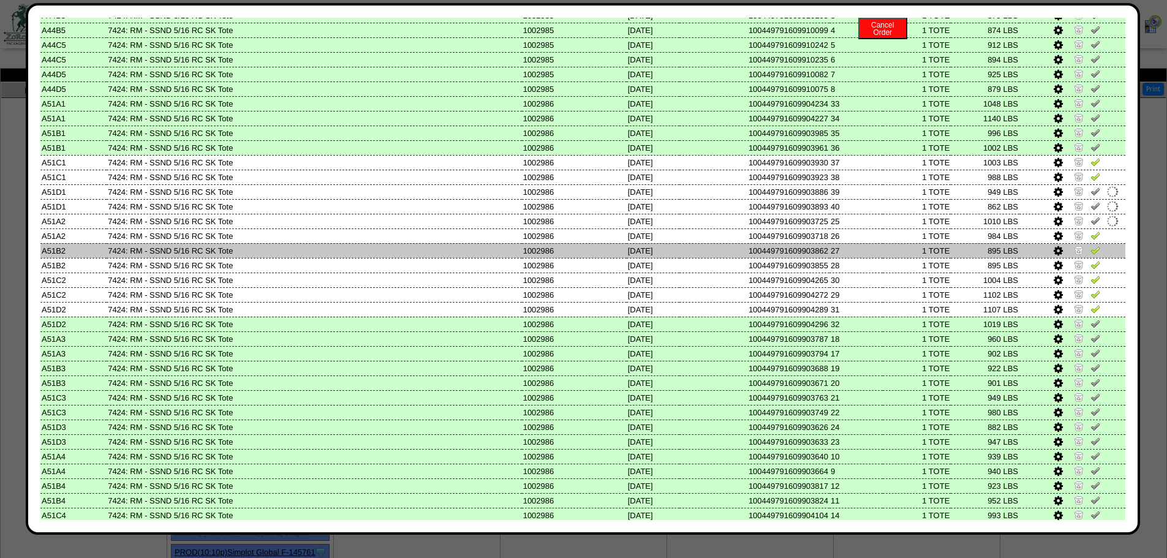
click at [1091, 252] on img at bounding box center [1096, 250] width 10 height 10
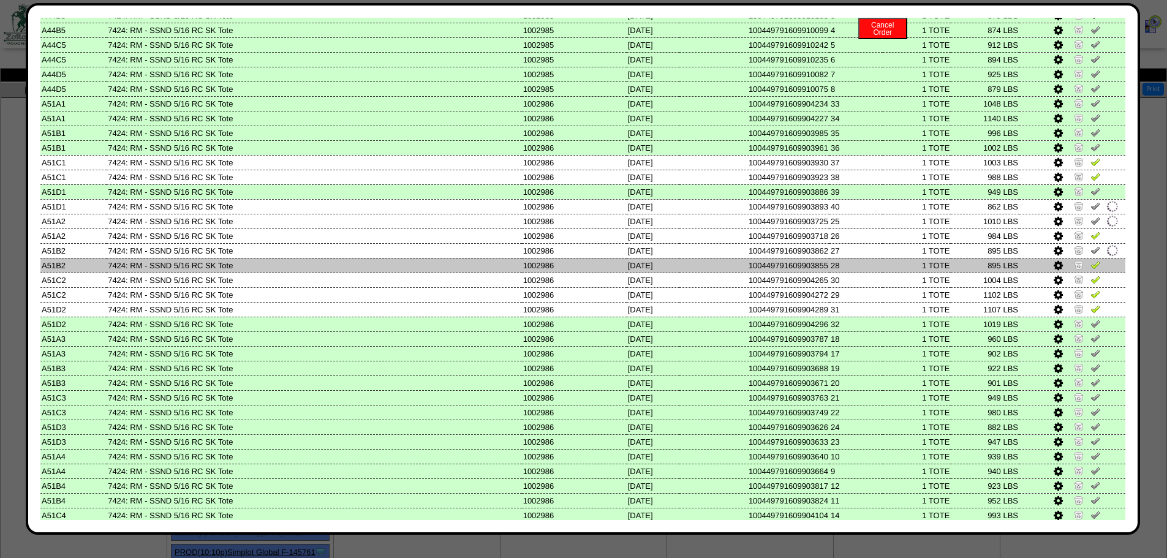
click at [1091, 264] on img at bounding box center [1096, 265] width 10 height 10
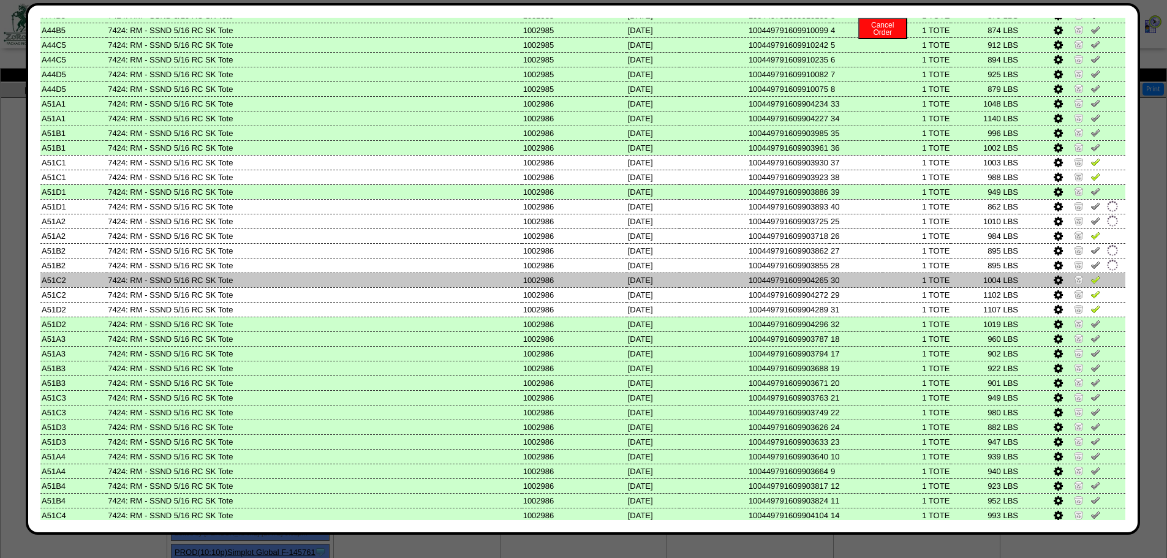
click at [1091, 284] on link at bounding box center [1096, 281] width 10 height 9
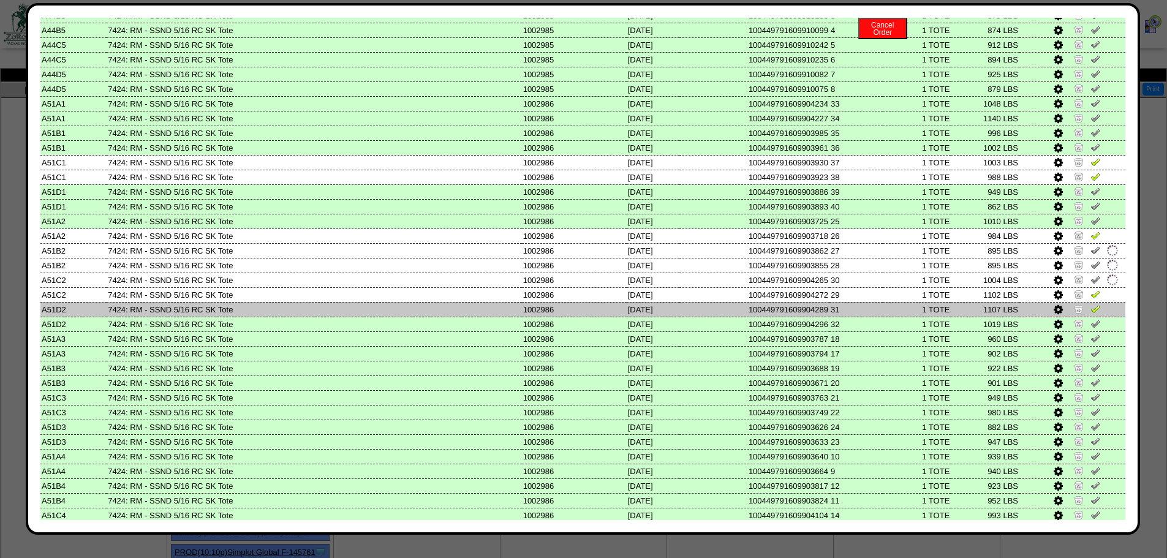
click at [1085, 302] on td at bounding box center [1073, 309] width 106 height 15
click at [1091, 315] on link at bounding box center [1096, 310] width 10 height 9
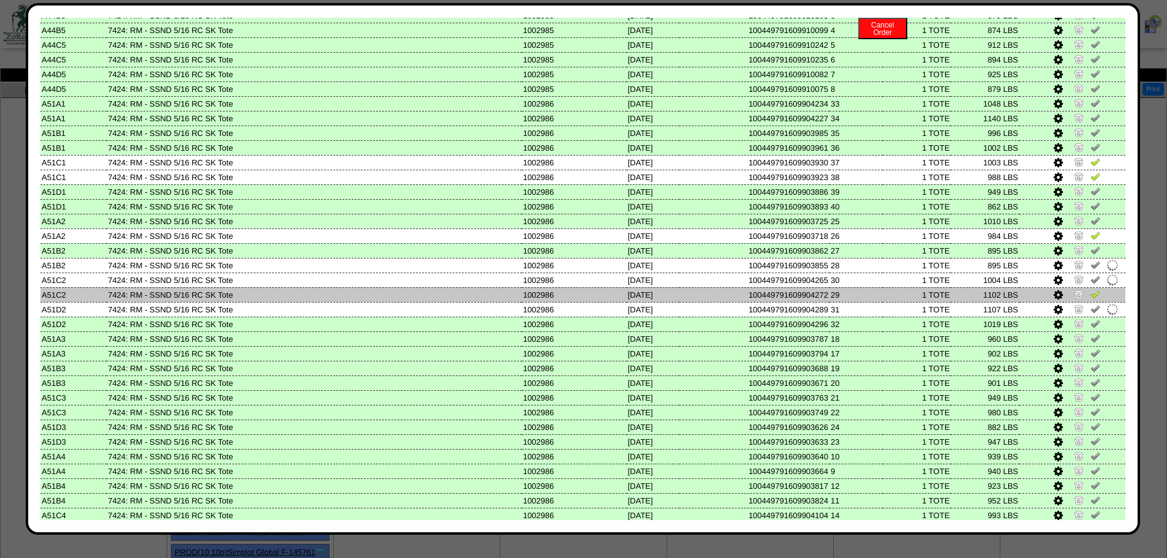
click at [1091, 294] on img at bounding box center [1096, 294] width 10 height 10
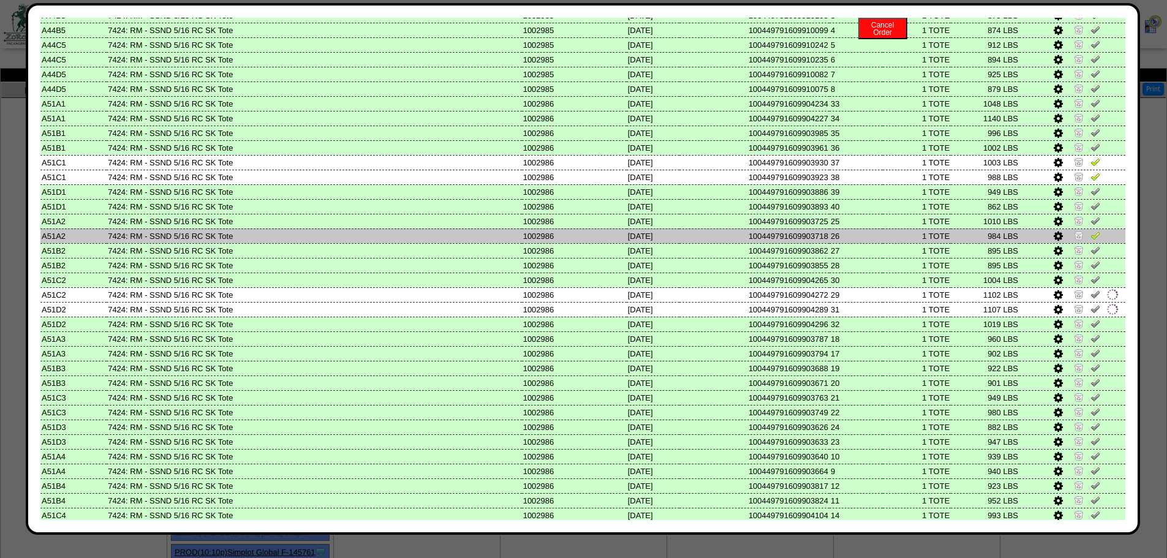
click at [1091, 231] on img at bounding box center [1096, 235] width 10 height 10
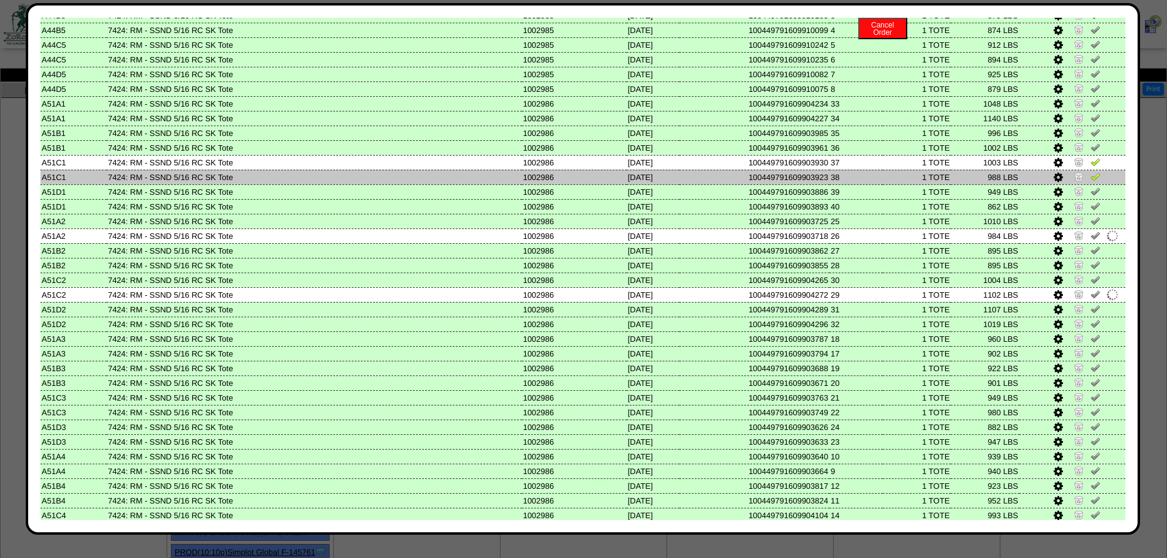
click at [1092, 172] on td at bounding box center [1073, 177] width 106 height 15
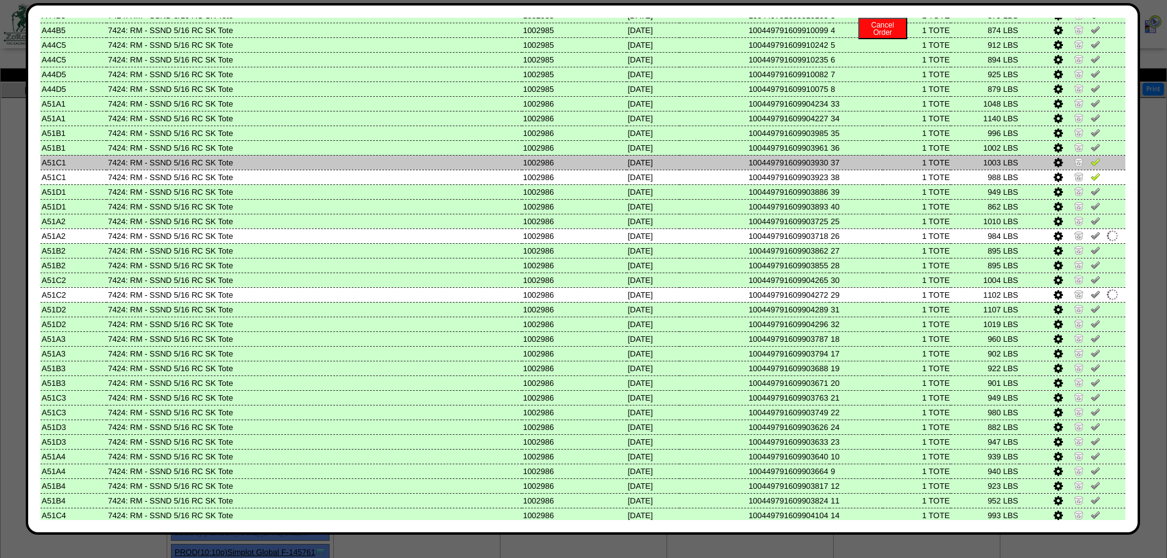
click at [1091, 161] on img at bounding box center [1096, 162] width 10 height 10
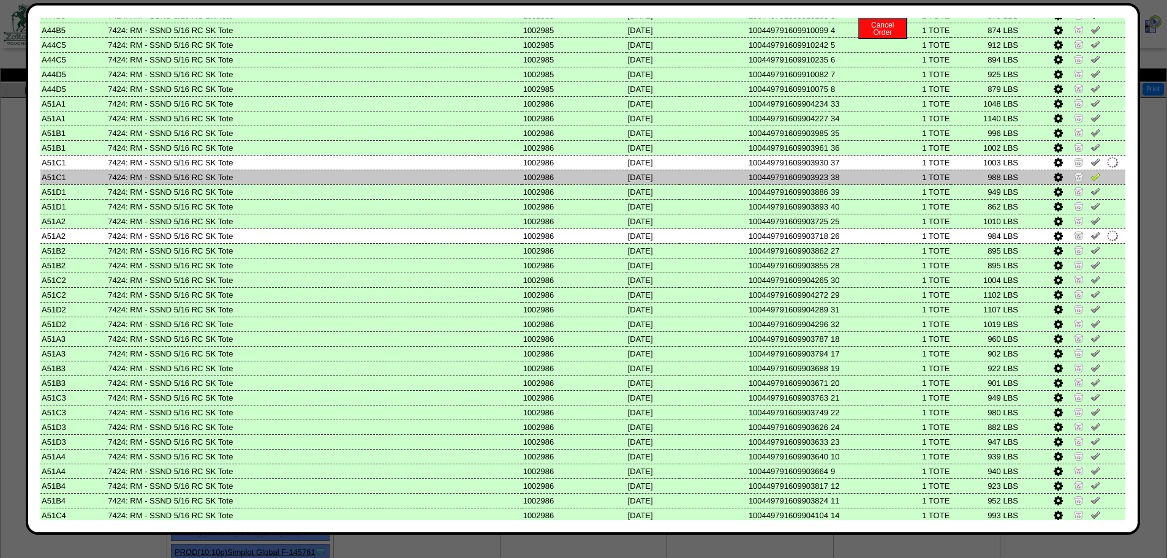
click at [1088, 170] on td at bounding box center [1073, 177] width 106 height 15
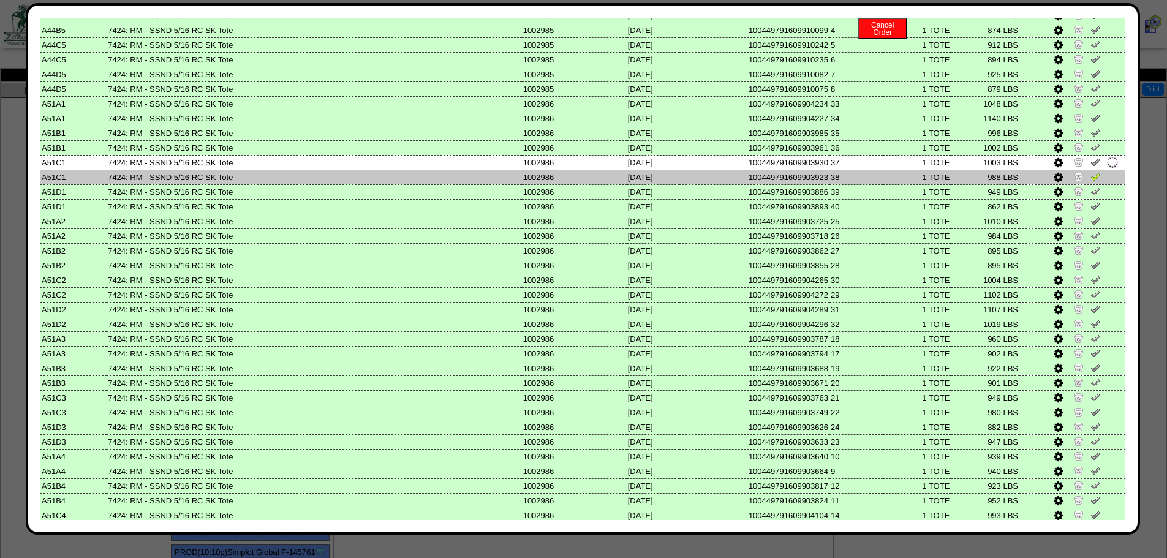
click at [1091, 175] on img at bounding box center [1096, 177] width 10 height 10
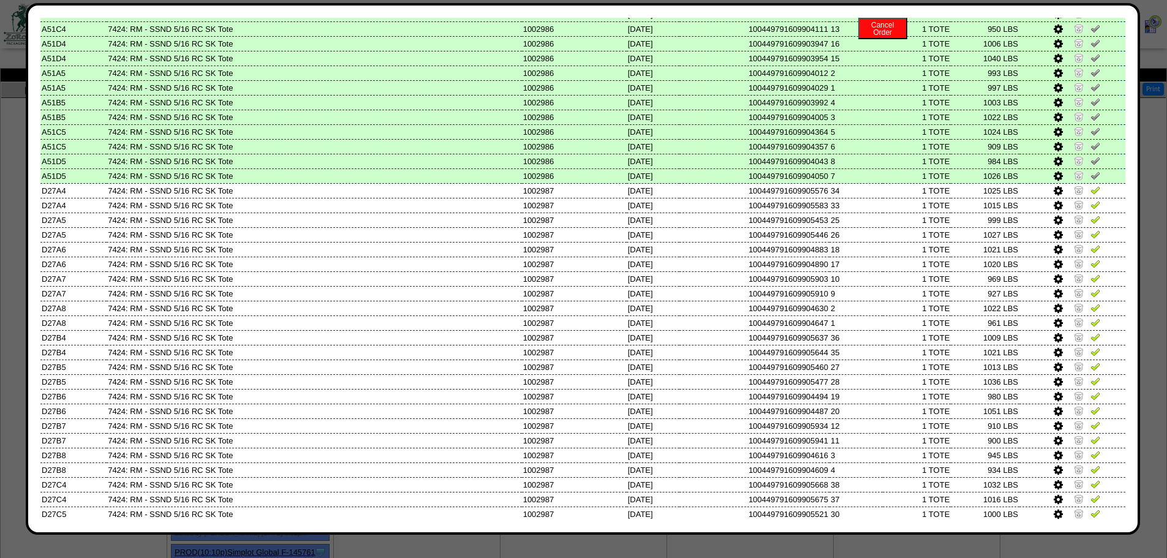
scroll to position [1593, 0]
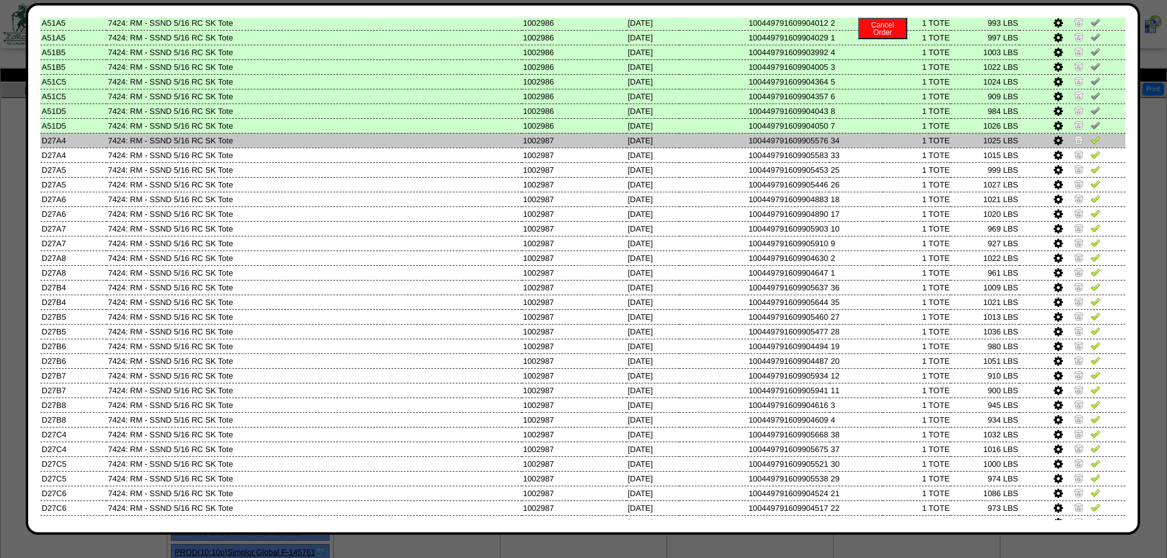
click at [1074, 142] on img at bounding box center [1079, 140] width 10 height 10
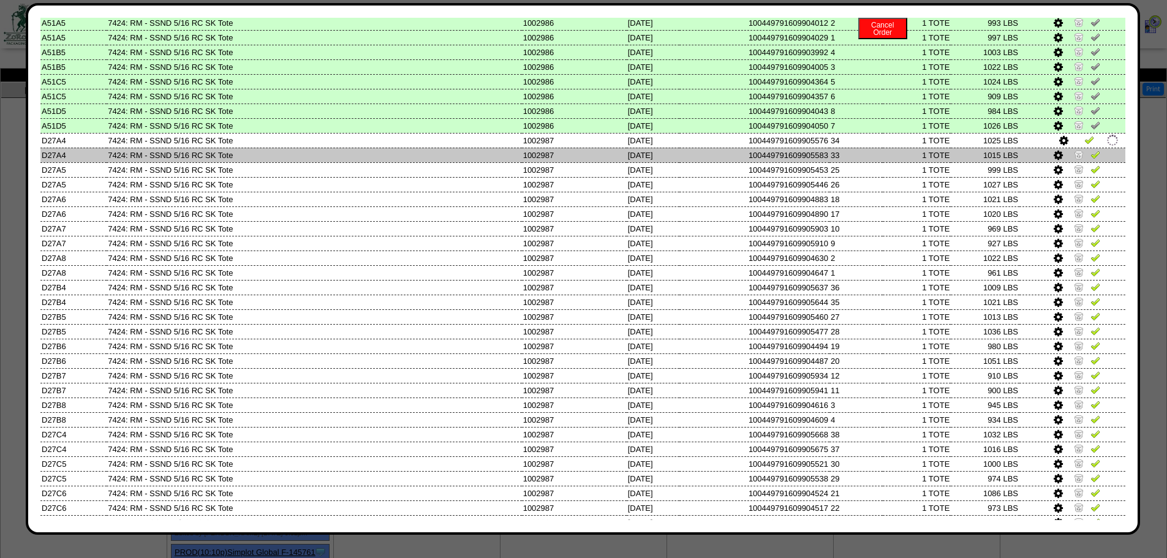
click at [1074, 153] on img at bounding box center [1079, 155] width 10 height 10
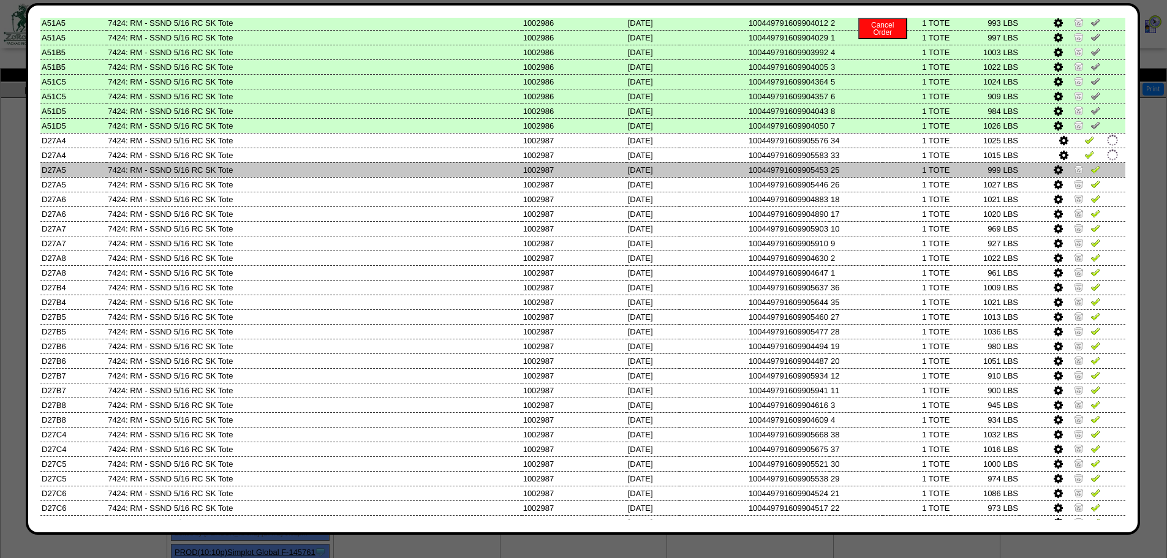
click at [1074, 164] on img at bounding box center [1079, 169] width 10 height 10
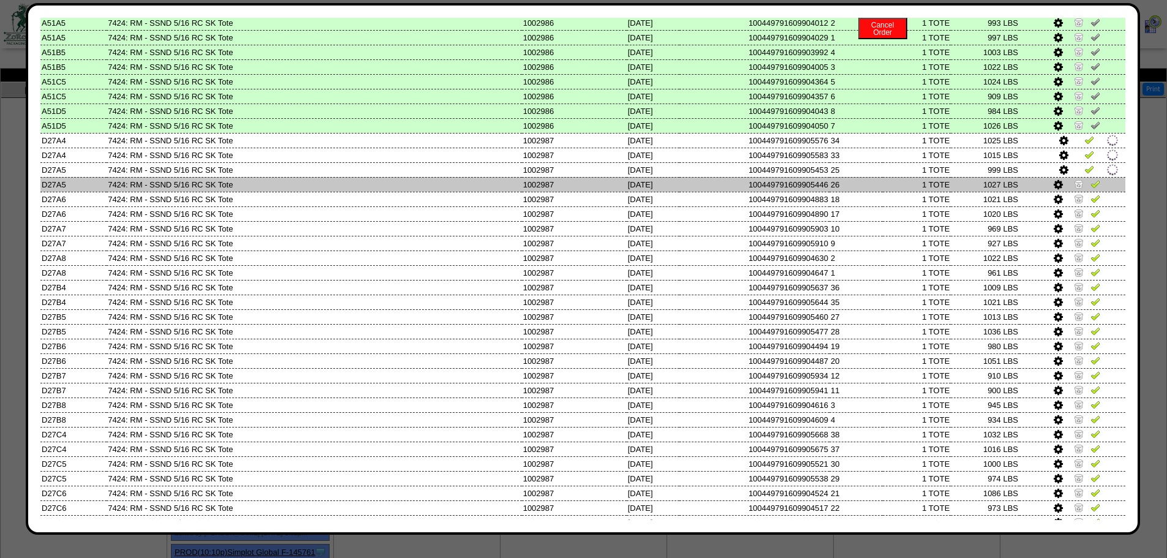
click at [1074, 184] on img at bounding box center [1079, 184] width 10 height 10
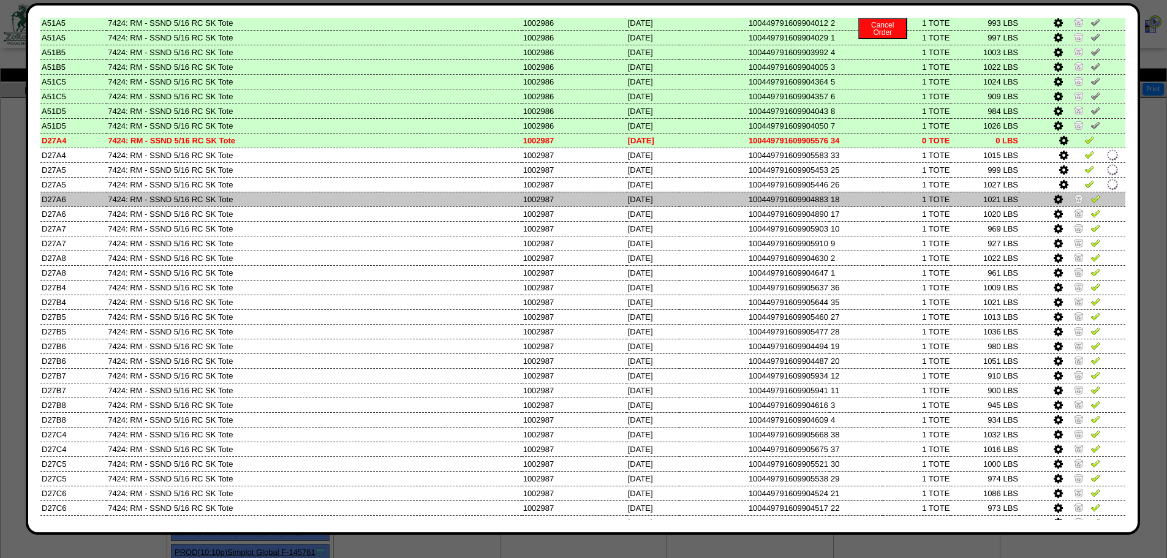
click at [1074, 202] on img at bounding box center [1079, 199] width 10 height 10
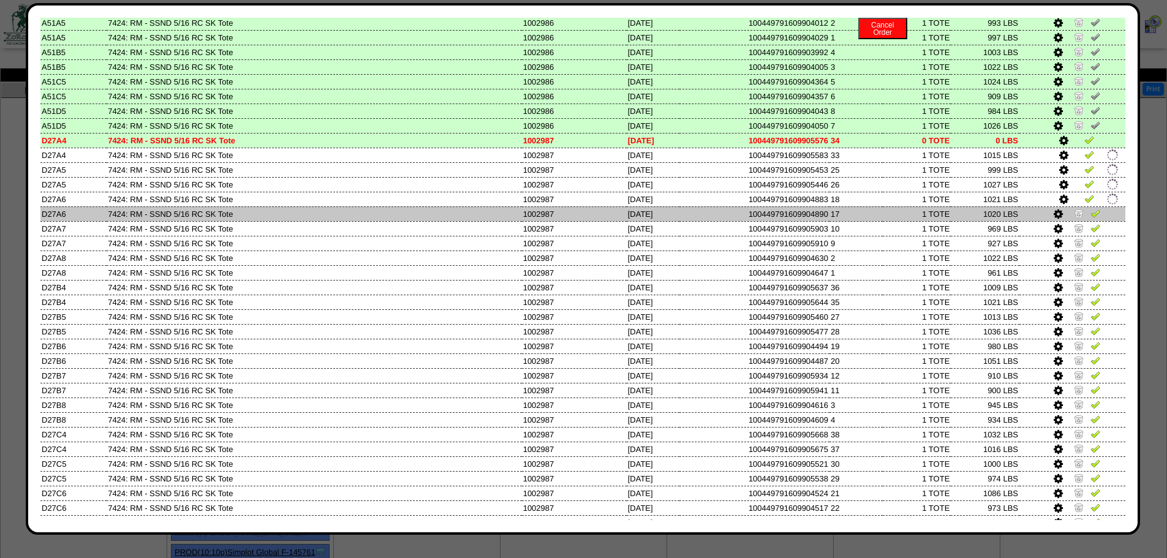
click at [1074, 214] on img at bounding box center [1079, 213] width 10 height 10
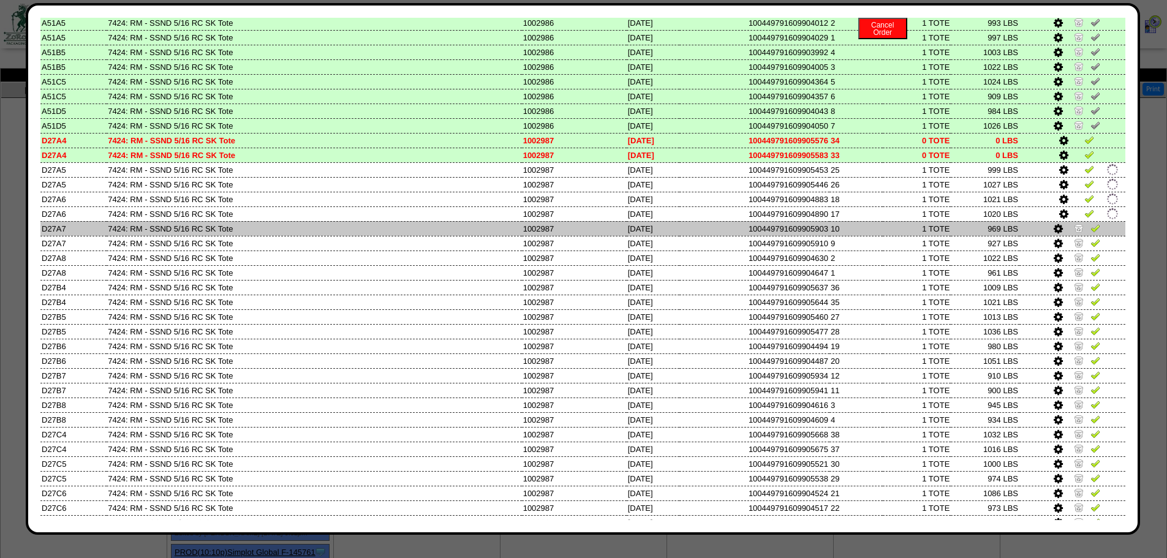
click at [1074, 232] on img at bounding box center [1079, 228] width 10 height 10
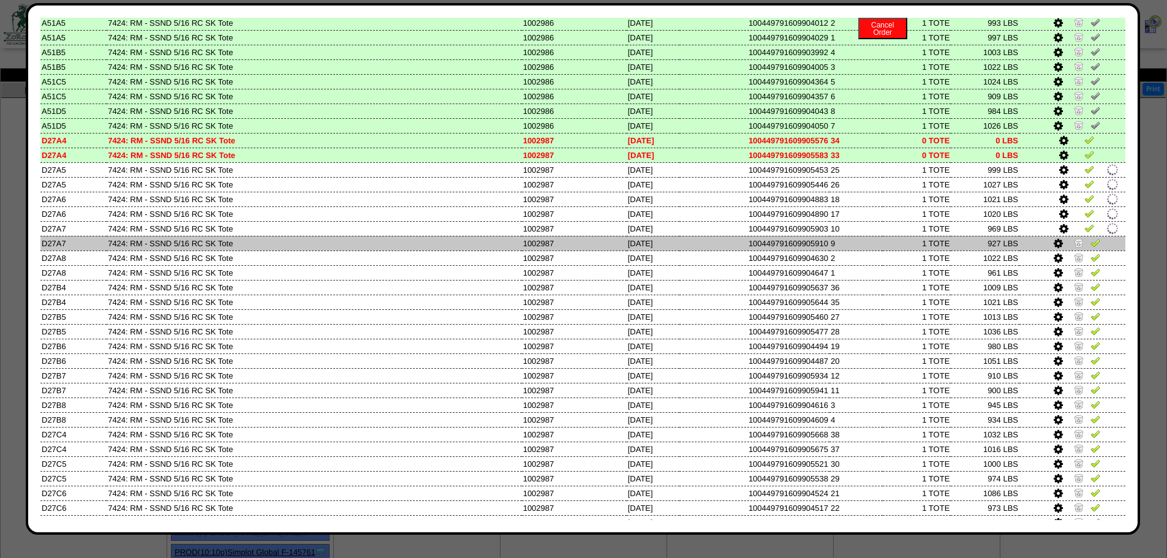
click at [1074, 243] on img at bounding box center [1079, 243] width 10 height 10
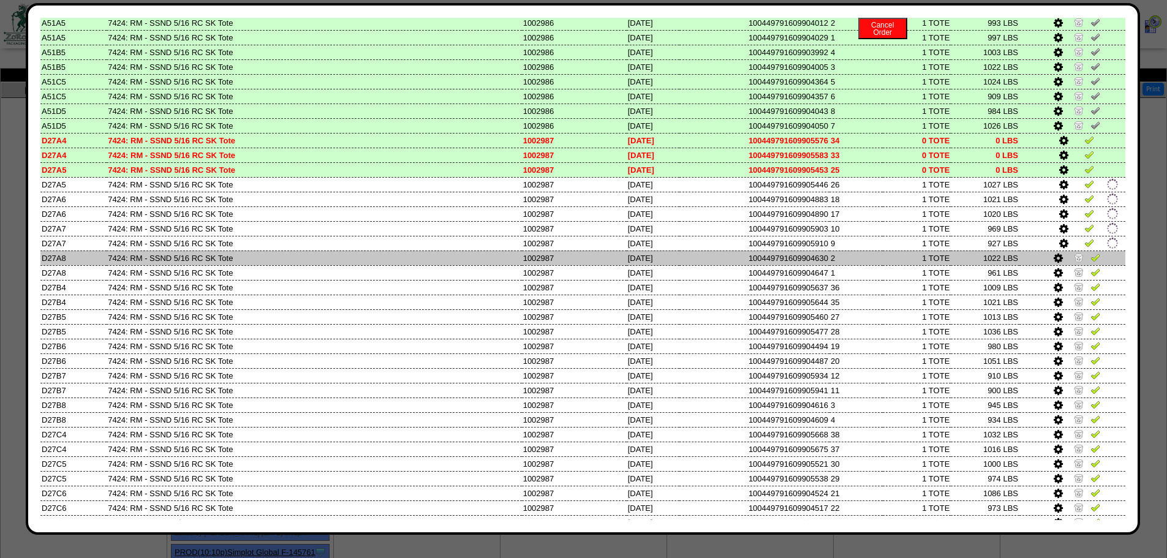
click at [1074, 260] on img at bounding box center [1079, 257] width 10 height 10
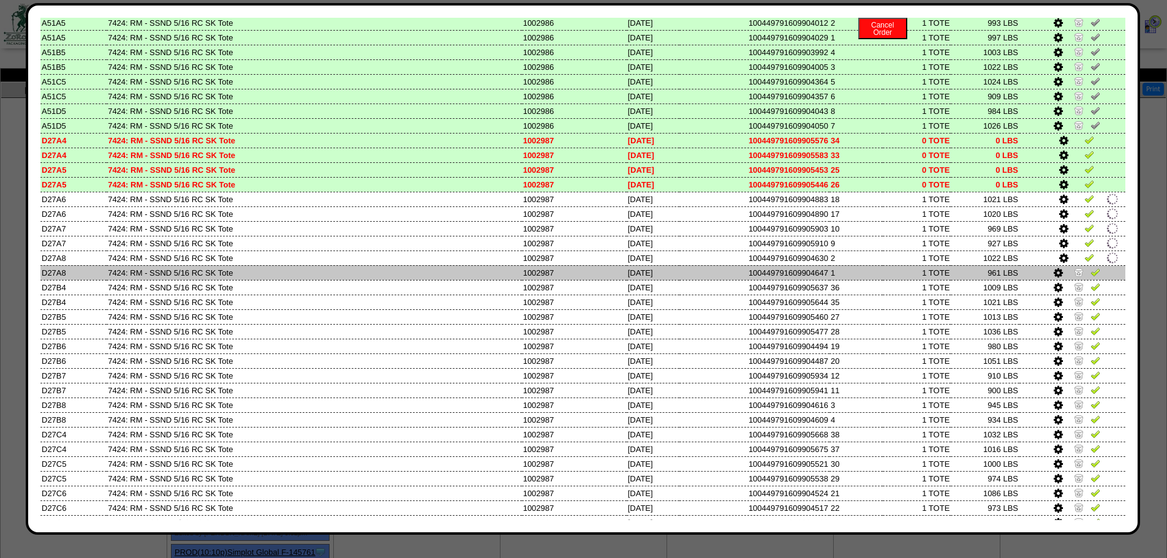
click at [1074, 271] on img at bounding box center [1079, 272] width 10 height 10
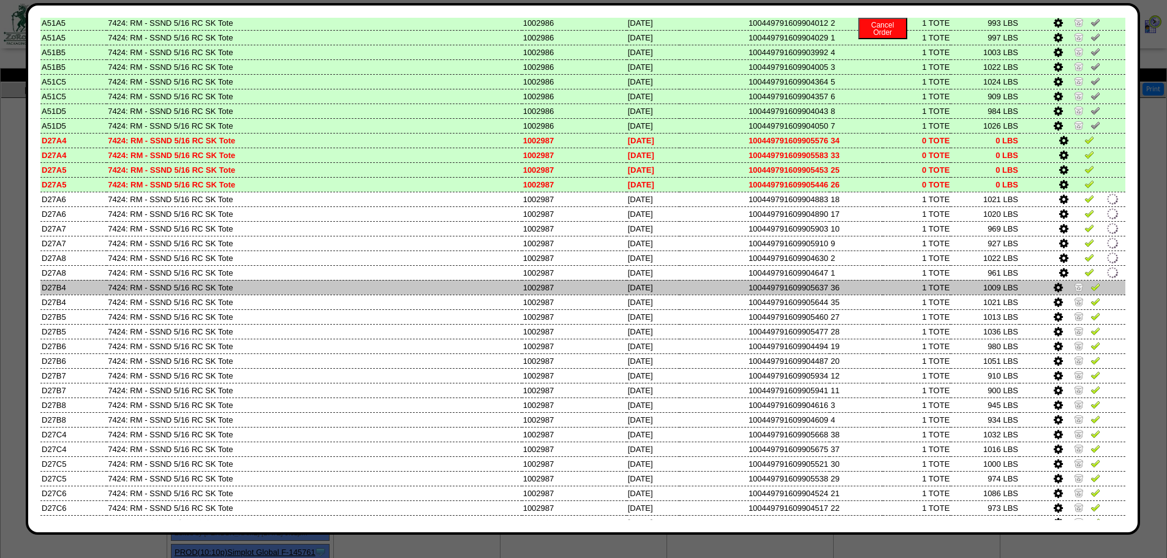
click at [1074, 286] on img at bounding box center [1079, 287] width 10 height 10
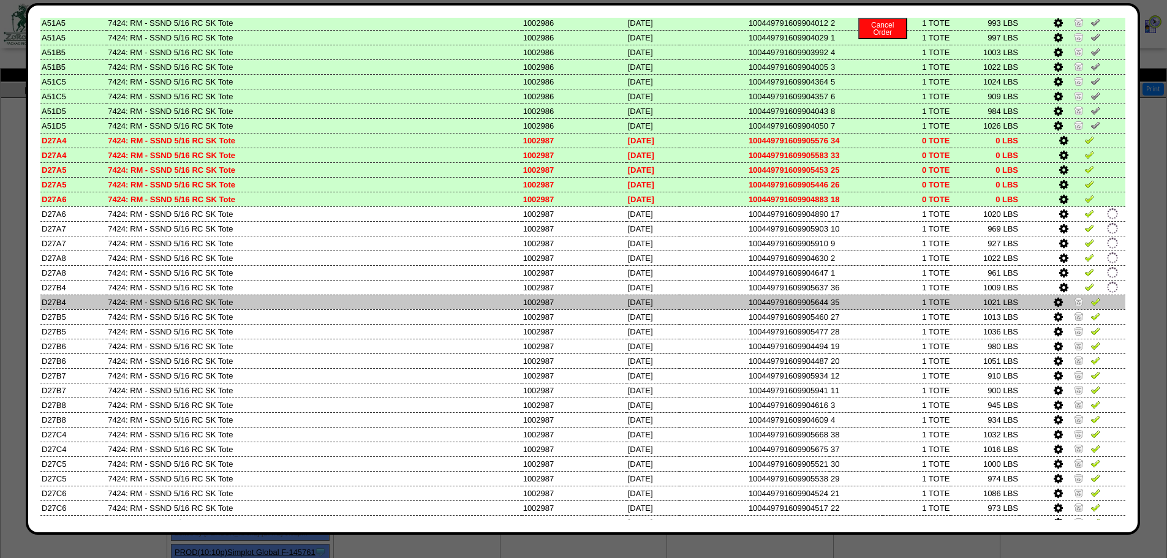
click at [1074, 301] on img at bounding box center [1079, 302] width 10 height 10
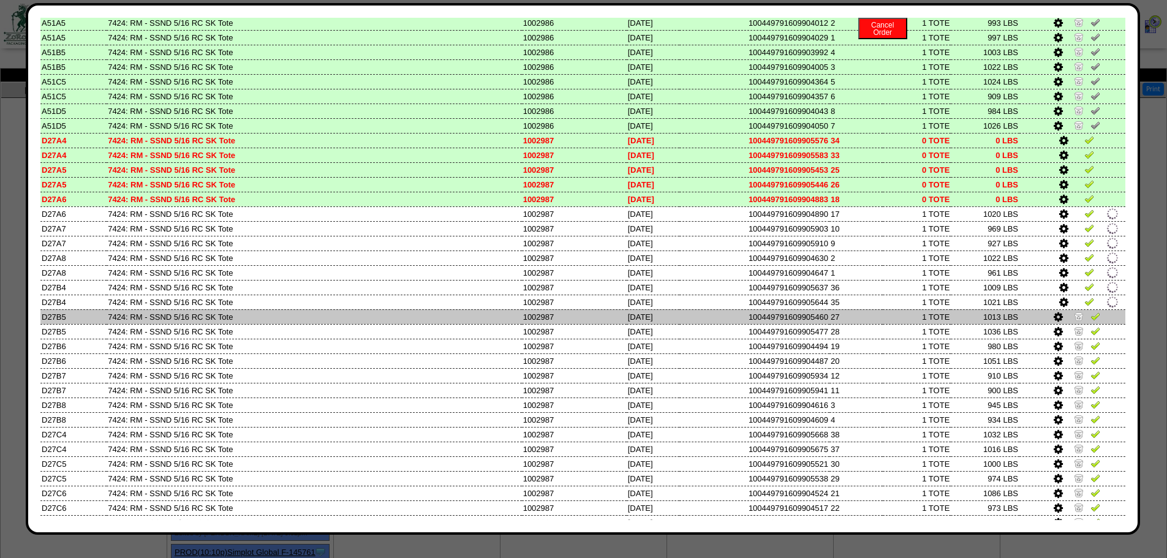
click at [1074, 311] on img at bounding box center [1079, 316] width 10 height 10
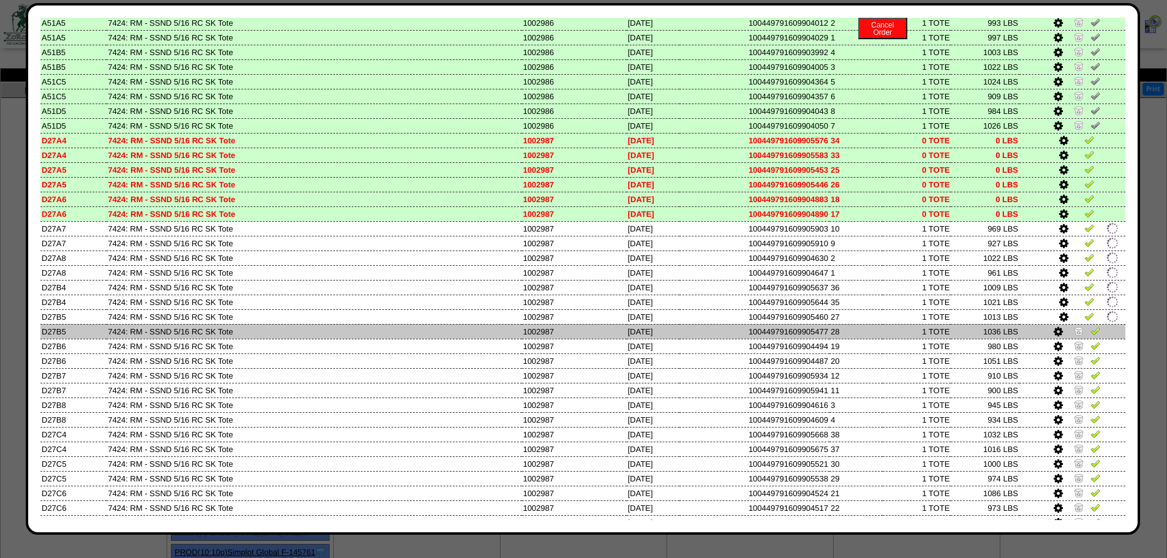
click at [1074, 330] on img at bounding box center [1079, 331] width 10 height 10
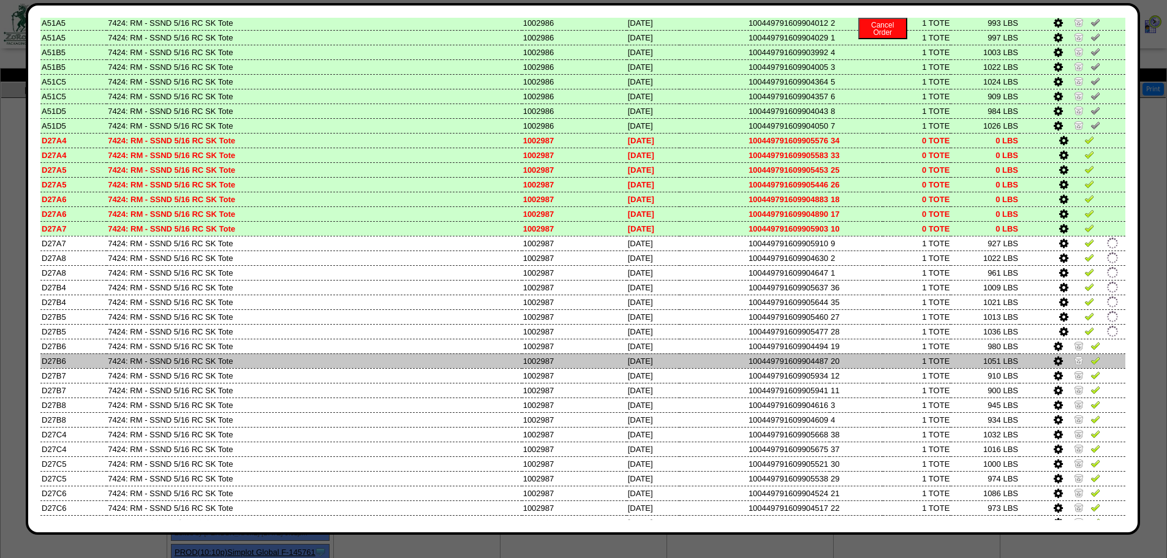
drag, startPoint x: 1071, startPoint y: 346, endPoint x: 1070, endPoint y: 363, distance: 17.2
click at [1074, 346] on img at bounding box center [1079, 346] width 10 height 10
click at [1074, 363] on img at bounding box center [1079, 360] width 10 height 10
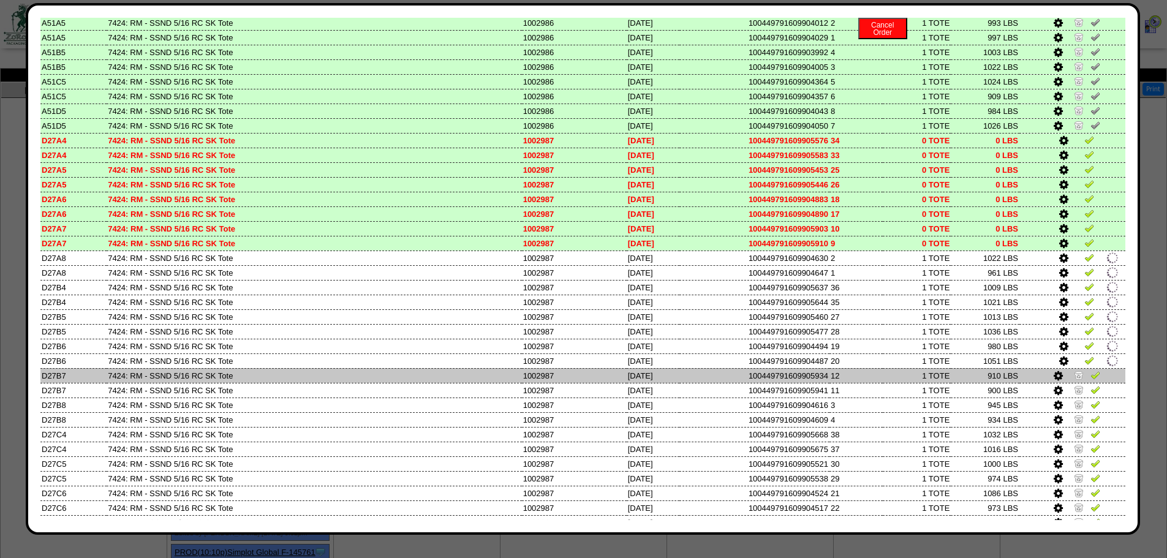
click at [1074, 375] on img at bounding box center [1079, 375] width 10 height 10
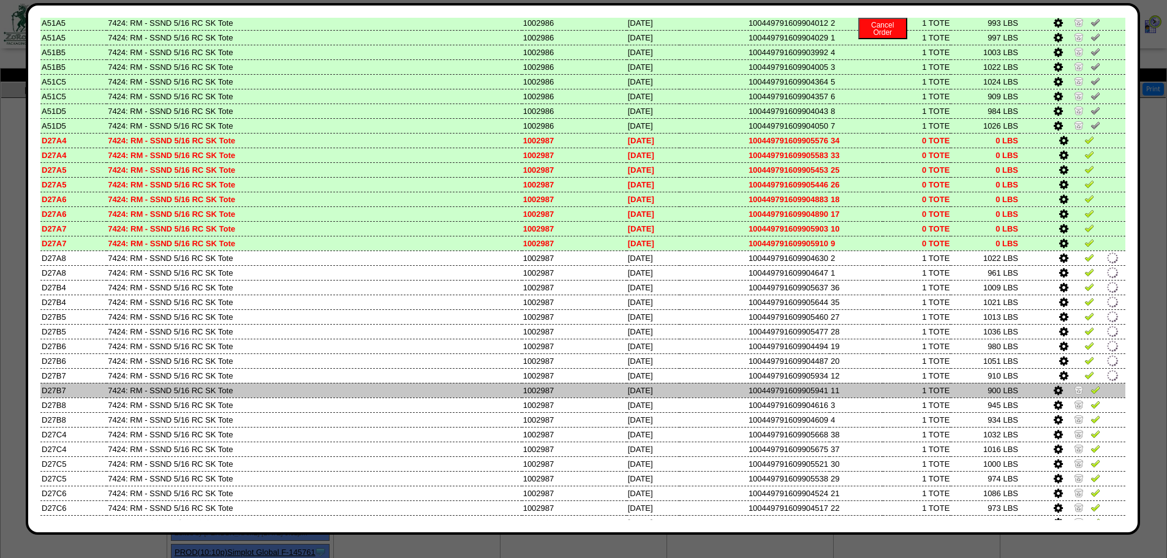
click at [1074, 390] on img at bounding box center [1079, 390] width 10 height 10
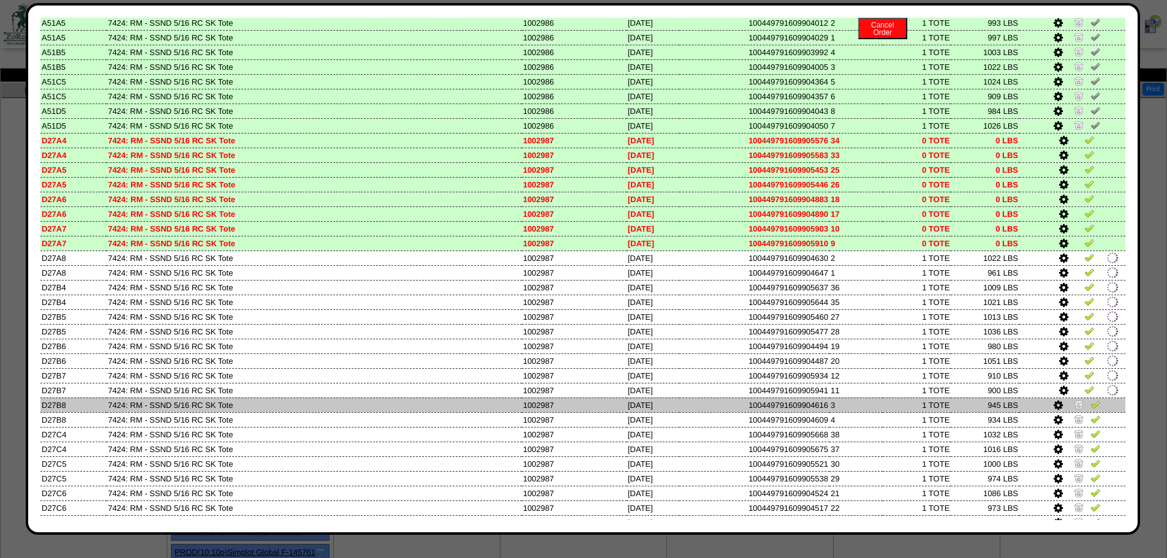
click at [1074, 409] on img at bounding box center [1079, 404] width 10 height 10
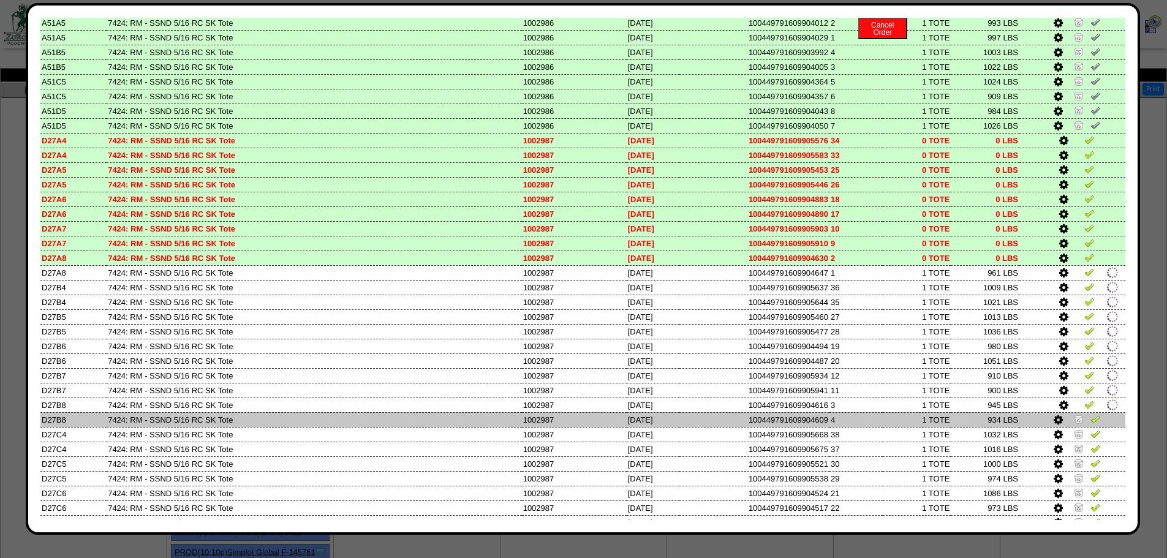
click at [1074, 418] on img at bounding box center [1079, 419] width 10 height 10
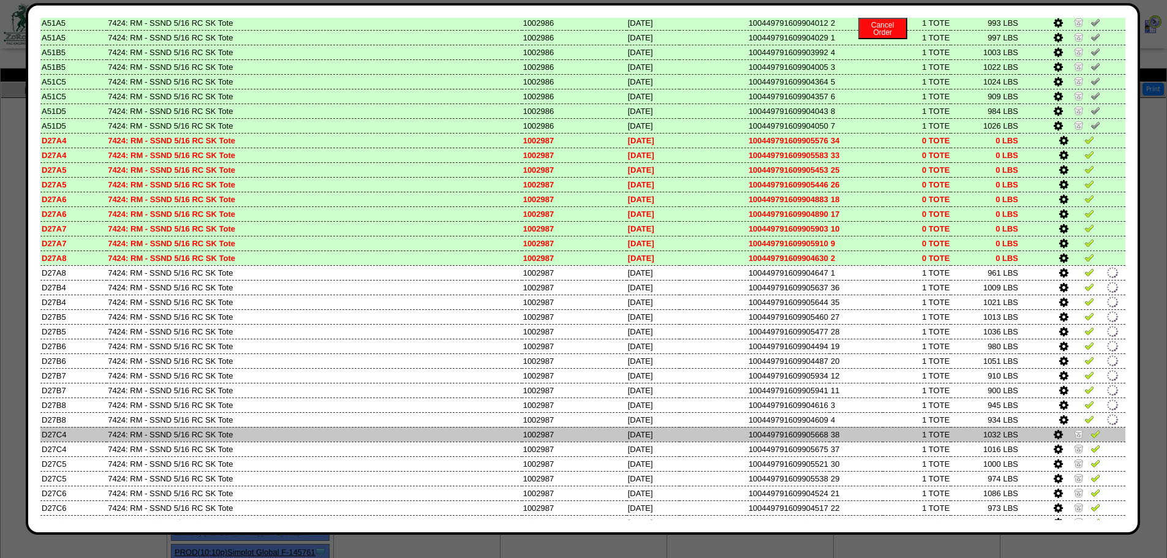
click at [1074, 429] on img at bounding box center [1079, 434] width 10 height 10
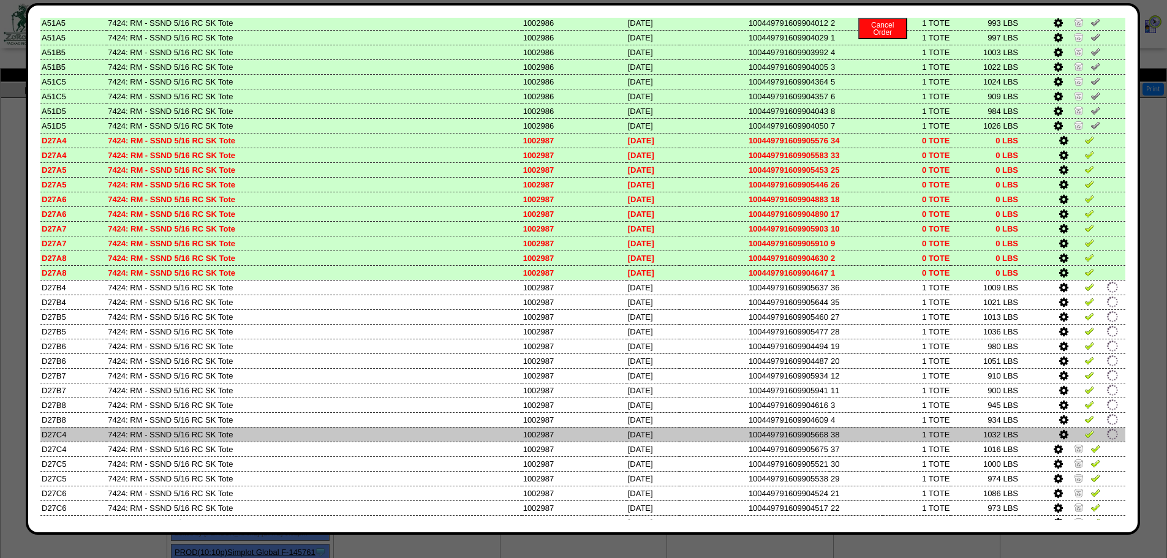
click at [1073, 439] on td at bounding box center [1073, 434] width 106 height 15
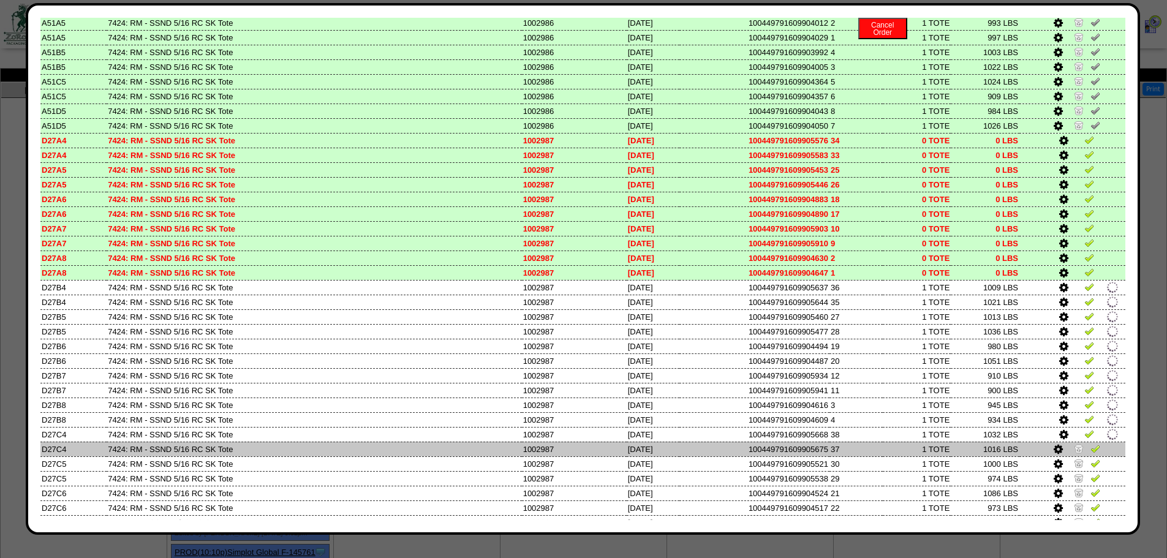
click at [1074, 453] on link at bounding box center [1080, 450] width 12 height 9
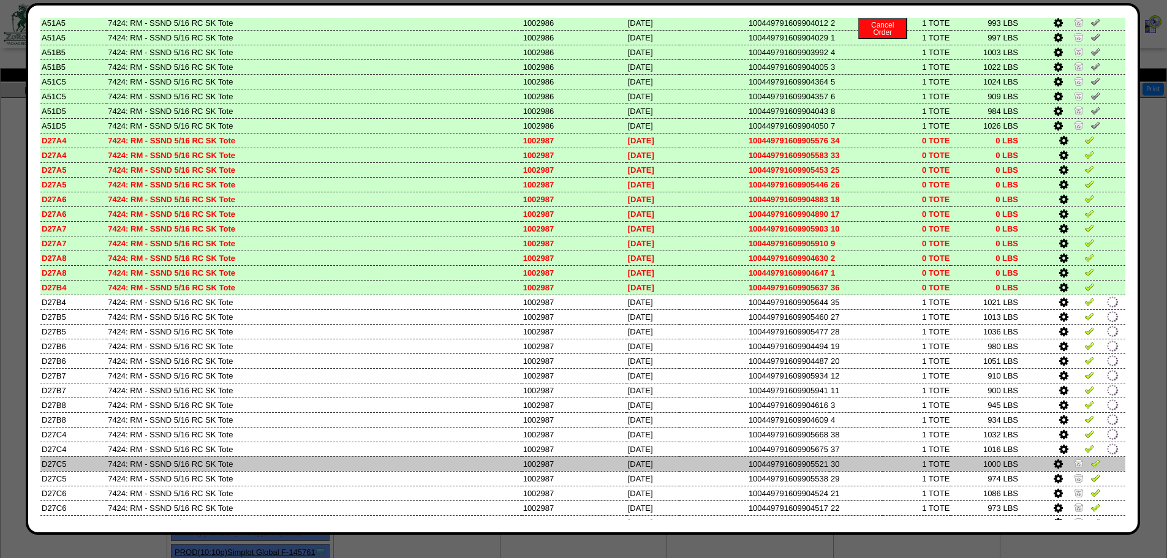
click at [1074, 463] on img at bounding box center [1079, 463] width 10 height 10
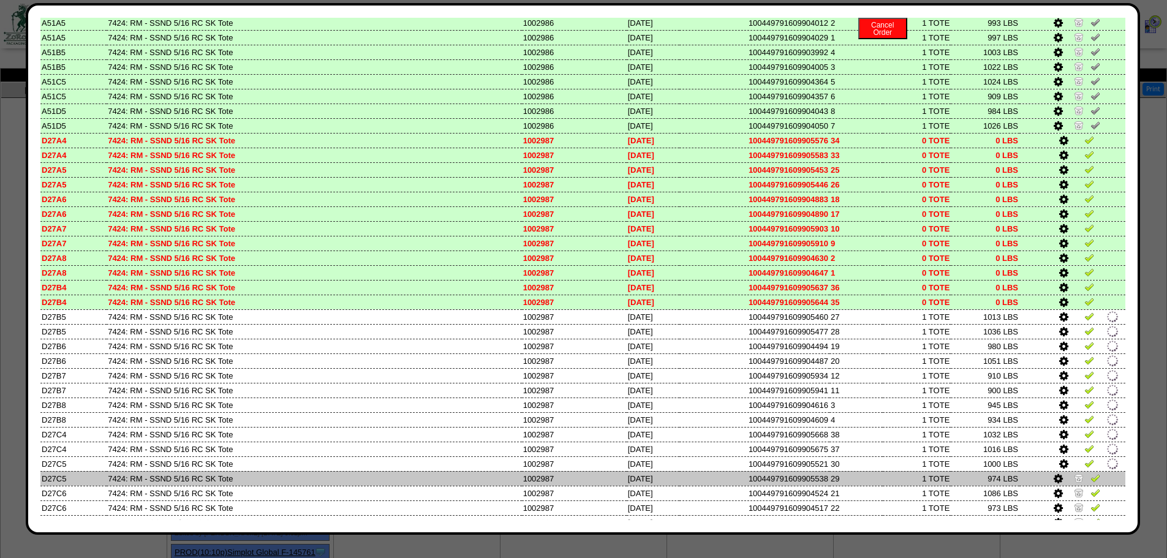
click at [1074, 479] on img at bounding box center [1079, 478] width 10 height 10
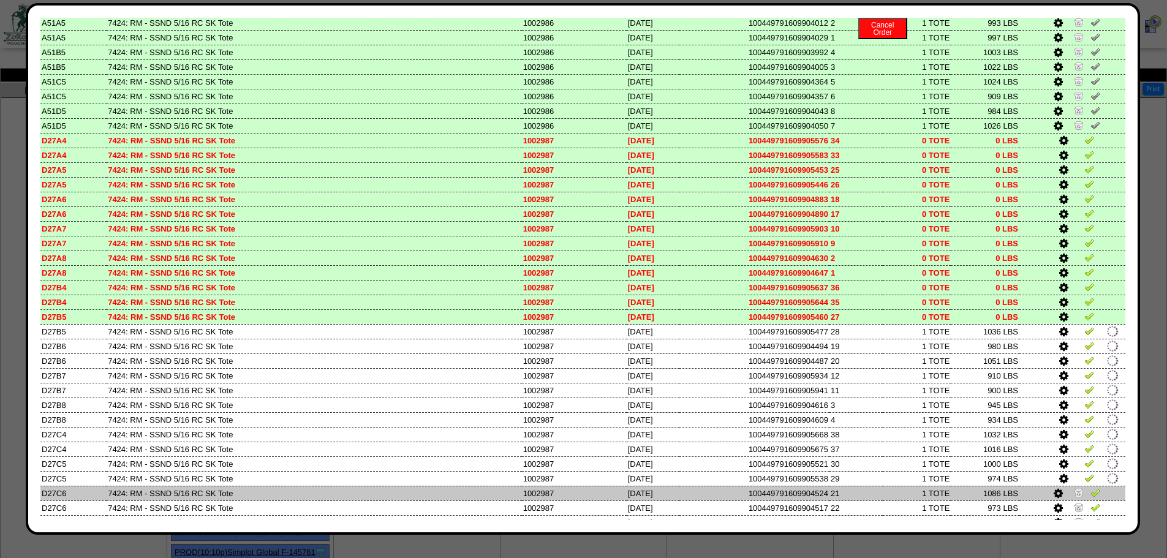
click at [1074, 494] on img at bounding box center [1079, 493] width 10 height 10
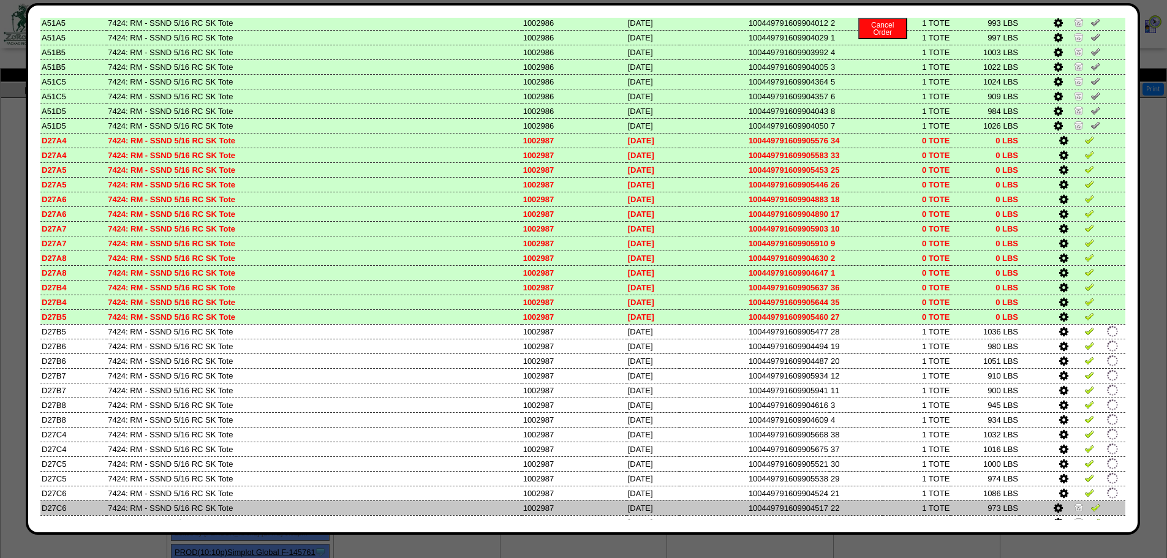
click at [1074, 504] on img at bounding box center [1079, 507] width 10 height 10
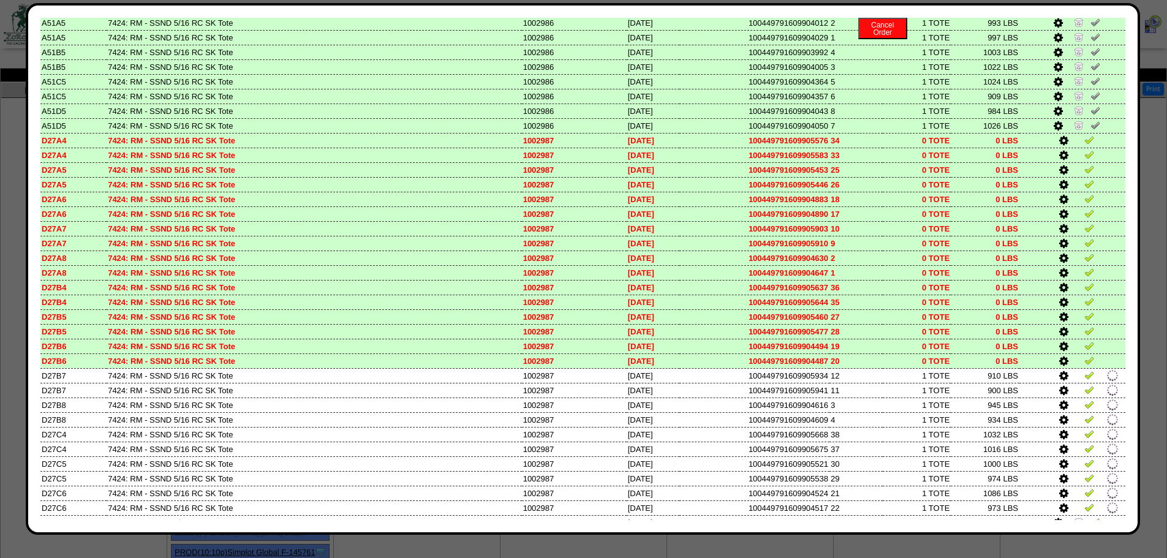
scroll to position [1899, 0]
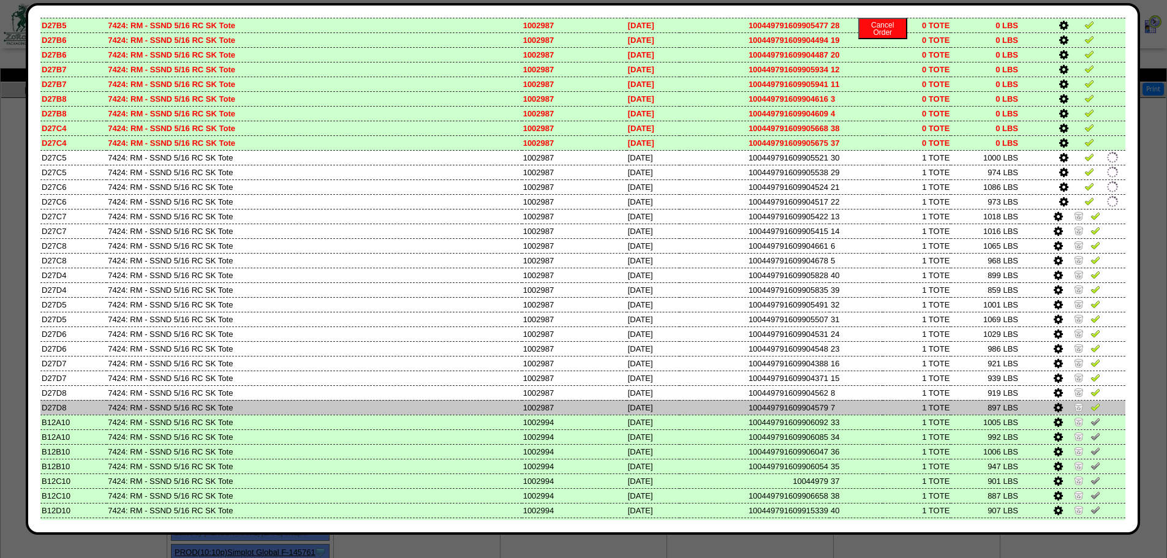
click at [1074, 409] on img at bounding box center [1079, 407] width 10 height 10
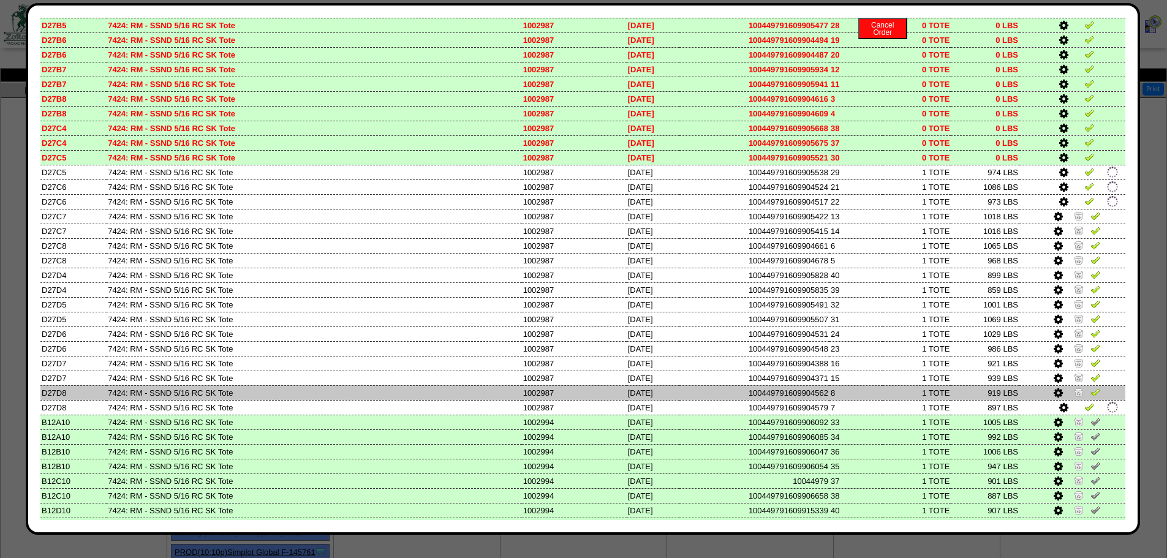
click at [1074, 396] on img at bounding box center [1079, 392] width 10 height 10
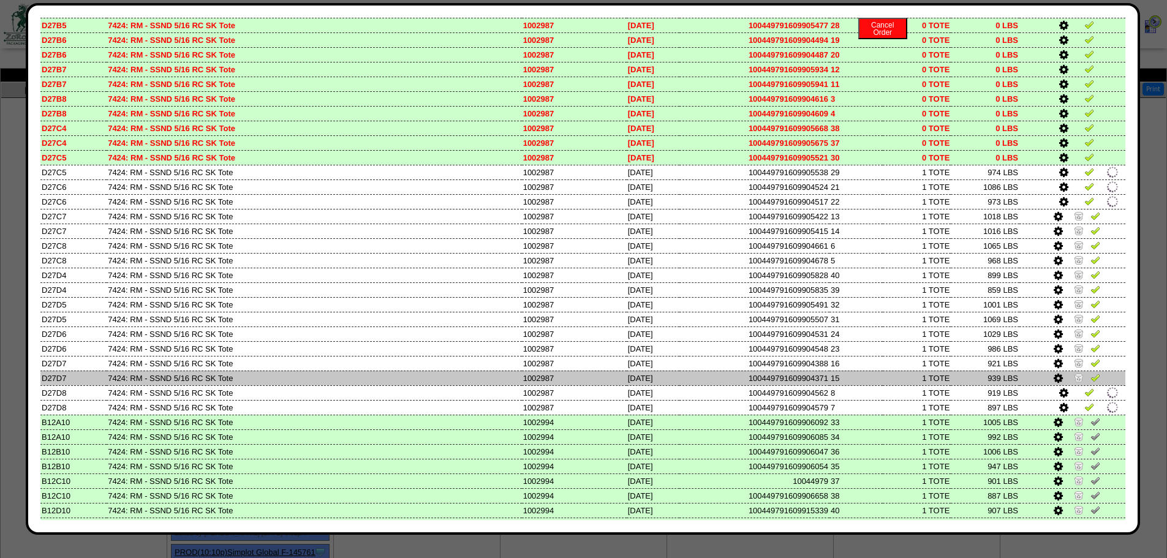
click at [1074, 379] on img at bounding box center [1079, 378] width 10 height 10
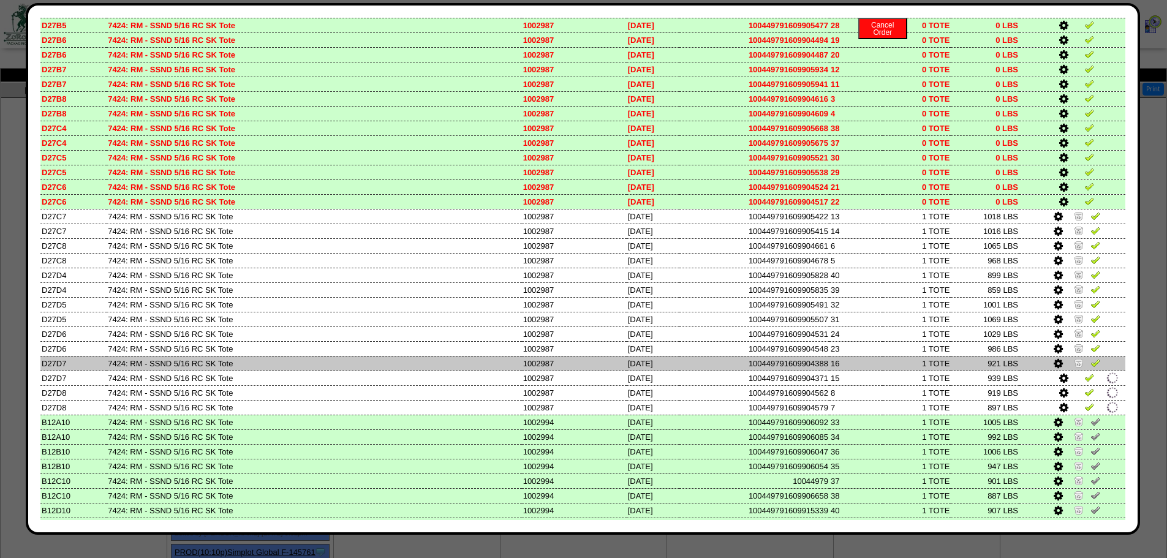
click at [1070, 369] on td at bounding box center [1073, 363] width 106 height 15
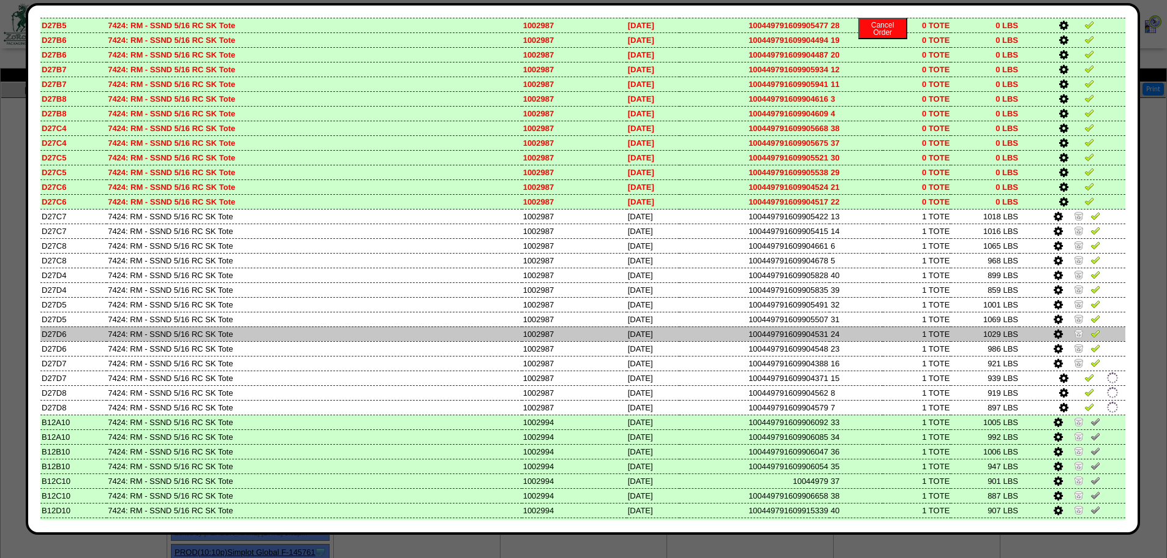
drag, startPoint x: 1070, startPoint y: 356, endPoint x: 1071, endPoint y: 339, distance: 16.6
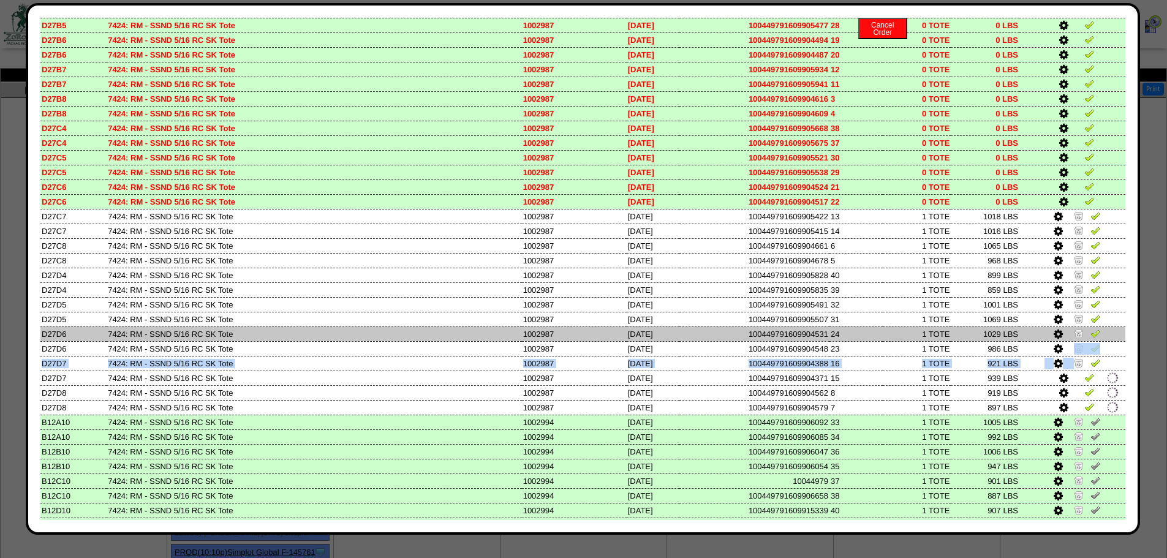
click at [1074, 339] on link at bounding box center [1080, 335] width 12 height 9
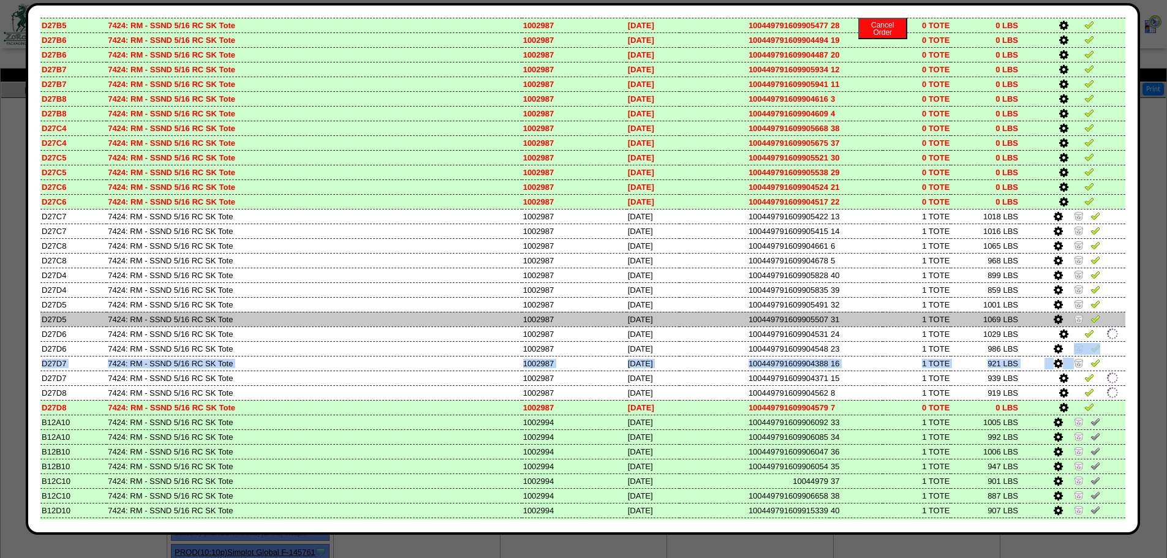
click at [1074, 324] on link at bounding box center [1080, 320] width 12 height 9
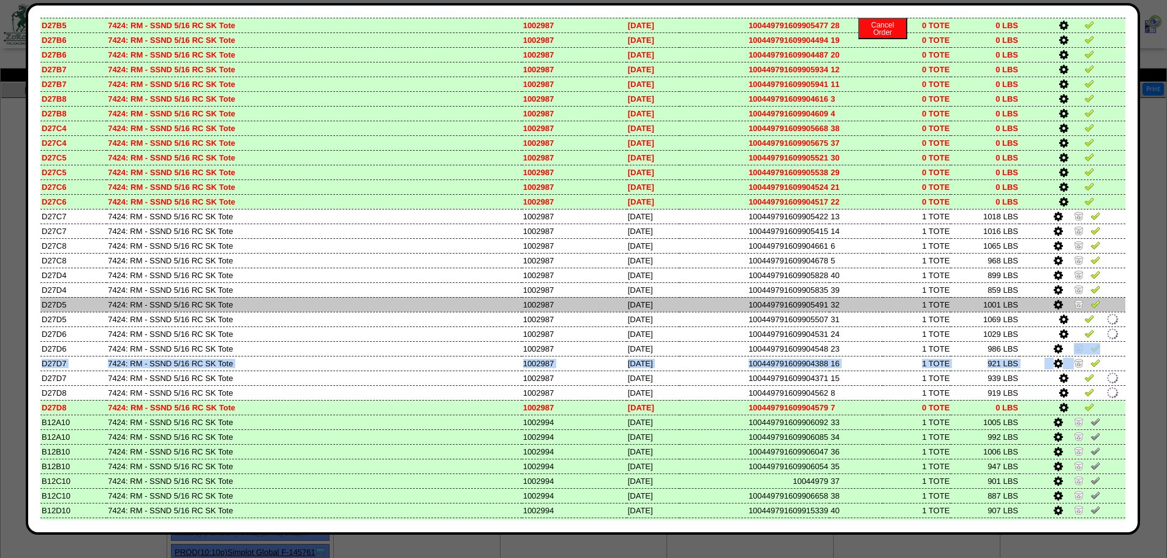
click at [1074, 310] on link at bounding box center [1080, 305] width 12 height 9
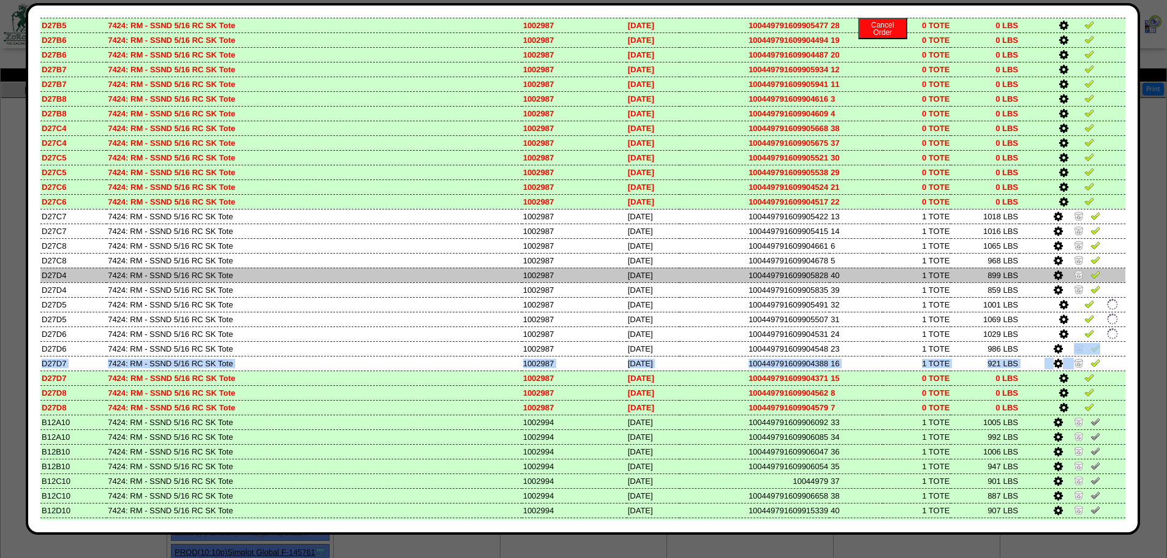
click at [1074, 279] on link at bounding box center [1080, 276] width 12 height 9
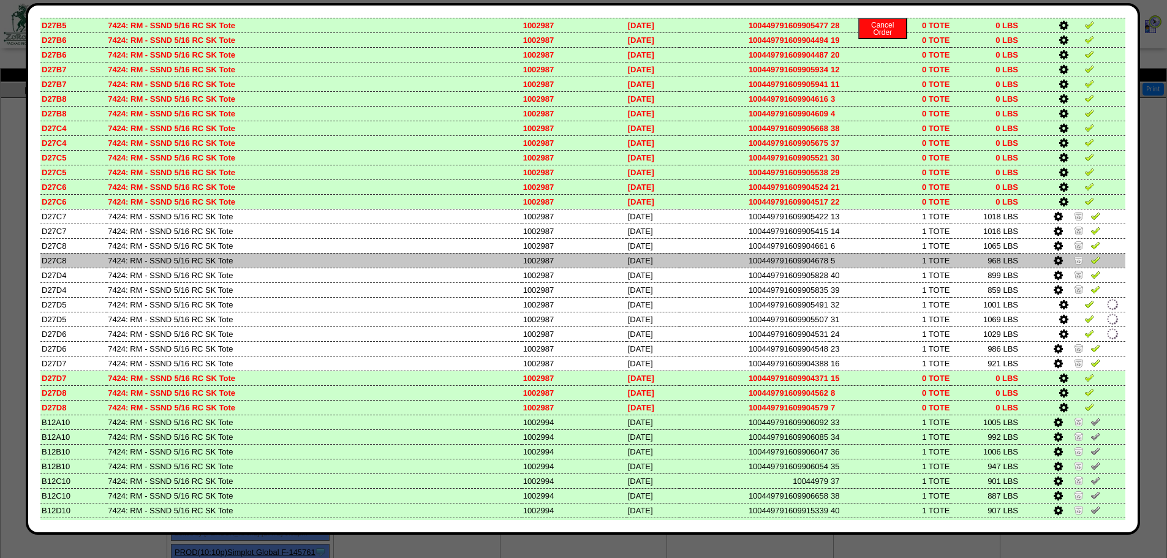
click at [1071, 267] on td at bounding box center [1073, 260] width 106 height 15
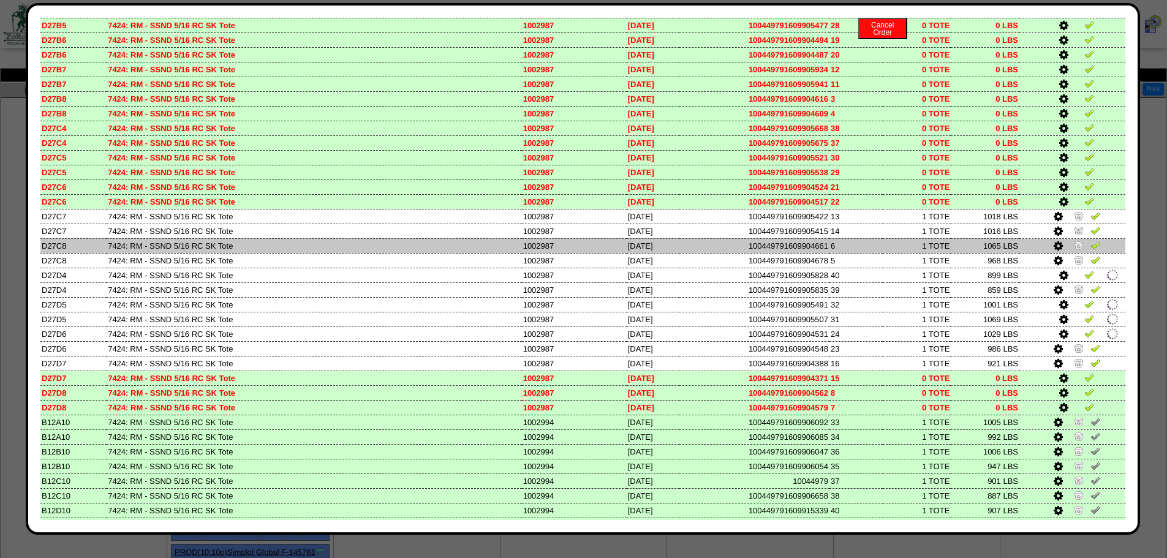
drag, startPoint x: 1071, startPoint y: 256, endPoint x: 1071, endPoint y: 239, distance: 17.2
click at [1074, 256] on img at bounding box center [1079, 260] width 10 height 10
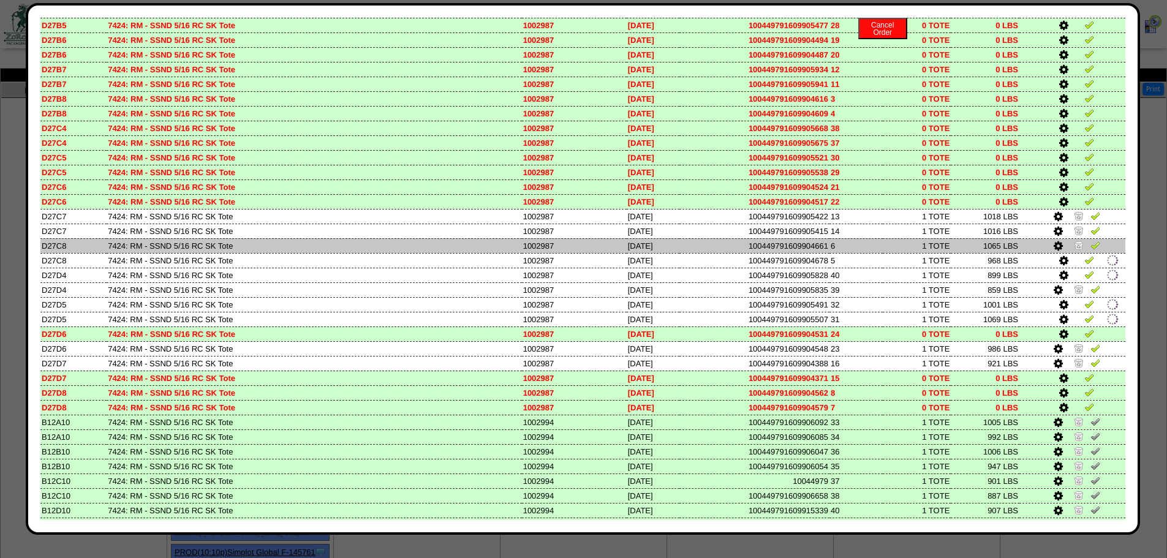
click at [1071, 239] on td at bounding box center [1073, 245] width 106 height 15
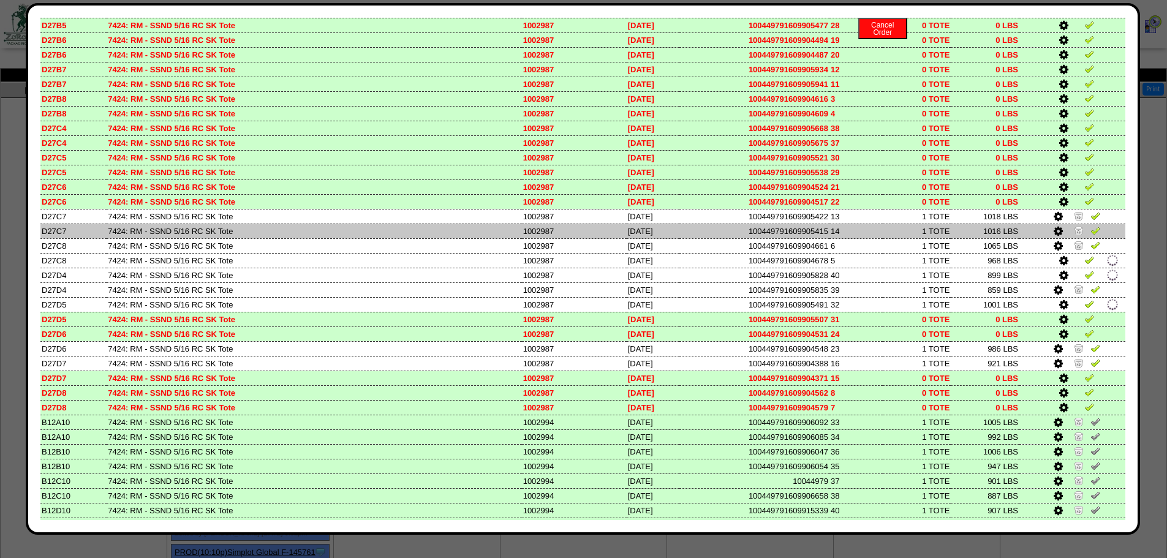
click at [1074, 230] on img at bounding box center [1079, 230] width 10 height 10
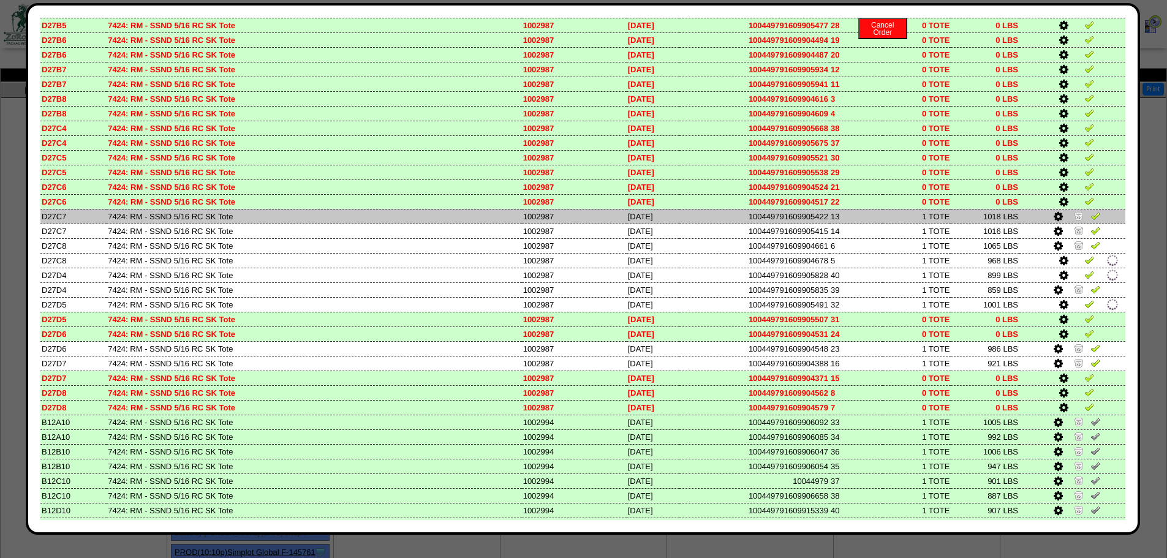
click at [1070, 222] on td at bounding box center [1073, 216] width 106 height 15
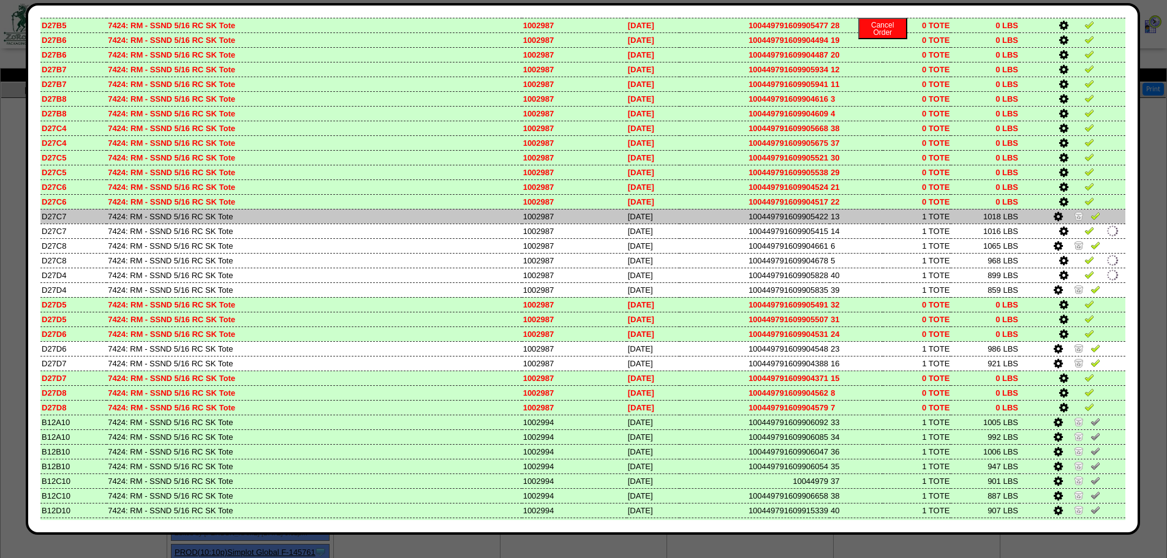
click at [1074, 220] on img at bounding box center [1079, 216] width 10 height 10
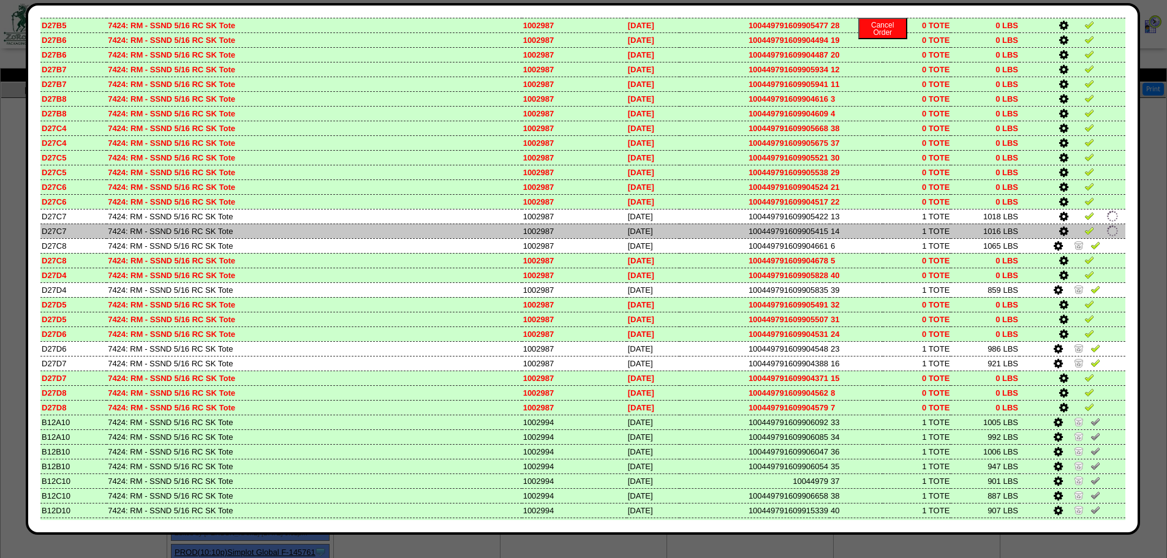
click at [1070, 235] on td at bounding box center [1073, 231] width 106 height 15
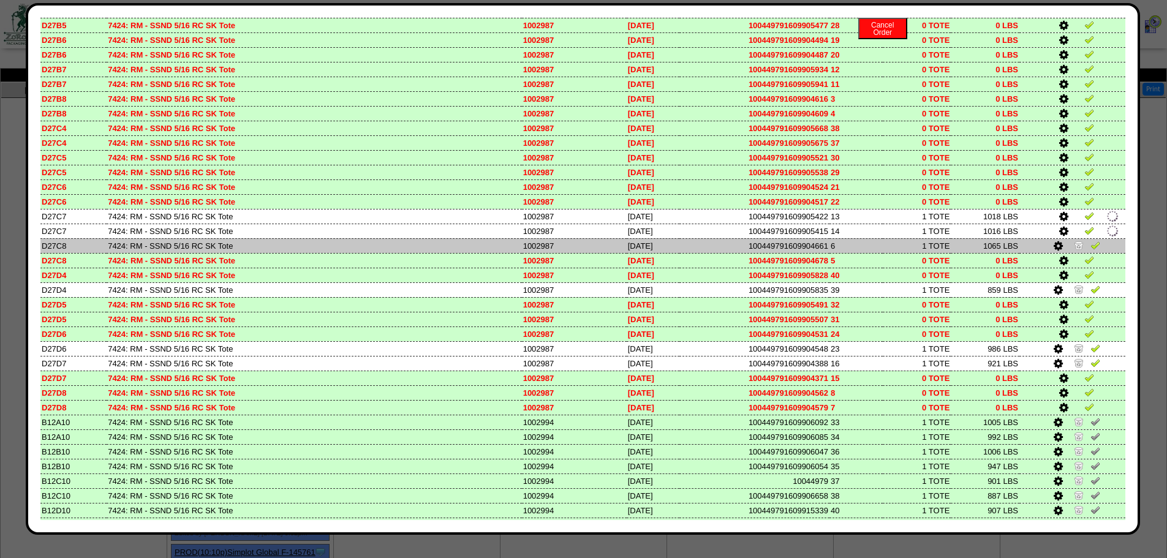
click at [1074, 243] on img at bounding box center [1079, 245] width 10 height 10
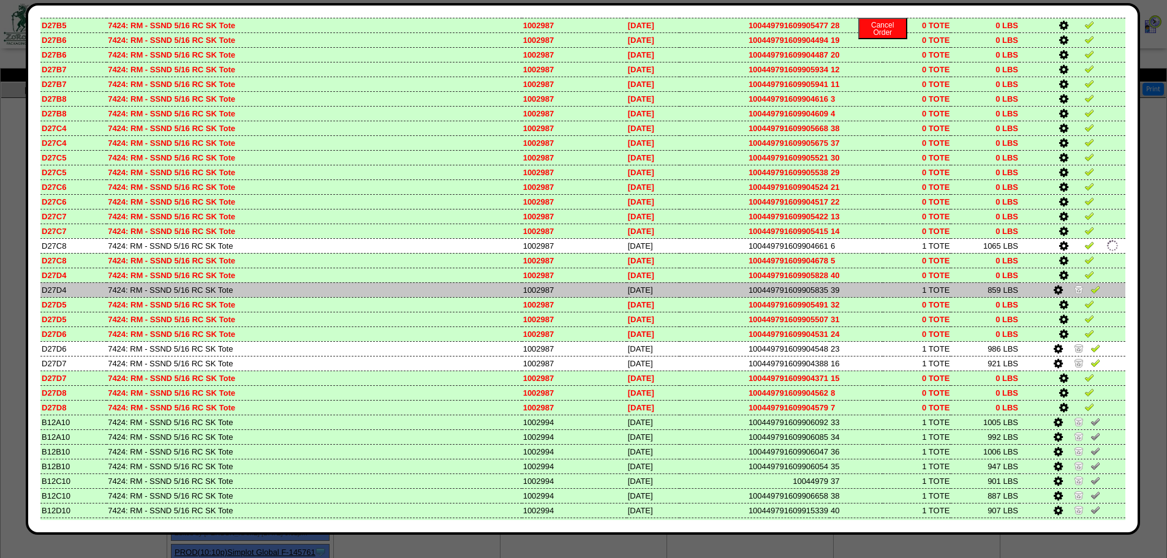
click at [1074, 289] on img at bounding box center [1079, 289] width 10 height 10
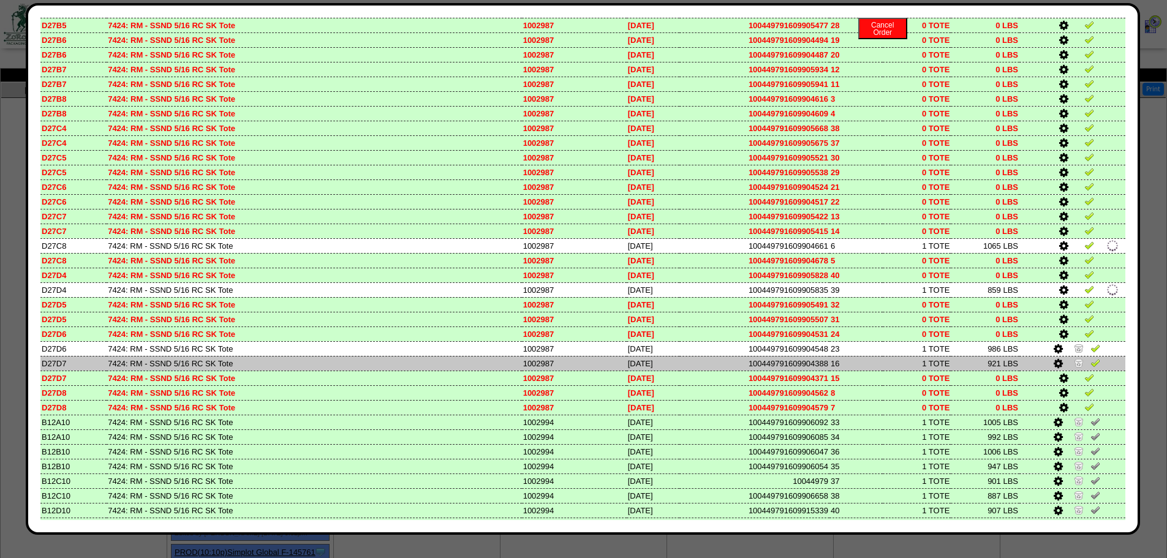
click at [1074, 358] on img at bounding box center [1079, 363] width 10 height 10
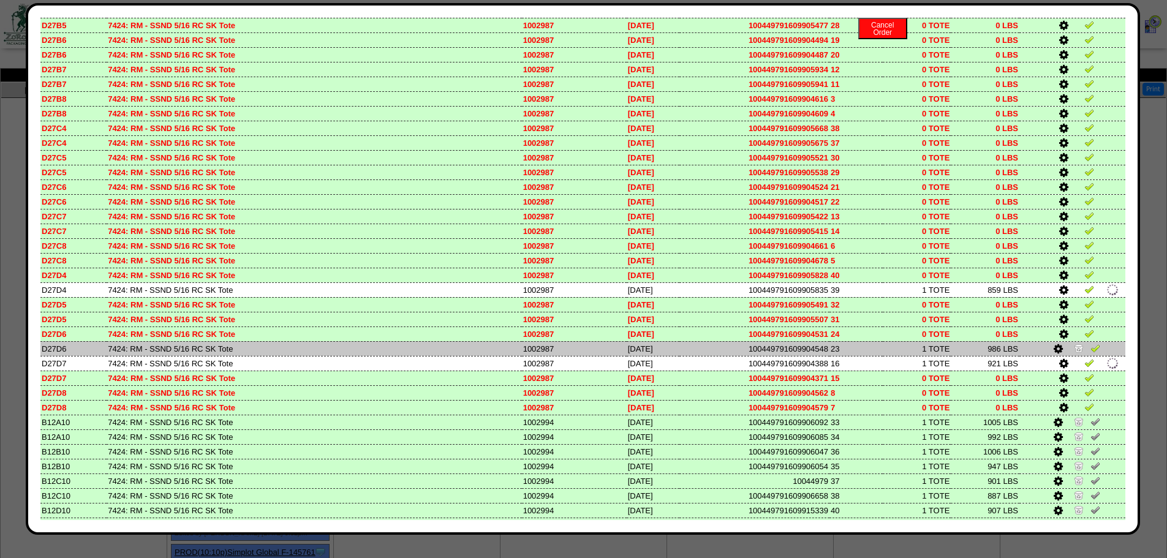
click at [1074, 349] on img at bounding box center [1079, 348] width 10 height 10
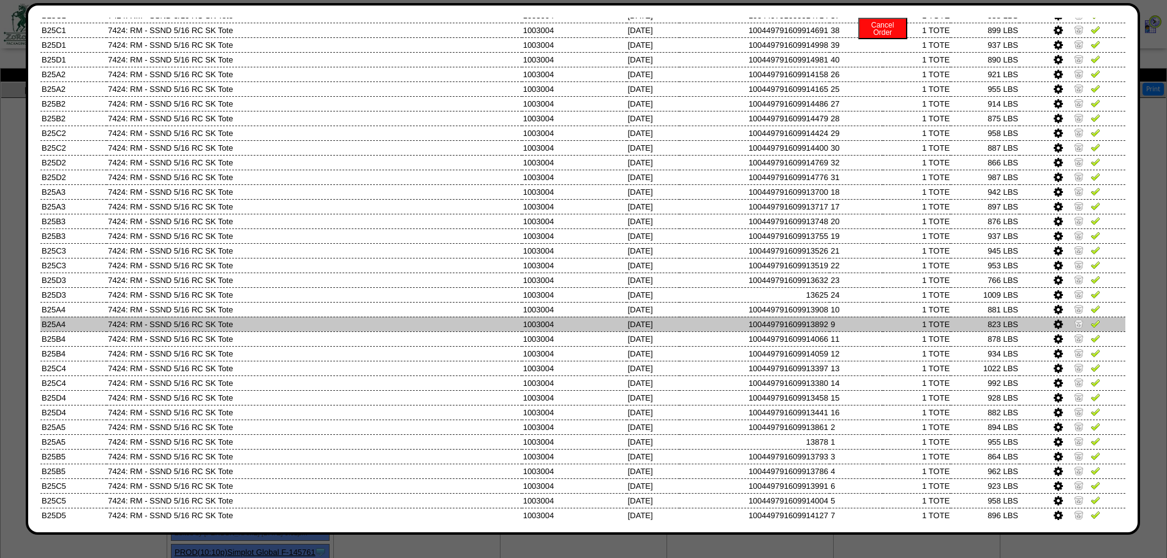
scroll to position [4924, 0]
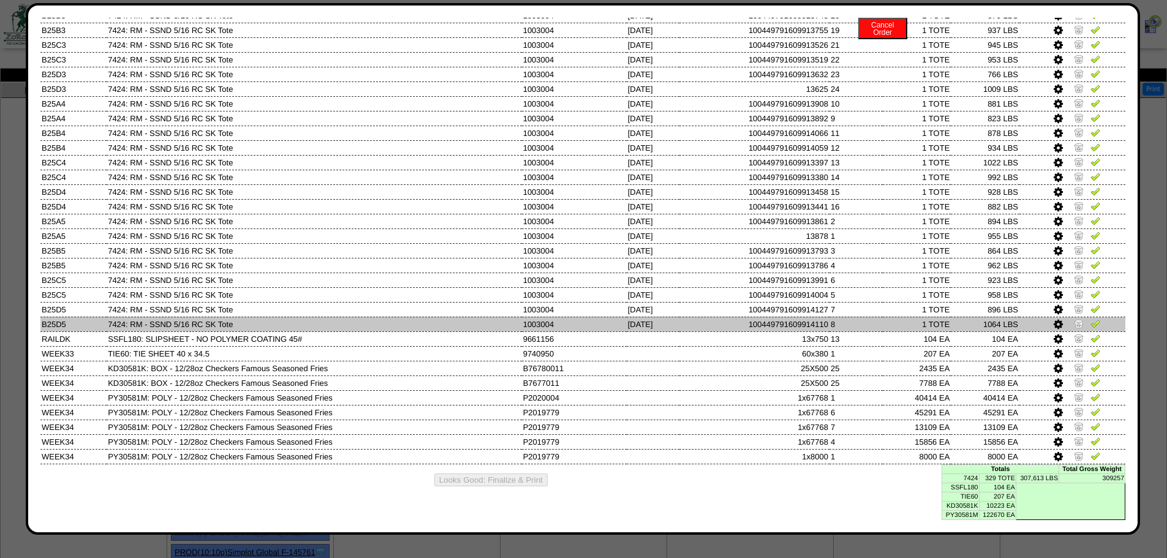
click at [1076, 322] on link at bounding box center [1080, 325] width 12 height 9
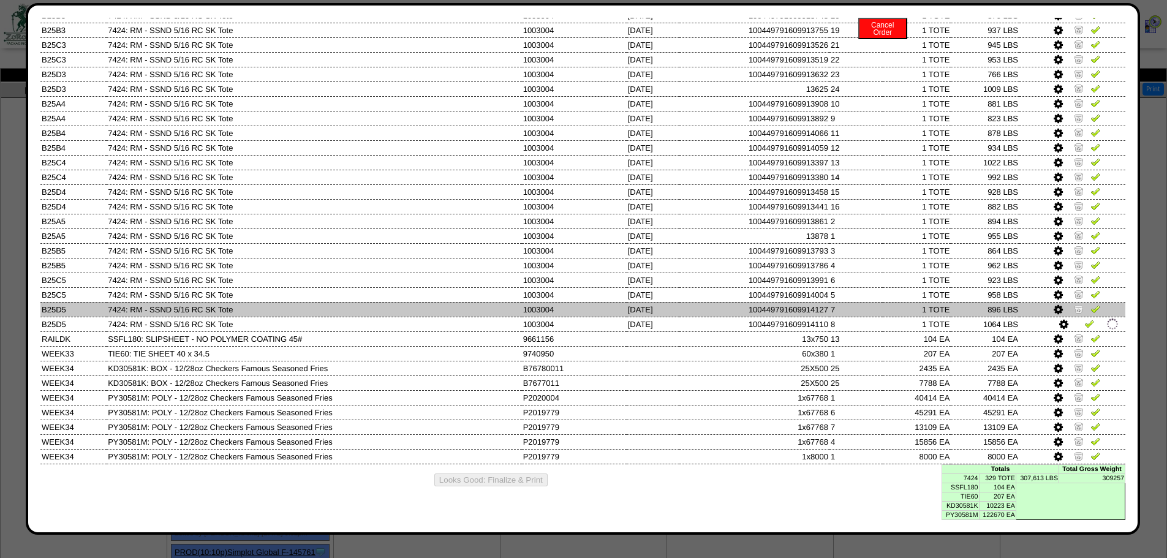
click at [1074, 312] on img at bounding box center [1079, 309] width 10 height 10
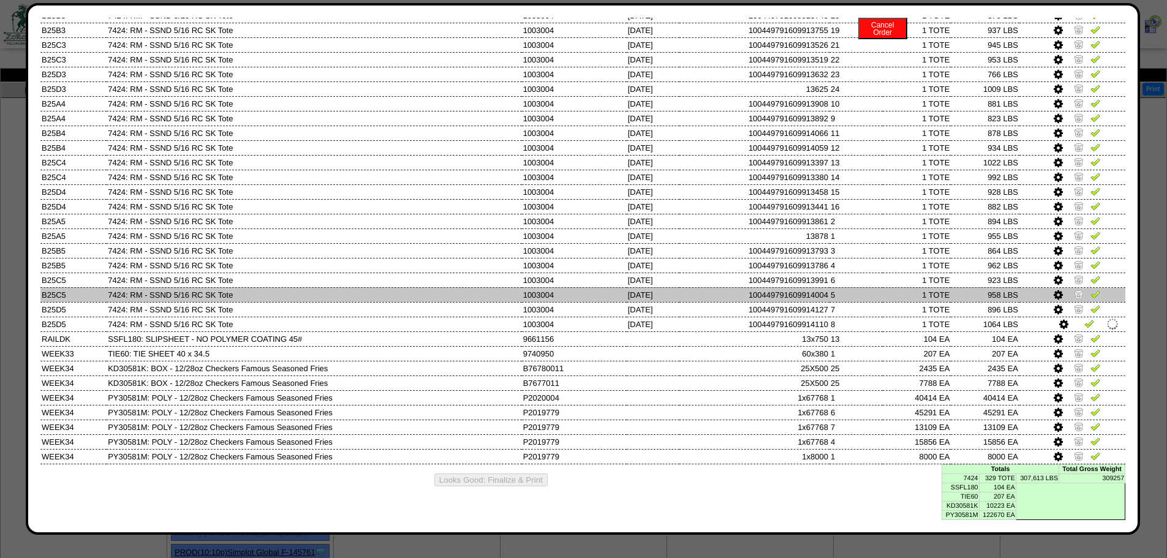
click at [1074, 300] on link at bounding box center [1080, 296] width 12 height 9
click at [1072, 287] on td at bounding box center [1073, 294] width 106 height 15
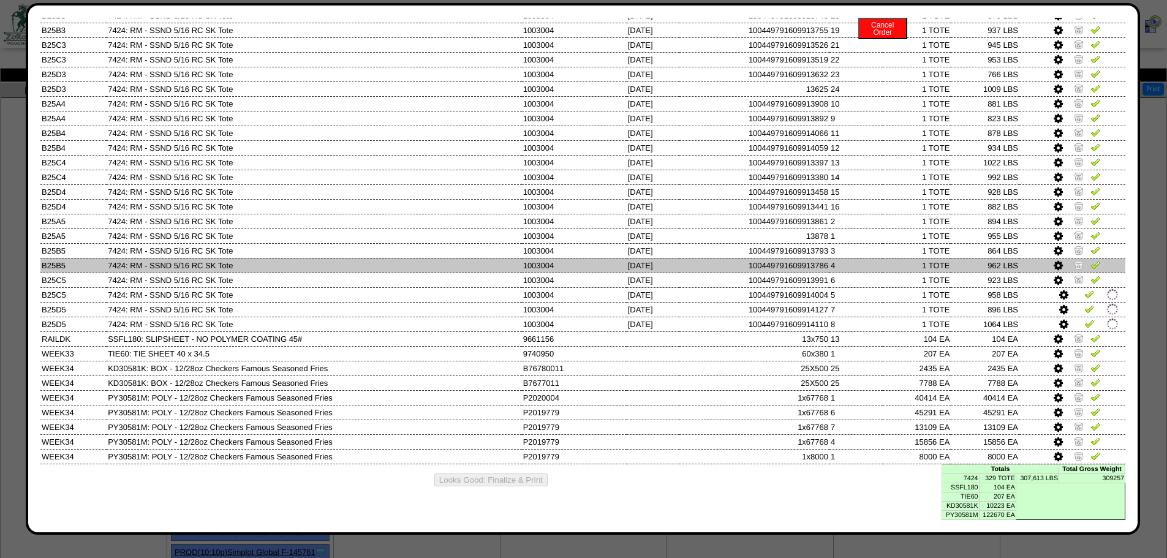
click at [1074, 268] on img at bounding box center [1079, 265] width 10 height 10
click at [1073, 260] on td at bounding box center [1073, 265] width 106 height 15
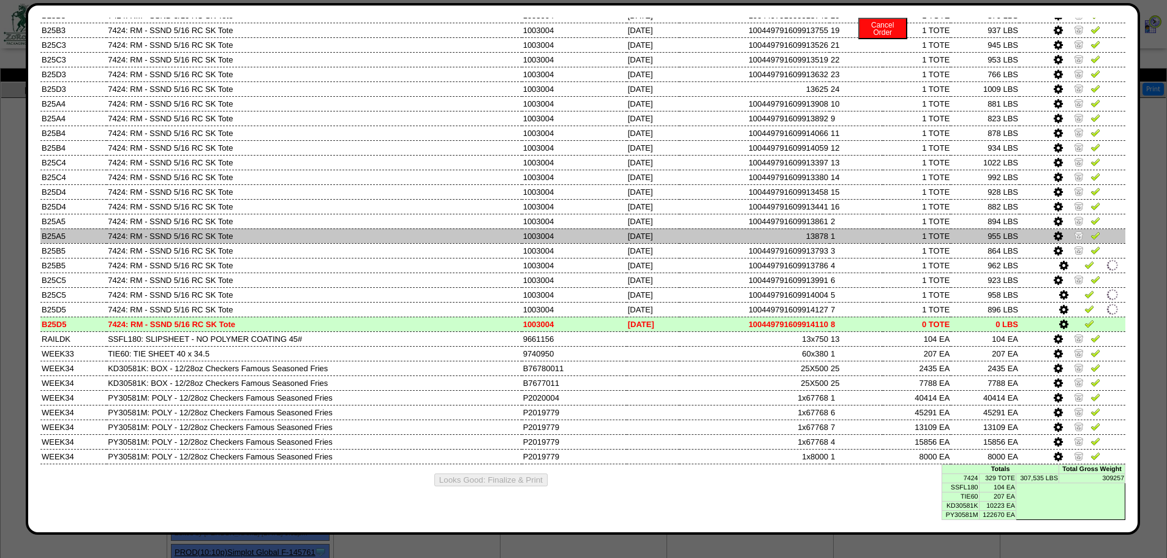
click at [1074, 237] on img at bounding box center [1079, 235] width 10 height 10
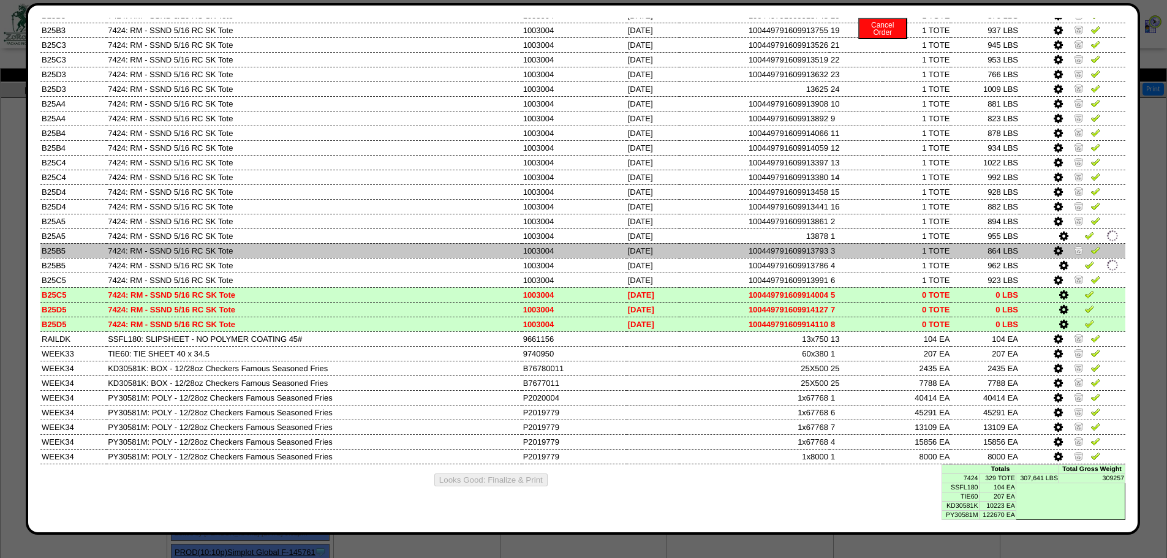
click at [1074, 245] on img at bounding box center [1079, 250] width 10 height 10
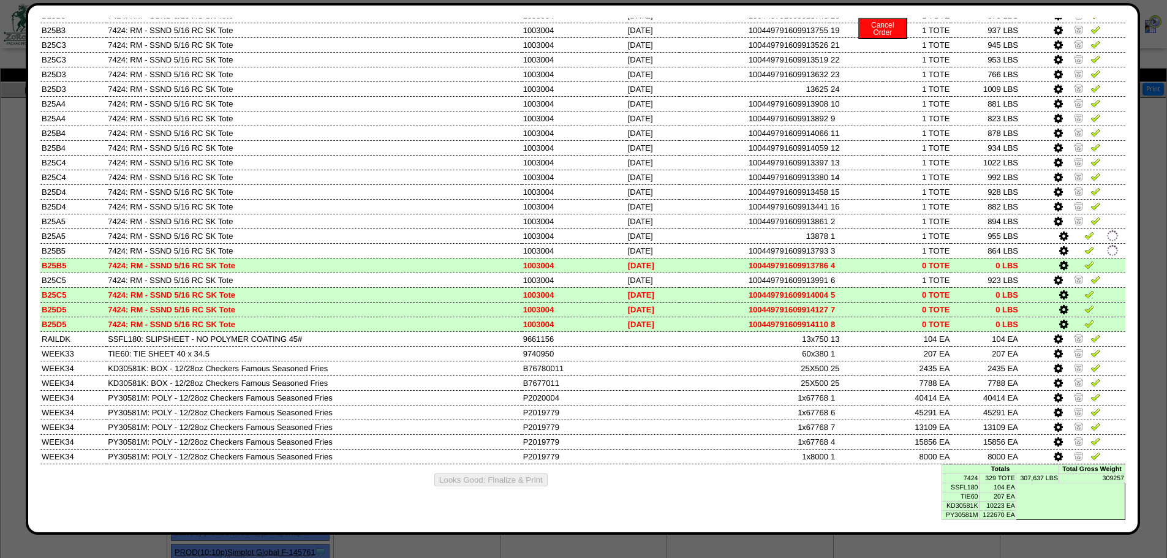
click at [1069, 272] on td at bounding box center [1073, 265] width 106 height 15
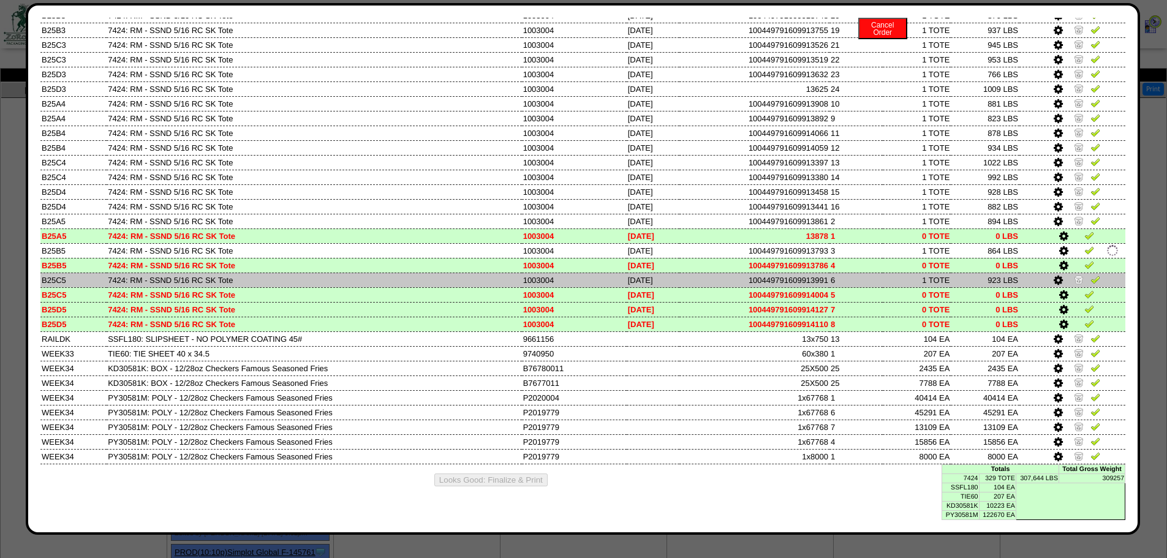
click at [1074, 278] on img at bounding box center [1079, 279] width 10 height 10
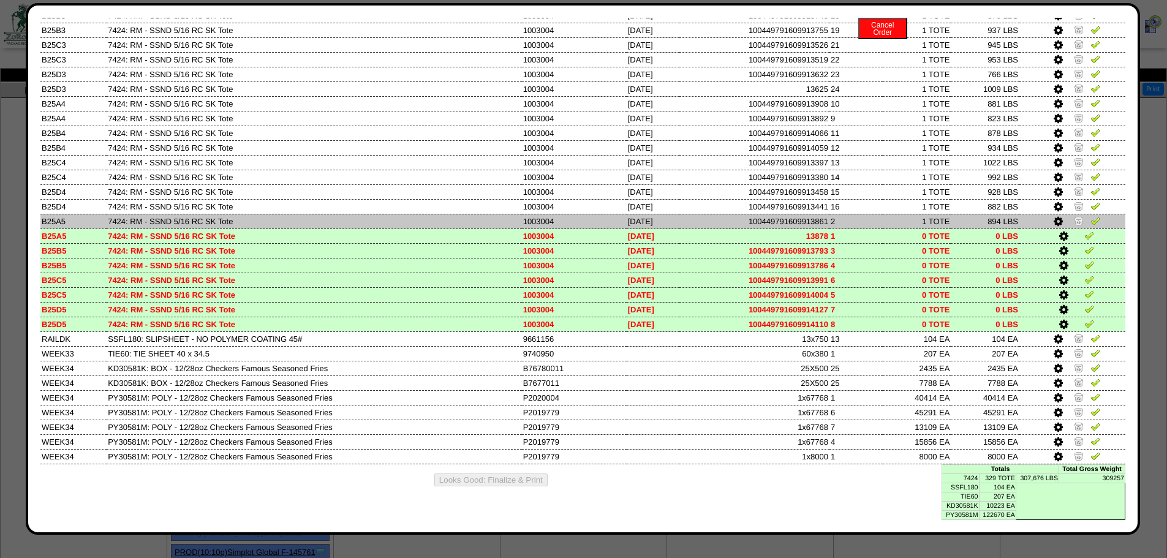
click at [1064, 225] on td at bounding box center [1073, 221] width 106 height 15
click at [1074, 222] on img at bounding box center [1079, 221] width 10 height 10
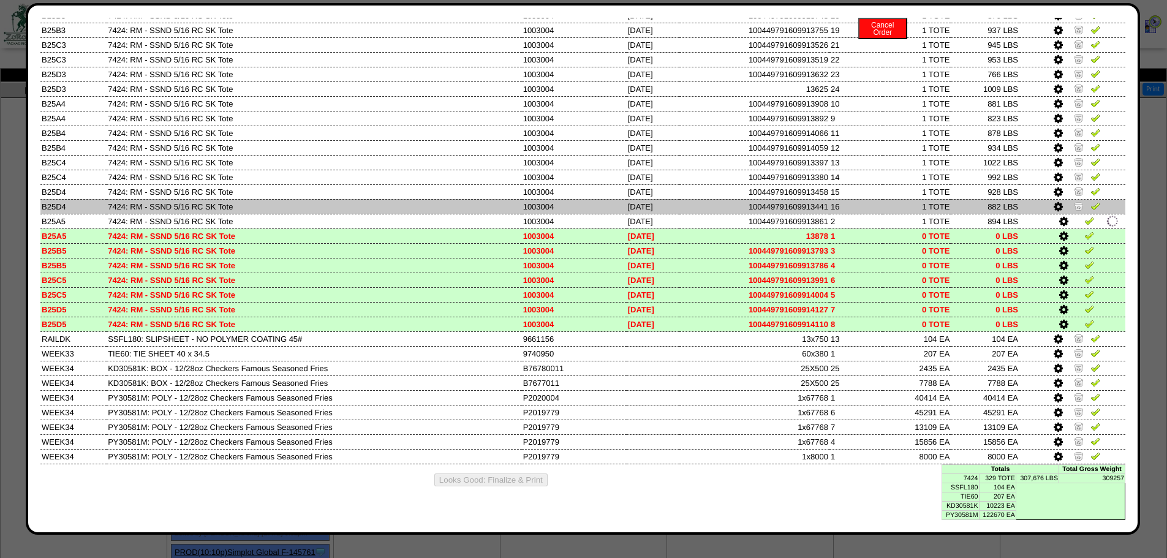
click at [1074, 206] on img at bounding box center [1079, 206] width 10 height 10
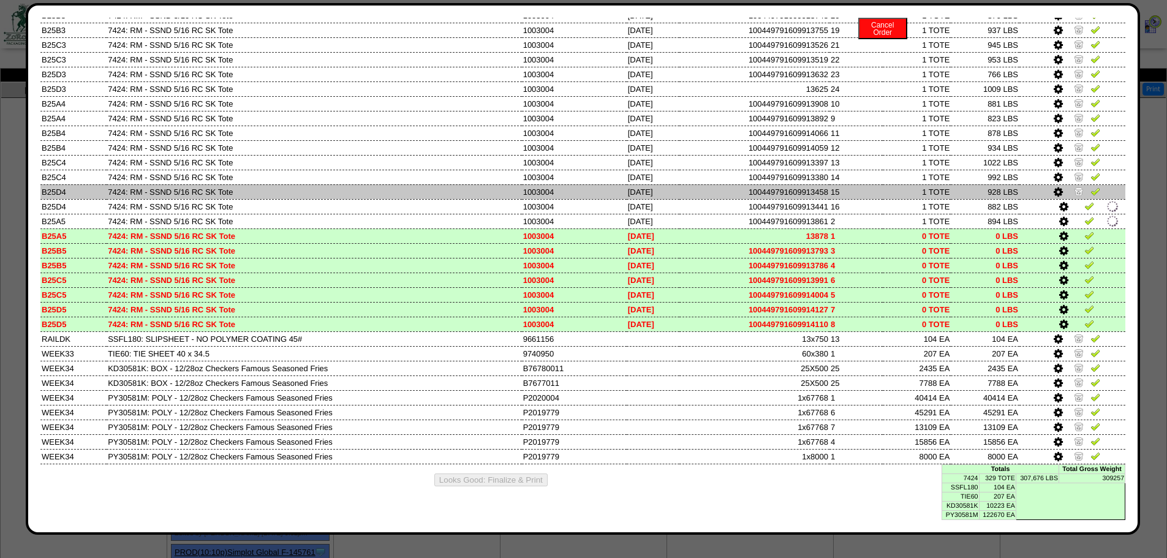
click at [1074, 189] on img at bounding box center [1079, 191] width 10 height 10
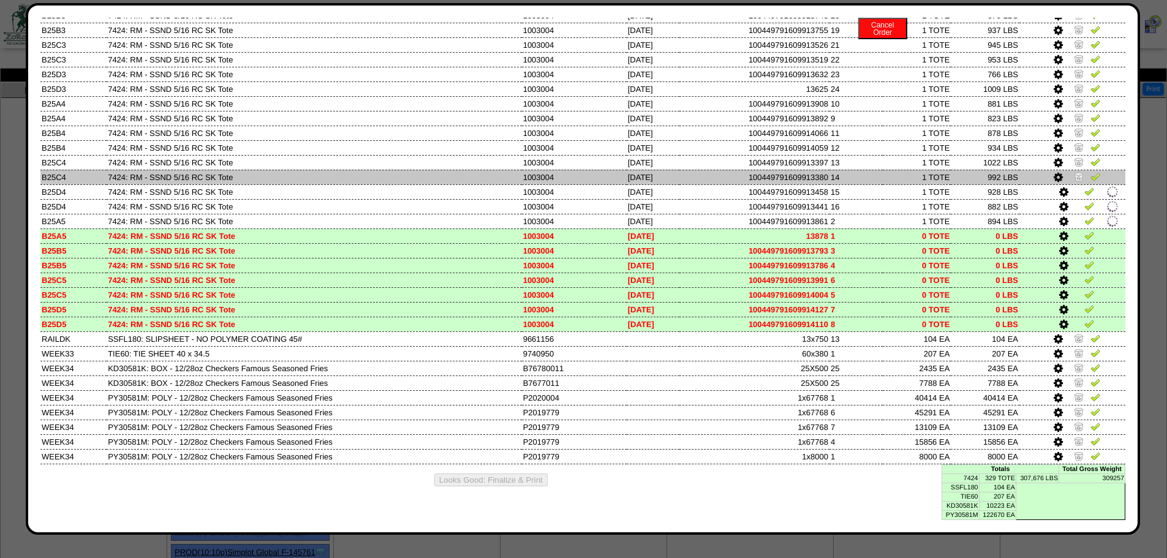
click at [1074, 181] on img at bounding box center [1079, 177] width 10 height 10
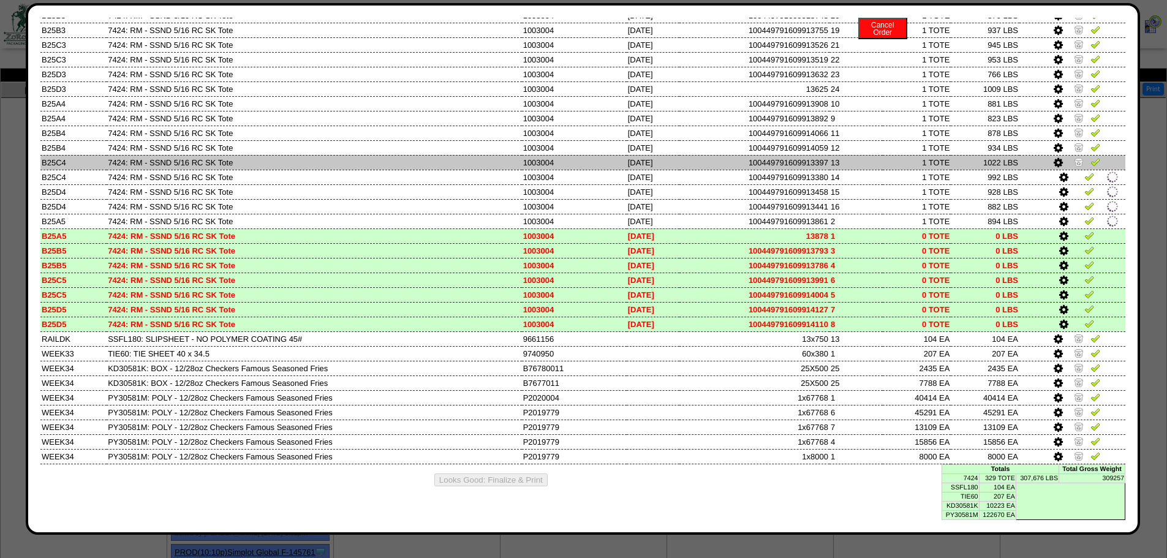
click at [1074, 164] on img at bounding box center [1079, 162] width 10 height 10
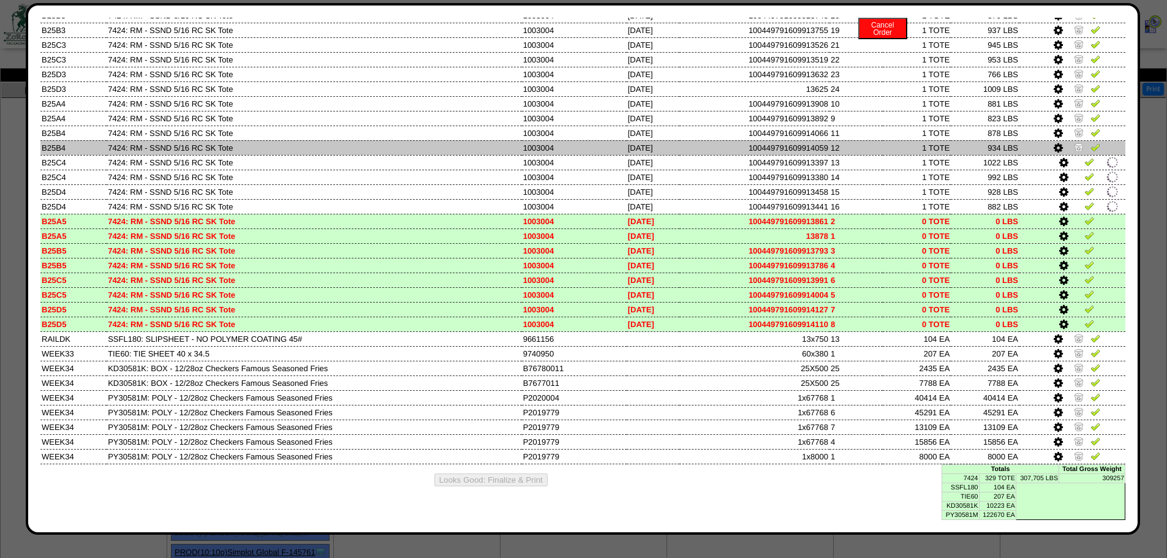
click at [1074, 149] on img at bounding box center [1079, 147] width 10 height 10
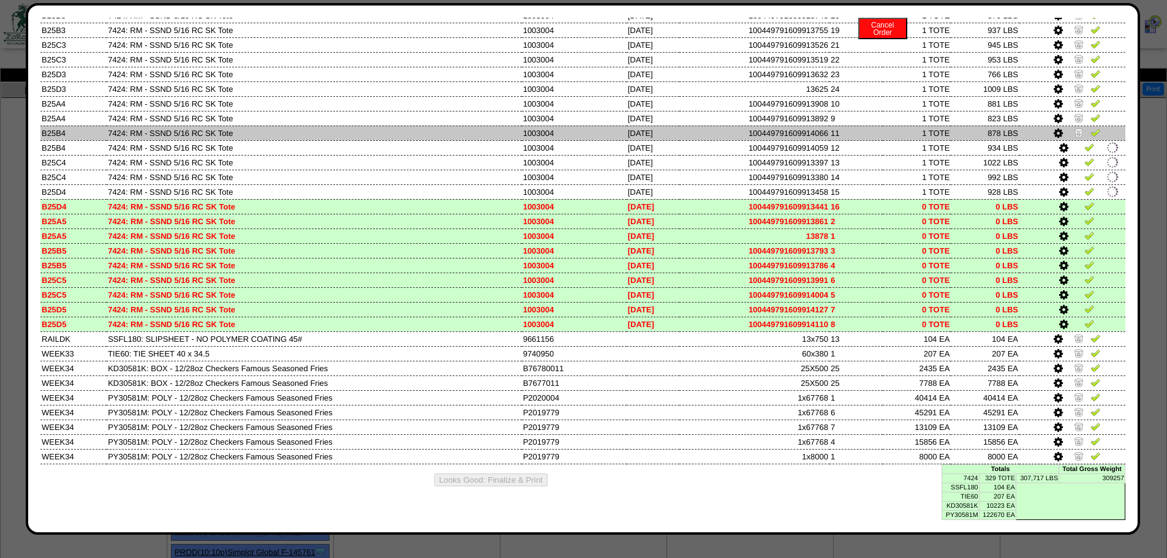
click at [1074, 128] on img at bounding box center [1079, 132] width 10 height 10
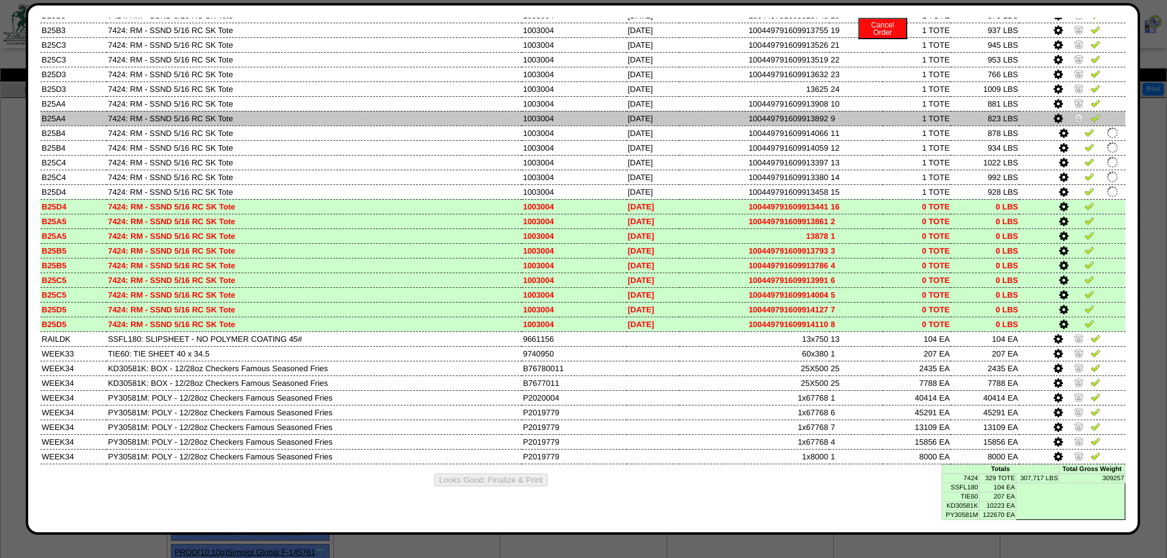
click at [1074, 116] on img at bounding box center [1079, 118] width 10 height 10
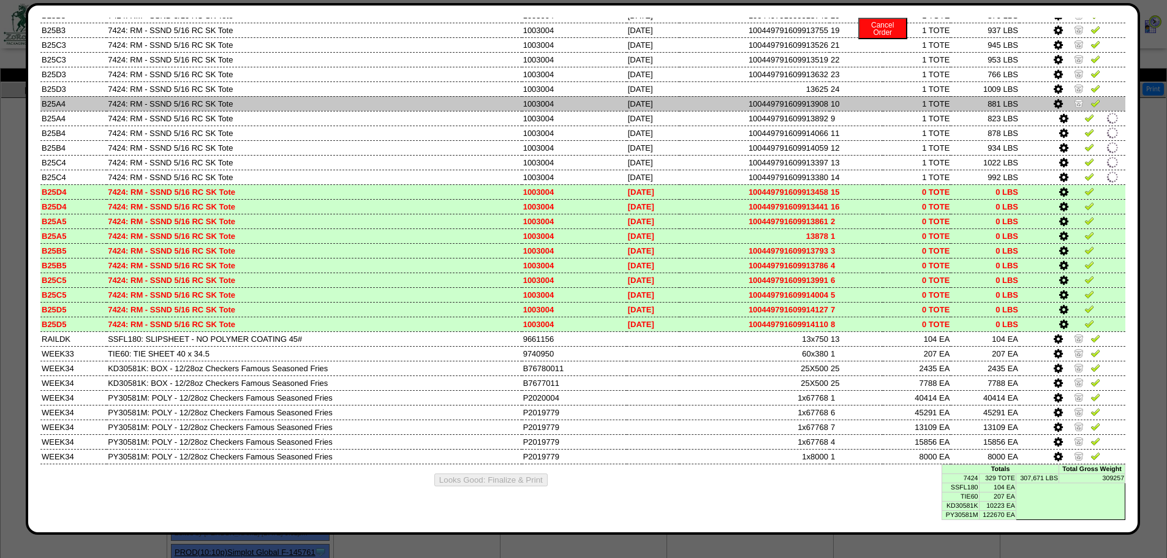
click at [1074, 98] on img at bounding box center [1079, 103] width 10 height 10
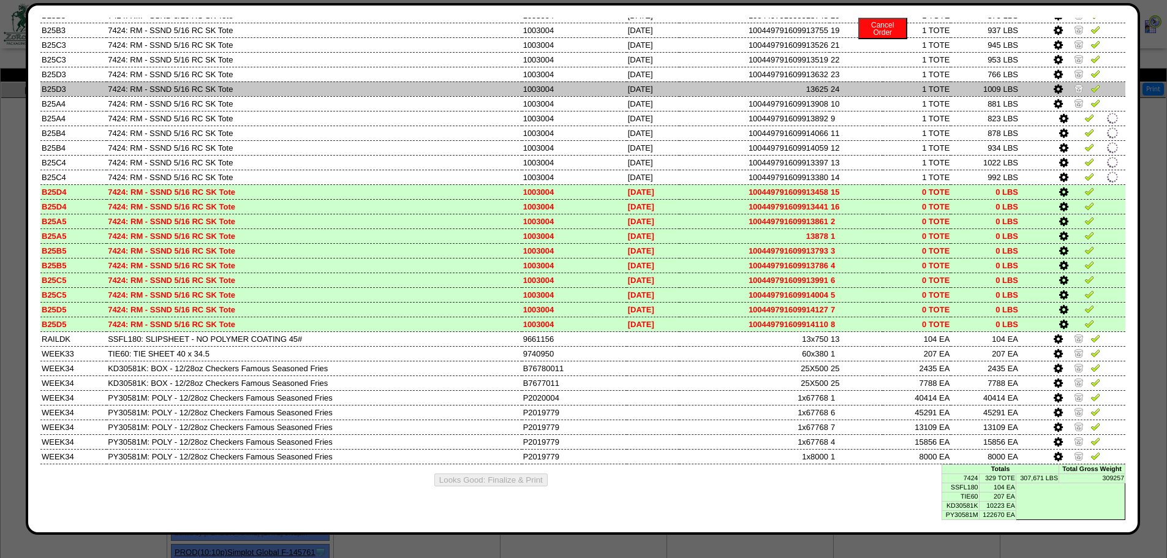
click at [1068, 82] on td at bounding box center [1073, 88] width 106 height 15
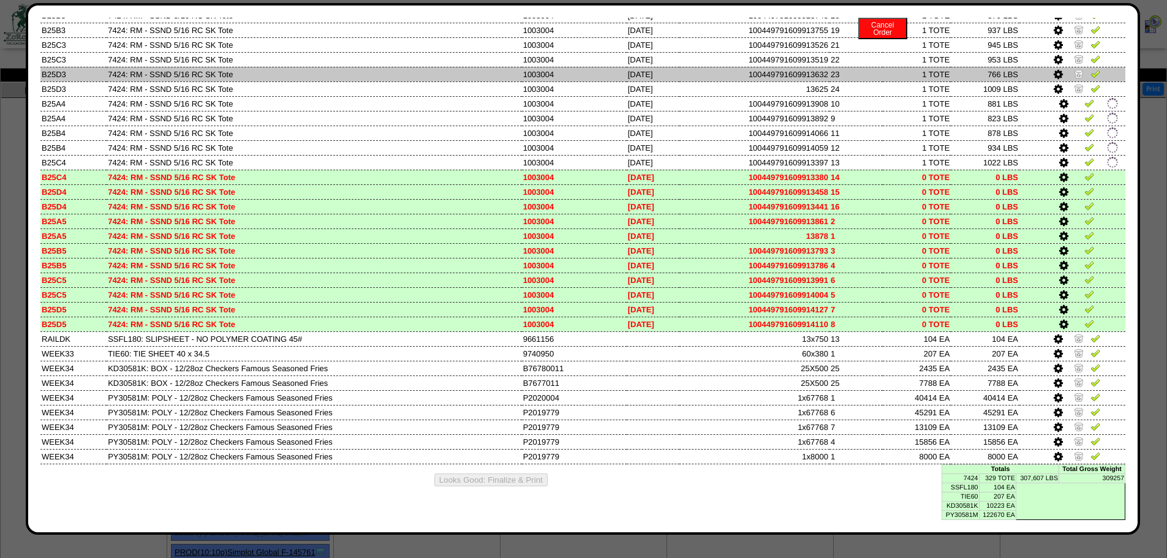
click at [1074, 70] on img at bounding box center [1079, 74] width 10 height 10
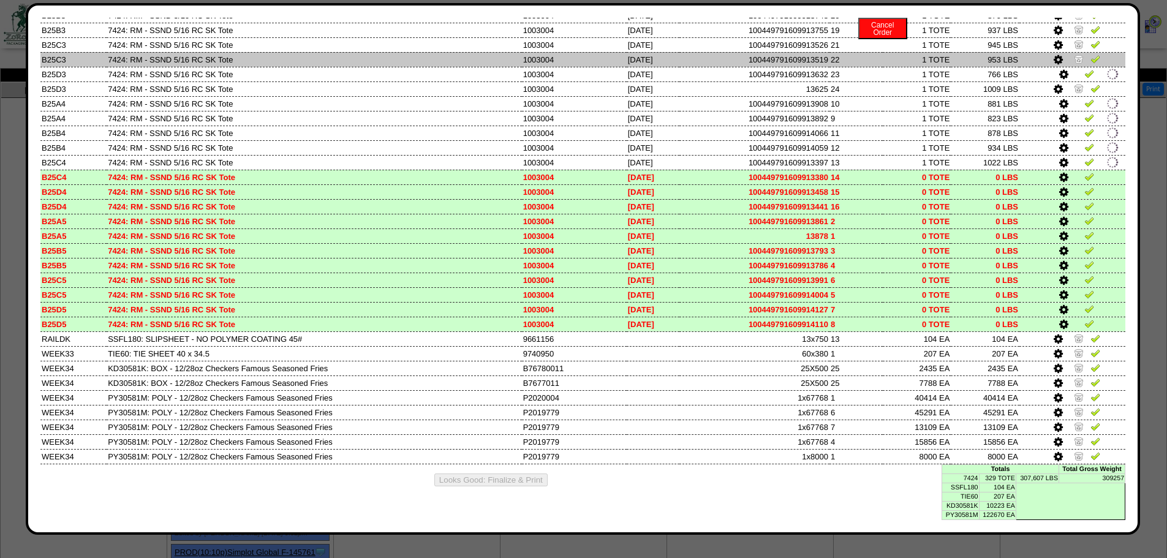
click at [1074, 58] on img at bounding box center [1079, 59] width 10 height 10
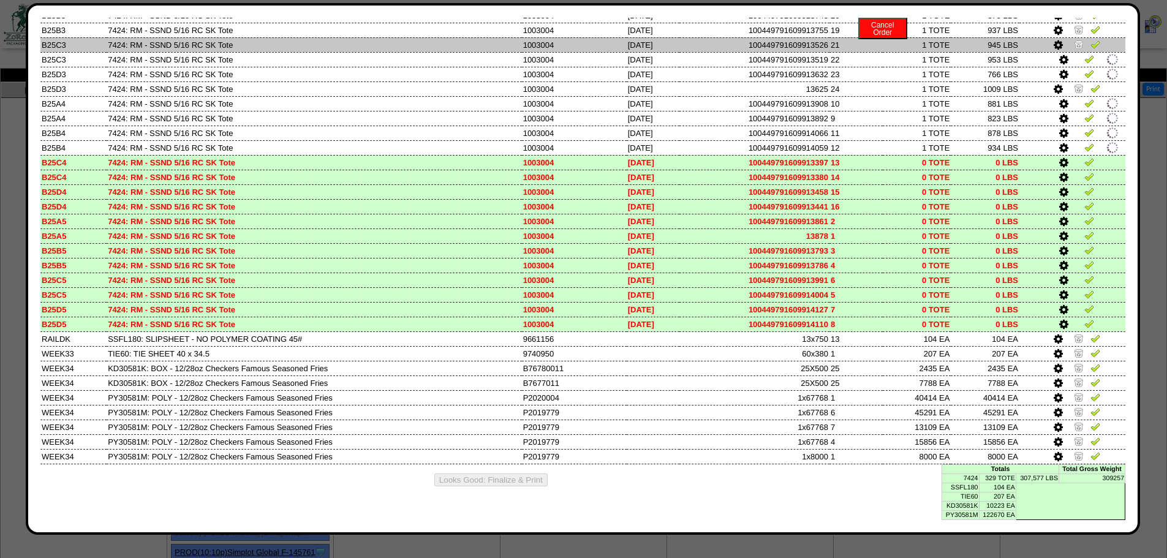
click at [1074, 41] on img at bounding box center [1079, 44] width 10 height 10
click at [1072, 37] on td at bounding box center [1073, 44] width 106 height 15
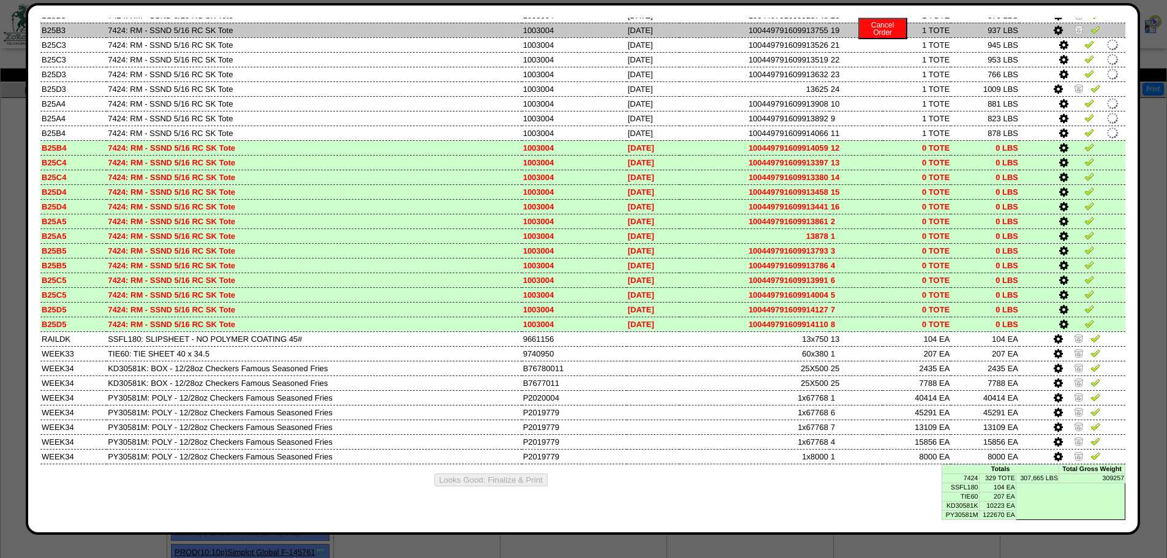
click at [1074, 25] on img at bounding box center [1079, 30] width 10 height 10
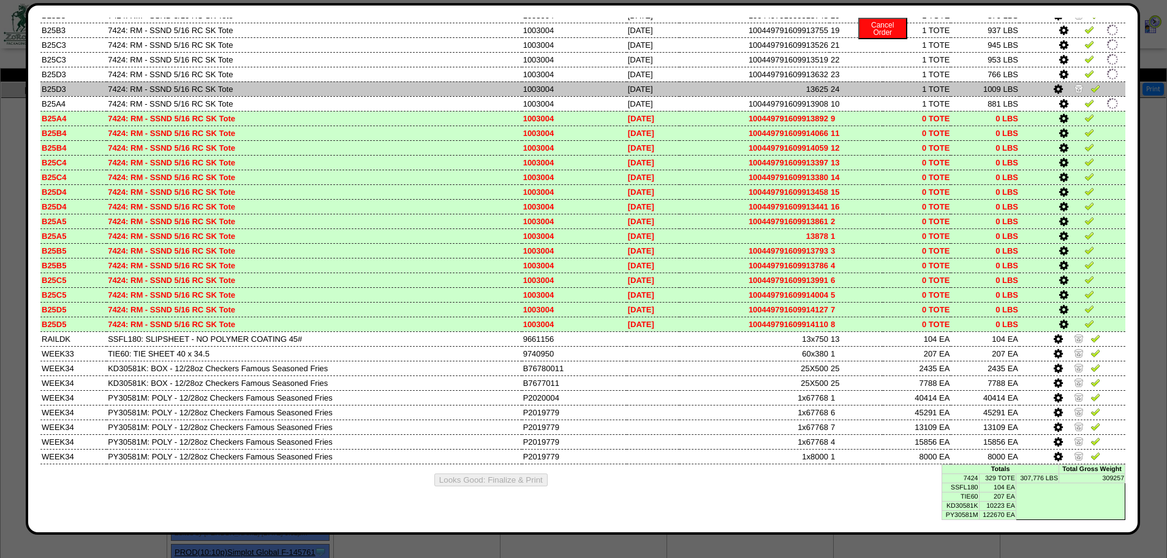
click at [1071, 96] on td at bounding box center [1073, 88] width 106 height 15
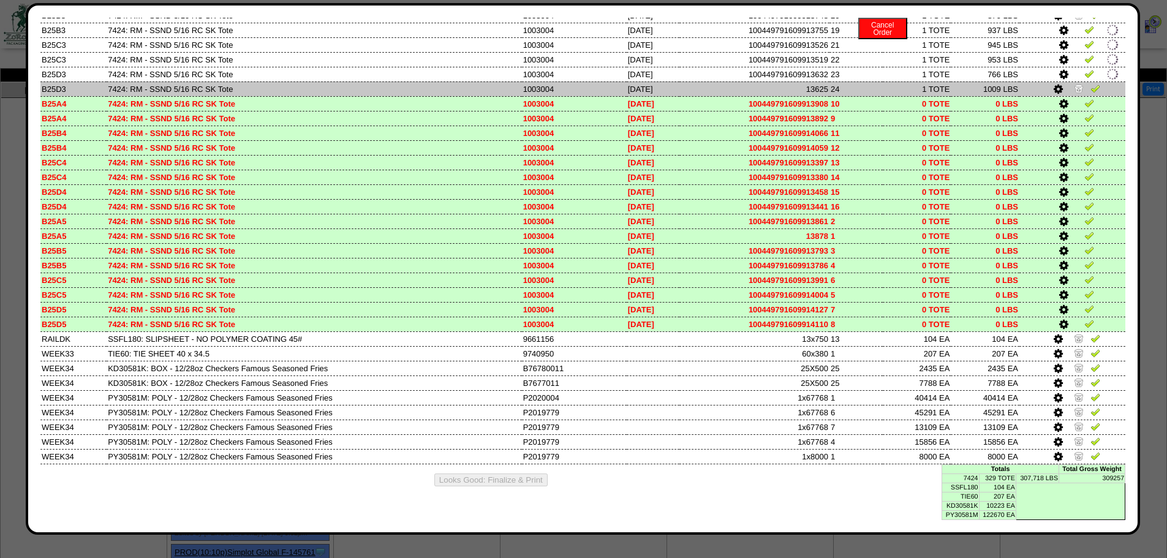
click at [1074, 91] on img at bounding box center [1079, 88] width 10 height 10
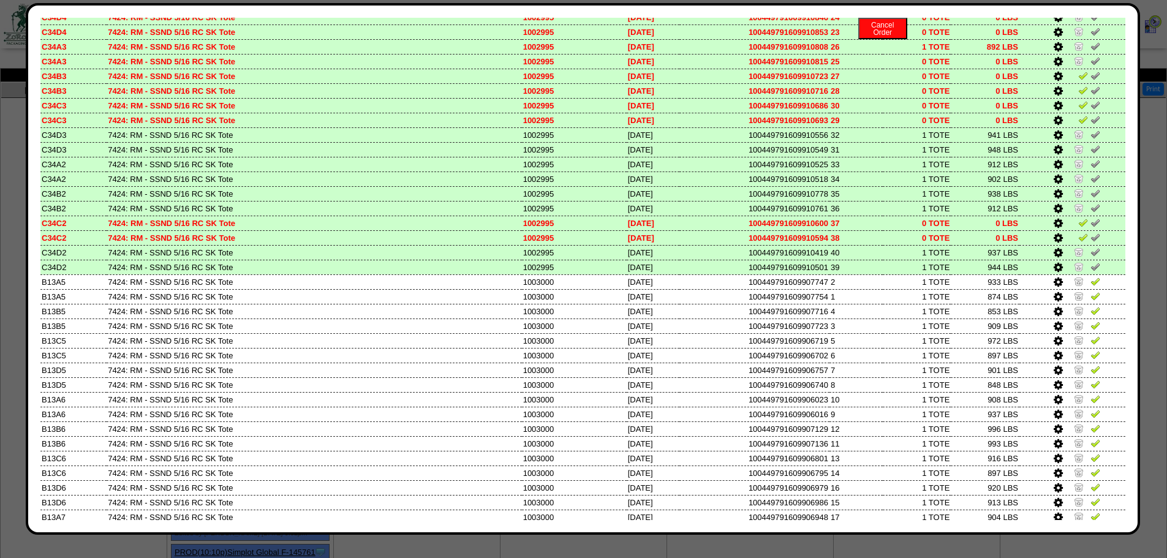
scroll to position [3208, 0]
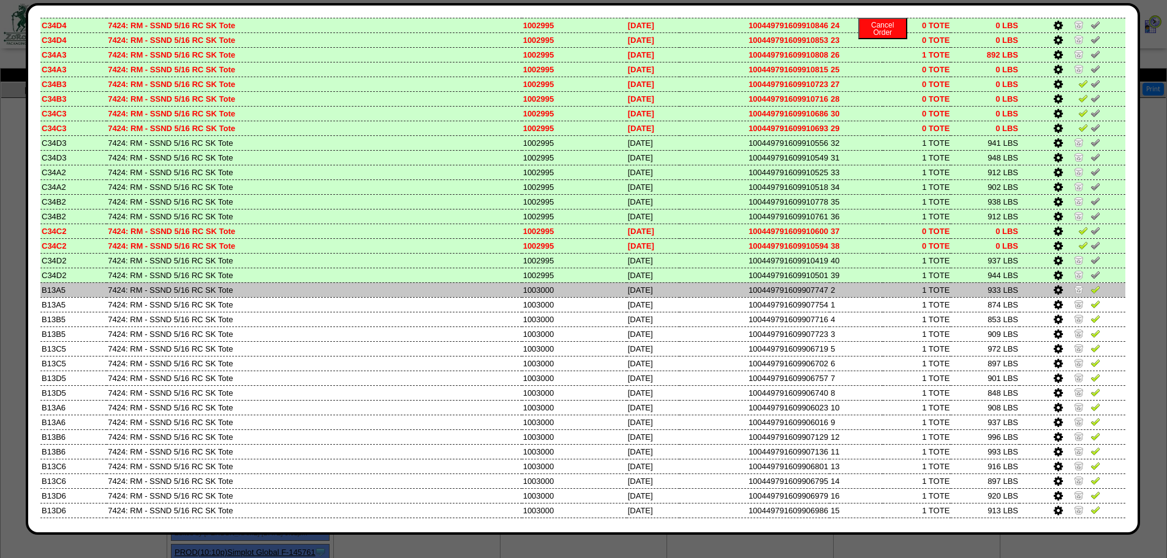
click at [1074, 295] on link at bounding box center [1080, 291] width 12 height 9
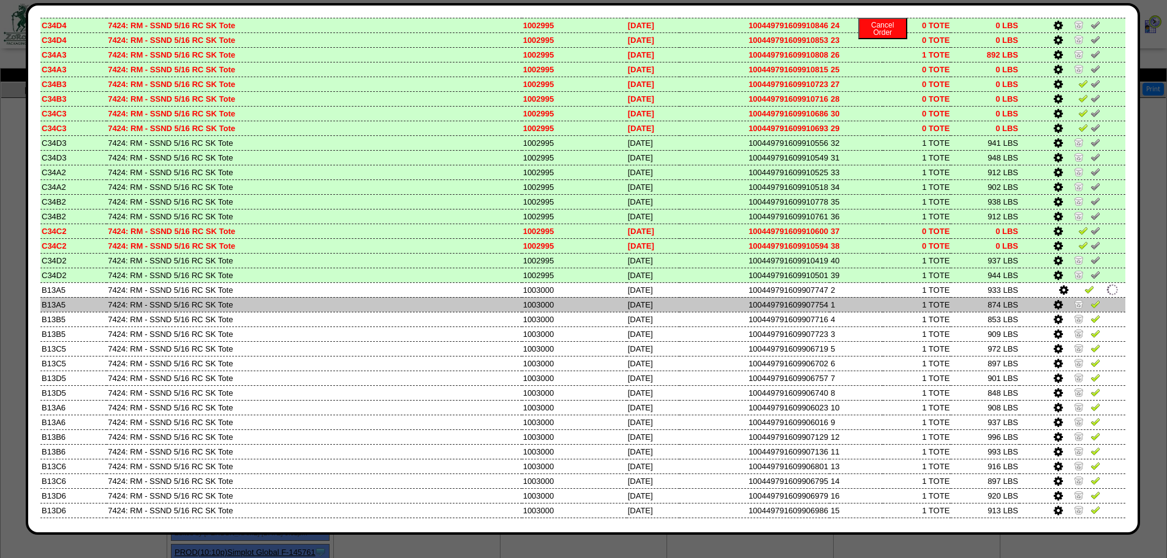
click at [1074, 302] on img at bounding box center [1079, 304] width 10 height 10
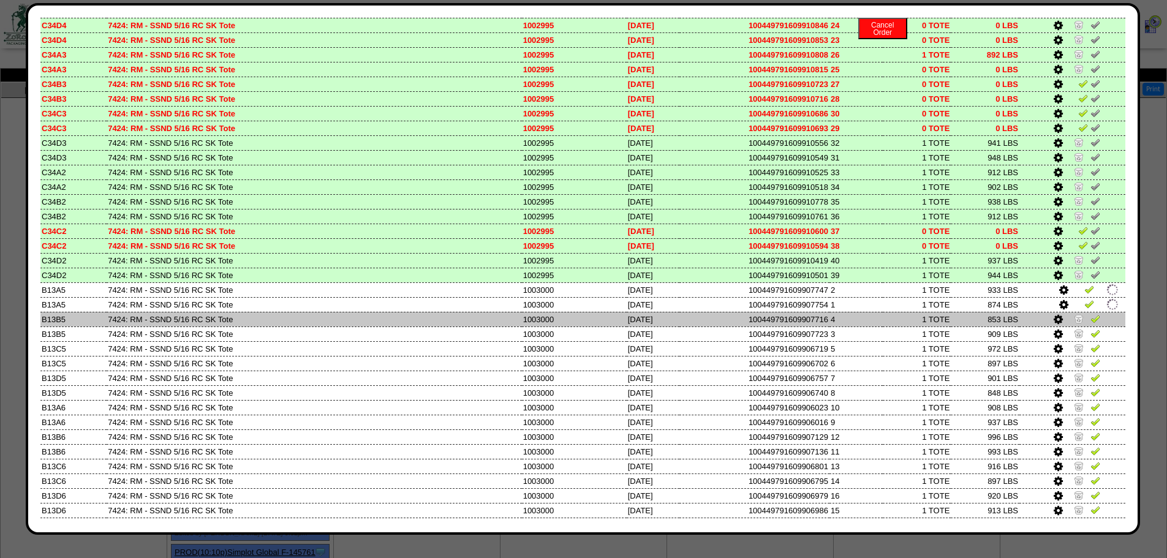
click at [1074, 317] on img at bounding box center [1079, 319] width 10 height 10
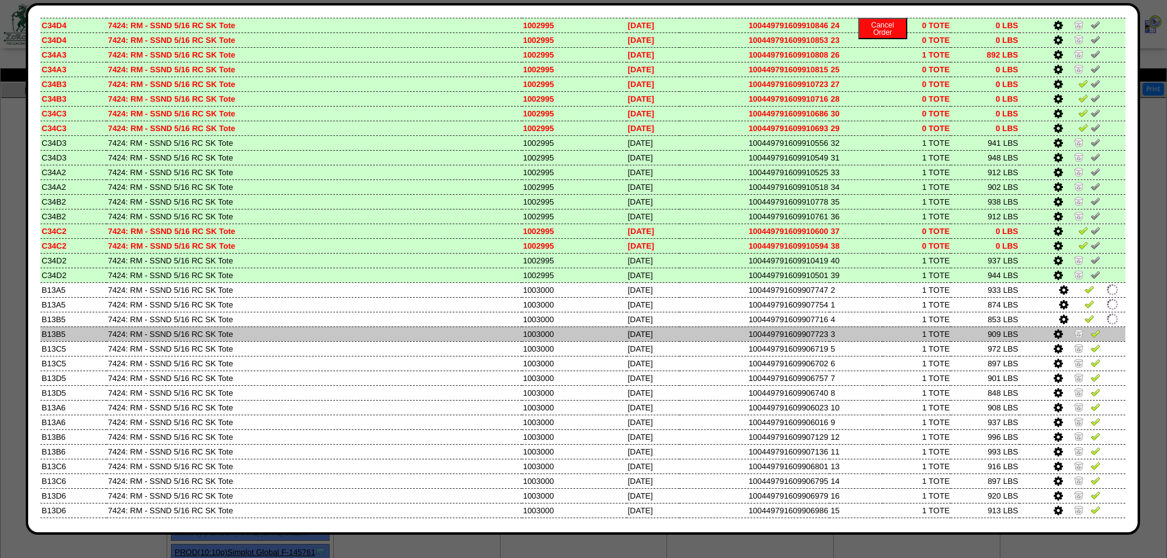
click at [1074, 331] on img at bounding box center [1079, 333] width 10 height 10
click at [1069, 341] on td at bounding box center [1073, 334] width 106 height 15
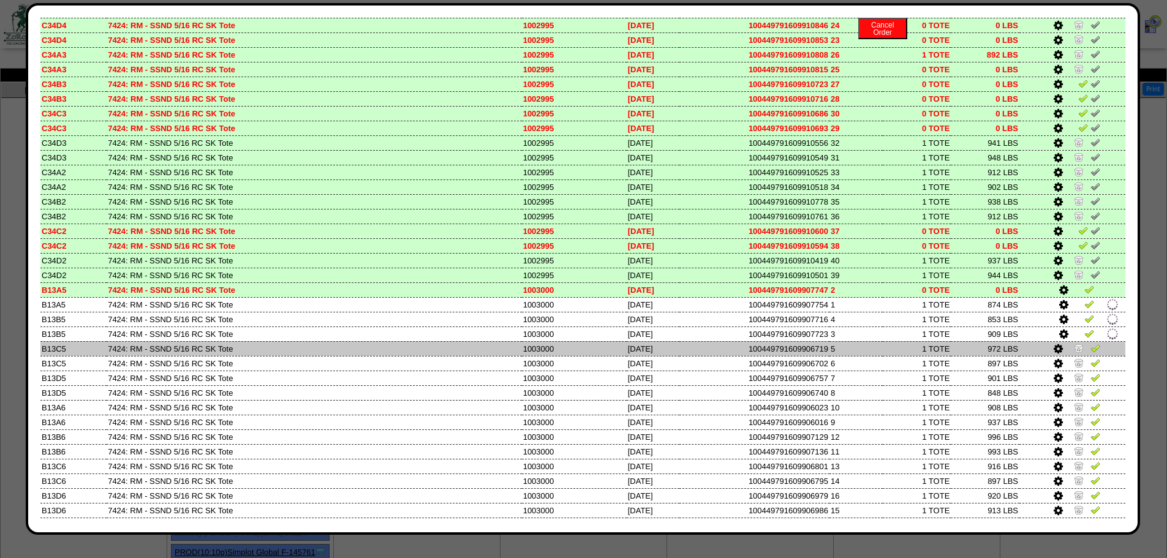
click at [1067, 355] on td at bounding box center [1073, 348] width 106 height 15
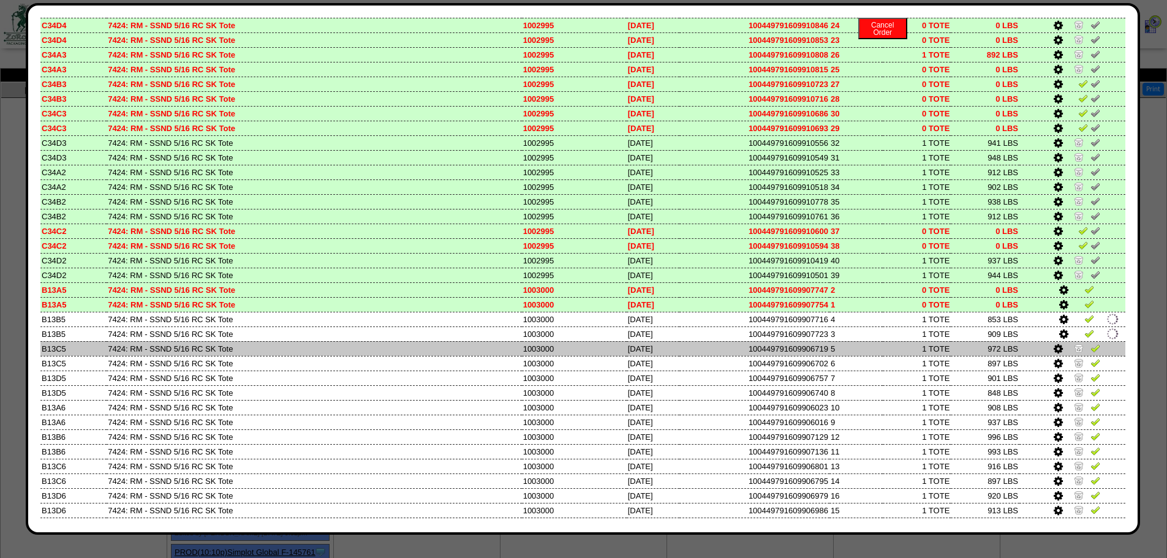
click at [1074, 352] on img at bounding box center [1079, 348] width 10 height 10
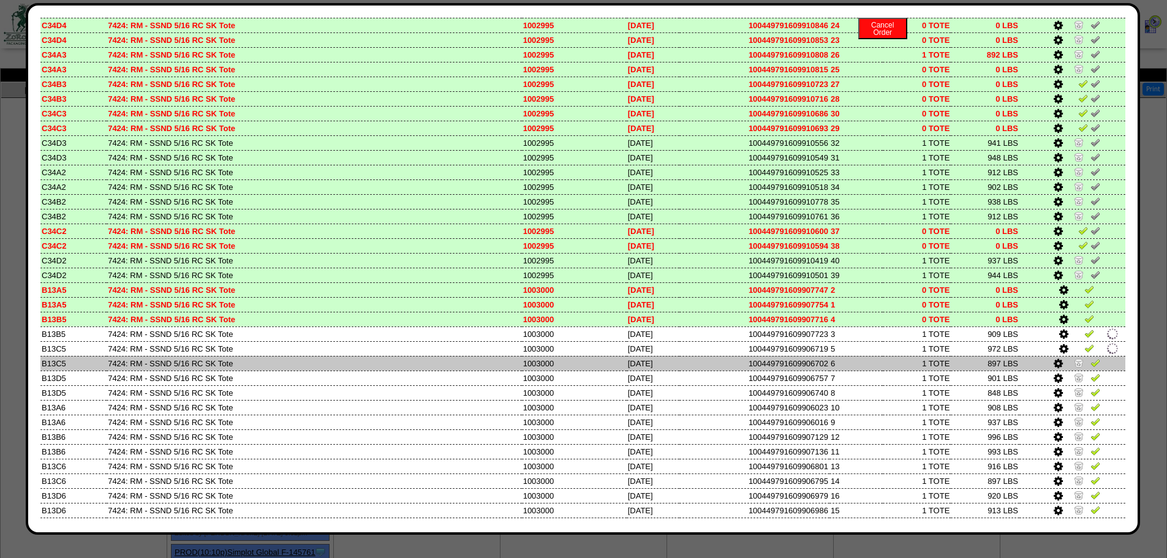
click at [1074, 366] on img at bounding box center [1079, 363] width 10 height 10
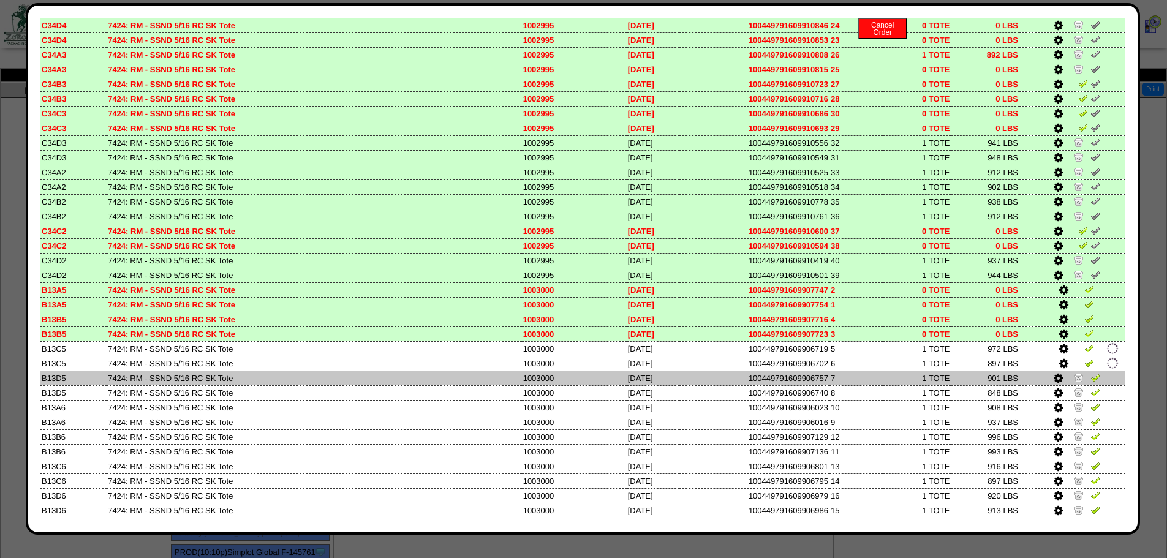
click at [1074, 379] on img at bounding box center [1079, 378] width 10 height 10
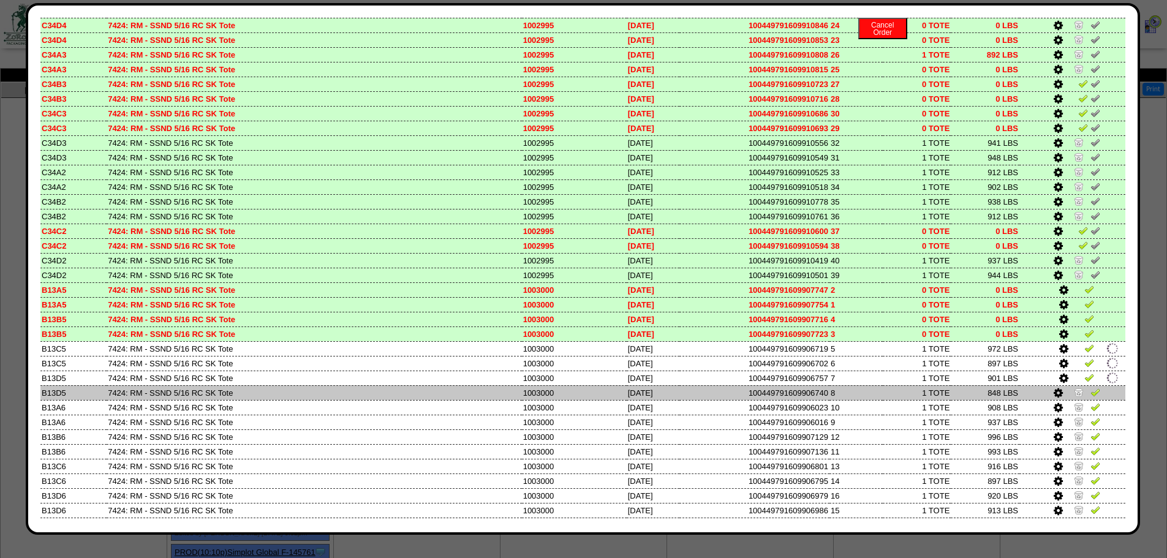
click at [1074, 389] on img at bounding box center [1079, 392] width 10 height 10
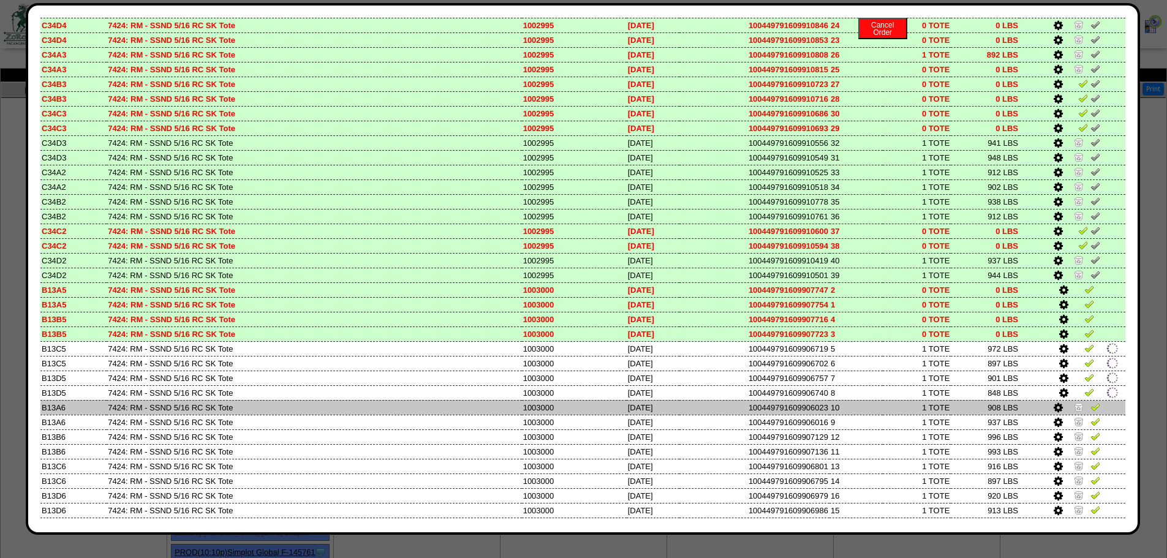
click at [1069, 400] on td at bounding box center [1073, 407] width 106 height 15
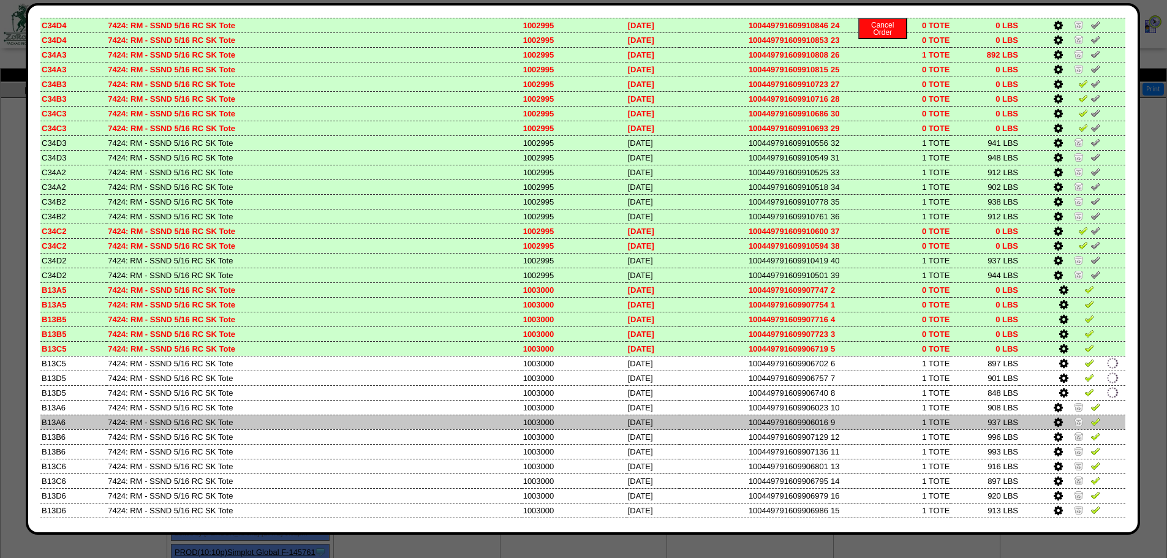
click at [1067, 415] on td at bounding box center [1073, 422] width 106 height 15
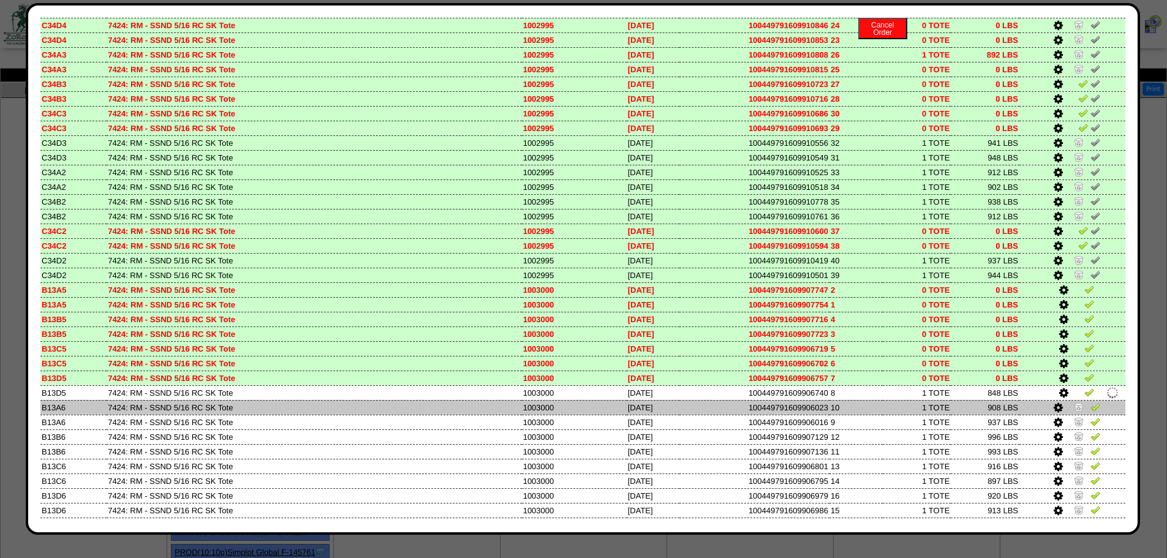
click at [1074, 412] on link at bounding box center [1080, 408] width 12 height 9
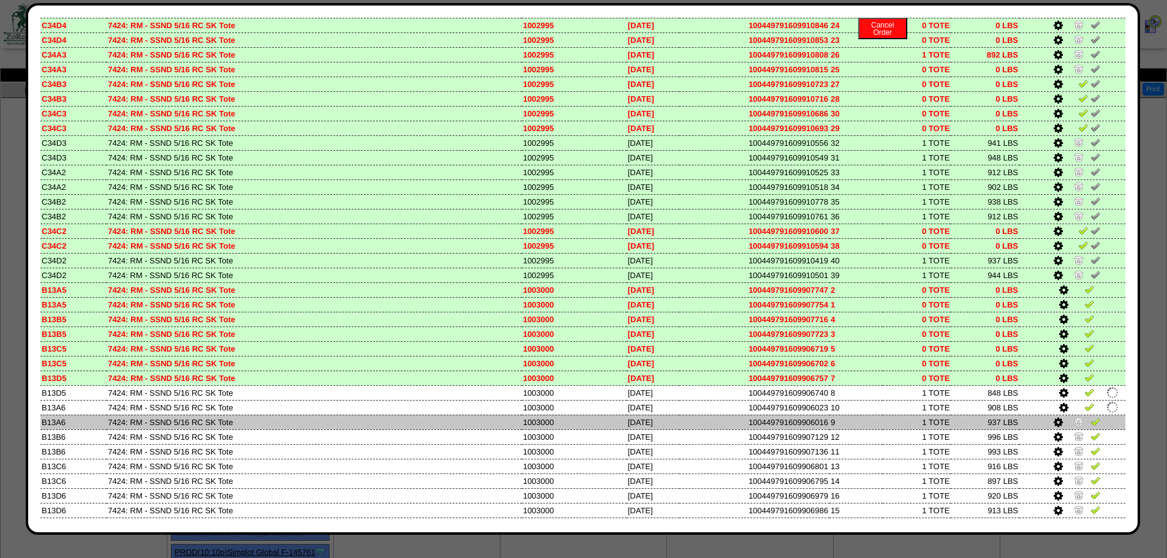
click at [1074, 423] on img at bounding box center [1079, 422] width 10 height 10
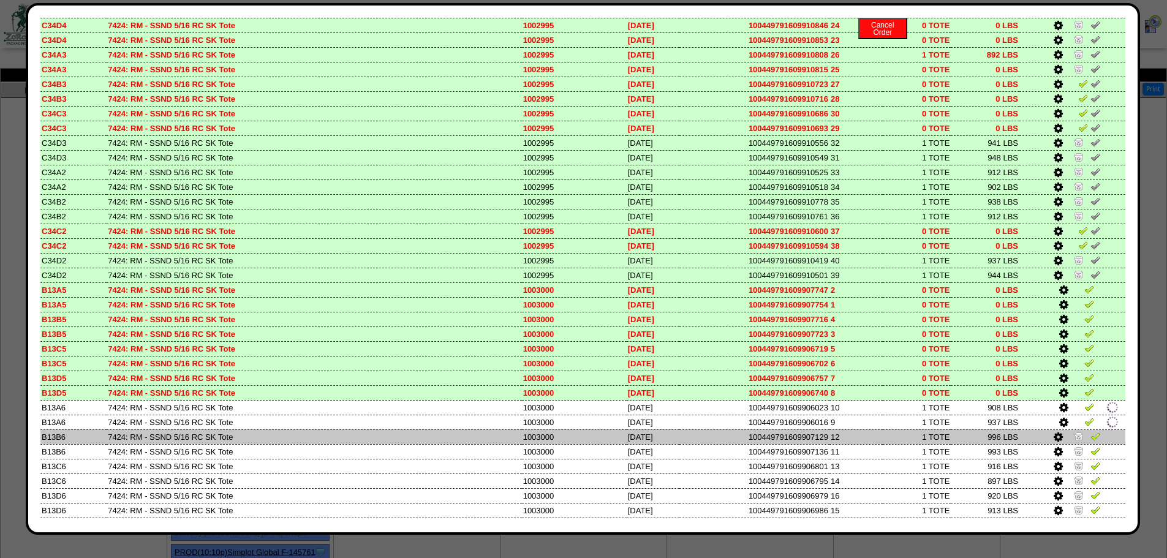
click at [1074, 431] on img at bounding box center [1079, 436] width 10 height 10
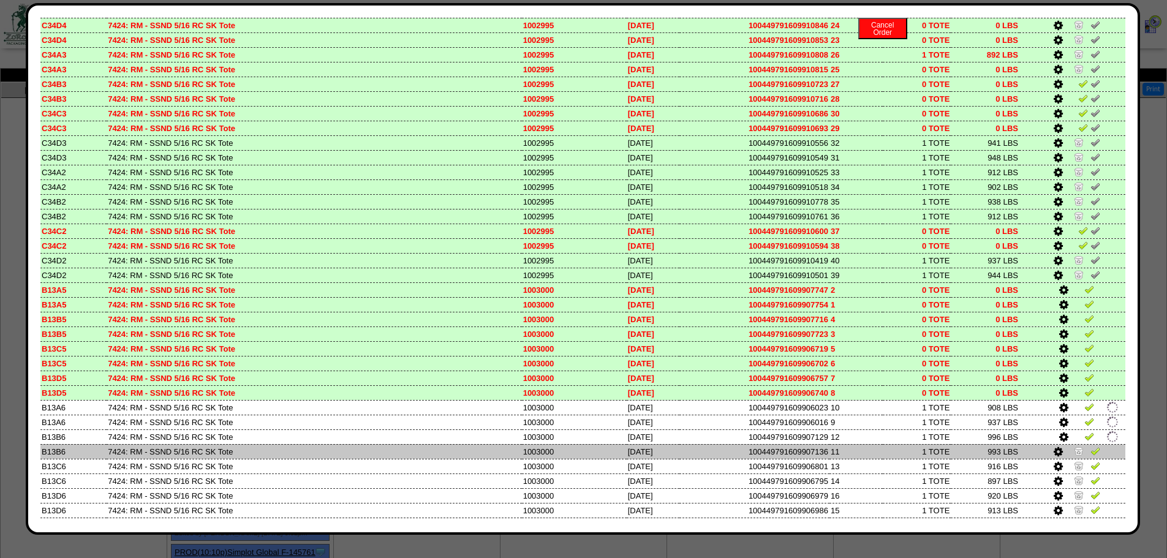
click at [1074, 450] on img at bounding box center [1079, 451] width 10 height 10
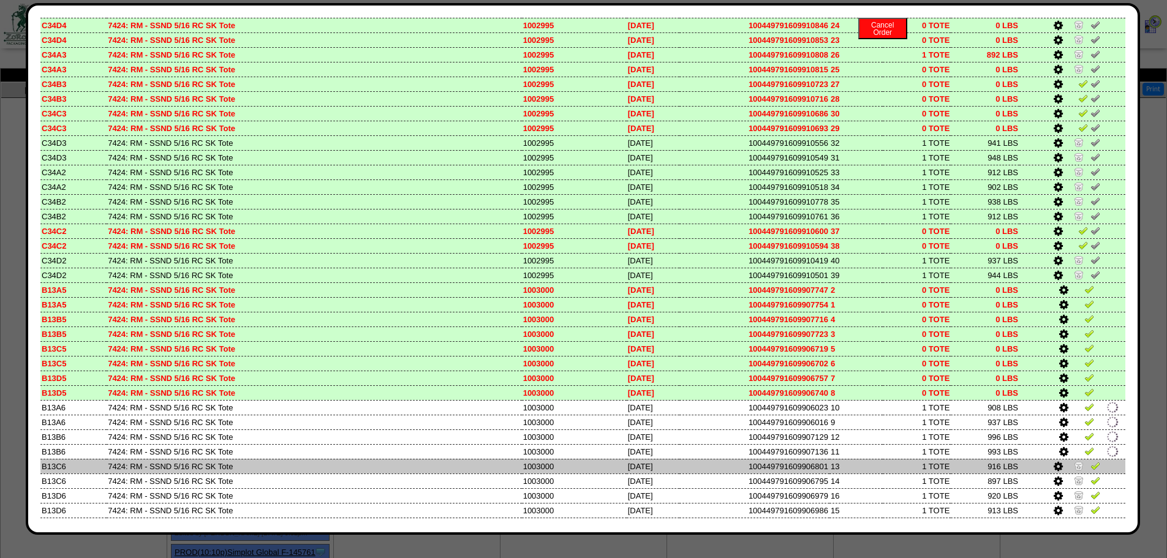
click at [1074, 463] on img at bounding box center [1079, 466] width 10 height 10
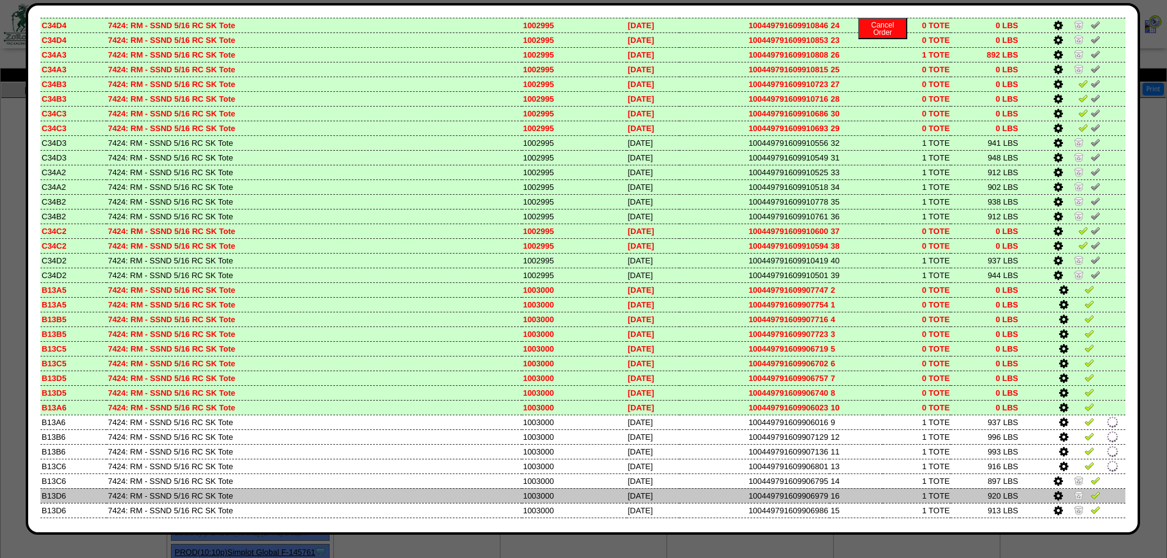
drag, startPoint x: 1069, startPoint y: 476, endPoint x: 1071, endPoint y: 499, distance: 23.4
click at [1074, 478] on img at bounding box center [1079, 480] width 10 height 10
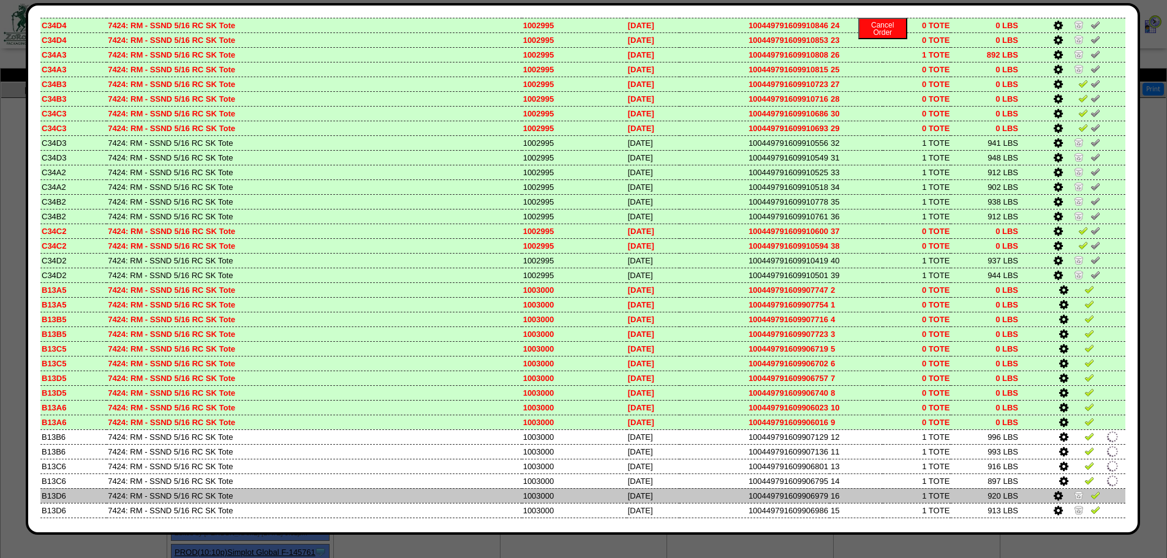
click at [1074, 500] on link at bounding box center [1080, 497] width 12 height 9
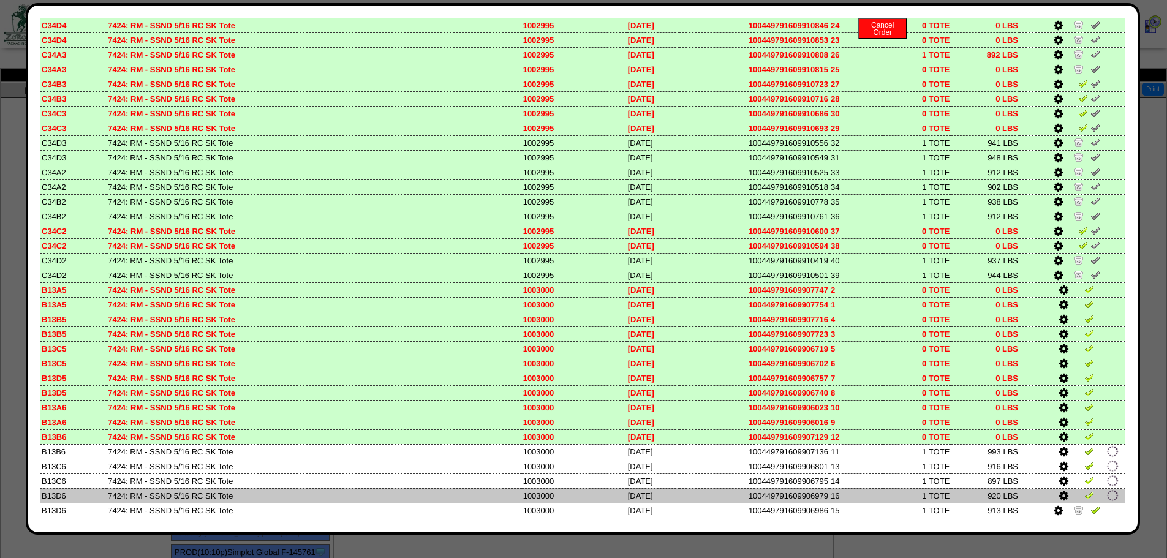
click at [1071, 502] on td at bounding box center [1073, 495] width 106 height 15
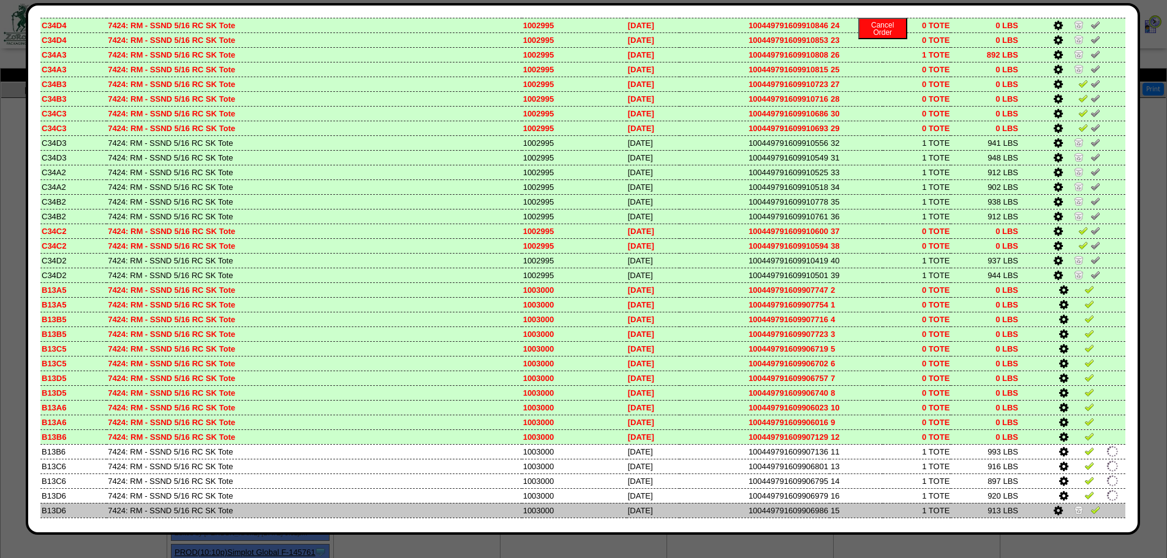
click at [1074, 509] on img at bounding box center [1079, 510] width 10 height 10
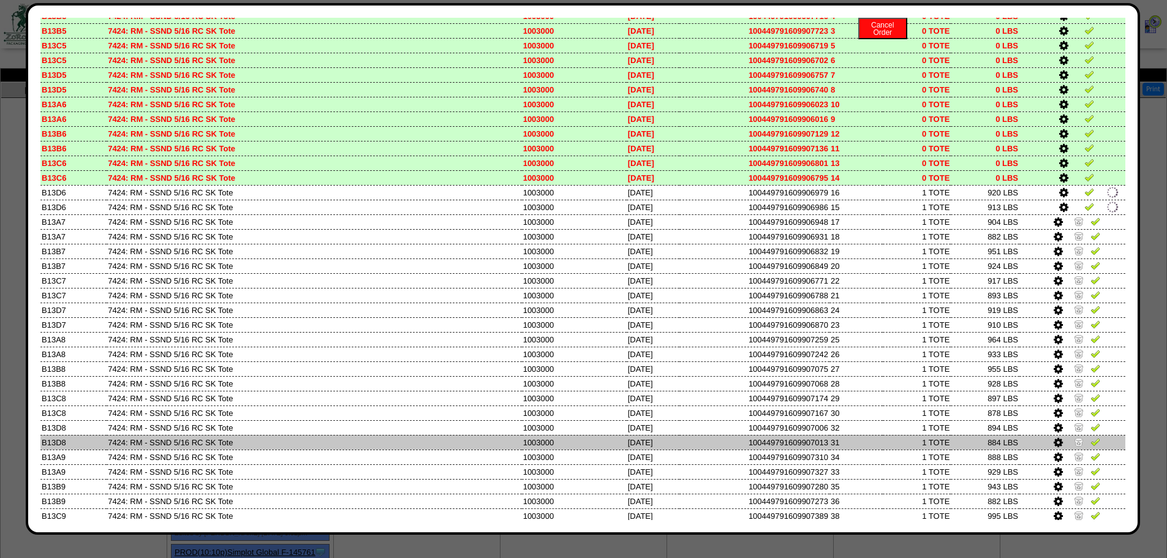
scroll to position [3515, 0]
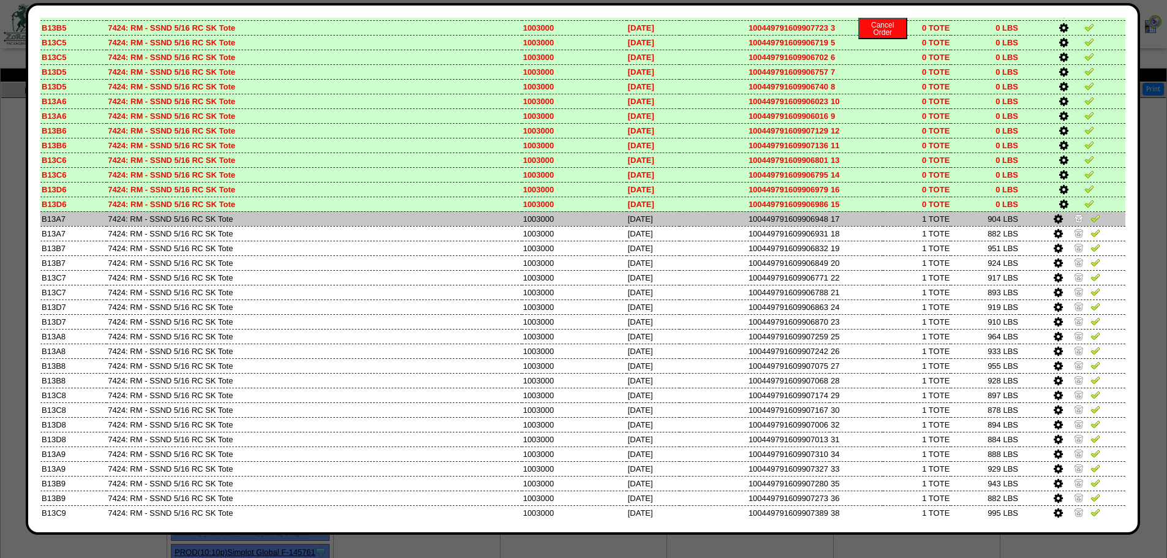
click at [1074, 218] on img at bounding box center [1079, 218] width 10 height 10
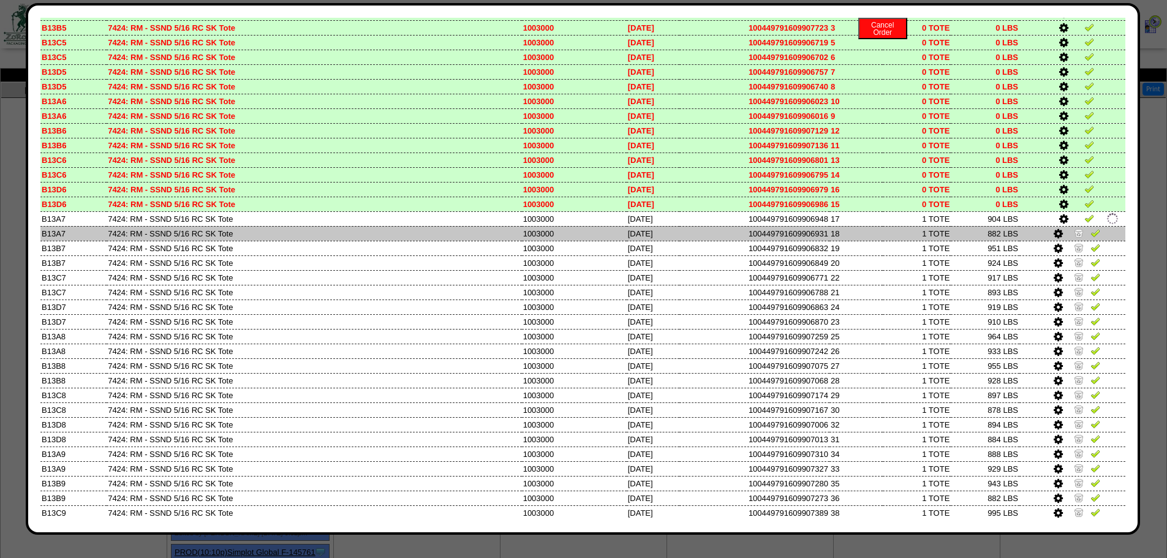
click at [1074, 228] on img at bounding box center [1079, 233] width 10 height 10
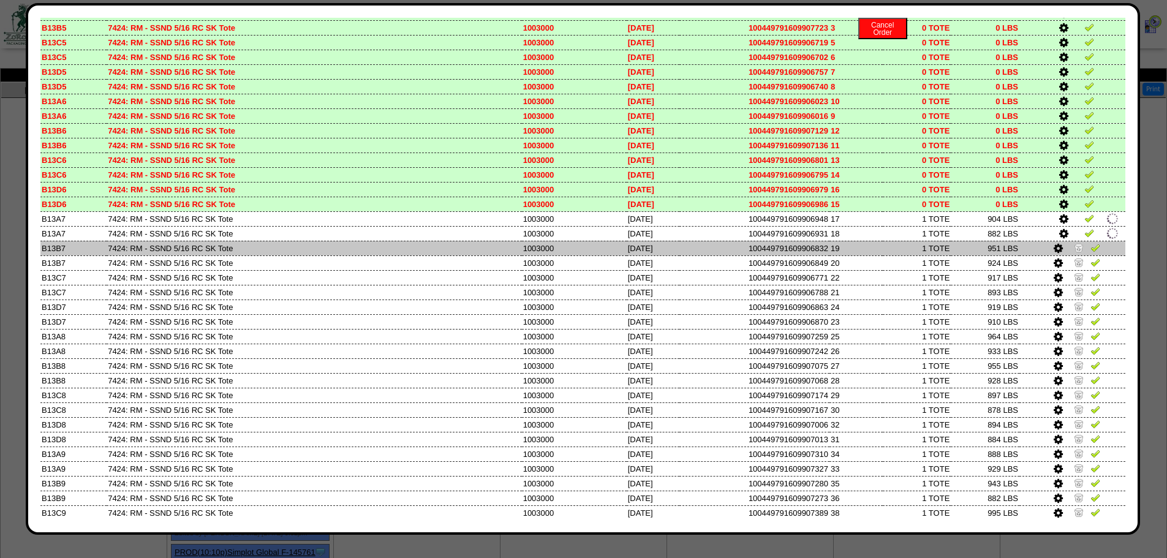
click at [1074, 248] on img at bounding box center [1079, 248] width 10 height 10
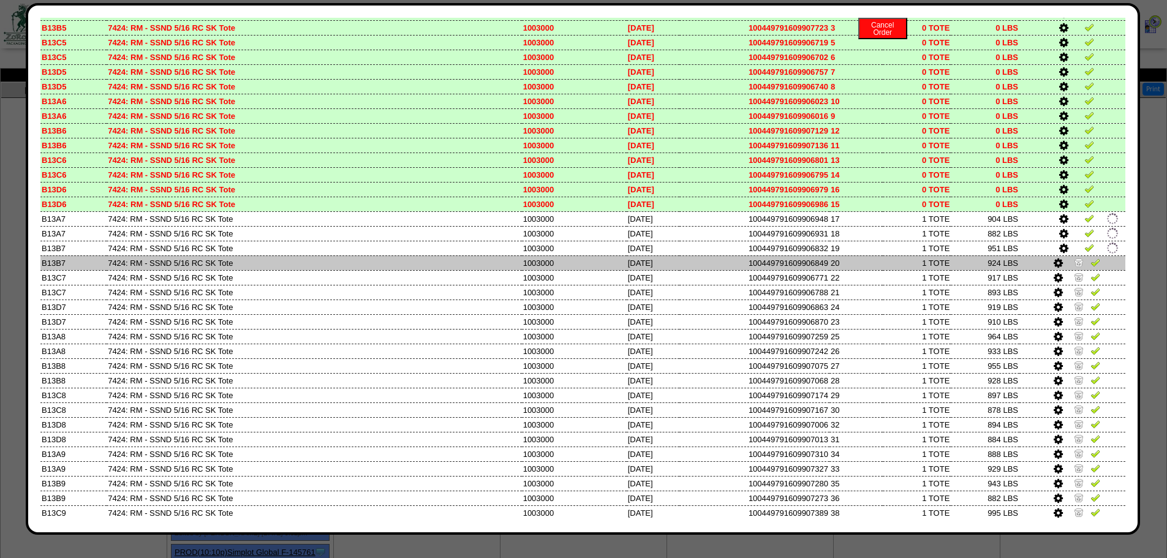
click at [1074, 263] on img at bounding box center [1079, 262] width 10 height 10
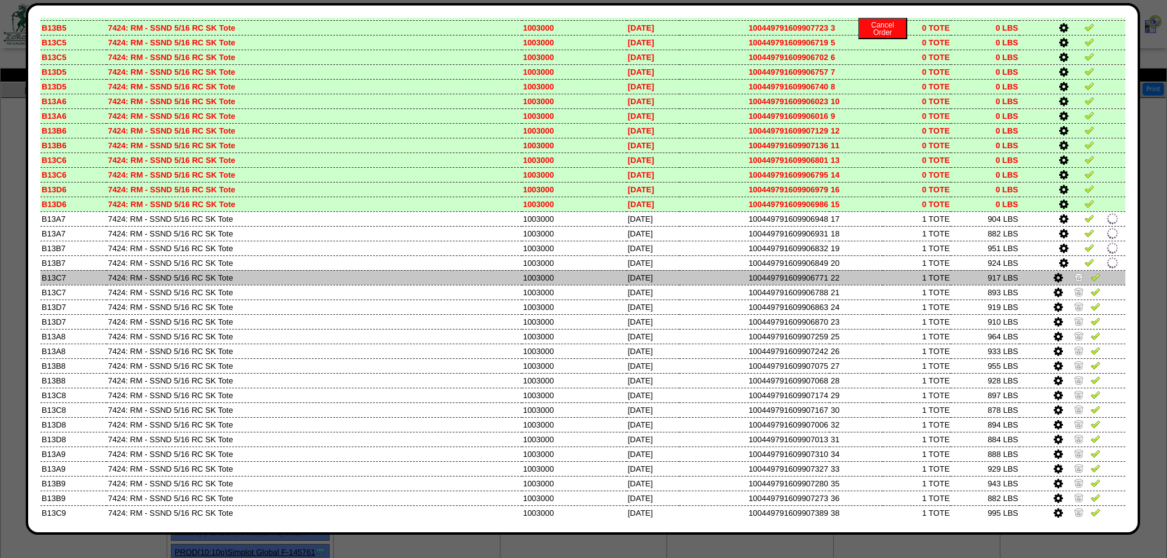
click at [1074, 278] on img at bounding box center [1079, 277] width 10 height 10
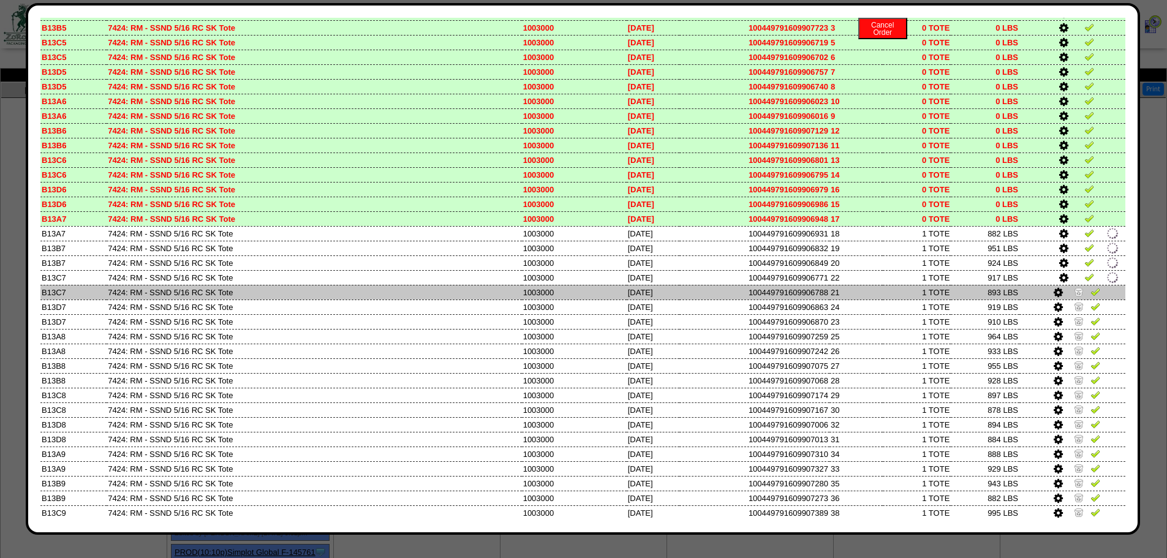
click at [1074, 295] on img at bounding box center [1079, 292] width 10 height 10
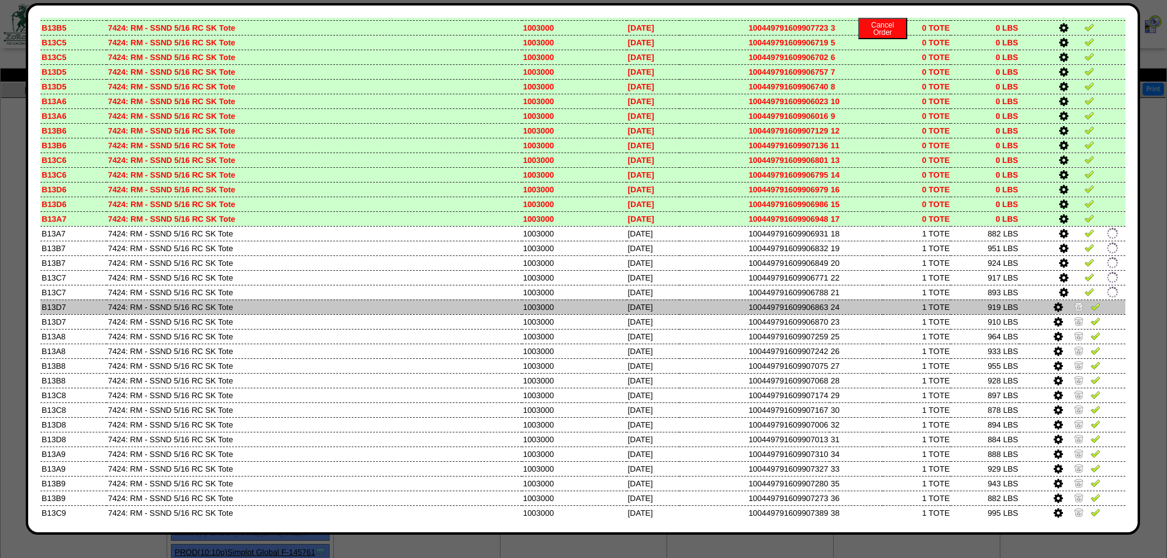
click at [1074, 309] on img at bounding box center [1079, 306] width 10 height 10
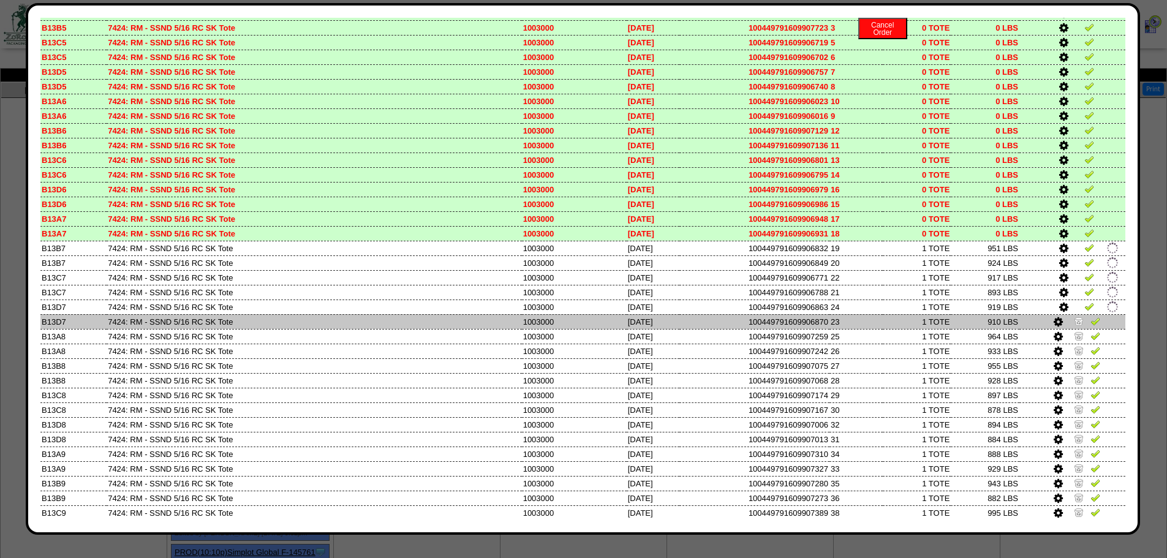
click at [1074, 324] on img at bounding box center [1079, 321] width 10 height 10
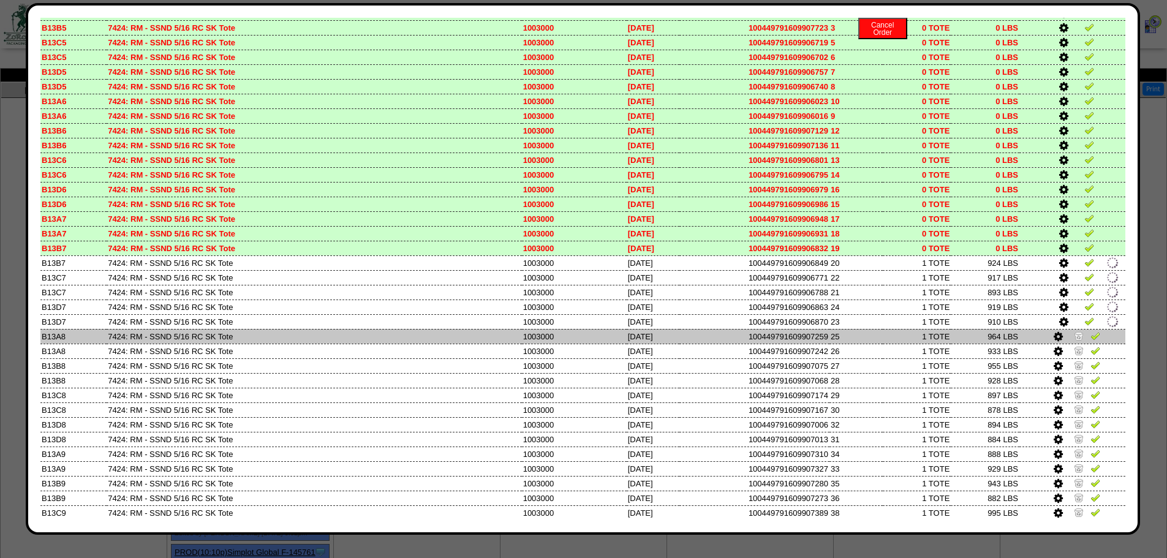
click at [1074, 333] on img at bounding box center [1079, 336] width 10 height 10
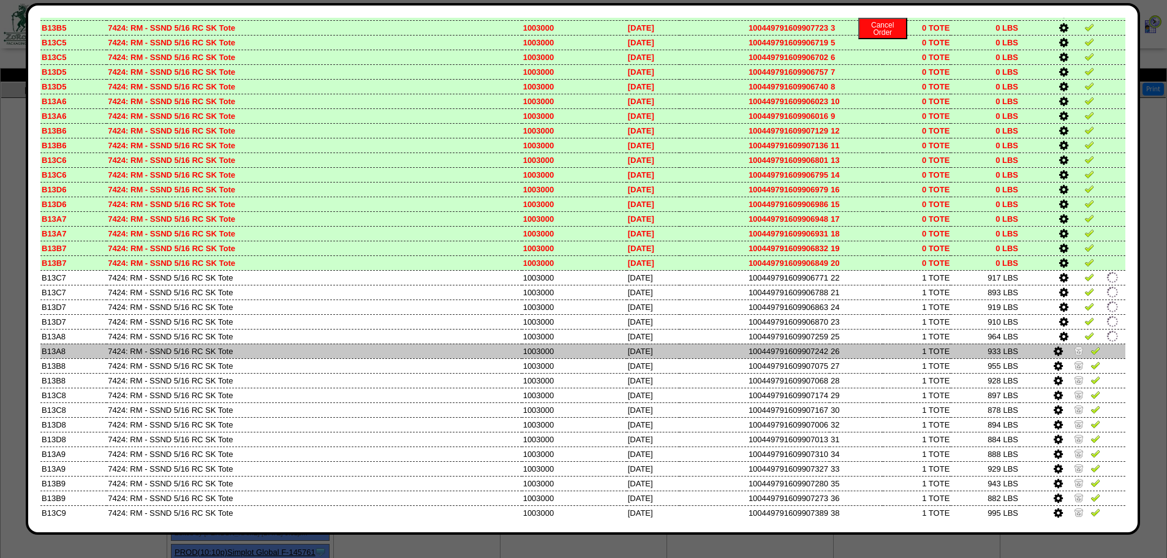
click at [1074, 350] on img at bounding box center [1079, 351] width 10 height 10
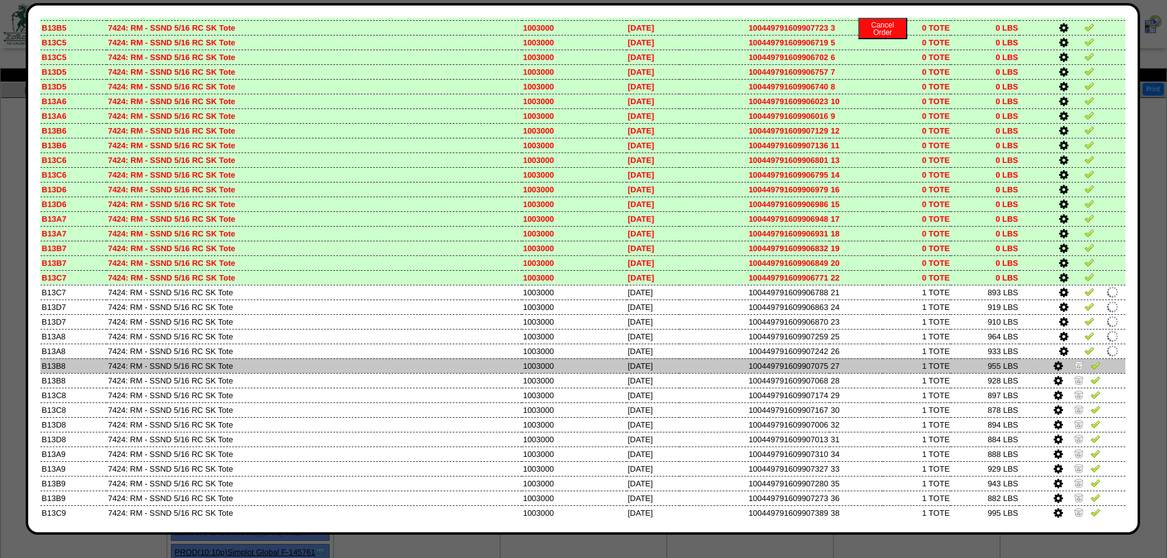
click at [1074, 366] on img at bounding box center [1079, 365] width 10 height 10
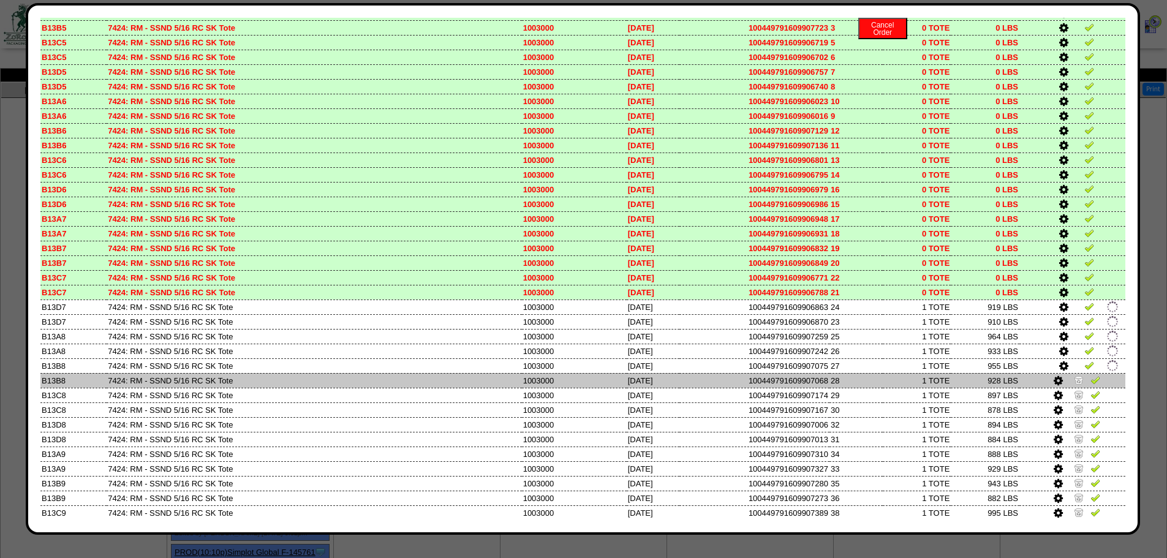
click at [1074, 380] on img at bounding box center [1079, 380] width 10 height 10
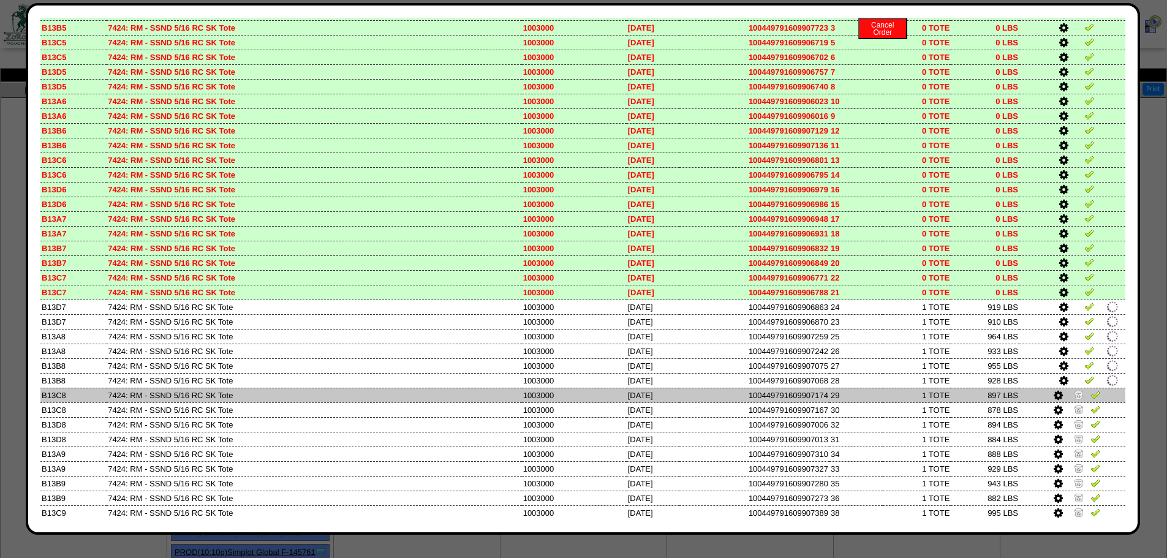
click at [1074, 392] on img at bounding box center [1079, 395] width 10 height 10
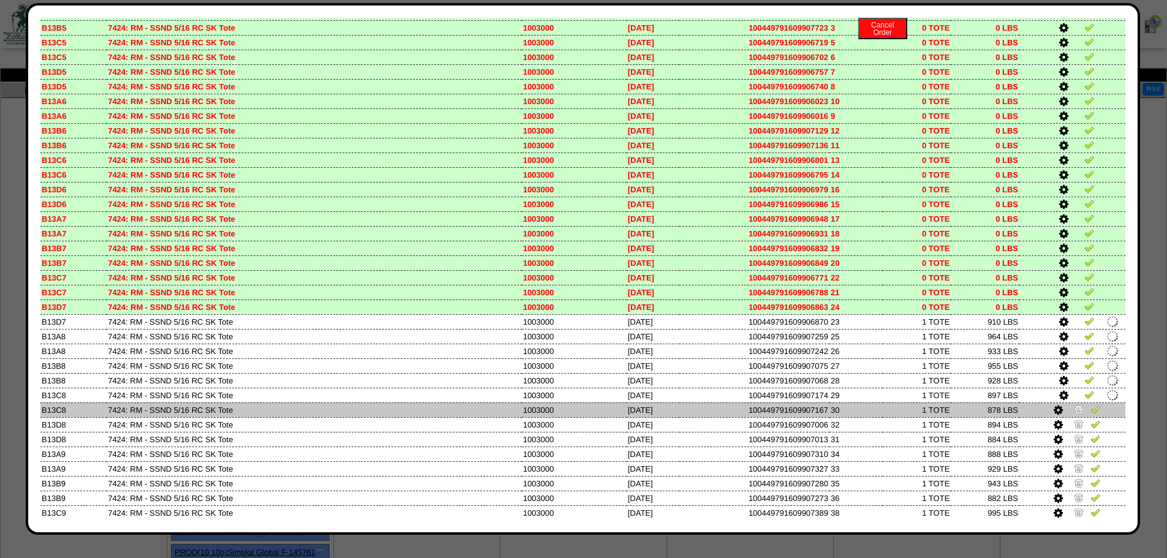
click at [1074, 404] on img at bounding box center [1079, 409] width 10 height 10
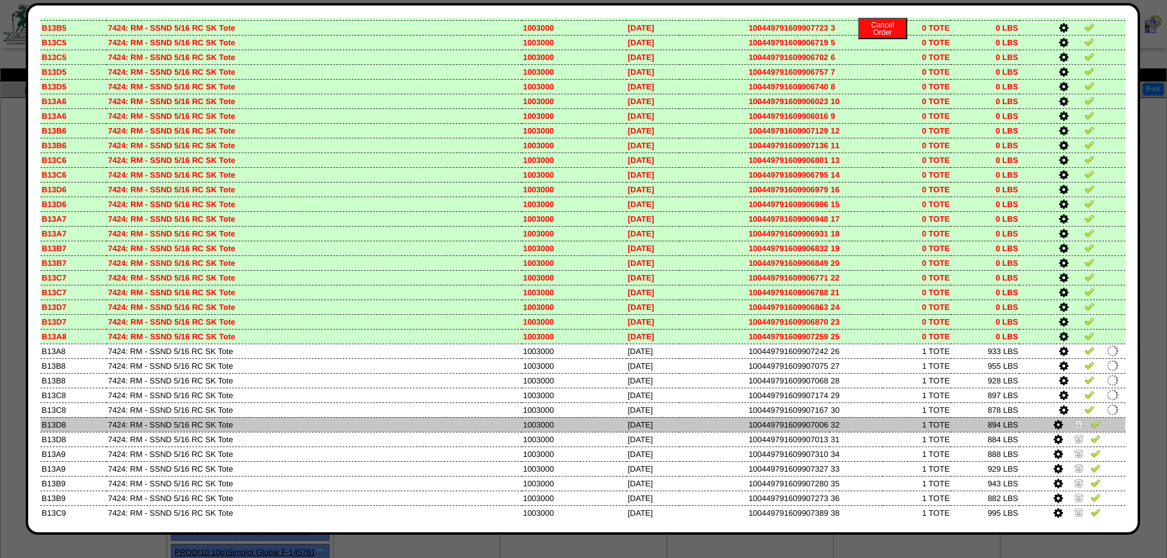
click at [1074, 423] on img at bounding box center [1079, 424] width 10 height 10
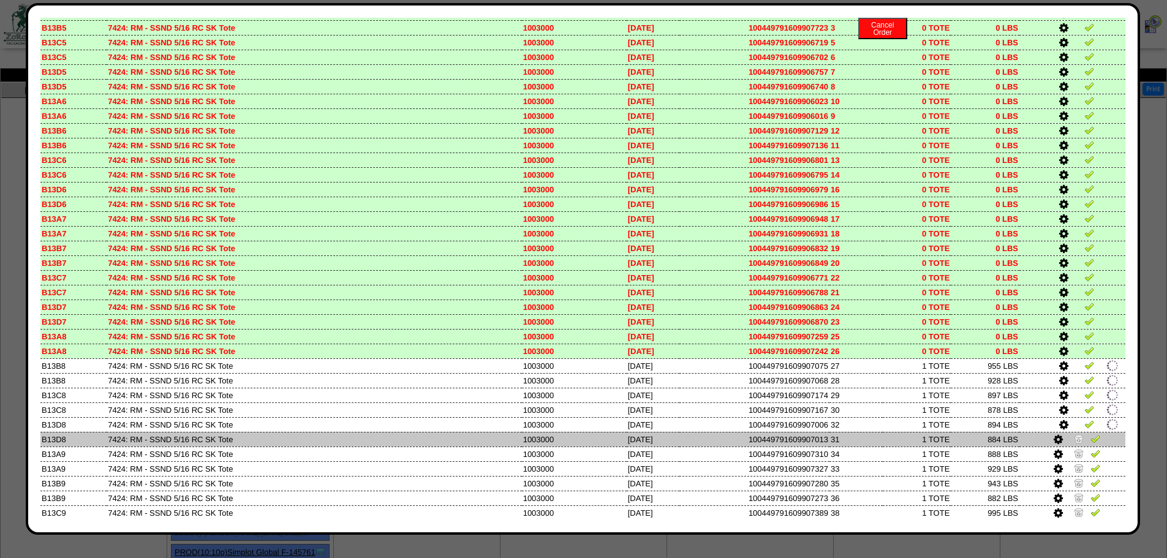
click at [1074, 437] on img at bounding box center [1079, 439] width 10 height 10
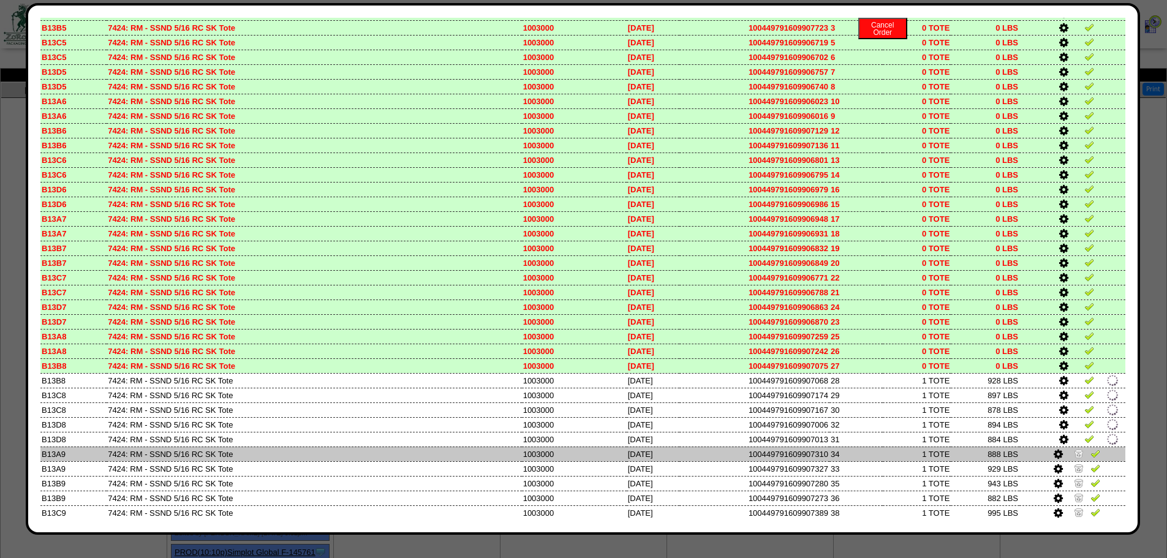
click at [1074, 450] on img at bounding box center [1079, 454] width 10 height 10
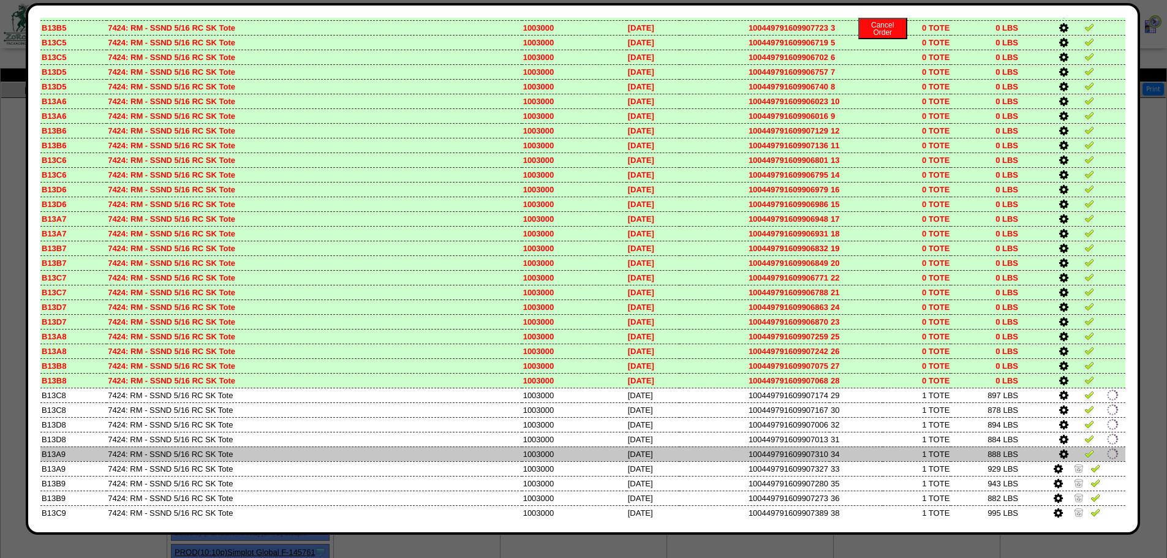
click at [1069, 461] on td at bounding box center [1073, 454] width 106 height 15
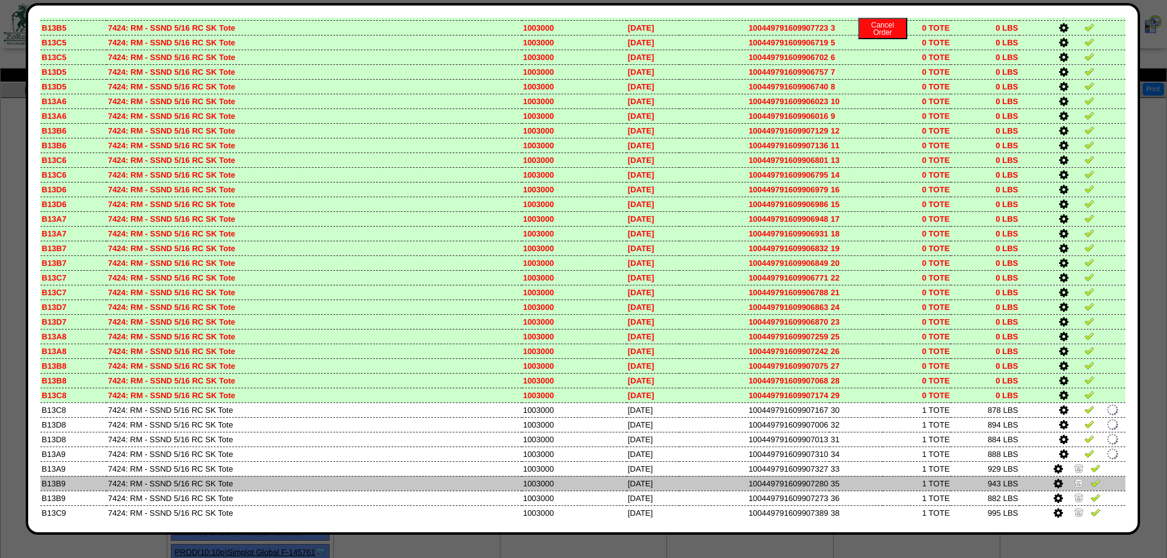
click at [1074, 479] on img at bounding box center [1079, 483] width 10 height 10
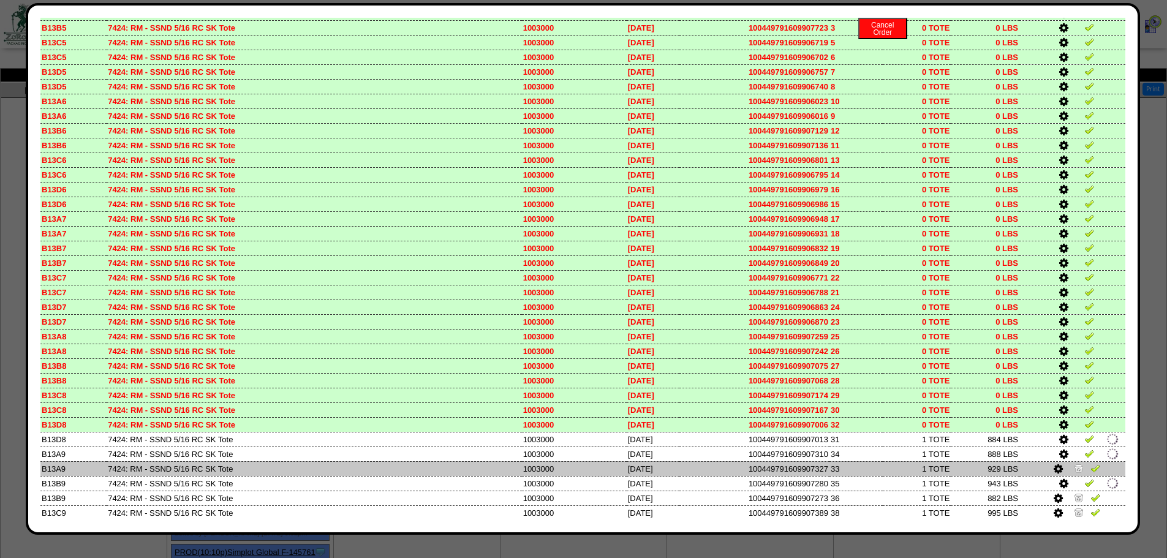
click at [1074, 466] on img at bounding box center [1079, 468] width 10 height 10
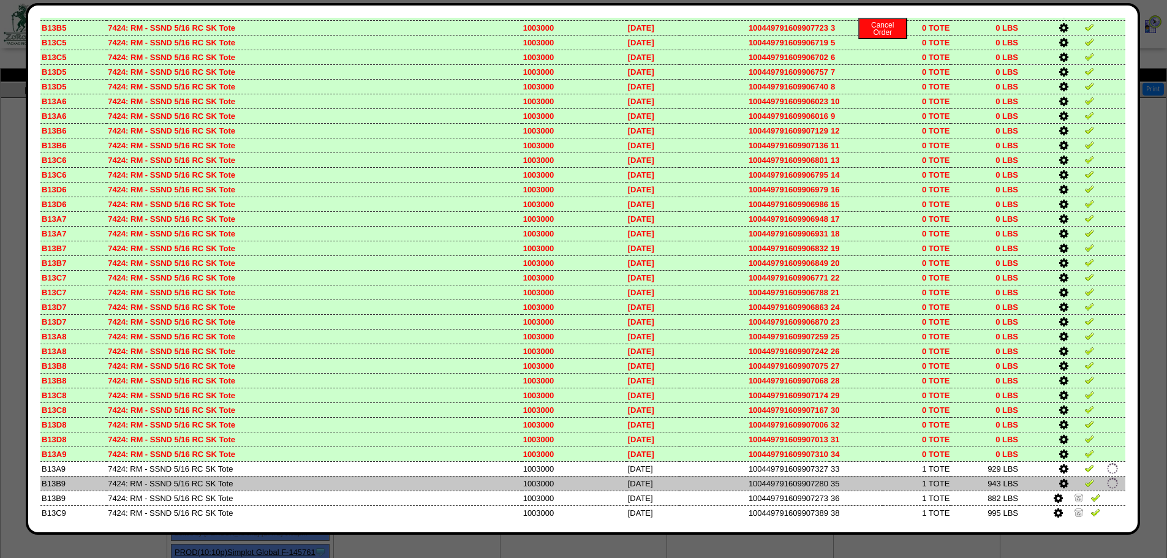
click at [1067, 489] on td at bounding box center [1073, 483] width 106 height 15
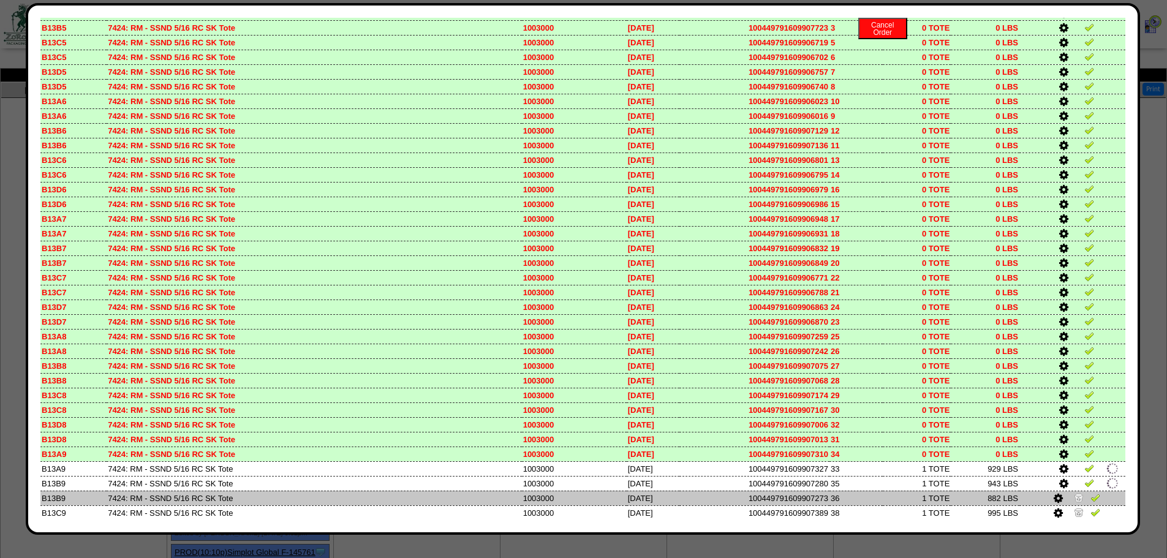
click at [1074, 501] on img at bounding box center [1079, 498] width 10 height 10
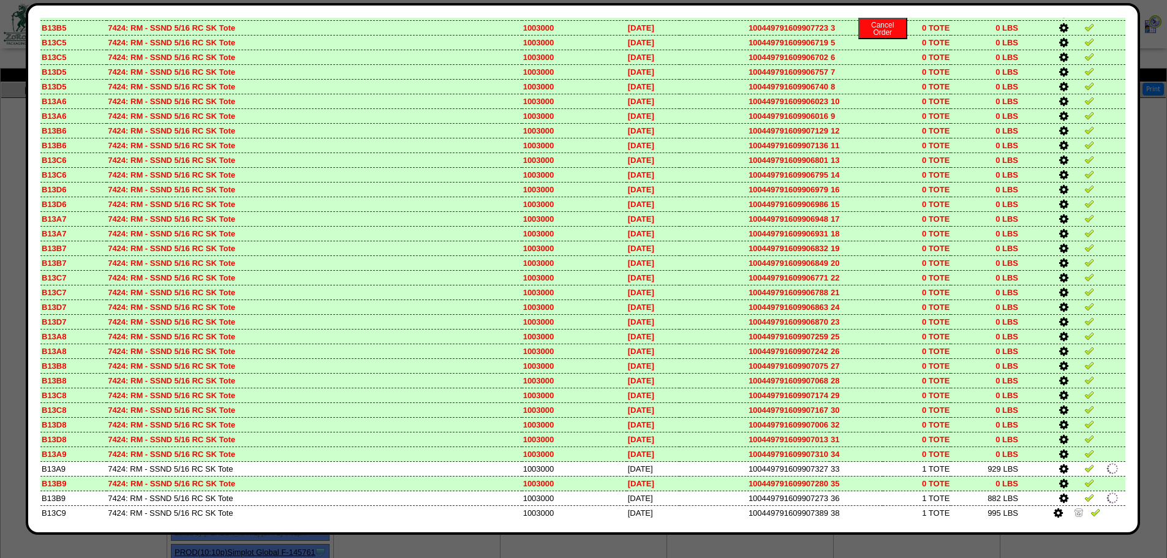
scroll to position [3882, 0]
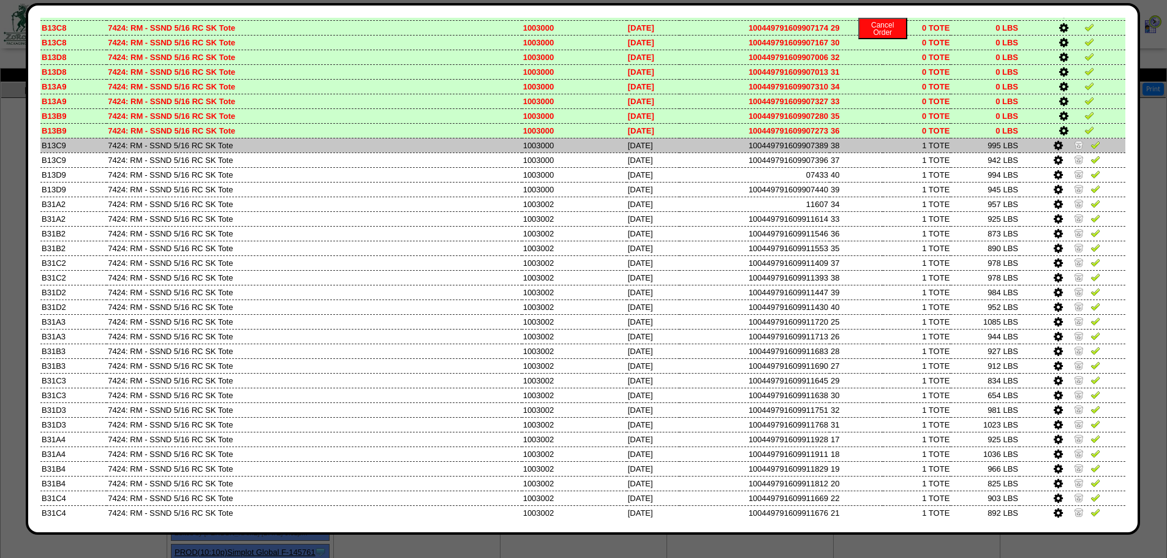
click at [1074, 143] on img at bounding box center [1079, 145] width 10 height 10
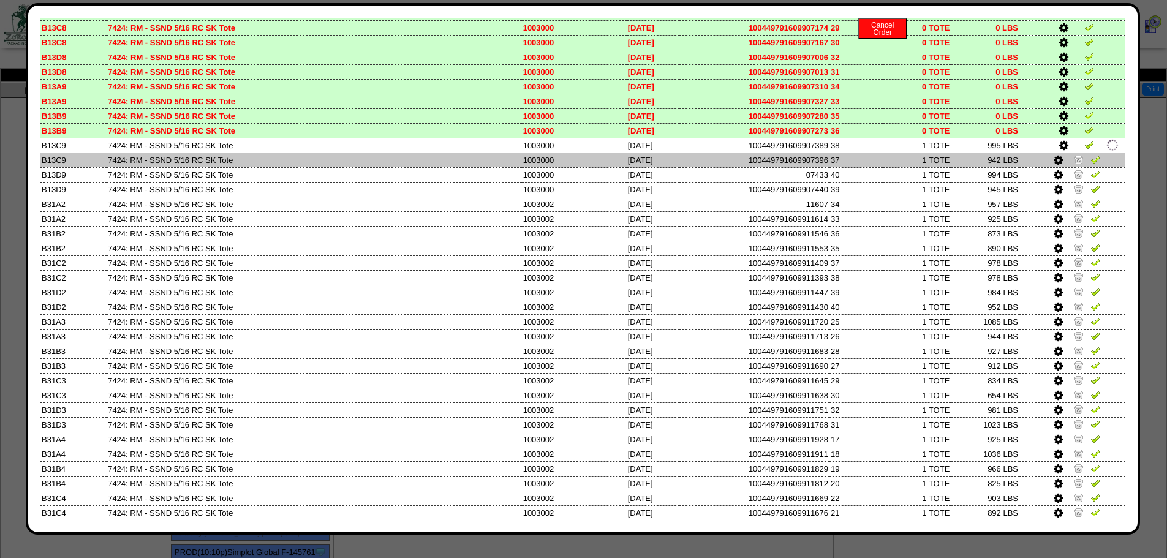
click at [1074, 161] on img at bounding box center [1079, 159] width 10 height 10
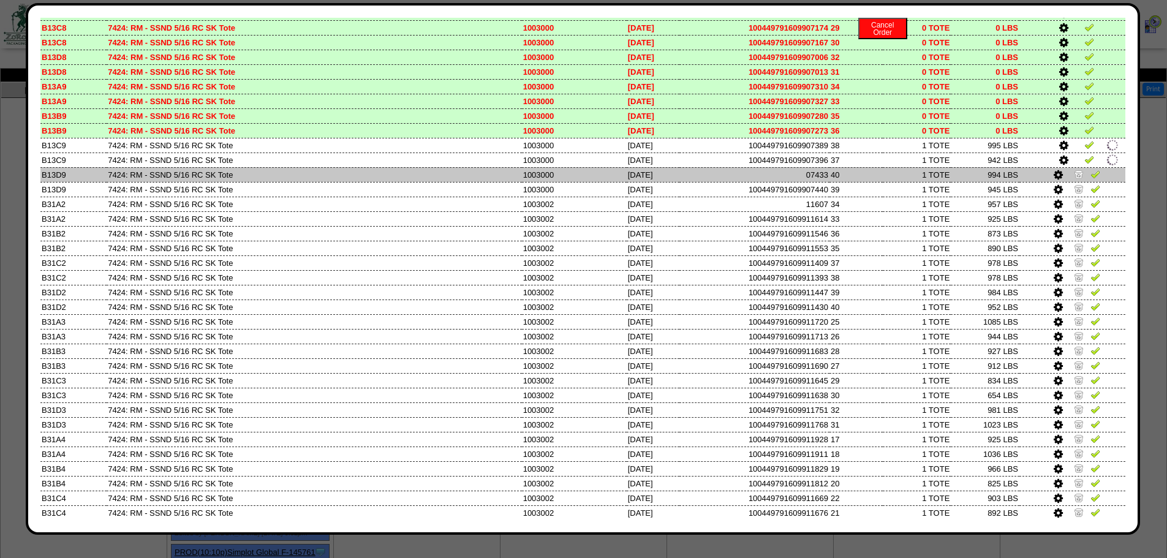
click at [1074, 170] on img at bounding box center [1079, 174] width 10 height 10
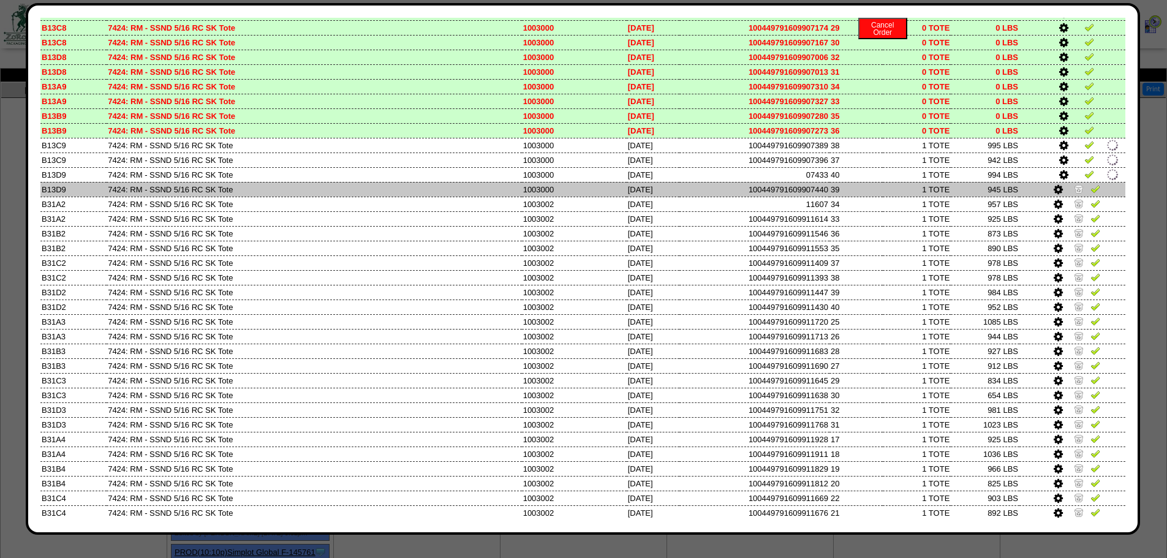
click at [1074, 189] on img at bounding box center [1079, 189] width 10 height 10
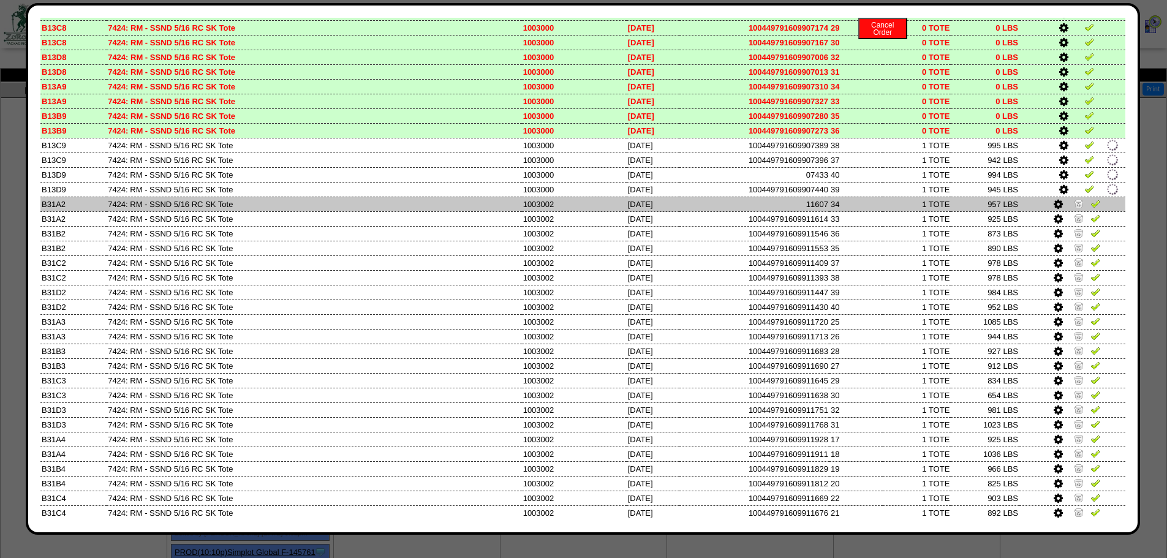
click at [1072, 210] on td at bounding box center [1073, 204] width 106 height 15
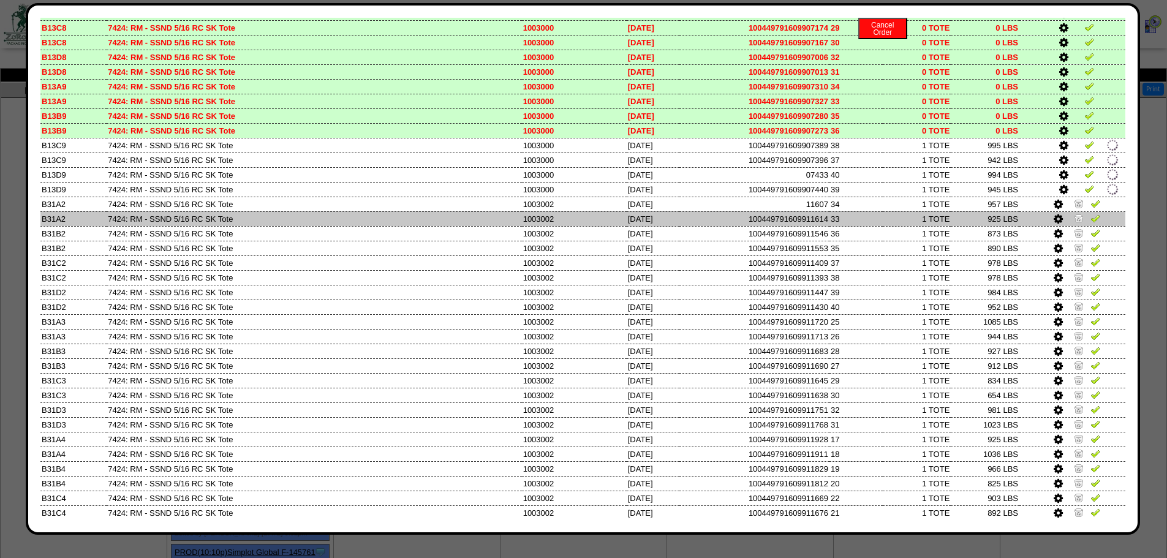
click at [1074, 219] on img at bounding box center [1079, 218] width 10 height 10
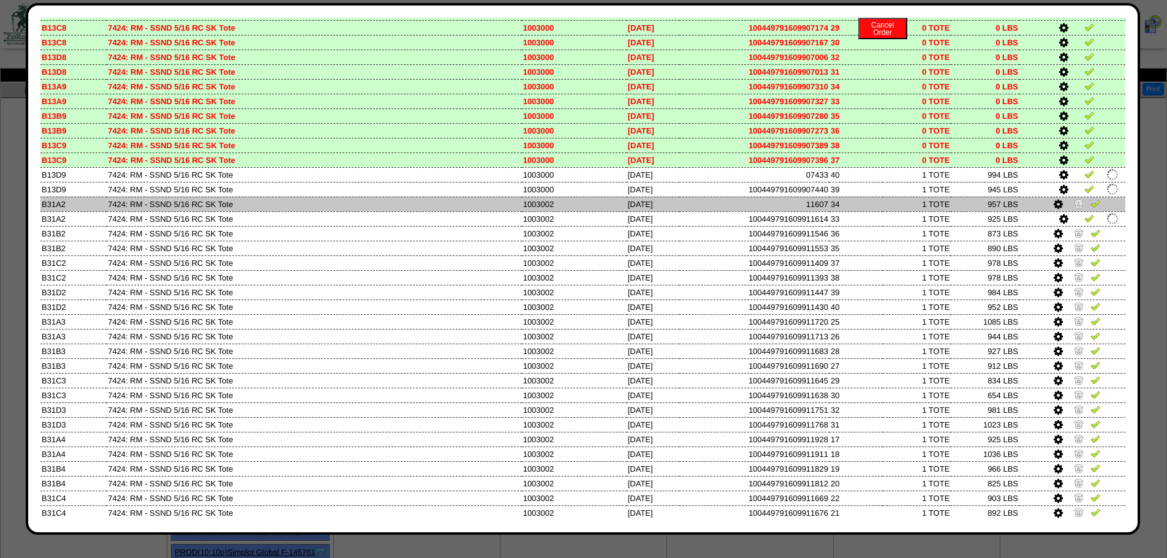
click at [1074, 204] on img at bounding box center [1079, 204] width 10 height 10
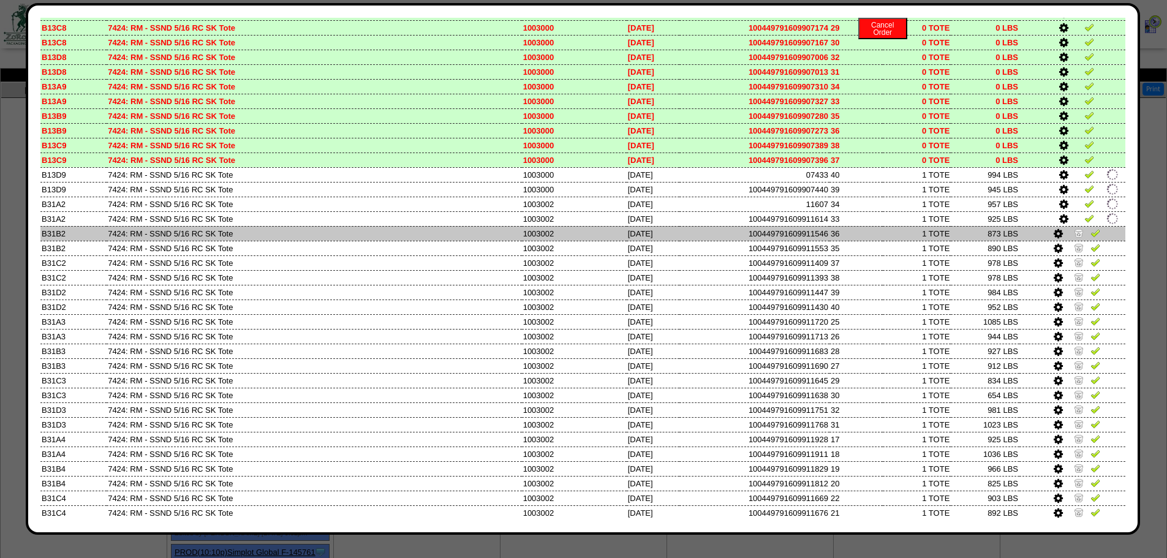
click at [1074, 235] on img at bounding box center [1079, 233] width 10 height 10
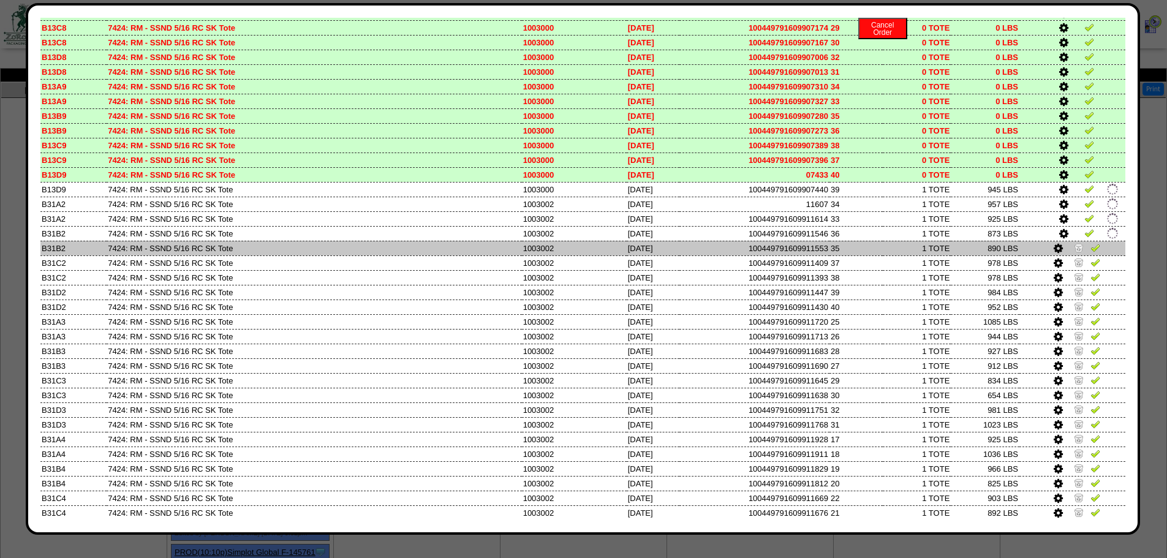
click at [1074, 249] on img at bounding box center [1079, 248] width 10 height 10
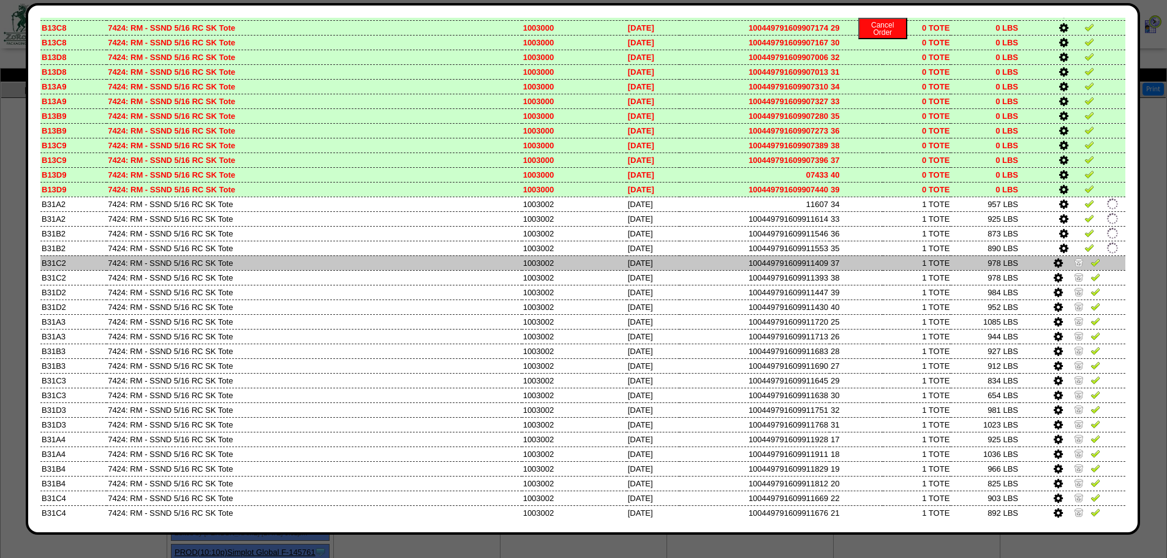
click at [1074, 260] on img at bounding box center [1079, 262] width 10 height 10
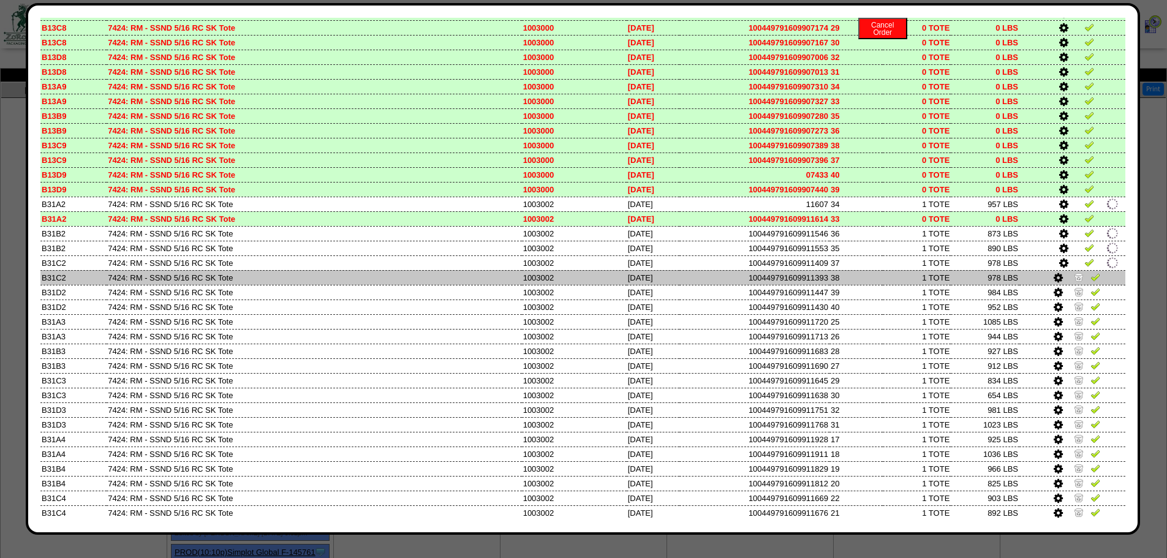
click at [1074, 274] on img at bounding box center [1079, 277] width 10 height 10
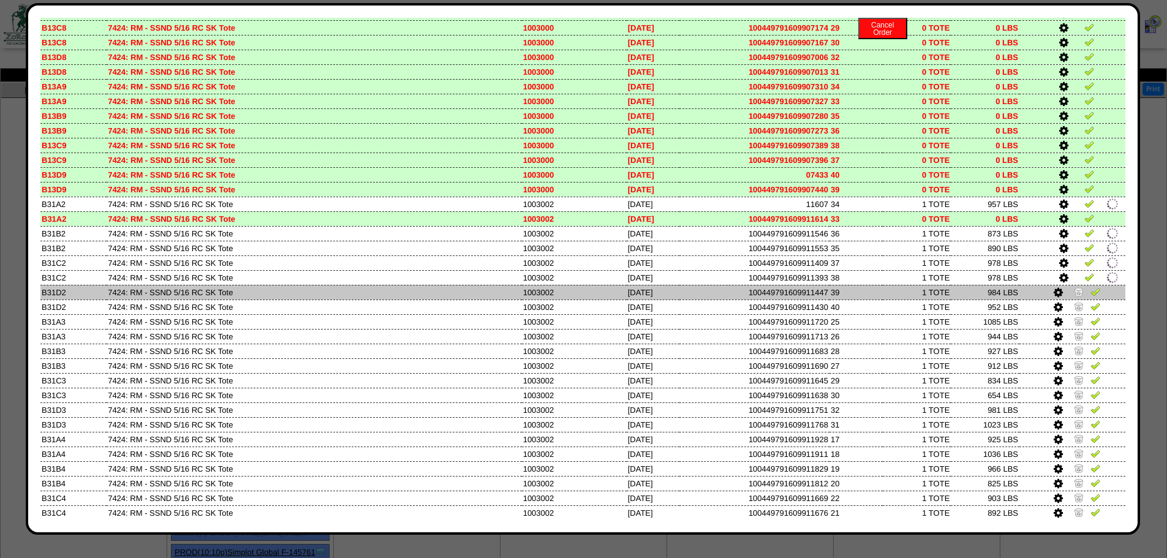
click at [1074, 295] on img at bounding box center [1079, 292] width 10 height 10
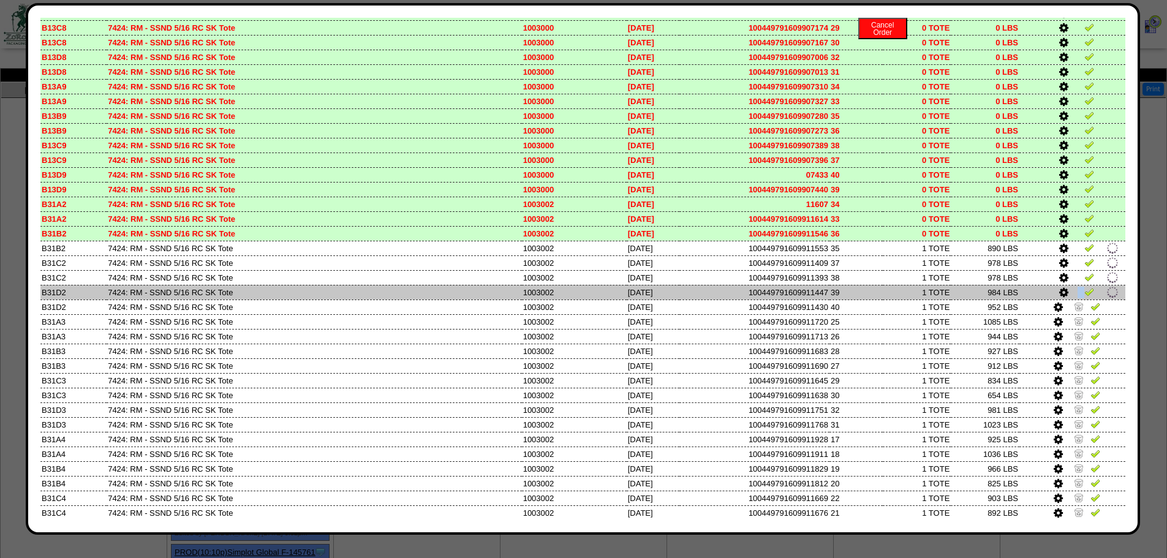
click at [1070, 295] on td at bounding box center [1073, 292] width 106 height 15
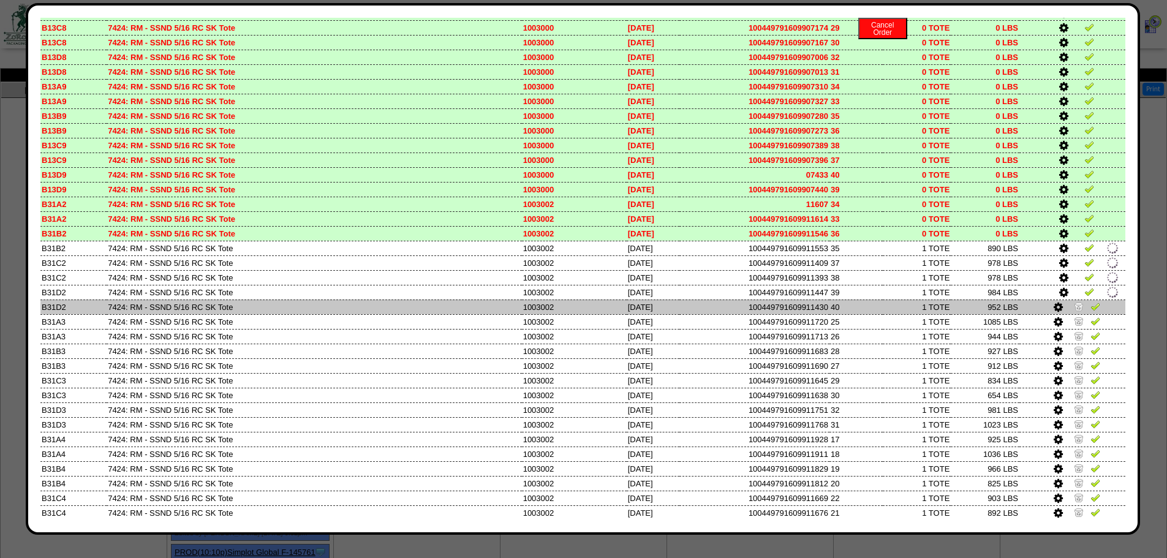
click at [1072, 314] on td at bounding box center [1073, 307] width 106 height 15
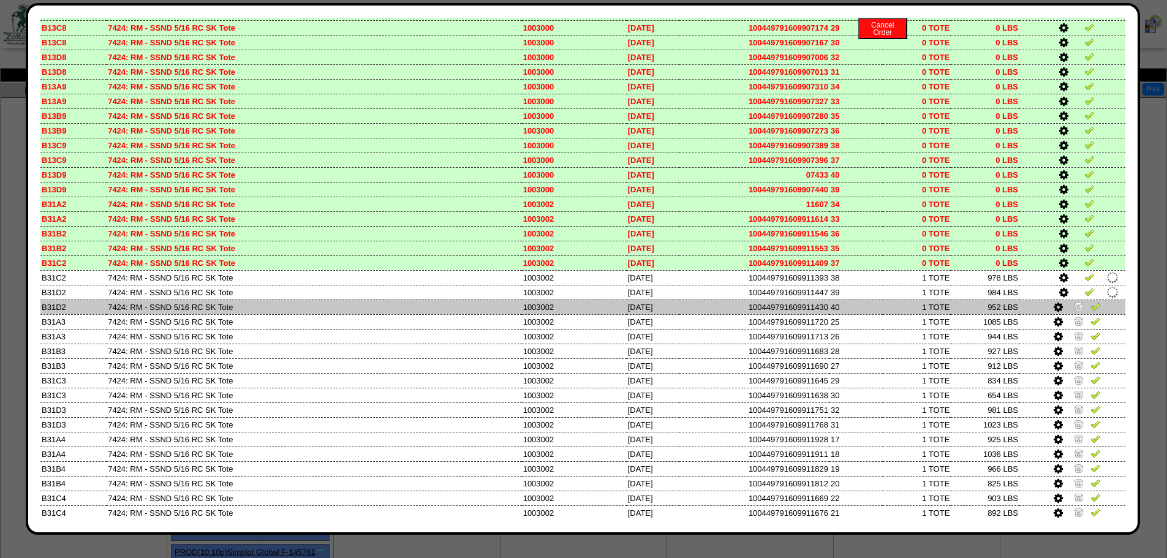
click at [1074, 307] on img at bounding box center [1079, 306] width 10 height 10
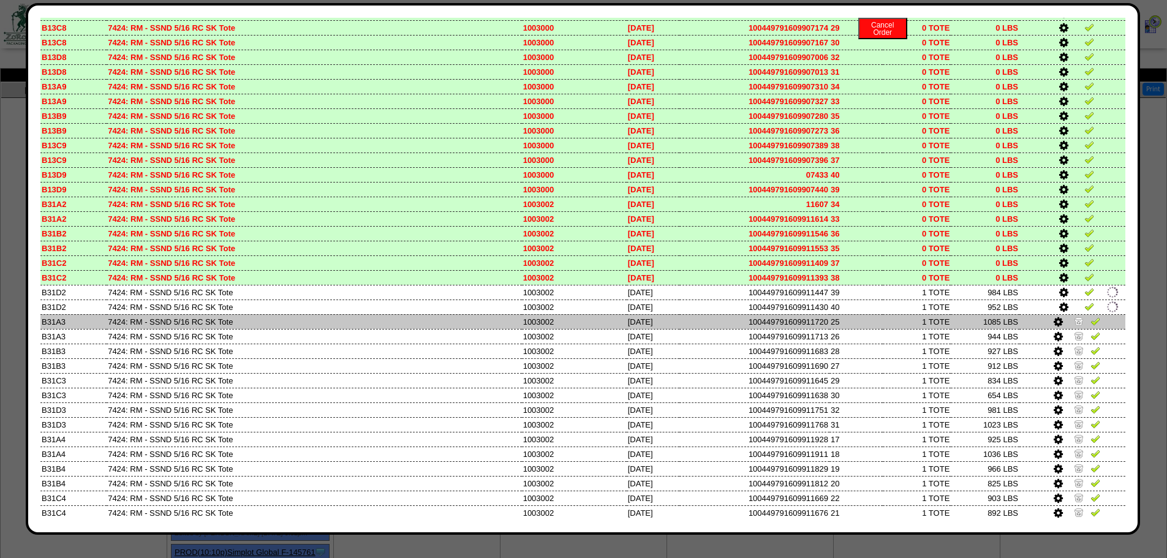
click at [1074, 317] on img at bounding box center [1079, 321] width 10 height 10
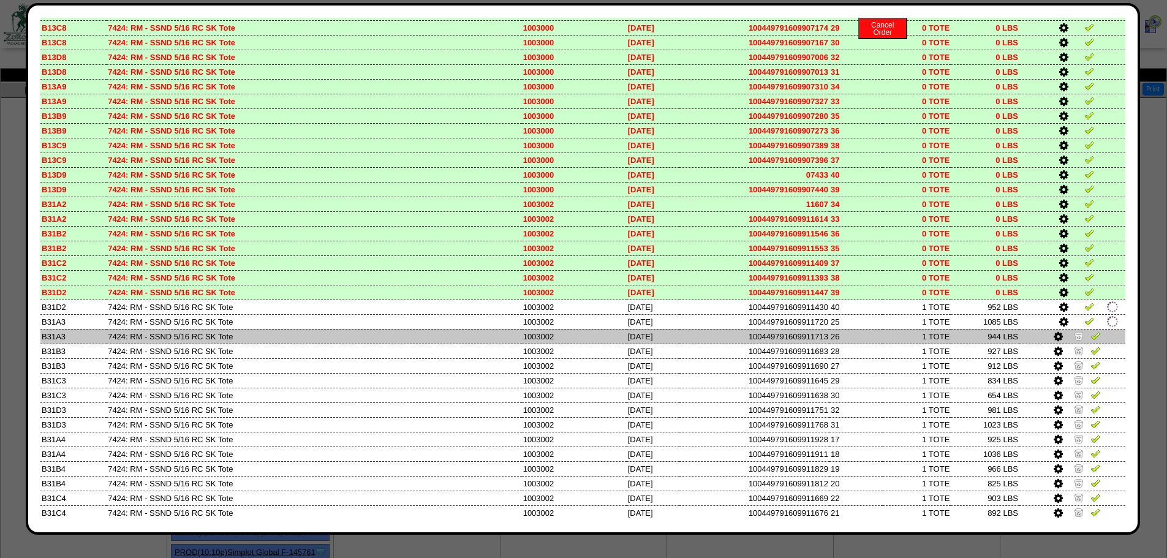
click at [1074, 336] on img at bounding box center [1079, 336] width 10 height 10
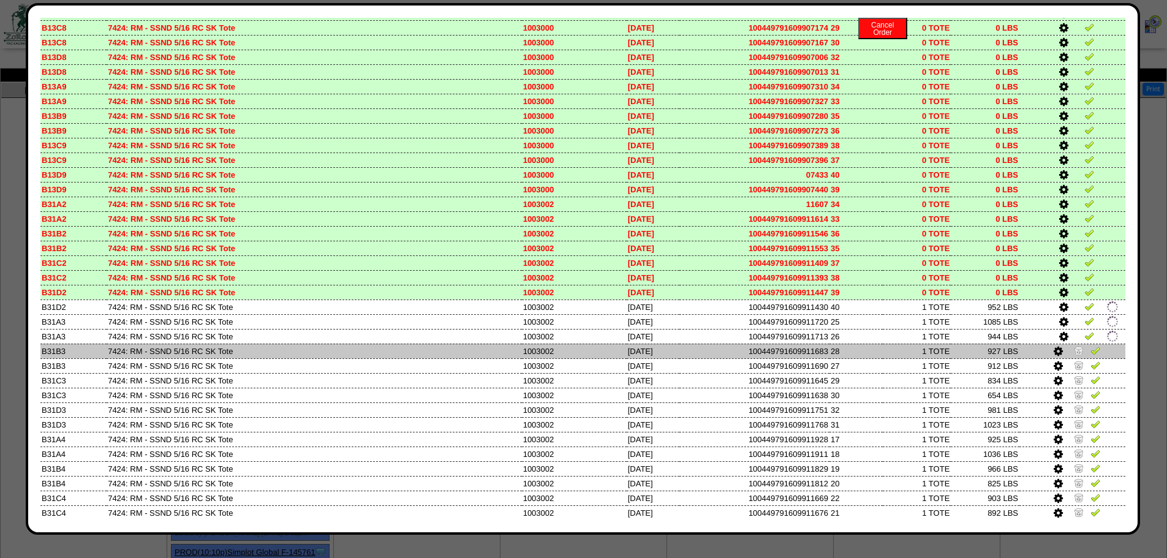
click at [1074, 351] on img at bounding box center [1079, 351] width 10 height 10
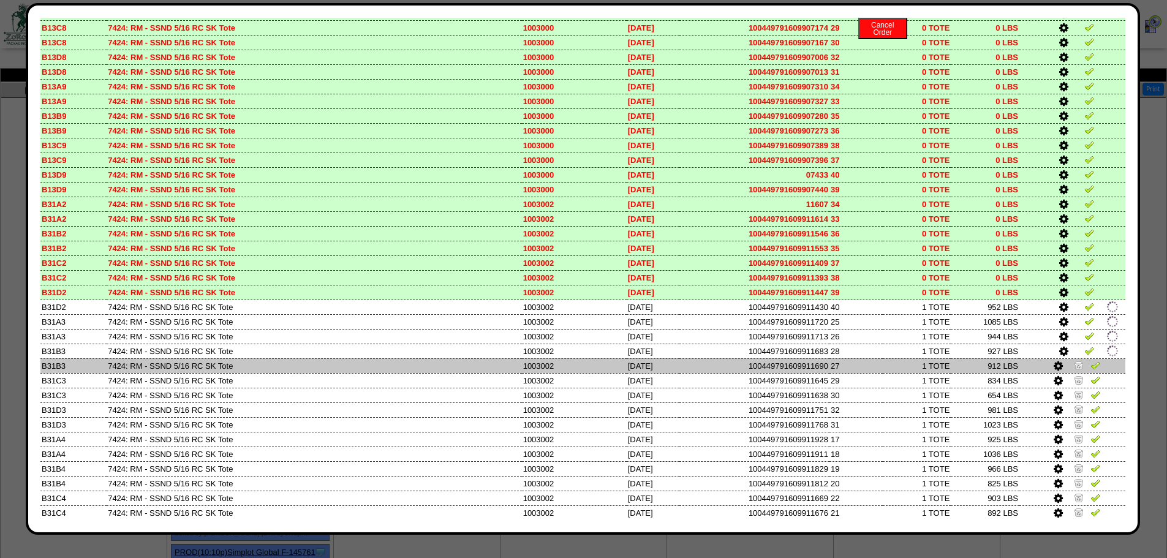
drag, startPoint x: 1071, startPoint y: 363, endPoint x: 1071, endPoint y: 371, distance: 8.0
click at [1074, 363] on img at bounding box center [1079, 365] width 10 height 10
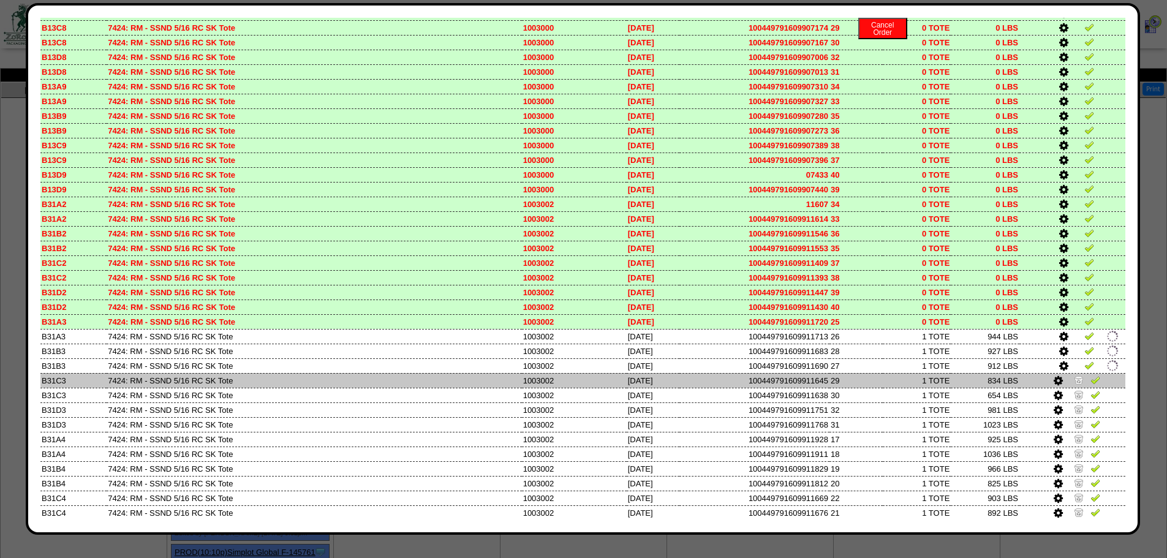
click at [1074, 376] on img at bounding box center [1079, 380] width 10 height 10
click at [1070, 387] on td at bounding box center [1073, 380] width 106 height 15
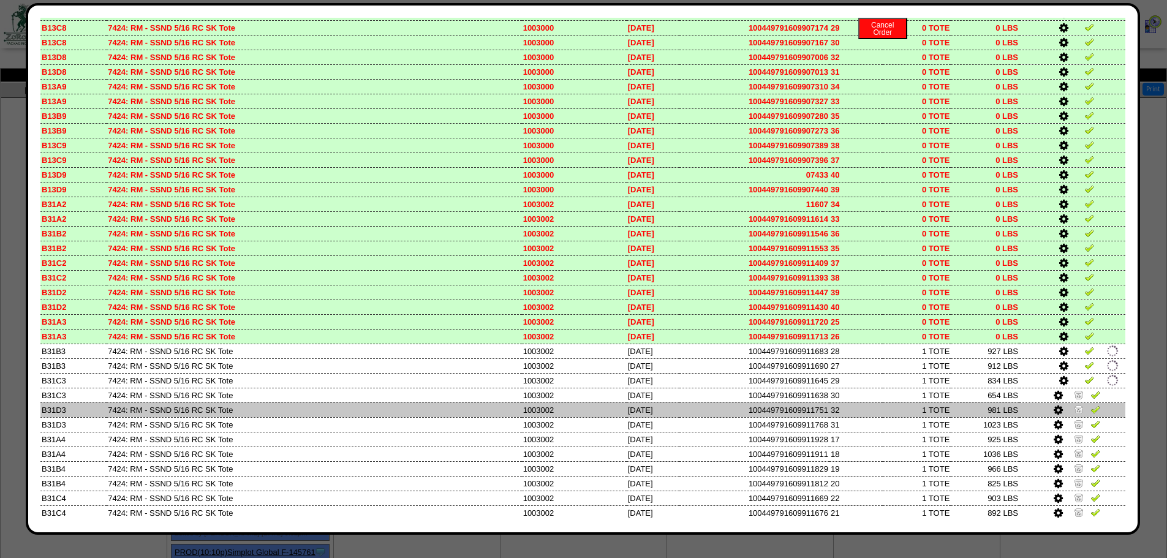
click at [1074, 404] on img at bounding box center [1079, 409] width 10 height 10
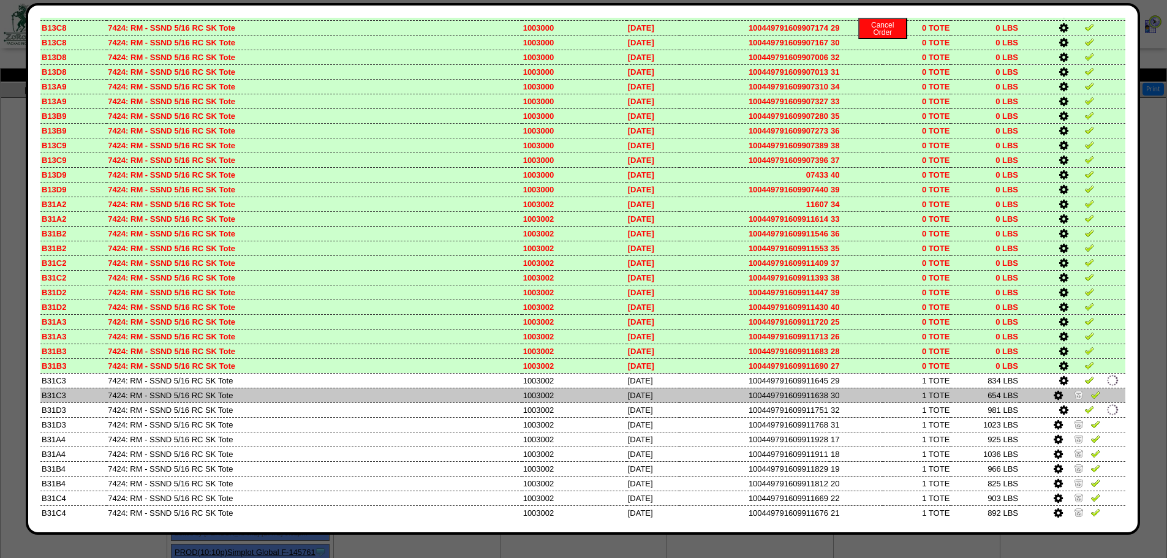
click at [1074, 393] on img at bounding box center [1079, 395] width 10 height 10
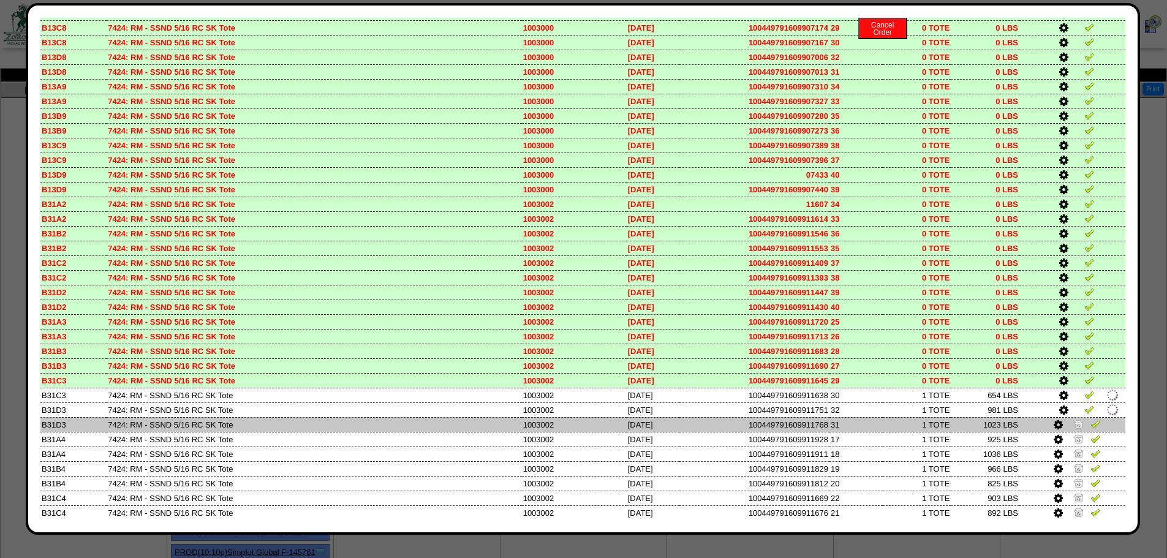
click at [1074, 426] on img at bounding box center [1079, 424] width 10 height 10
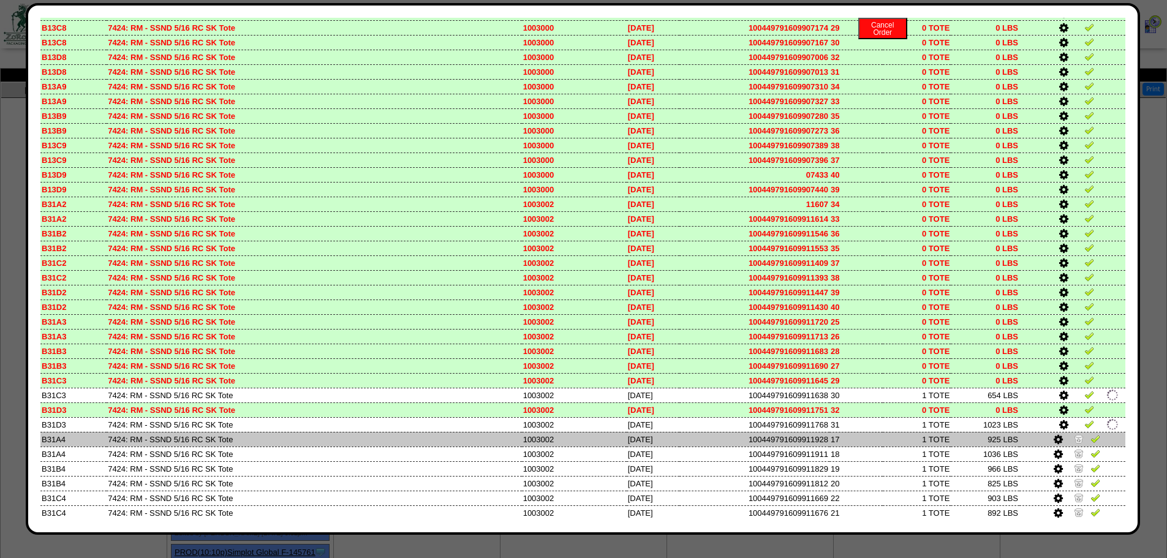
click at [1074, 436] on img at bounding box center [1079, 439] width 10 height 10
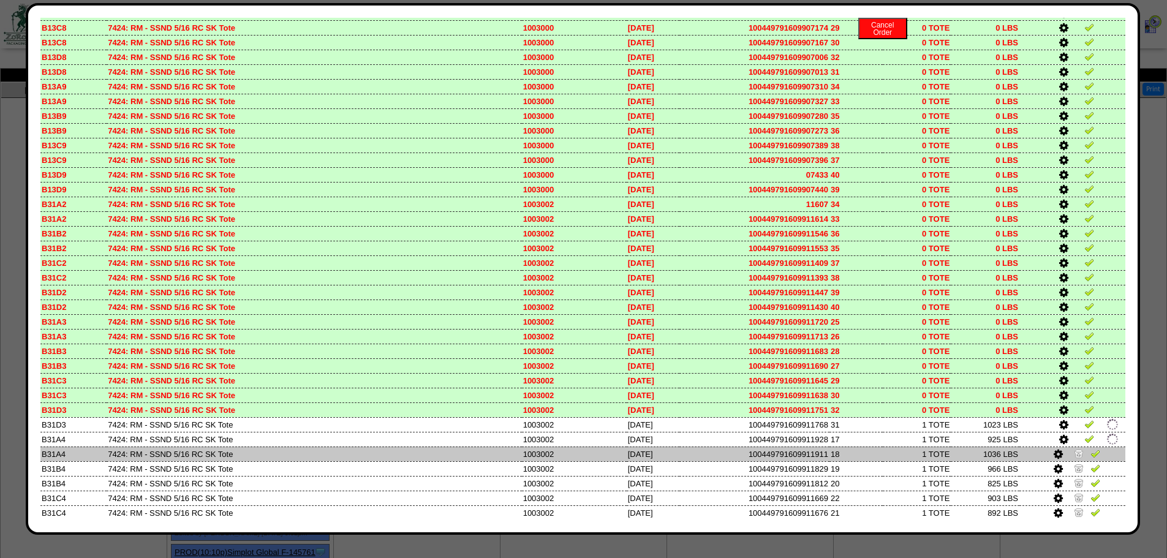
click at [1066, 447] on td at bounding box center [1073, 454] width 106 height 15
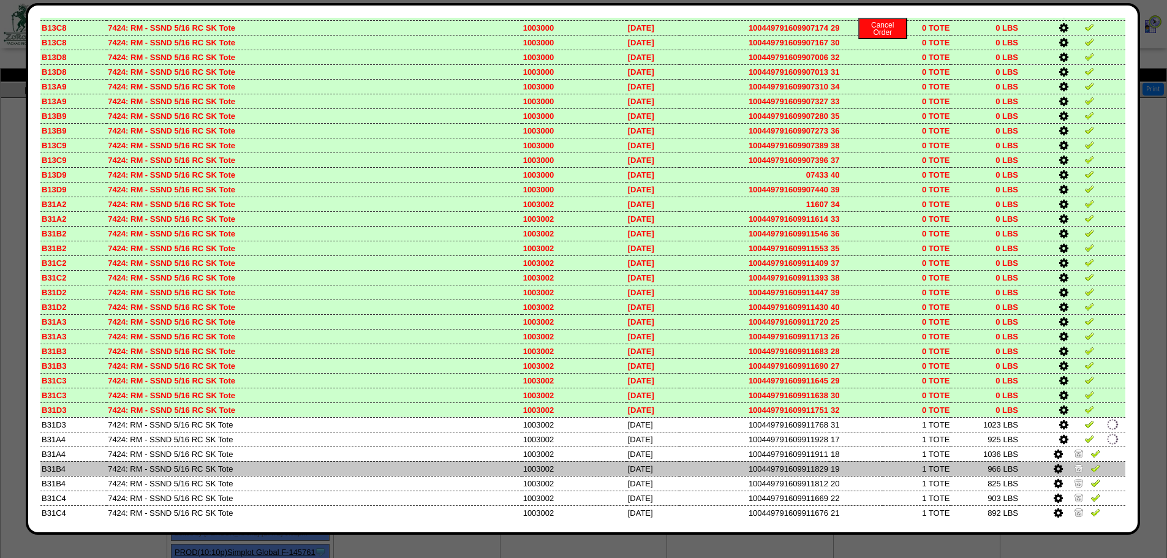
click at [1070, 462] on td at bounding box center [1073, 468] width 106 height 15
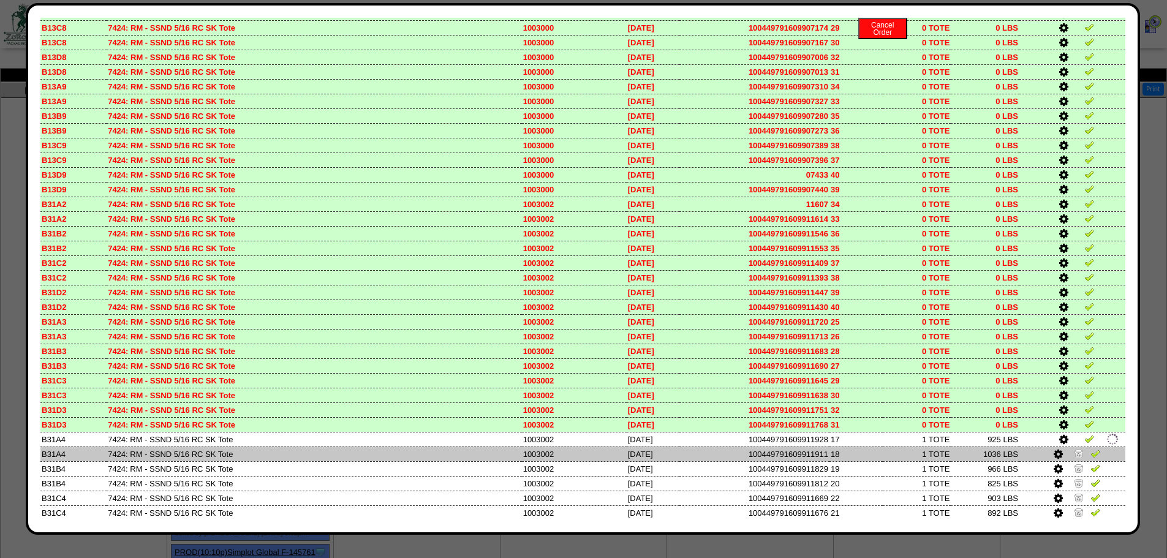
click at [1074, 456] on img at bounding box center [1079, 454] width 10 height 10
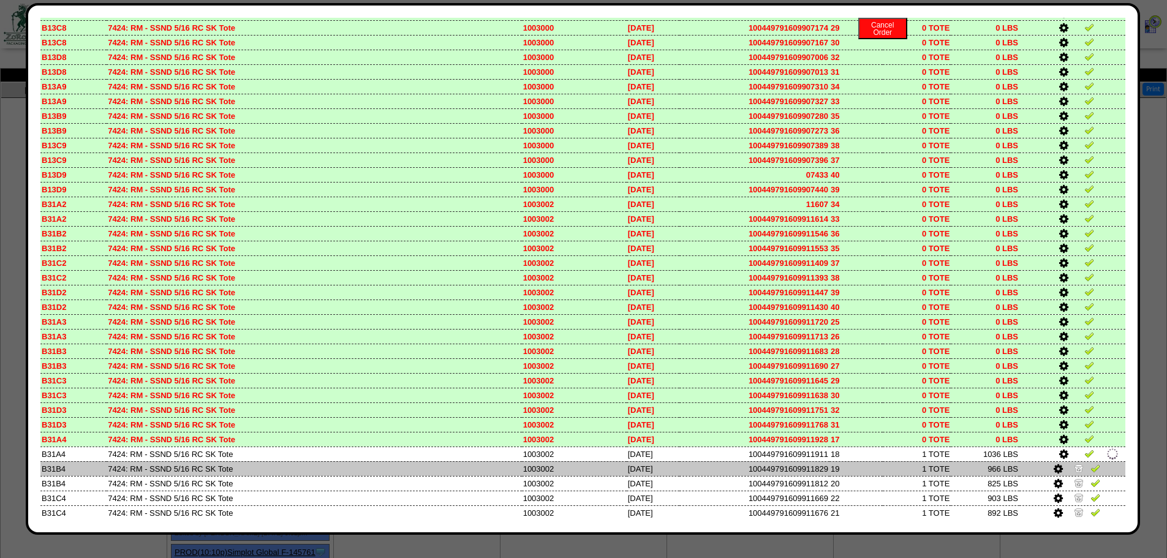
click at [1074, 467] on img at bounding box center [1079, 468] width 10 height 10
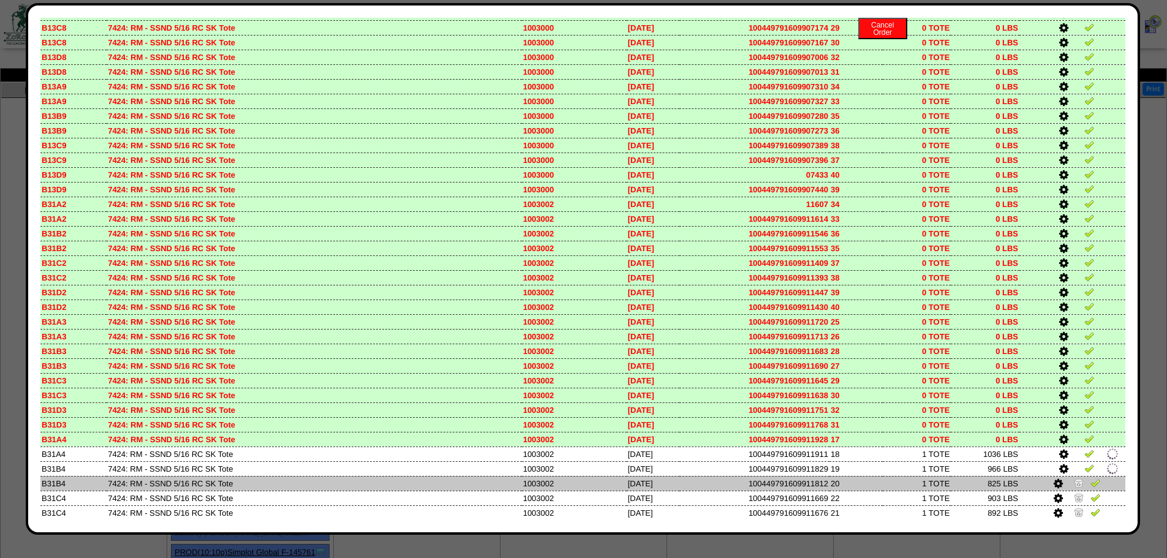
click at [1074, 482] on img at bounding box center [1079, 483] width 10 height 10
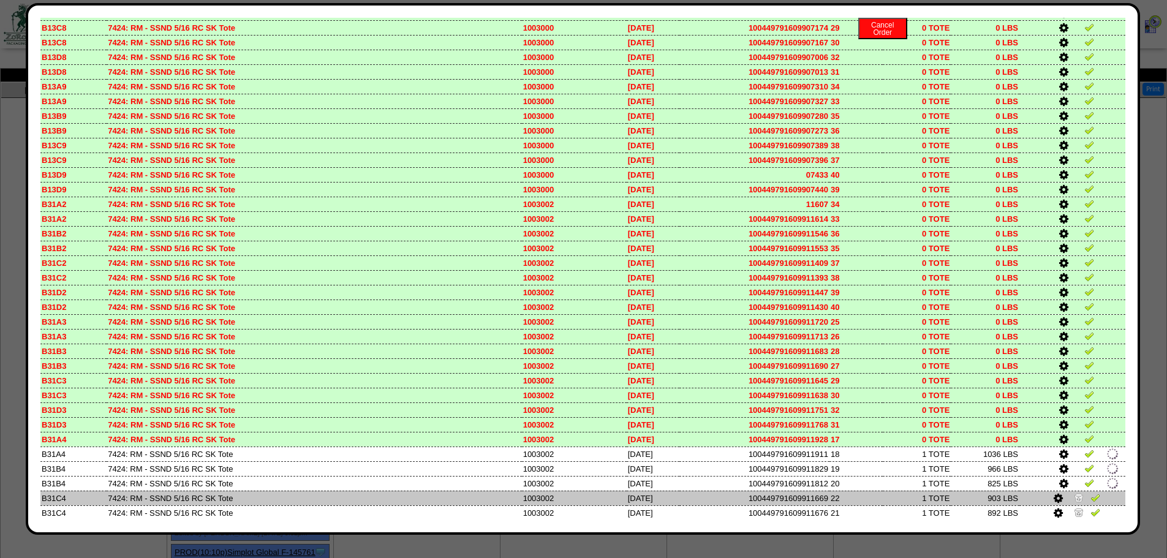
click at [1074, 498] on img at bounding box center [1079, 498] width 10 height 10
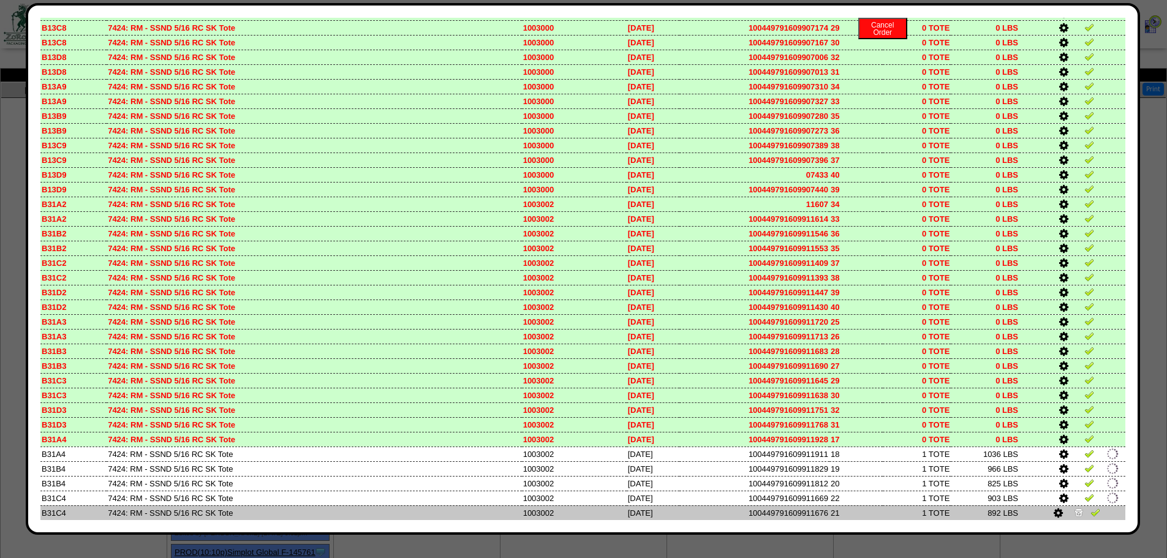
click at [1074, 510] on img at bounding box center [1079, 512] width 10 height 10
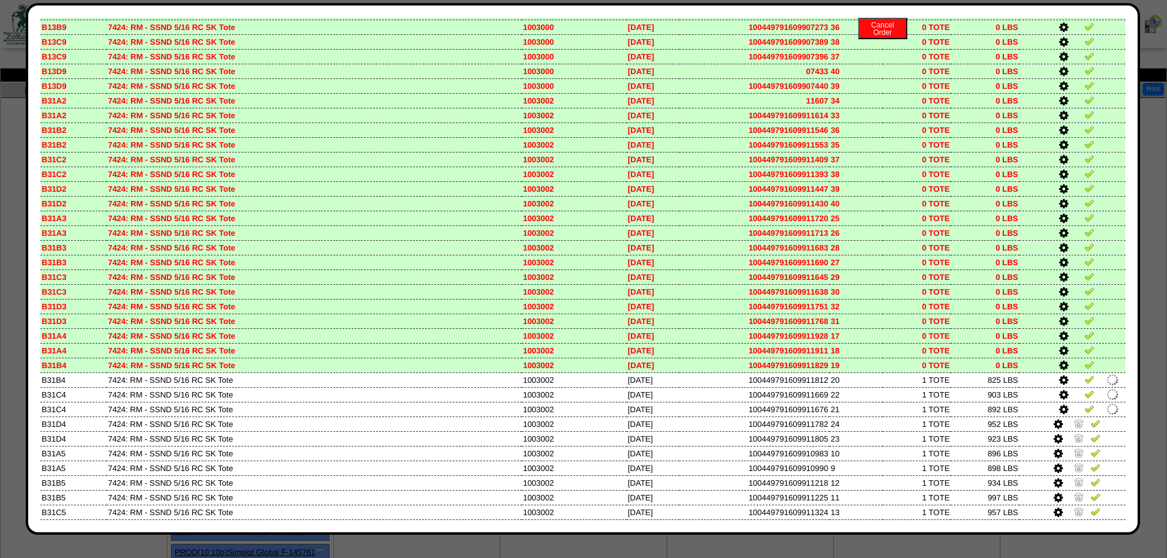
scroll to position [4189, 0]
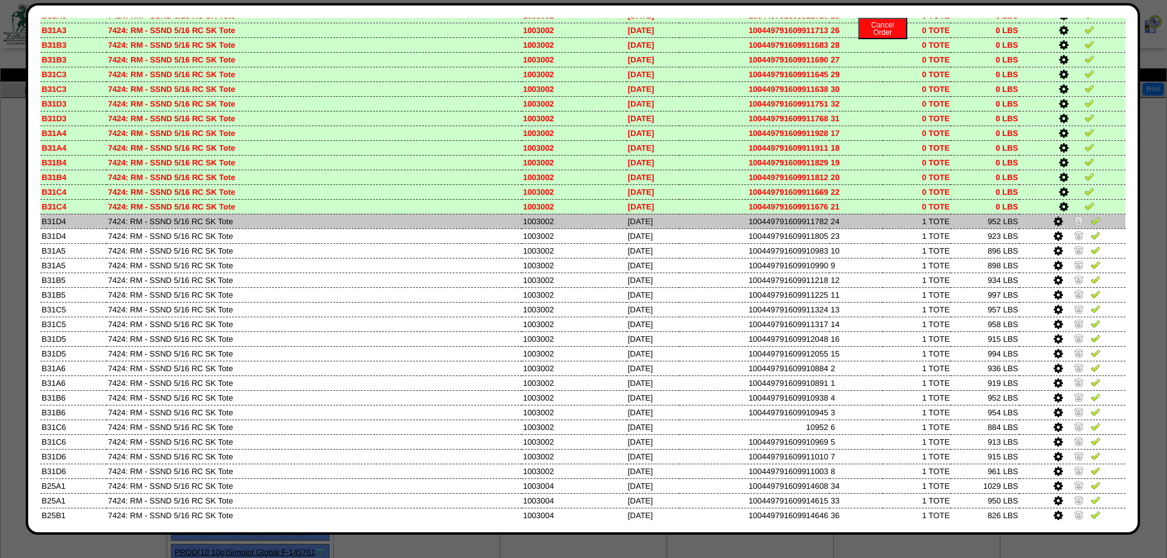
click at [1074, 224] on img at bounding box center [1079, 221] width 10 height 10
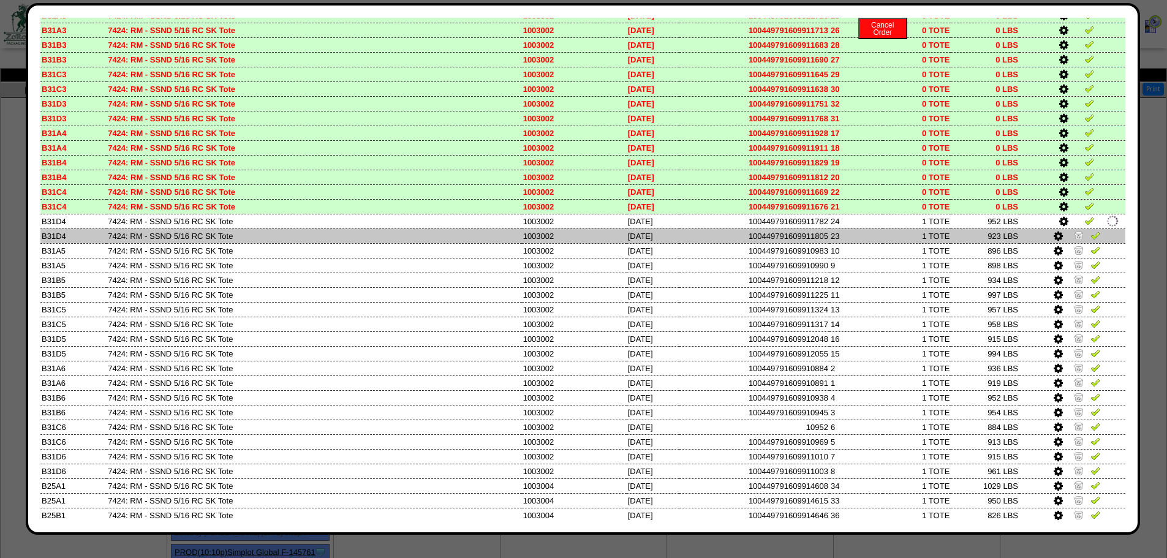
click at [1074, 237] on img at bounding box center [1079, 235] width 10 height 10
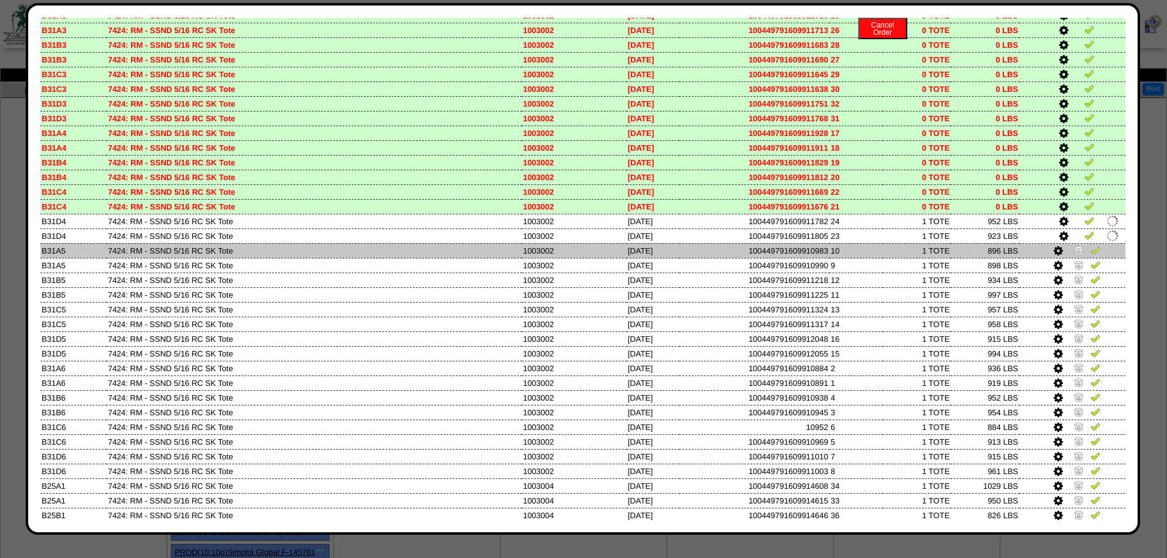
click at [1074, 252] on img at bounding box center [1079, 250] width 10 height 10
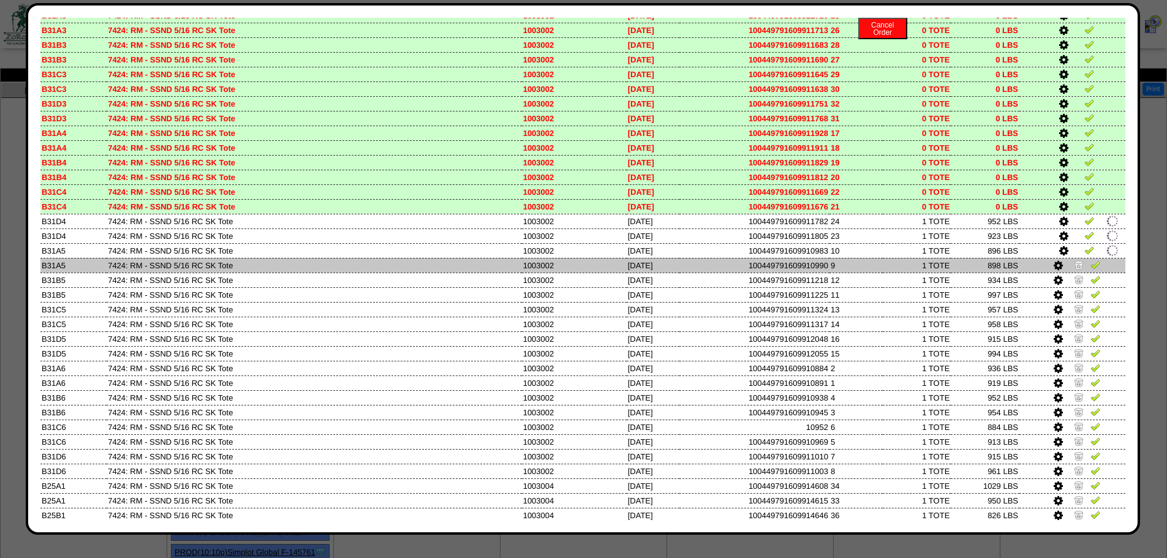
click at [1074, 263] on img at bounding box center [1079, 265] width 10 height 10
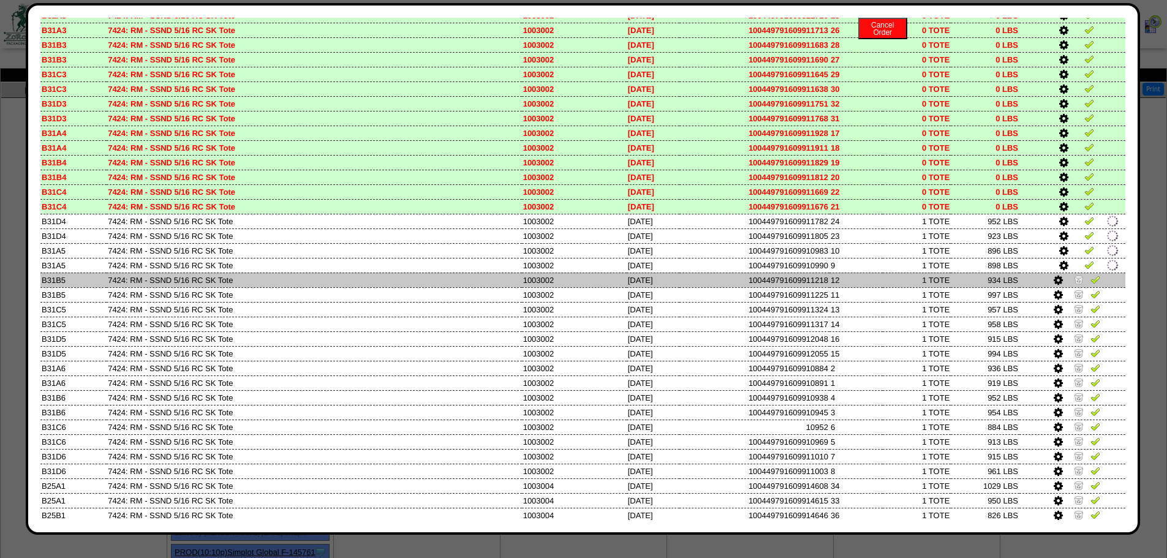
click at [1074, 277] on img at bounding box center [1079, 279] width 10 height 10
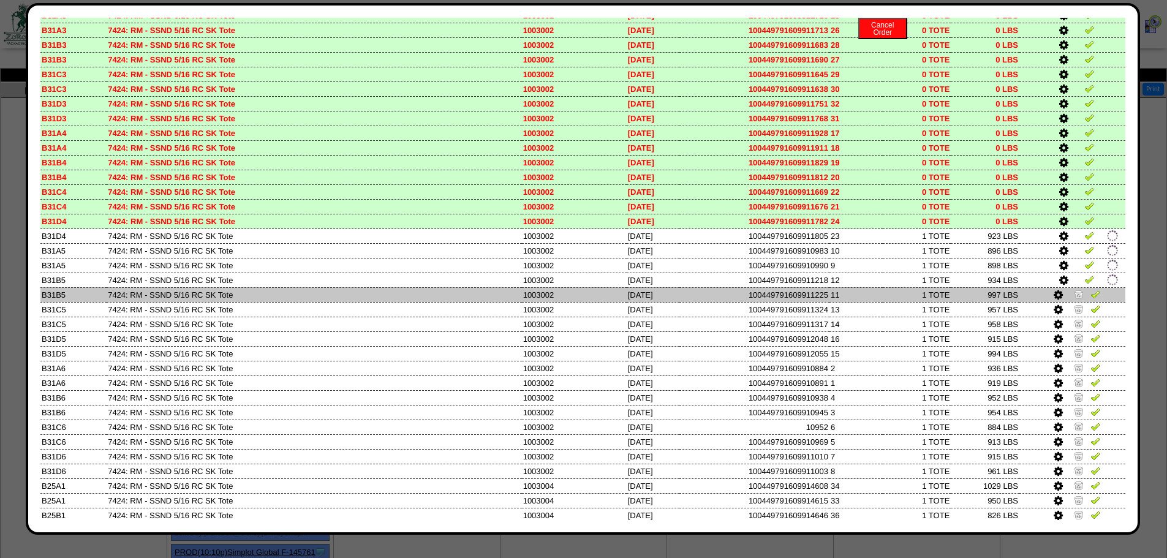
click at [1074, 292] on img at bounding box center [1079, 294] width 10 height 10
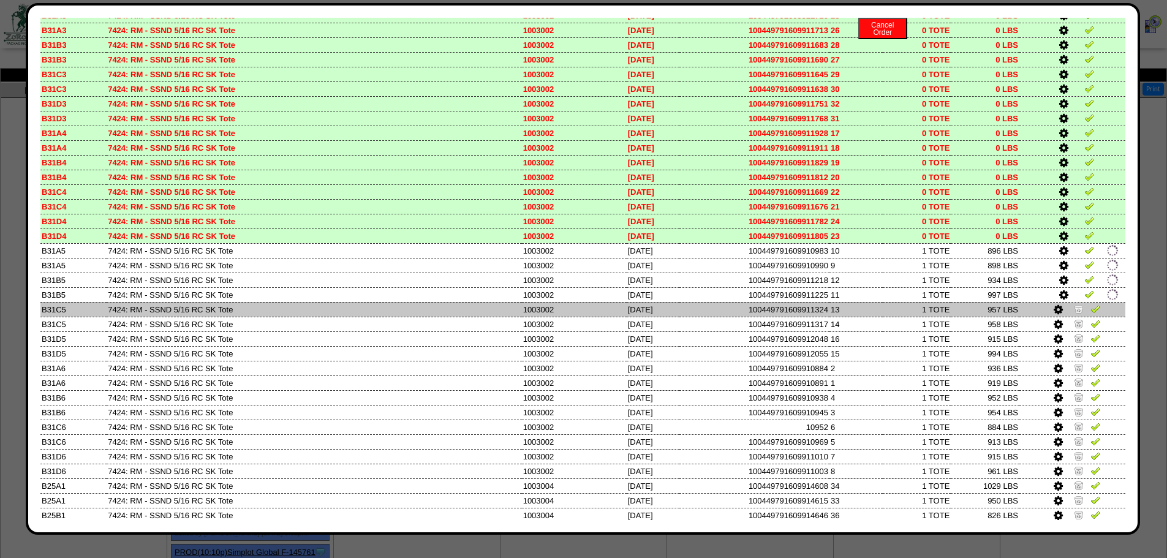
click at [1074, 309] on img at bounding box center [1079, 309] width 10 height 10
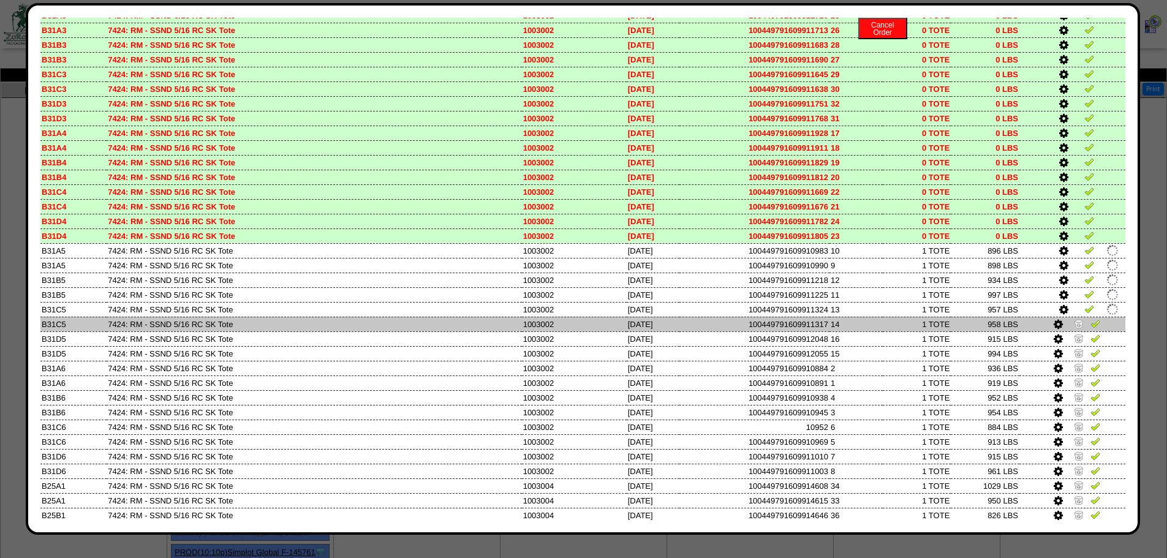
click at [1070, 317] on td at bounding box center [1073, 324] width 106 height 15
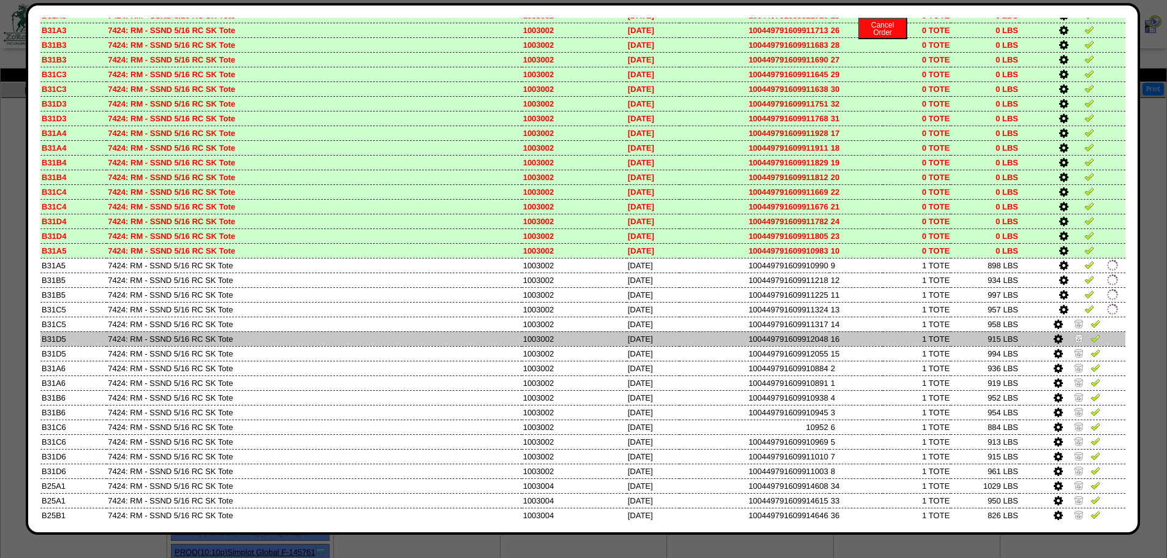
click at [1072, 331] on td at bounding box center [1073, 338] width 106 height 15
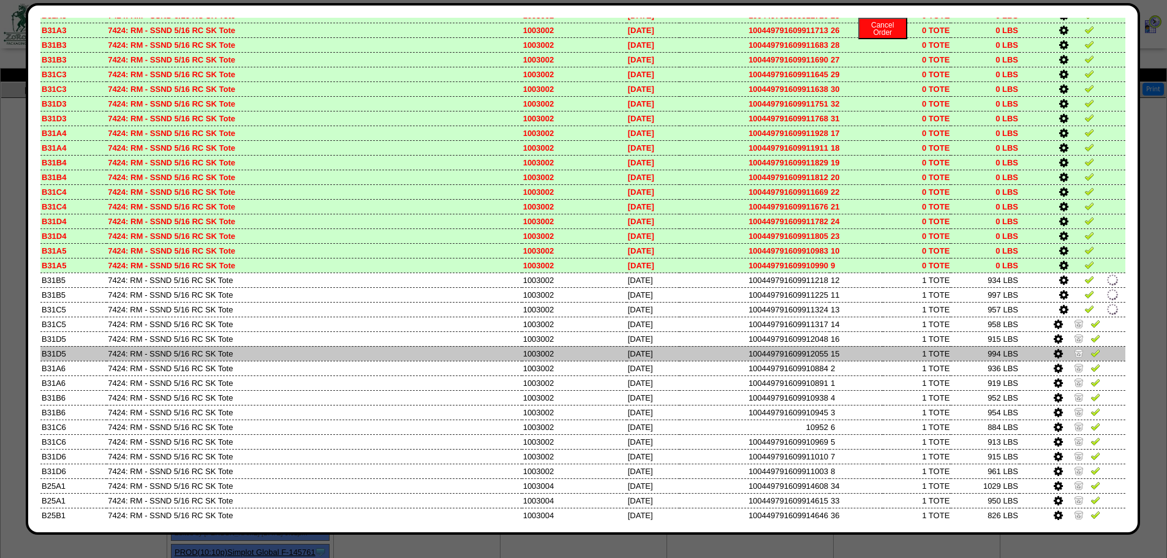
click at [1074, 349] on img at bounding box center [1079, 353] width 10 height 10
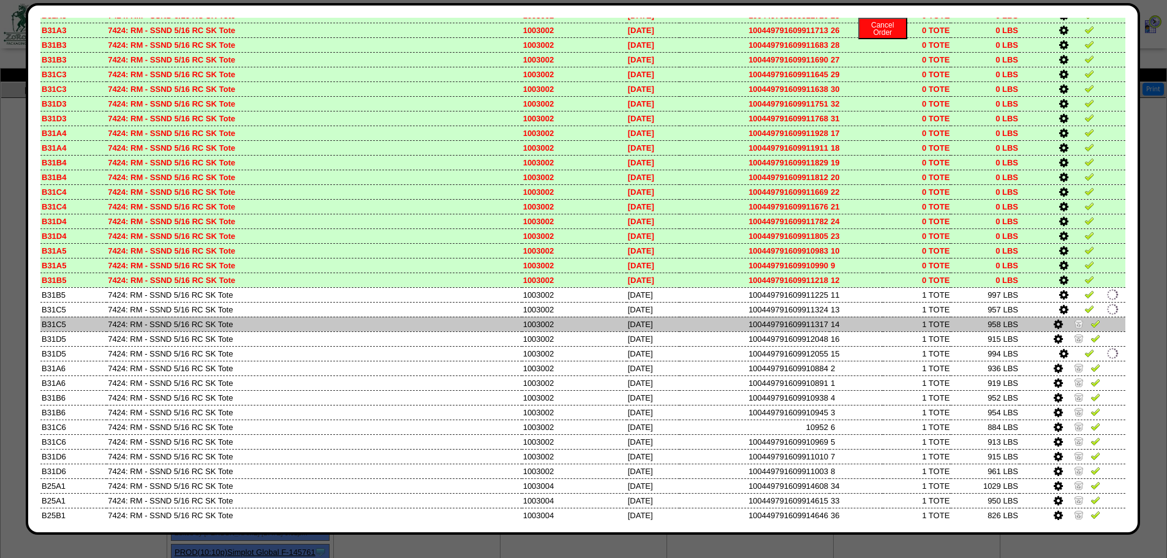
click at [1067, 317] on td at bounding box center [1073, 324] width 106 height 15
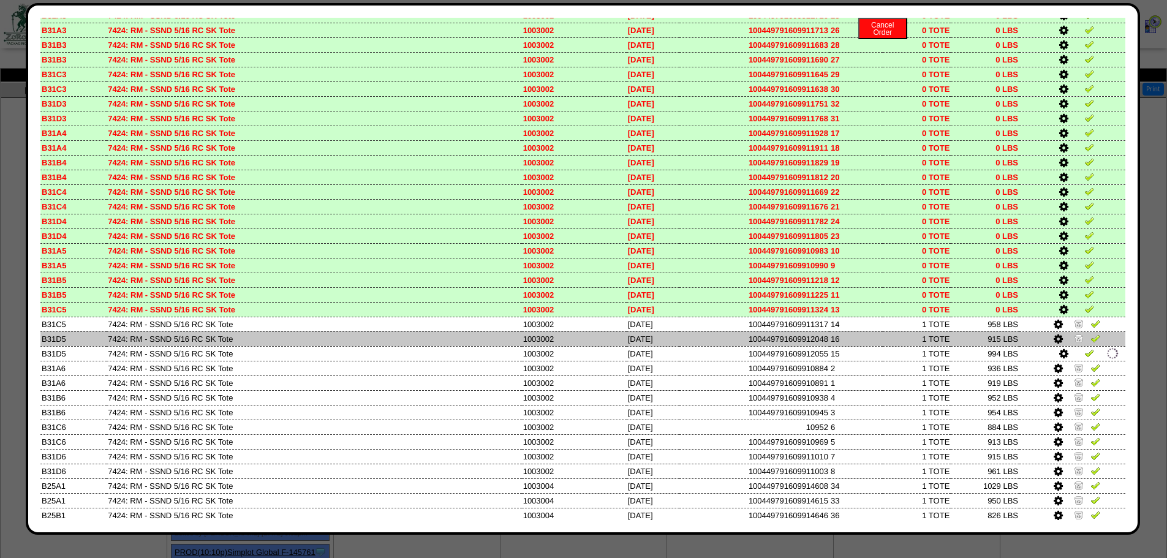
click at [1074, 333] on img at bounding box center [1079, 338] width 10 height 10
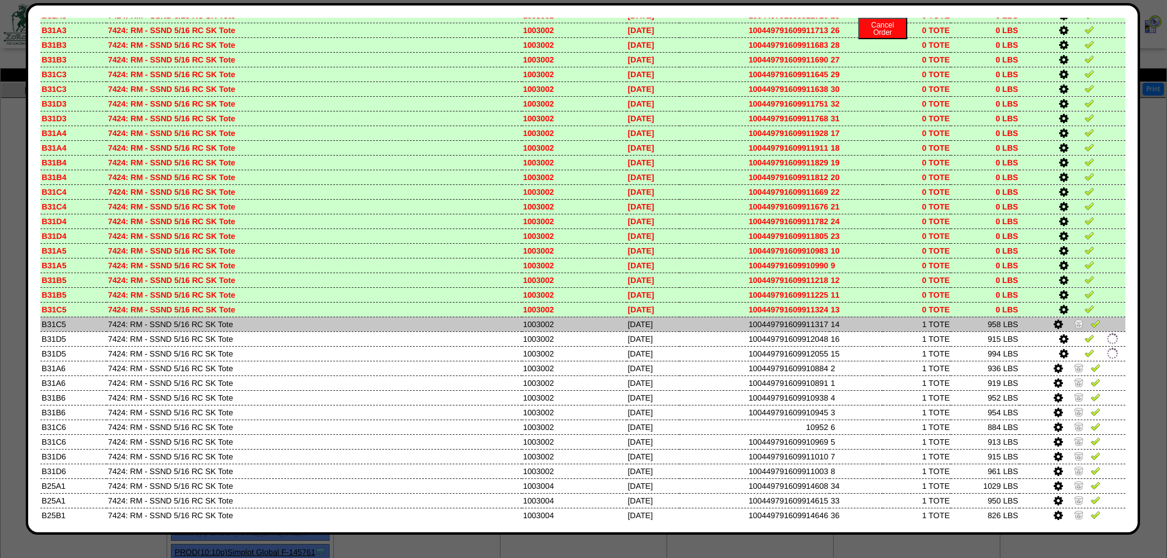
click at [1074, 320] on img at bounding box center [1079, 324] width 10 height 10
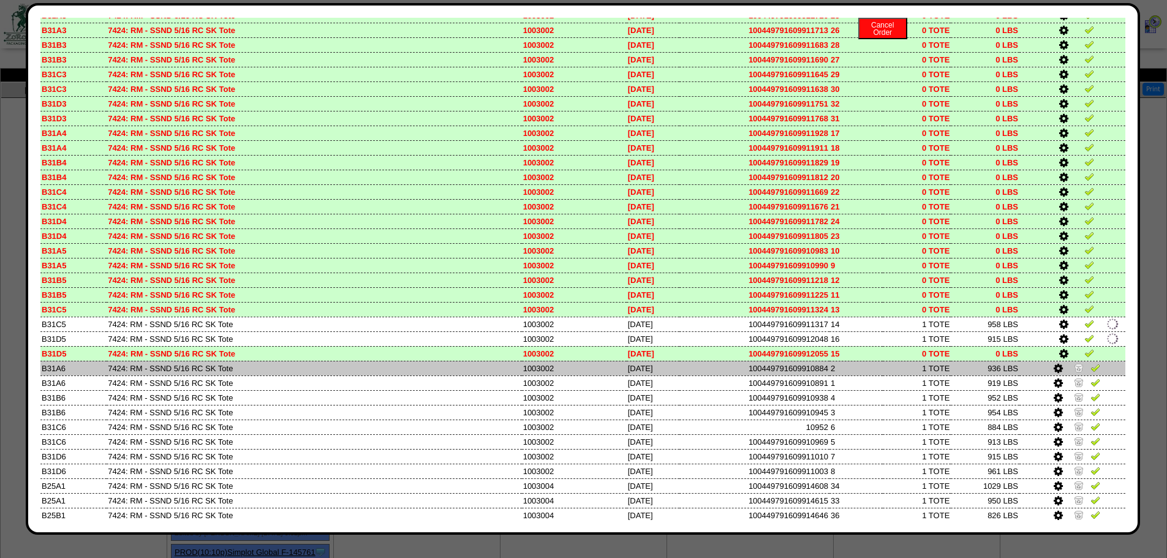
click at [1074, 368] on img at bounding box center [1079, 368] width 10 height 10
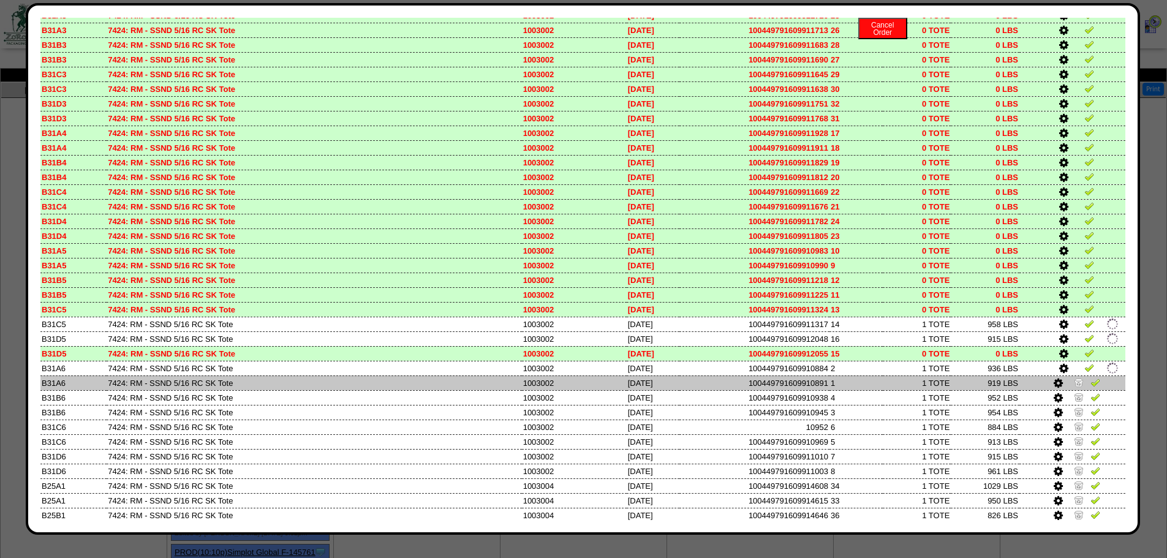
click at [1071, 376] on td at bounding box center [1073, 383] width 106 height 15
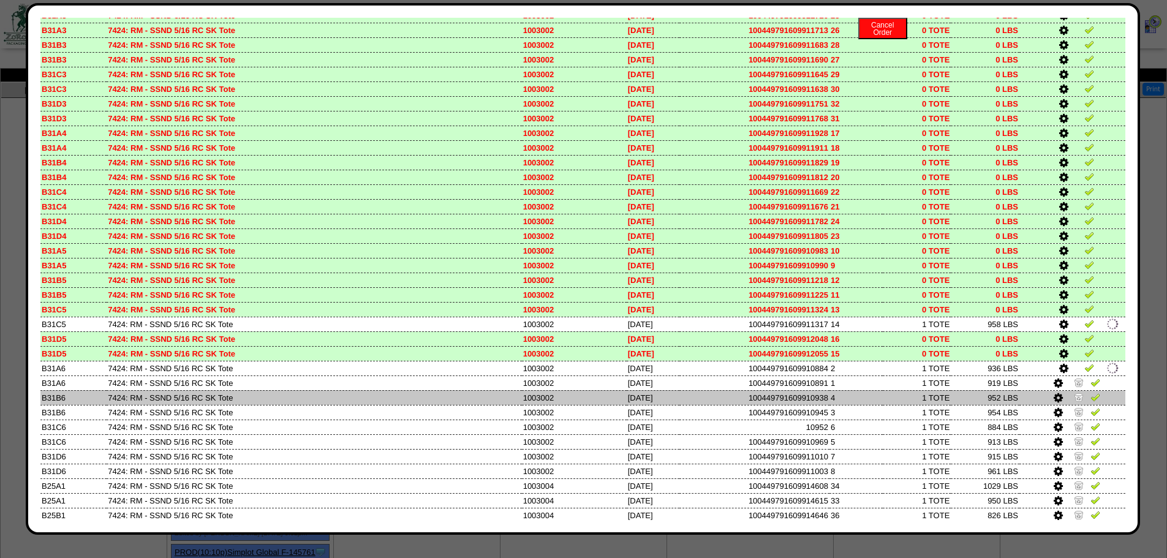
click at [1074, 397] on img at bounding box center [1079, 397] width 10 height 10
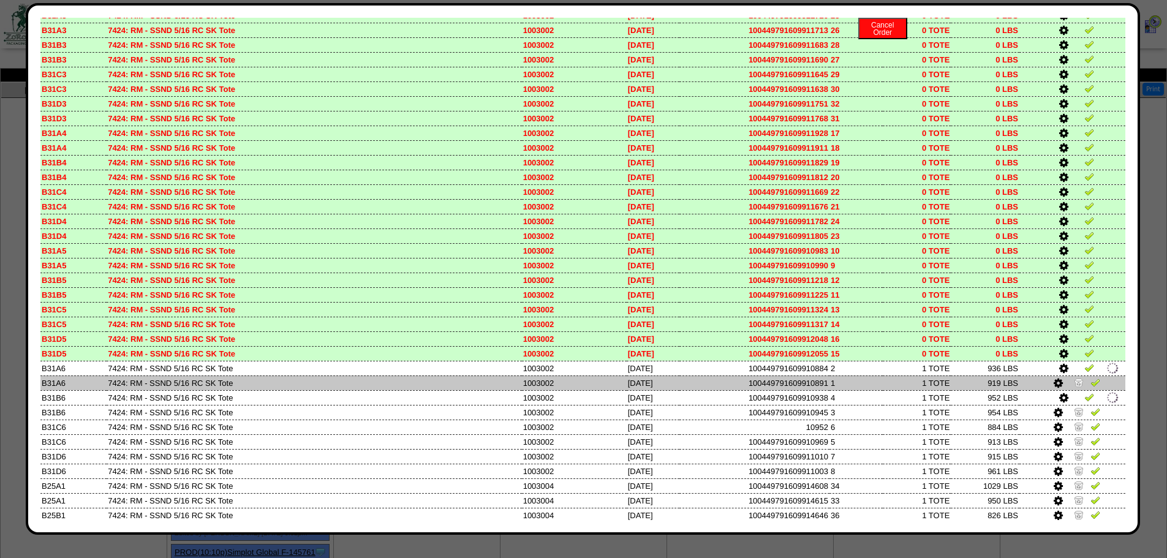
click at [1074, 377] on img at bounding box center [1079, 382] width 10 height 10
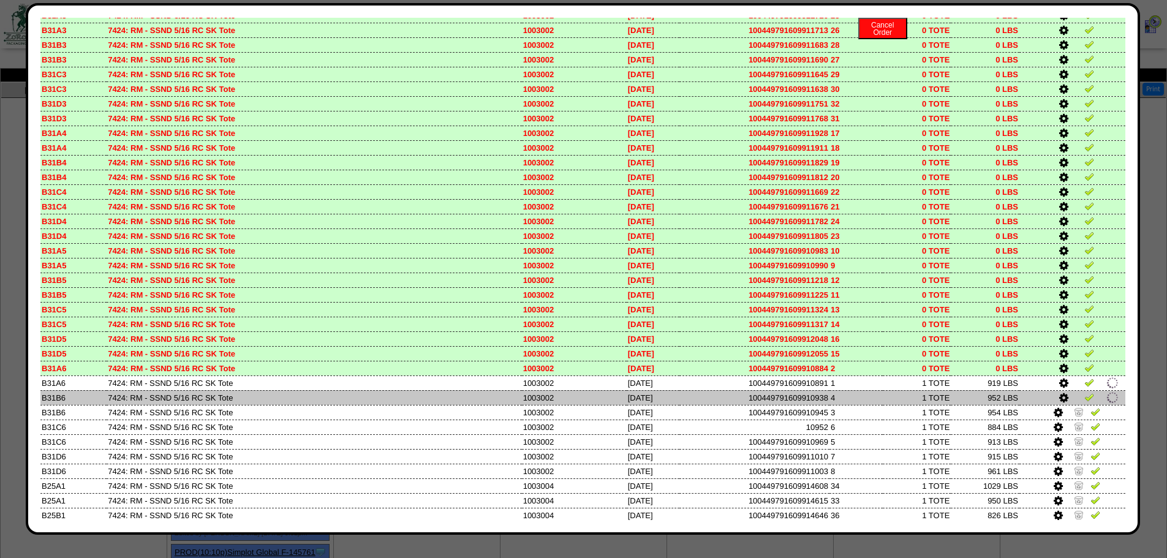
click at [1069, 404] on td at bounding box center [1073, 397] width 106 height 15
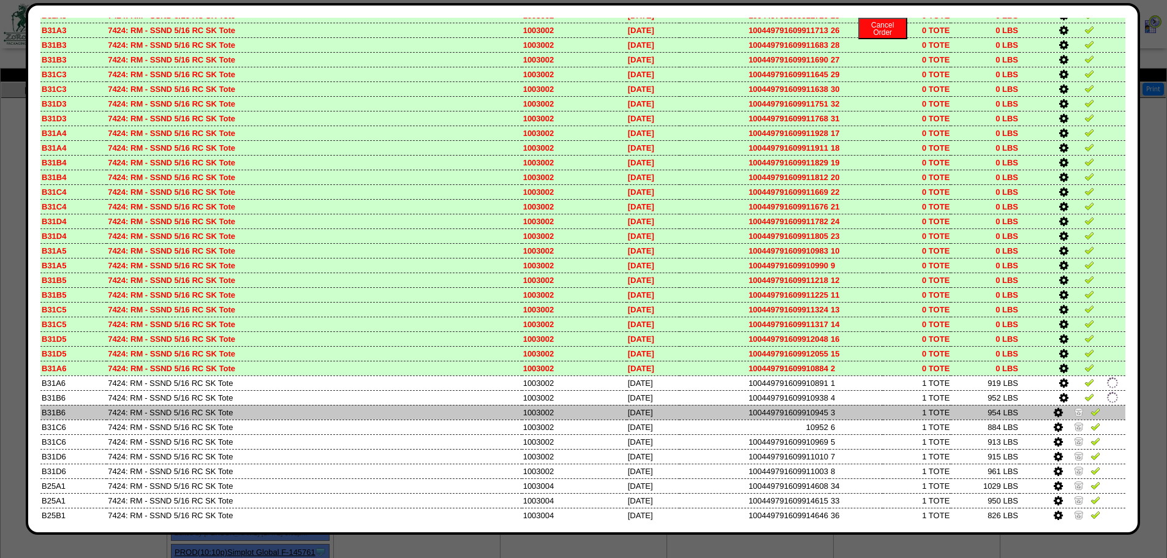
click at [1074, 416] on img at bounding box center [1079, 412] width 10 height 10
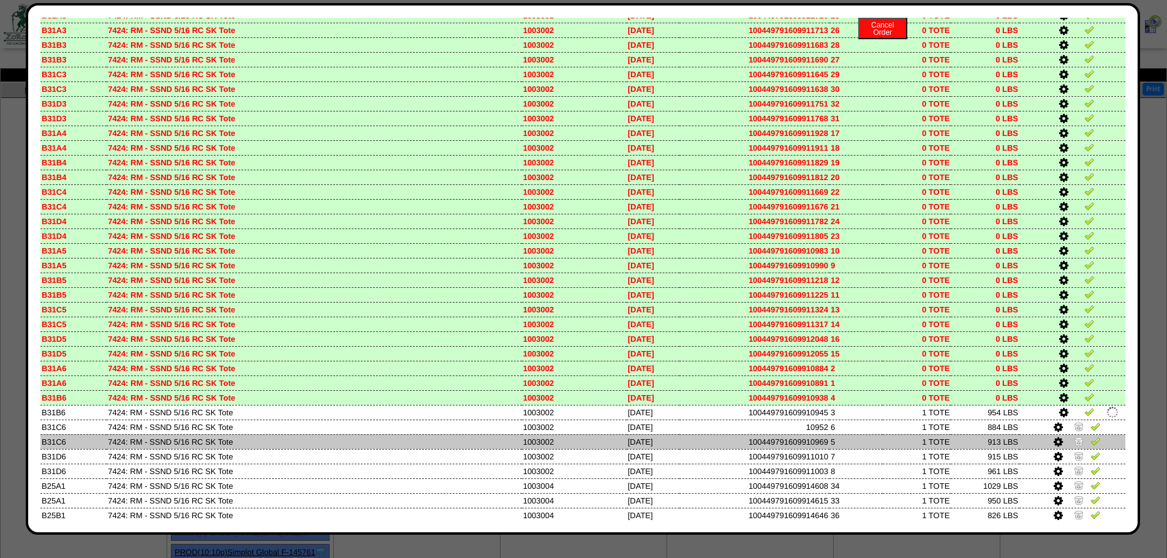
click at [1074, 437] on img at bounding box center [1079, 441] width 10 height 10
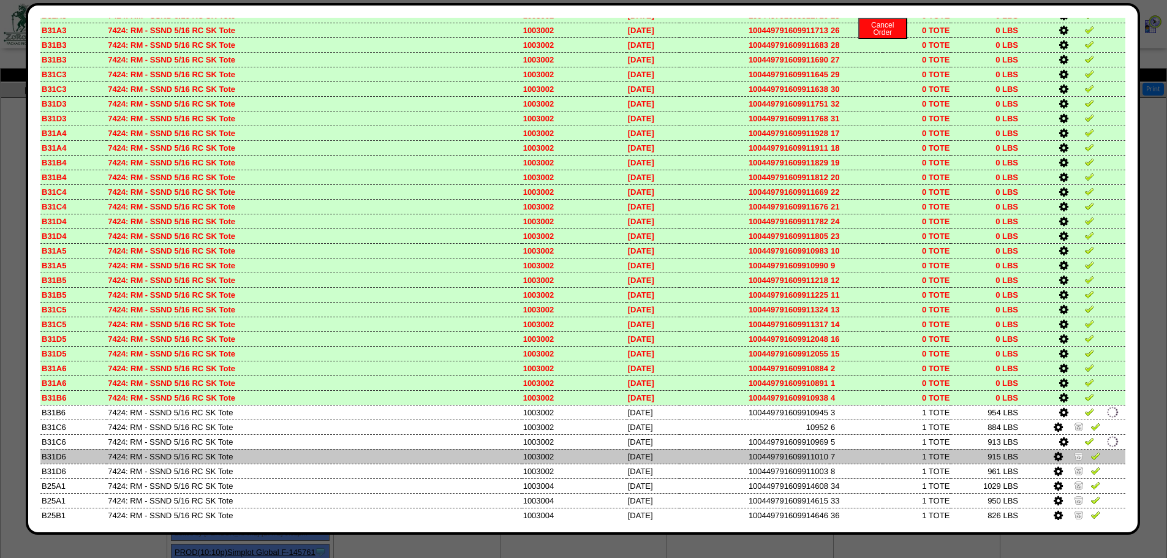
click at [1072, 449] on td at bounding box center [1073, 456] width 106 height 15
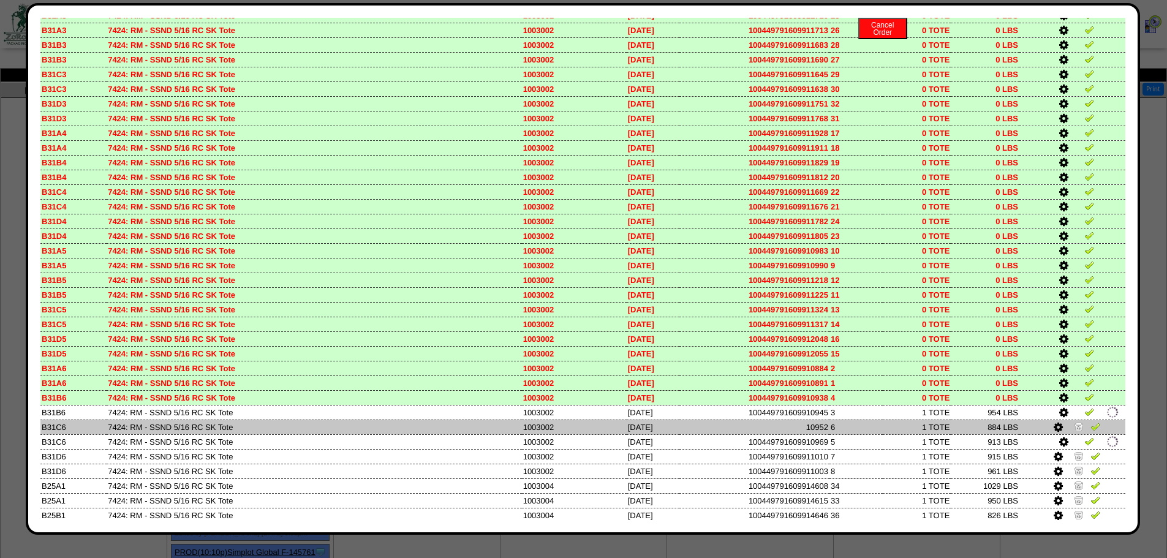
click at [1074, 426] on img at bounding box center [1079, 427] width 10 height 10
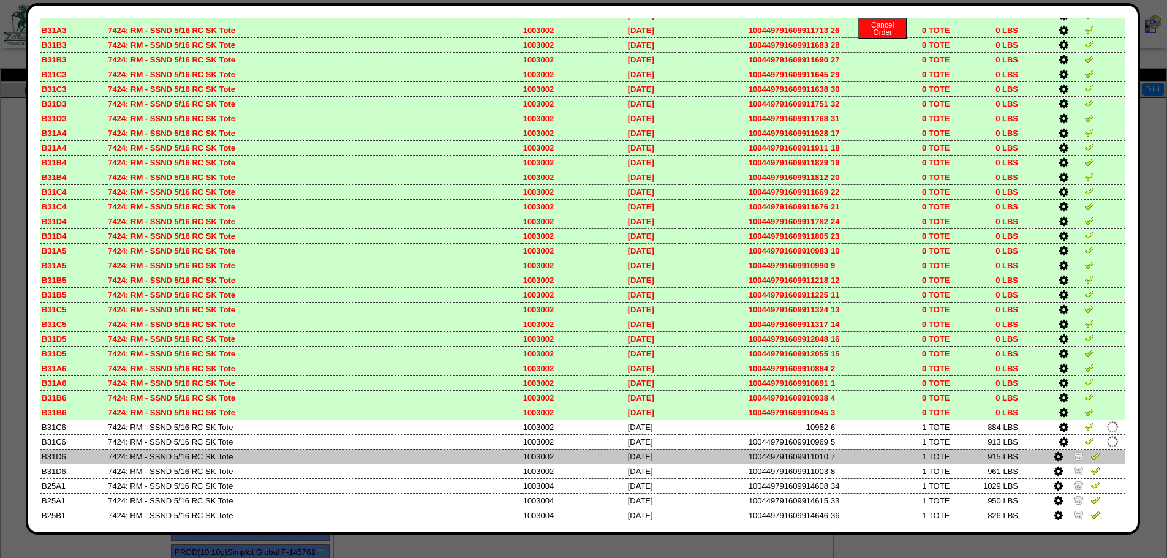
click at [1074, 453] on img at bounding box center [1079, 456] width 10 height 10
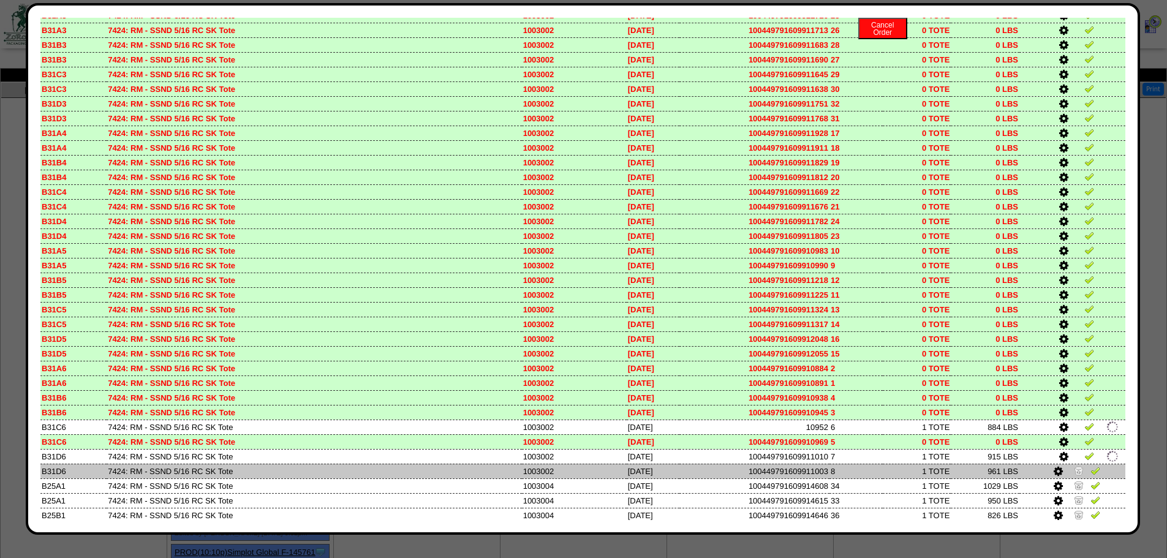
drag, startPoint x: 1069, startPoint y: 464, endPoint x: 1067, endPoint y: 481, distance: 16.6
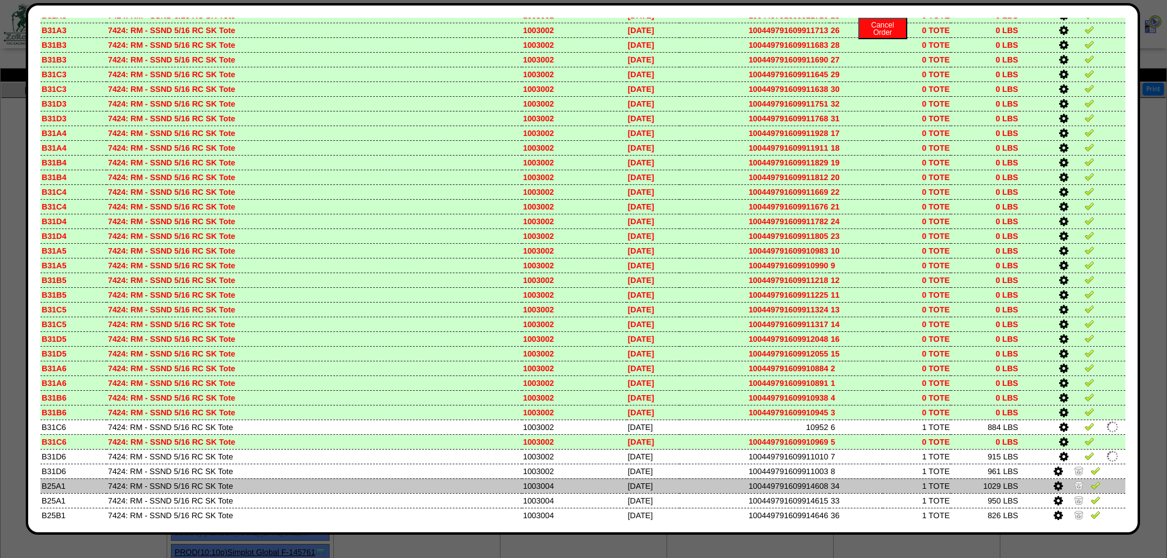
click at [1069, 466] on td at bounding box center [1073, 471] width 106 height 15
click at [1074, 482] on img at bounding box center [1079, 485] width 10 height 10
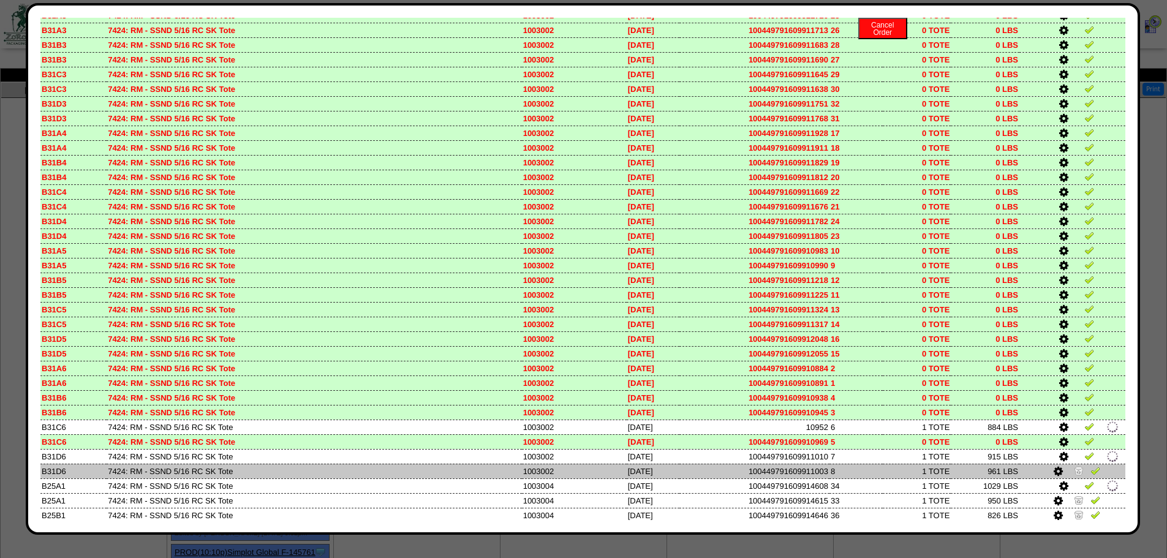
click at [1074, 471] on img at bounding box center [1079, 471] width 10 height 10
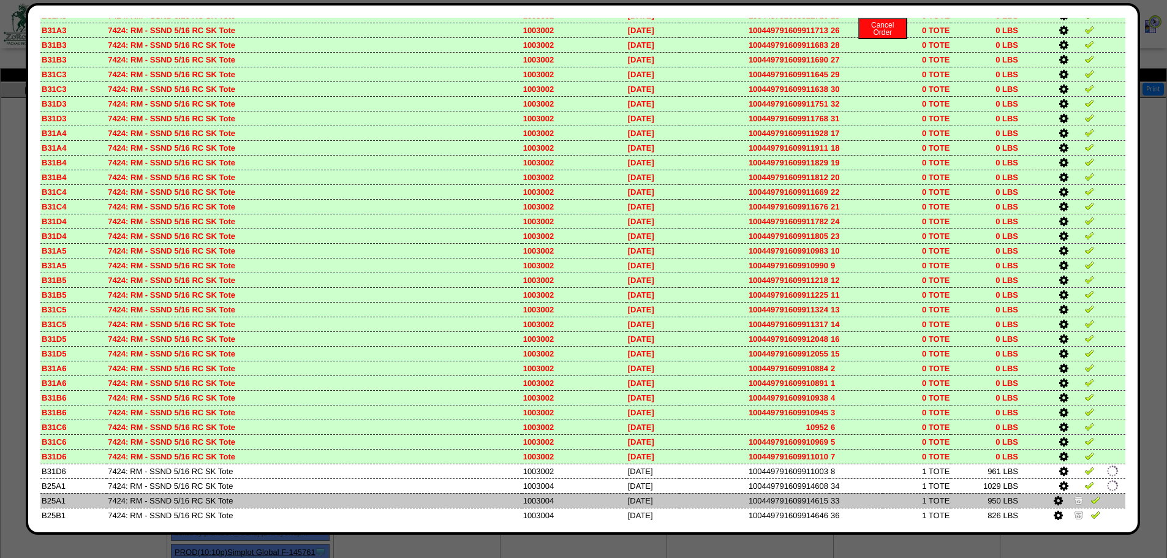
click at [1074, 496] on img at bounding box center [1079, 500] width 10 height 10
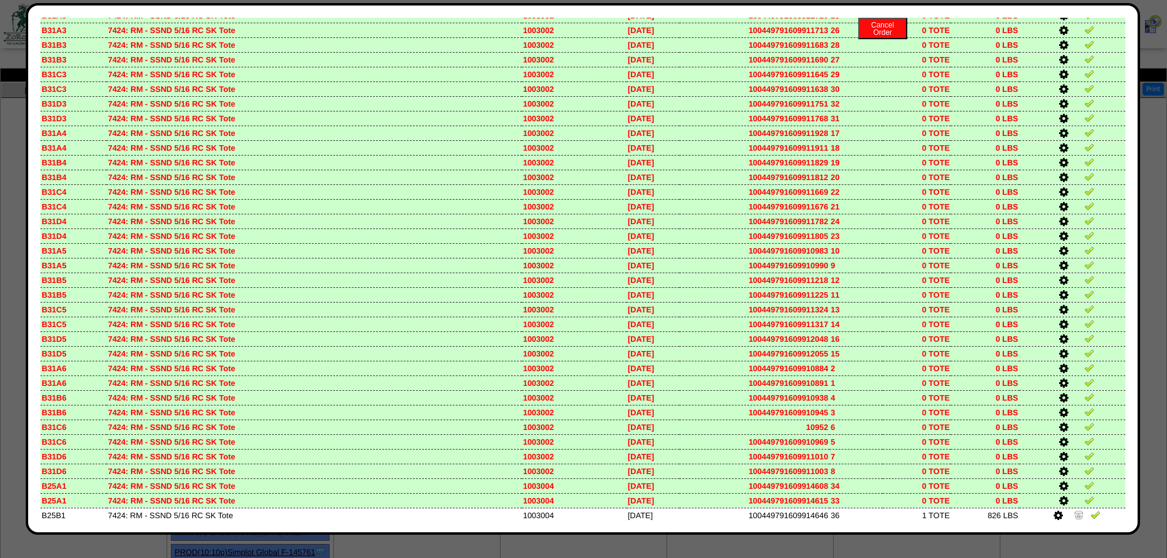
scroll to position [4495, 0]
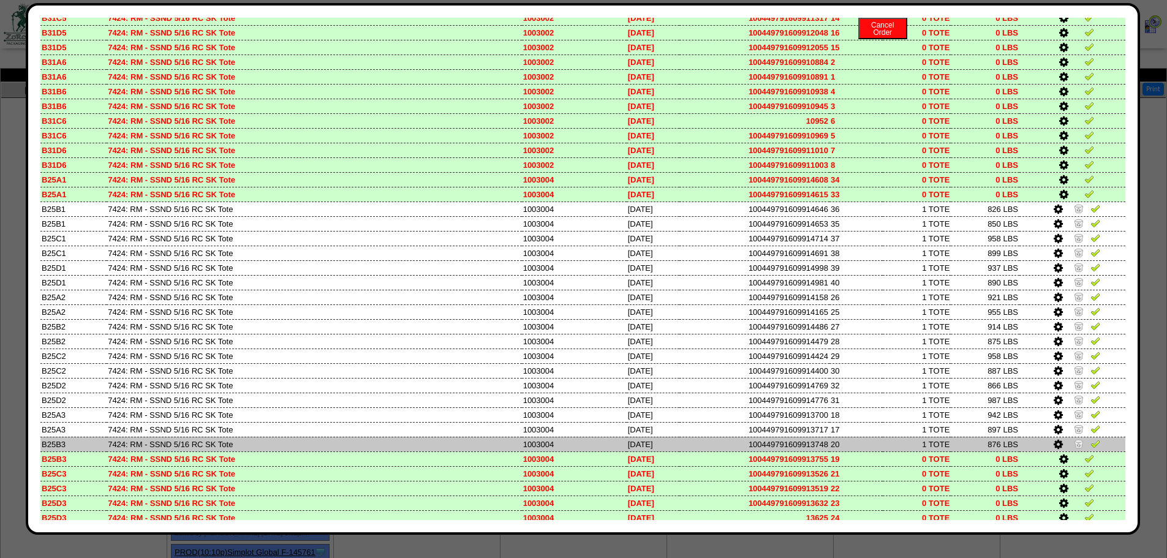
click at [1074, 445] on img at bounding box center [1079, 444] width 10 height 10
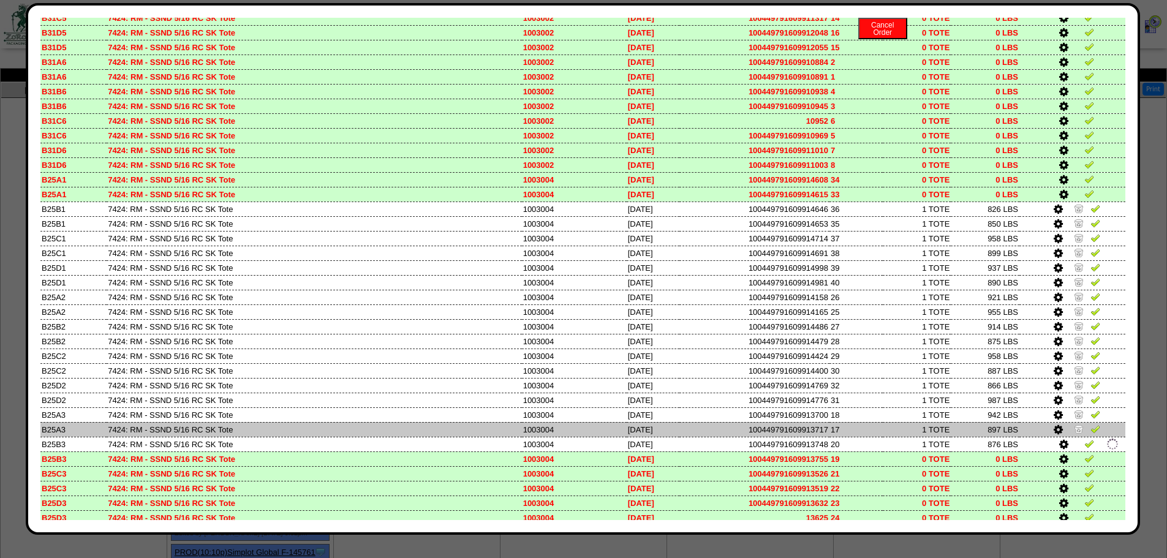
click at [1074, 434] on link at bounding box center [1080, 430] width 12 height 9
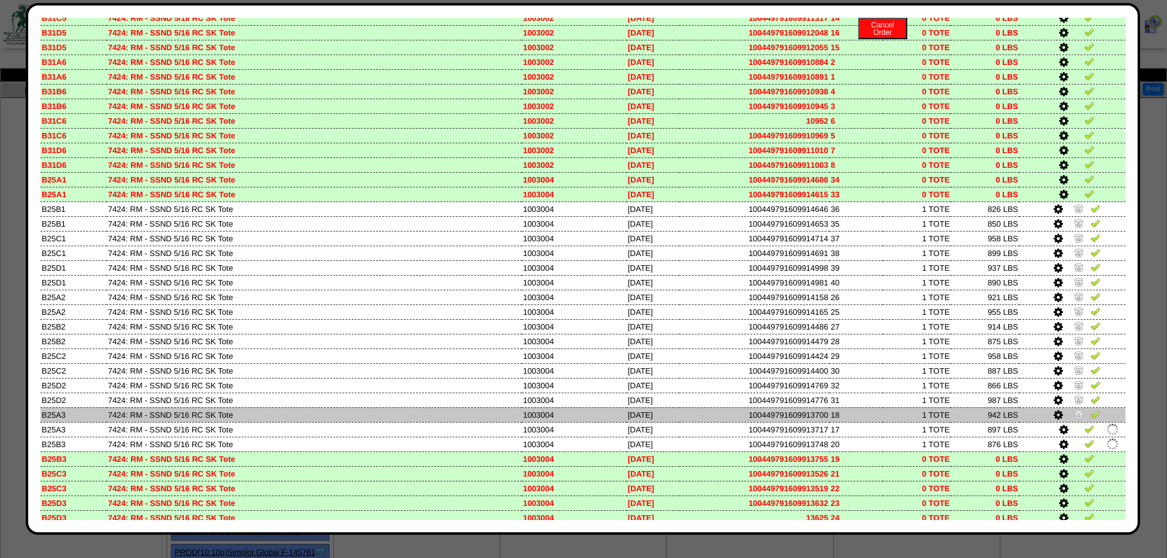
click at [1074, 411] on img at bounding box center [1079, 414] width 10 height 10
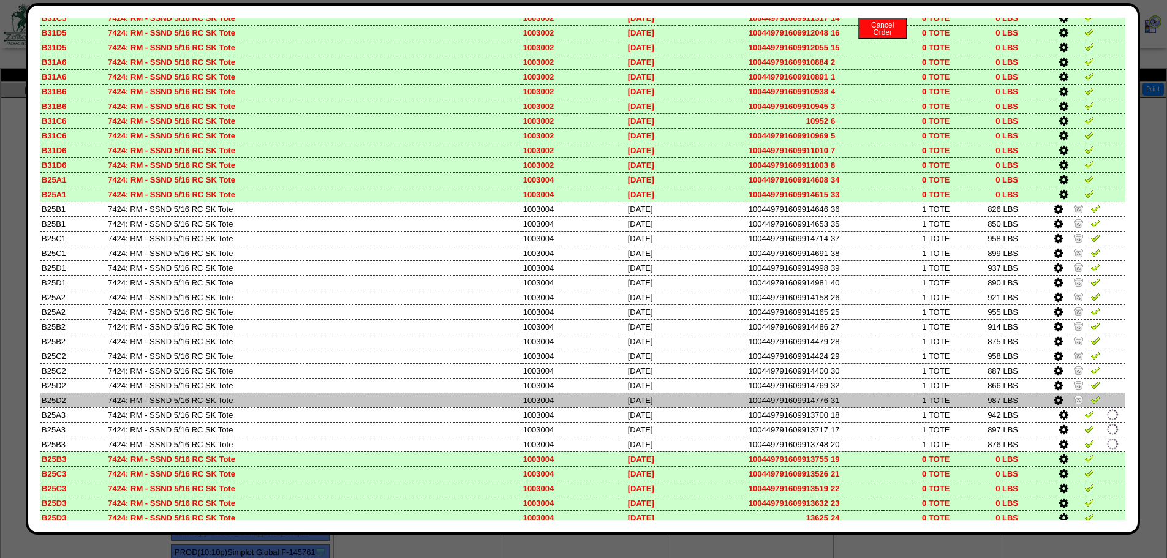
click at [1074, 395] on img at bounding box center [1079, 400] width 10 height 10
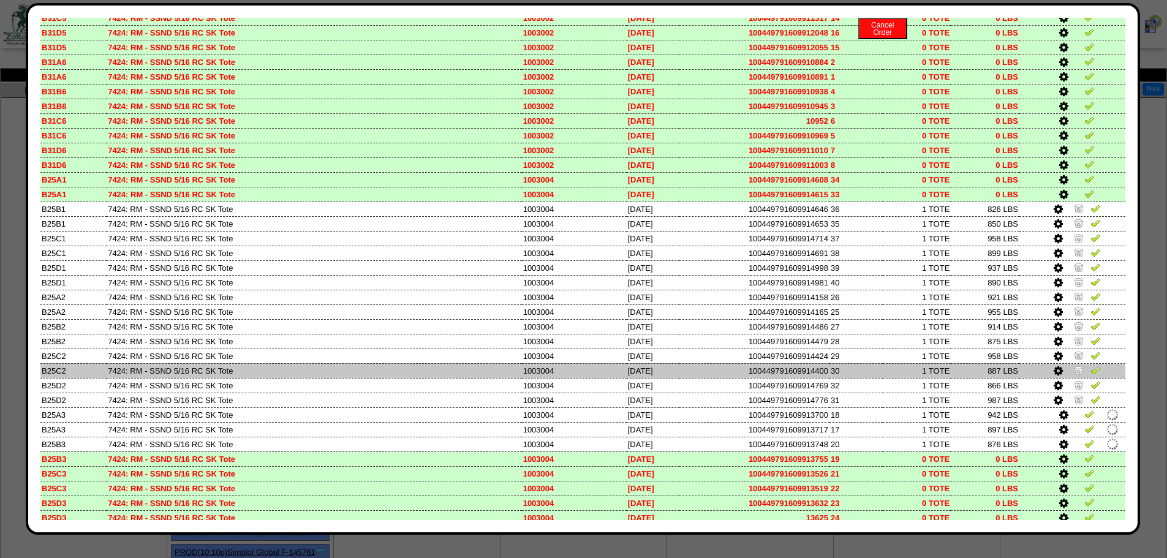
click at [1071, 377] on td at bounding box center [1073, 370] width 106 height 15
click at [1074, 369] on img at bounding box center [1079, 370] width 10 height 10
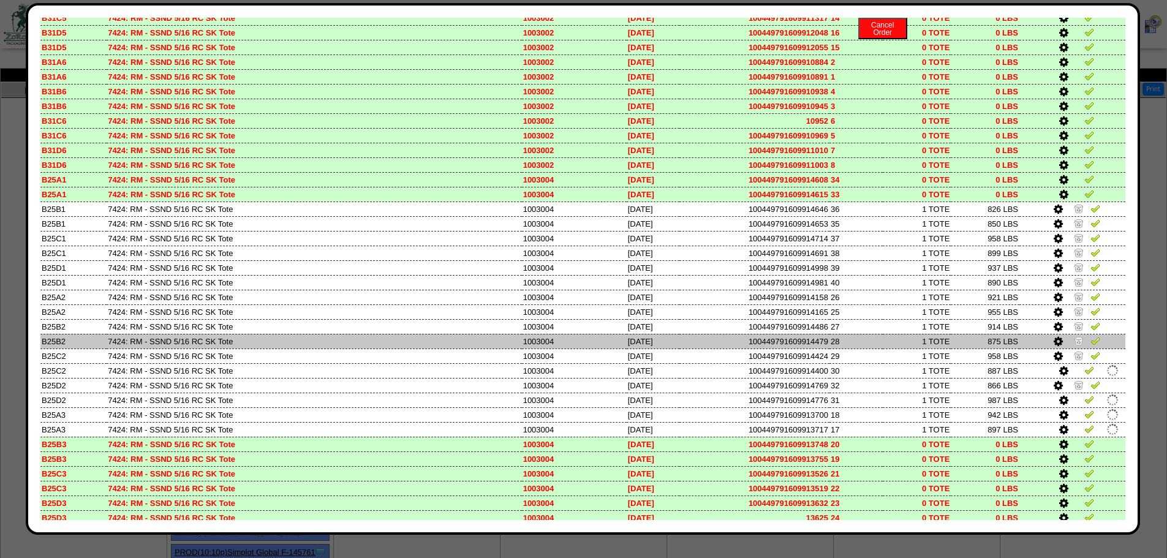
click at [1072, 347] on td at bounding box center [1073, 341] width 106 height 15
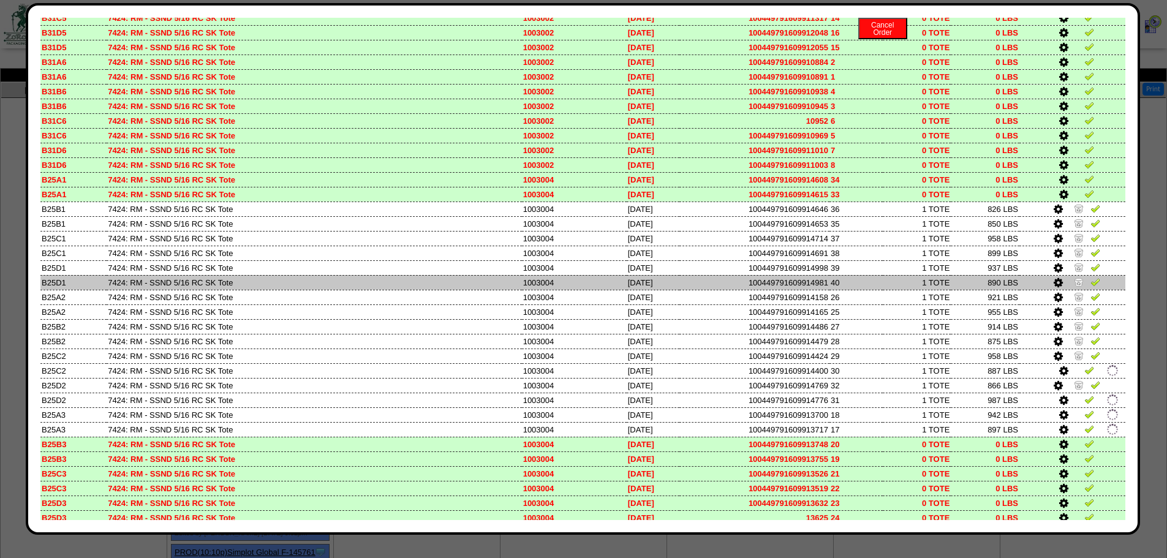
drag, startPoint x: 1074, startPoint y: 319, endPoint x: 1074, endPoint y: 281, distance: 38.6
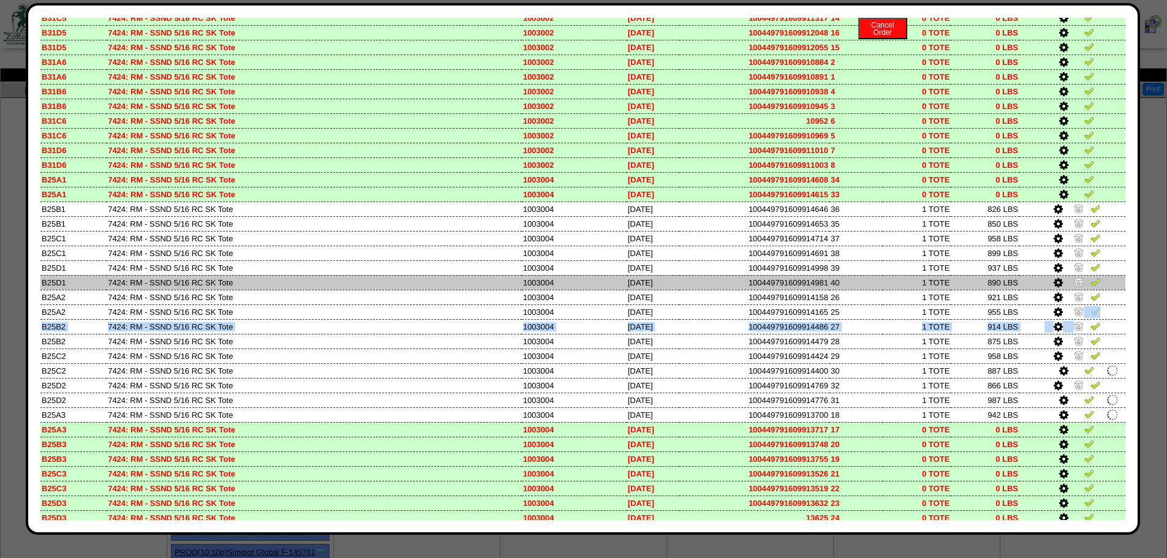
click at [1074, 281] on img at bounding box center [1079, 282] width 10 height 10
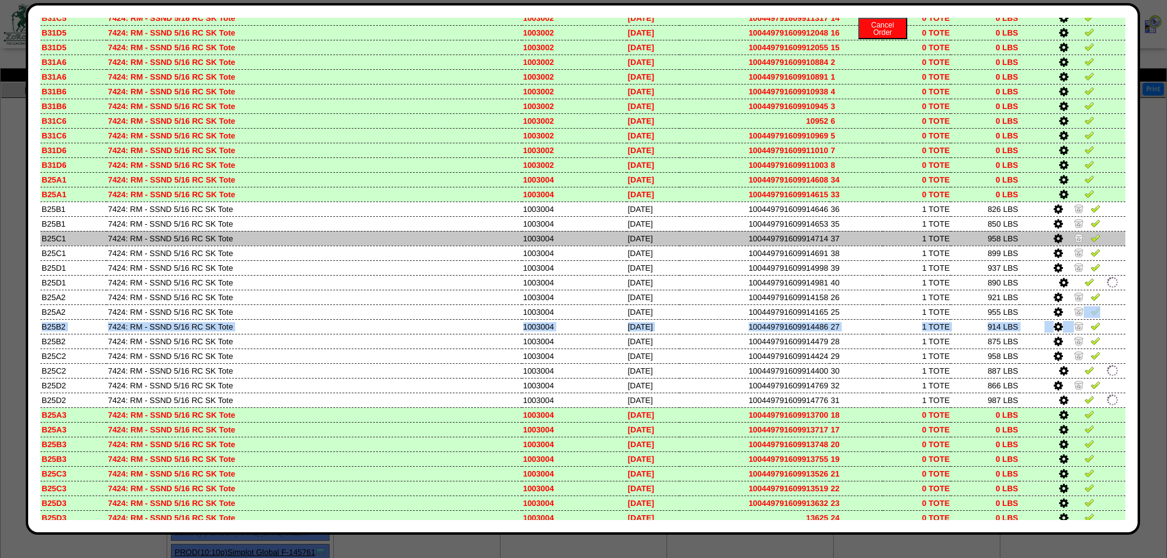
drag, startPoint x: 1070, startPoint y: 256, endPoint x: 1068, endPoint y: 234, distance: 22.2
click at [1074, 254] on img at bounding box center [1079, 253] width 10 height 10
click at [1074, 234] on img at bounding box center [1079, 238] width 10 height 10
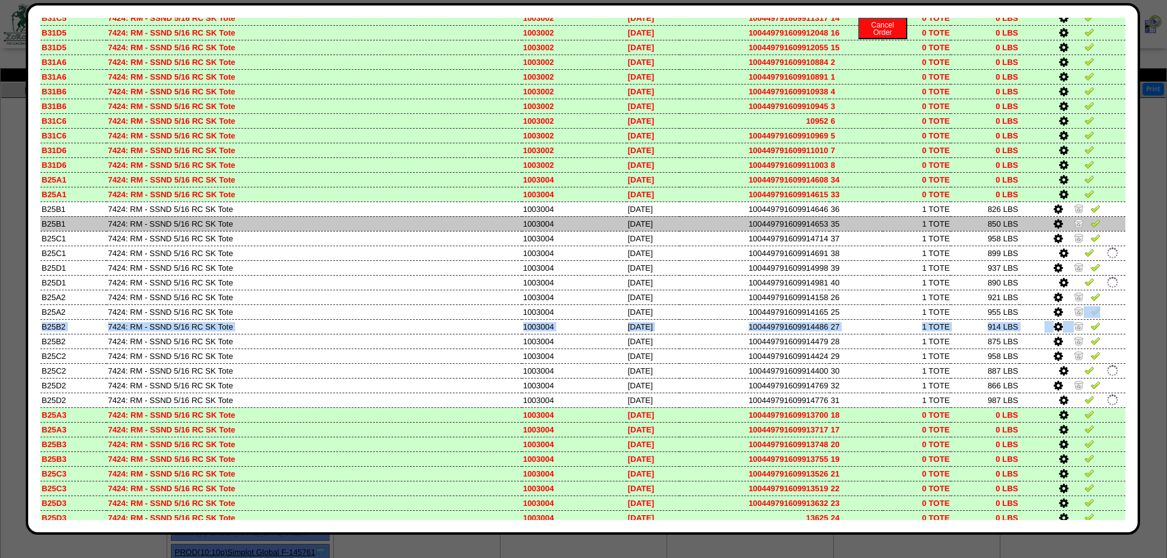
click at [1074, 222] on img at bounding box center [1079, 223] width 10 height 10
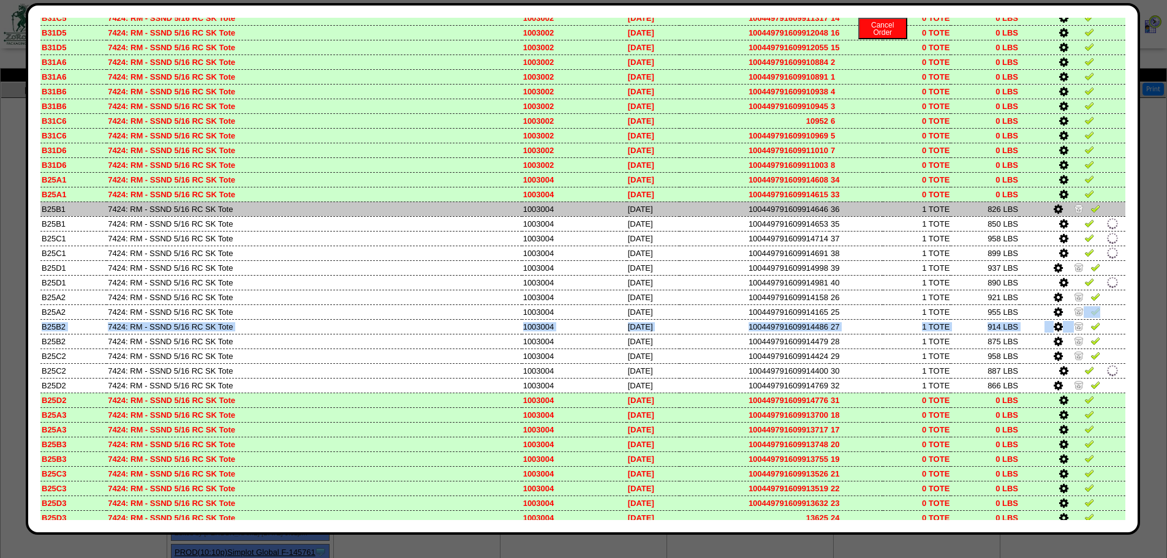
click at [1074, 213] on link at bounding box center [1080, 210] width 12 height 9
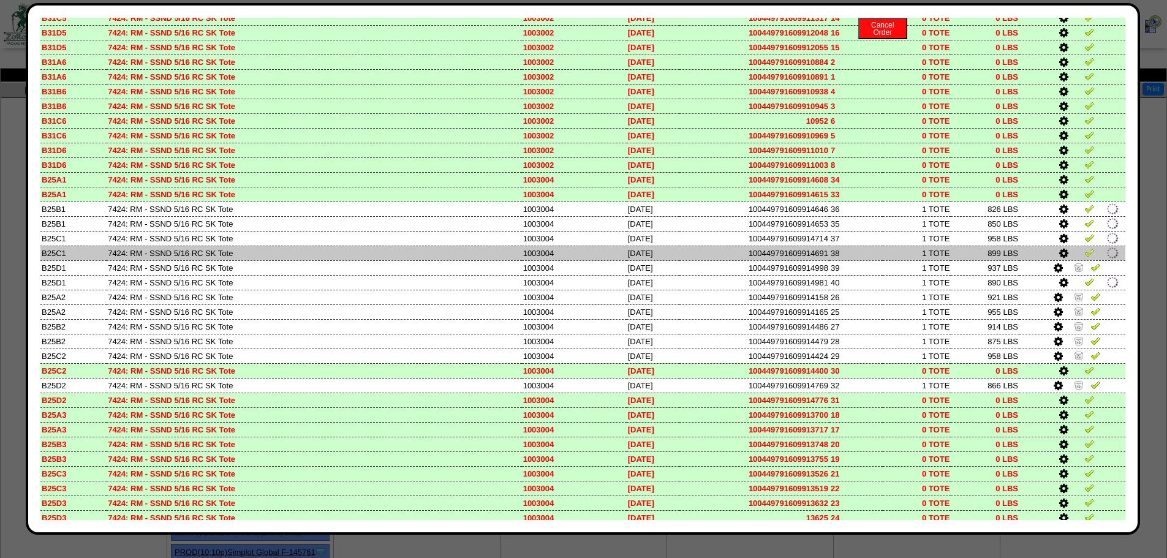
click at [1071, 260] on td at bounding box center [1073, 253] width 106 height 15
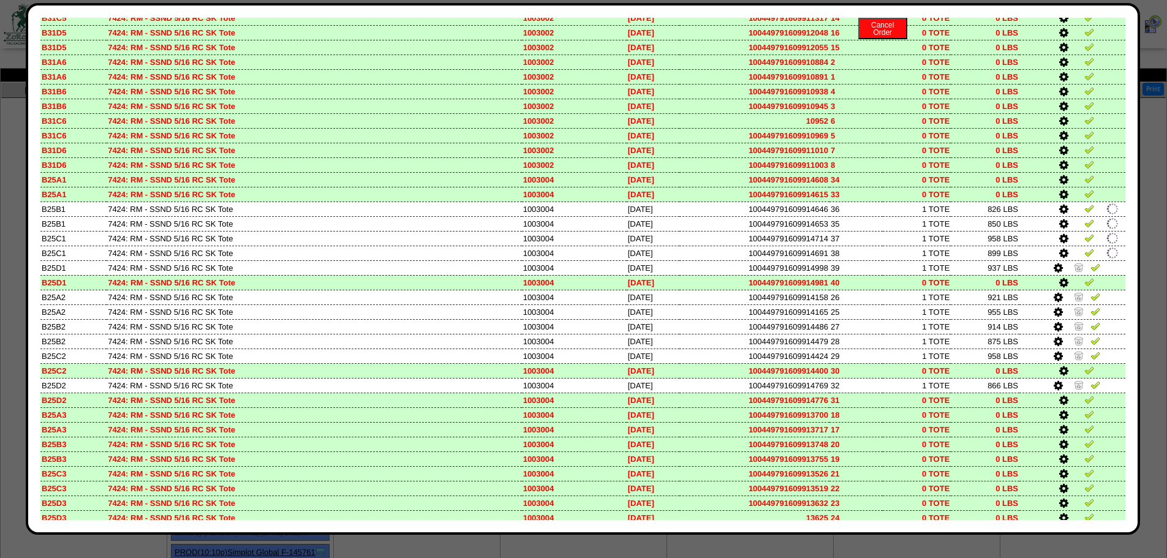
click at [1067, 278] on td at bounding box center [1073, 282] width 106 height 15
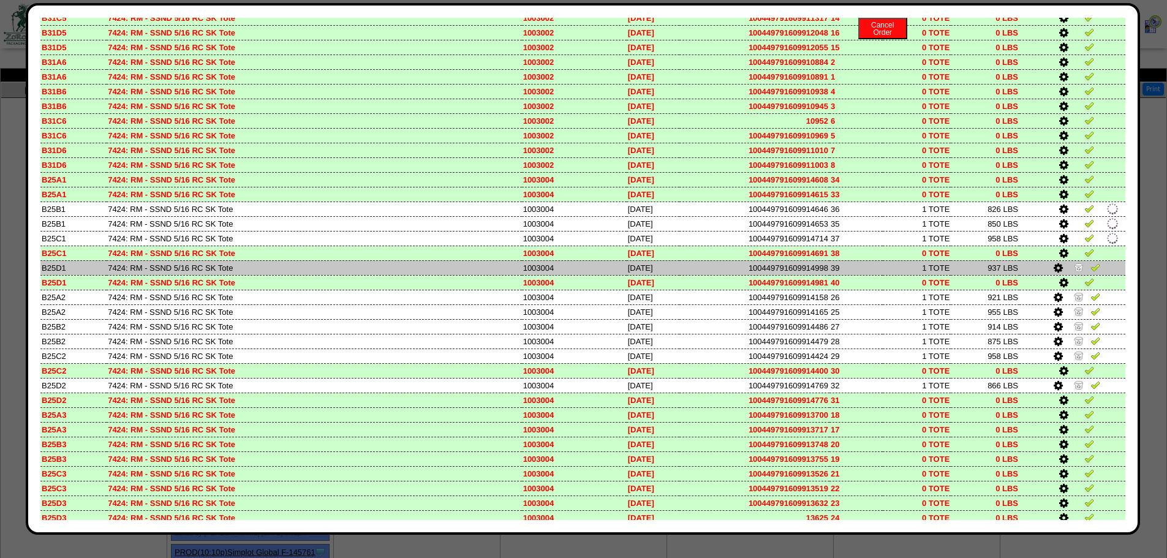
click at [1074, 268] on img at bounding box center [1079, 267] width 10 height 10
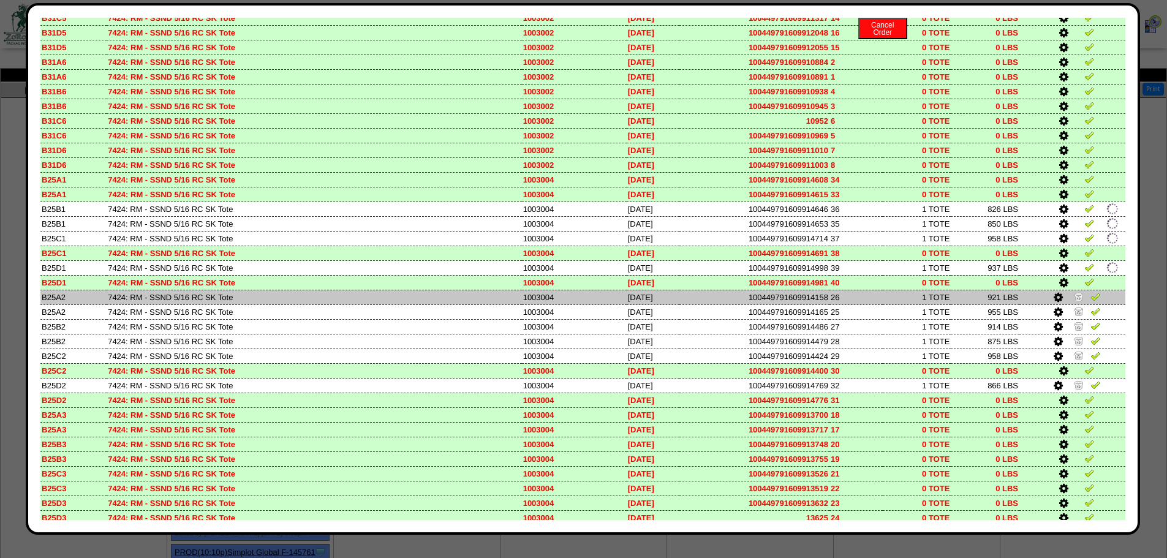
click at [1069, 290] on td at bounding box center [1073, 297] width 106 height 15
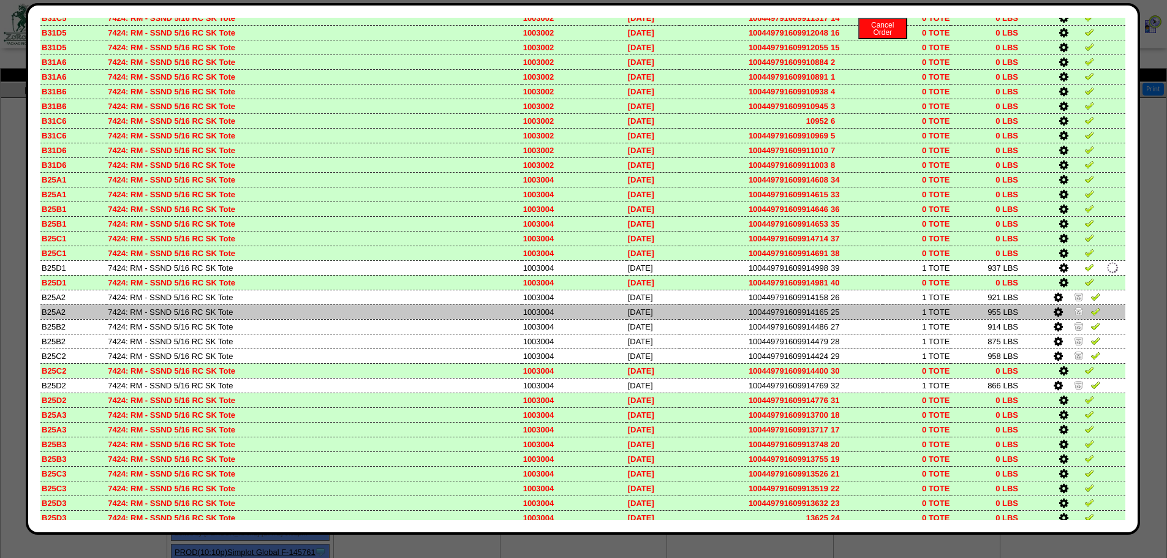
click at [1074, 309] on img at bounding box center [1079, 311] width 10 height 10
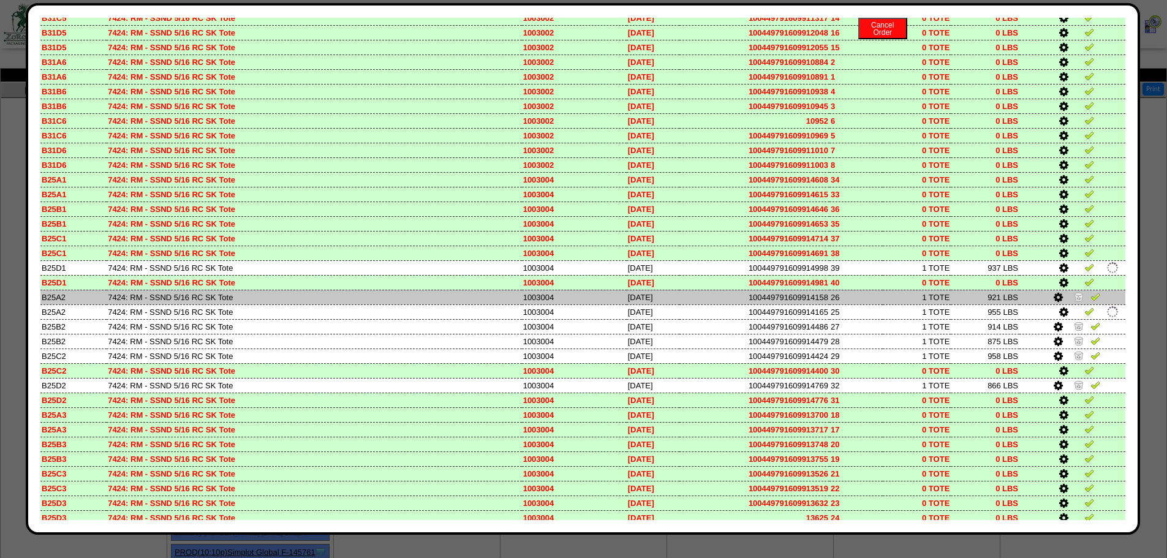
click at [1069, 303] on td at bounding box center [1073, 297] width 106 height 15
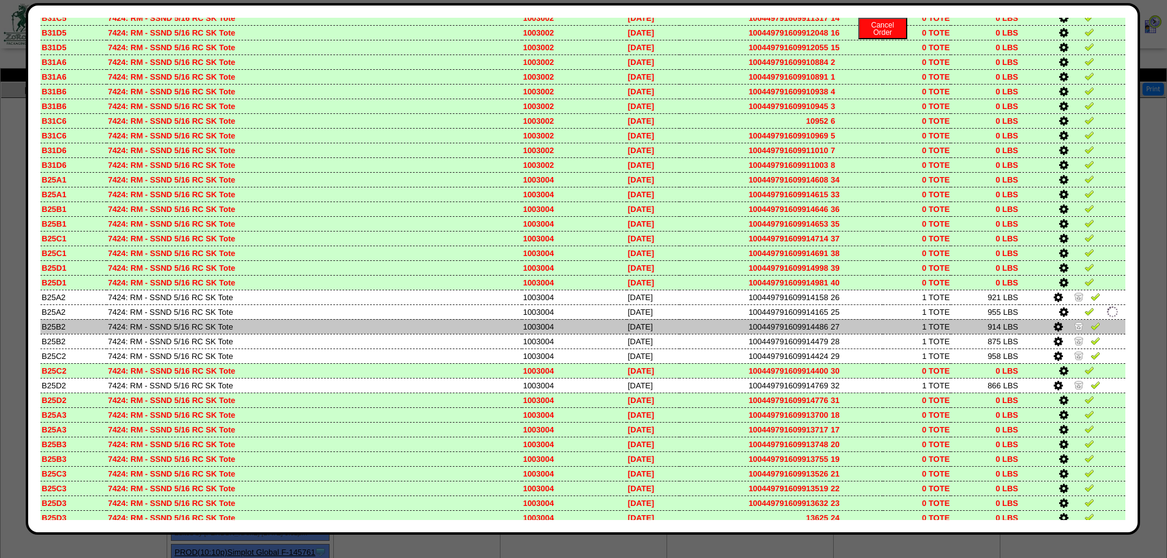
click at [1074, 327] on img at bounding box center [1079, 326] width 10 height 10
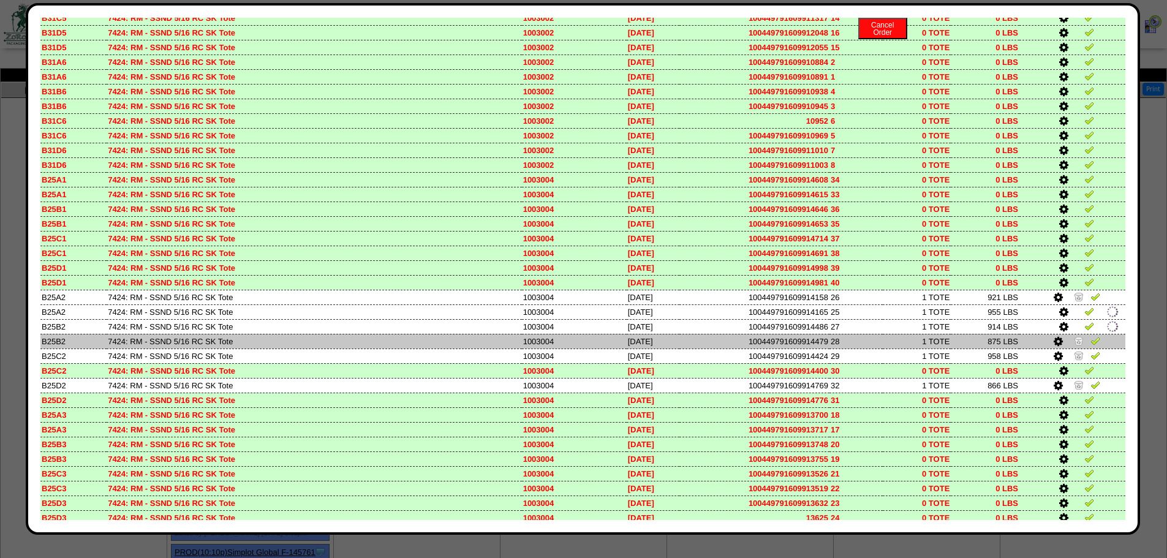
click at [1074, 339] on img at bounding box center [1079, 341] width 10 height 10
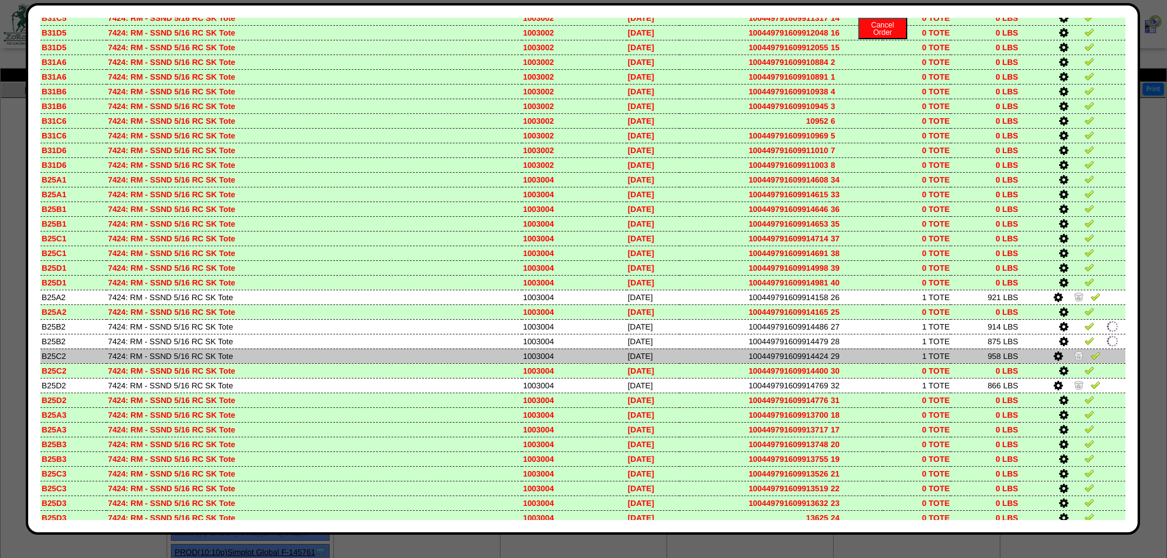
click at [1068, 349] on td at bounding box center [1073, 356] width 106 height 15
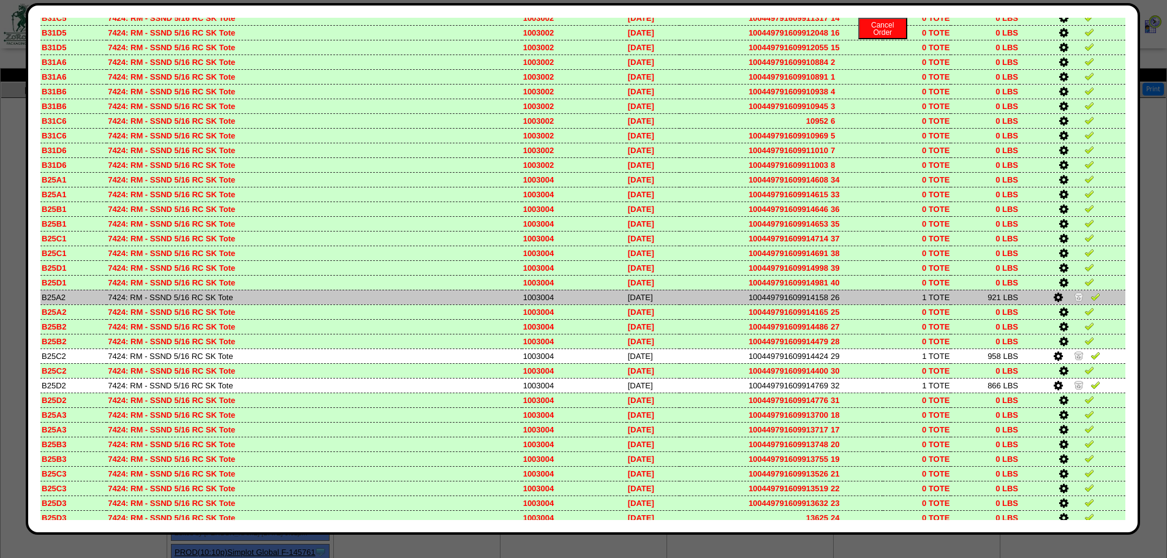
click at [1074, 300] on img at bounding box center [1079, 297] width 10 height 10
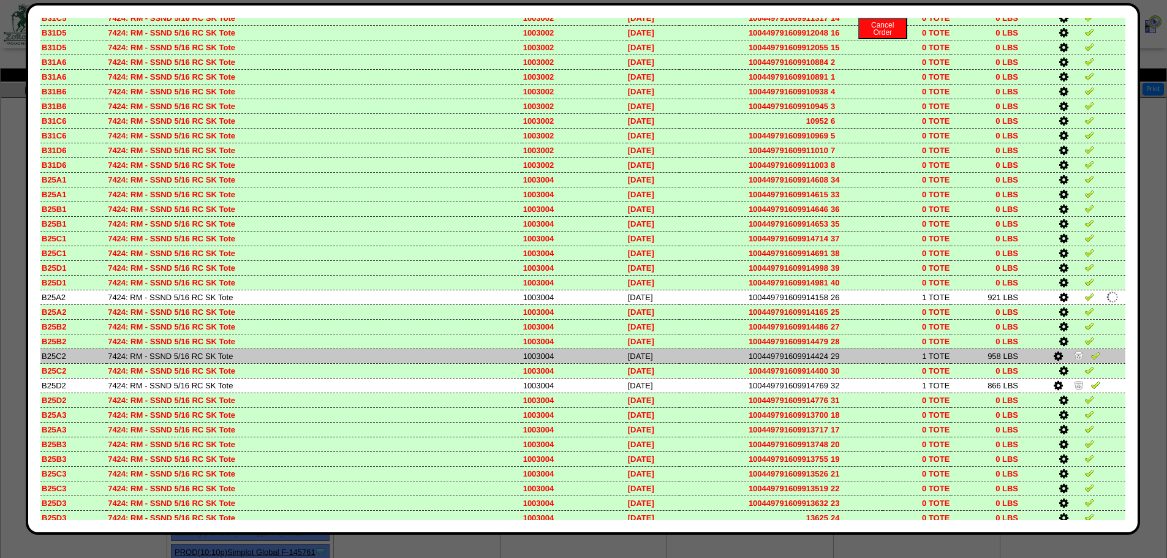
click at [1074, 358] on img at bounding box center [1079, 355] width 10 height 10
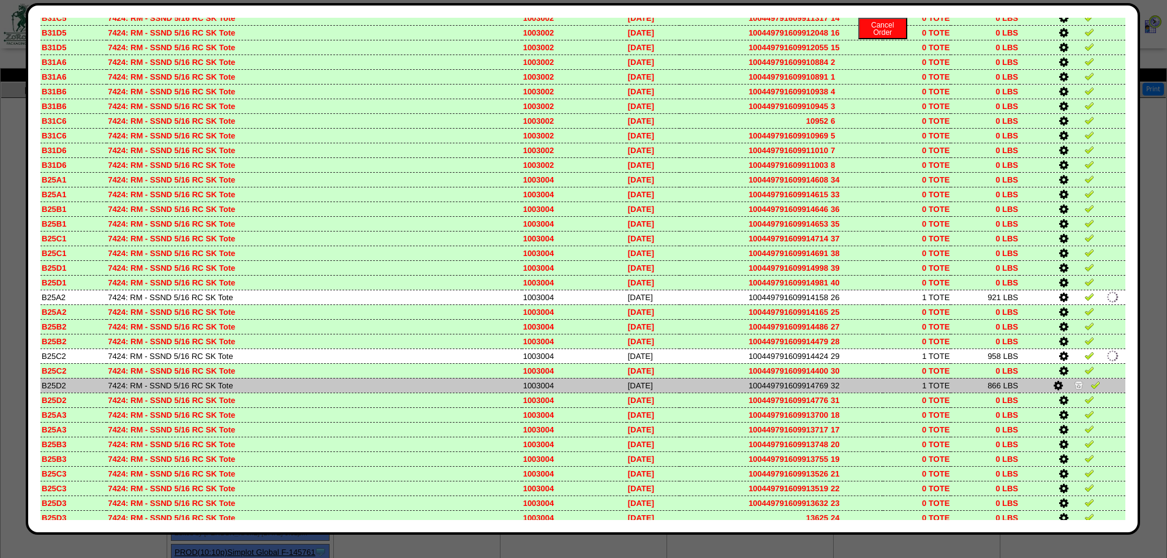
click at [1074, 387] on img at bounding box center [1079, 385] width 10 height 10
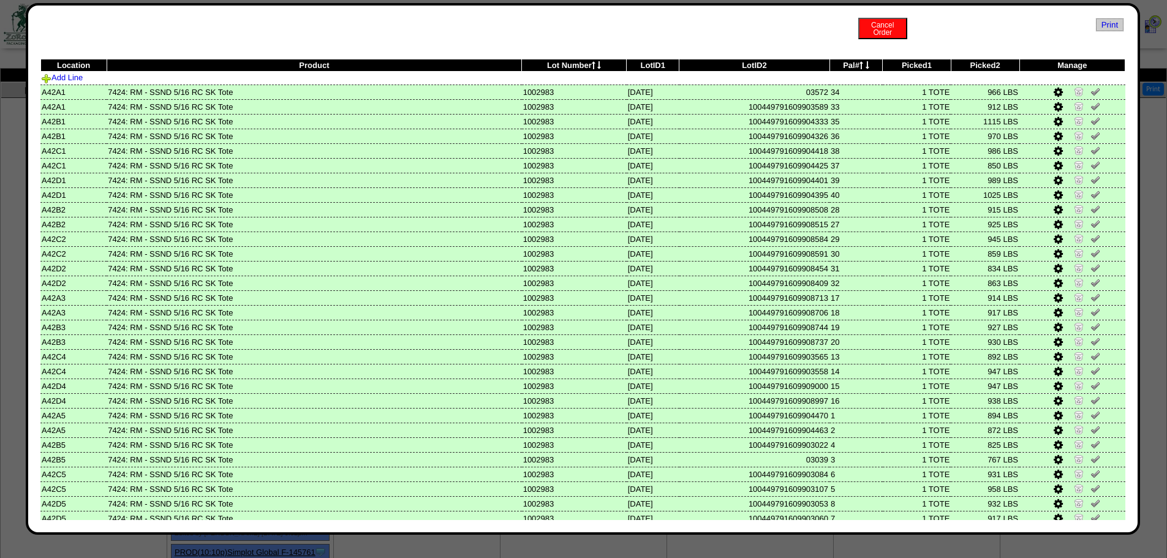
scroll to position [0, 0]
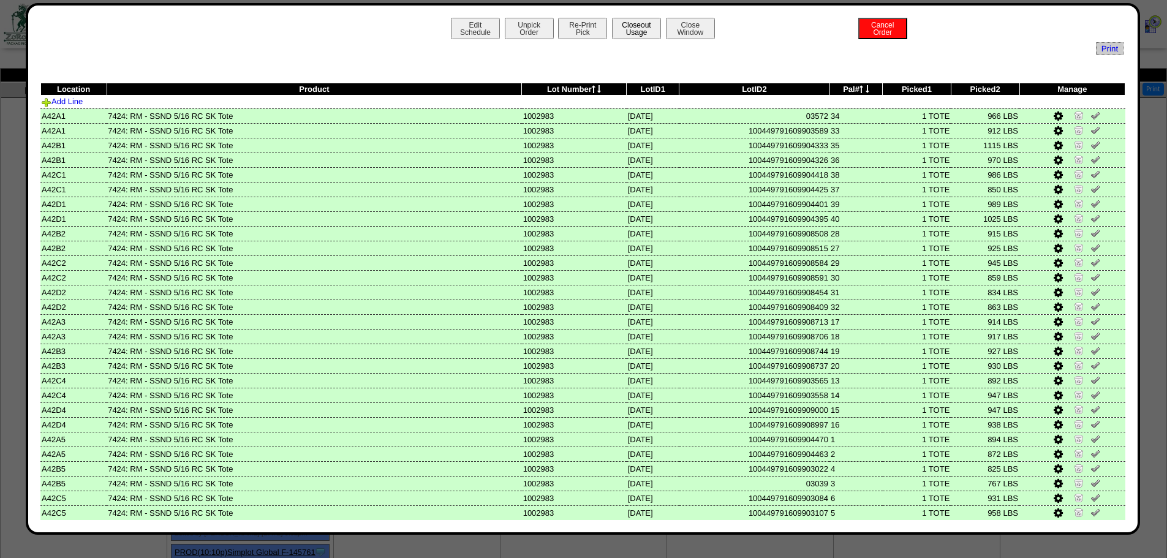
click at [640, 27] on button "Closeout Usage" at bounding box center [636, 28] width 49 height 21
click at [634, 40] on div "Edit Schedule Unpick Order Re-Print Pick Closeout Usage Cancel Order Close Wind…" at bounding box center [583, 30] width 1086 height 25
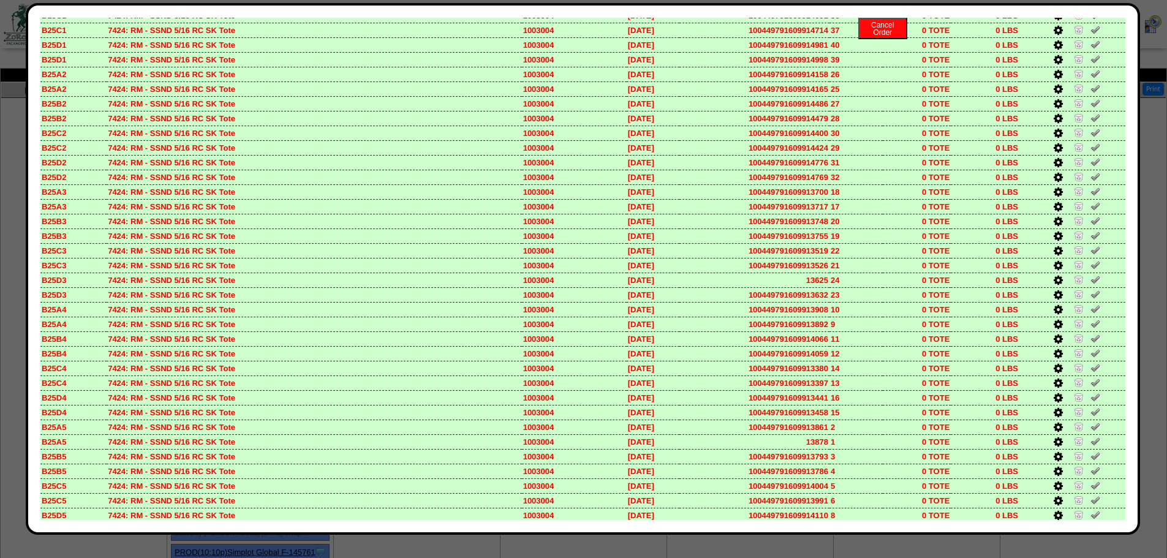
scroll to position [4924, 0]
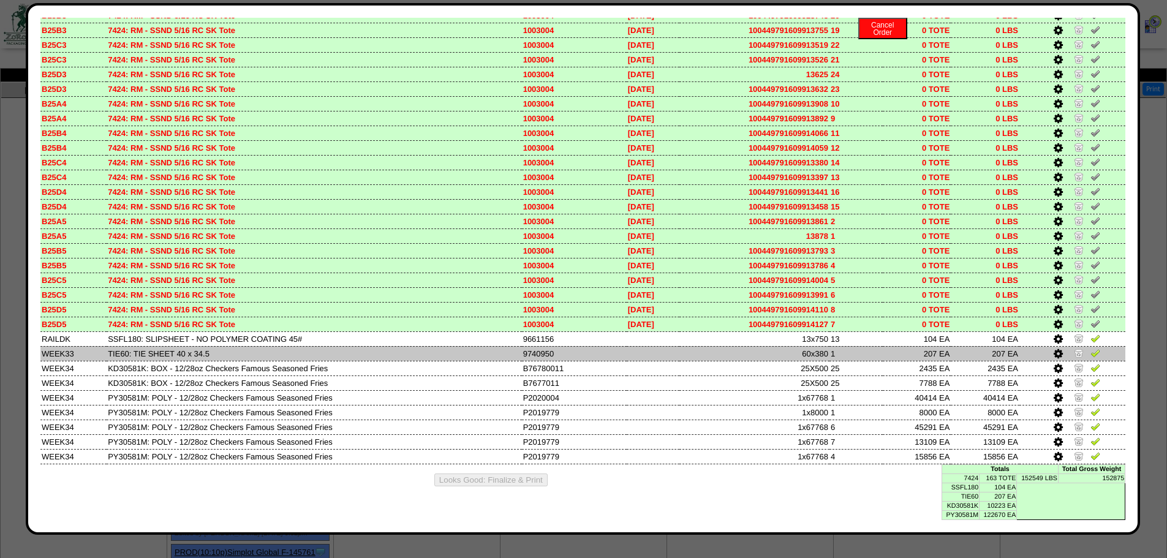
click at [1054, 357] on icon at bounding box center [1058, 354] width 9 height 11
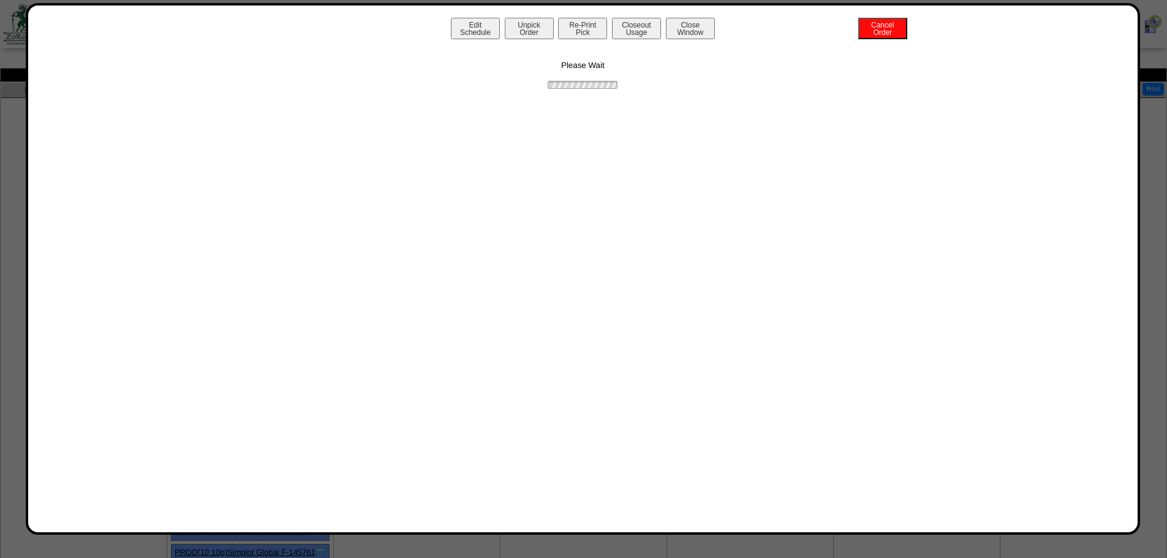
scroll to position [0, 0]
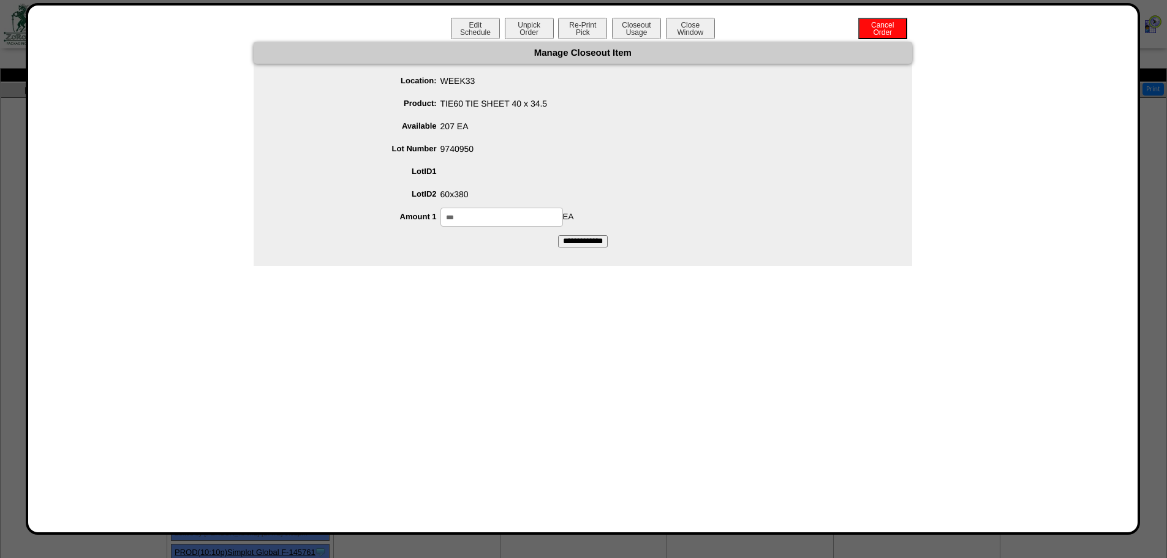
click at [466, 216] on input "***" at bounding box center [502, 217] width 123 height 19
click at [600, 243] on input "**********" at bounding box center [583, 241] width 50 height 12
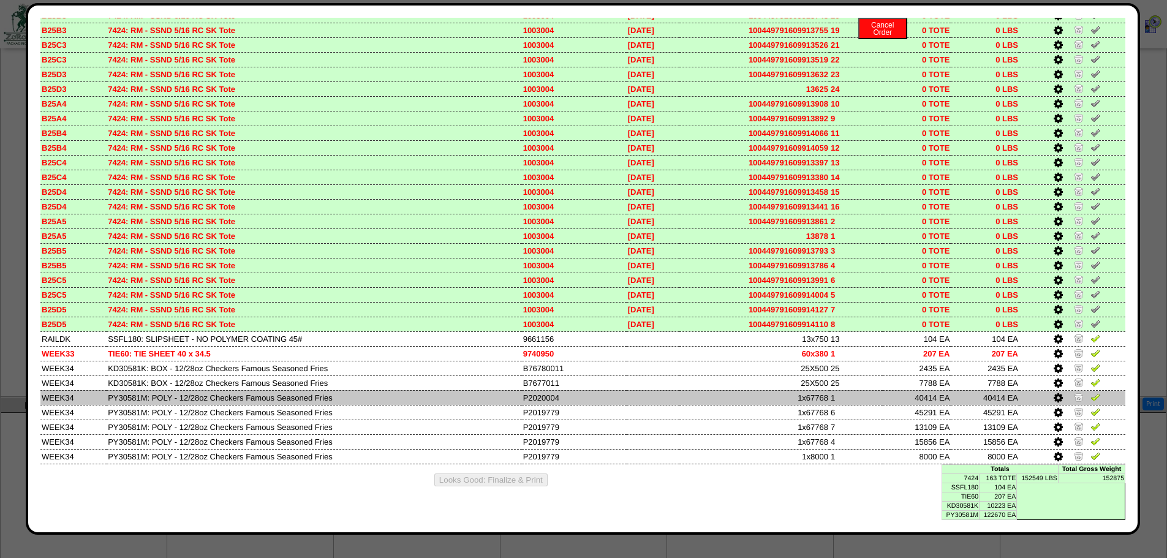
scroll to position [308, 0]
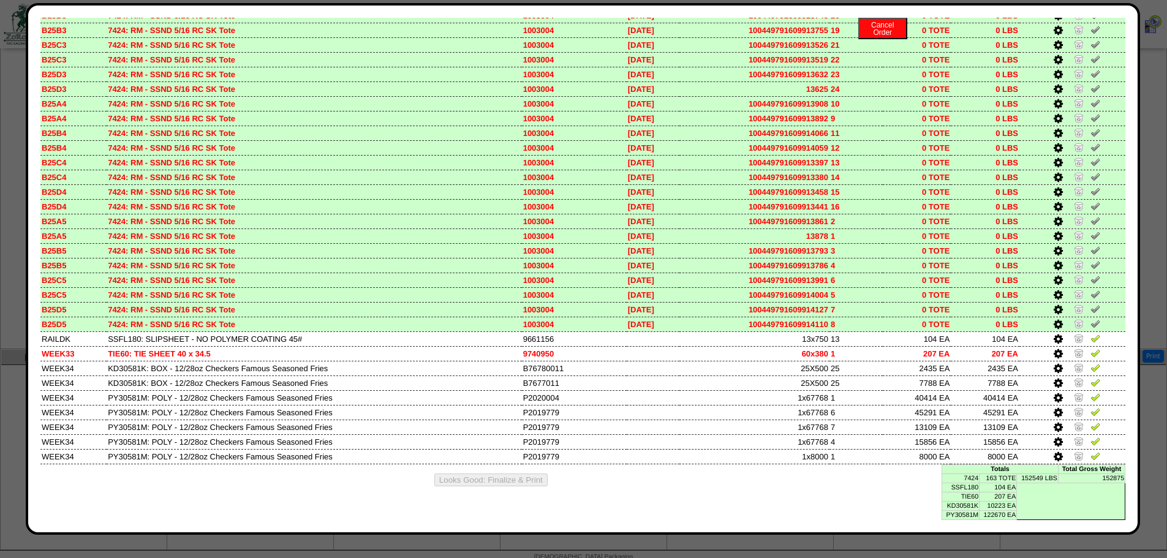
click at [1054, 338] on icon at bounding box center [1058, 339] width 9 height 11
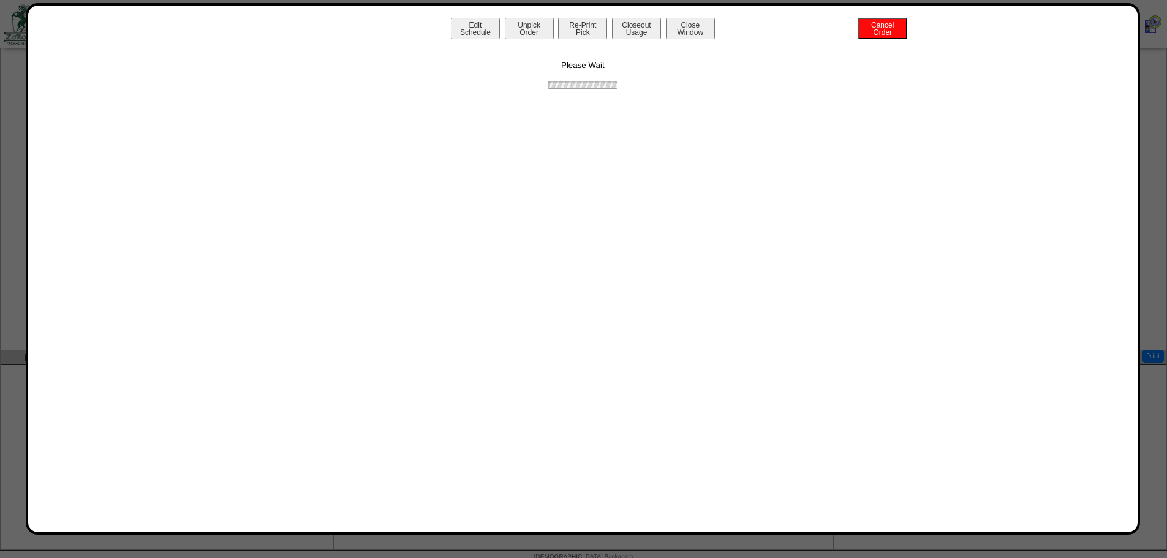
scroll to position [0, 0]
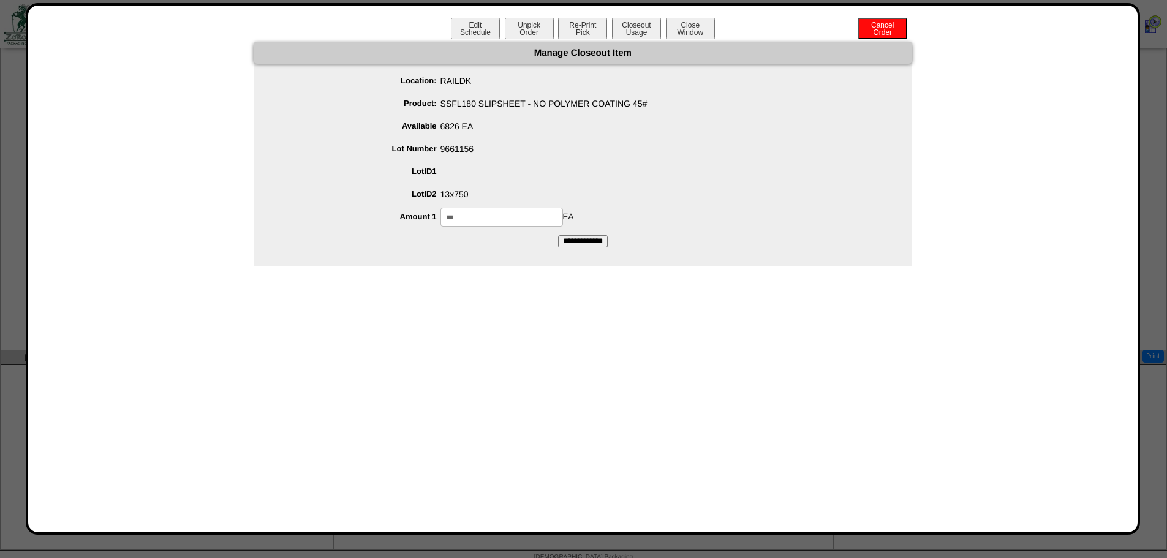
click at [493, 221] on input "***" at bounding box center [502, 217] width 123 height 19
type input "***"
click at [558, 235] on input "**********" at bounding box center [583, 241] width 50 height 12
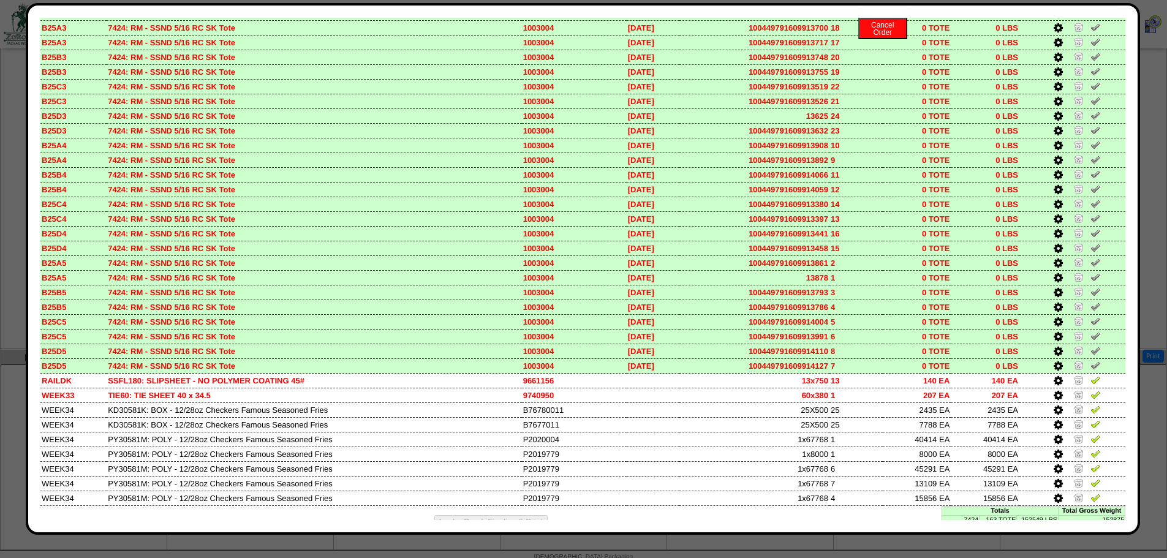
scroll to position [4924, 0]
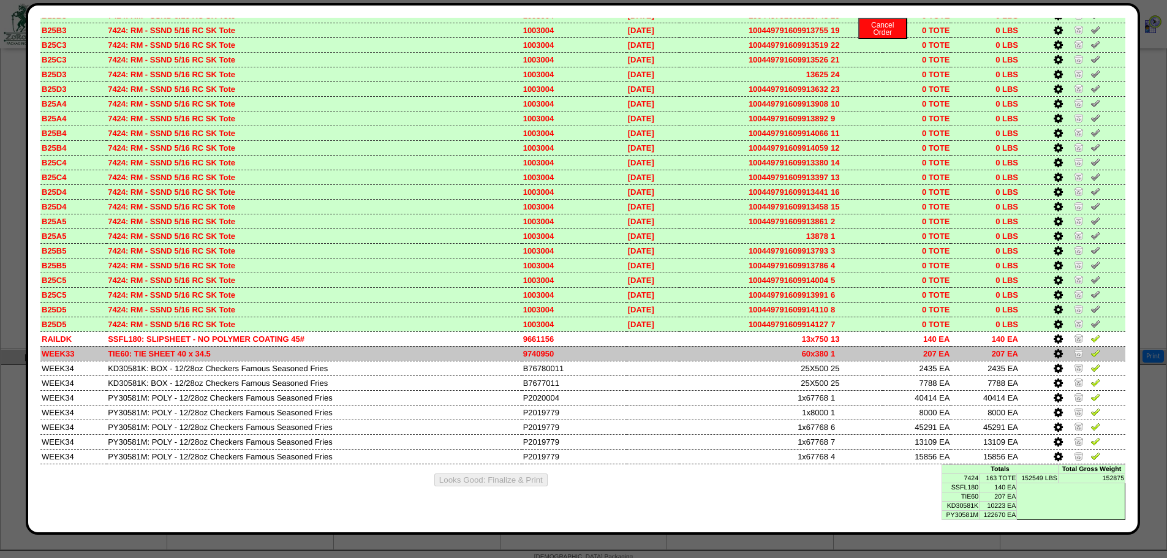
drag, startPoint x: 1089, startPoint y: 342, endPoint x: 1088, endPoint y: 350, distance: 8.6
click at [1091, 343] on link at bounding box center [1096, 340] width 10 height 9
click at [1091, 350] on img at bounding box center [1096, 353] width 10 height 10
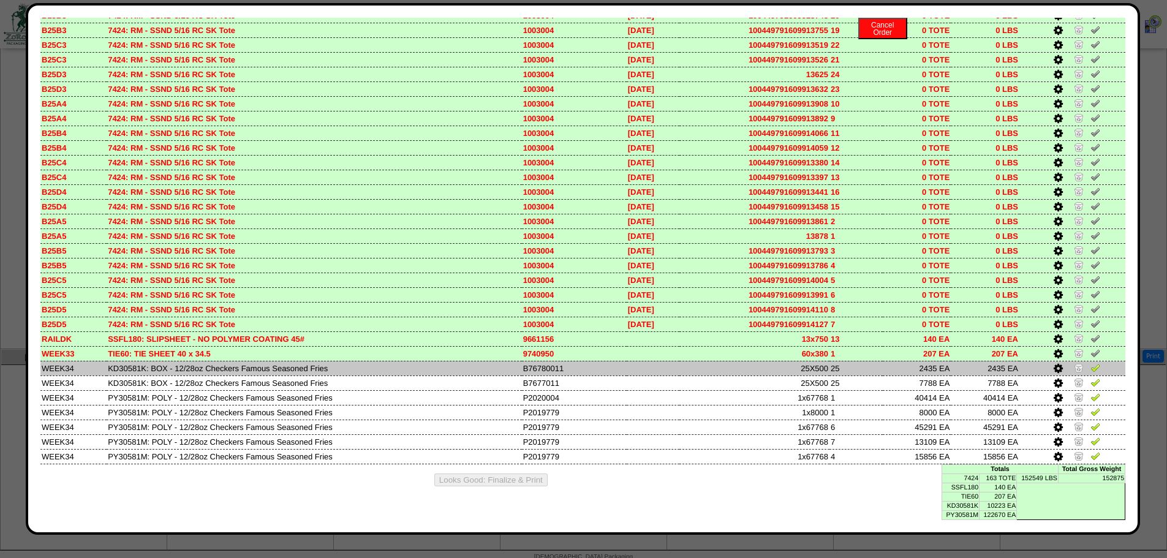
click at [1054, 369] on icon at bounding box center [1058, 368] width 9 height 11
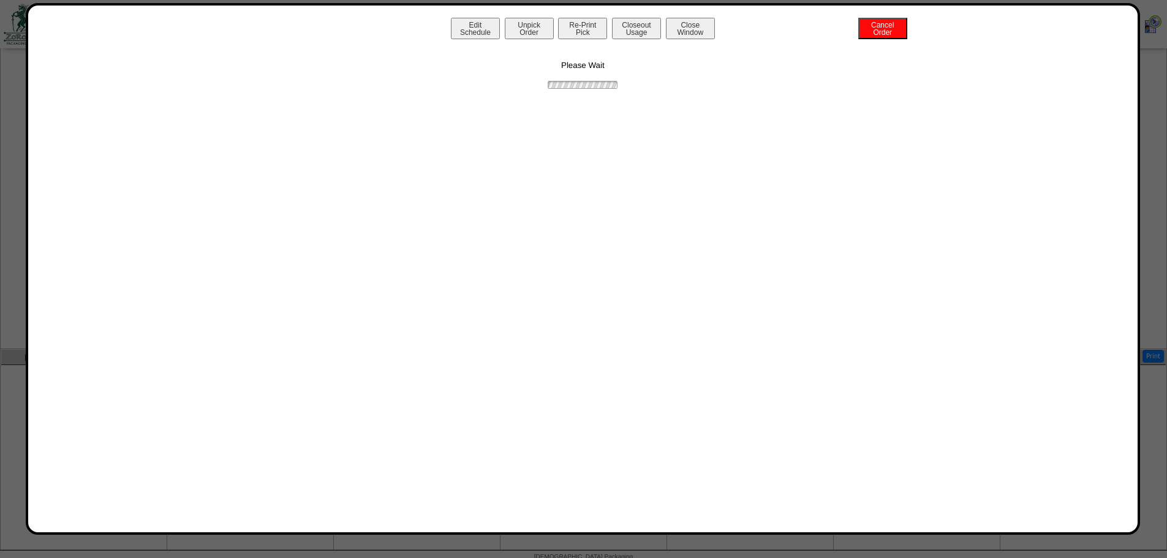
scroll to position [0, 0]
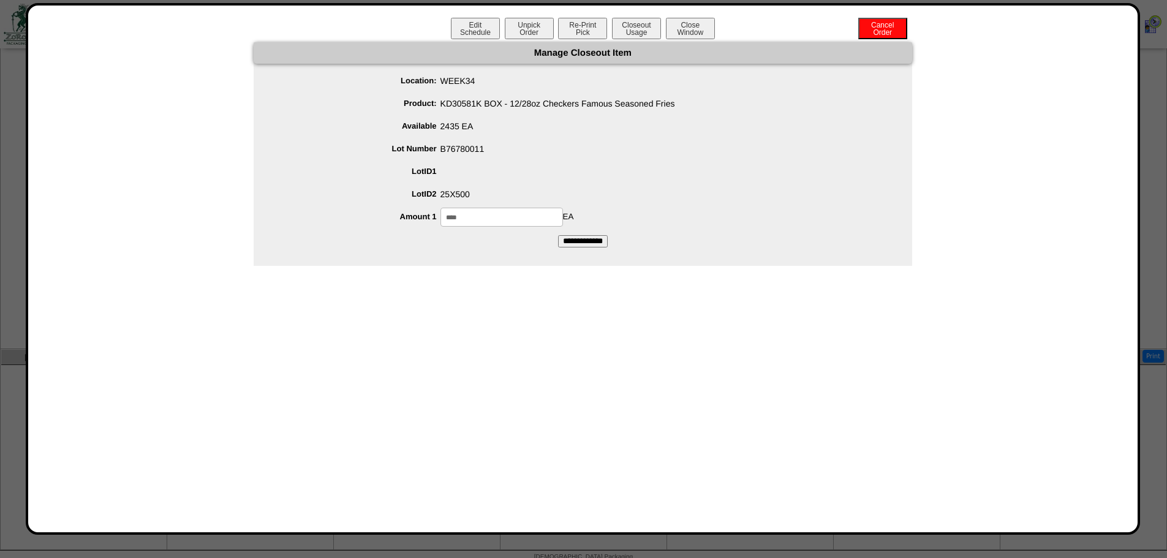
click at [558, 238] on input "**********" at bounding box center [583, 241] width 50 height 12
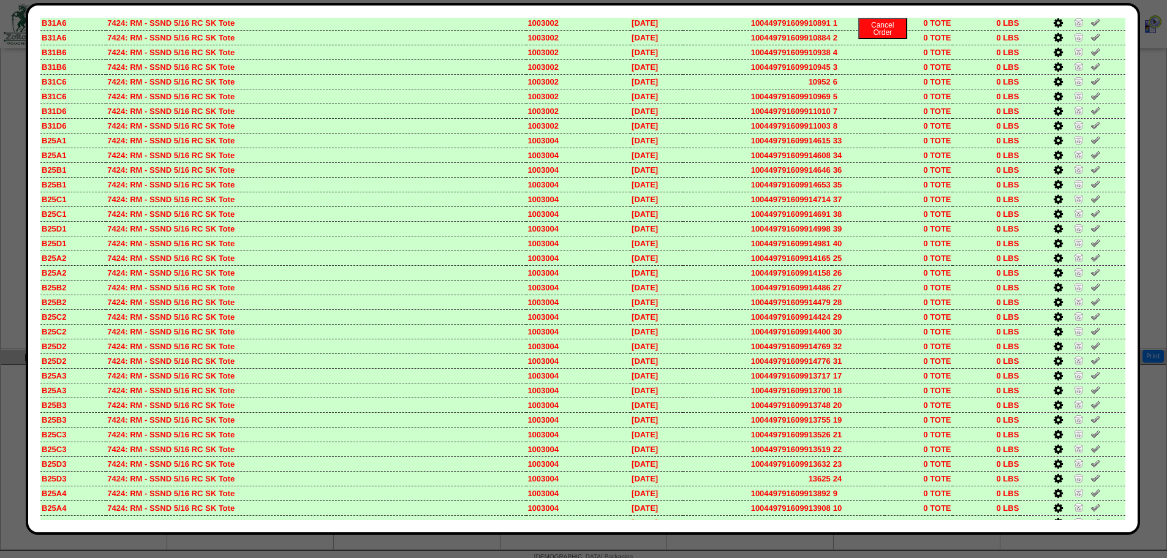
scroll to position [4924, 0]
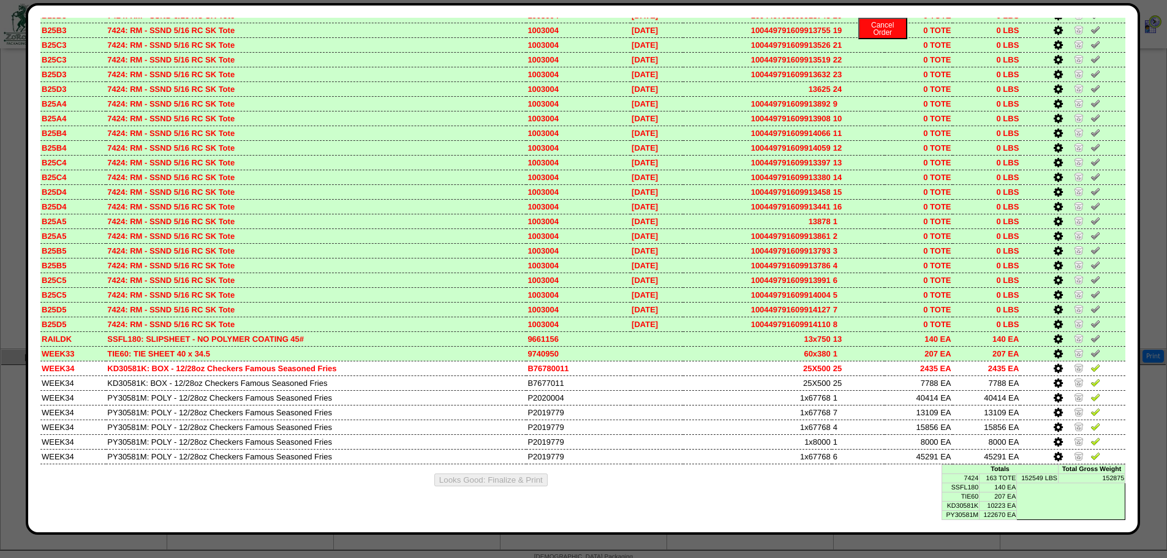
drag, startPoint x: 1055, startPoint y: 383, endPoint x: 1016, endPoint y: 375, distance: 39.4
click at [1054, 383] on link at bounding box center [1060, 384] width 12 height 9
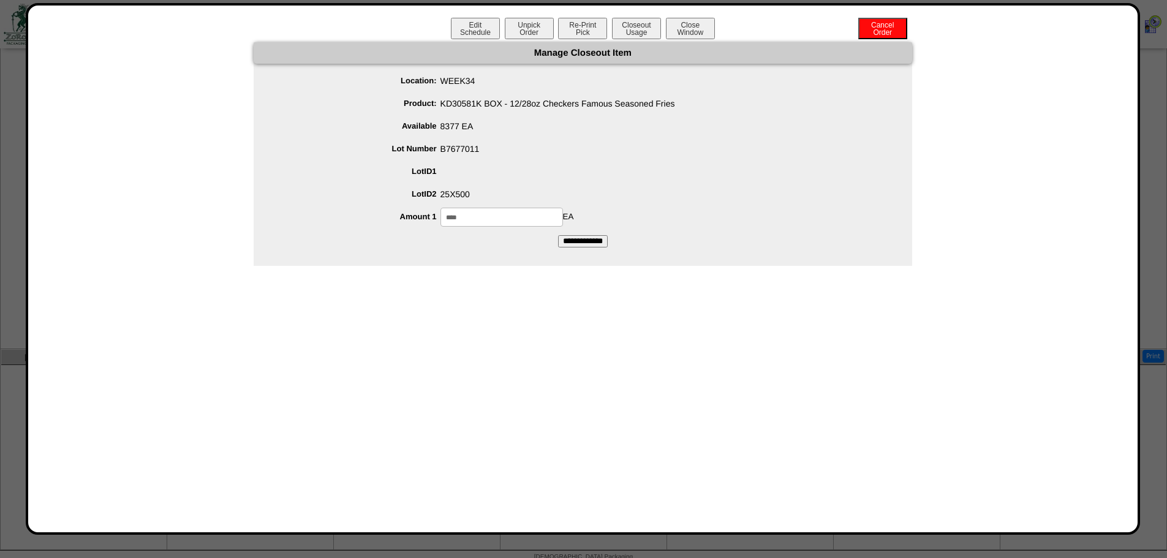
click at [475, 222] on input "****" at bounding box center [502, 217] width 123 height 19
type input "*"
type input "****"
click at [558, 235] on input "**********" at bounding box center [583, 241] width 50 height 12
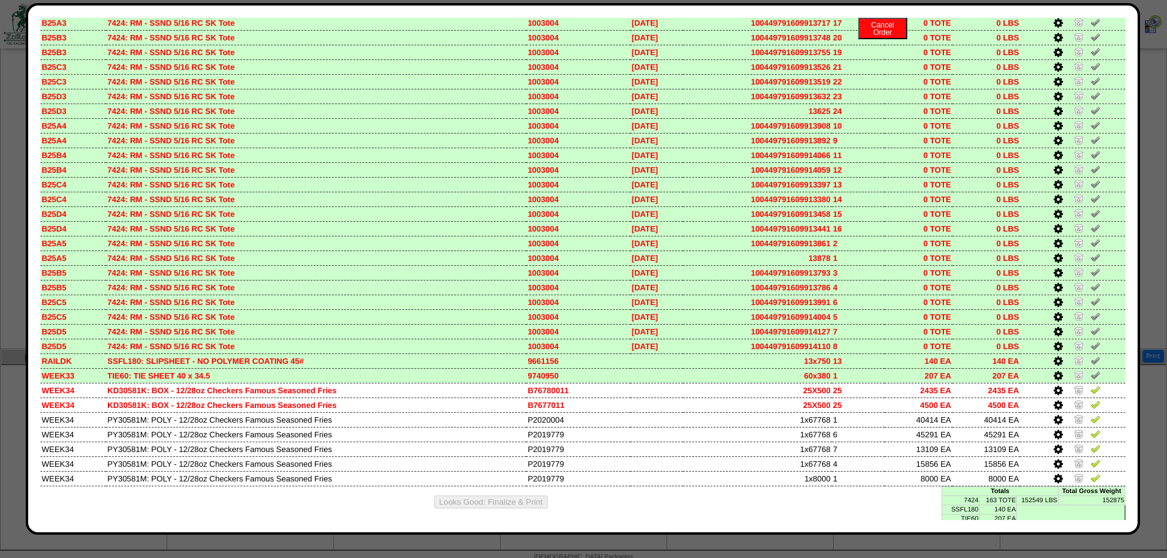
scroll to position [4924, 0]
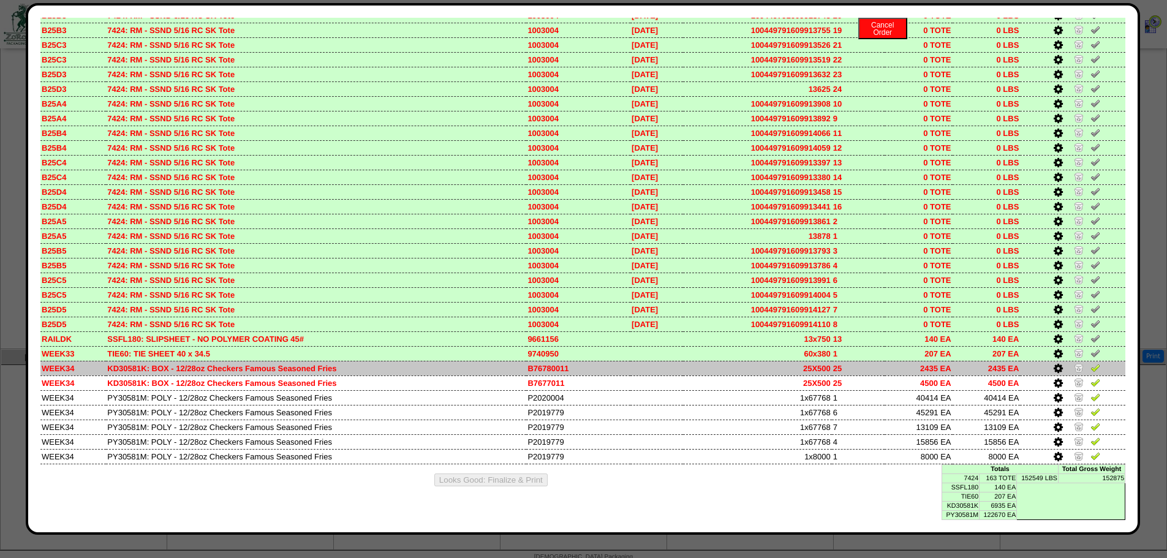
click at [1091, 369] on img at bounding box center [1096, 368] width 10 height 10
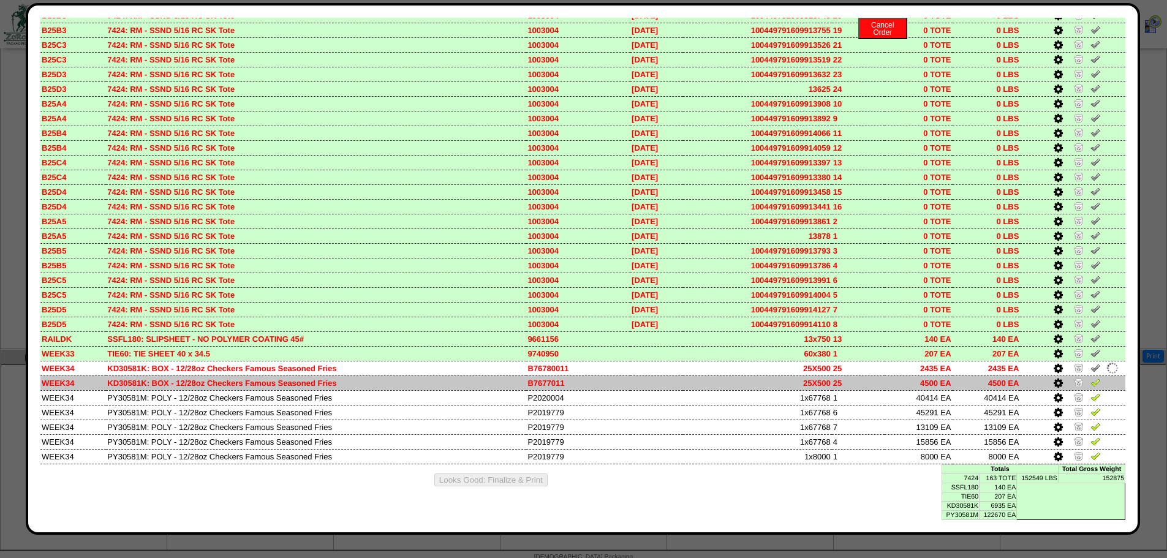
click at [1091, 382] on img at bounding box center [1096, 382] width 10 height 10
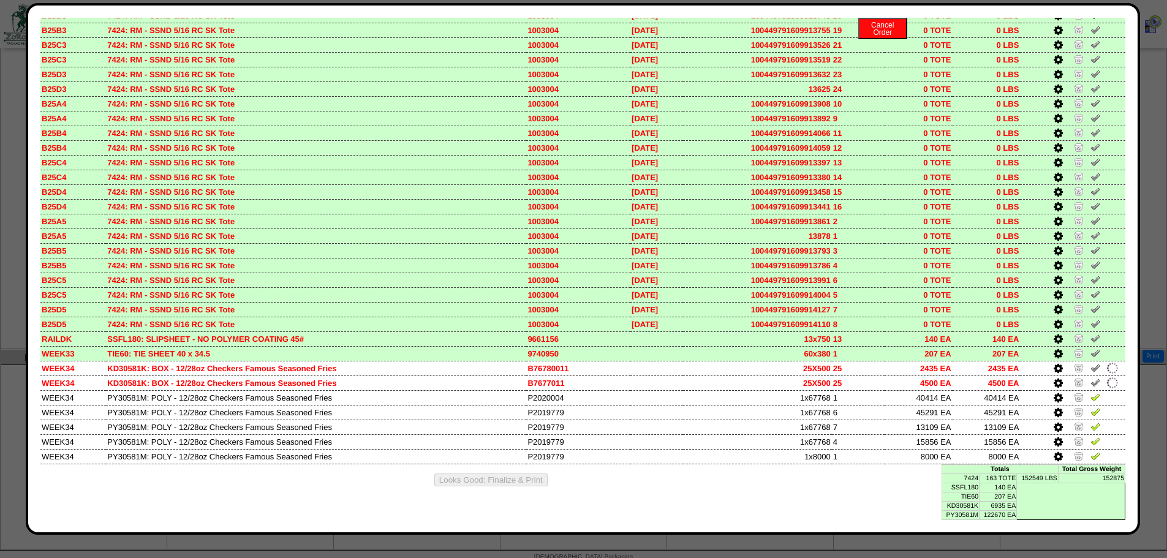
click at [833, 240] on td "1" at bounding box center [858, 236] width 53 height 15
